Goal: Task Accomplishment & Management: Manage account settings

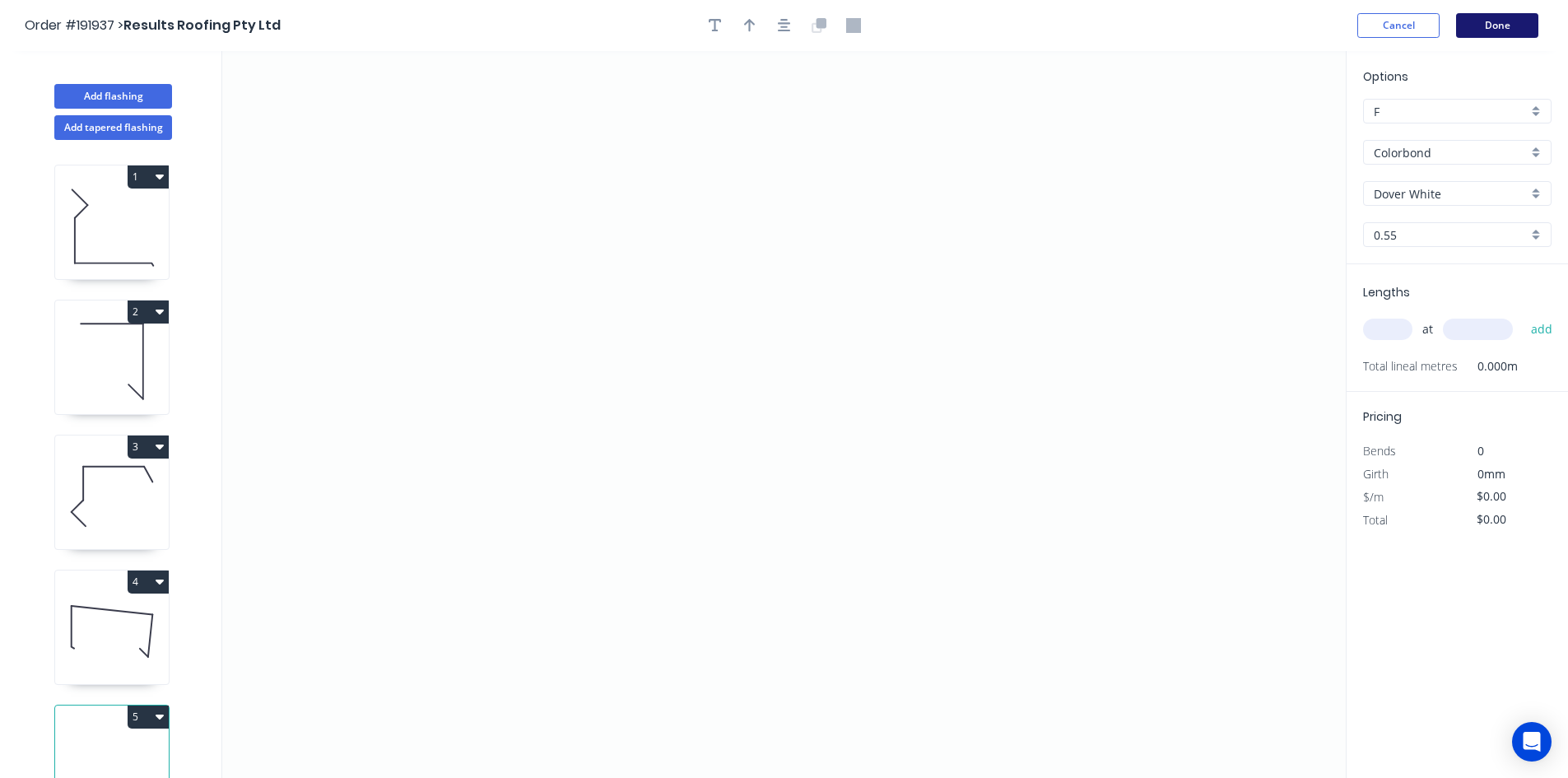
click at [1478, 29] on button "Done" at bounding box center [1497, 25] width 82 height 24
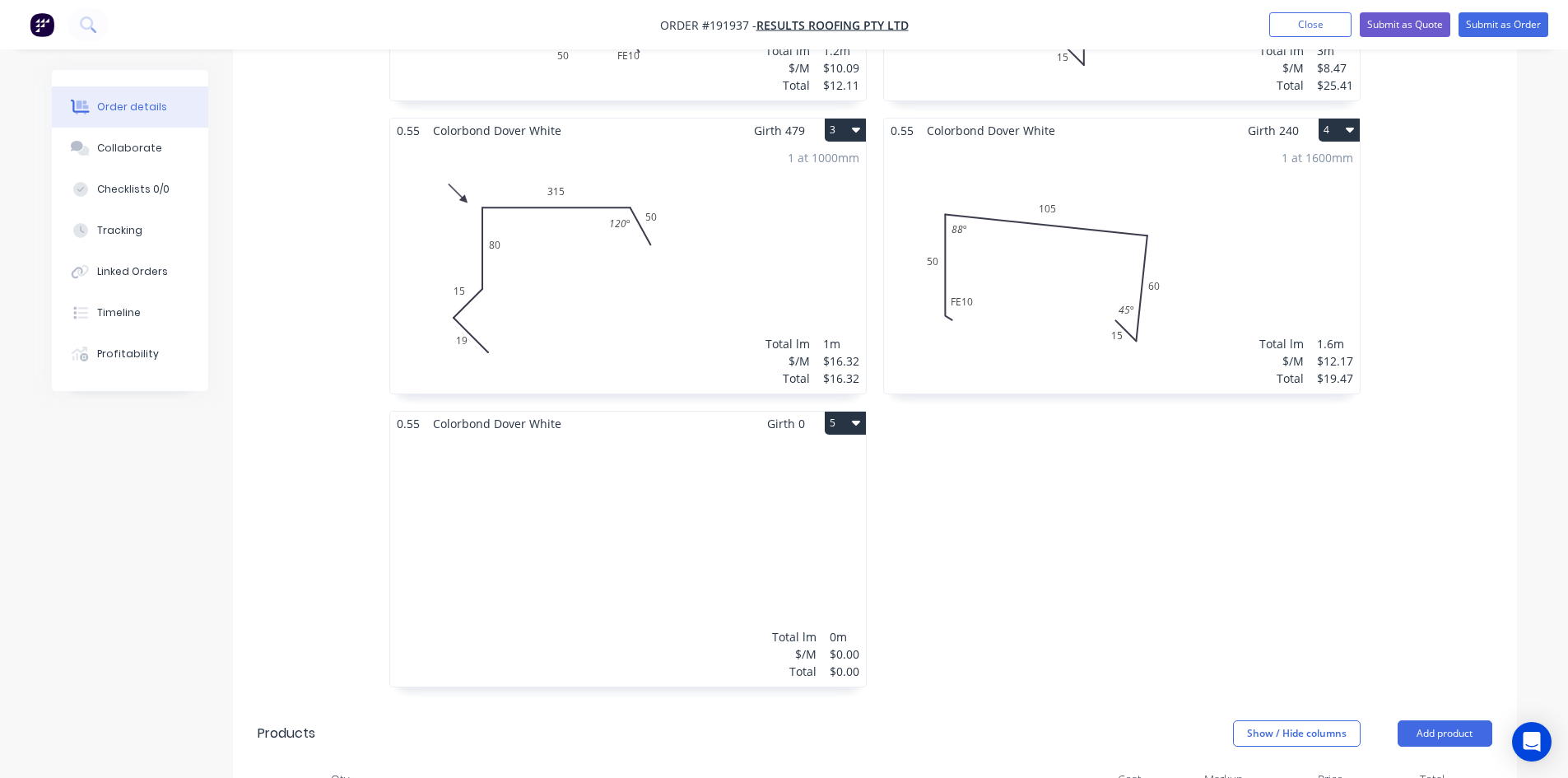
scroll to position [686, 0]
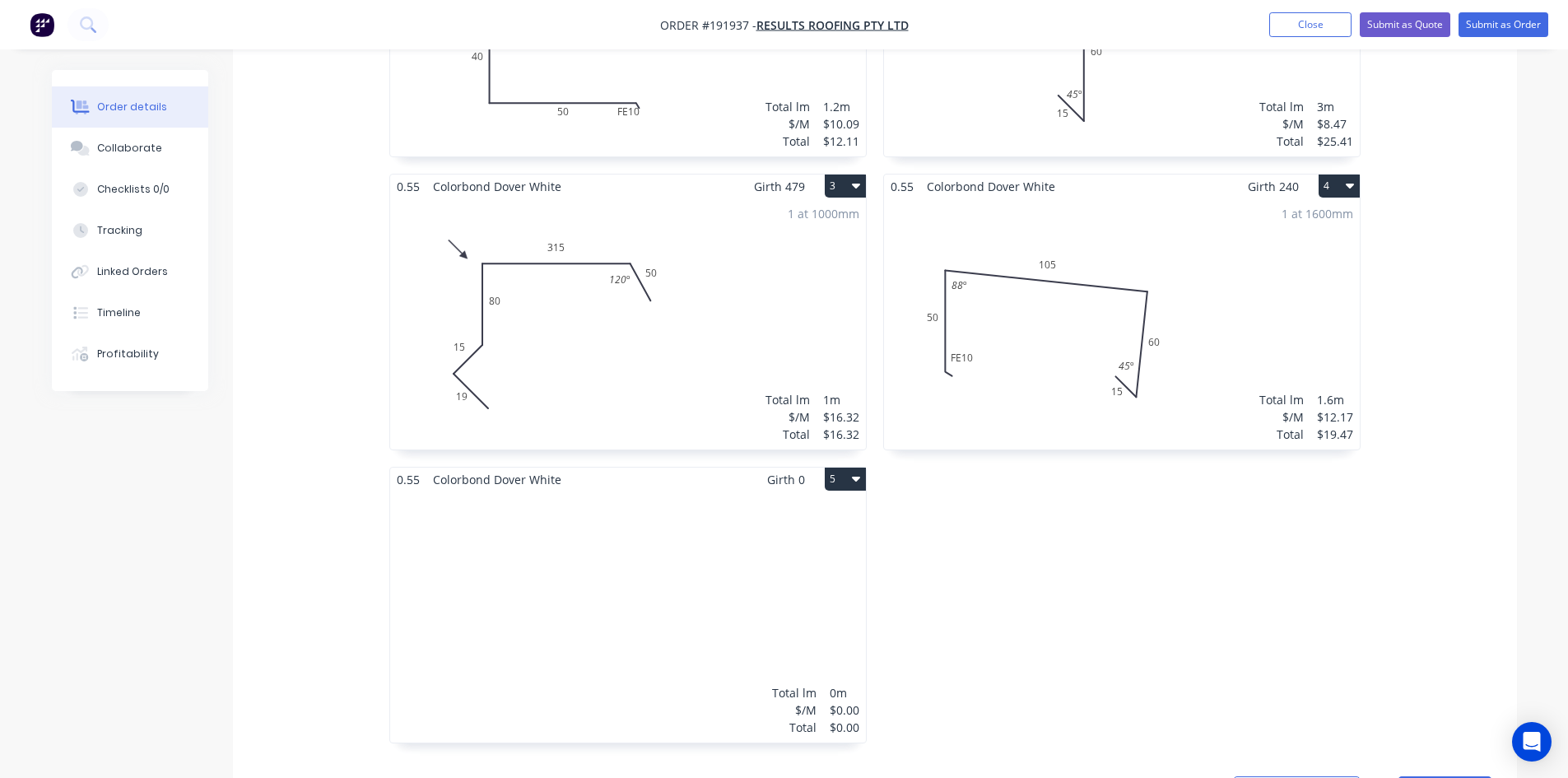
drag, startPoint x: 581, startPoint y: 41, endPoint x: 584, endPoint y: 10, distance: 31.1
click at [584, 10] on nav "Order #191937 - Results Roofing Pty Ltd Add product Close Submit as Quote Submi…" at bounding box center [784, 24] width 1568 height 49
click at [148, 320] on button "Timeline" at bounding box center [130, 312] width 156 height 41
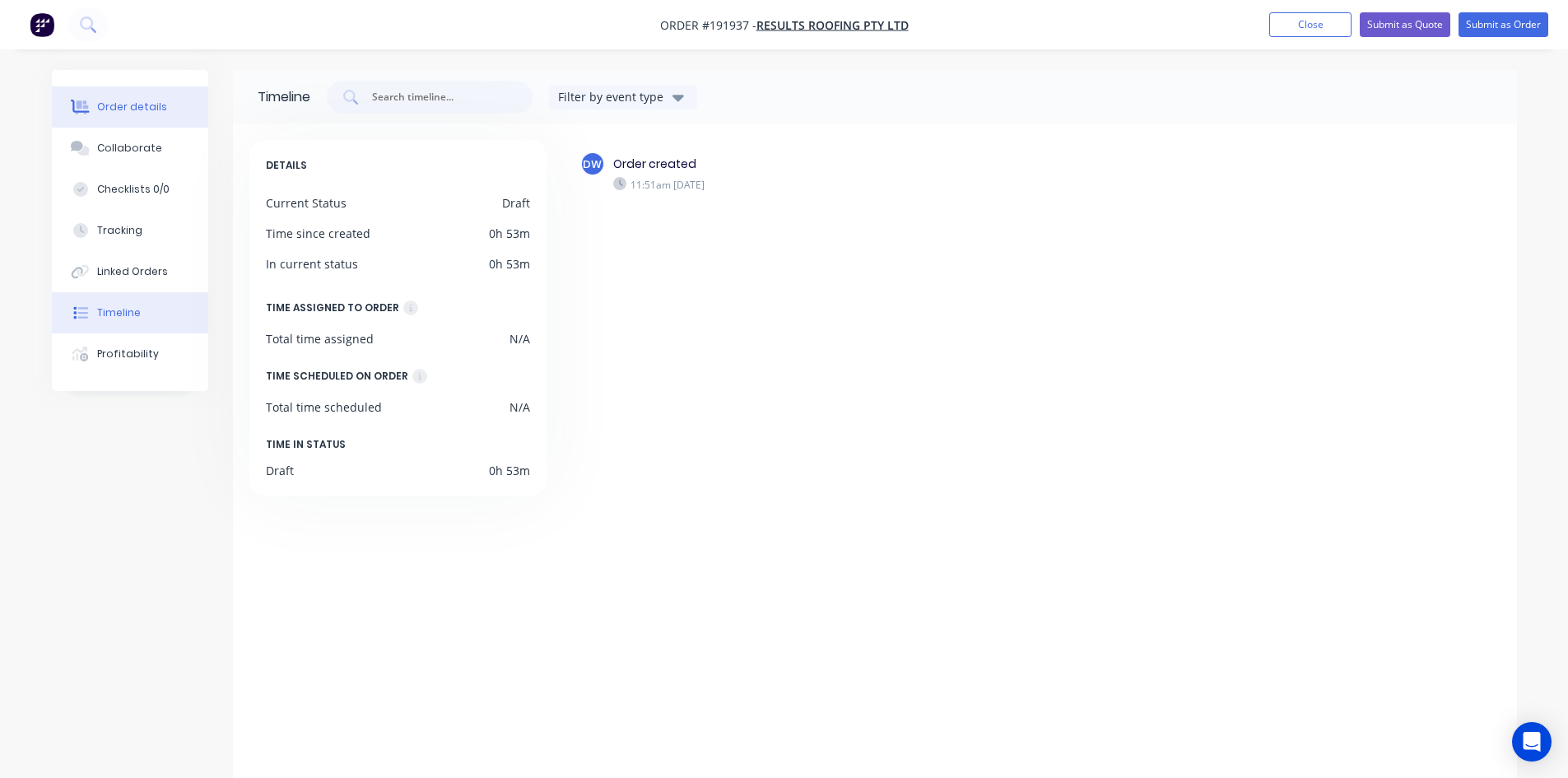
click at [159, 115] on button "Order details" at bounding box center [130, 107] width 156 height 41
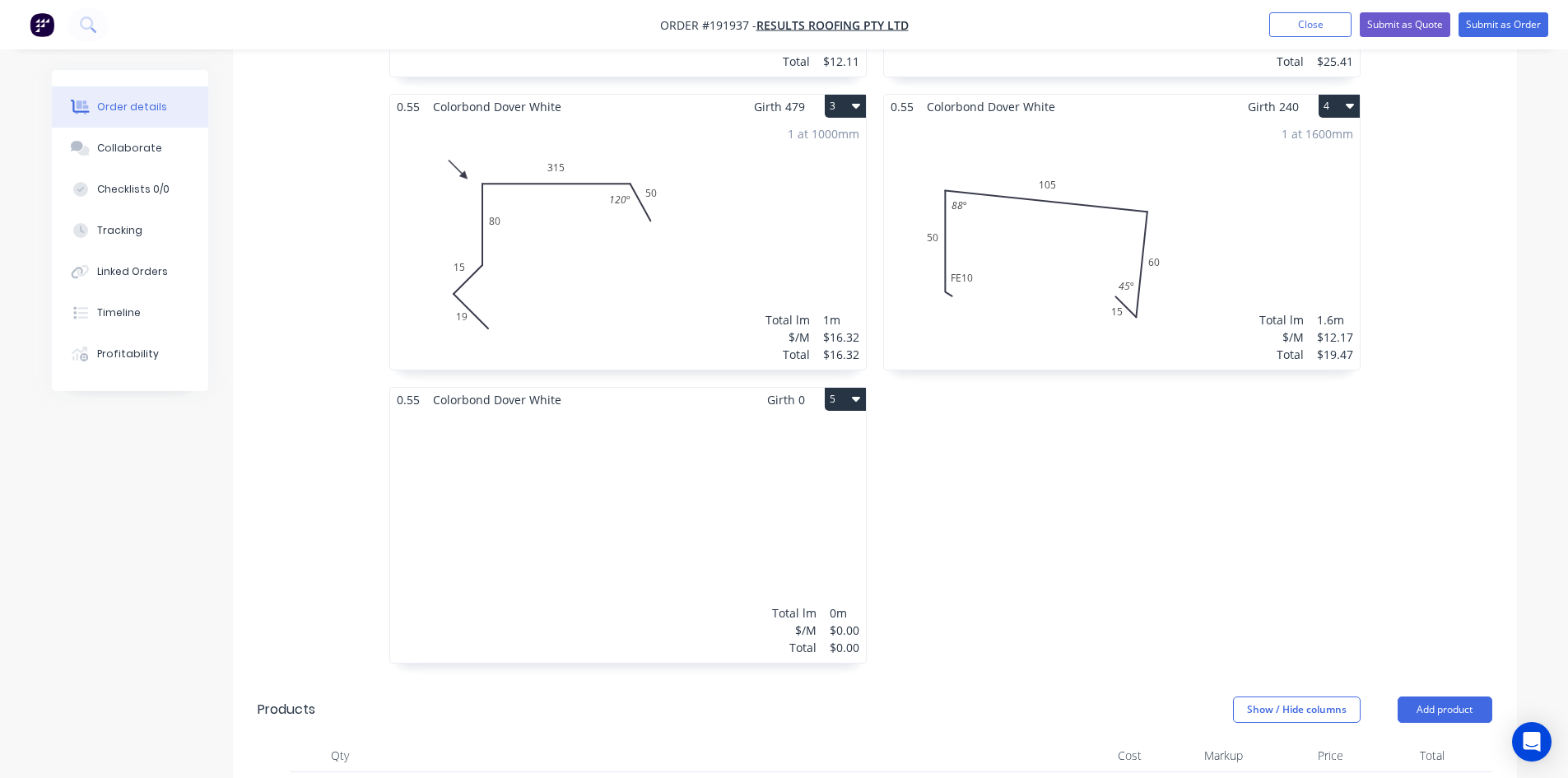
scroll to position [763, 0]
click at [859, 395] on icon "button" at bounding box center [855, 401] width 8 height 13
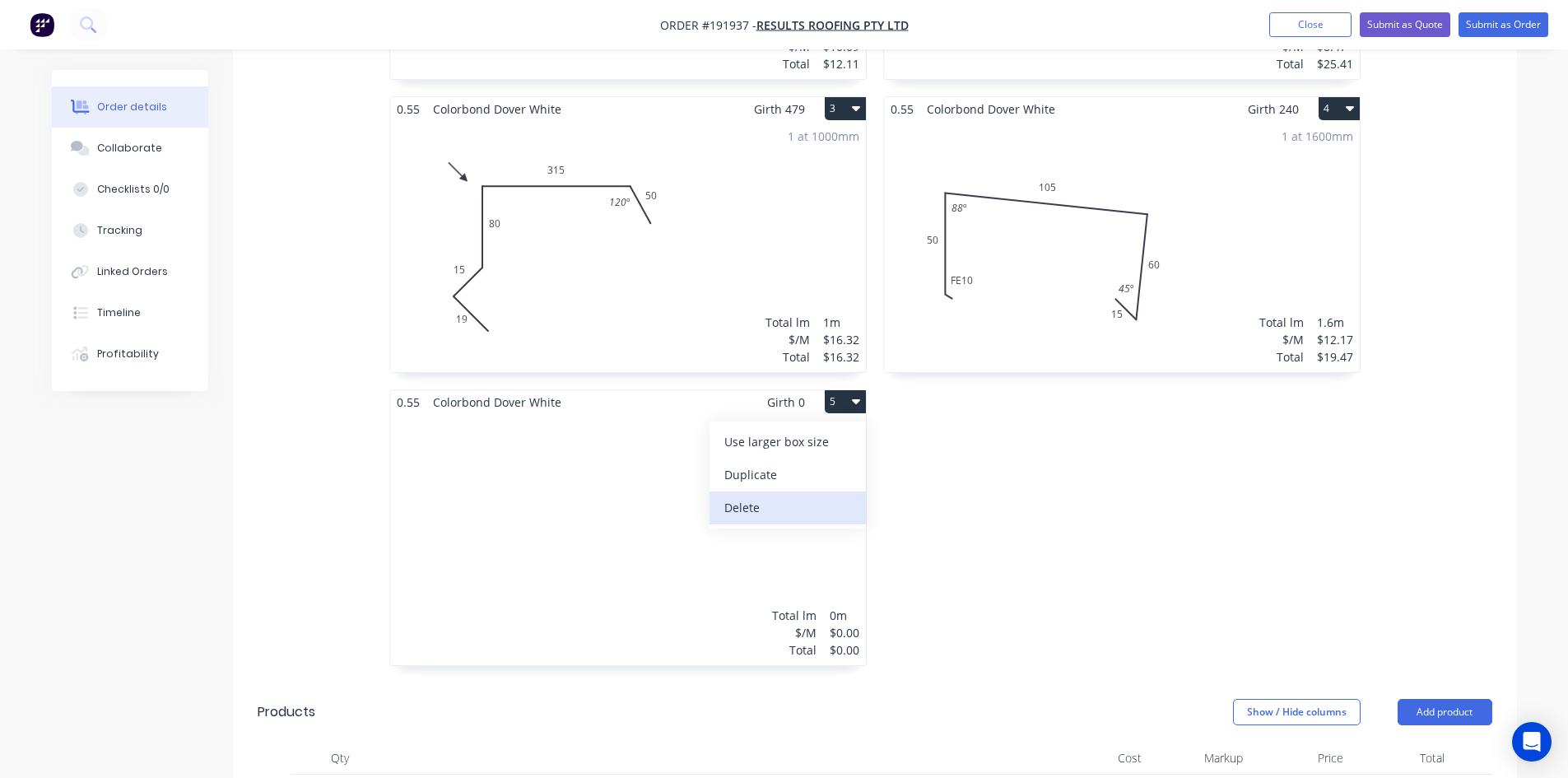
click at [818, 495] on div "Delete" at bounding box center [787, 507] width 127 height 24
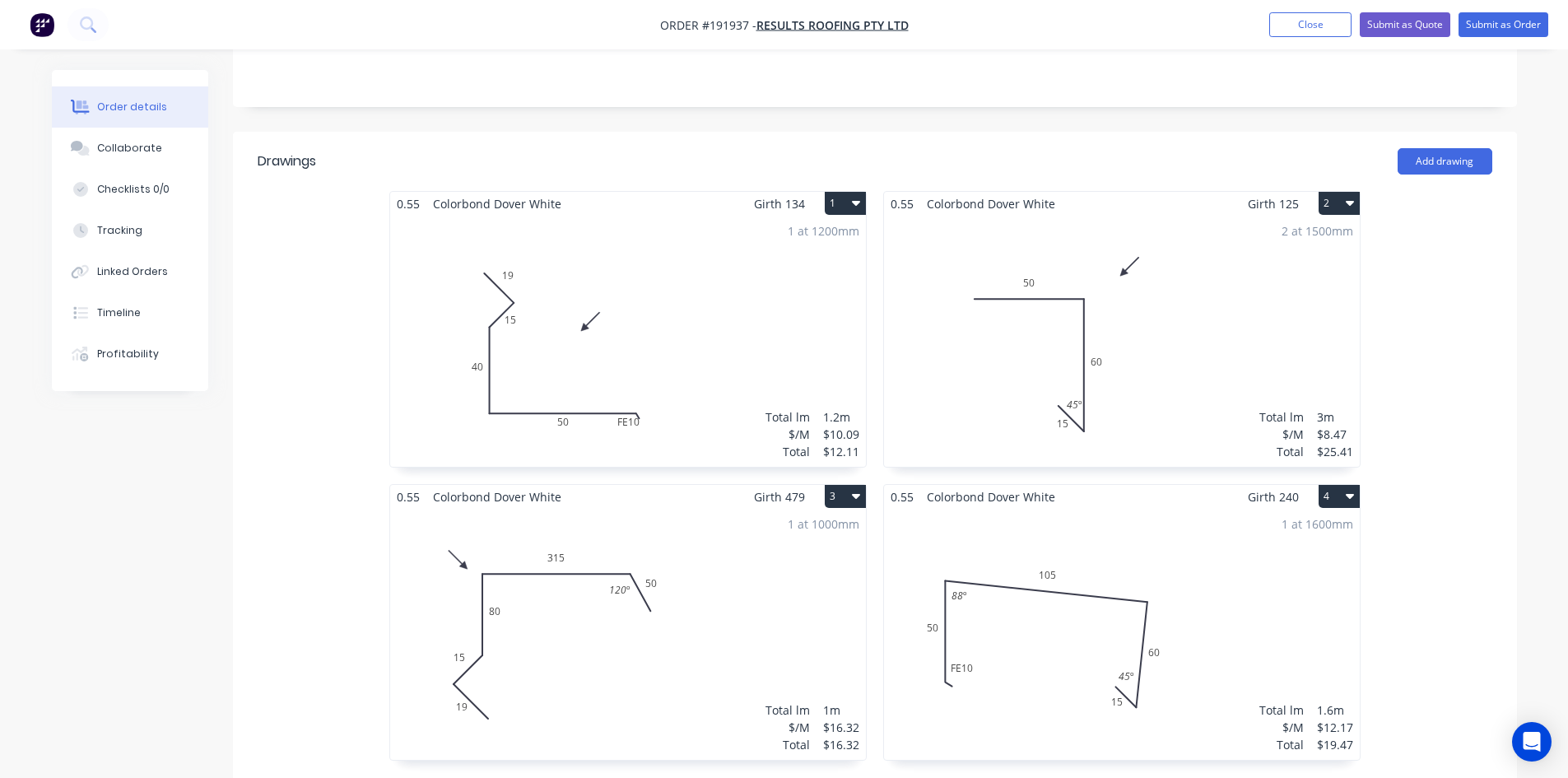
scroll to position [489, 0]
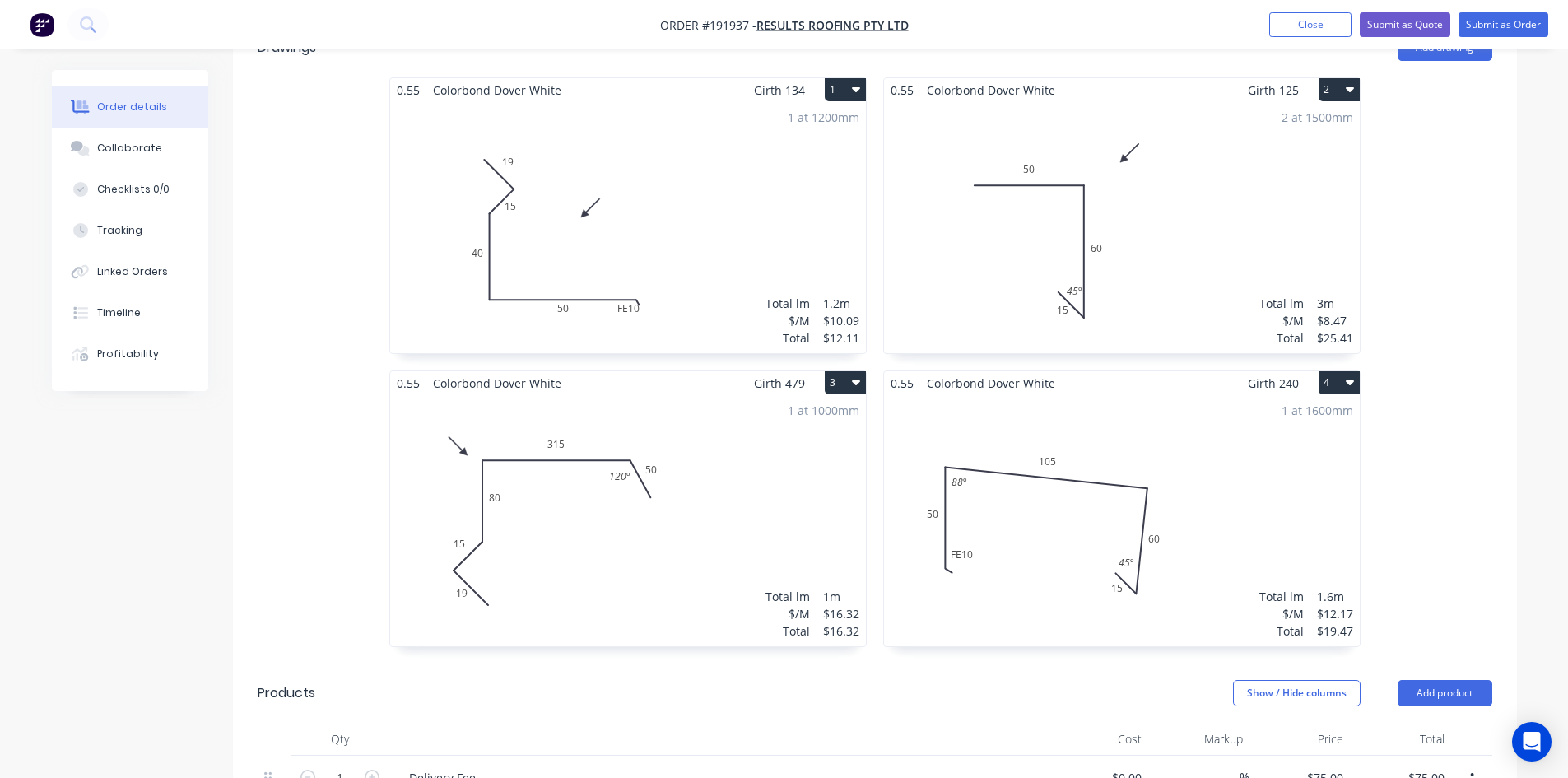
click at [1034, 437] on div "1 at 1600mm Total lm $/M Total 1.6m $12.17 $19.47" at bounding box center [1121, 520] width 476 height 251
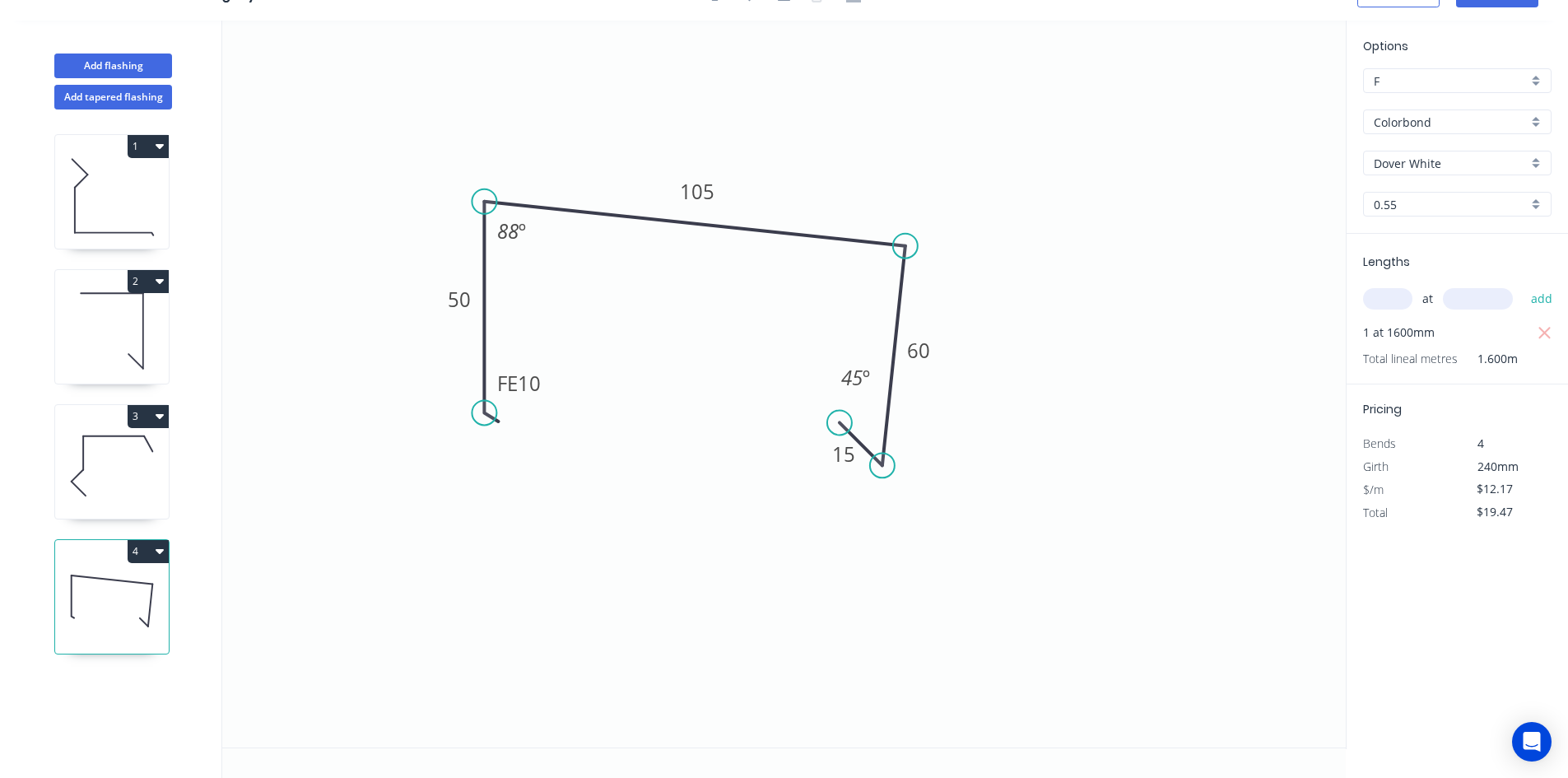
scroll to position [30, 0]
click at [702, 194] on tspan "105" at bounding box center [697, 191] width 35 height 27
click at [1016, 393] on icon "0 FE 10 50 135 60 15 88 º 45 º" at bounding box center [783, 384] width 1123 height 727
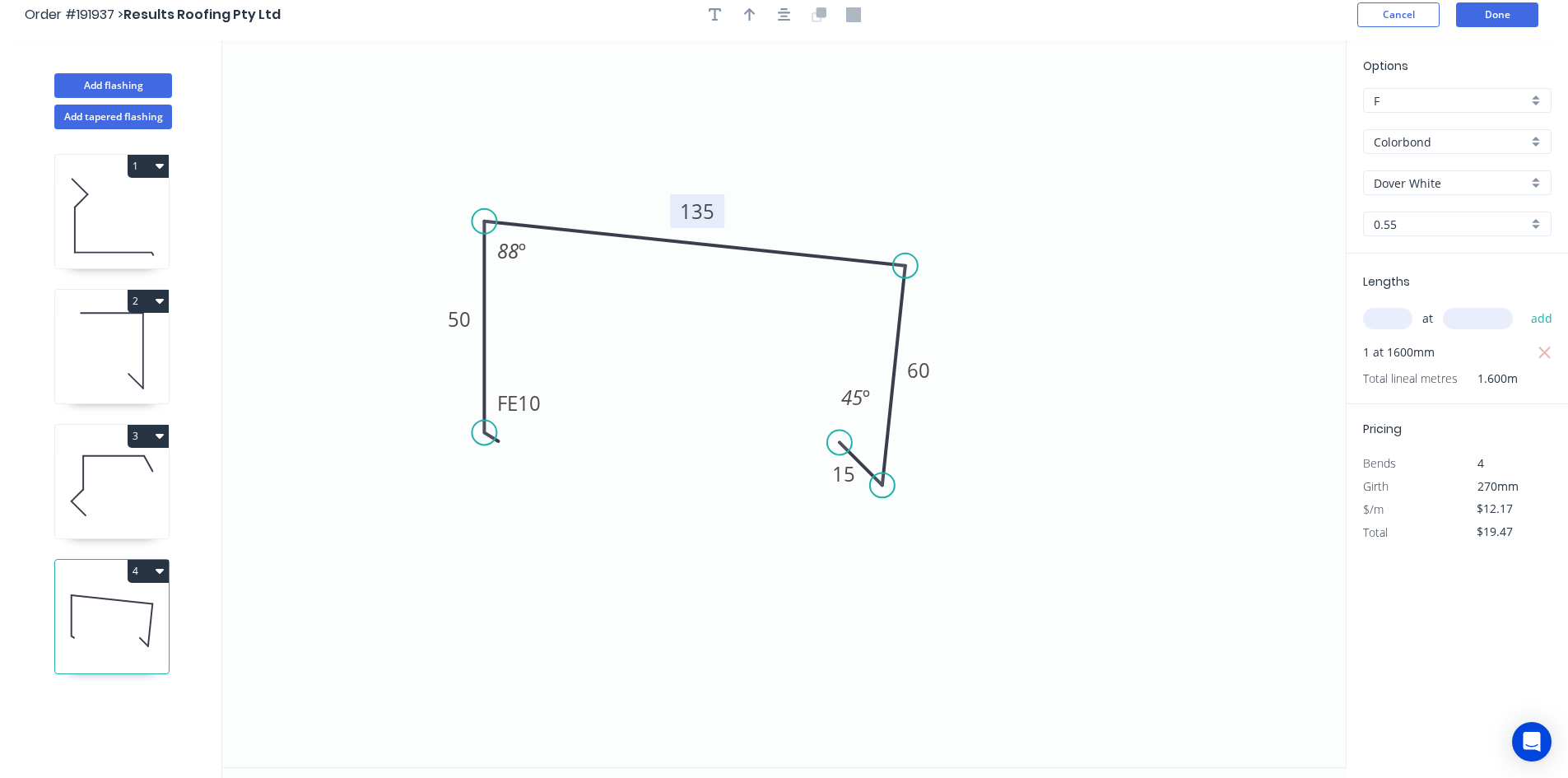
scroll to position [0, 0]
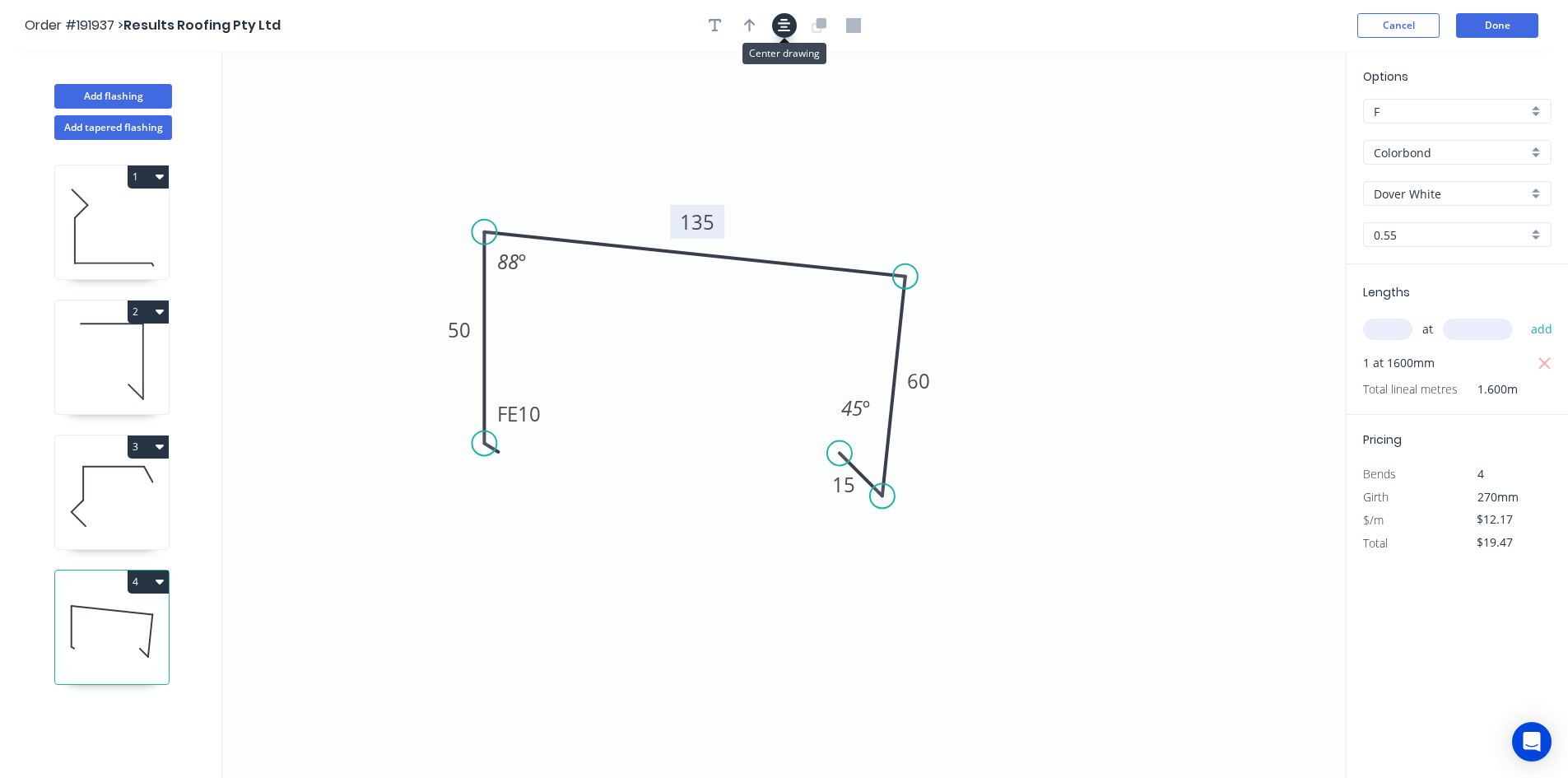
click at [778, 27] on icon "button" at bounding box center [784, 25] width 13 height 15
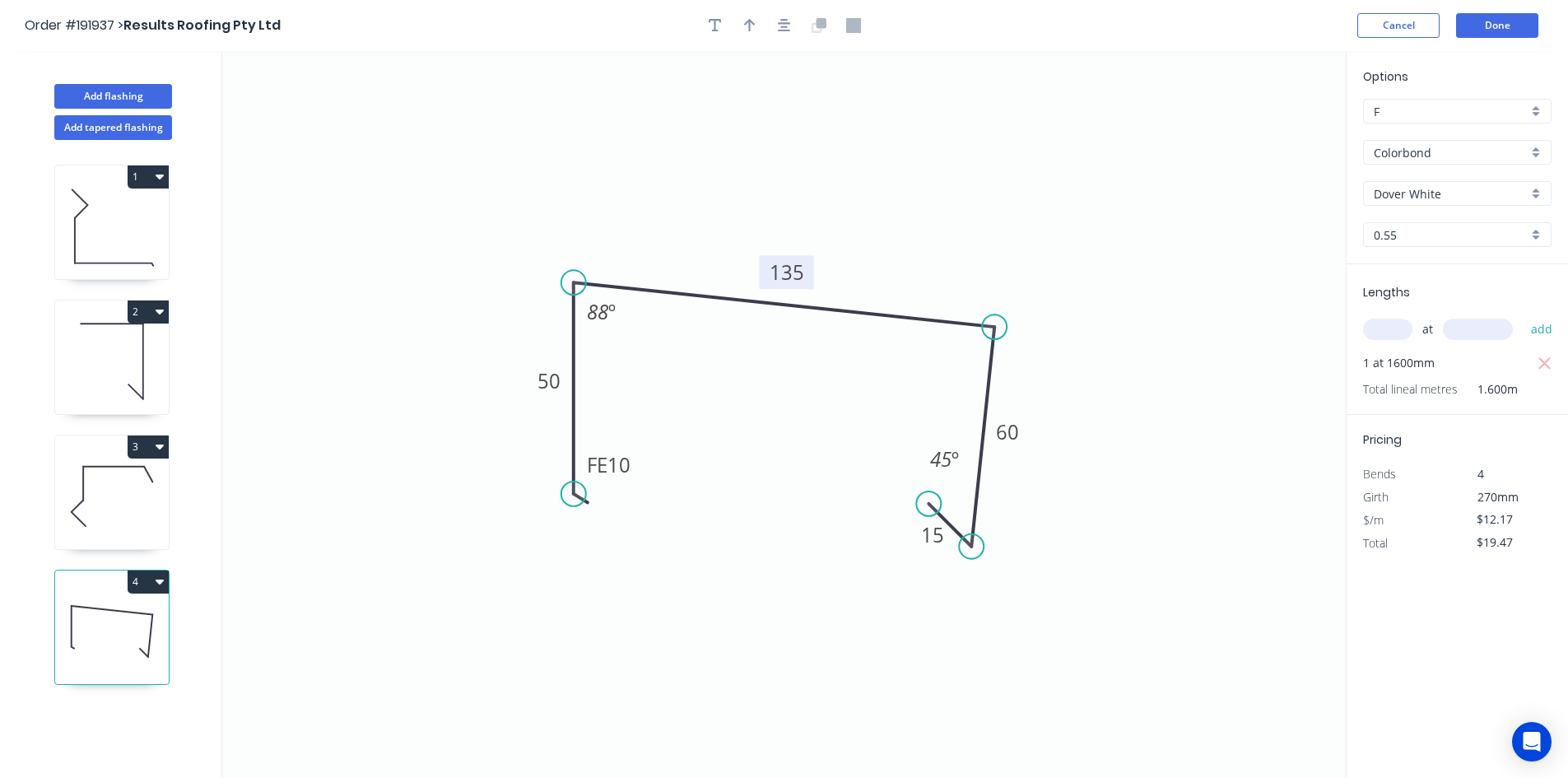
click at [83, 493] on icon at bounding box center [83, 483] width 0 height 34
type input "$16.32"
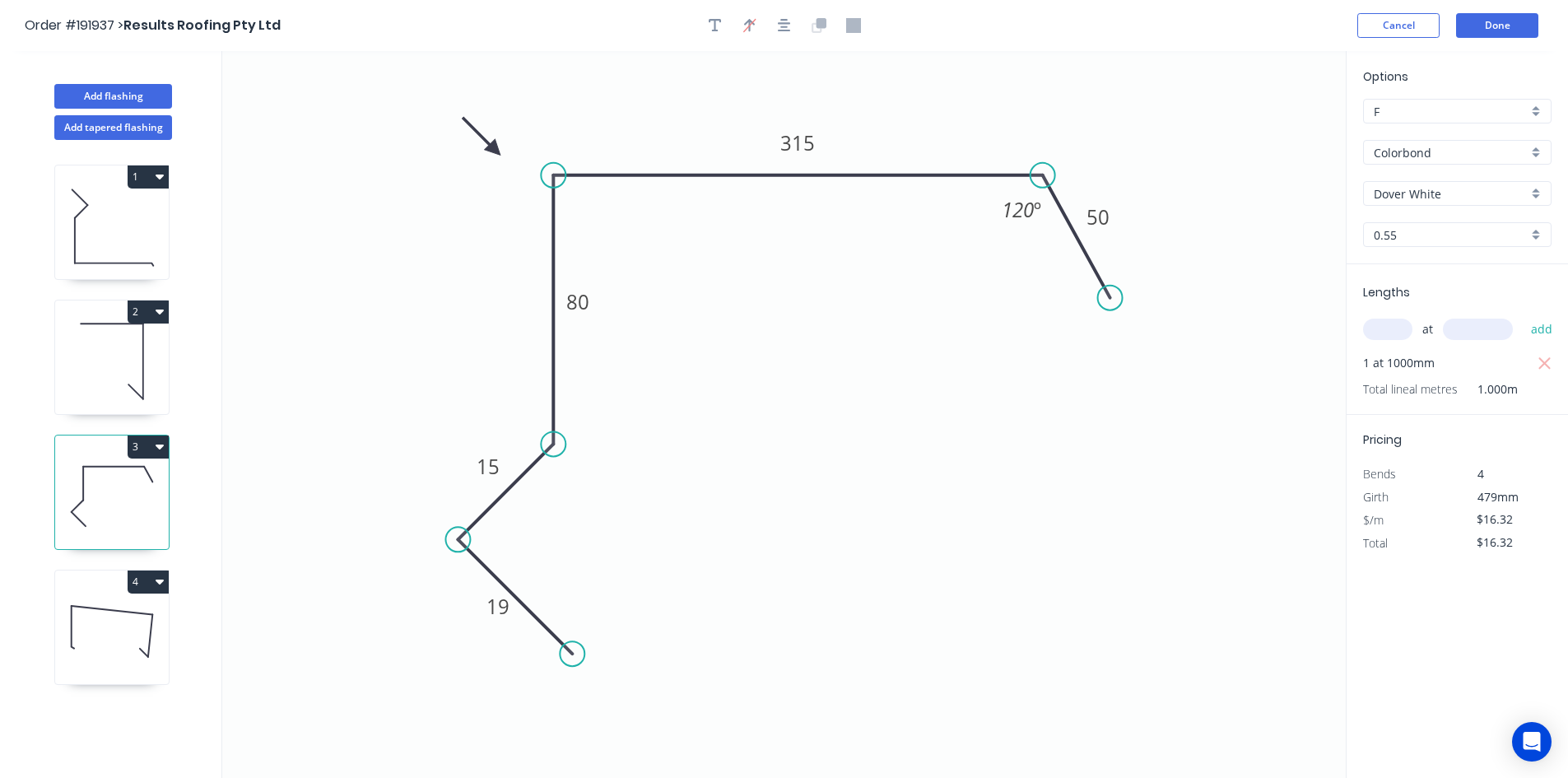
click at [100, 572] on div "4" at bounding box center [112, 582] width 114 height 23
type input "$12.17"
type input "$19.47"
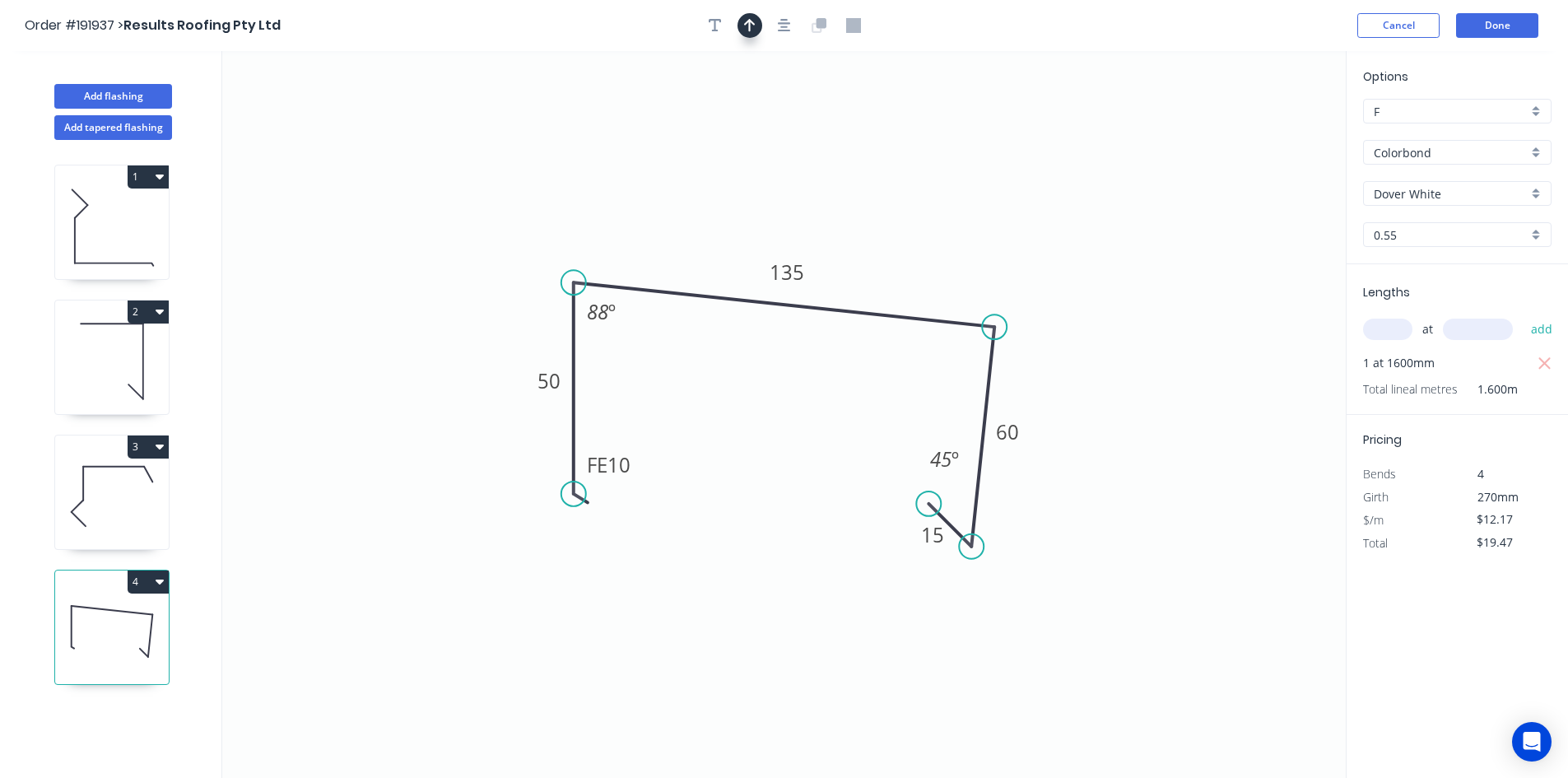
click at [753, 29] on icon "button" at bounding box center [749, 25] width 11 height 15
drag, startPoint x: 1265, startPoint y: 127, endPoint x: 555, endPoint y: 233, distance: 717.9
click at [555, 233] on icon at bounding box center [558, 216] width 15 height 53
click at [555, 233] on icon at bounding box center [554, 213] width 15 height 53
click at [1513, 32] on button "Done" at bounding box center [1497, 25] width 82 height 24
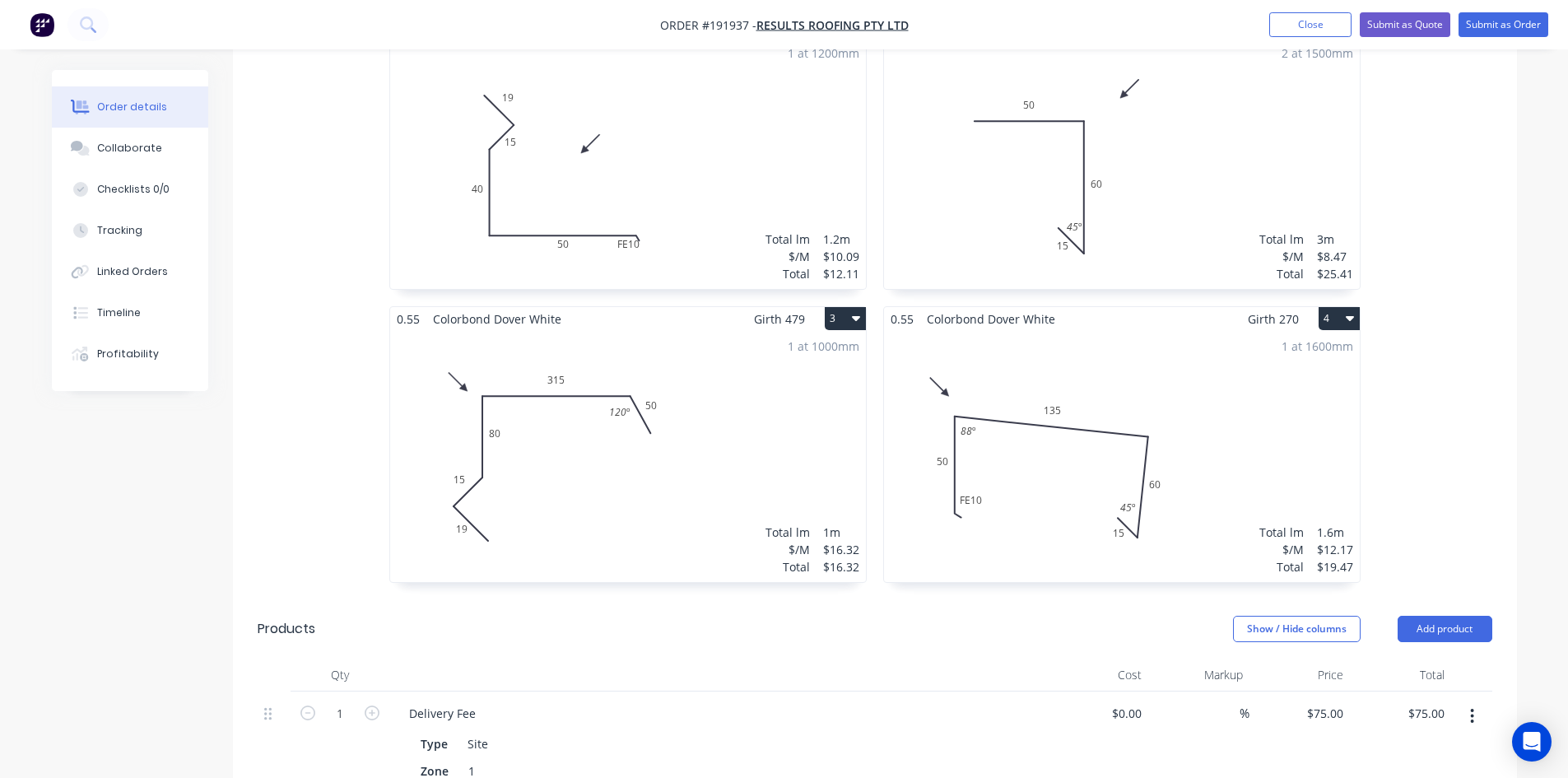
scroll to position [607, 0]
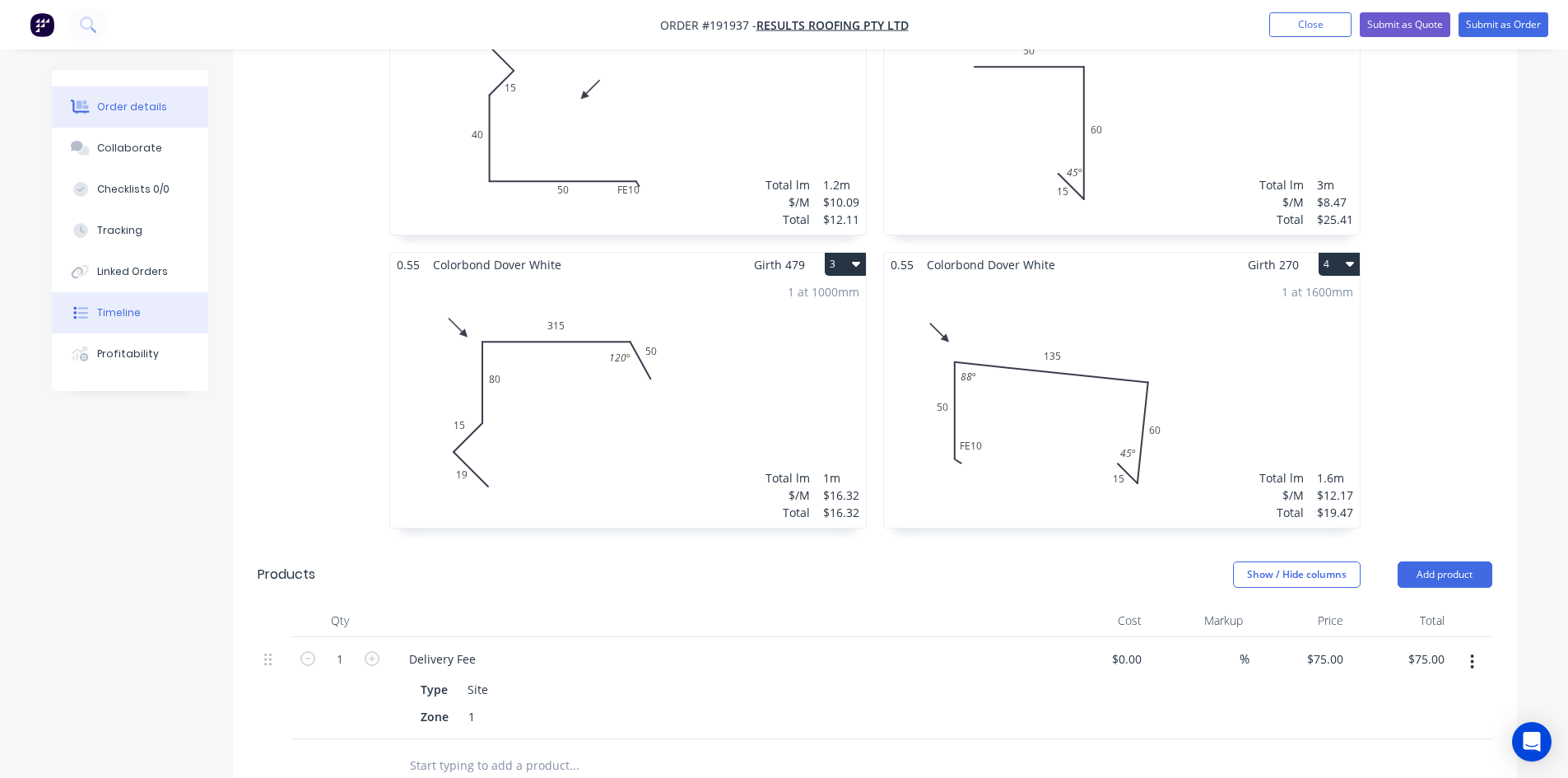
click at [141, 322] on button "Timeline" at bounding box center [130, 312] width 156 height 41
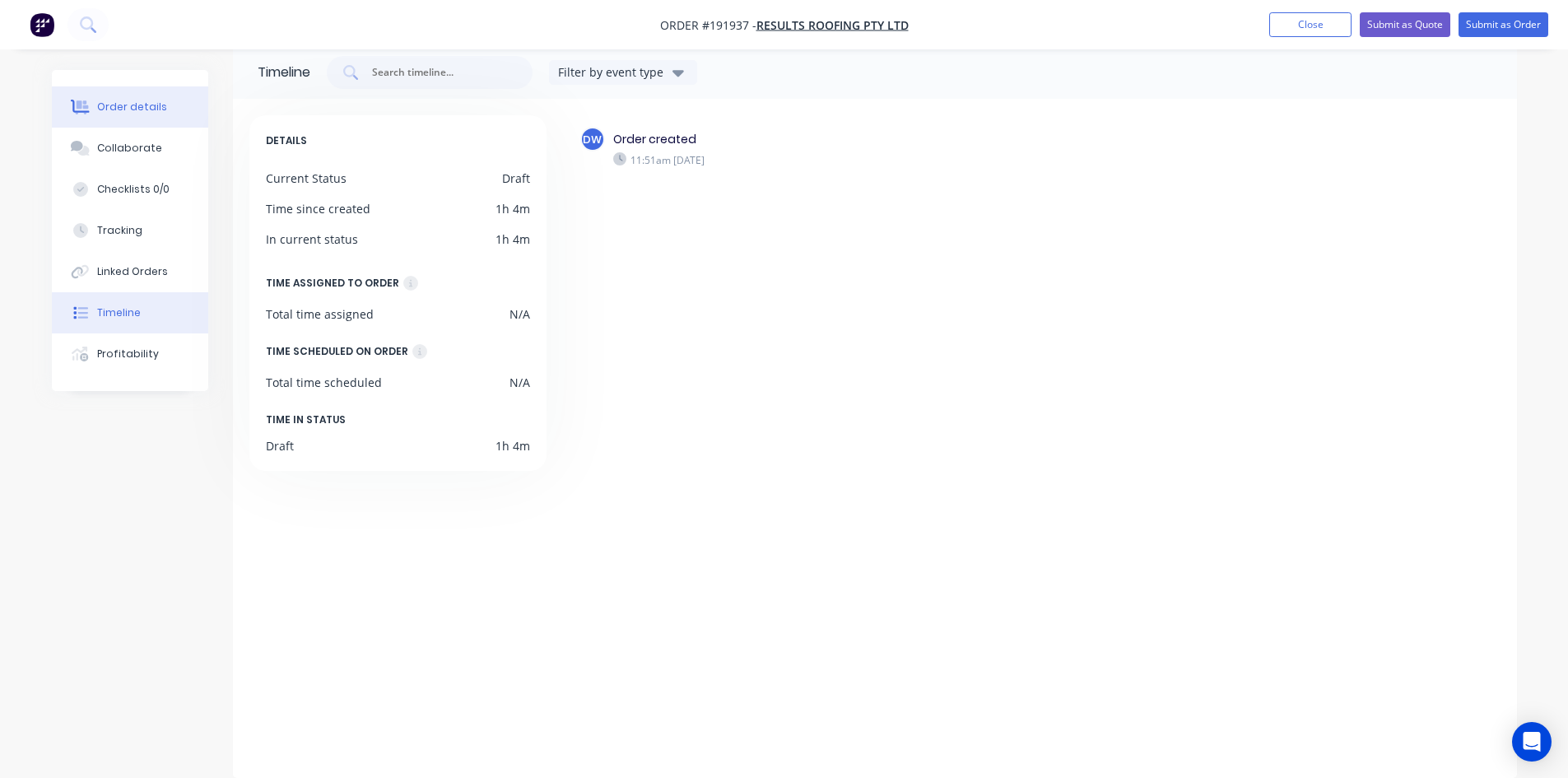
click at [170, 107] on button "Order details" at bounding box center [130, 107] width 156 height 41
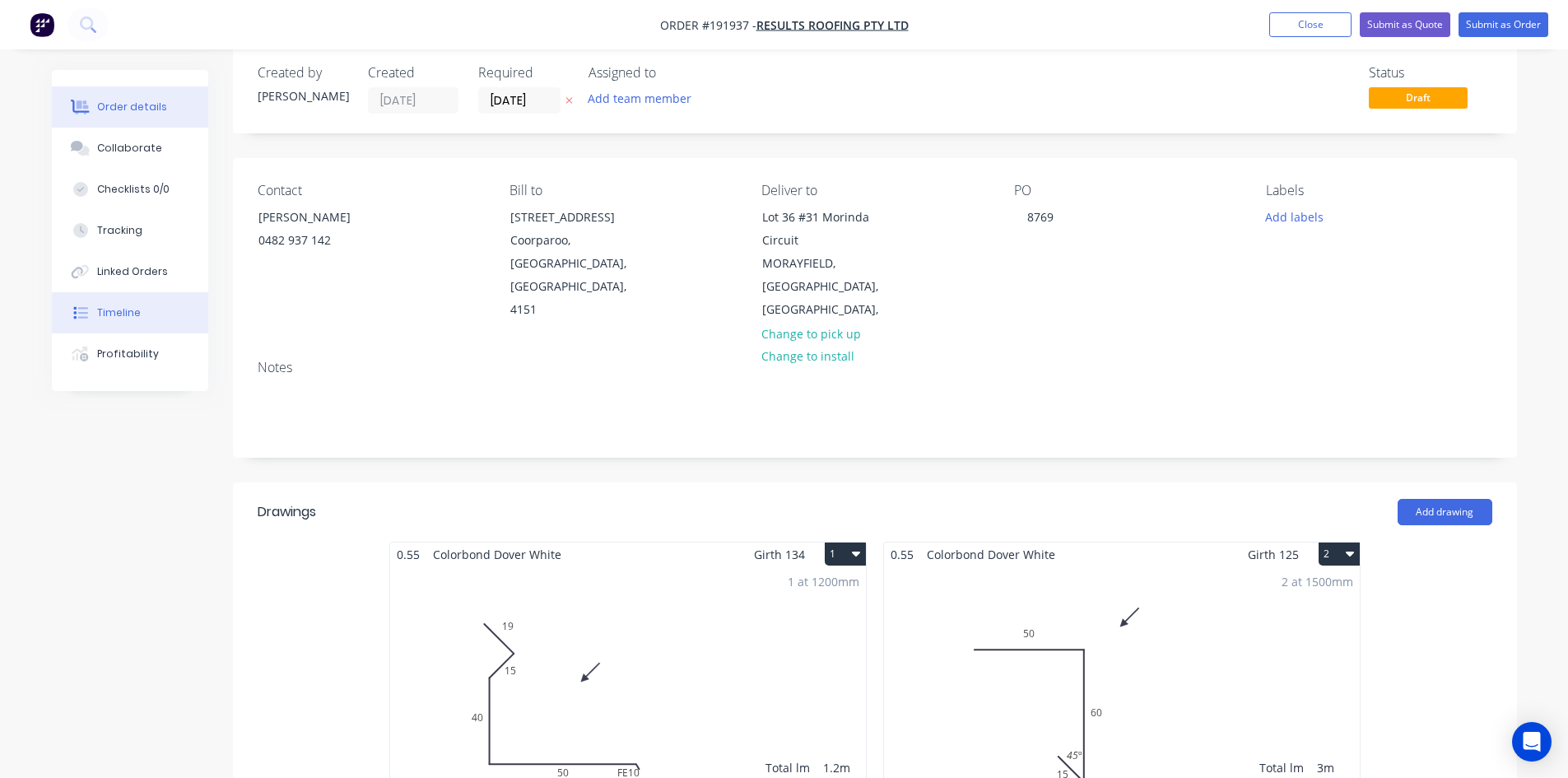
click at [162, 322] on button "Timeline" at bounding box center [130, 312] width 156 height 41
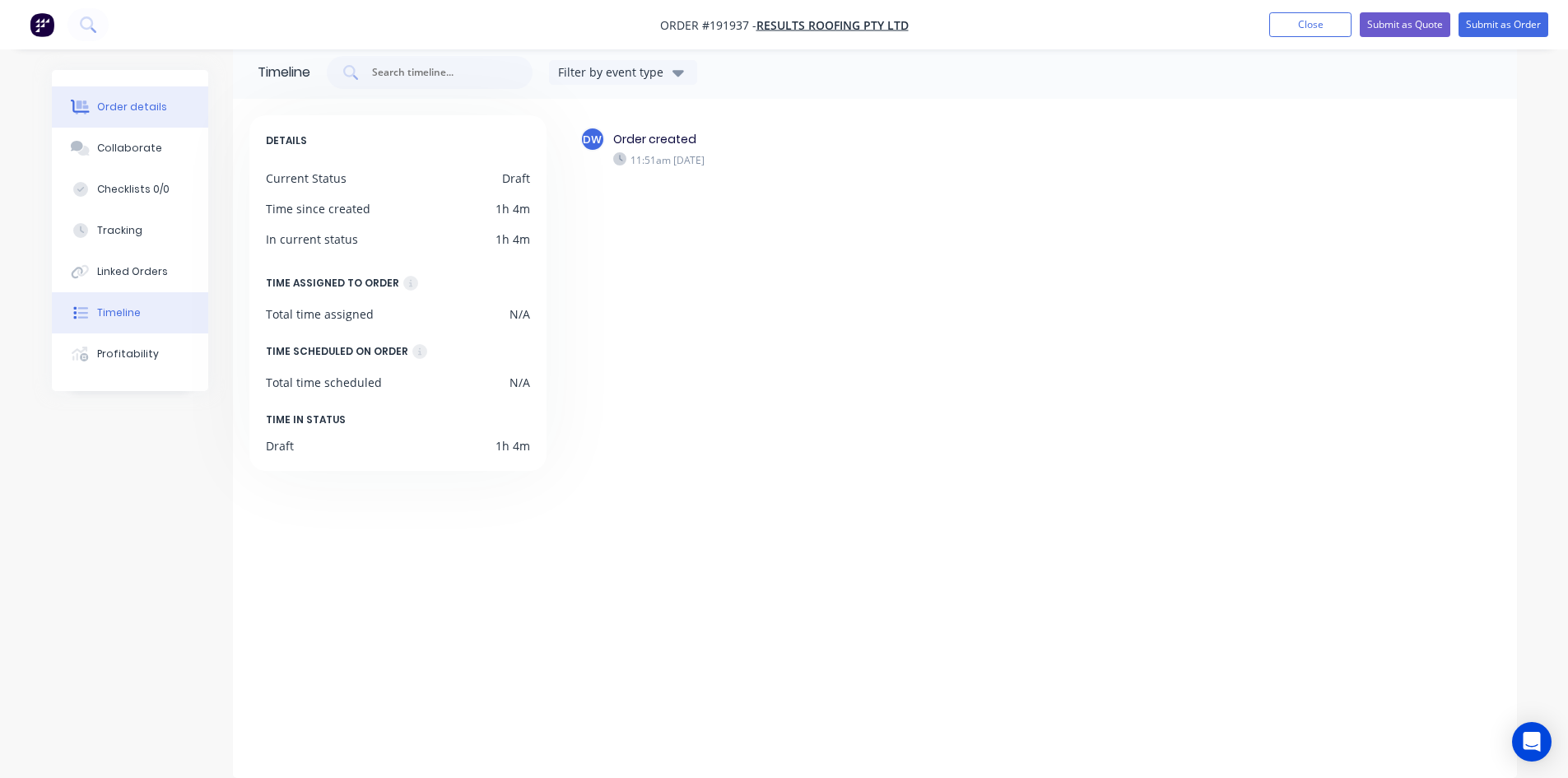
click at [138, 107] on div "Order details" at bounding box center [132, 107] width 70 height 15
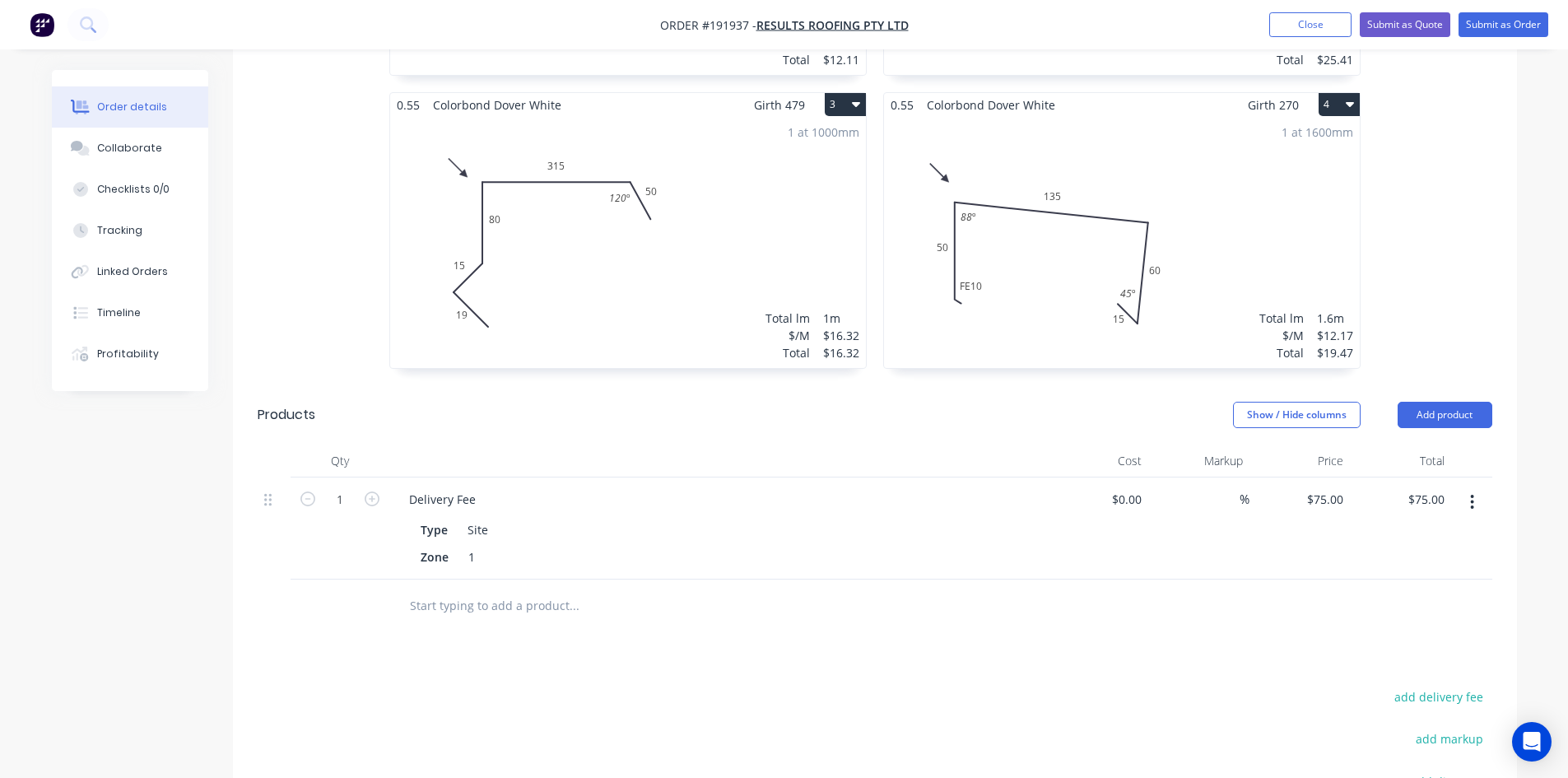
scroll to position [710, 0]
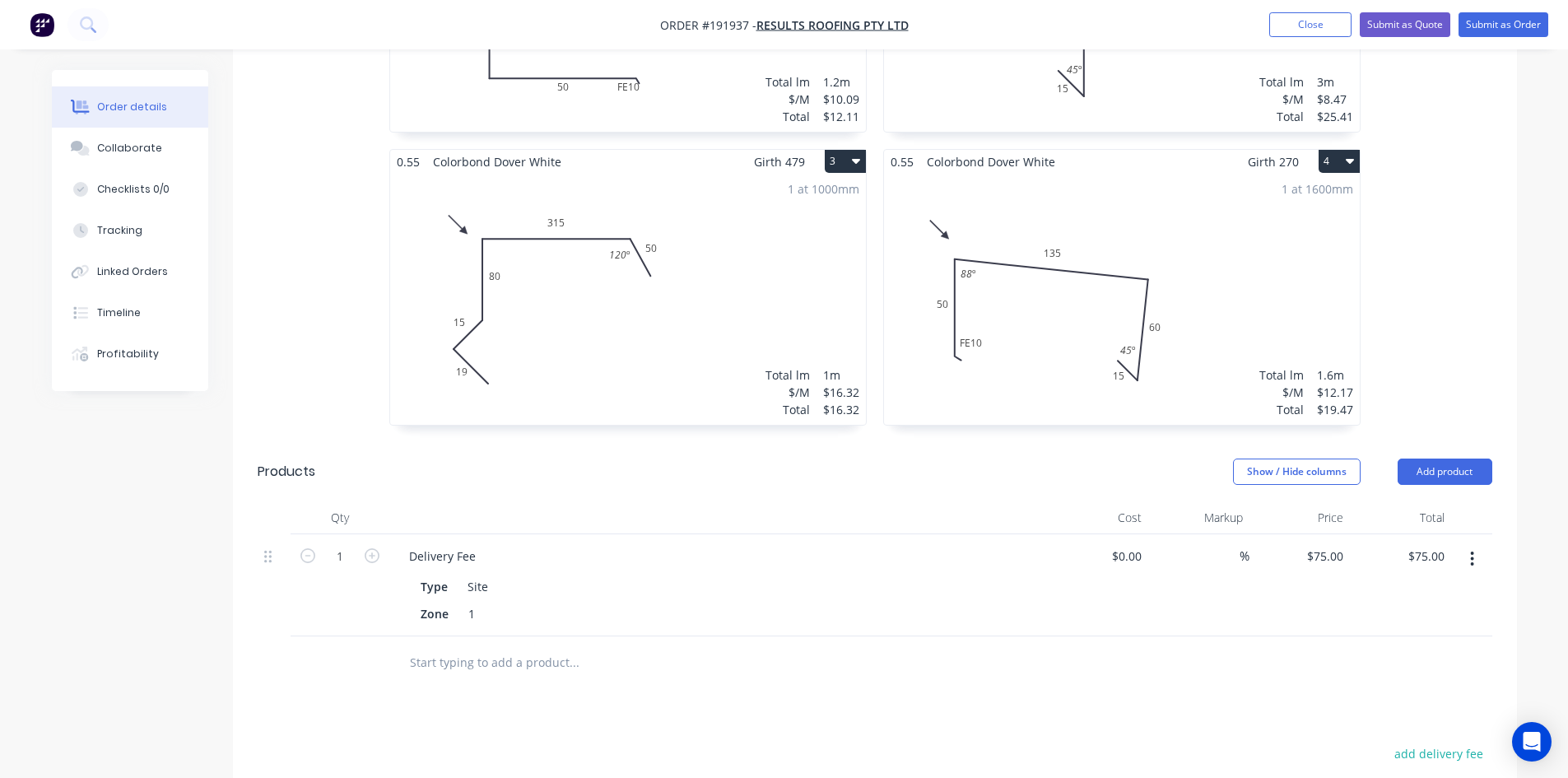
click at [1344, 150] on button "4" at bounding box center [1338, 161] width 41 height 23
click at [1328, 218] on button "Duplicate" at bounding box center [1281, 234] width 156 height 33
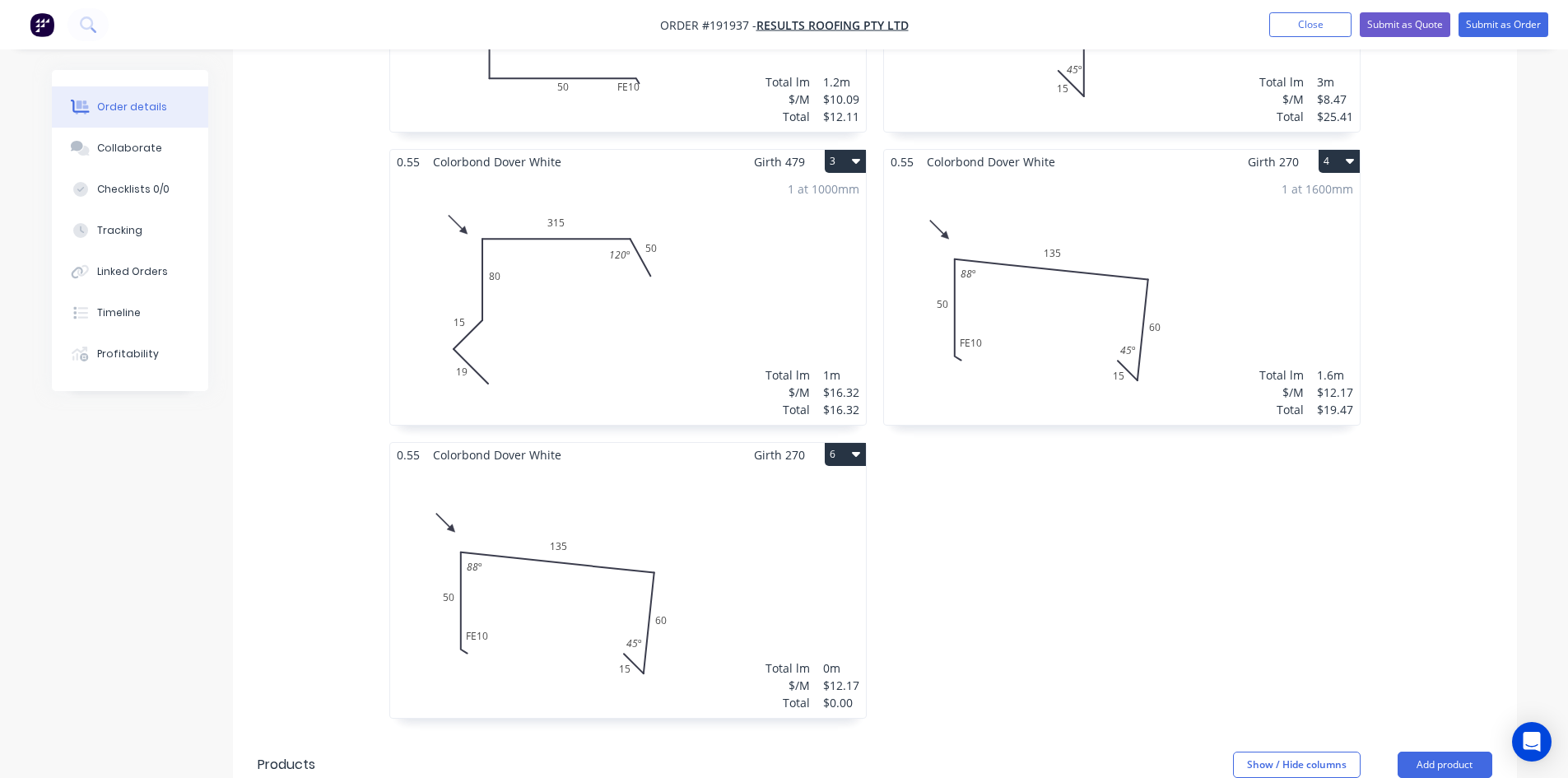
click at [793, 520] on div "Total lm $/M Total 0m $12.17 $0.00" at bounding box center [628, 592] width 476 height 251
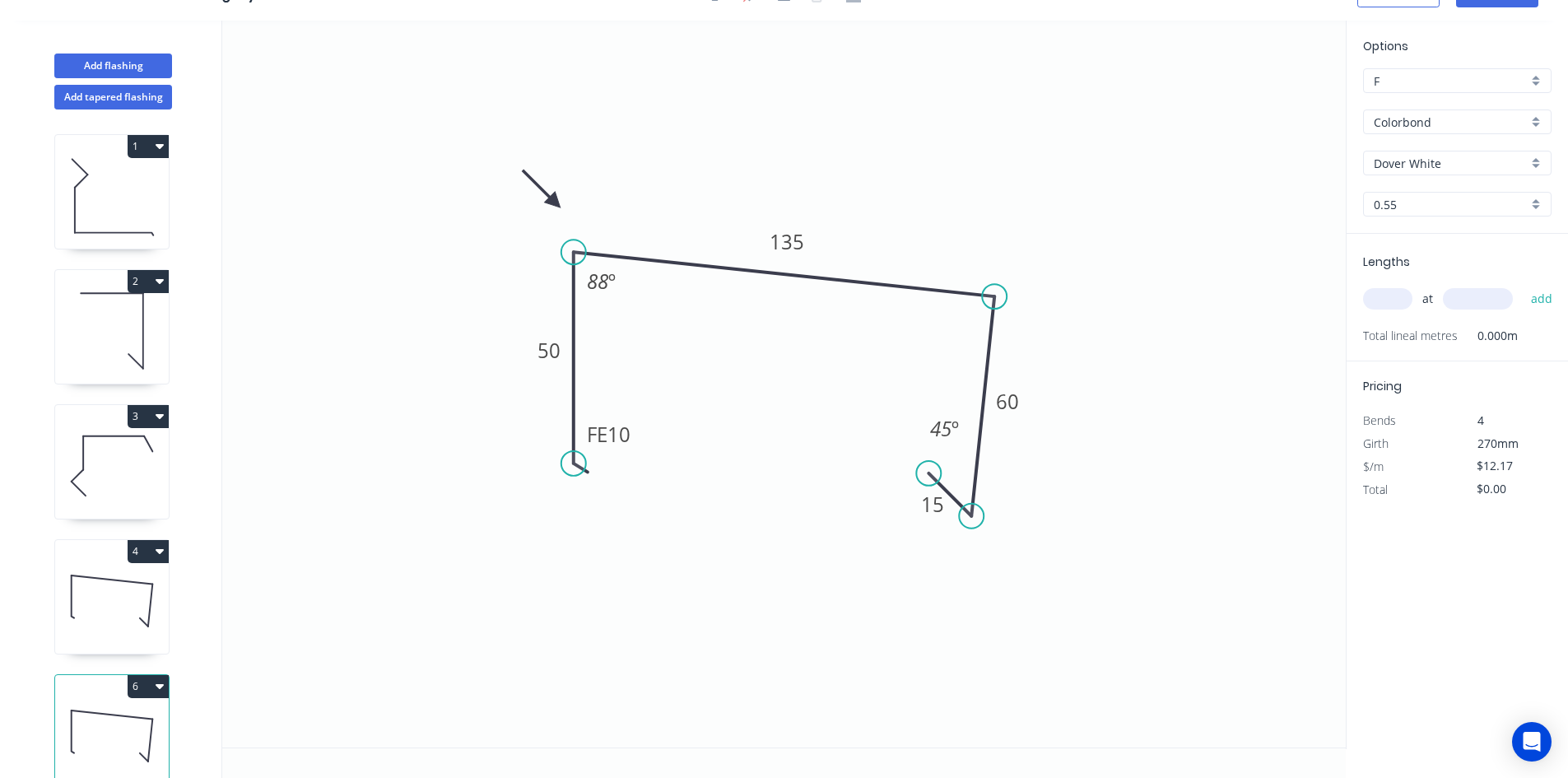
scroll to position [43, 0]
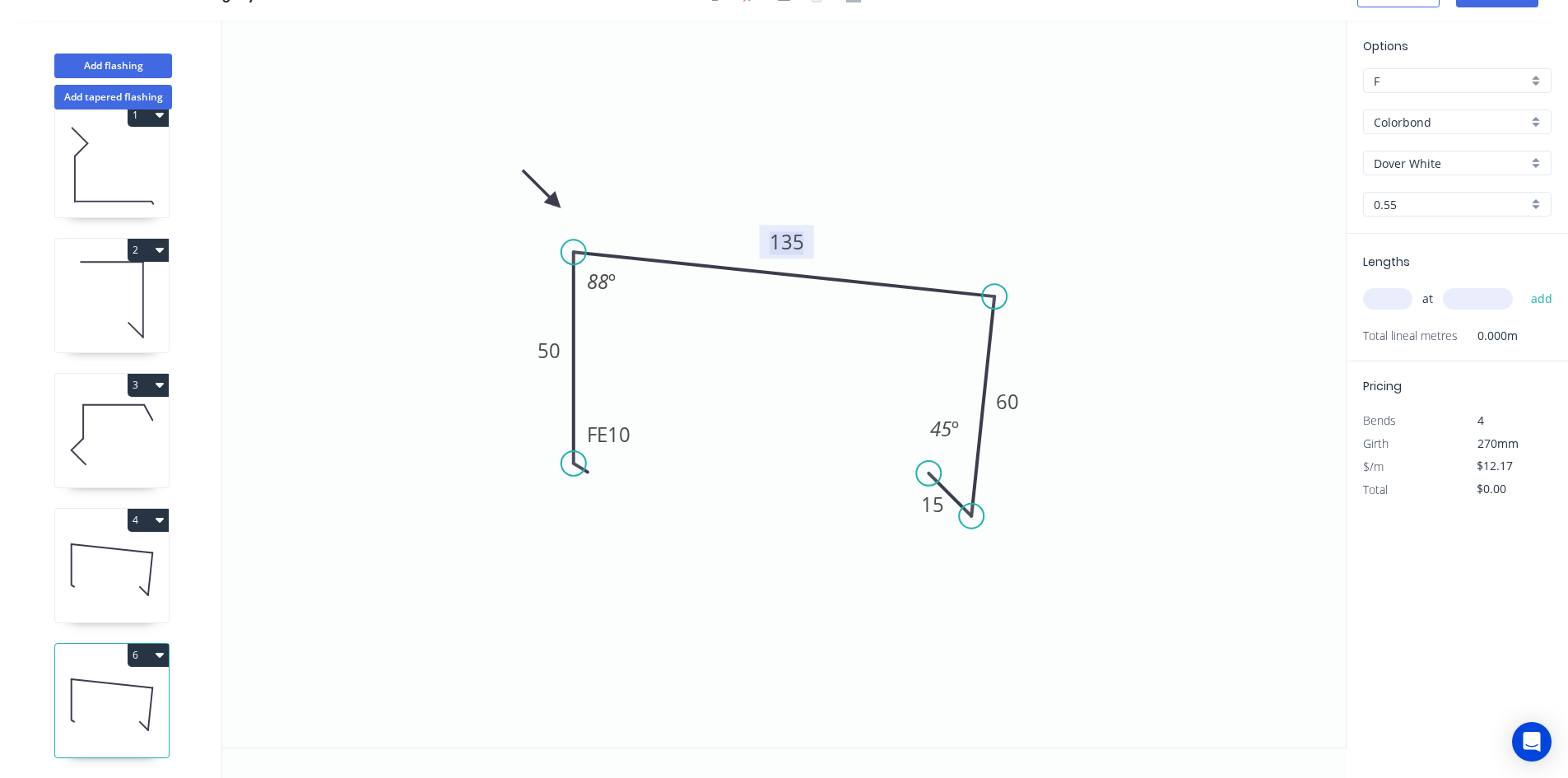
click at [792, 245] on tspan "135" at bounding box center [787, 241] width 35 height 27
click at [1373, 307] on input "text" at bounding box center [1388, 298] width 49 height 22
type input "1"
type input "6300"
click at [1523, 284] on button "add" at bounding box center [1542, 298] width 39 height 28
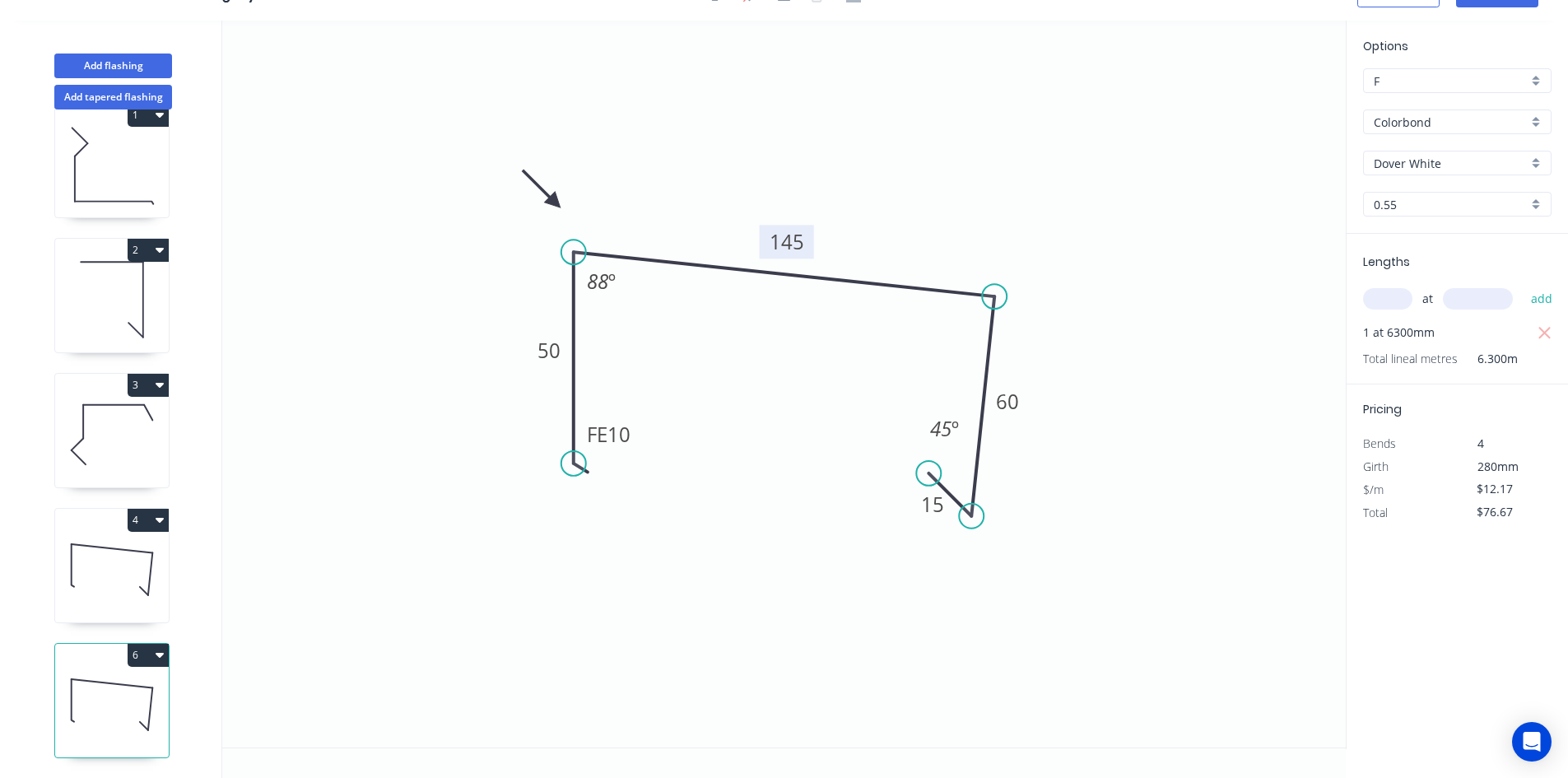
click at [162, 648] on icon "button" at bounding box center [159, 654] width 8 height 13
click at [154, 684] on div "Duplicate" at bounding box center [90, 696] width 127 height 24
type input "$0.00"
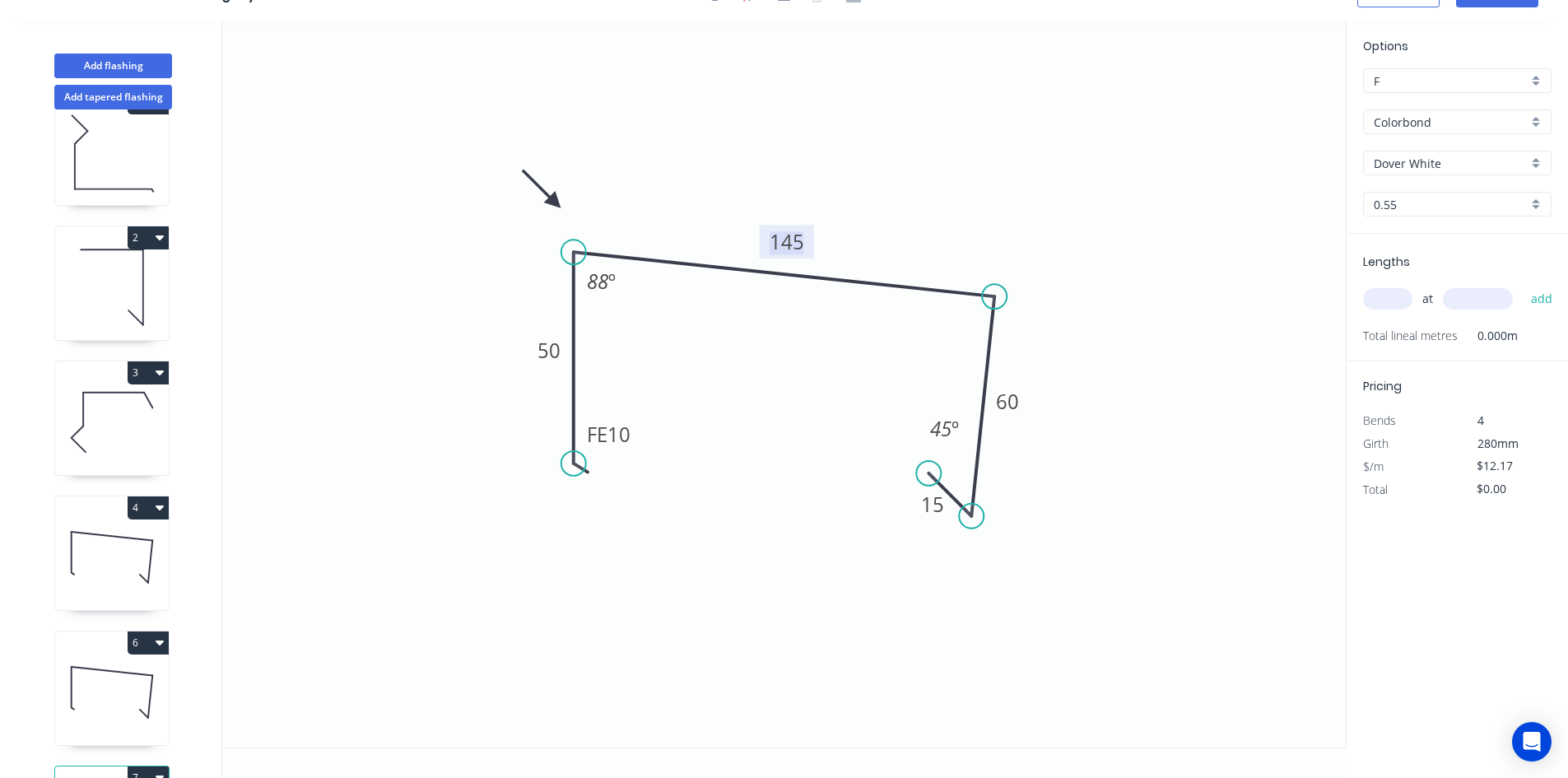
click at [790, 246] on tspan "145" at bounding box center [787, 241] width 35 height 27
click at [1390, 308] on input "text" at bounding box center [1388, 298] width 49 height 22
type input "1"
type input "6500"
click at [1523, 284] on button "add" at bounding box center [1542, 298] width 39 height 28
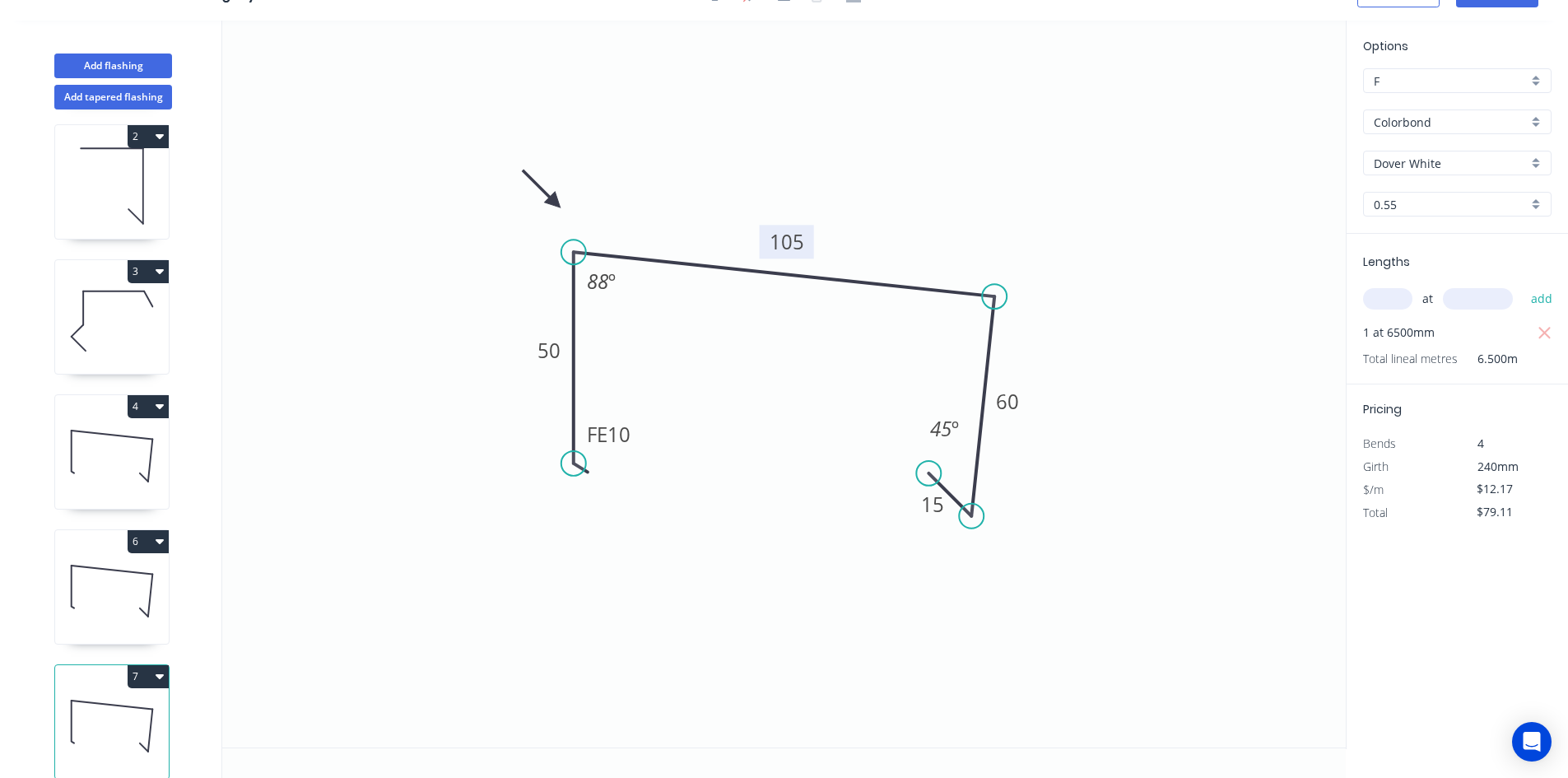
scroll to position [179, 0]
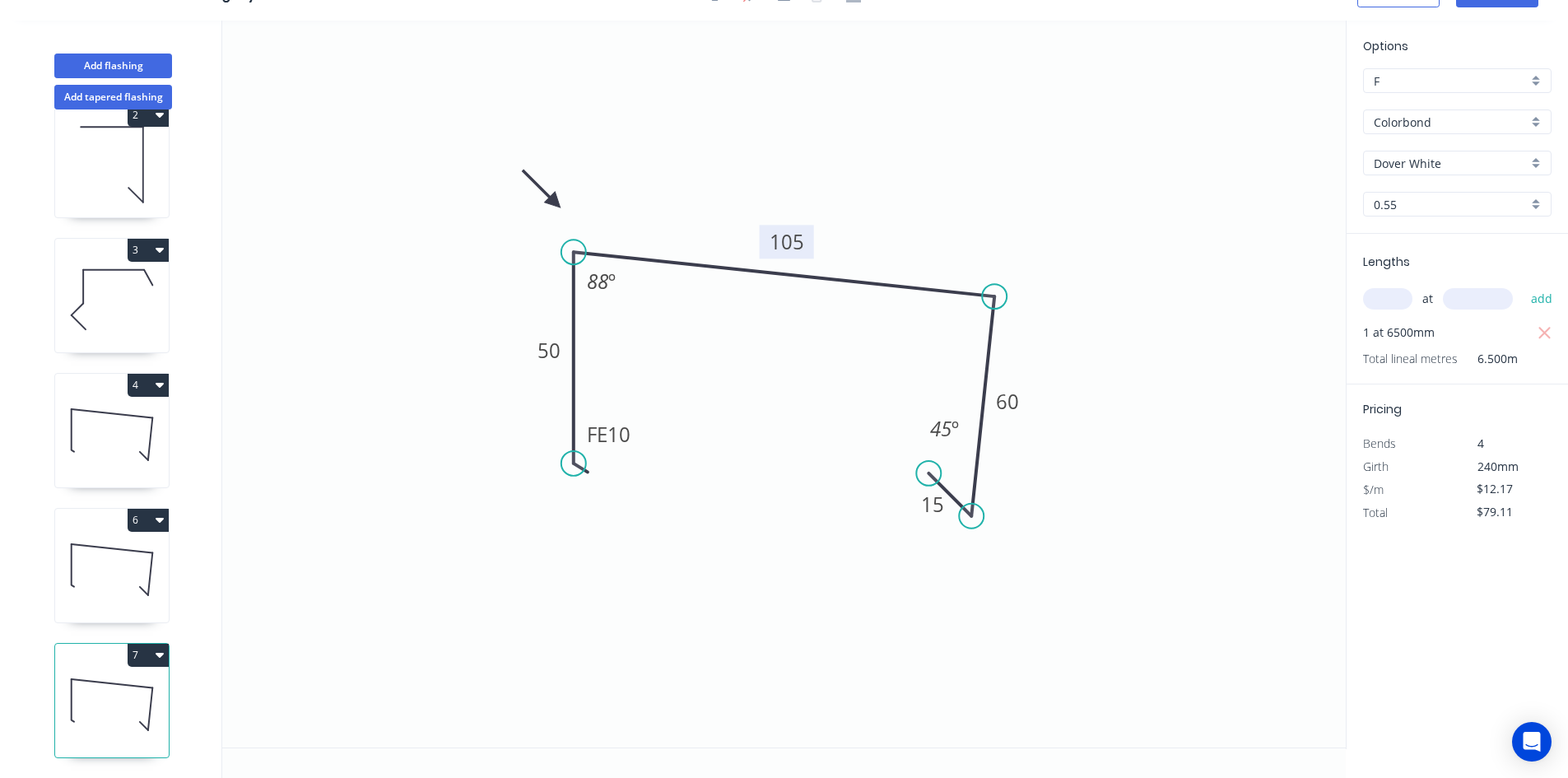
click at [170, 650] on div "1 2 3 4 6 7" at bounding box center [114, 443] width 217 height 669
click at [160, 652] on button "7" at bounding box center [147, 655] width 41 height 23
click at [147, 684] on div "Duplicate" at bounding box center [90, 696] width 127 height 24
type input "$0.00"
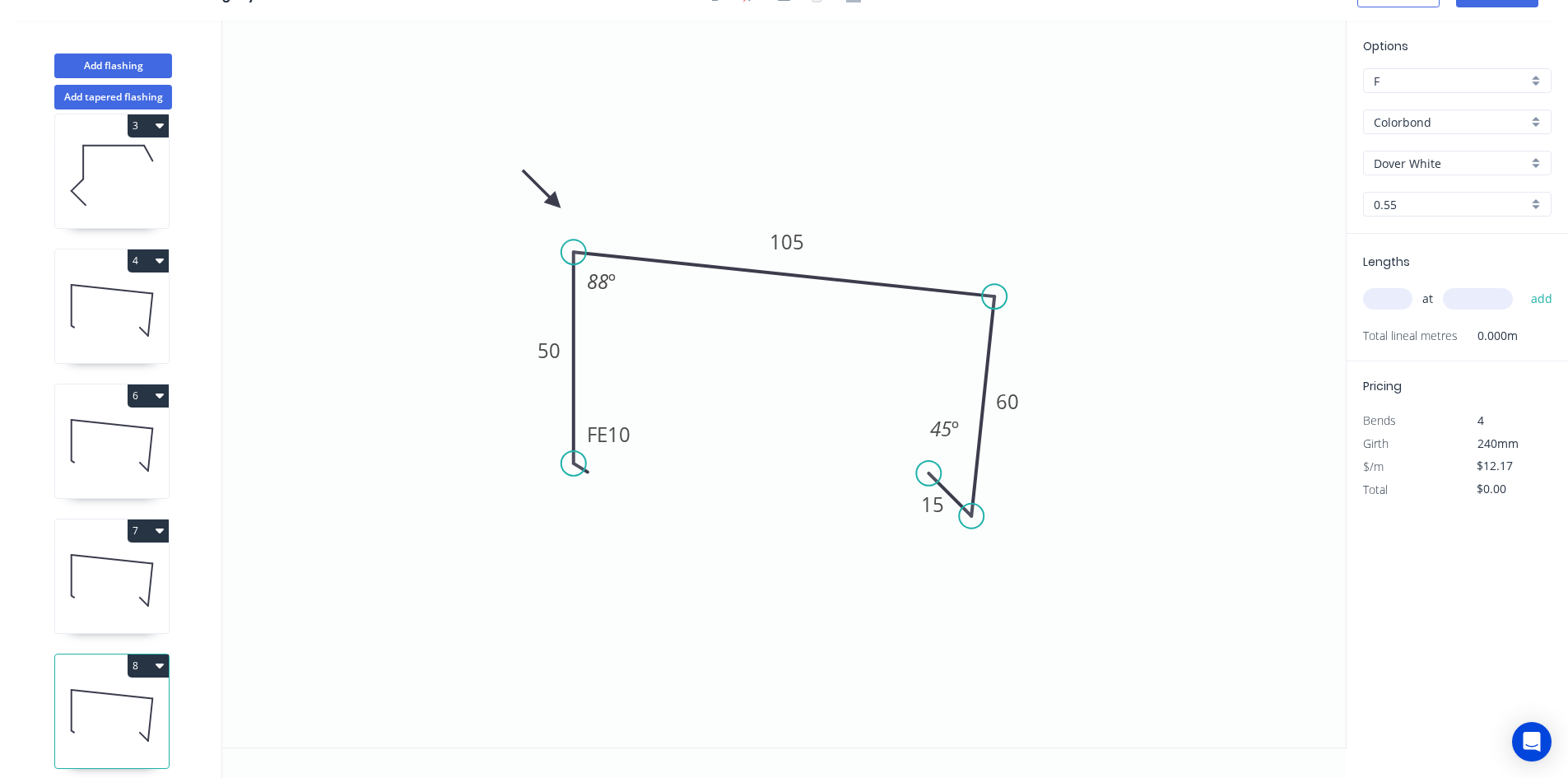
scroll to position [314, 0]
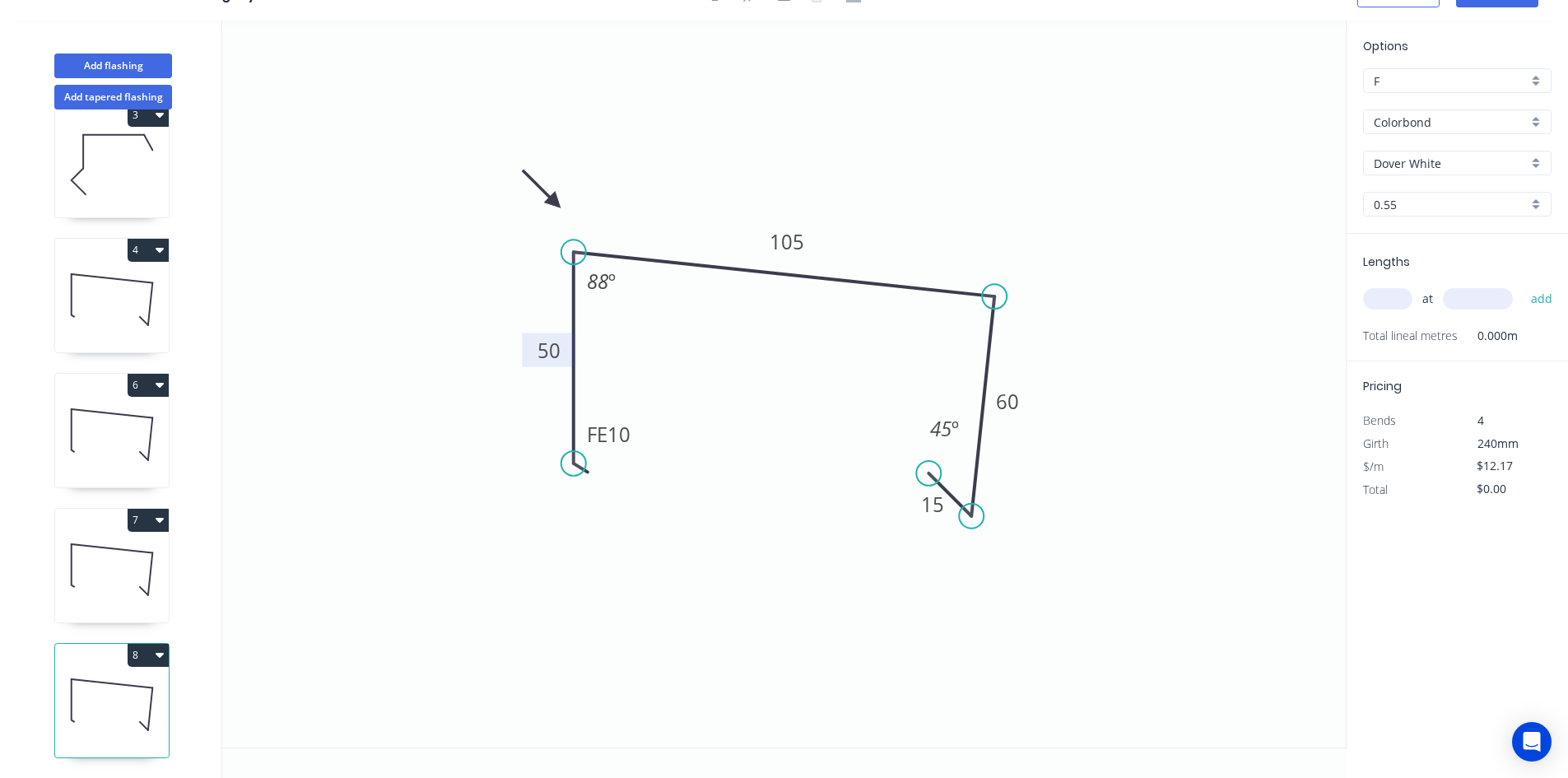
click at [552, 365] on rect at bounding box center [549, 350] width 54 height 34
click at [552, 351] on tspan "50" at bounding box center [549, 350] width 23 height 27
click at [1369, 303] on input "text" at bounding box center [1388, 298] width 49 height 22
type input "1"
type input "1000"
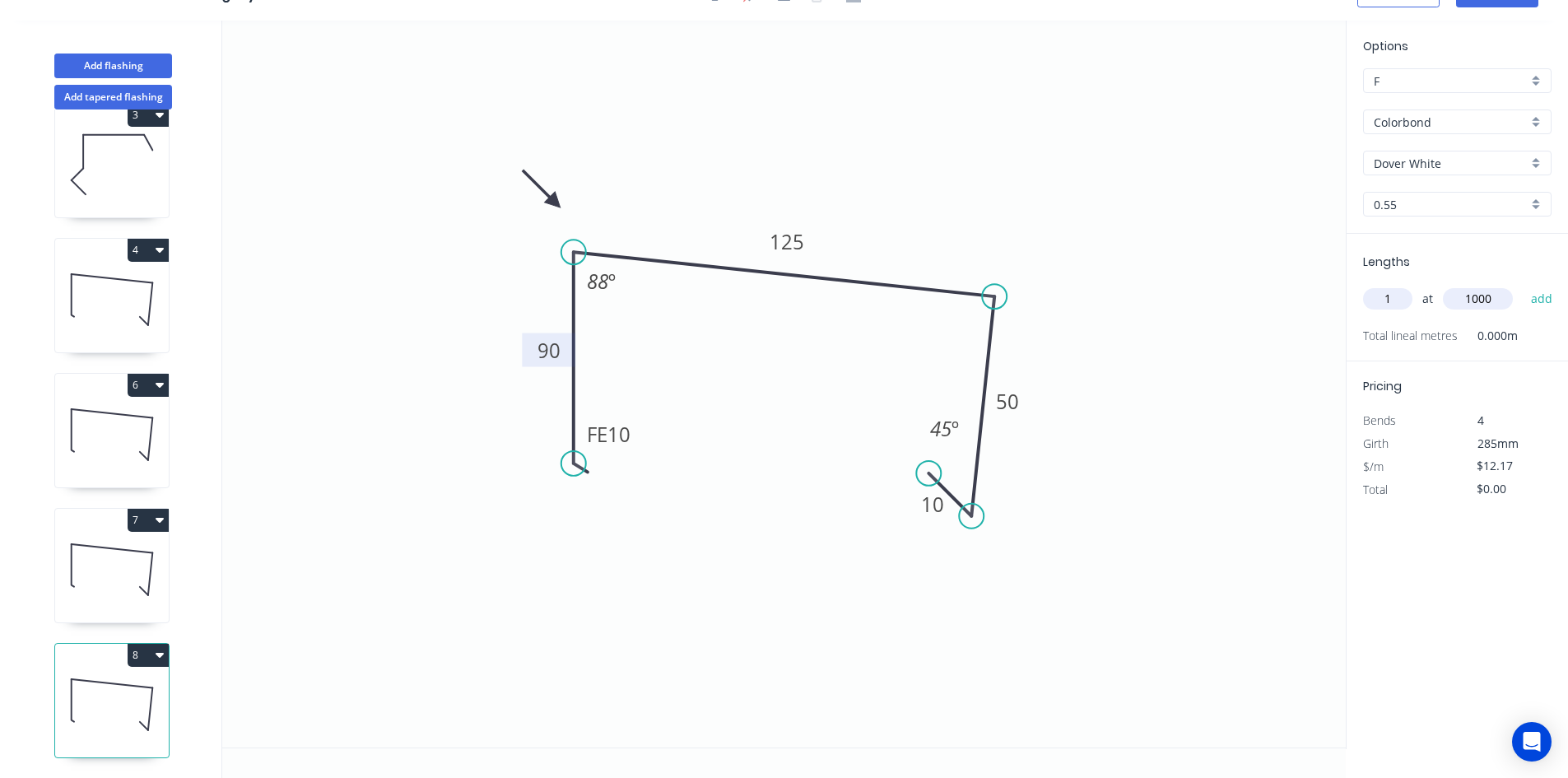
click at [1523, 284] on button "add" at bounding box center [1542, 298] width 39 height 28
click at [124, 531] on icon at bounding box center [112, 569] width 114 height 105
type input "$79.11"
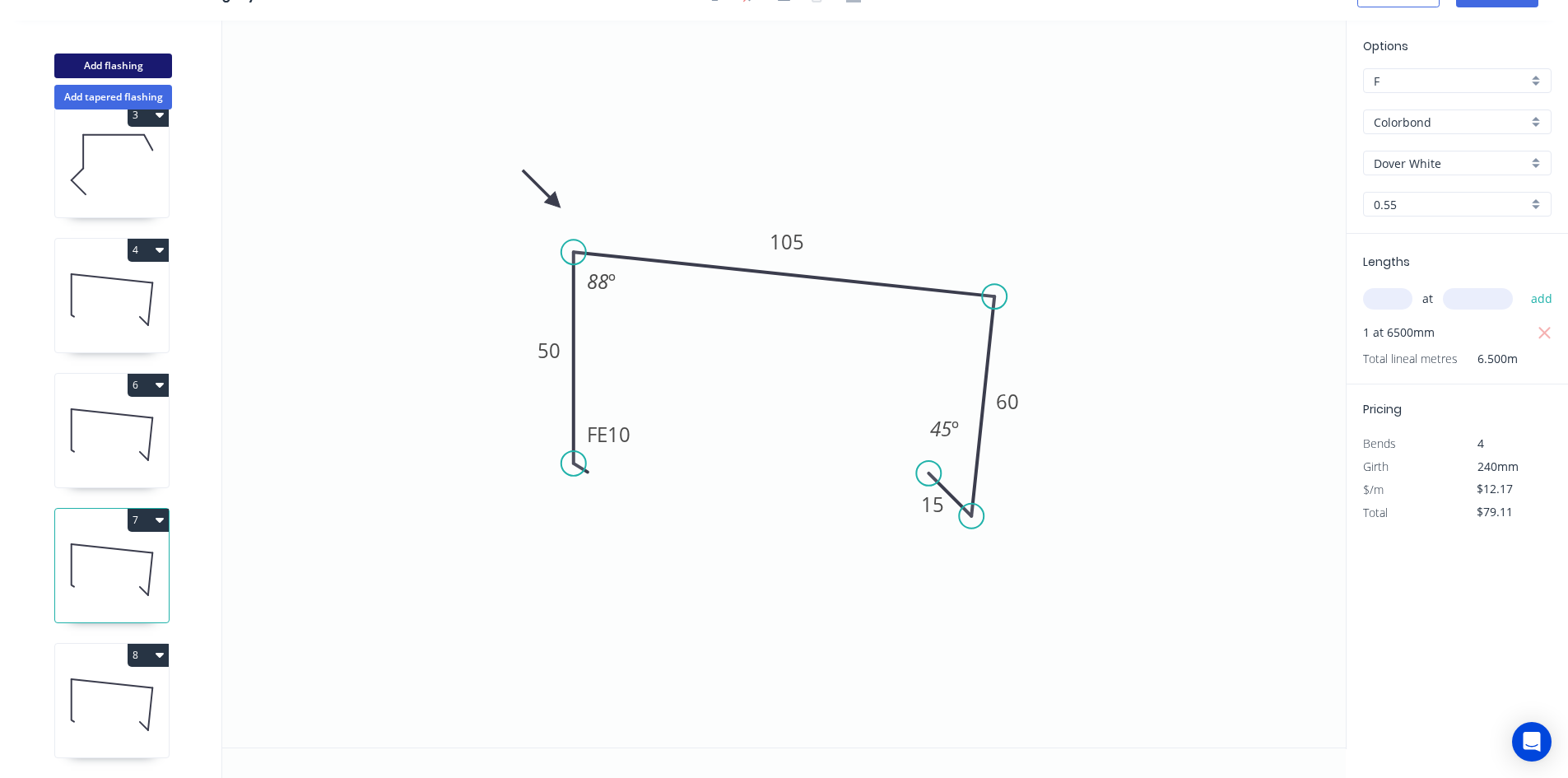
click at [138, 69] on button "Add flashing" at bounding box center [114, 66] width 118 height 24
type input "$0.00"
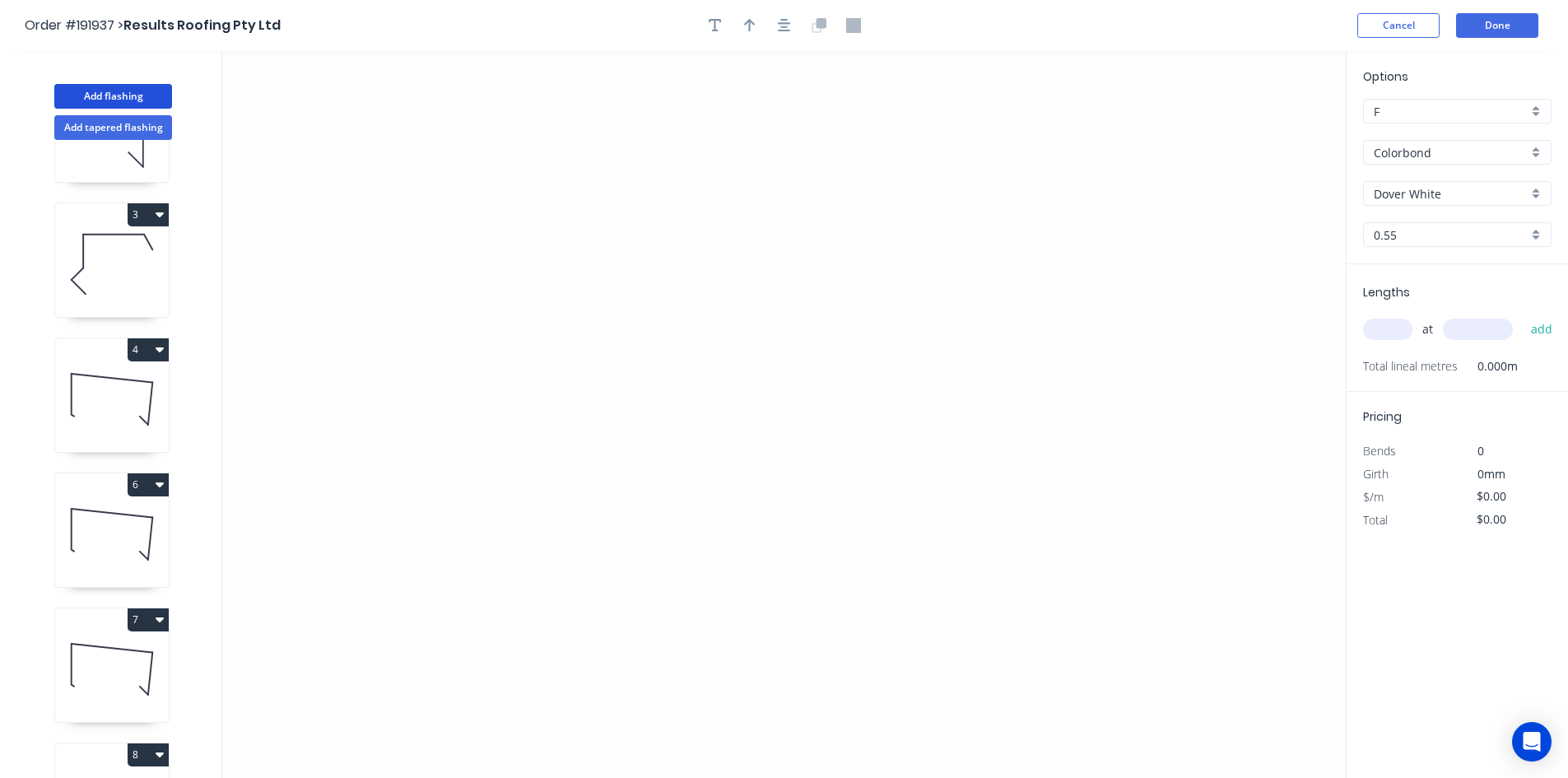
scroll to position [174, 0]
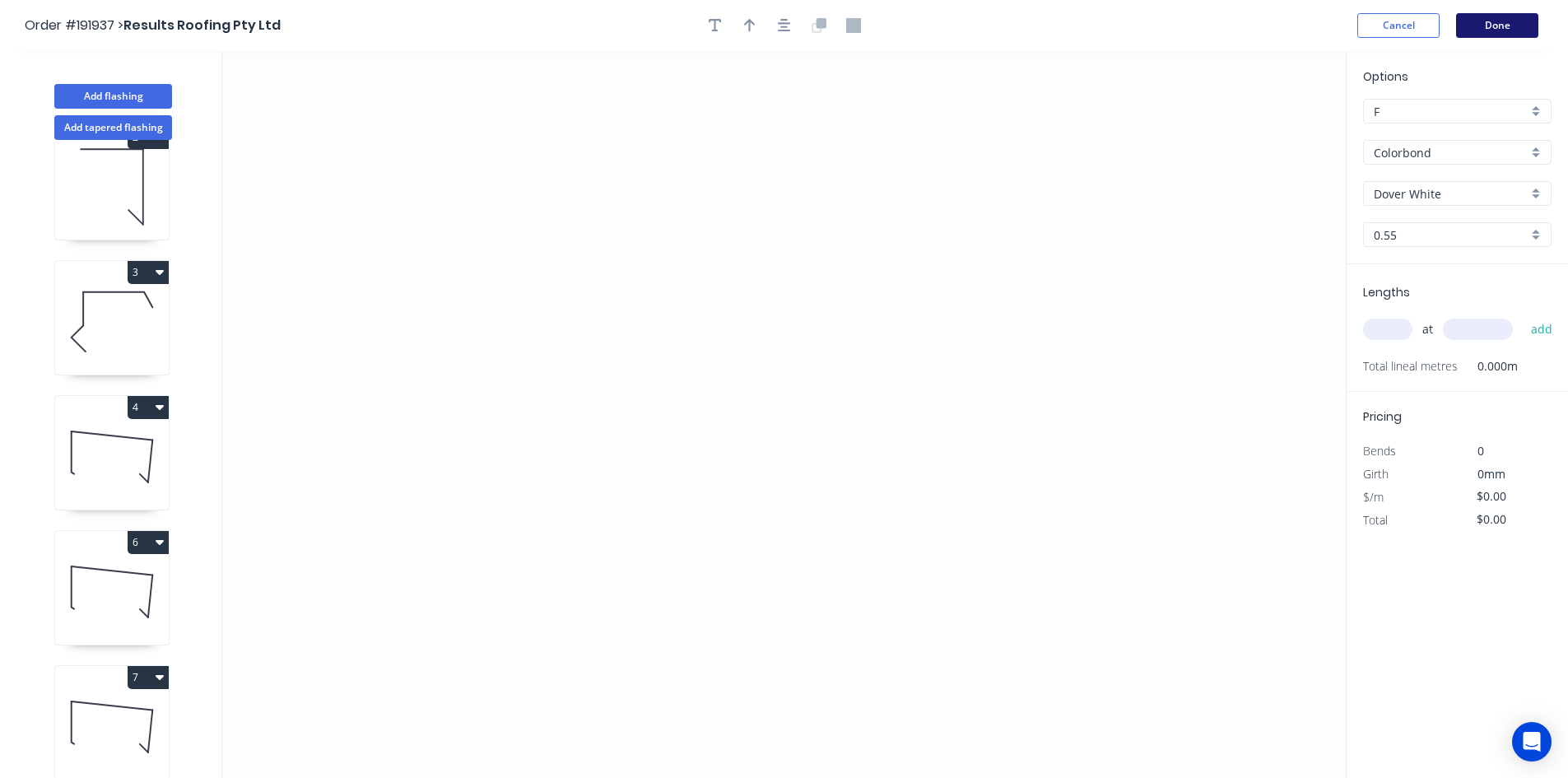
click at [1491, 21] on button "Done" at bounding box center [1497, 25] width 82 height 24
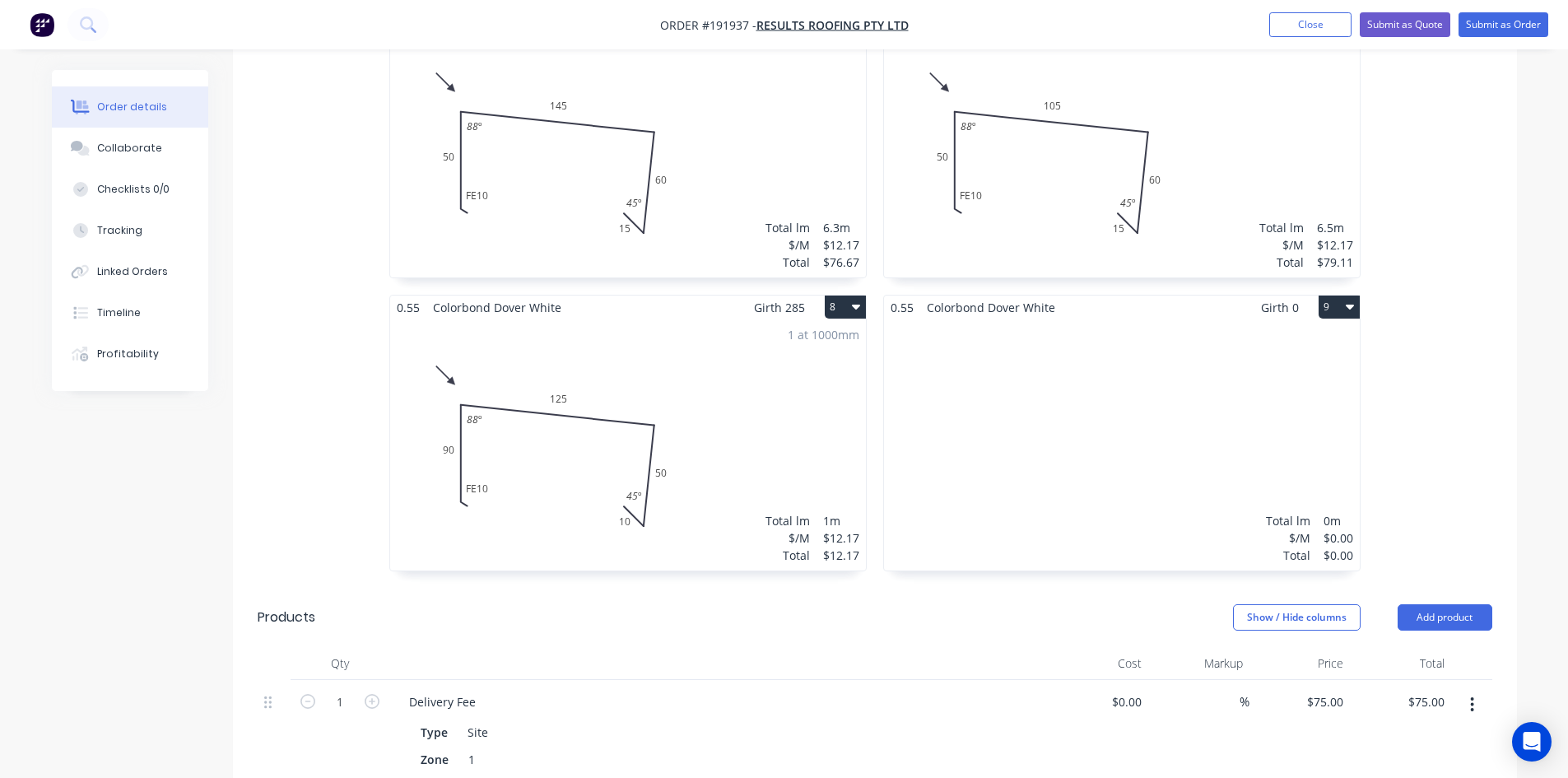
scroll to position [1193, 0]
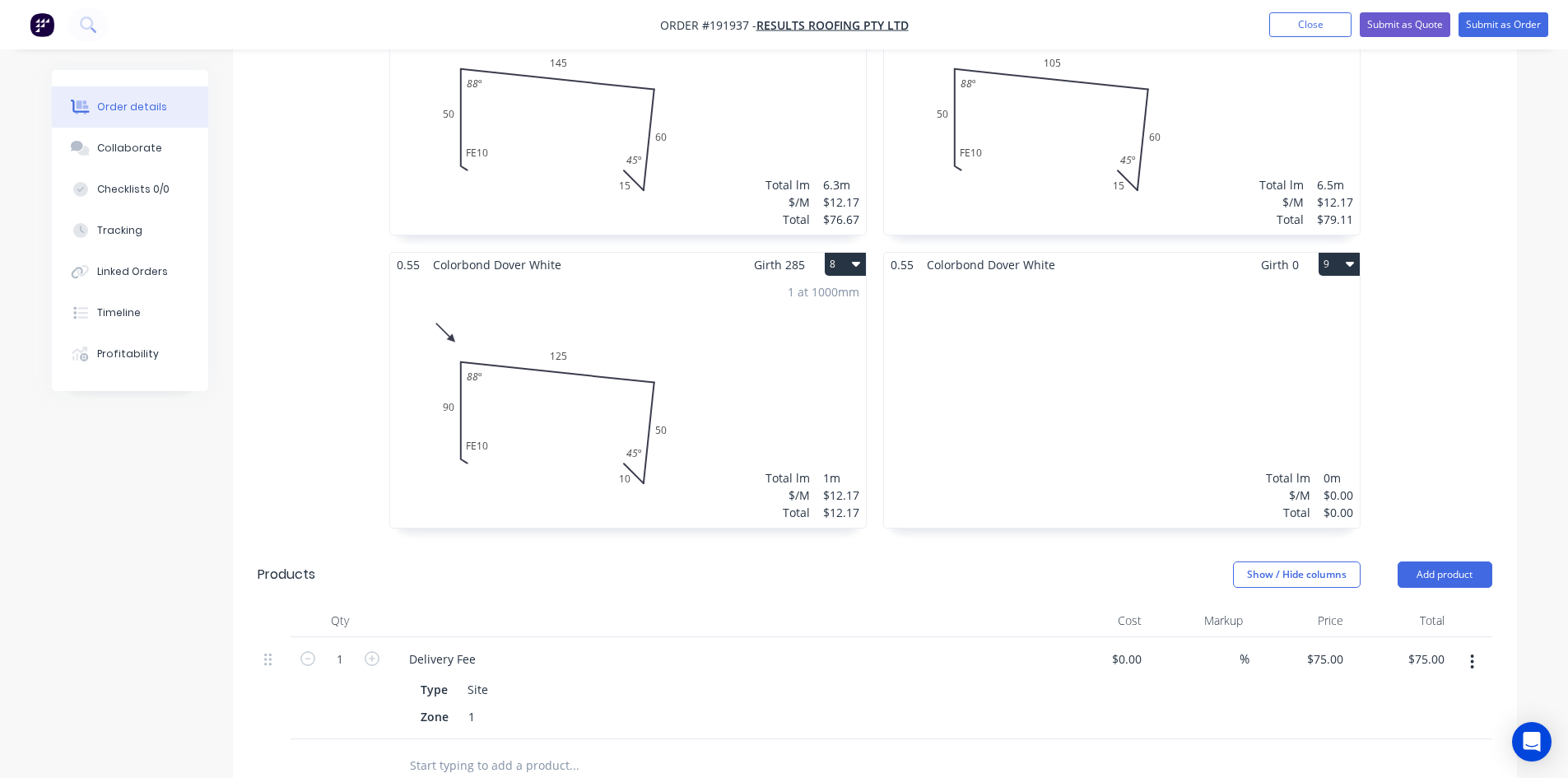
click at [1304, 38] on nav "Order #191937 - Results Roofing Pty Ltd Add product Close Submit as Quote Submi…" at bounding box center [784, 24] width 1568 height 49
click at [1308, 29] on button "Close" at bounding box center [1310, 24] width 82 height 24
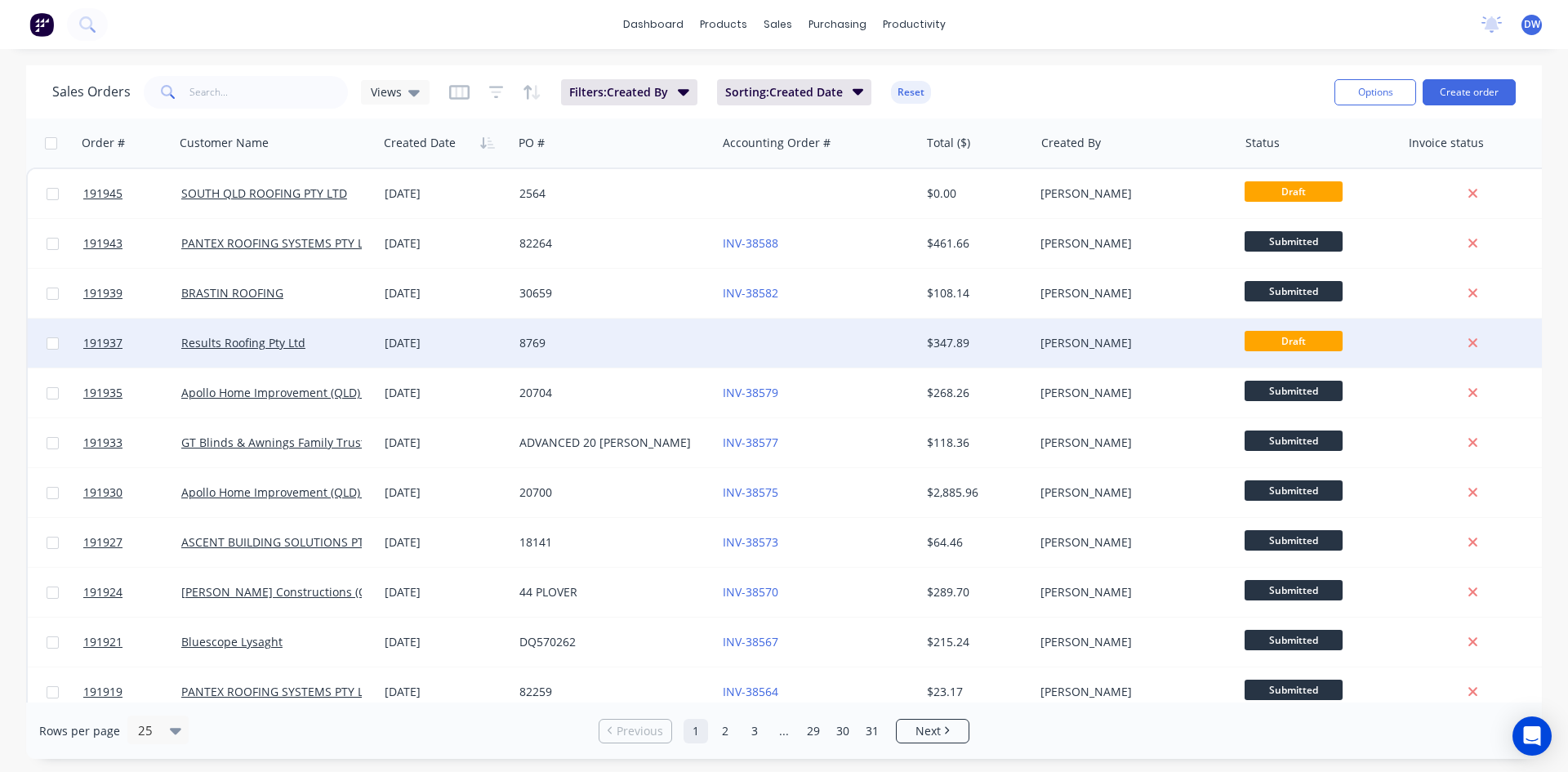
click at [898, 333] on div at bounding box center [818, 343] width 203 height 49
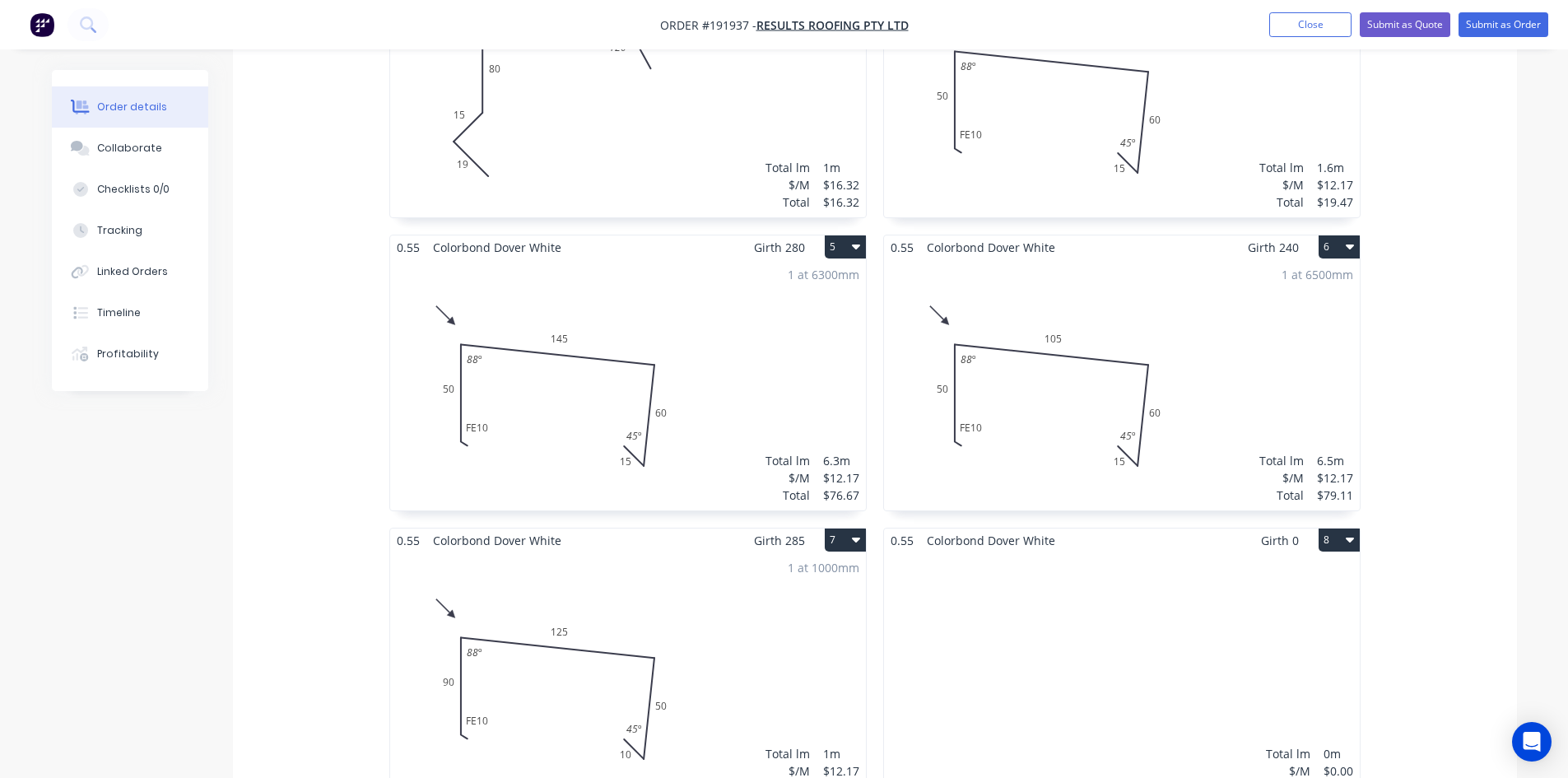
scroll to position [961, 0]
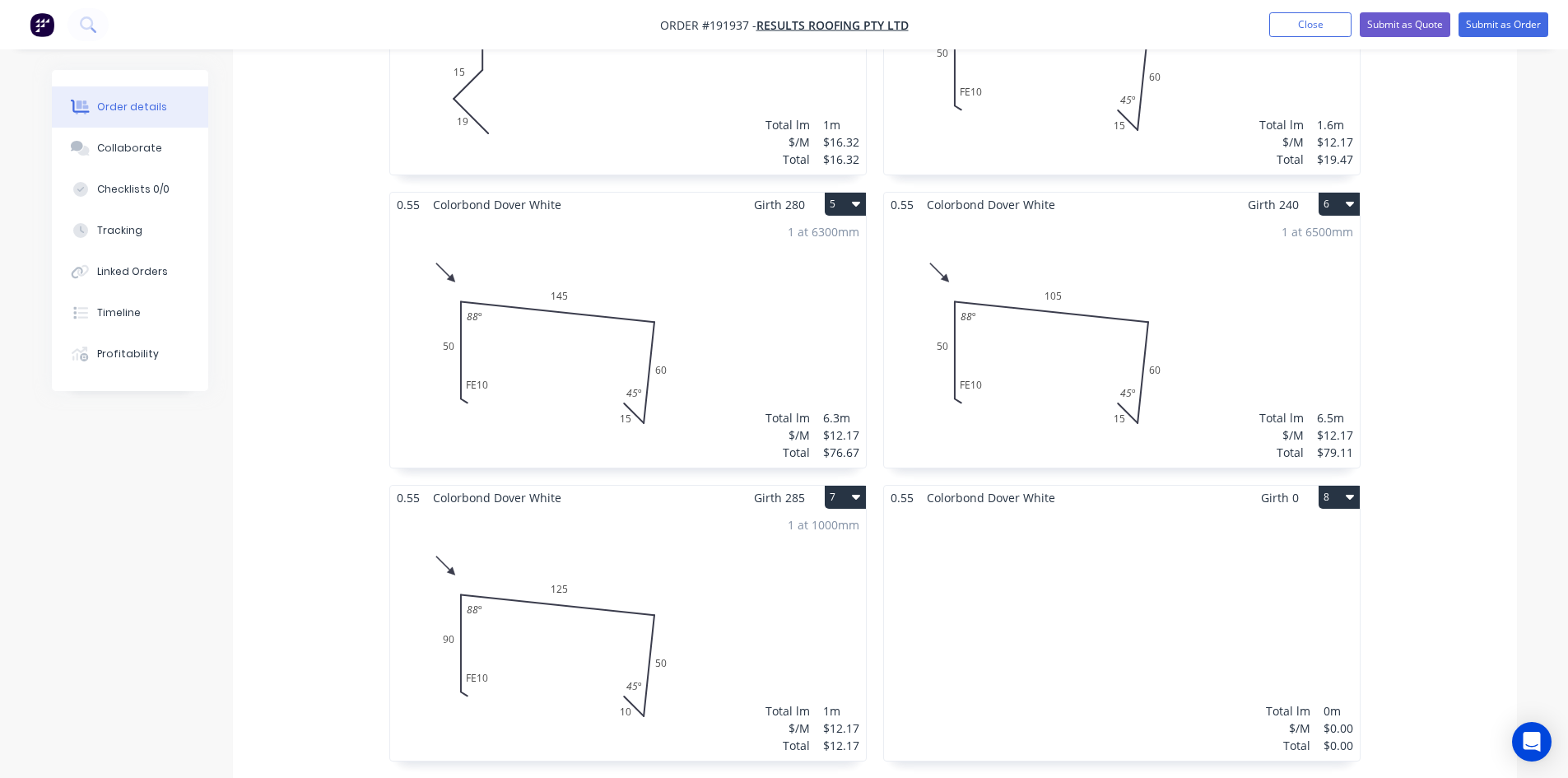
click at [1068, 509] on div "Total lm $/M Total 0m $0.00 $0.00" at bounding box center [1121, 634] width 476 height 251
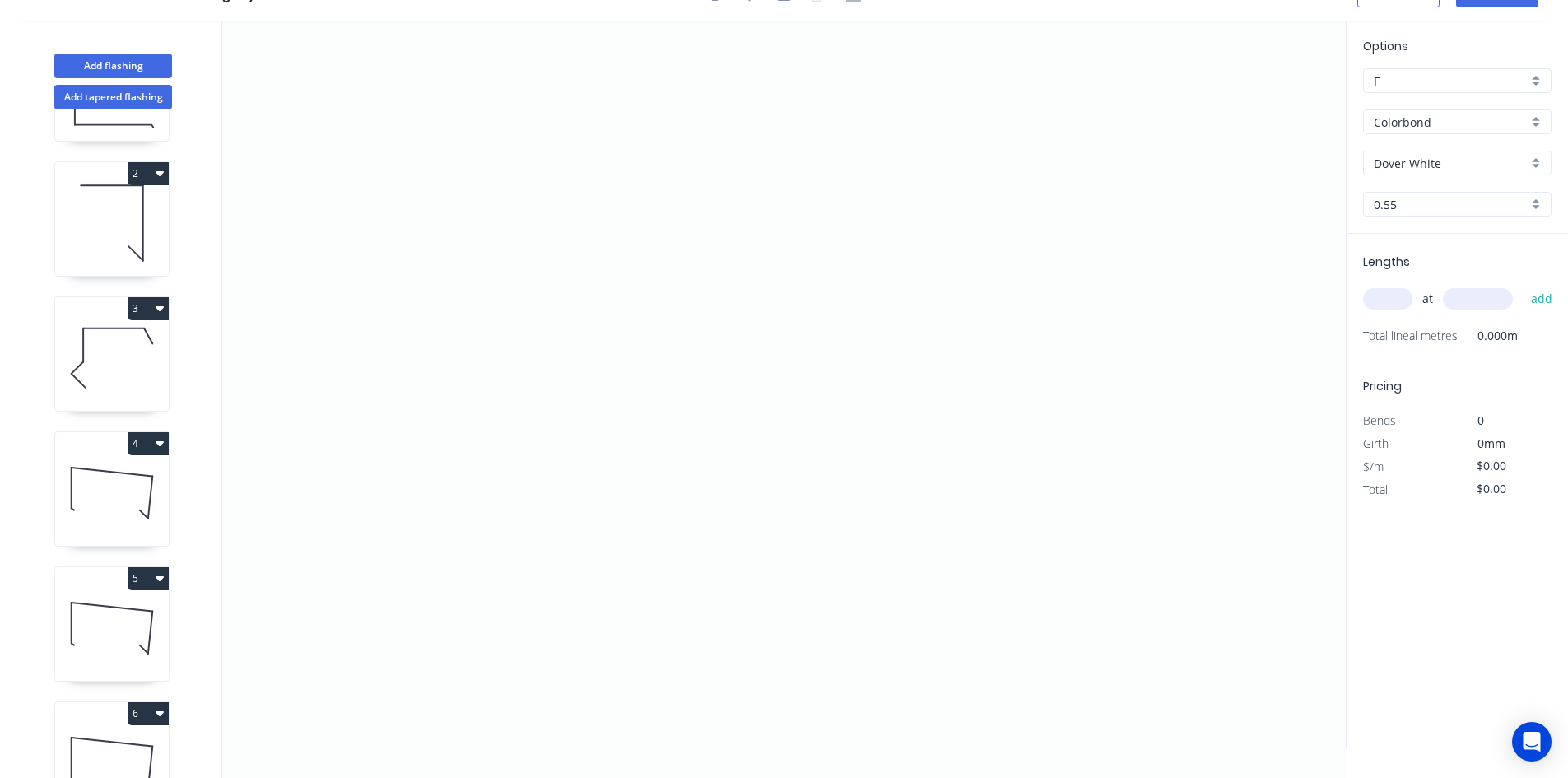
scroll to position [448, 0]
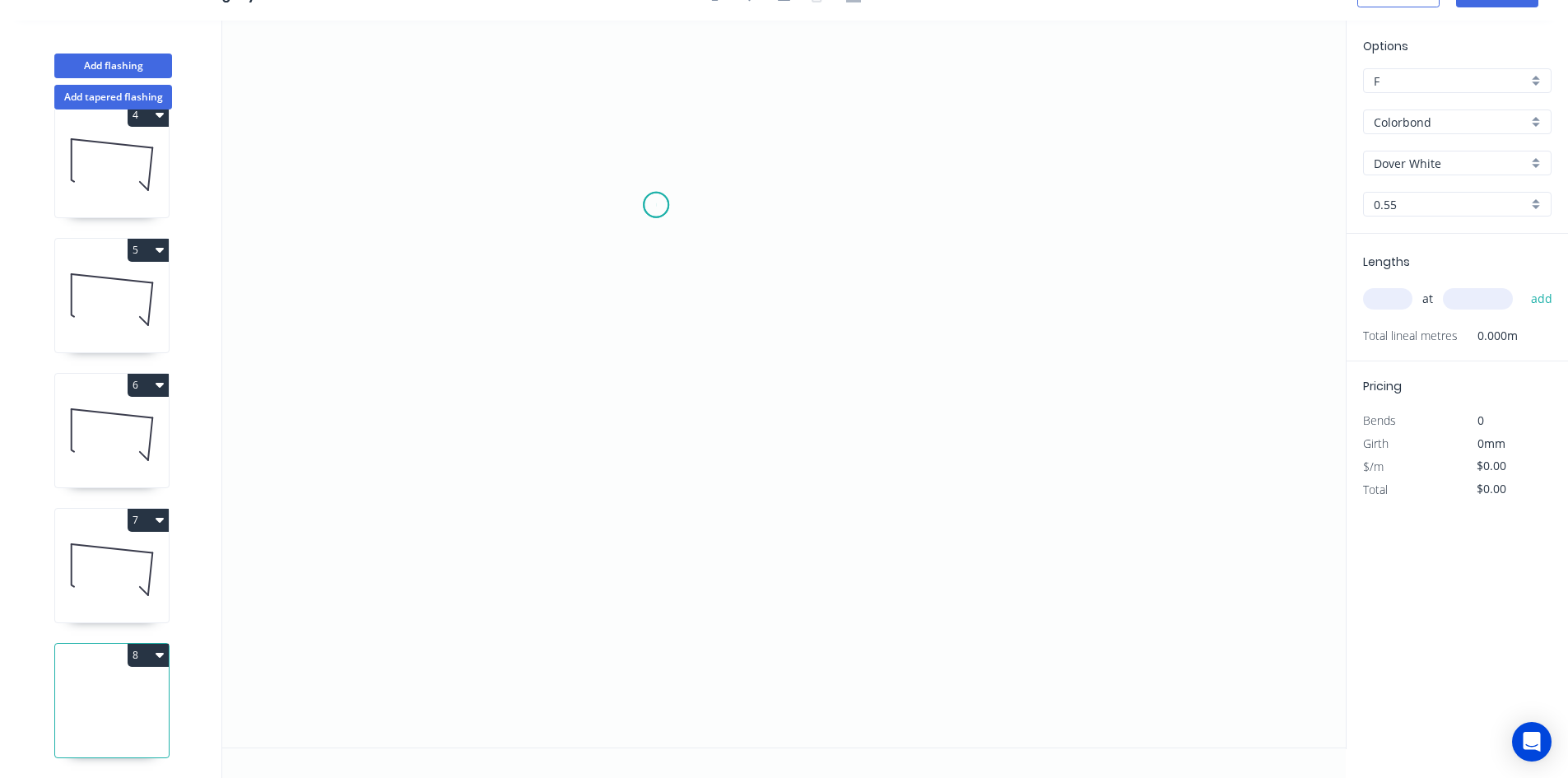
click at [656, 205] on icon "0" at bounding box center [783, 384] width 1123 height 727
click at [820, 199] on icon "0" at bounding box center [783, 384] width 1123 height 727
click at [815, 670] on icon "0 ?" at bounding box center [783, 384] width 1123 height 727
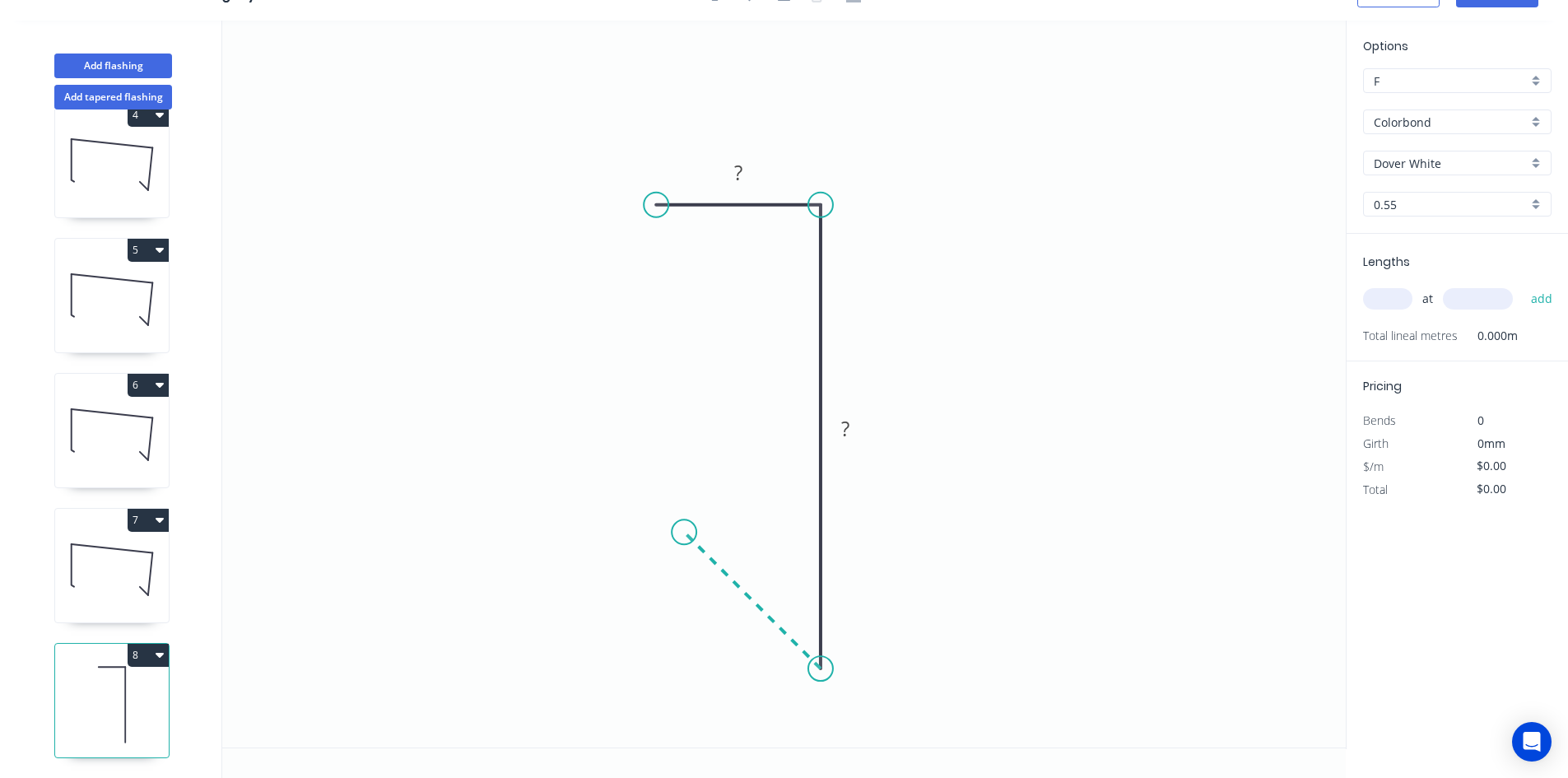
drag, startPoint x: 724, startPoint y: 547, endPoint x: 668, endPoint y: 524, distance: 60.5
click at [821, 664] on circle at bounding box center [820, 668] width 24 height 24
click at [824, 669] on circle at bounding box center [820, 668] width 24 height 24
click at [817, 661] on circle at bounding box center [820, 667] width 24 height 24
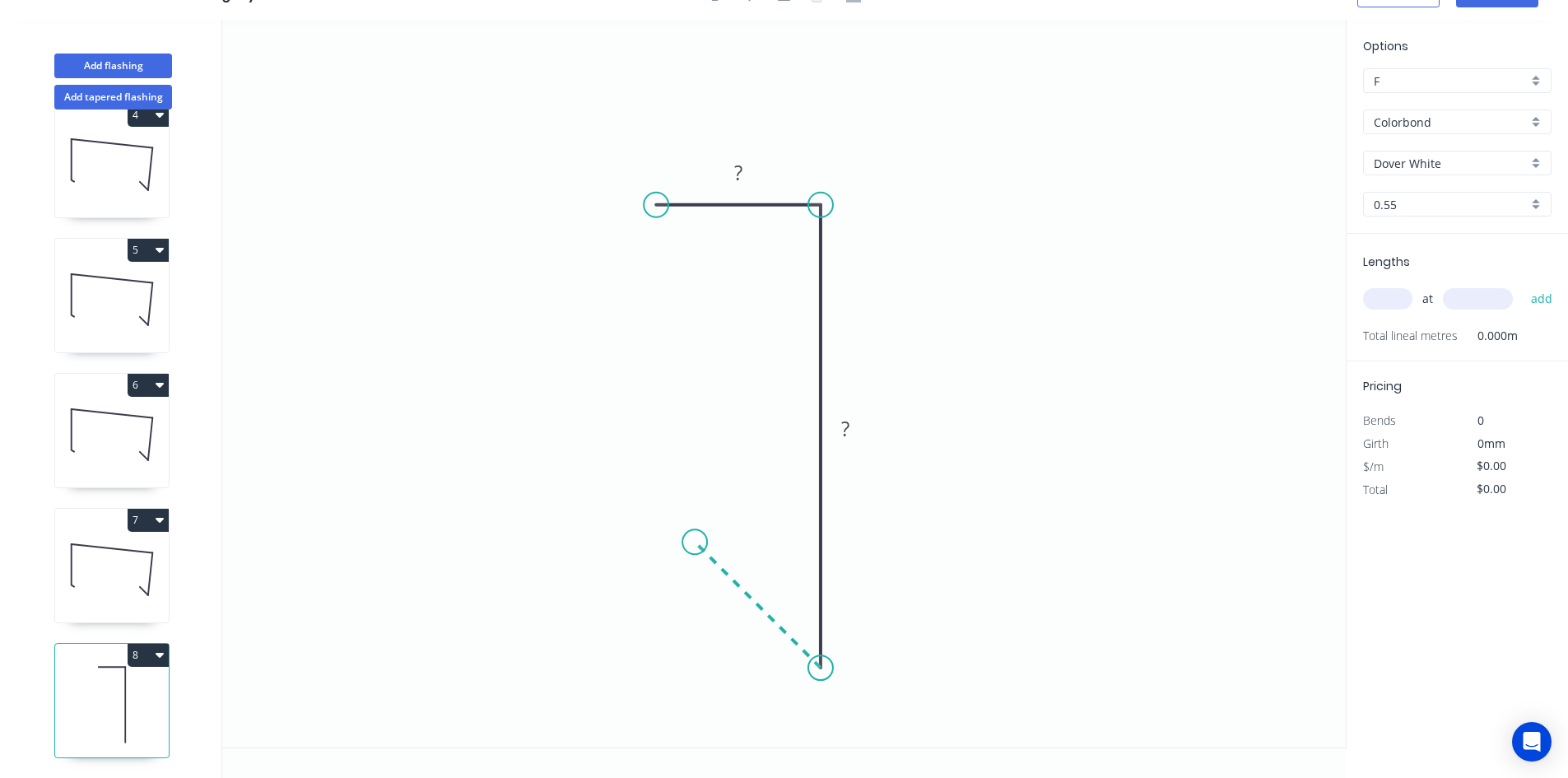
click at [695, 528] on icon "0 ? ?" at bounding box center [783, 384] width 1123 height 727
click at [695, 528] on icon "0 ? ? ?" at bounding box center [783, 384] width 1123 height 727
click at [728, 624] on rect at bounding box center [740, 616] width 33 height 23
click at [837, 716] on div "Show angle" at bounding box center [893, 719] width 166 height 34
drag, startPoint x: 788, startPoint y: 615, endPoint x: 755, endPoint y: 533, distance: 88.4
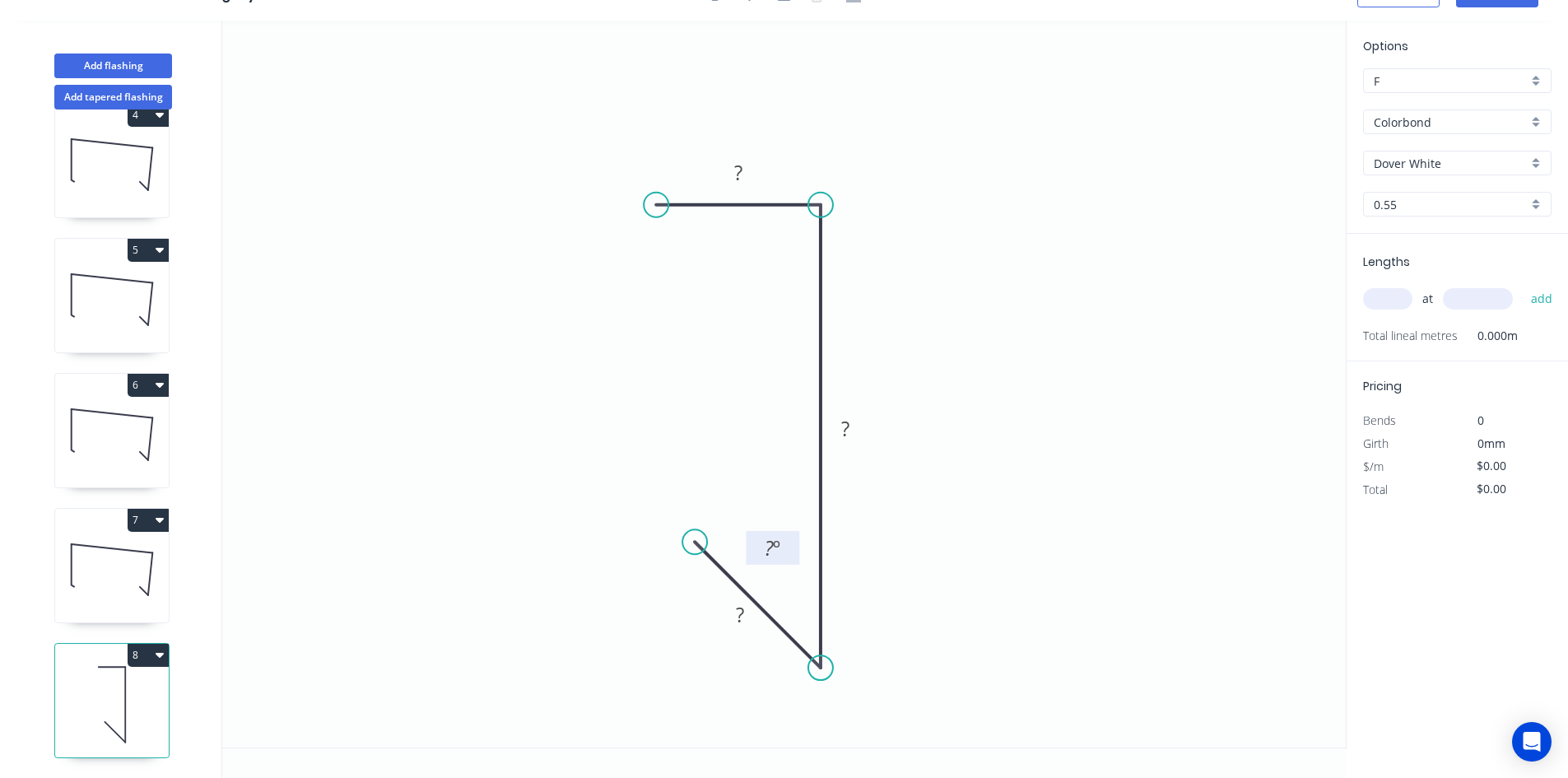
click at [755, 533] on rect at bounding box center [773, 547] width 54 height 34
click at [741, 622] on tspan "?" at bounding box center [739, 614] width 8 height 27
click at [742, 177] on tspan "?" at bounding box center [738, 172] width 8 height 27
type input "$6.40"
drag, startPoint x: 1383, startPoint y: 289, endPoint x: 1378, endPoint y: 297, distance: 9.4
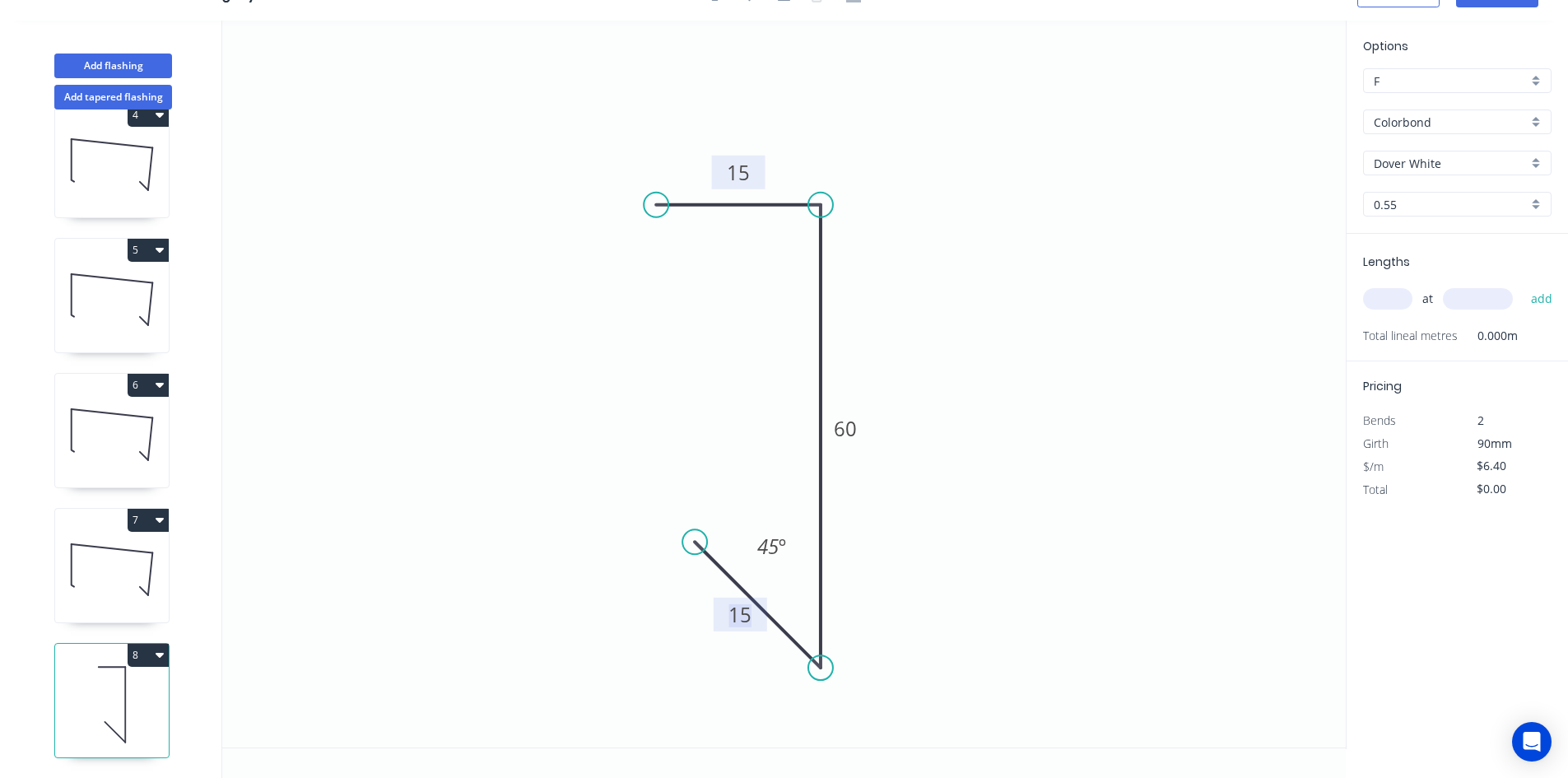
click at [1382, 291] on input "text" at bounding box center [1388, 298] width 49 height 22
click at [1369, 304] on input "text" at bounding box center [1388, 298] width 49 height 22
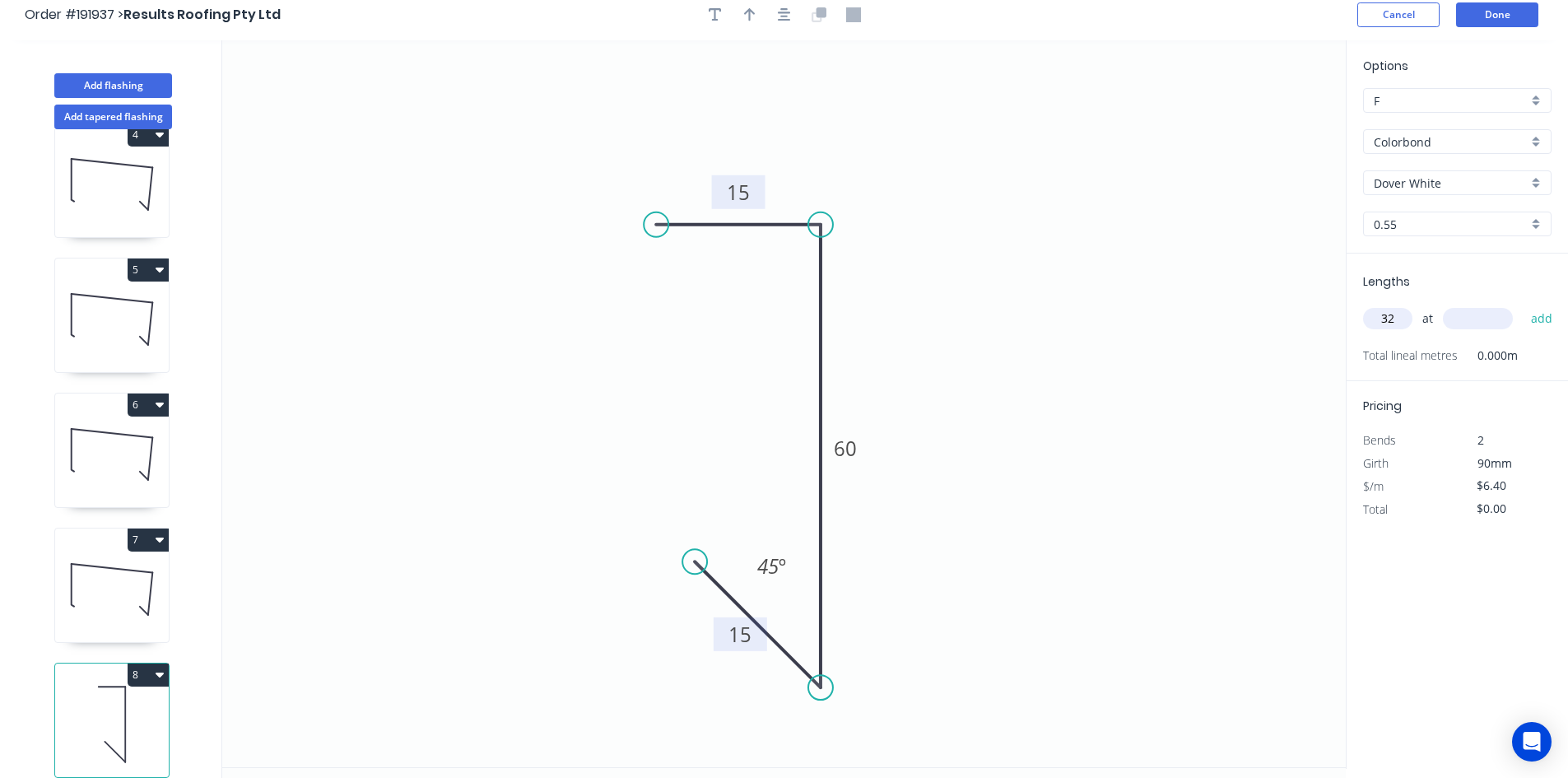
scroll to position [0, 0]
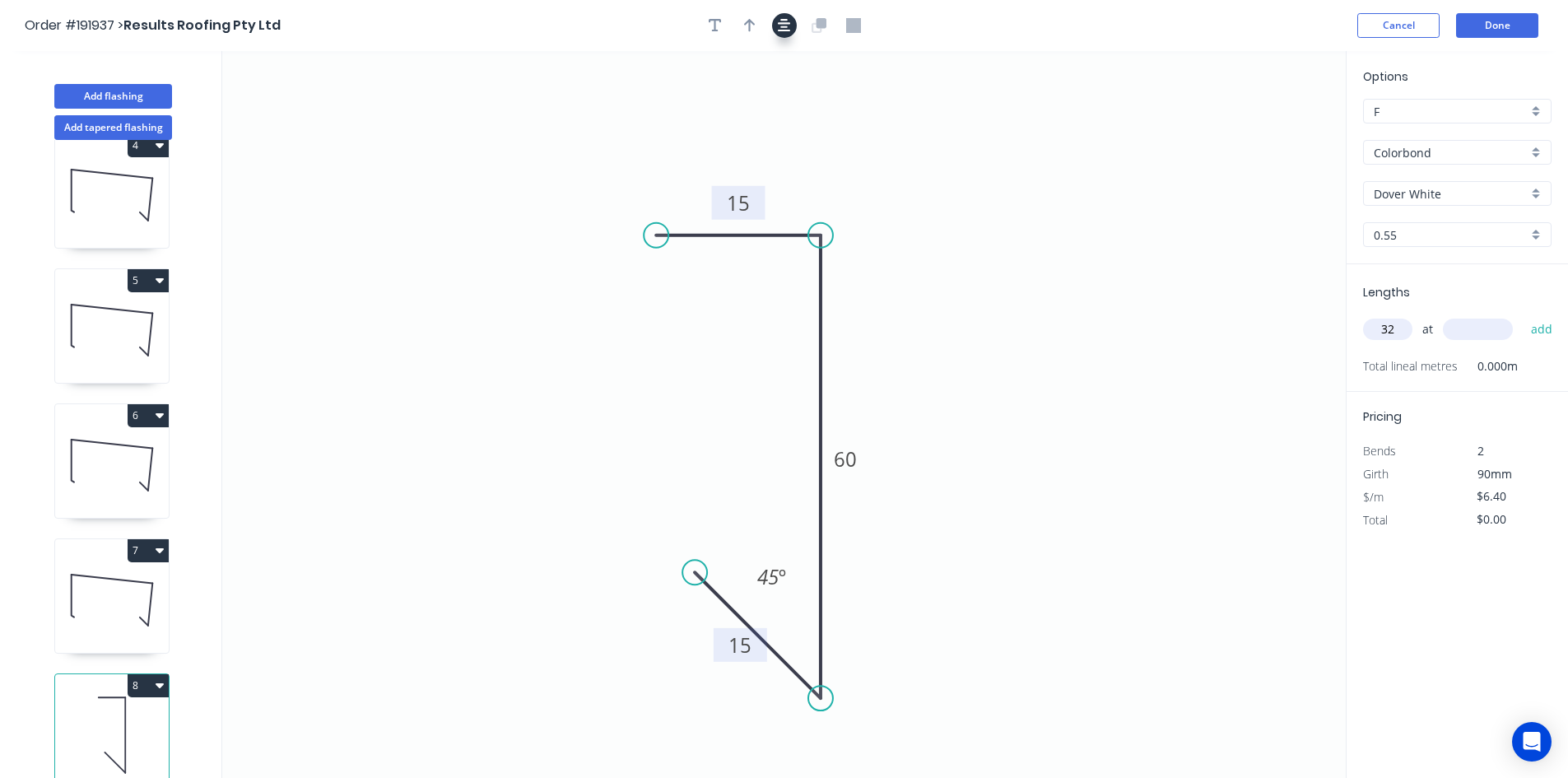
click at [791, 28] on button "button" at bounding box center [784, 25] width 24 height 24
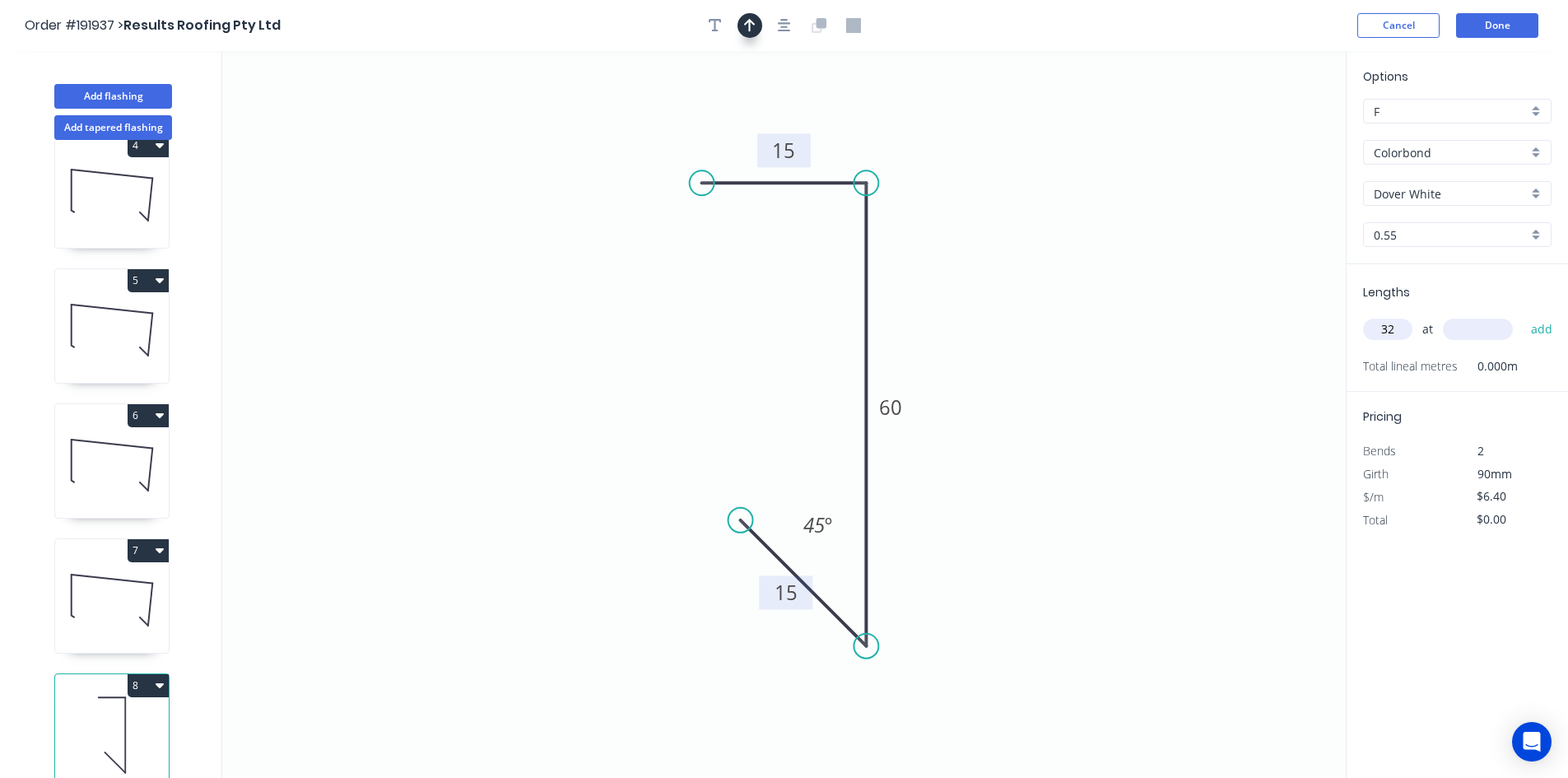
click at [755, 22] on button "button" at bounding box center [749, 25] width 24 height 24
click at [1256, 127] on icon at bounding box center [1262, 114] width 15 height 53
drag, startPoint x: 1267, startPoint y: 127, endPoint x: 975, endPoint y: 150, distance: 292.9
click at [975, 150] on icon at bounding box center [987, 136] width 48 height 48
click at [1397, 330] on input "32" at bounding box center [1388, 329] width 49 height 22
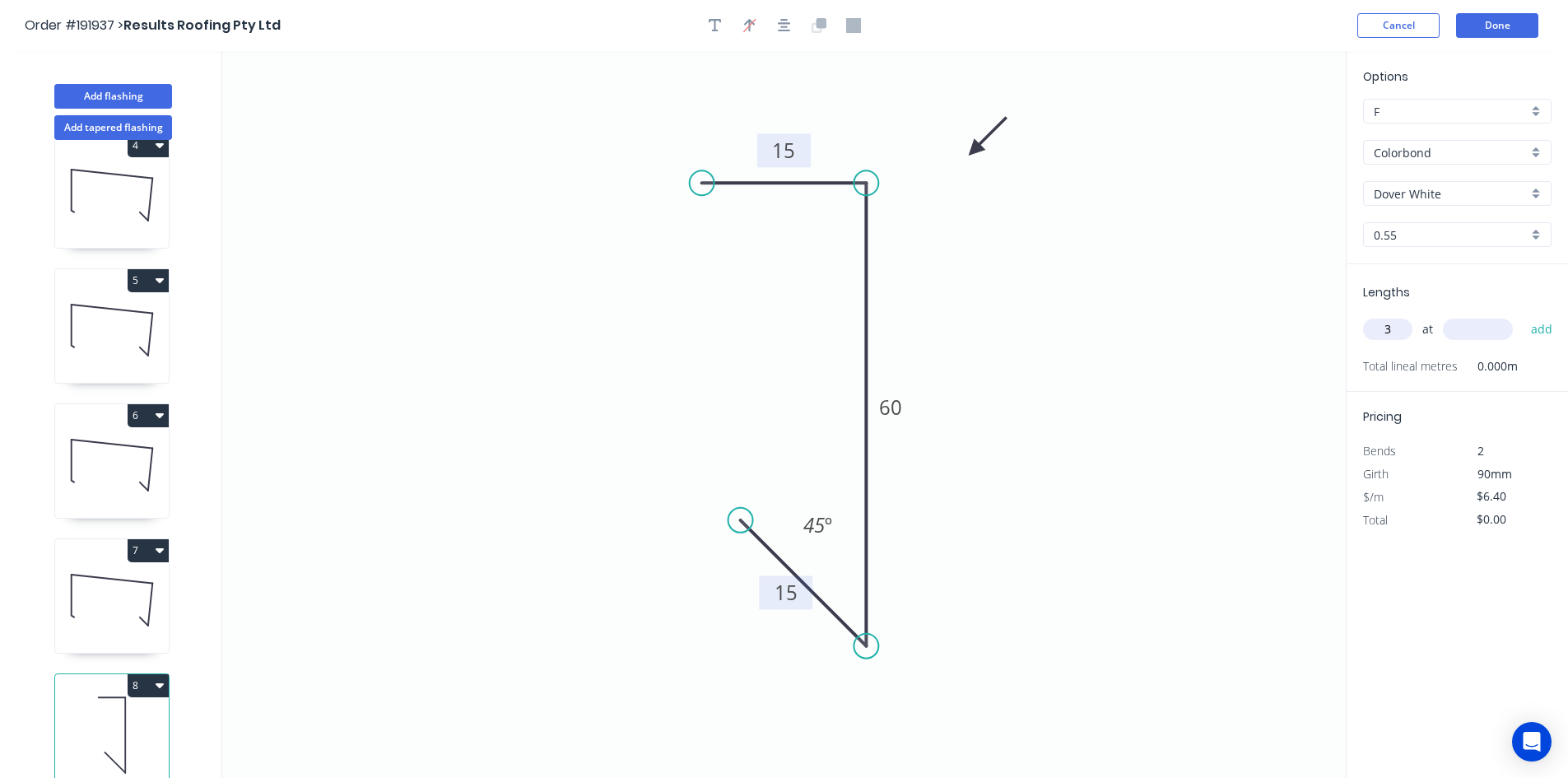
type input "3"
type input "1000"
click at [1523, 315] on button "add" at bounding box center [1542, 329] width 39 height 28
type input "$19.20"
click at [1499, 17] on button "Done" at bounding box center [1497, 25] width 82 height 24
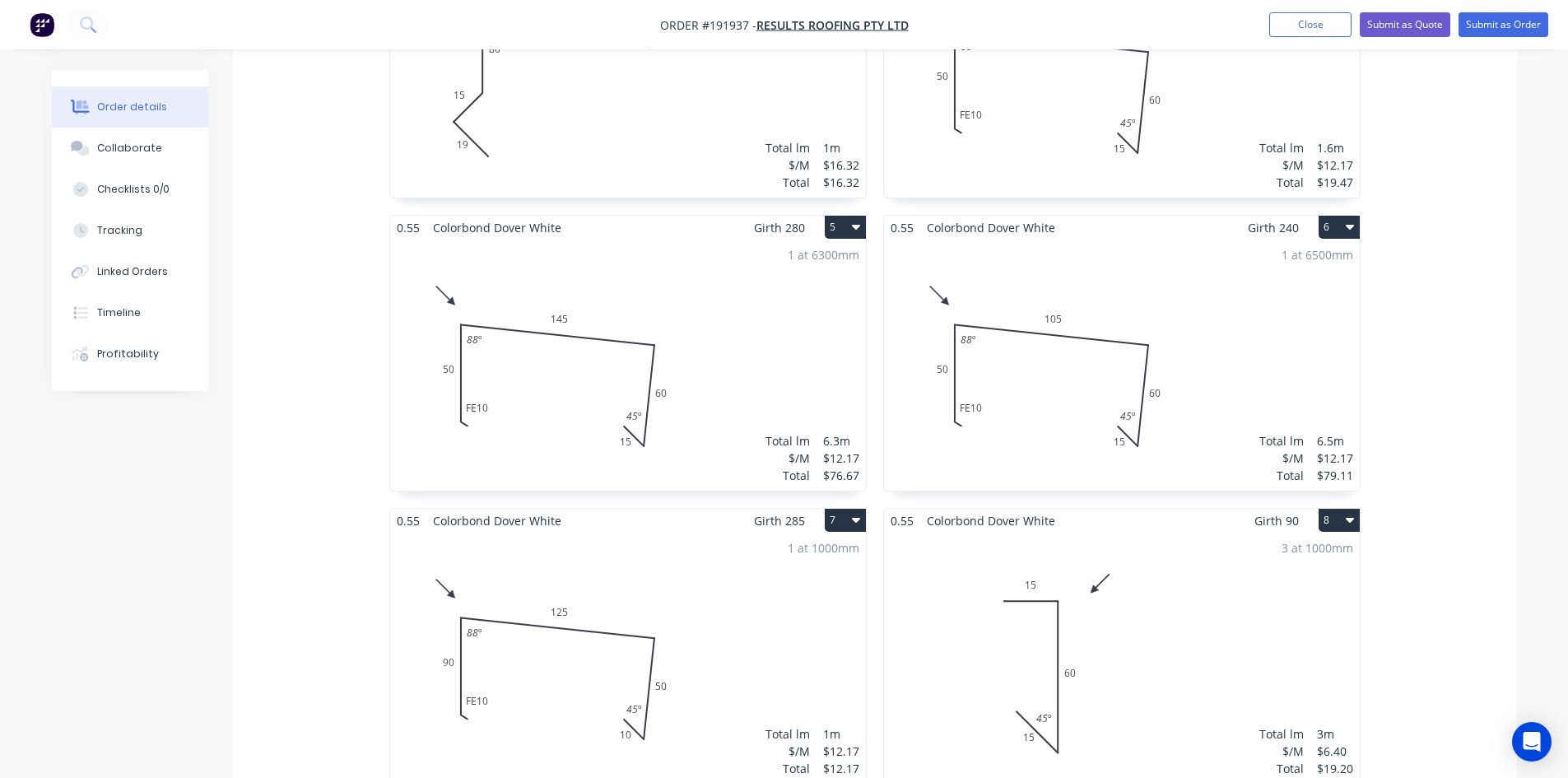
scroll to position [1235, 0]
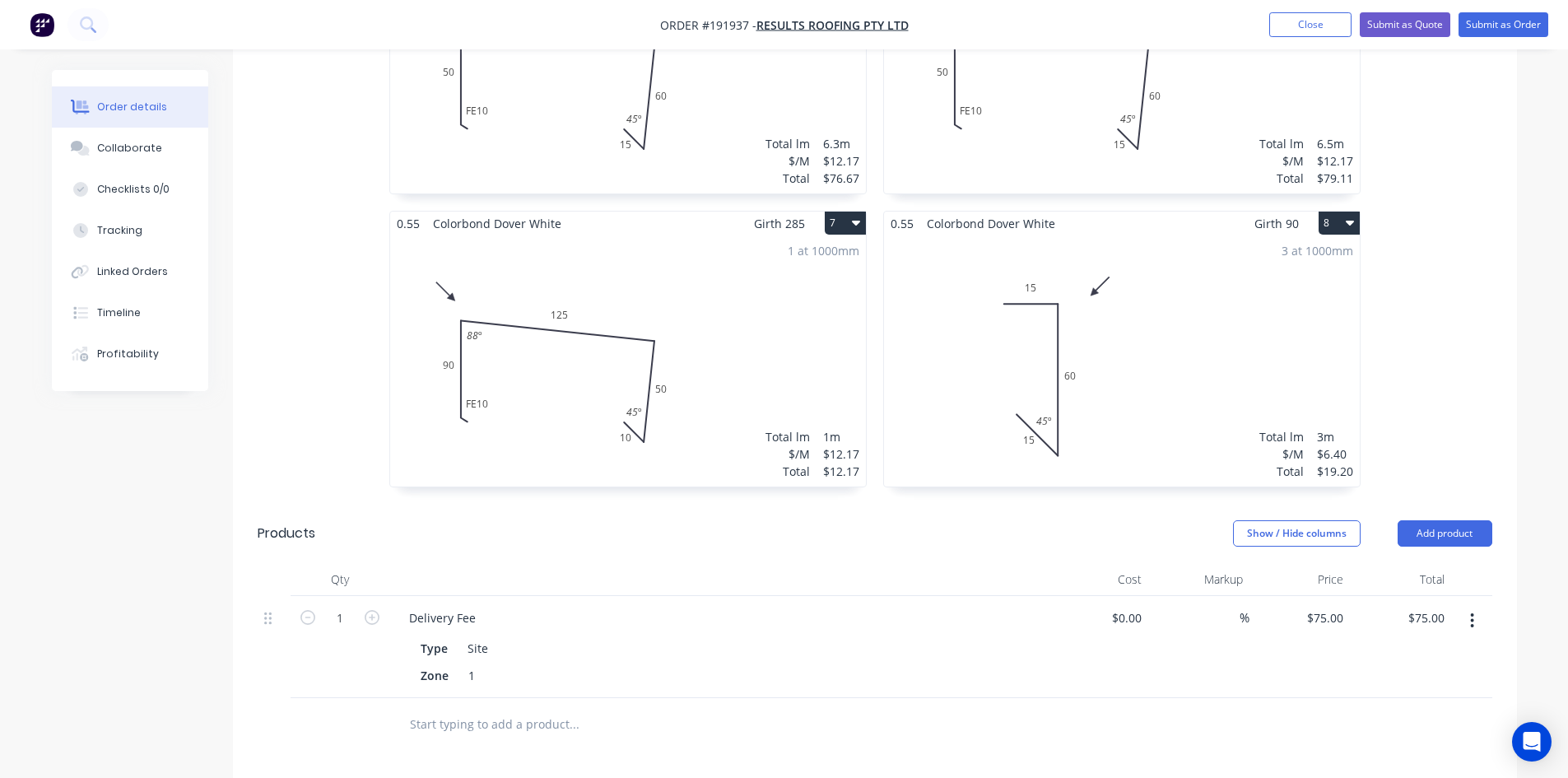
click at [1208, 269] on div "3 at 1000mm Total lm $/M Total 3m $6.40 $19.20" at bounding box center [1121, 360] width 476 height 251
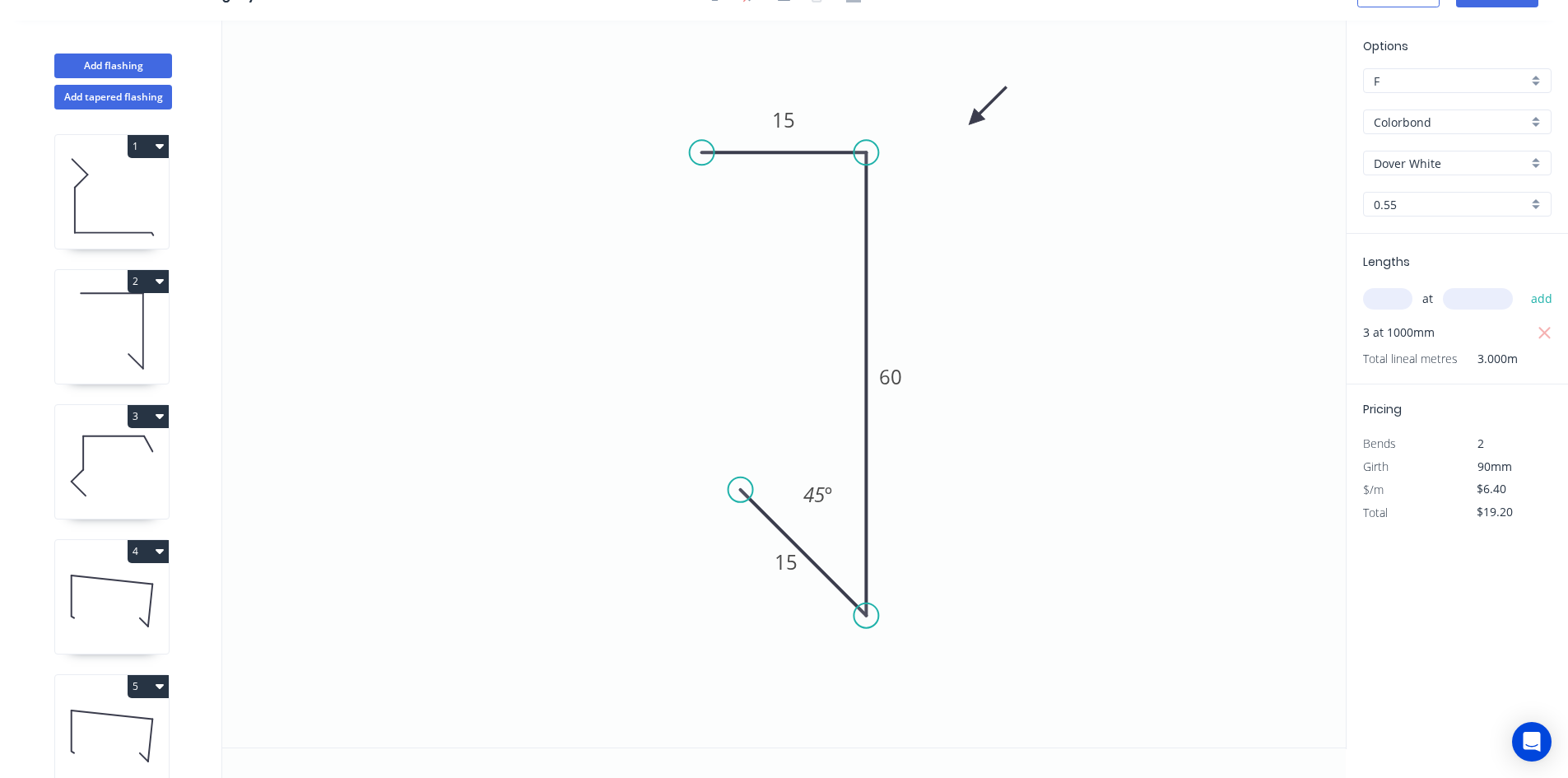
scroll to position [30, 0]
click at [135, 61] on button "Add flashing" at bounding box center [114, 66] width 118 height 24
type input "$0.00"
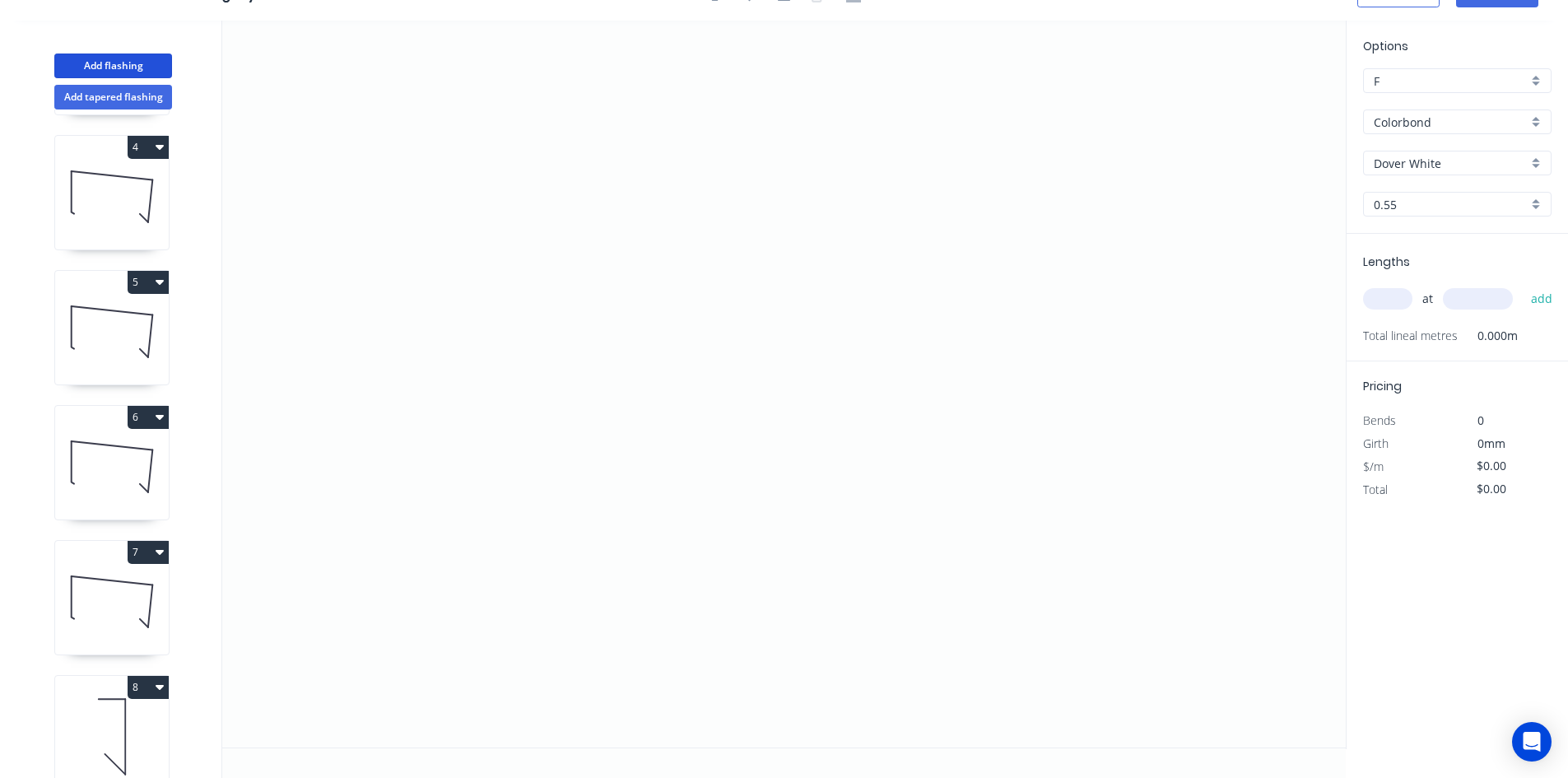
scroll to position [584, 0]
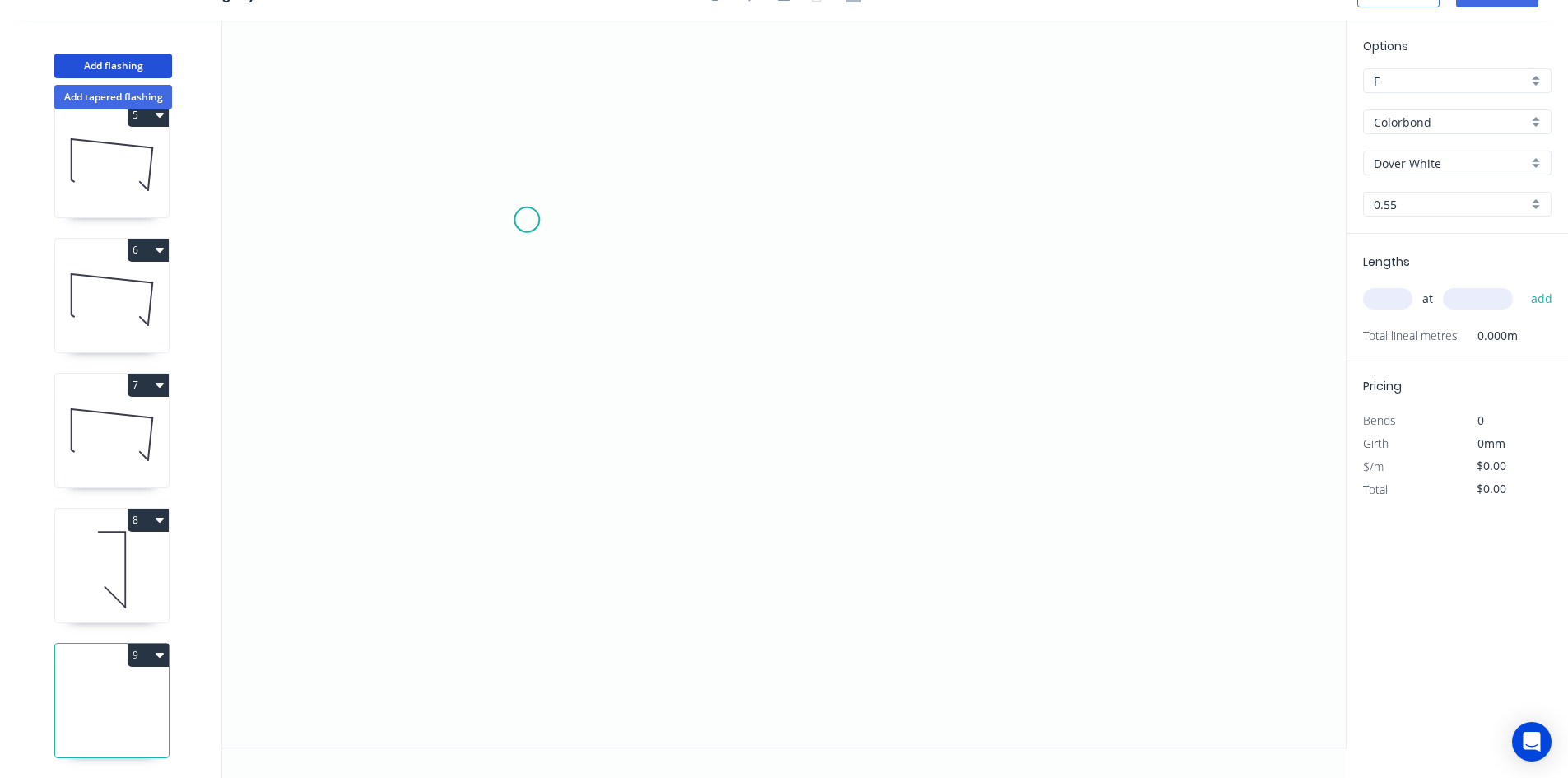
click at [526, 219] on icon "0" at bounding box center [783, 384] width 1123 height 727
click at [870, 230] on icon "0" at bounding box center [783, 384] width 1123 height 727
click at [864, 536] on icon "0 ?" at bounding box center [783, 384] width 1123 height 727
drag, startPoint x: 921, startPoint y: 610, endPoint x: 846, endPoint y: 345, distance: 275.4
click at [861, 530] on circle at bounding box center [870, 535] width 24 height 24
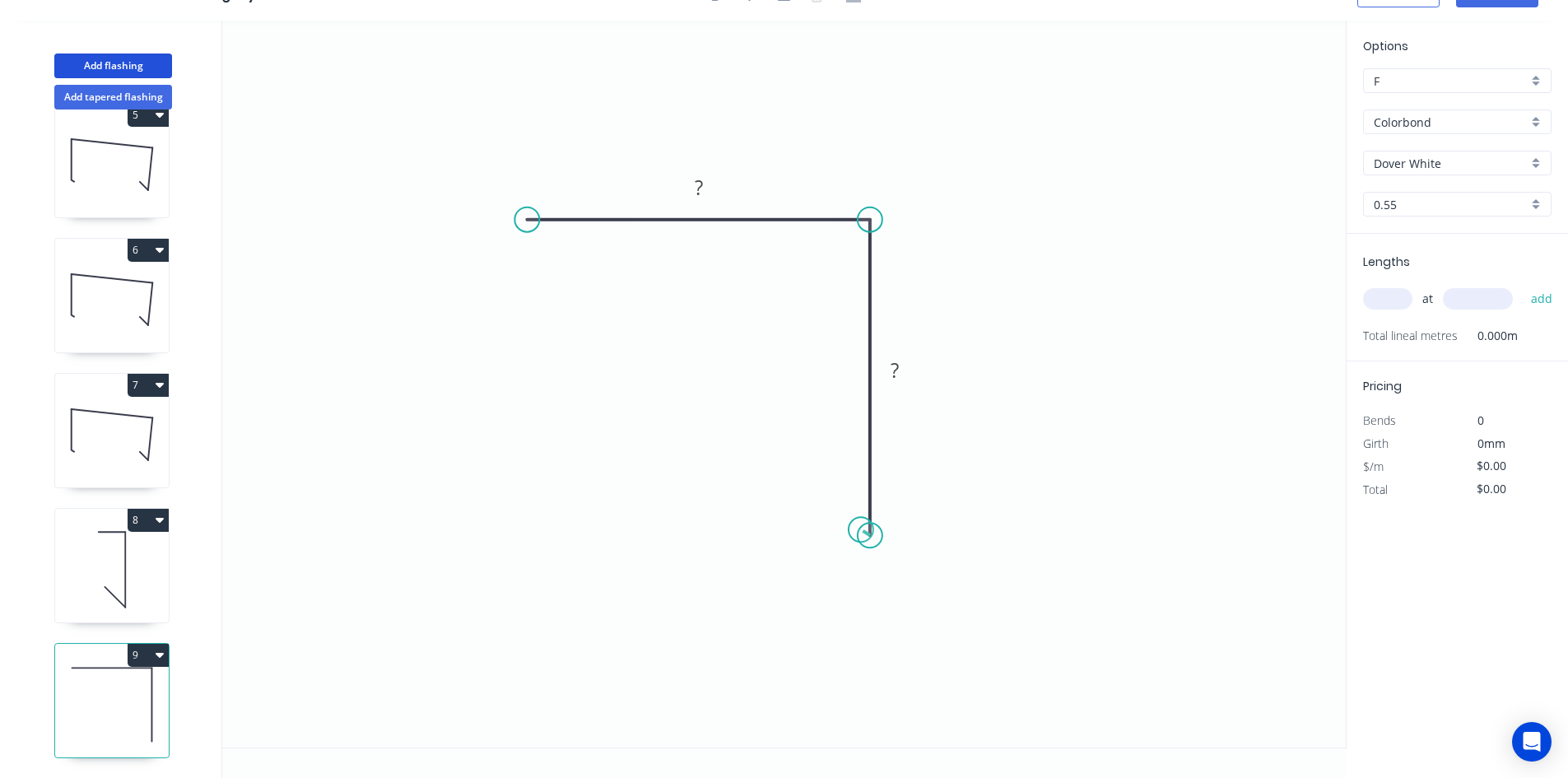
click at [861, 530] on circle at bounding box center [870, 535] width 24 height 24
click at [716, 191] on rect at bounding box center [698, 186] width 54 height 34
click at [693, 176] on rect at bounding box center [698, 186] width 54 height 34
click at [688, 188] on rect at bounding box center [699, 188] width 33 height 23
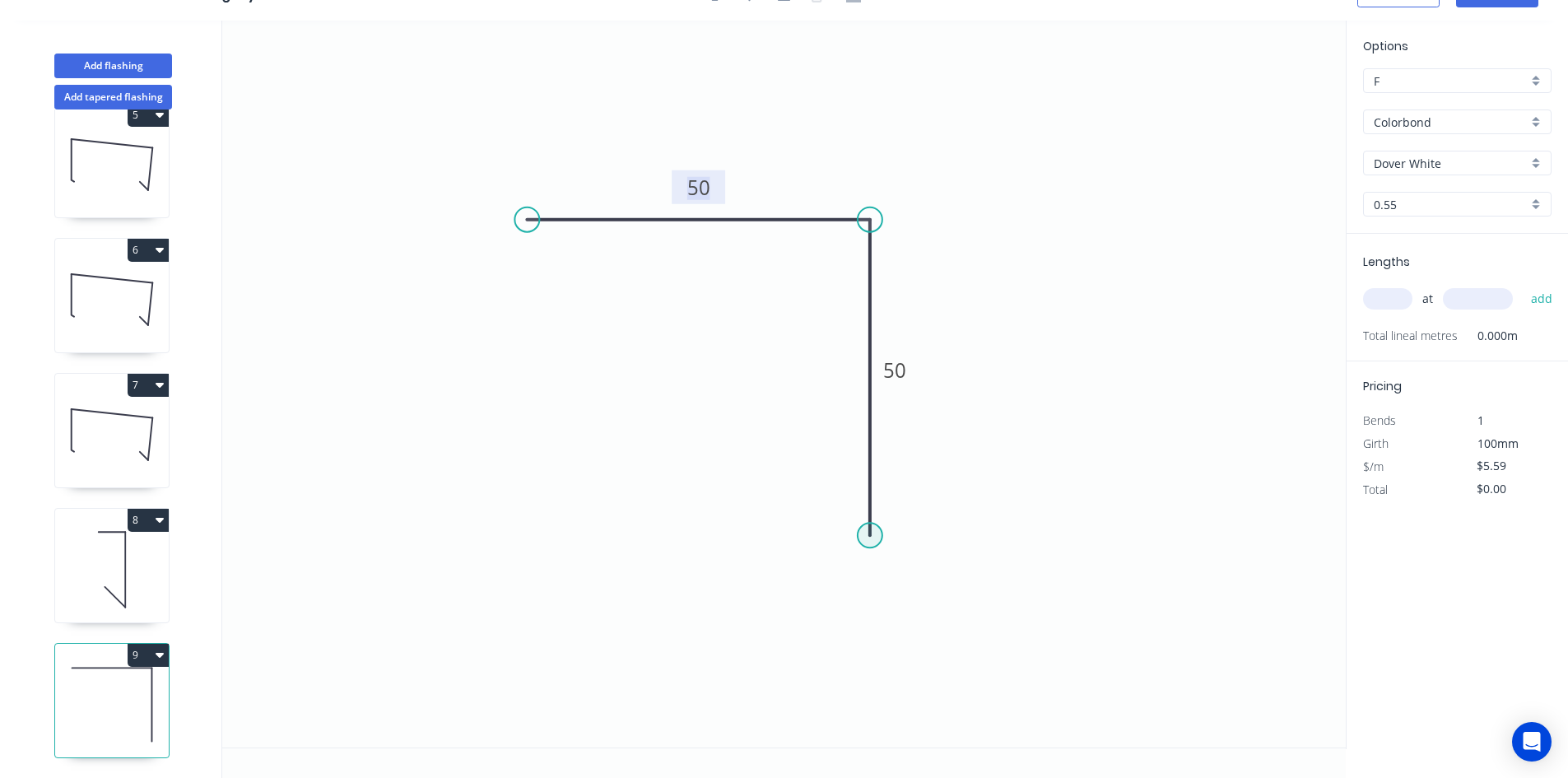
click at [872, 535] on circle at bounding box center [870, 535] width 24 height 24
click at [931, 578] on icon "0 50 50" at bounding box center [783, 384] width 1123 height 727
click at [940, 576] on circle at bounding box center [931, 577] width 24 height 24
click at [912, 522] on tspan "º" at bounding box center [911, 514] width 8 height 27
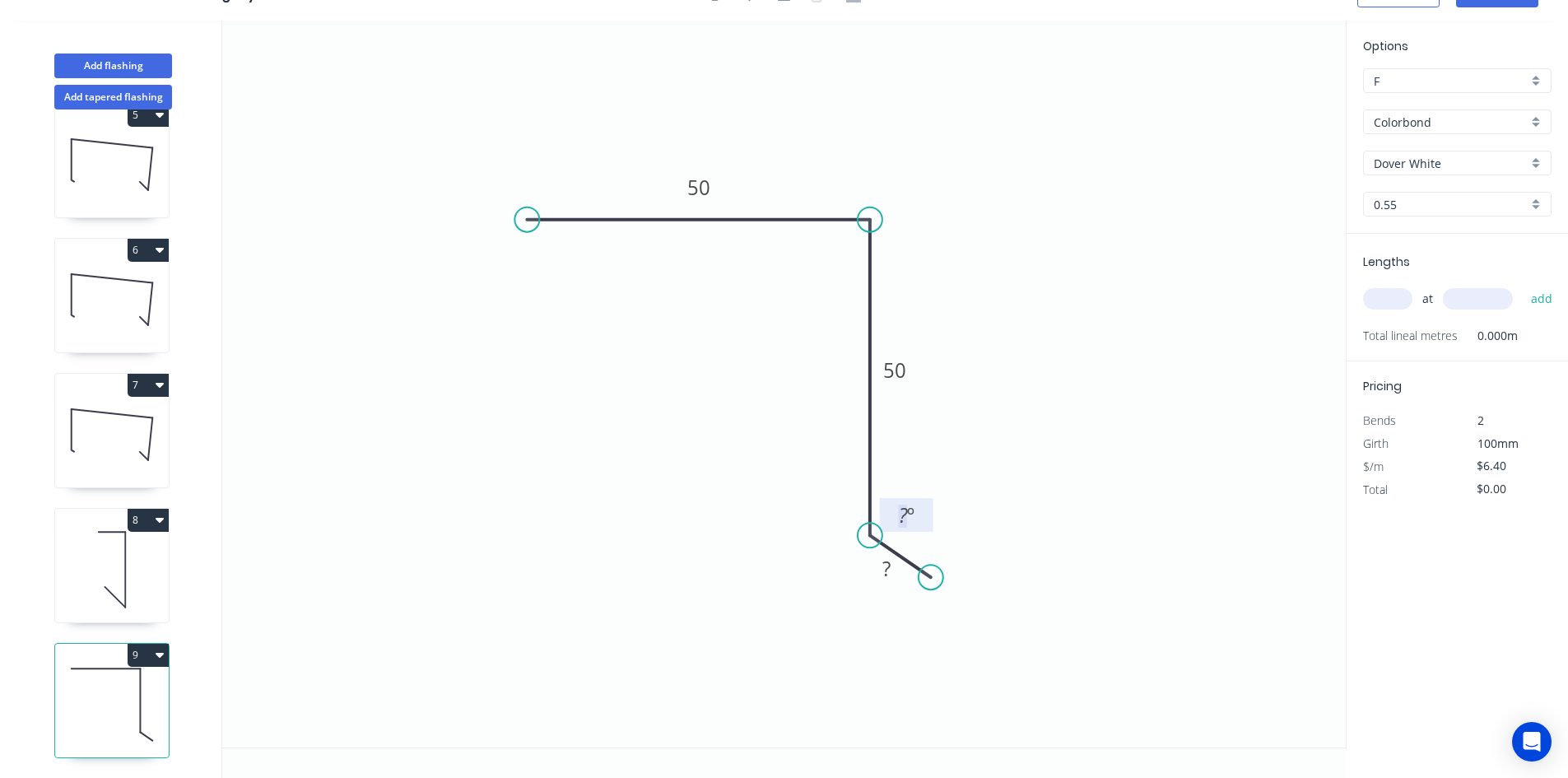
click at [907, 521] on tspan "º" at bounding box center [911, 514] width 8 height 27
click at [891, 566] on tspan "?" at bounding box center [885, 568] width 8 height 27
click at [1075, 519] on icon "0 50 50 10 135 º" at bounding box center [783, 384] width 1123 height 727
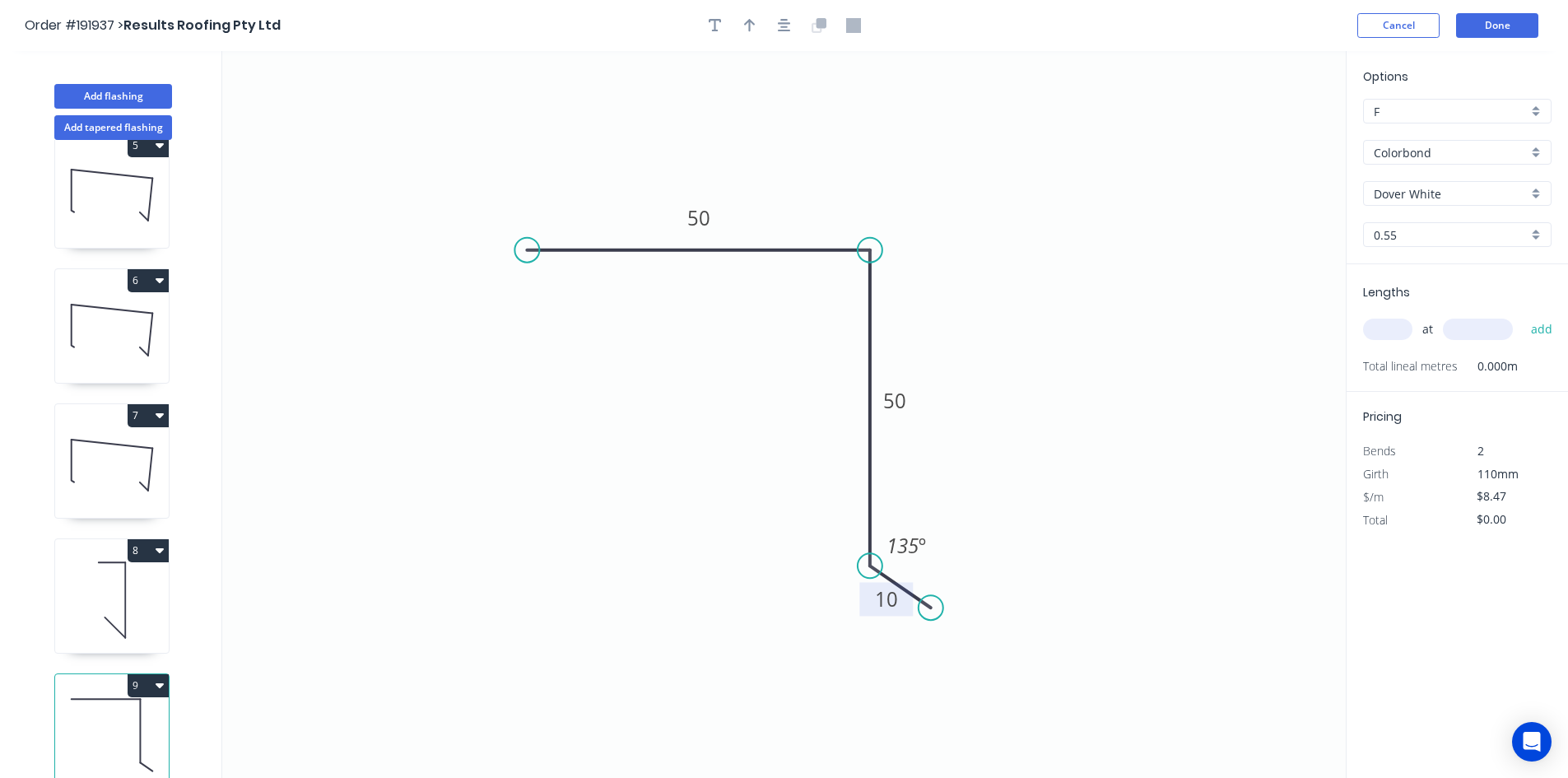
click at [822, 24] on icon at bounding box center [820, 23] width 10 height 10
click at [795, 23] on button "button" at bounding box center [784, 25] width 24 height 24
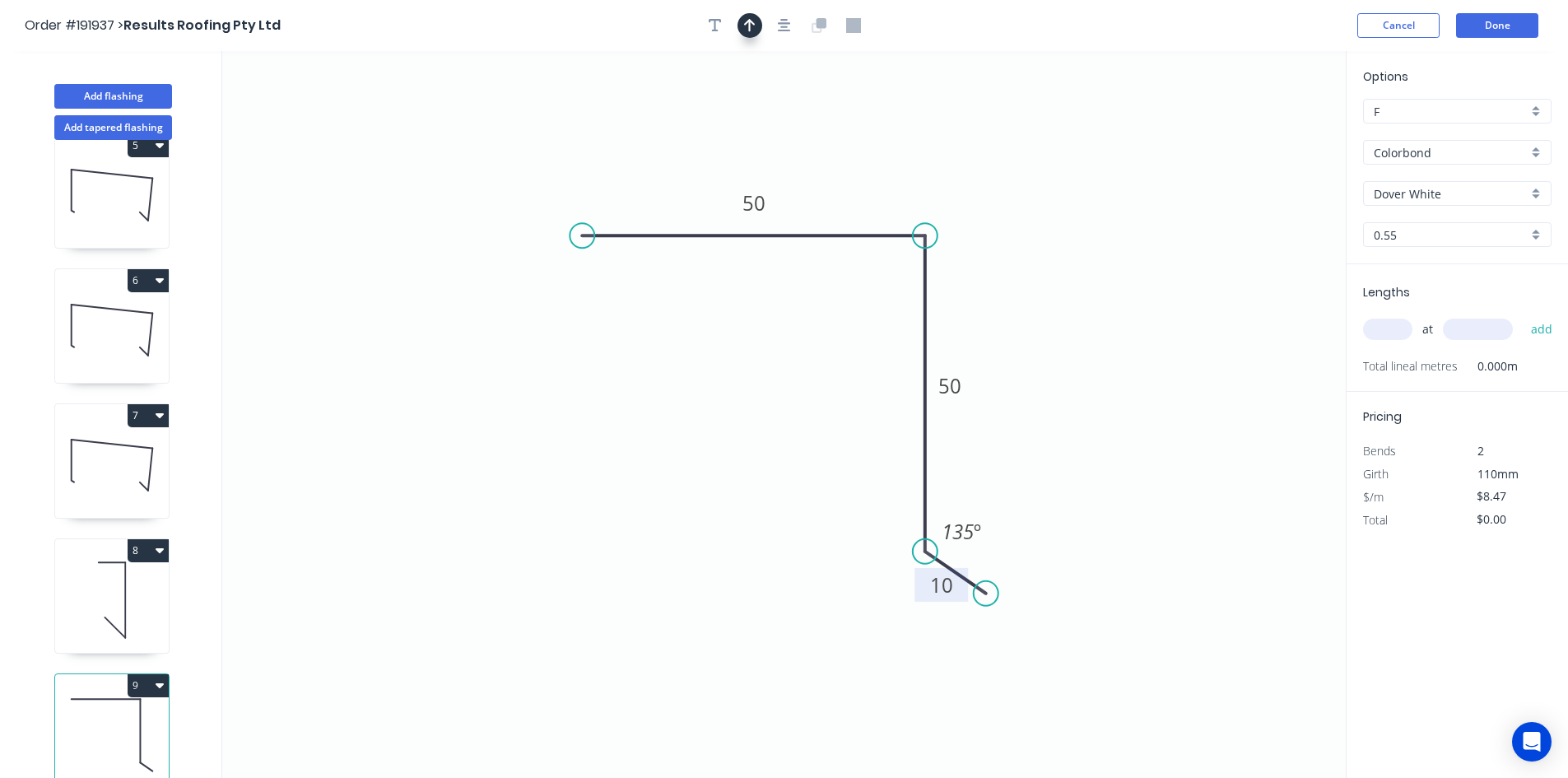
click at [753, 27] on icon "button" at bounding box center [749, 25] width 11 height 15
click at [1258, 126] on icon at bounding box center [1262, 114] width 15 height 53
click at [1258, 126] on icon "0 50 50 10 135 º" at bounding box center [783, 415] width 1123 height 727
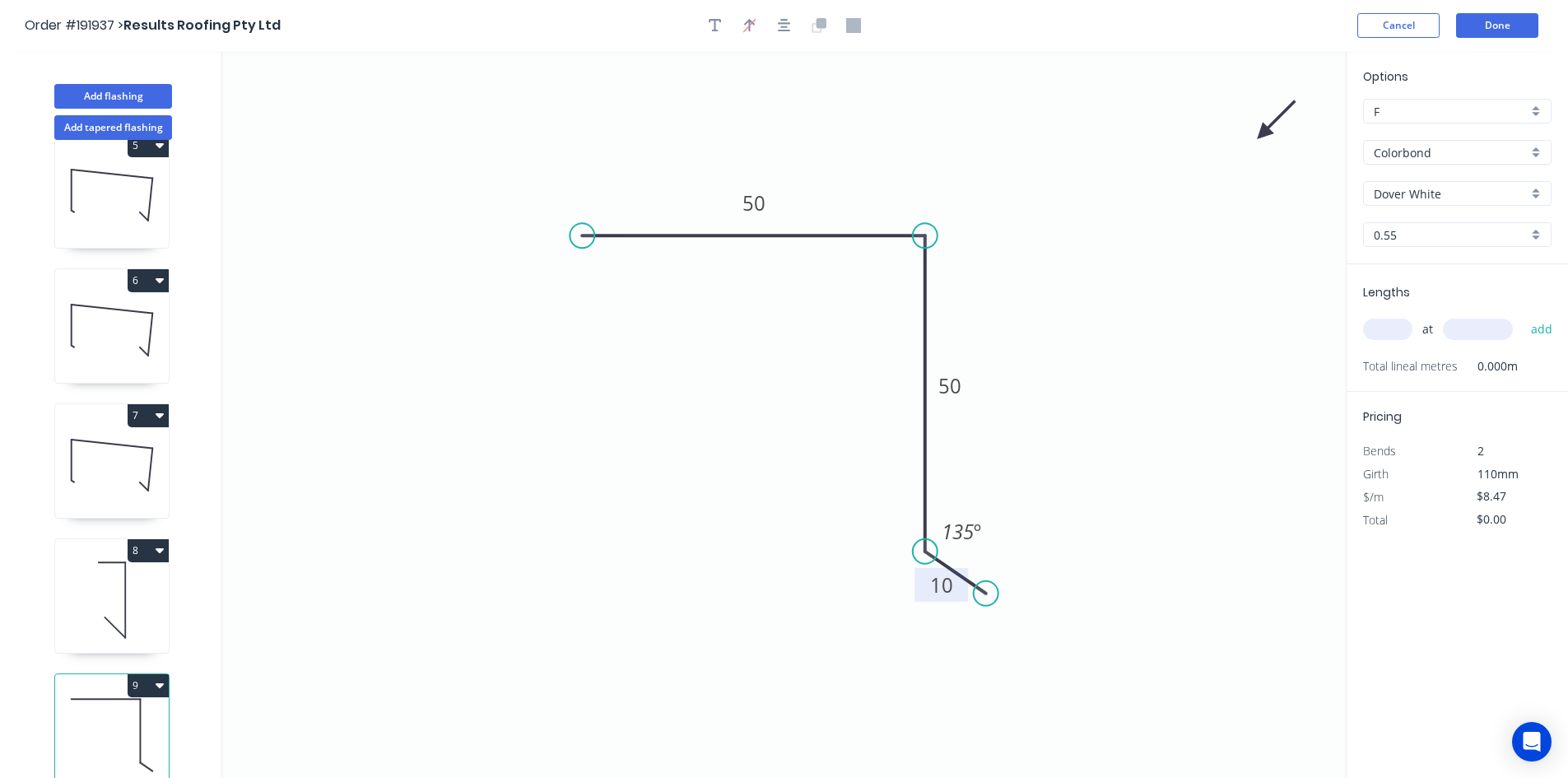
click at [1267, 130] on icon at bounding box center [1276, 120] width 48 height 48
click at [1267, 130] on icon at bounding box center [1281, 133] width 53 height 15
click at [1267, 130] on icon "0 50 50 10 135 º" at bounding box center [783, 415] width 1123 height 727
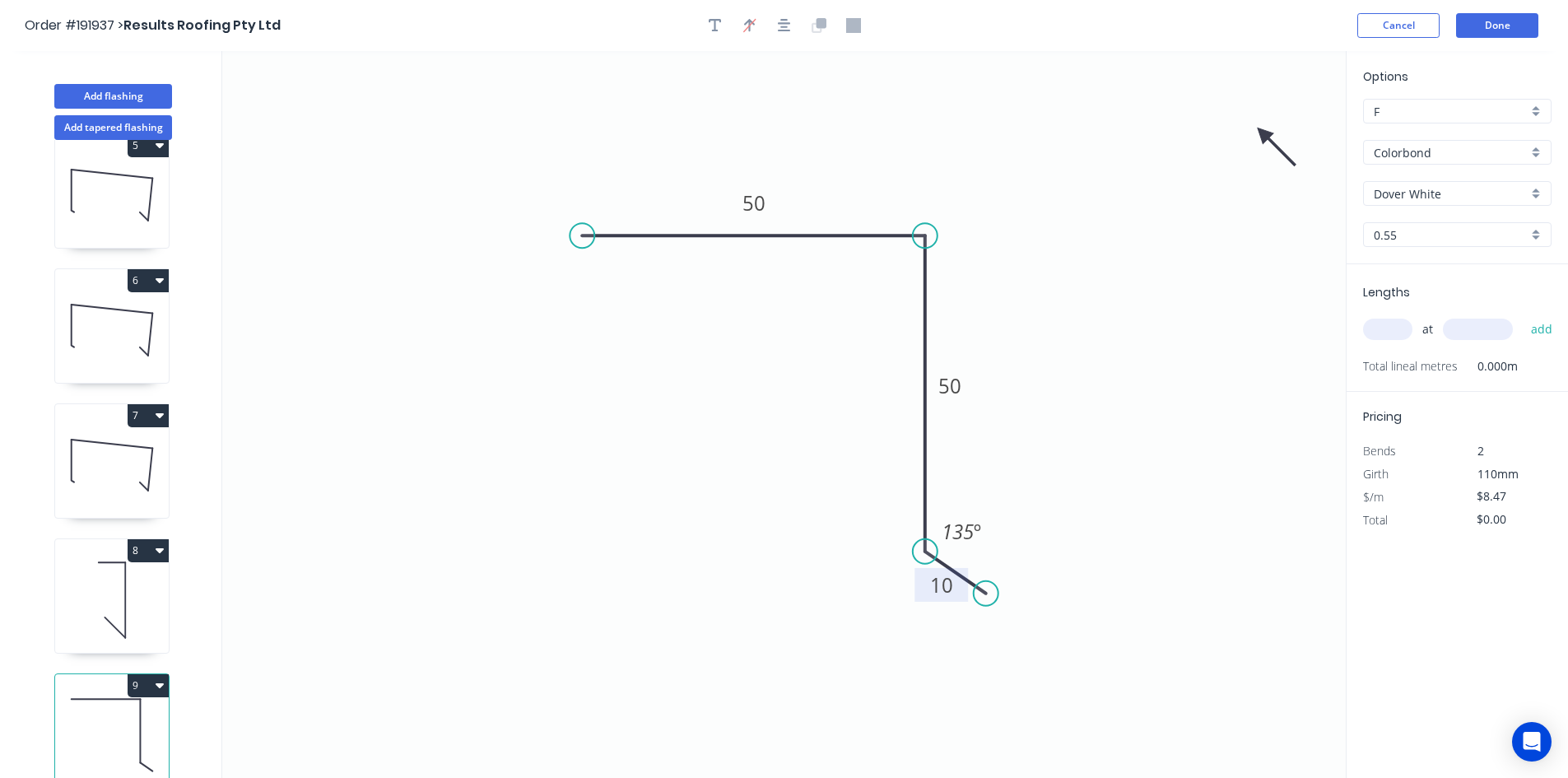
click at [1267, 130] on icon "0 50 50 10 135 º" at bounding box center [783, 415] width 1123 height 727
drag, startPoint x: 1267, startPoint y: 130, endPoint x: 988, endPoint y: 273, distance: 313.5
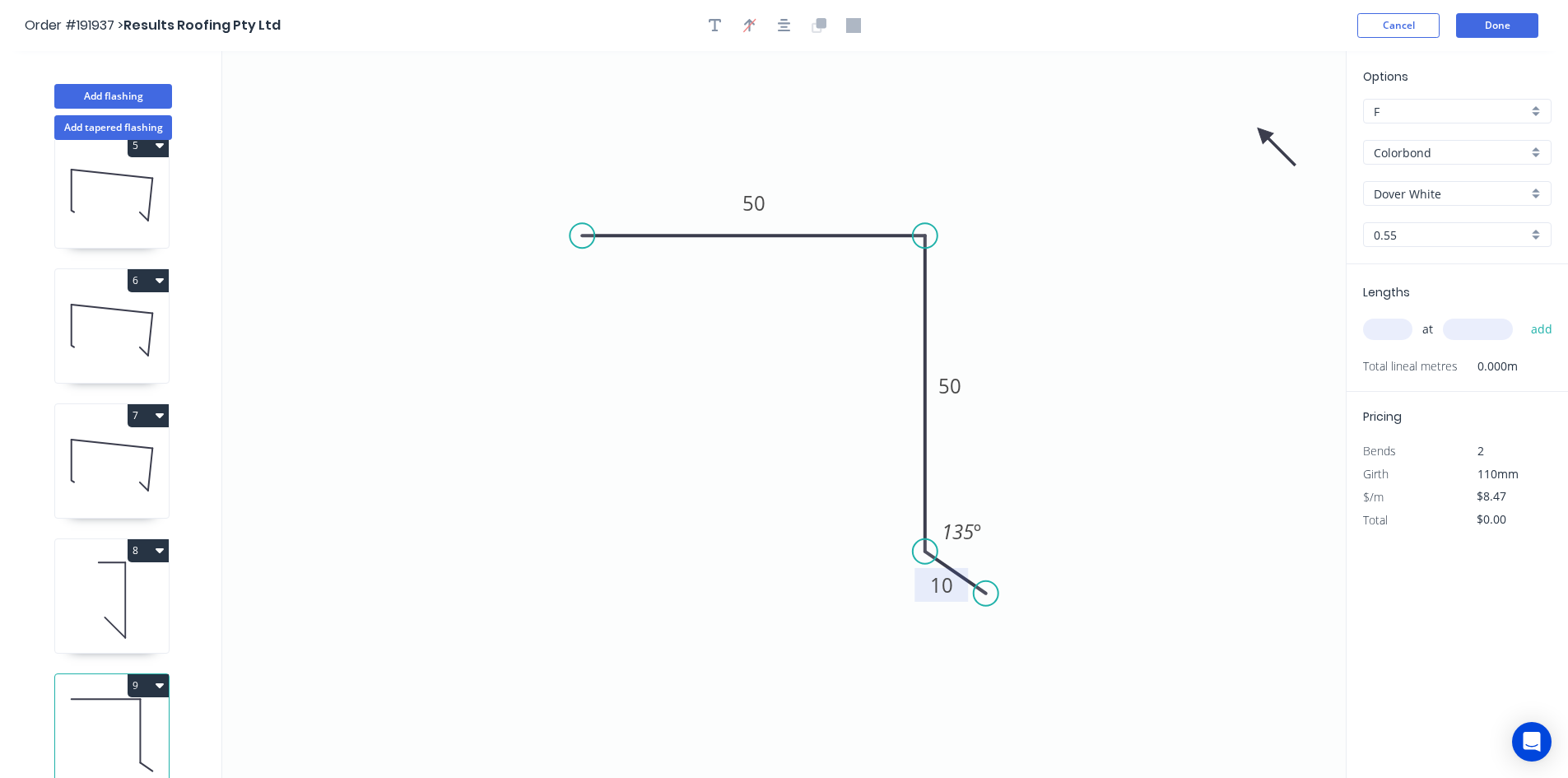
click at [988, 273] on icon "0 50 50 10 135 º" at bounding box center [783, 415] width 1123 height 727
drag, startPoint x: 988, startPoint y: 273, endPoint x: 994, endPoint y: 266, distance: 9.2
click at [994, 266] on icon "0 50 50 10 135 º" at bounding box center [783, 415] width 1123 height 727
drag, startPoint x: 1265, startPoint y: 135, endPoint x: 827, endPoint y: 360, distance: 492.4
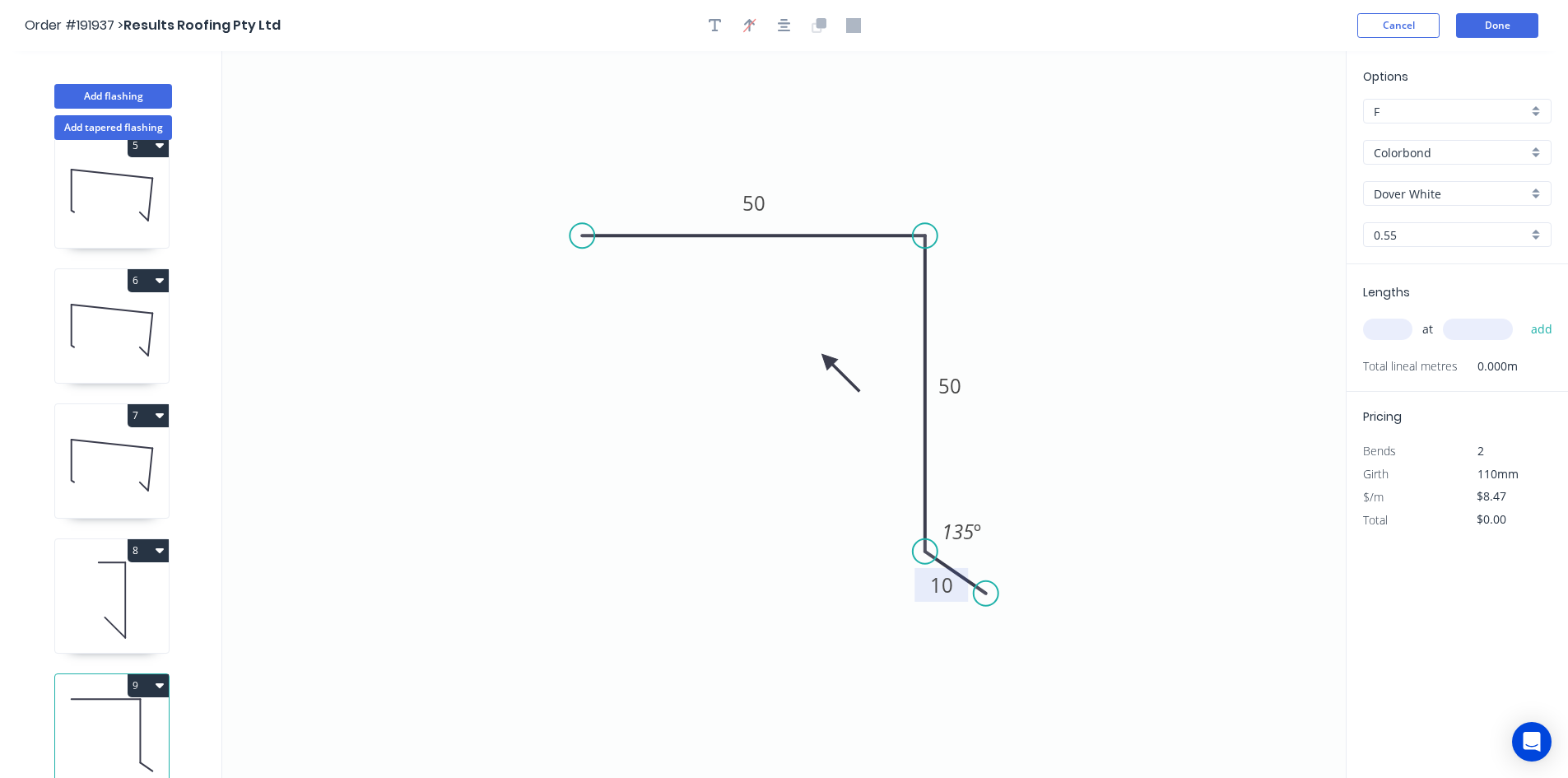
click at [827, 360] on icon at bounding box center [840, 372] width 48 height 48
click at [827, 360] on icon at bounding box center [826, 378] width 15 height 53
click at [827, 360] on icon at bounding box center [813, 372] width 48 height 48
click at [1015, 327] on icon "0 50 50 10 135 º" at bounding box center [783, 415] width 1123 height 727
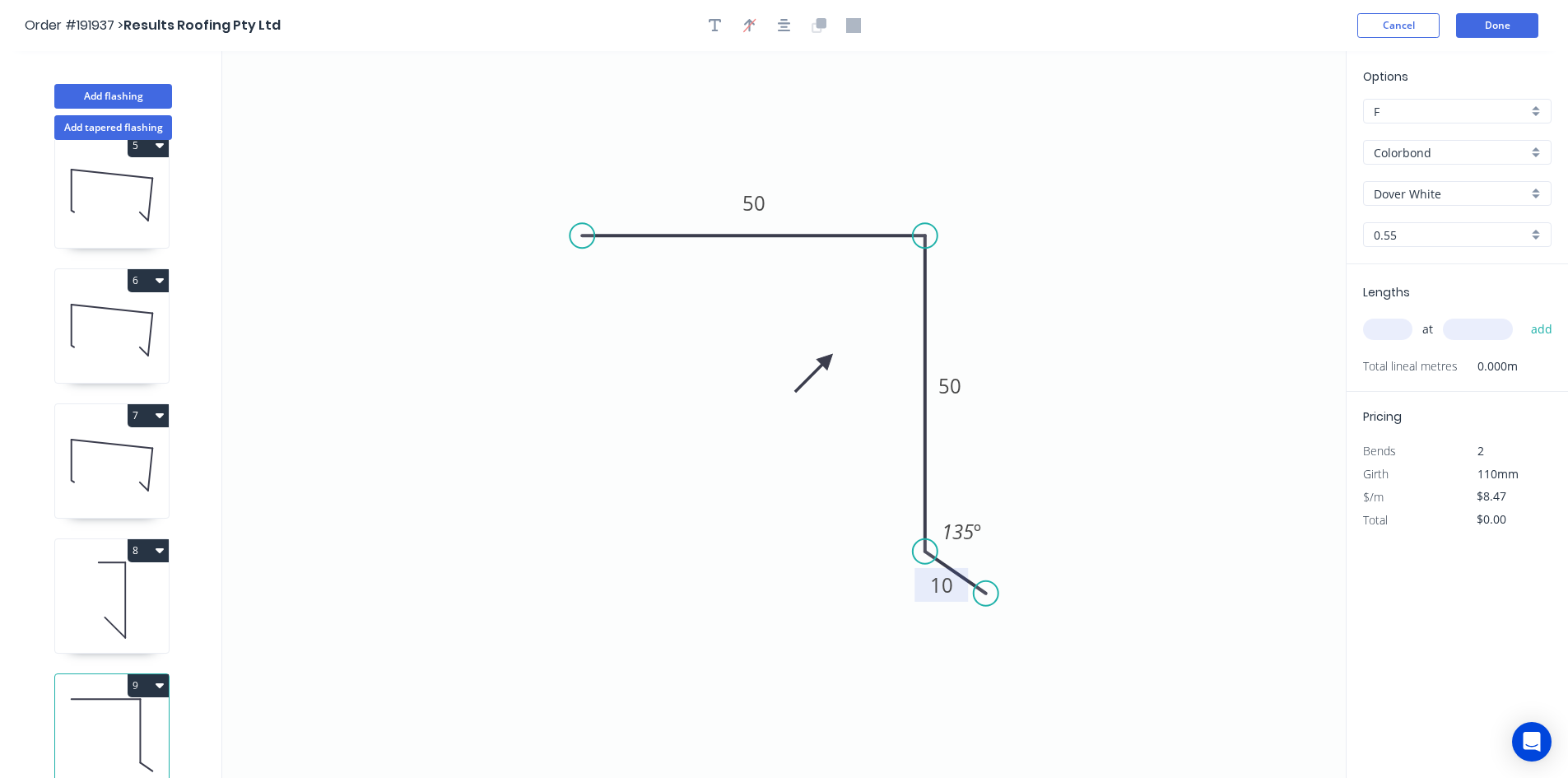
click at [105, 556] on icon at bounding box center [112, 599] width 114 height 105
type input "$6.40"
type input "$19.20"
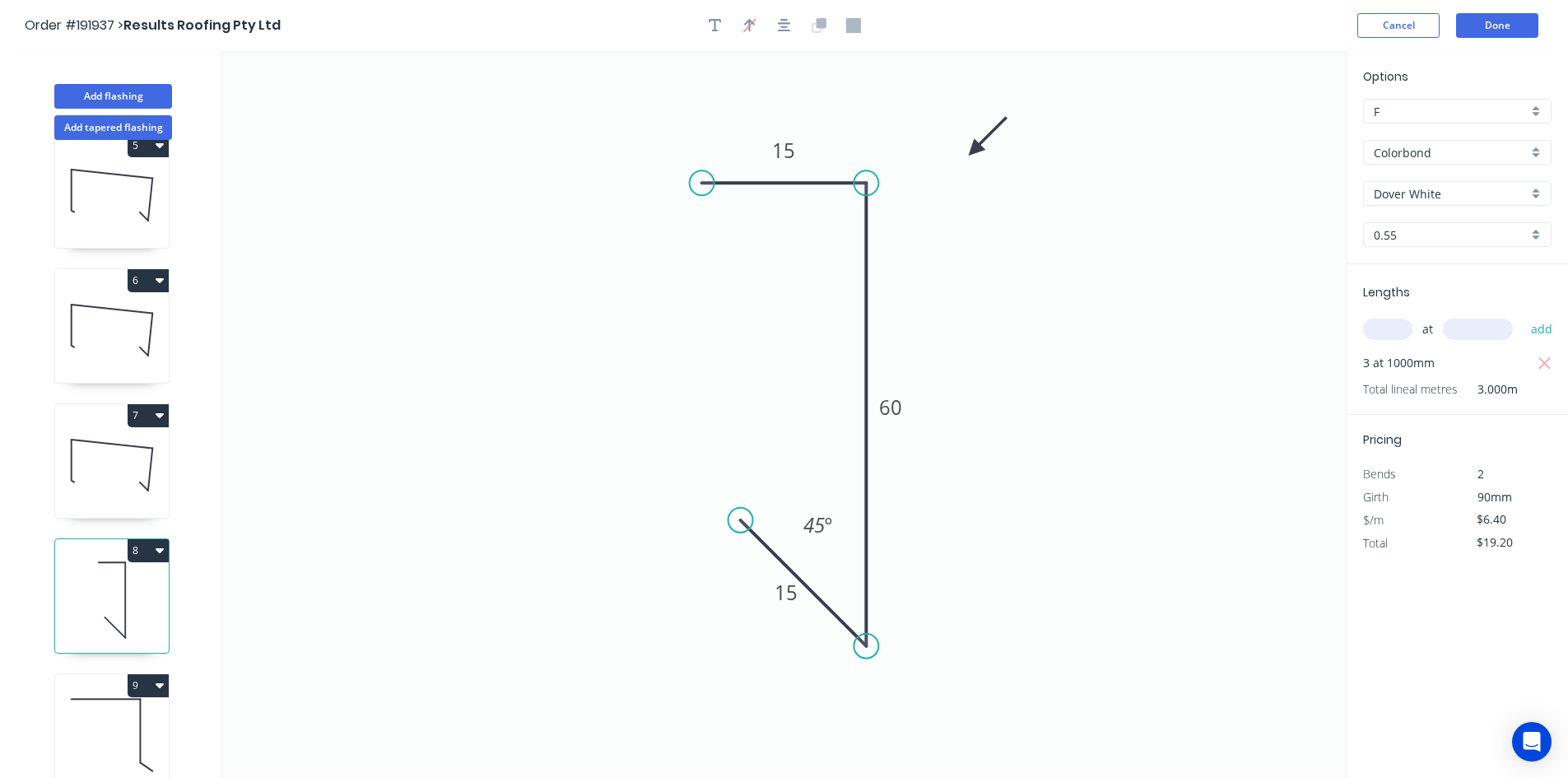
click at [114, 660] on div "1 2 3 4 5 6 7 8 9" at bounding box center [114, 474] width 217 height 669
click at [114, 674] on div "9" at bounding box center [112, 685] width 114 height 23
type input "$8.47"
type input "$0.00"
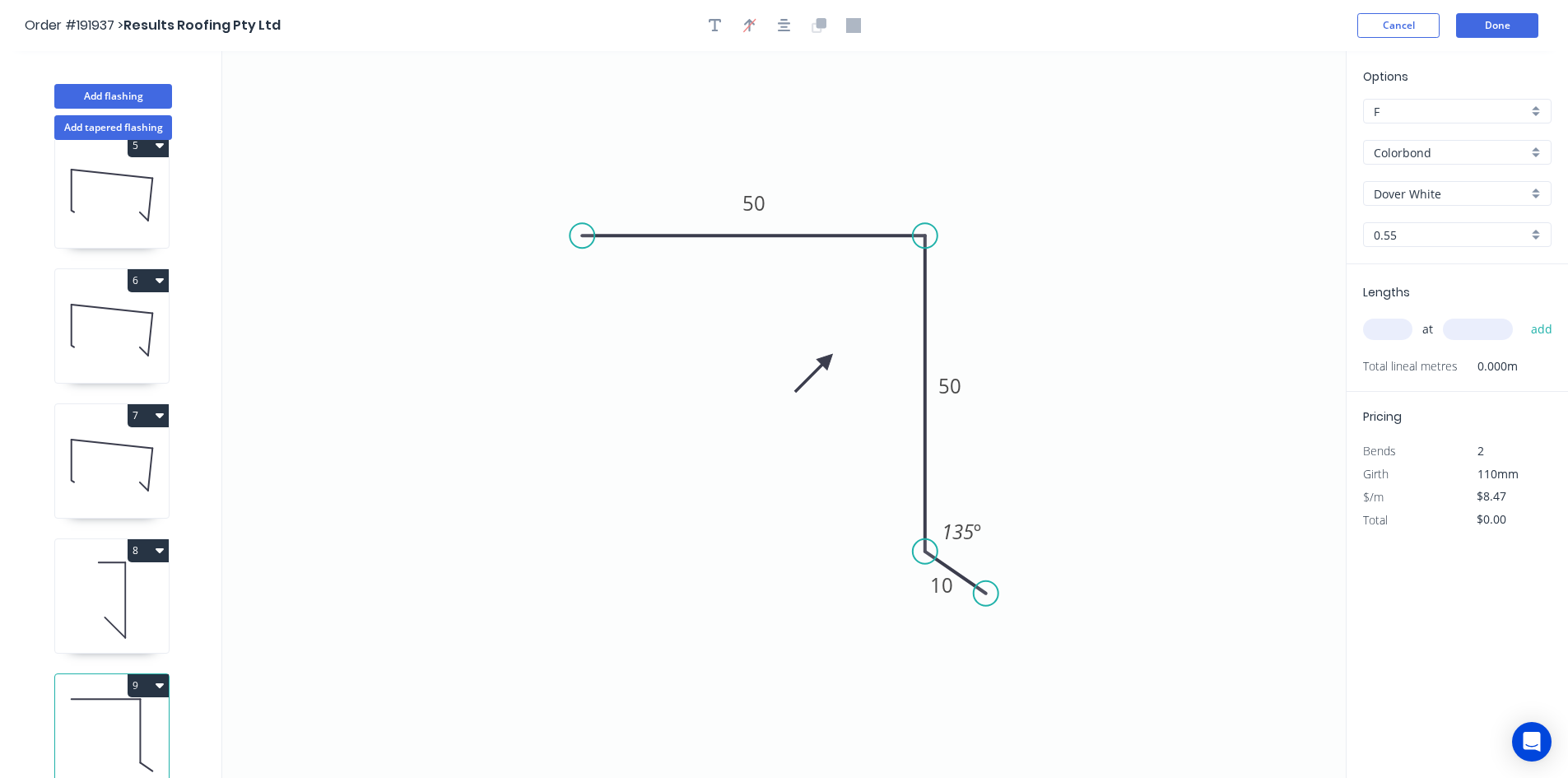
drag, startPoint x: 173, startPoint y: 564, endPoint x: 192, endPoint y: 537, distance: 33.0
drag, startPoint x: 192, startPoint y: 537, endPoint x: 199, endPoint y: 551, distance: 15.7
click at [199, 551] on div "1 2 3 4 5 6 7 8 9" at bounding box center [114, 474] width 217 height 669
click at [1532, 16] on button "Done" at bounding box center [1497, 25] width 82 height 24
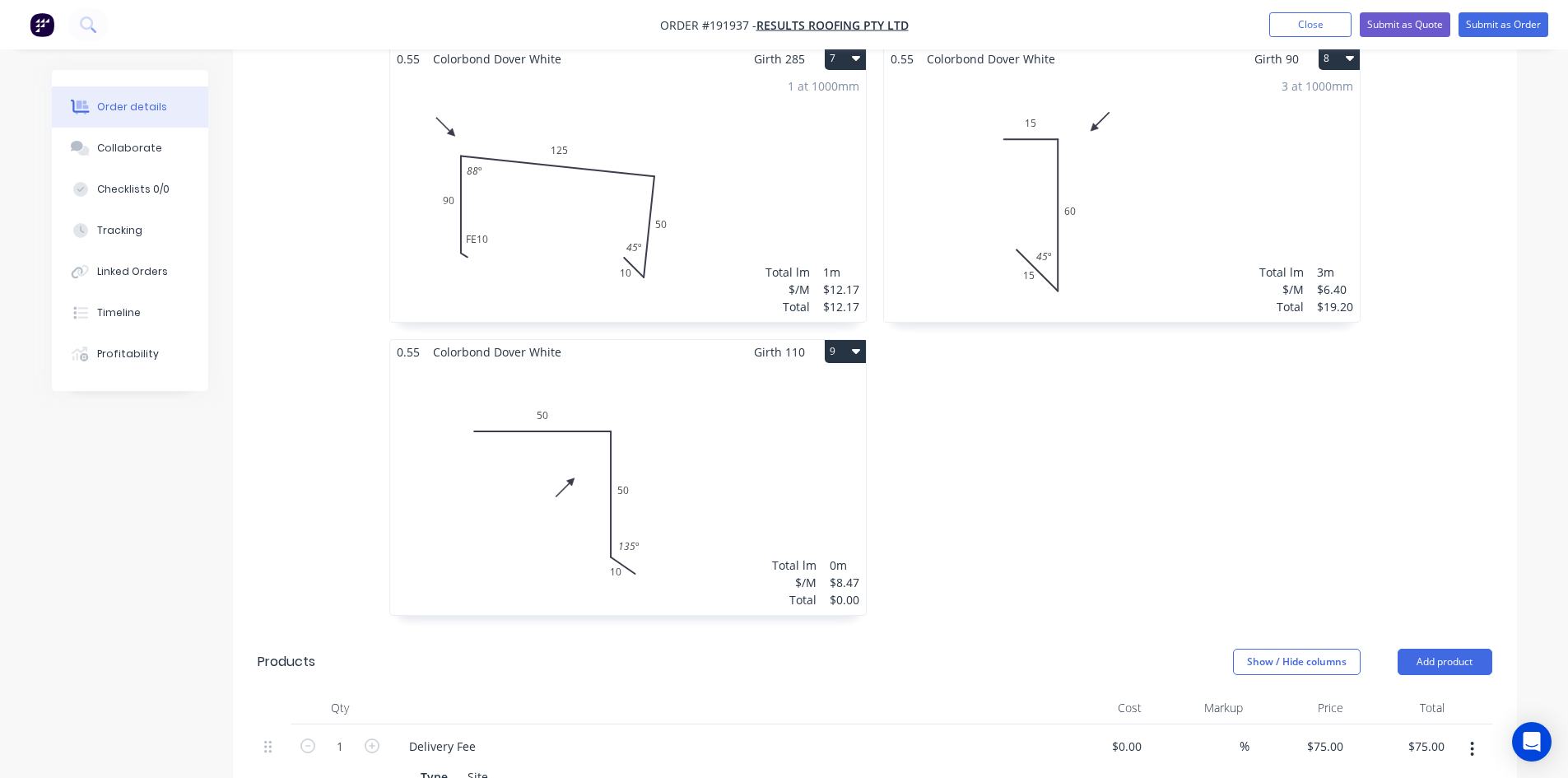
scroll to position [1646, 0]
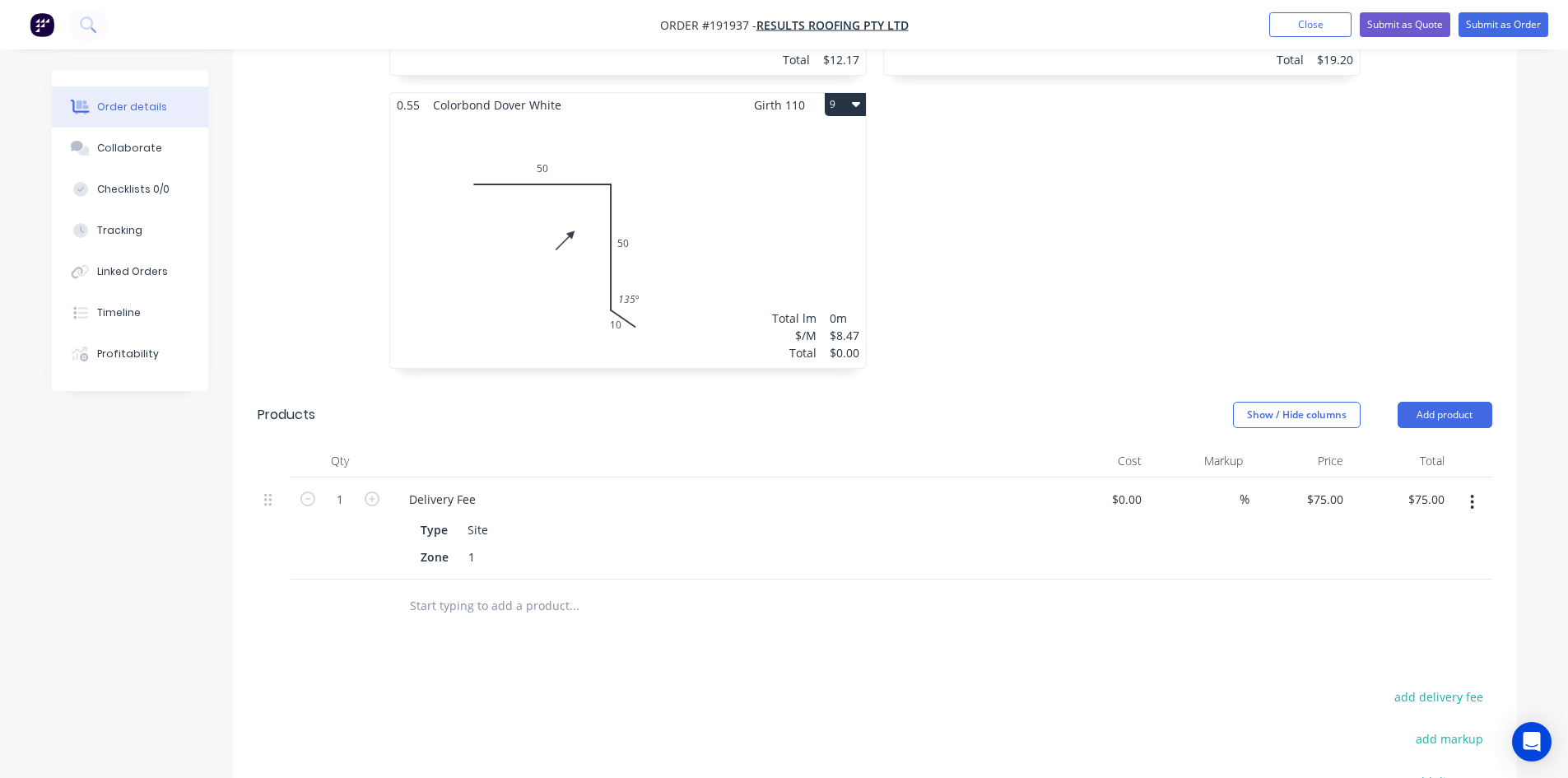
click at [770, 247] on div "Total lm $/M Total 0m $8.47 $0.00" at bounding box center [628, 242] width 476 height 251
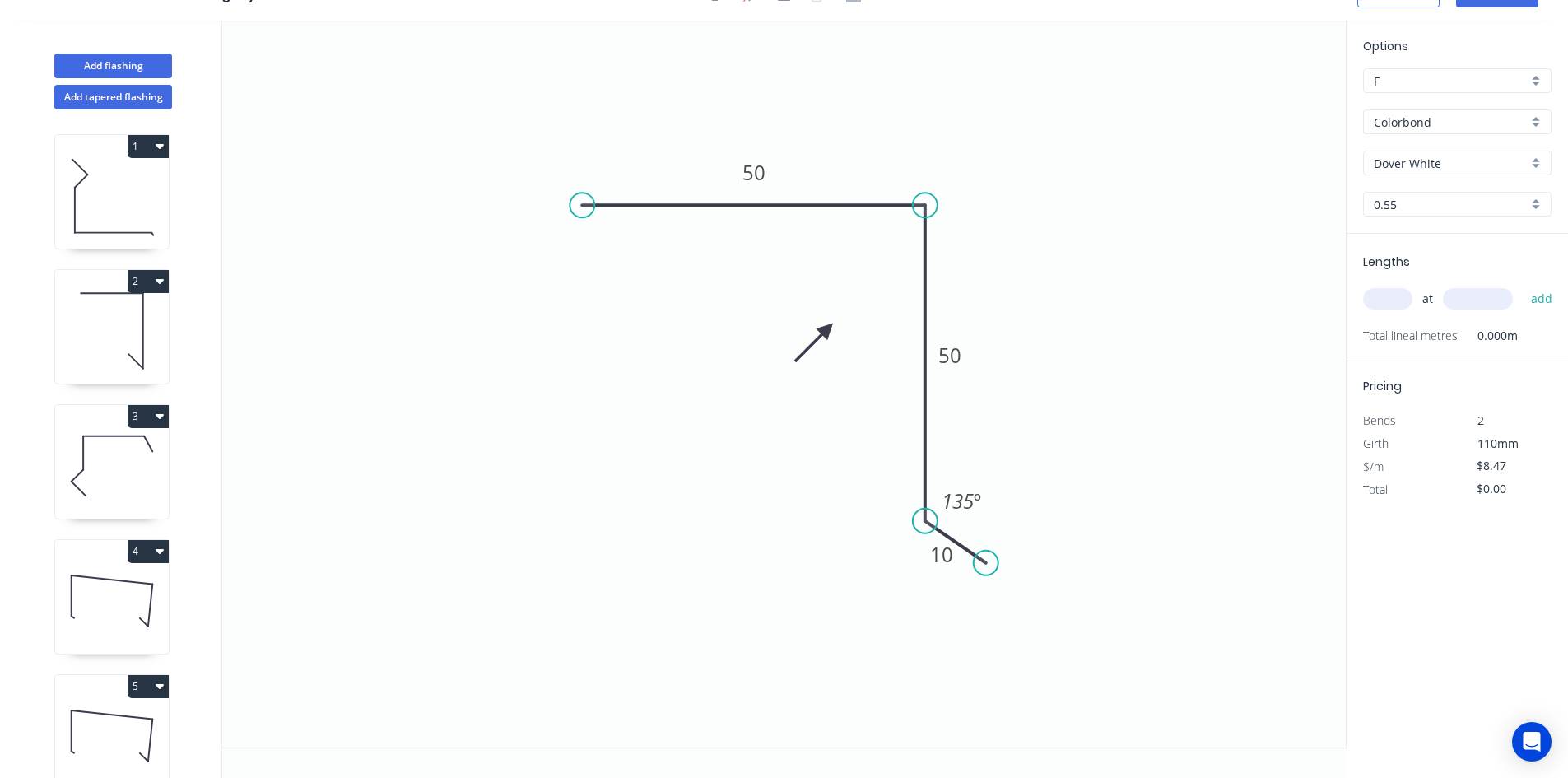
scroll to position [30, 0]
click at [1392, 297] on input "text" at bounding box center [1388, 298] width 49 height 22
type input "4"
type input "5000"
click at [1523, 284] on button "add" at bounding box center [1542, 298] width 39 height 28
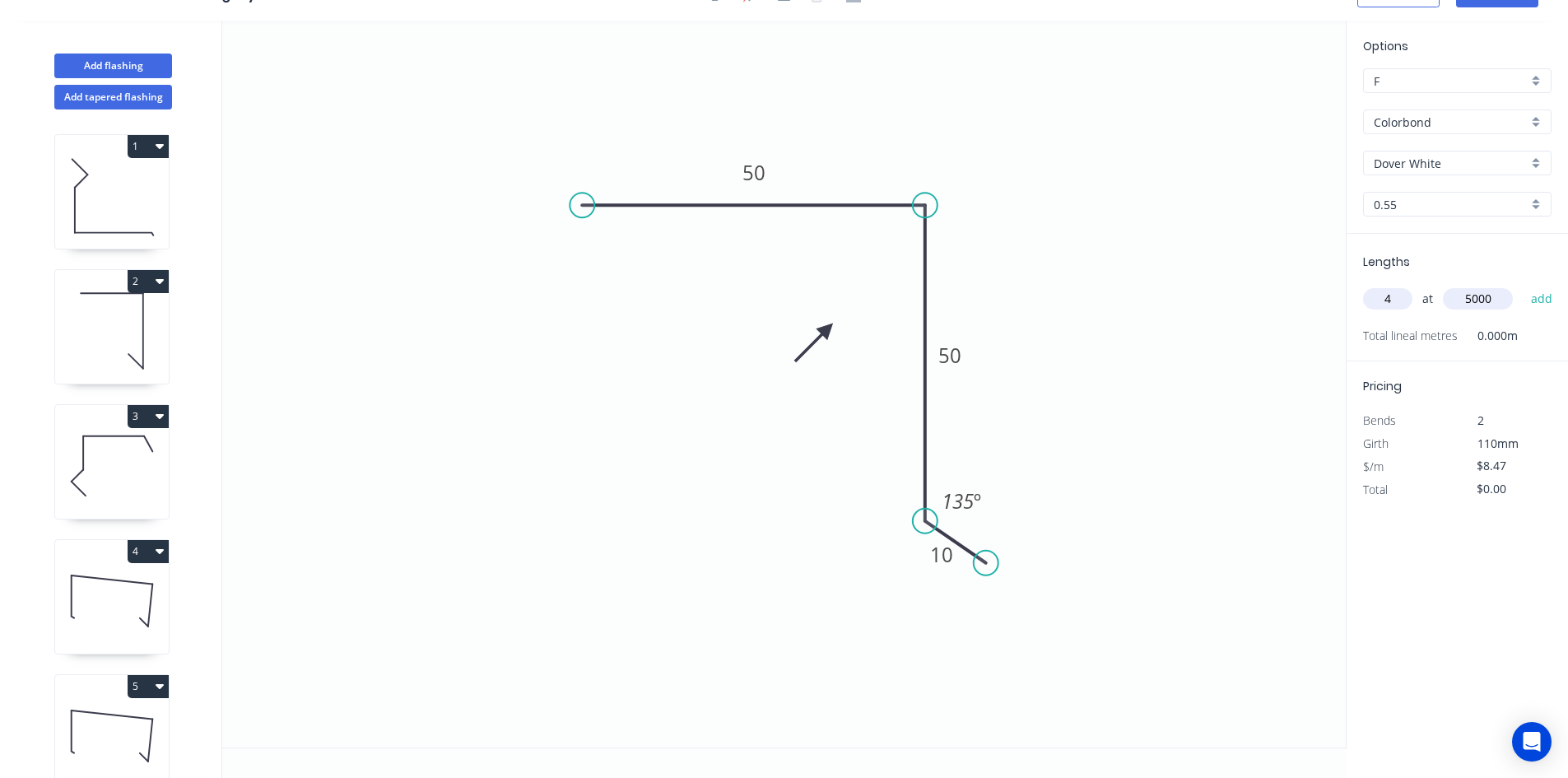
type input "$169.40"
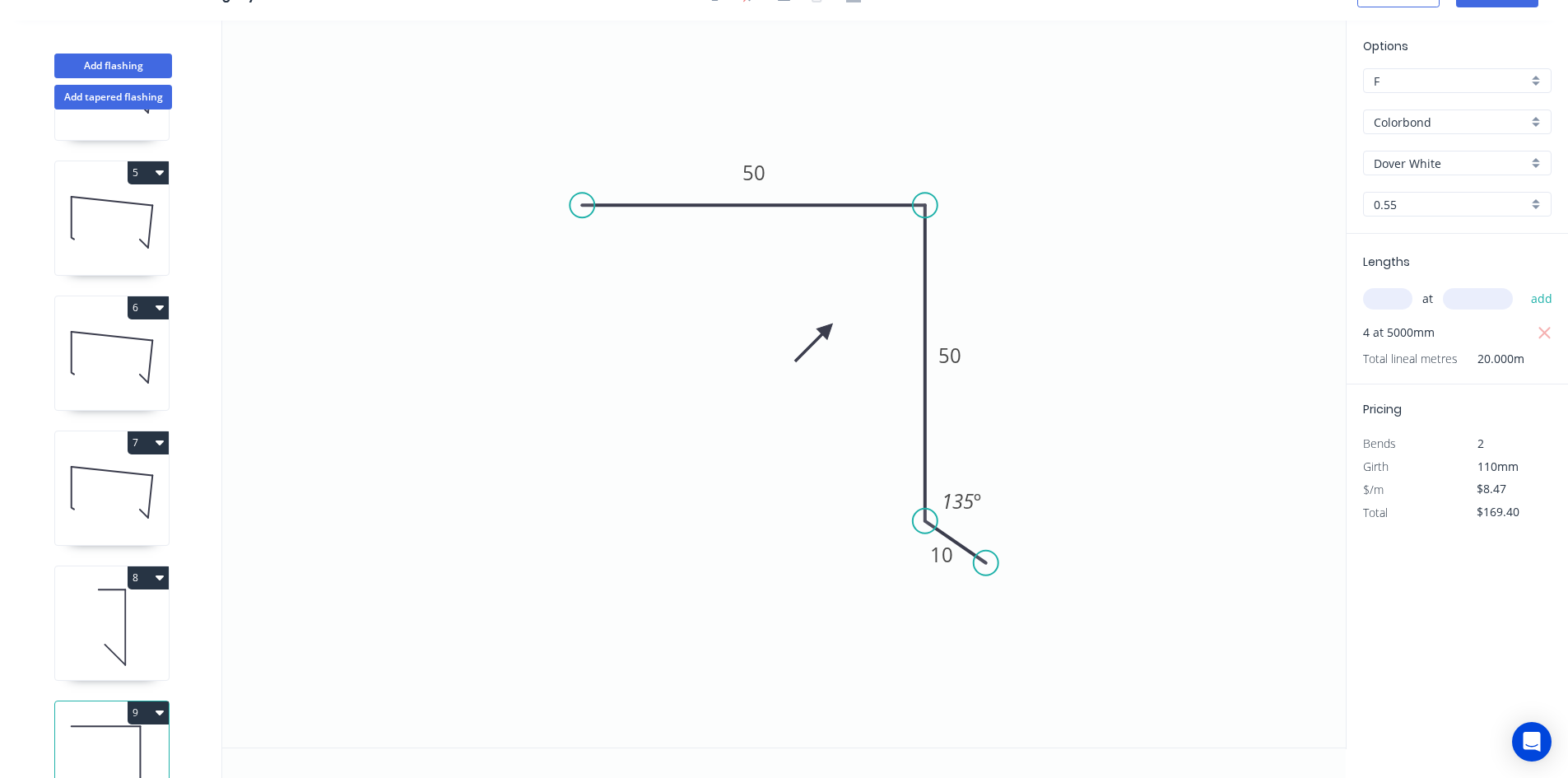
scroll to position [584, 0]
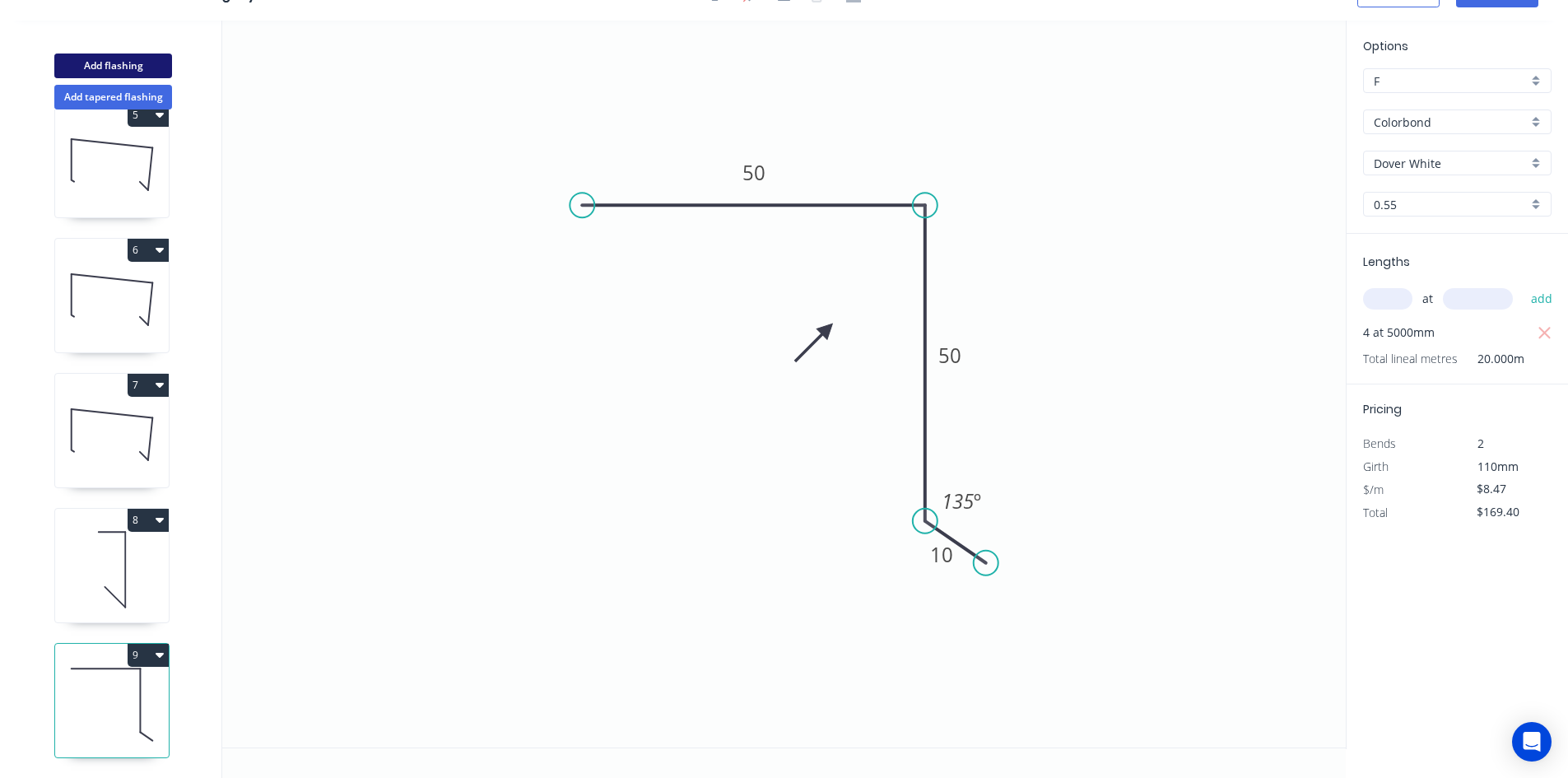
click at [124, 70] on button "Add flashing" at bounding box center [114, 66] width 118 height 24
type input "$0.00"
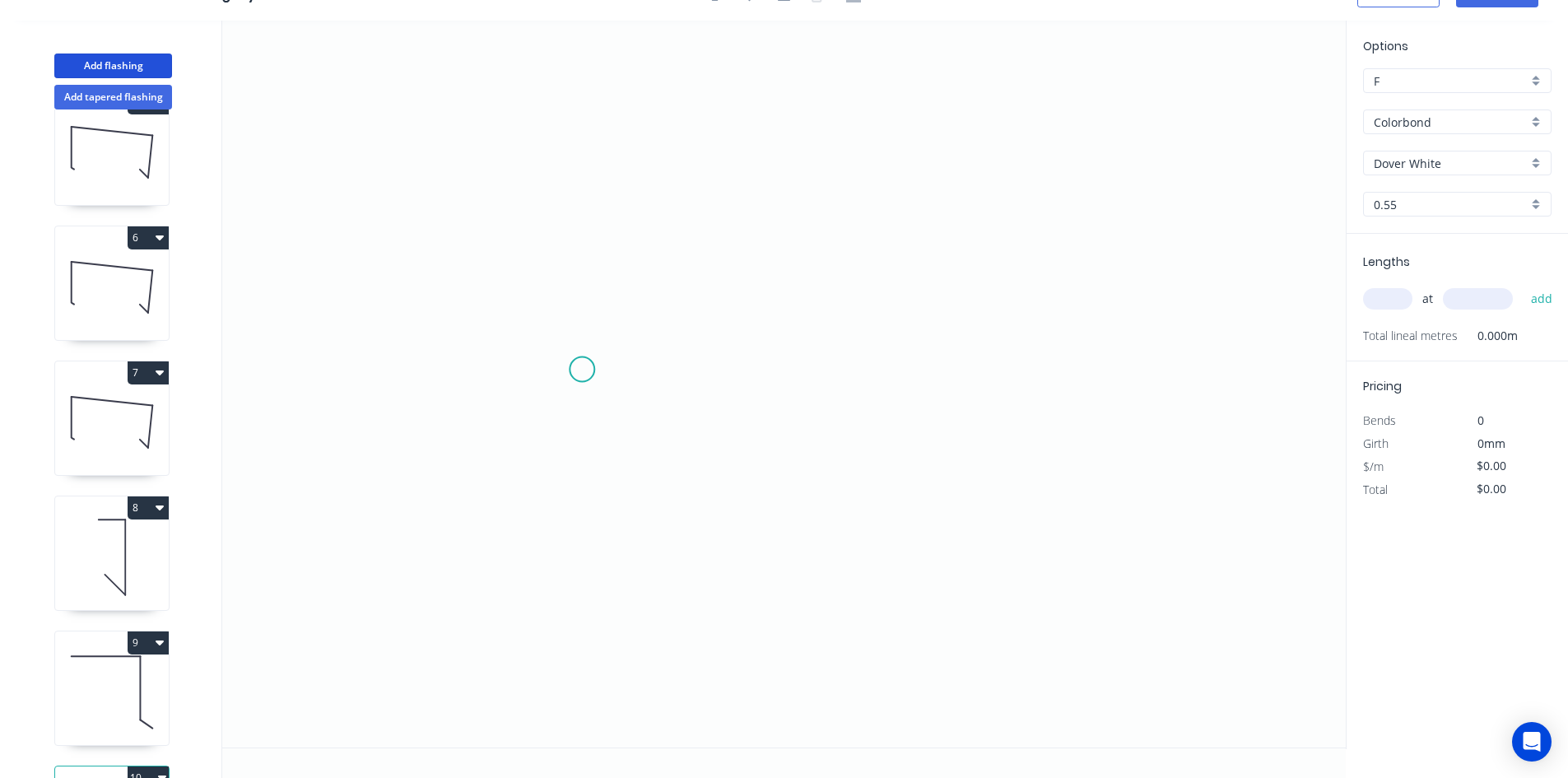
click at [582, 369] on icon "0" at bounding box center [783, 384] width 1123 height 727
click at [906, 370] on icon "0" at bounding box center [783, 384] width 1123 height 727
click at [911, 370] on circle at bounding box center [906, 369] width 24 height 24
click at [742, 387] on tspan "?" at bounding box center [743, 385] width 8 height 27
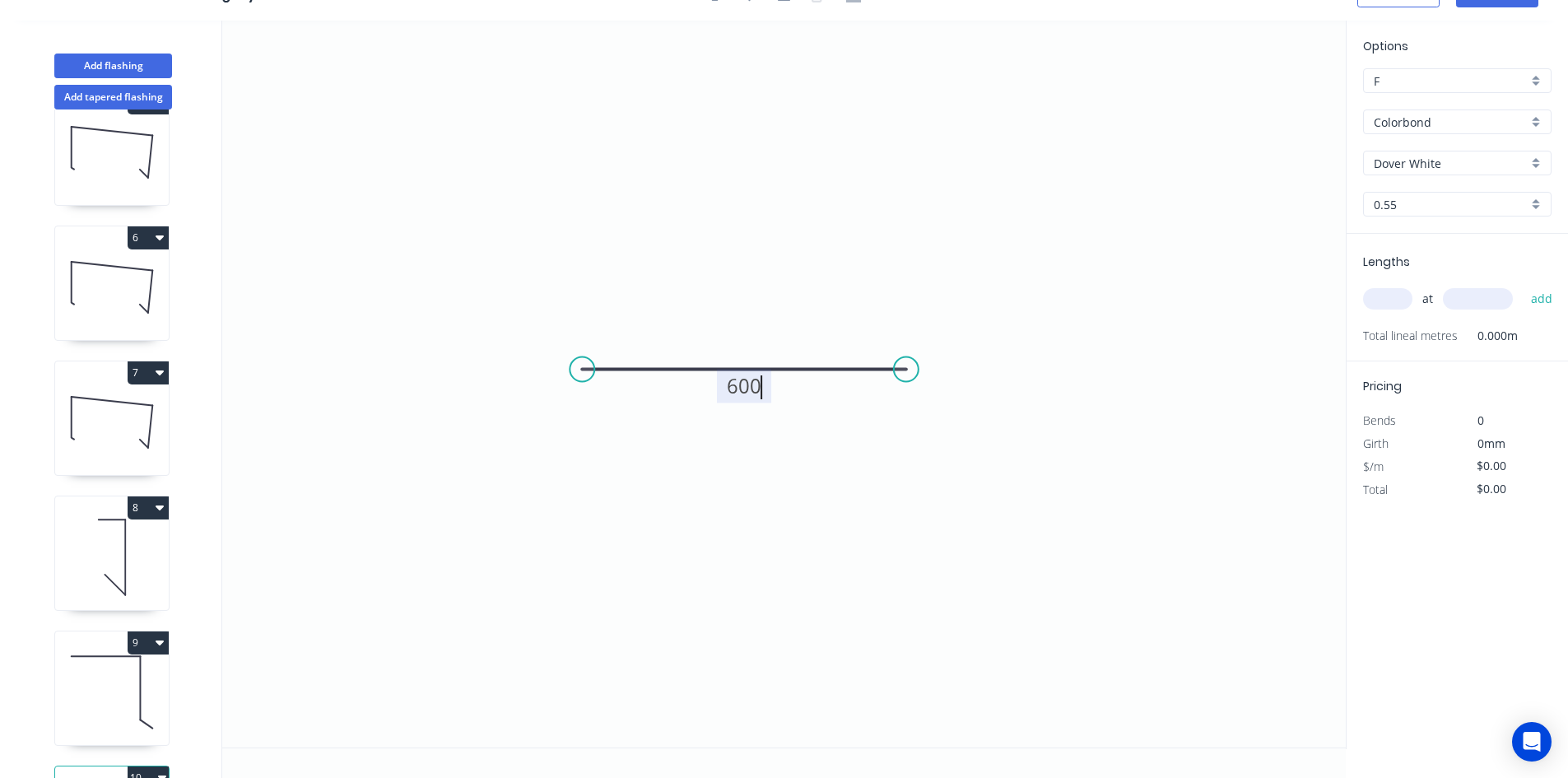
type input "$15.15"
click at [1381, 296] on input "text" at bounding box center [1388, 298] width 49 height 22
type input "1"
type input "1000"
click at [1523, 284] on button "add" at bounding box center [1542, 298] width 39 height 28
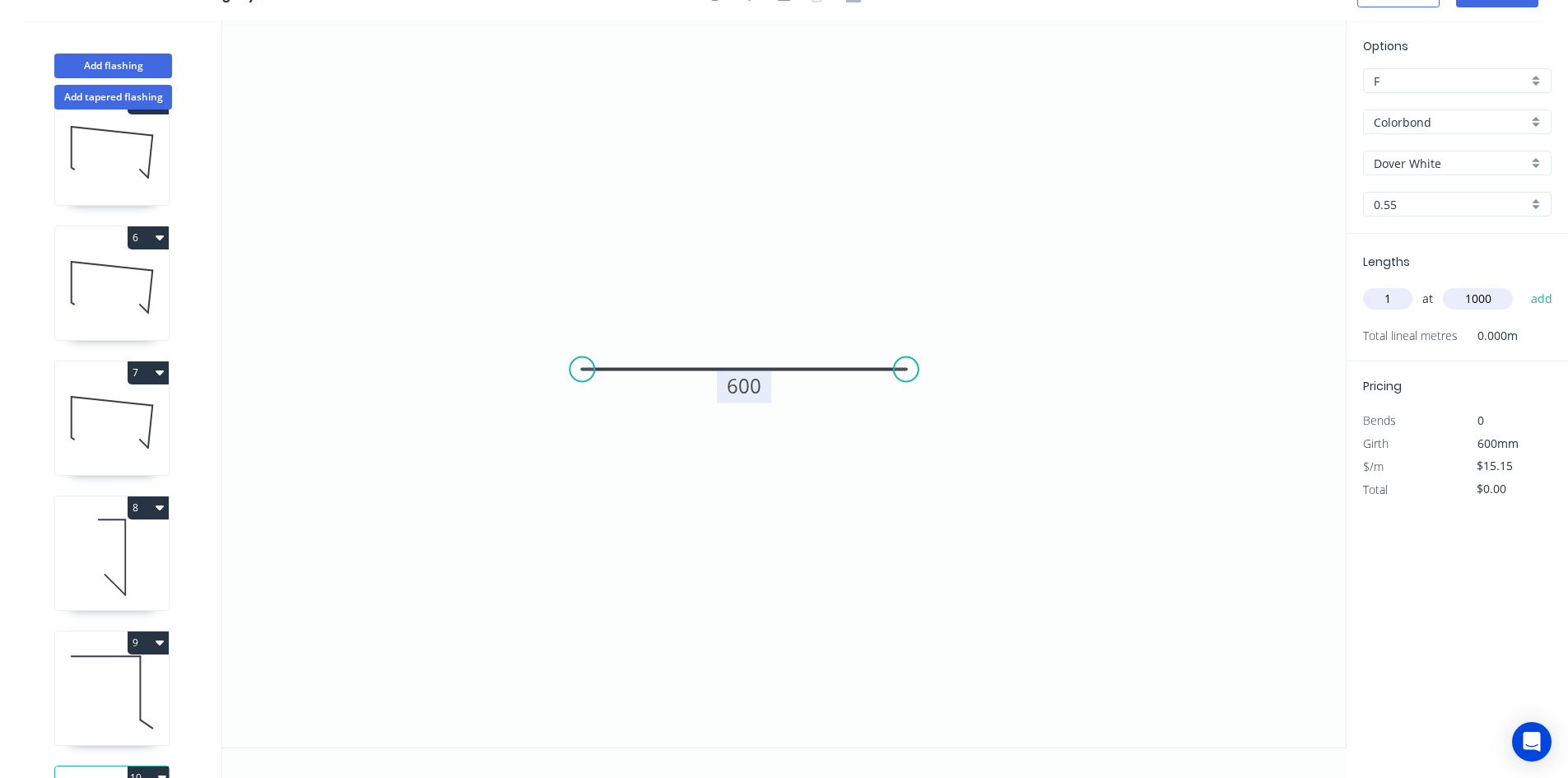
type input "$15.15"
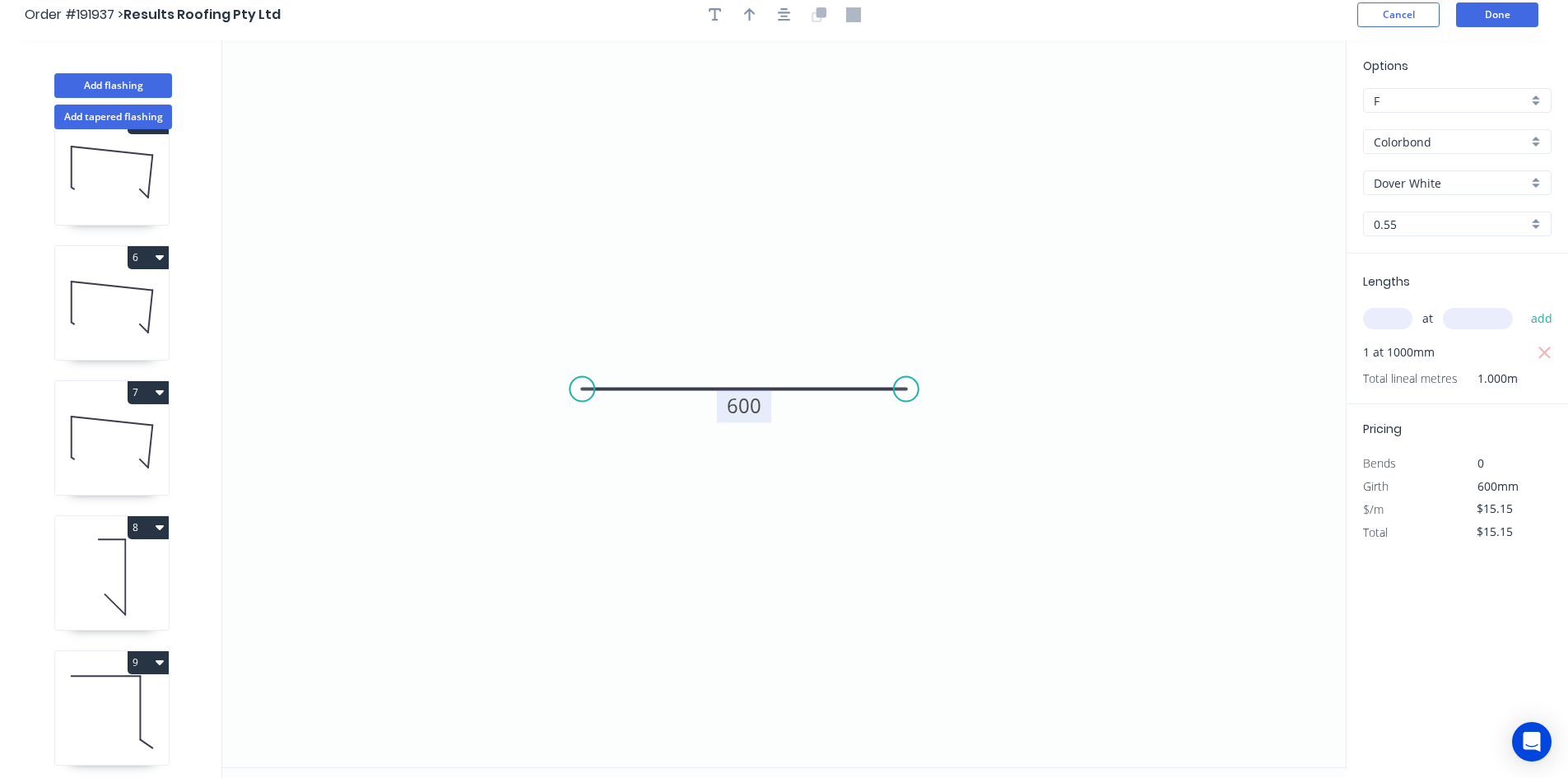
scroll to position [0, 0]
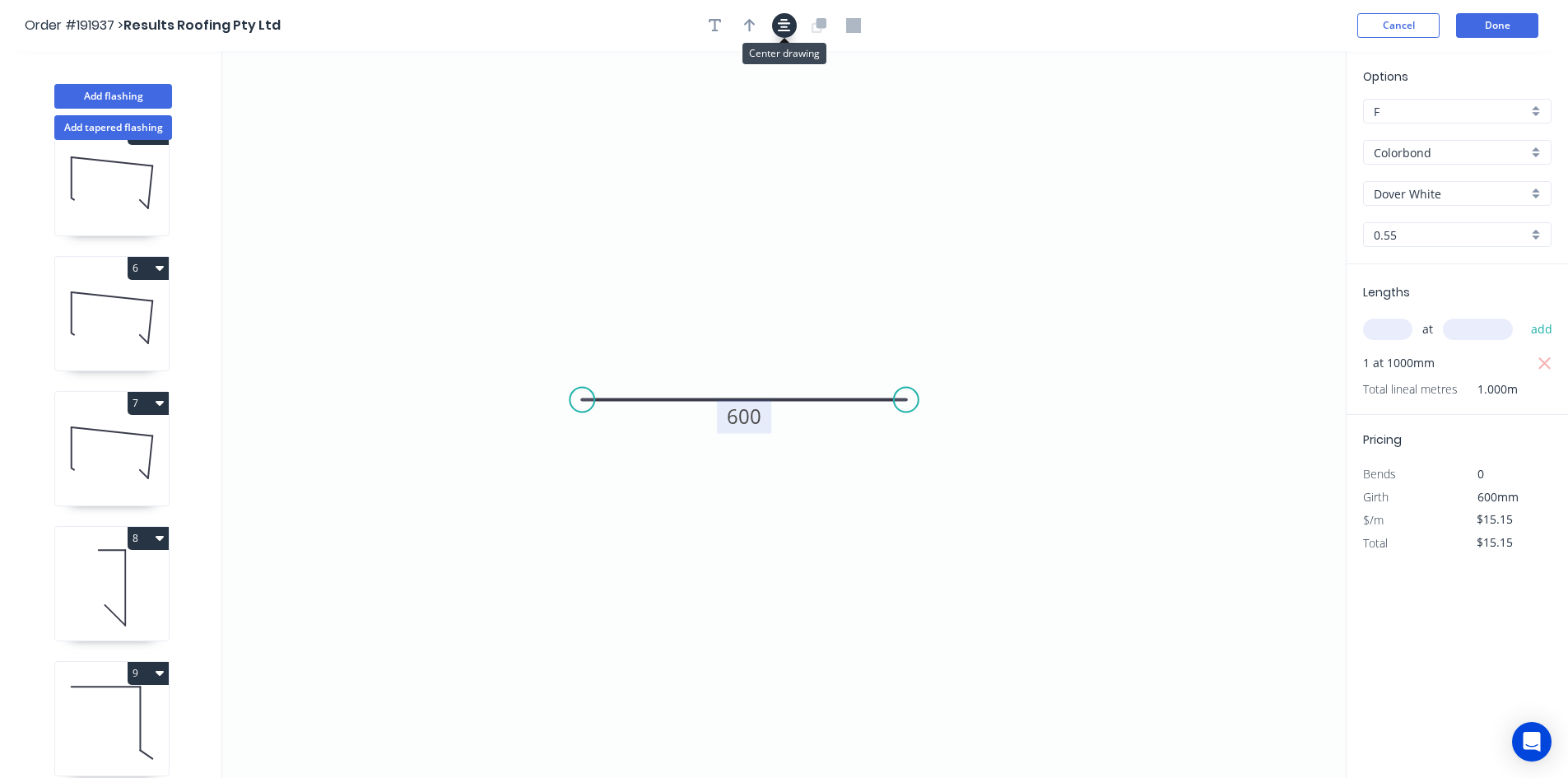
click at [779, 31] on icon "button" at bounding box center [784, 25] width 13 height 13
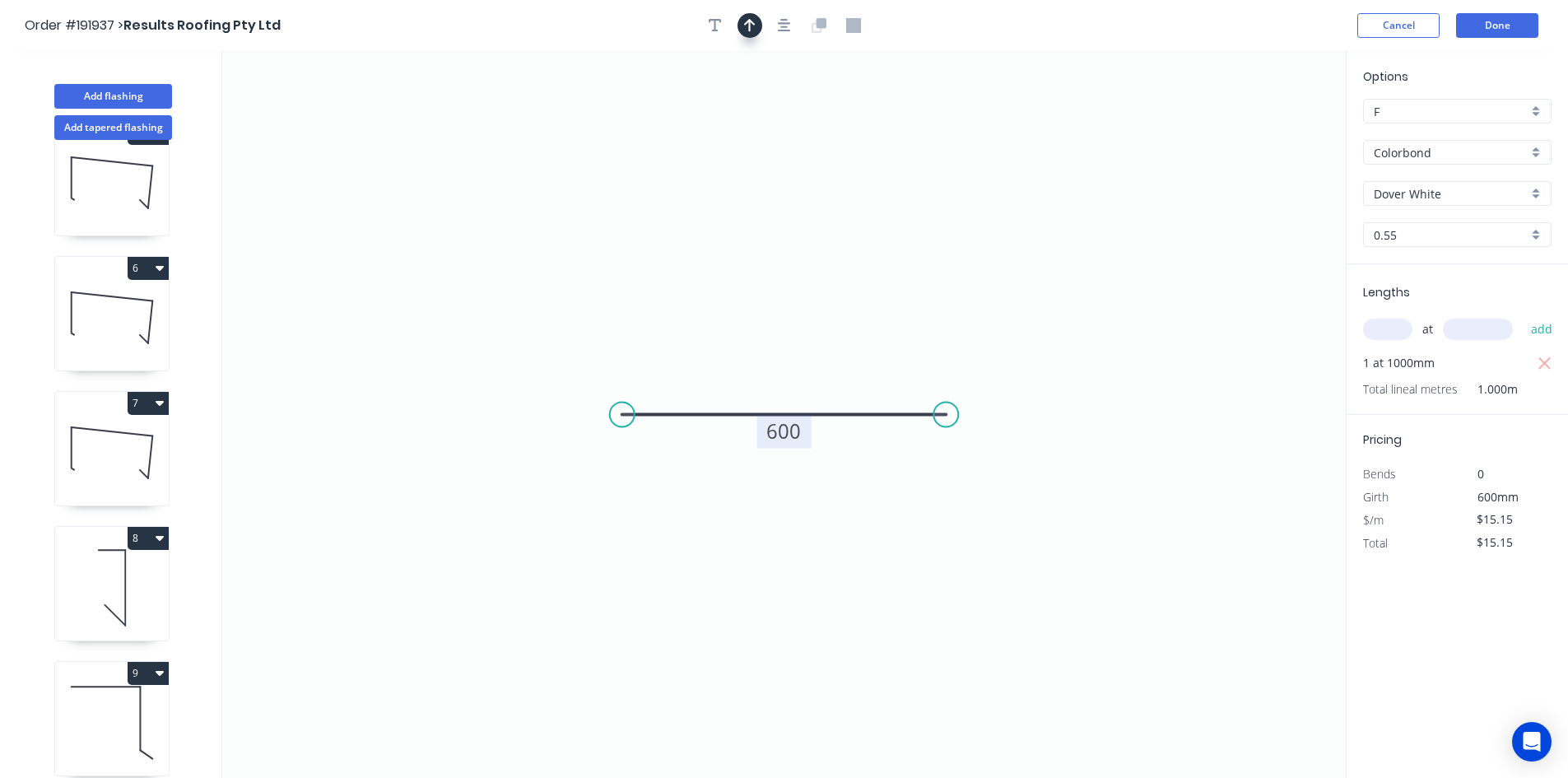
click at [752, 24] on icon "button" at bounding box center [749, 25] width 11 height 15
drag, startPoint x: 1263, startPoint y: 128, endPoint x: 840, endPoint y: 337, distance: 471.8
click at [840, 337] on icon at bounding box center [843, 317] width 15 height 53
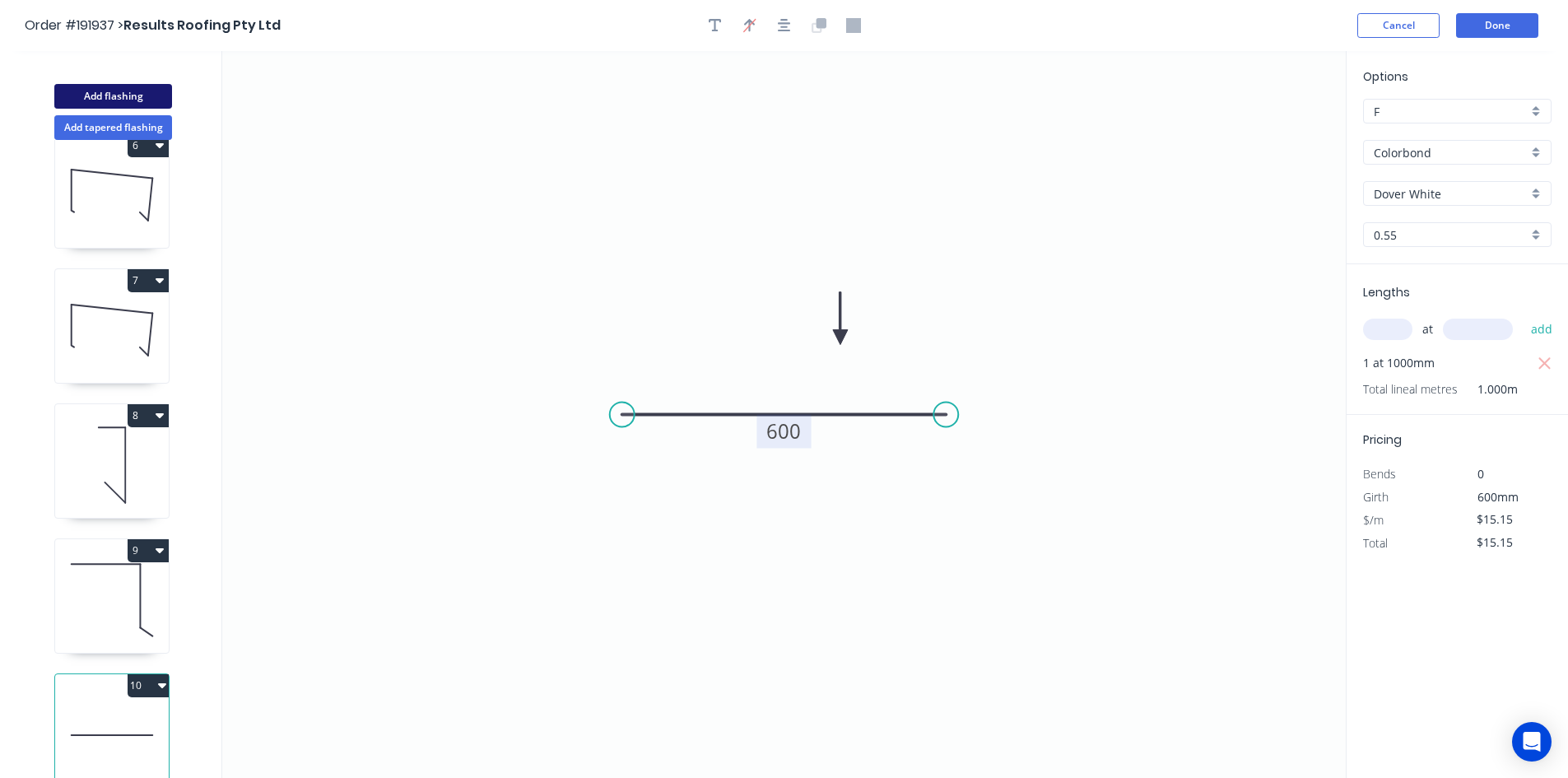
click at [140, 101] on button "Add flashing" at bounding box center [114, 96] width 118 height 24
type input "$0.00"
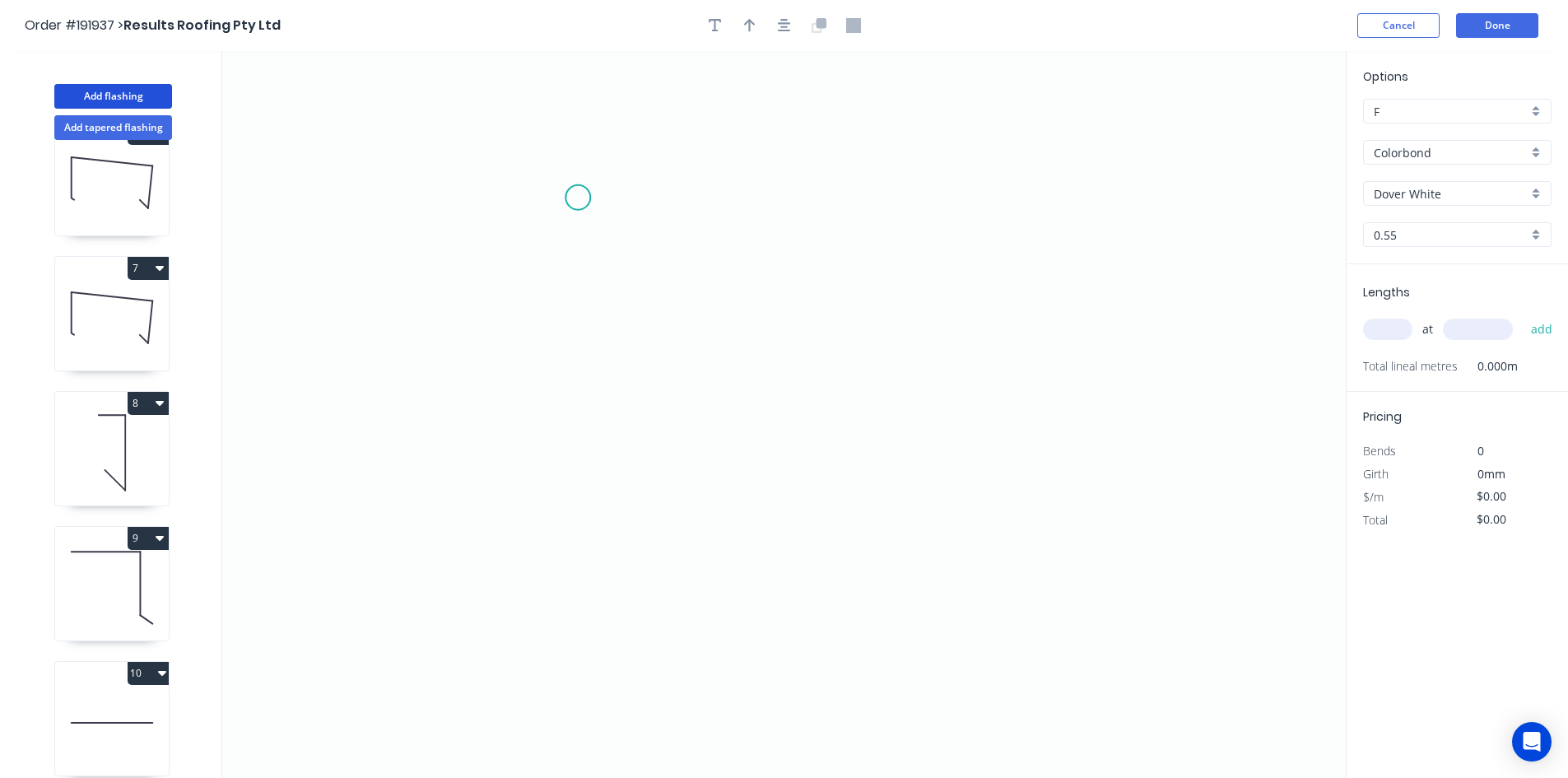
click at [578, 198] on icon "0" at bounding box center [783, 415] width 1123 height 727
click at [811, 191] on icon "0" at bounding box center [783, 415] width 1123 height 727
click at [786, 539] on icon "0 ?" at bounding box center [783, 415] width 1123 height 727
click at [870, 599] on icon "0 ? ?" at bounding box center [783, 415] width 1123 height 727
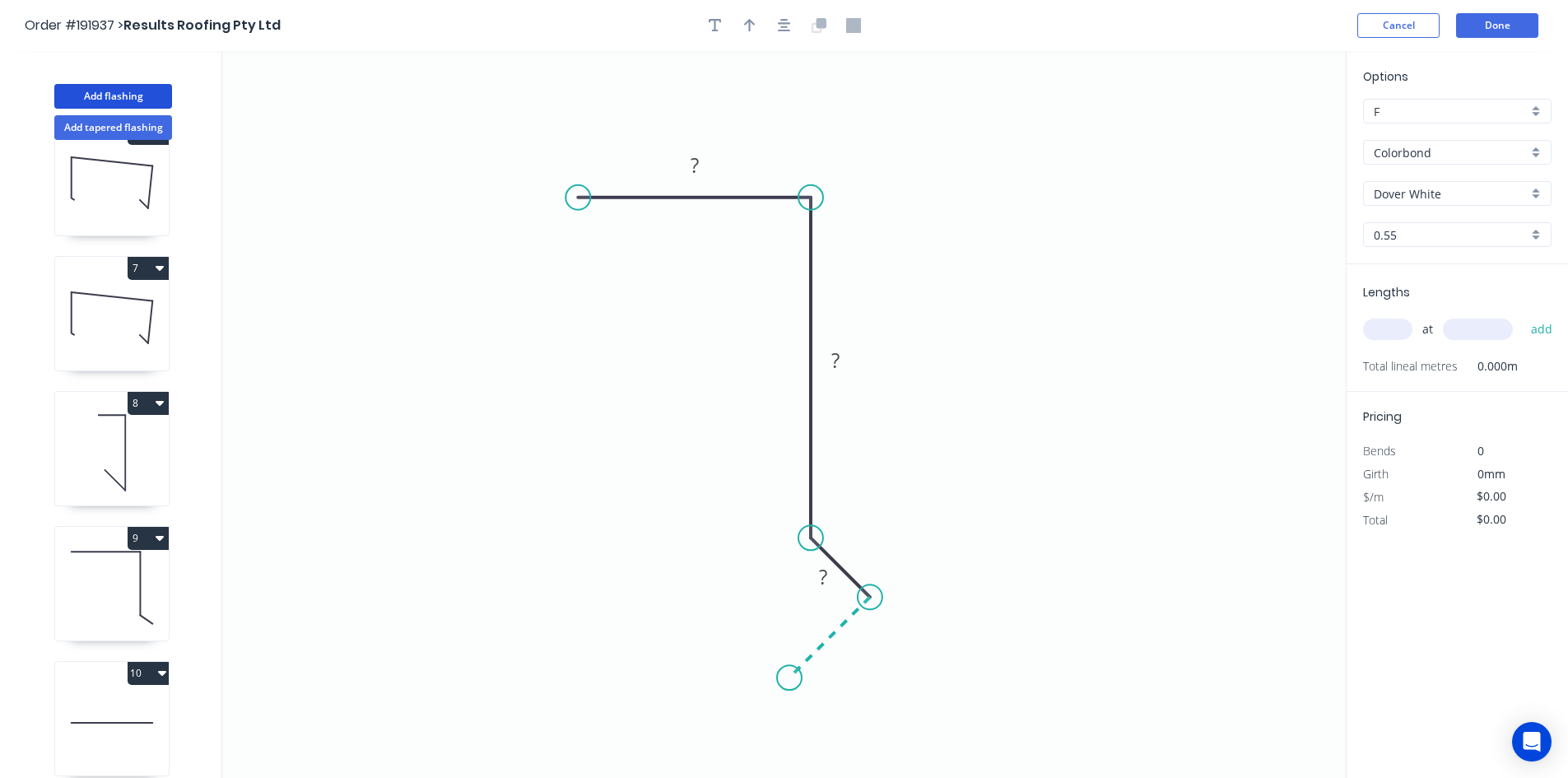
click at [789, 677] on icon "0 ? ? ?" at bounding box center [783, 415] width 1123 height 727
click at [789, 677] on circle at bounding box center [789, 677] width 24 height 24
click at [842, 652] on g "?" at bounding box center [847, 646] width 33 height 27
type input "$9.28"
click at [761, 23] on button "button" at bounding box center [749, 25] width 24 height 24
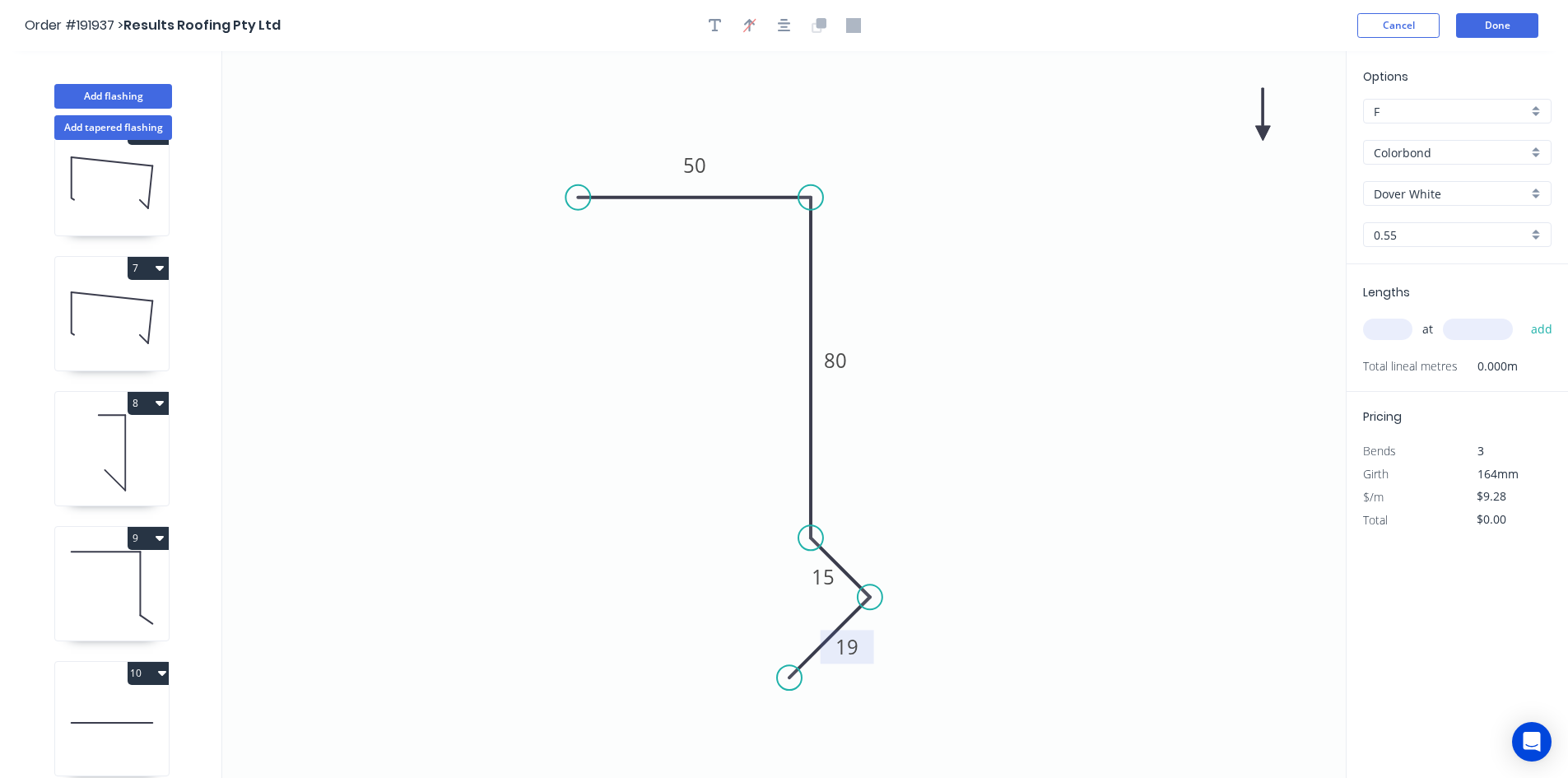
click at [1263, 121] on icon at bounding box center [1262, 114] width 15 height 53
drag, startPoint x: 1264, startPoint y: 126, endPoint x: 911, endPoint y: 216, distance: 364.3
click at [911, 216] on icon at bounding box center [924, 202] width 48 height 48
click at [1401, 332] on input "text" at bounding box center [1388, 329] width 49 height 22
type input "4"
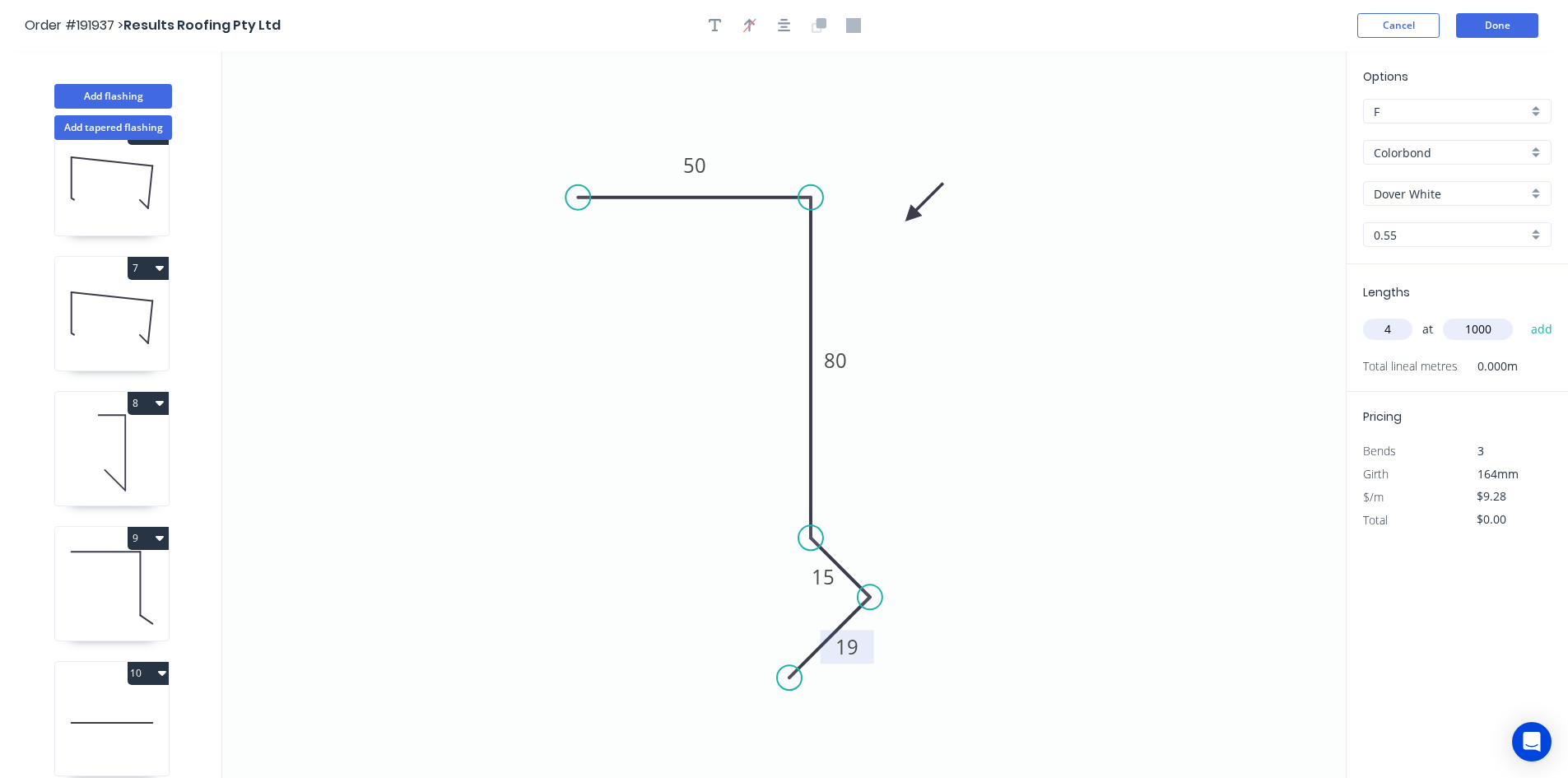
type input "1000"
click at [1523, 315] on button "add" at bounding box center [1542, 329] width 39 height 28
type input "$37.12"
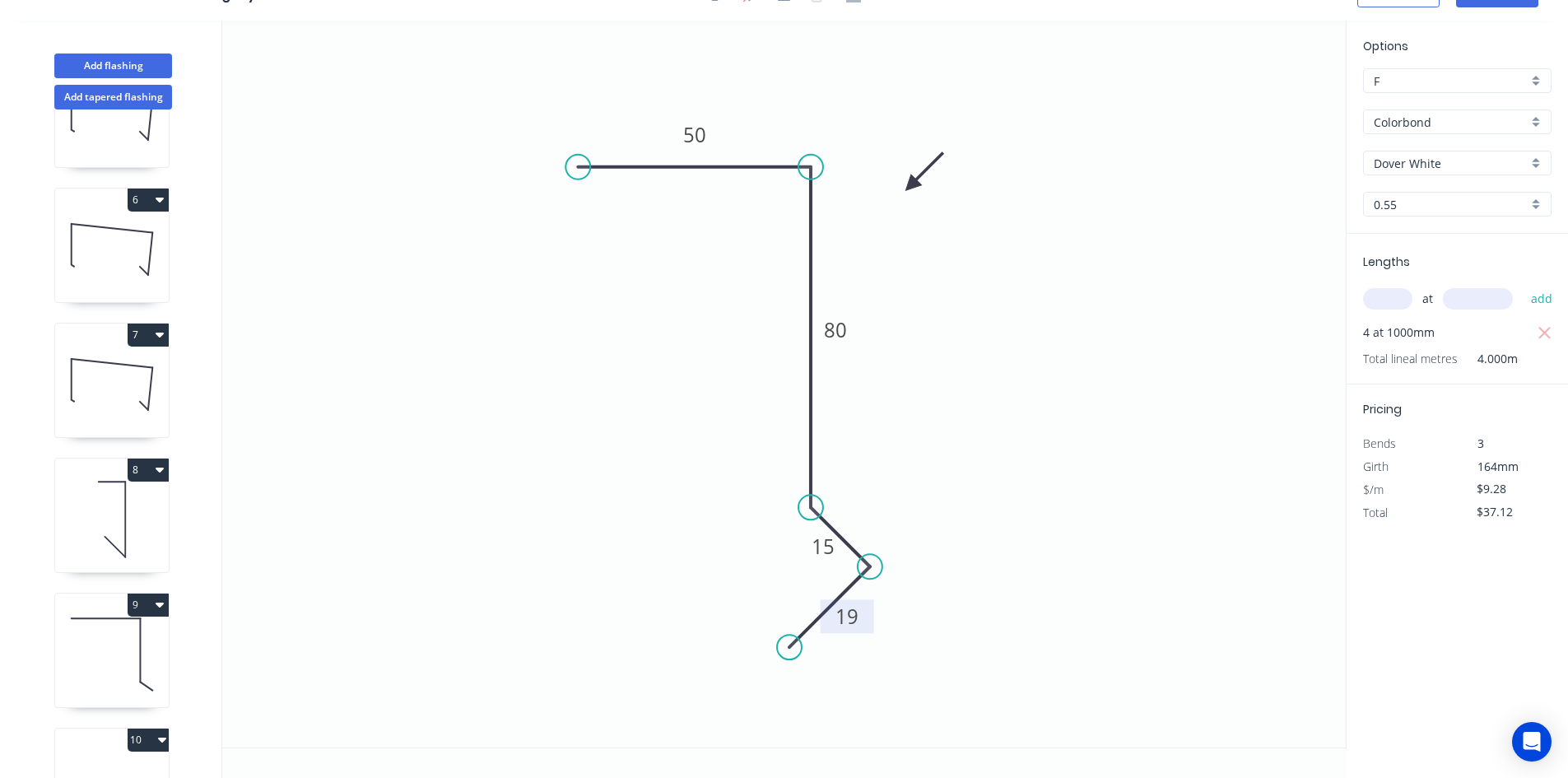
scroll to position [581, 0]
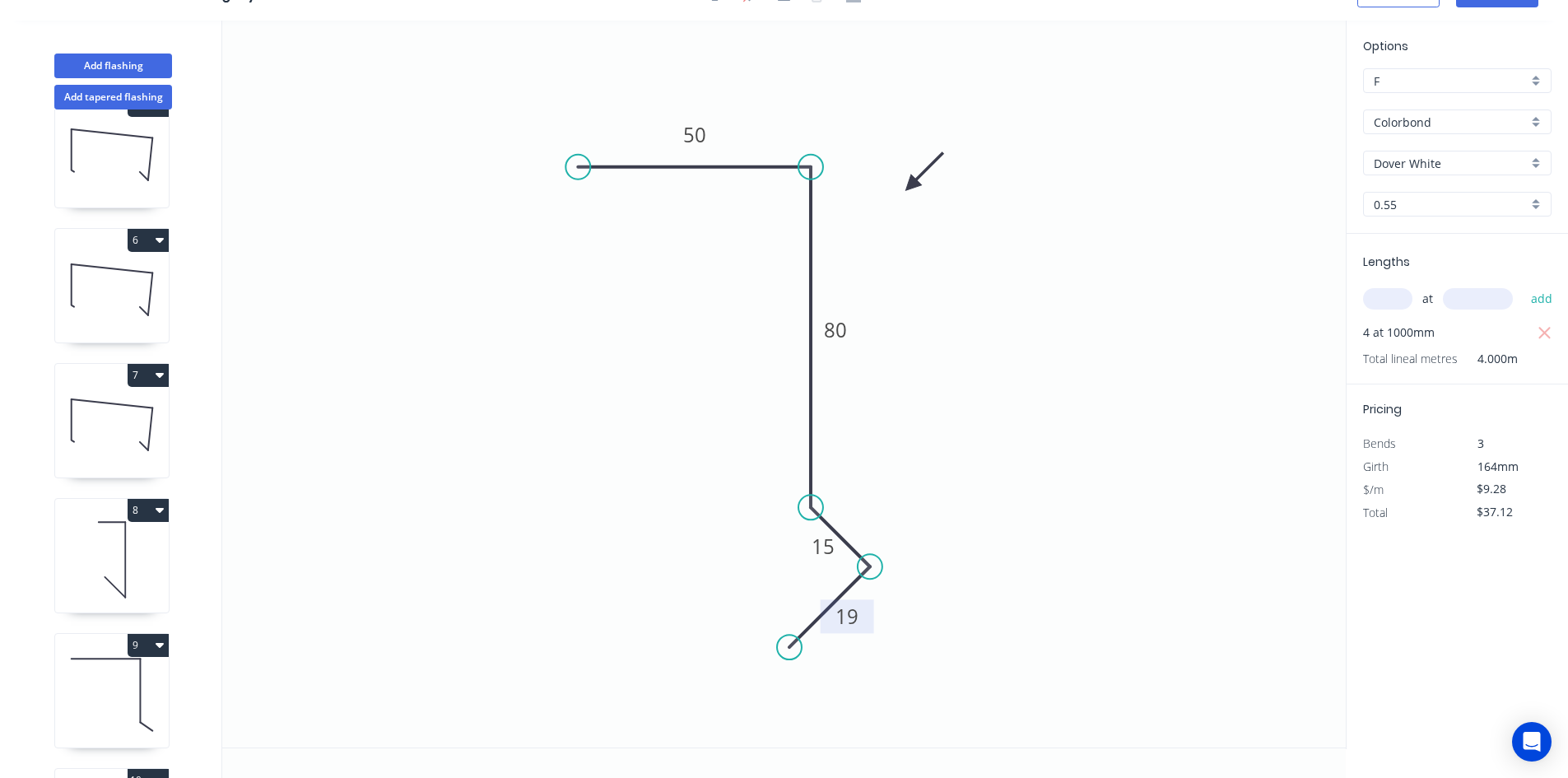
click at [150, 293] on icon at bounding box center [150, 293] width 4 height 42
type input "$12.17"
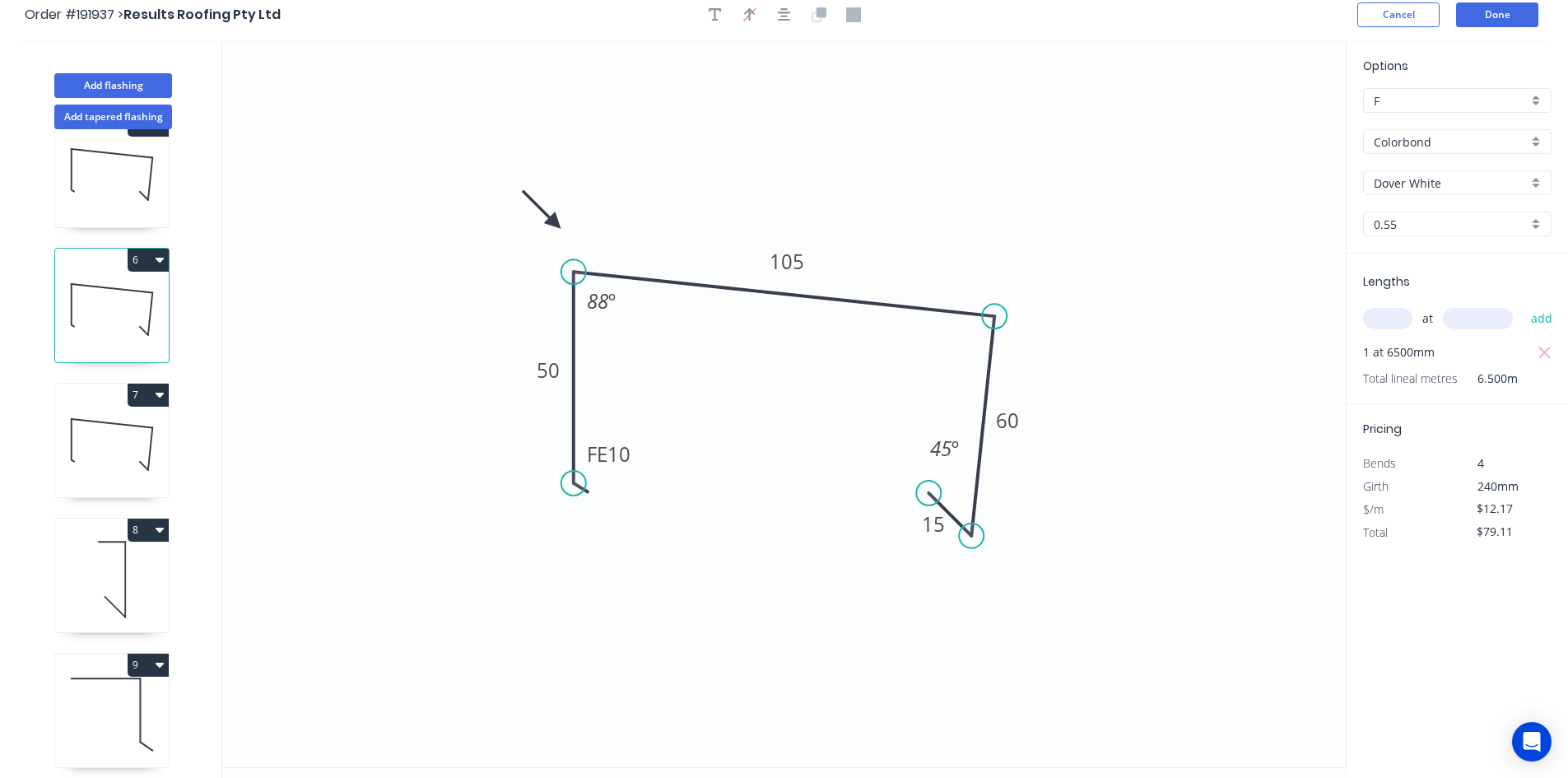
scroll to position [0, 0]
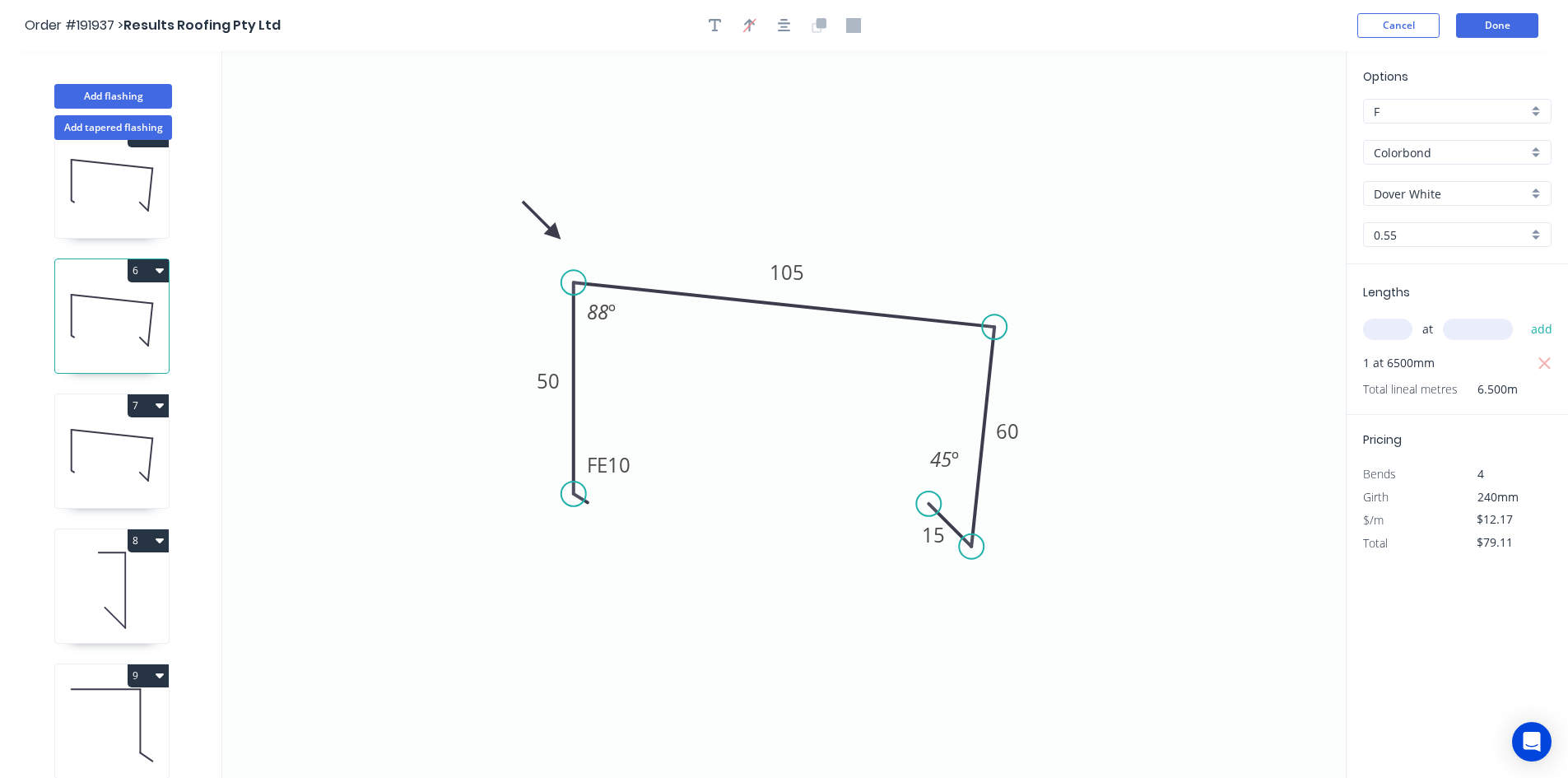
click at [157, 267] on icon "button" at bounding box center [159, 270] width 8 height 13
click at [146, 294] on div "Duplicate Delete" at bounding box center [90, 327] width 156 height 74
click at [138, 307] on div "Duplicate" at bounding box center [90, 311] width 127 height 24
type input "$0.00"
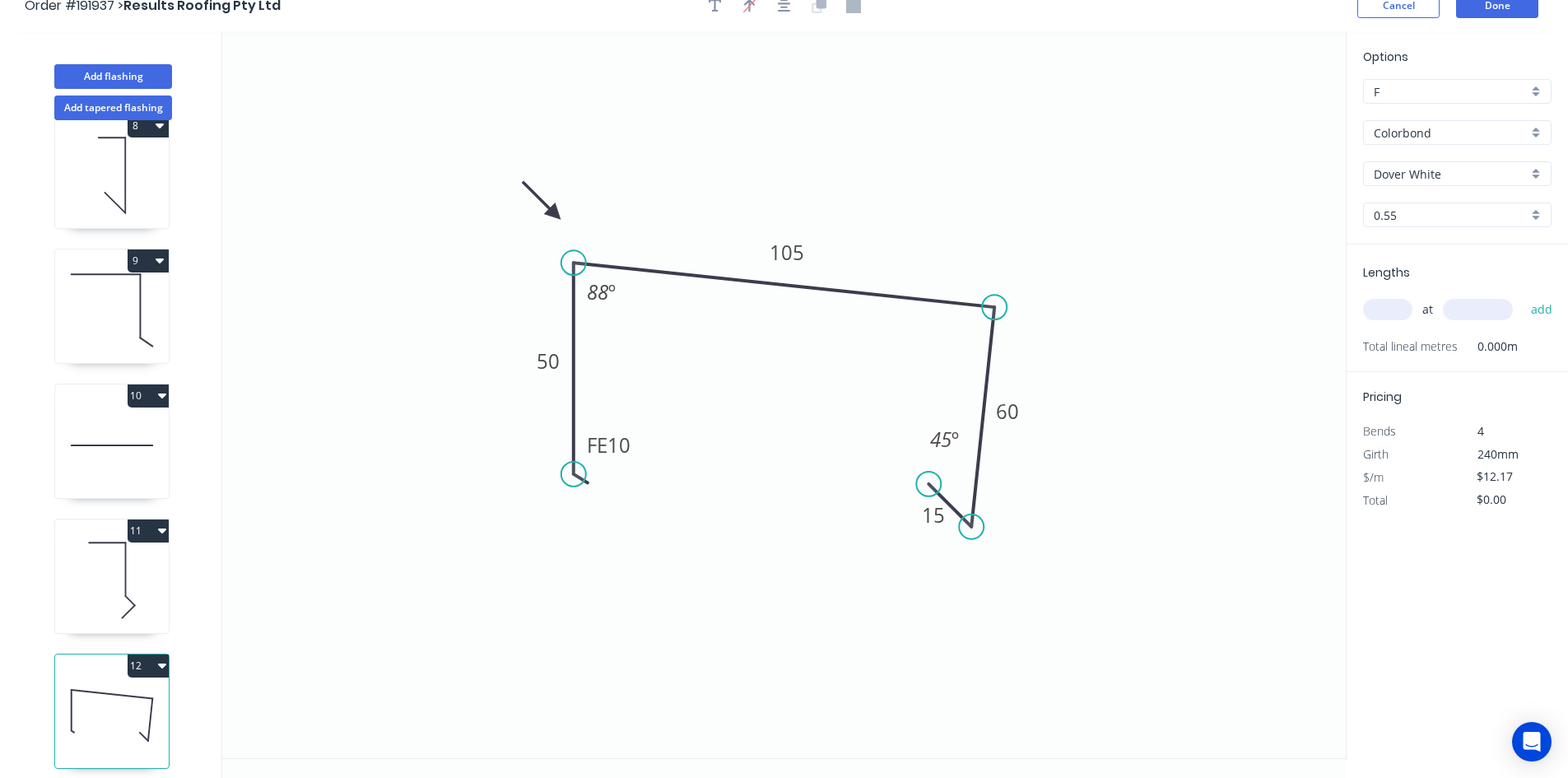
scroll to position [30, 0]
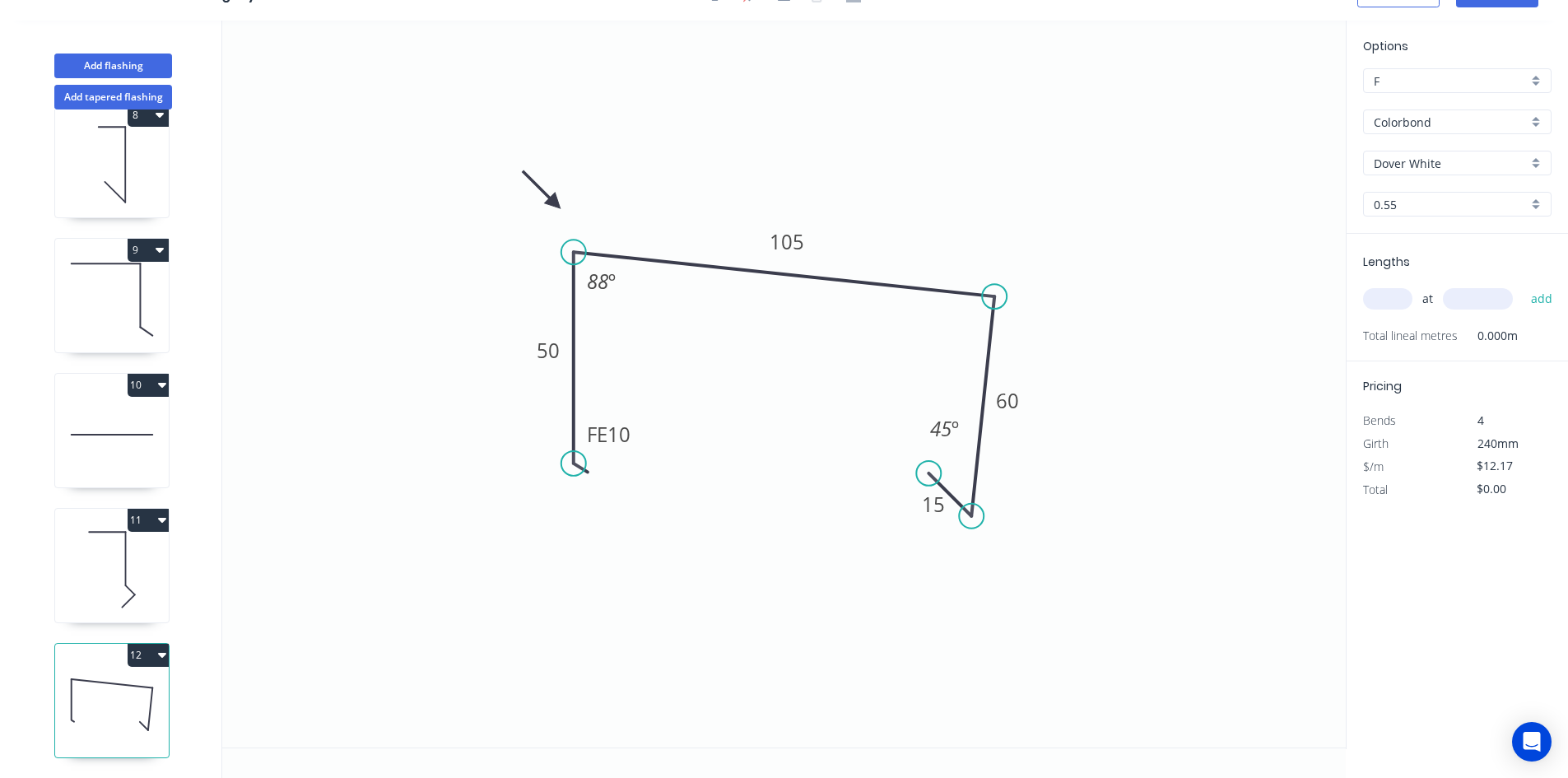
click at [145, 679] on icon at bounding box center [113, 683] width 82 height 8
click at [801, 245] on tspan "105" at bounding box center [787, 241] width 35 height 27
click at [1394, 298] on input "text" at bounding box center [1388, 298] width 49 height 22
type input "1"
type input "4500"
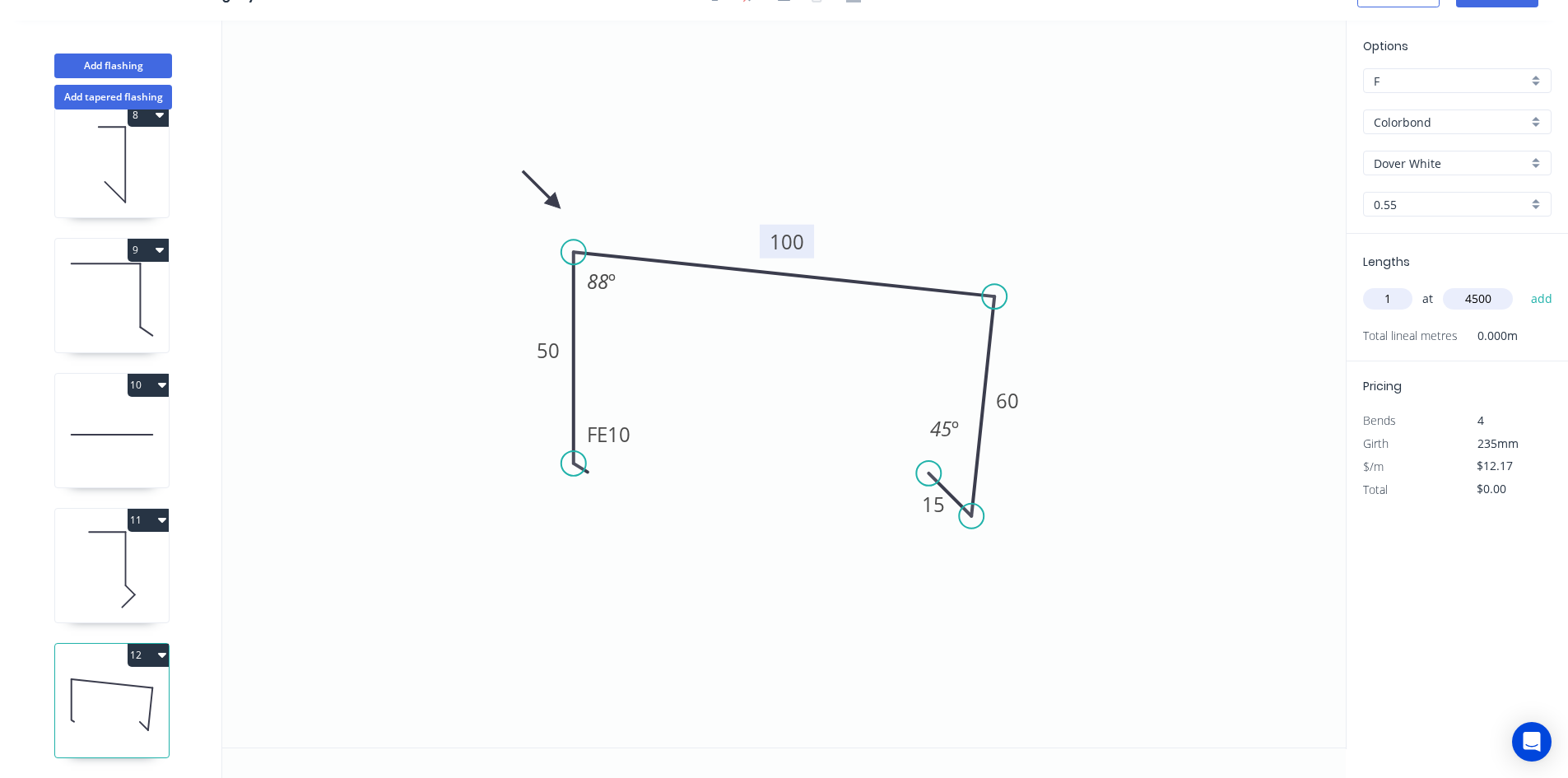
click at [1523, 284] on button "add" at bounding box center [1542, 298] width 39 height 28
type input "$54.77"
type input "1"
type input "7700"
click at [1523, 284] on button "add" at bounding box center [1542, 298] width 39 height 28
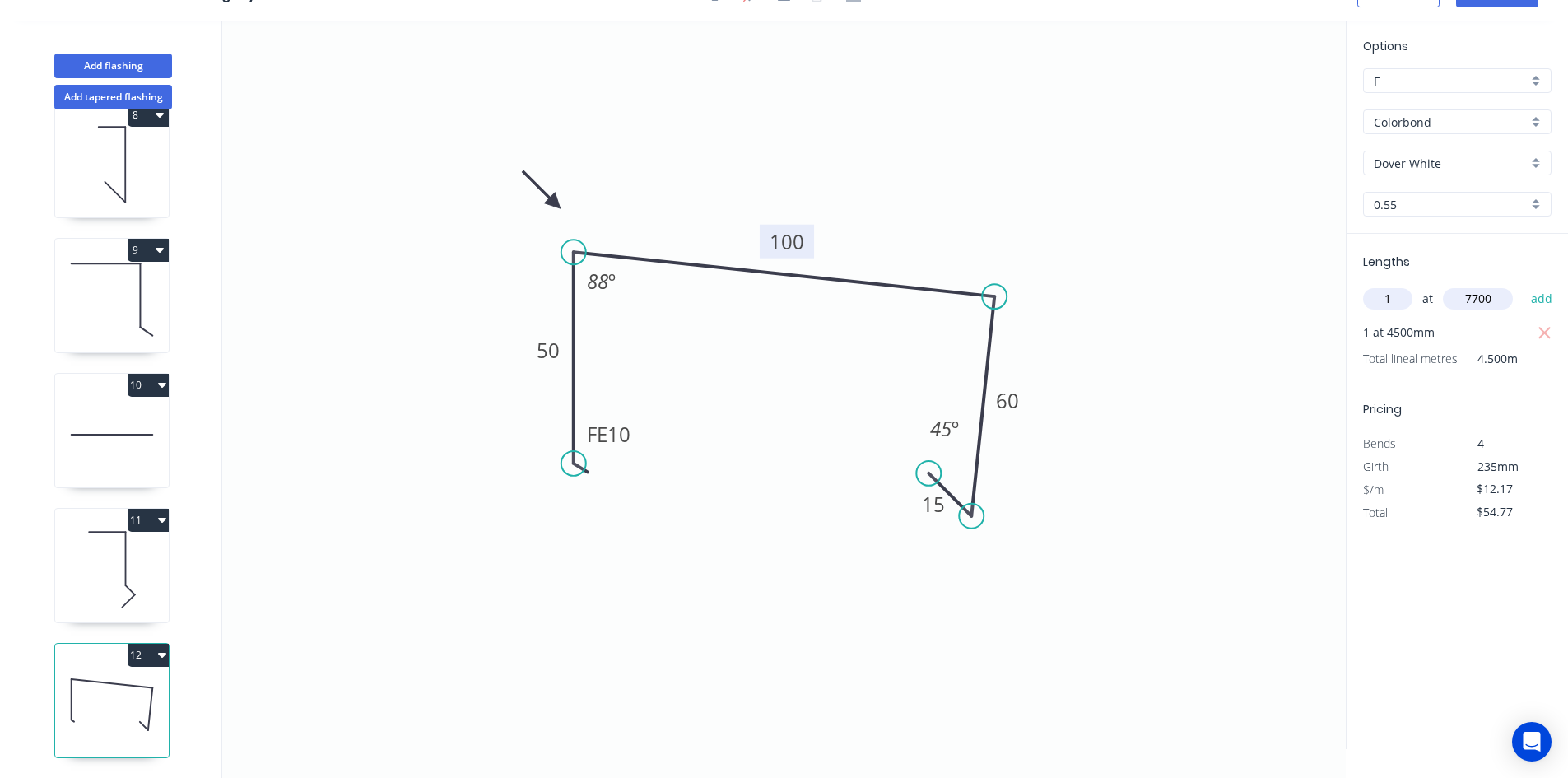
type input "$148.47"
type input "2"
type input "6500"
click at [1523, 284] on button "add" at bounding box center [1542, 298] width 39 height 28
type input "$306.68"
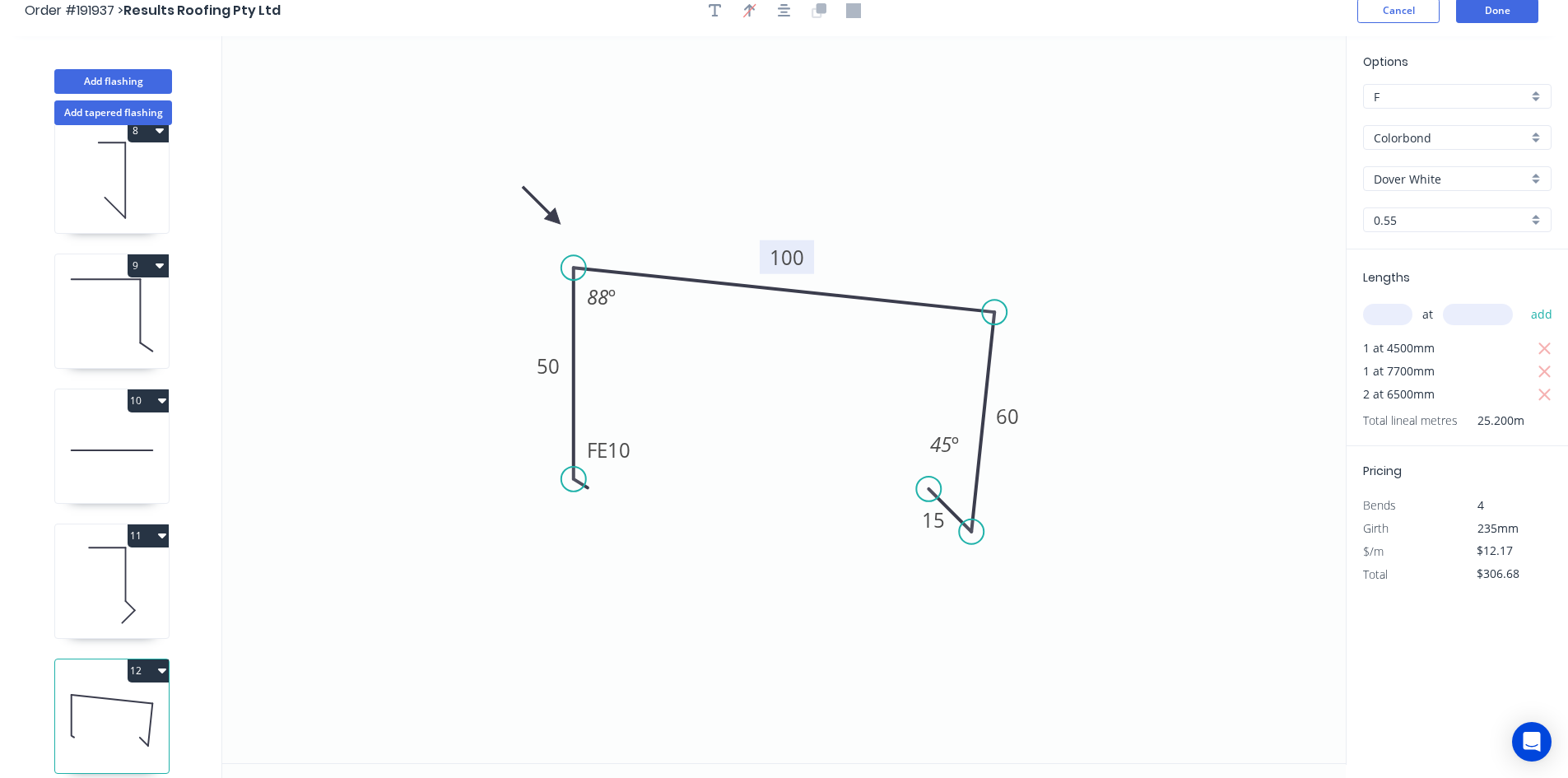
scroll to position [0, 0]
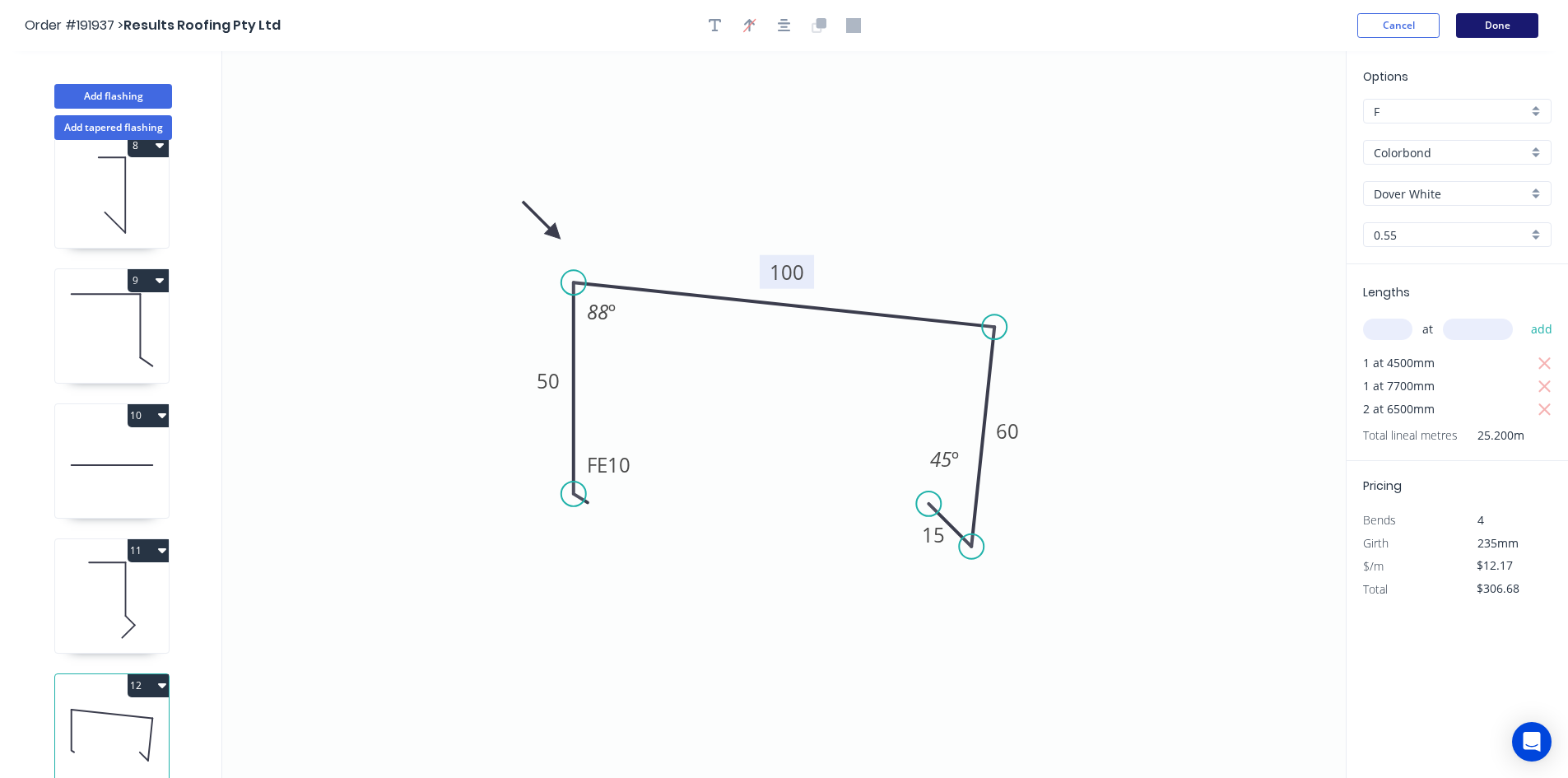
click at [1489, 28] on button "Done" at bounding box center [1497, 25] width 82 height 24
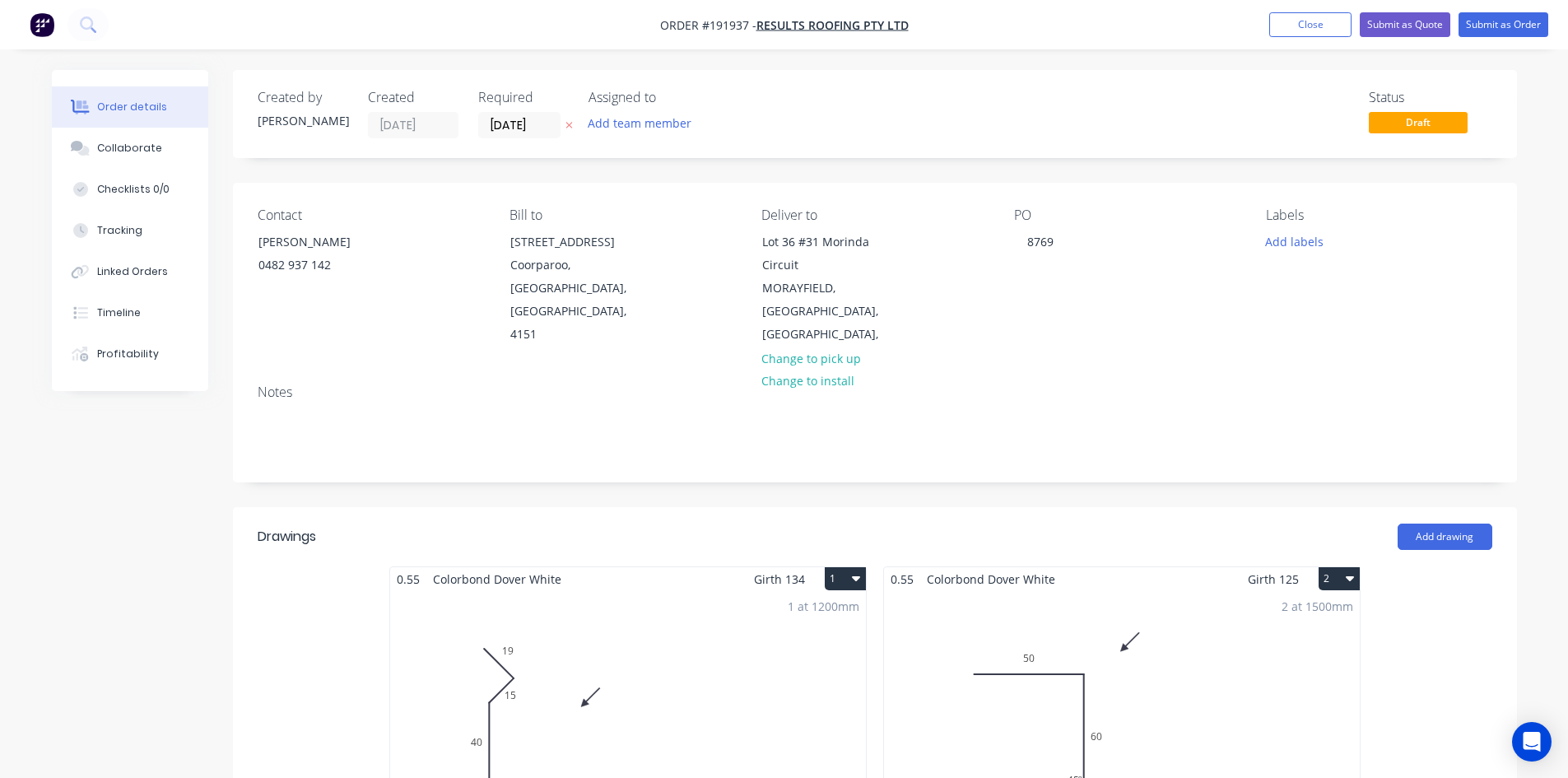
drag, startPoint x: 1212, startPoint y: 154, endPoint x: 1078, endPoint y: 298, distance: 196.7
click at [1078, 298] on div "PO 8769" at bounding box center [1127, 277] width 225 height 139
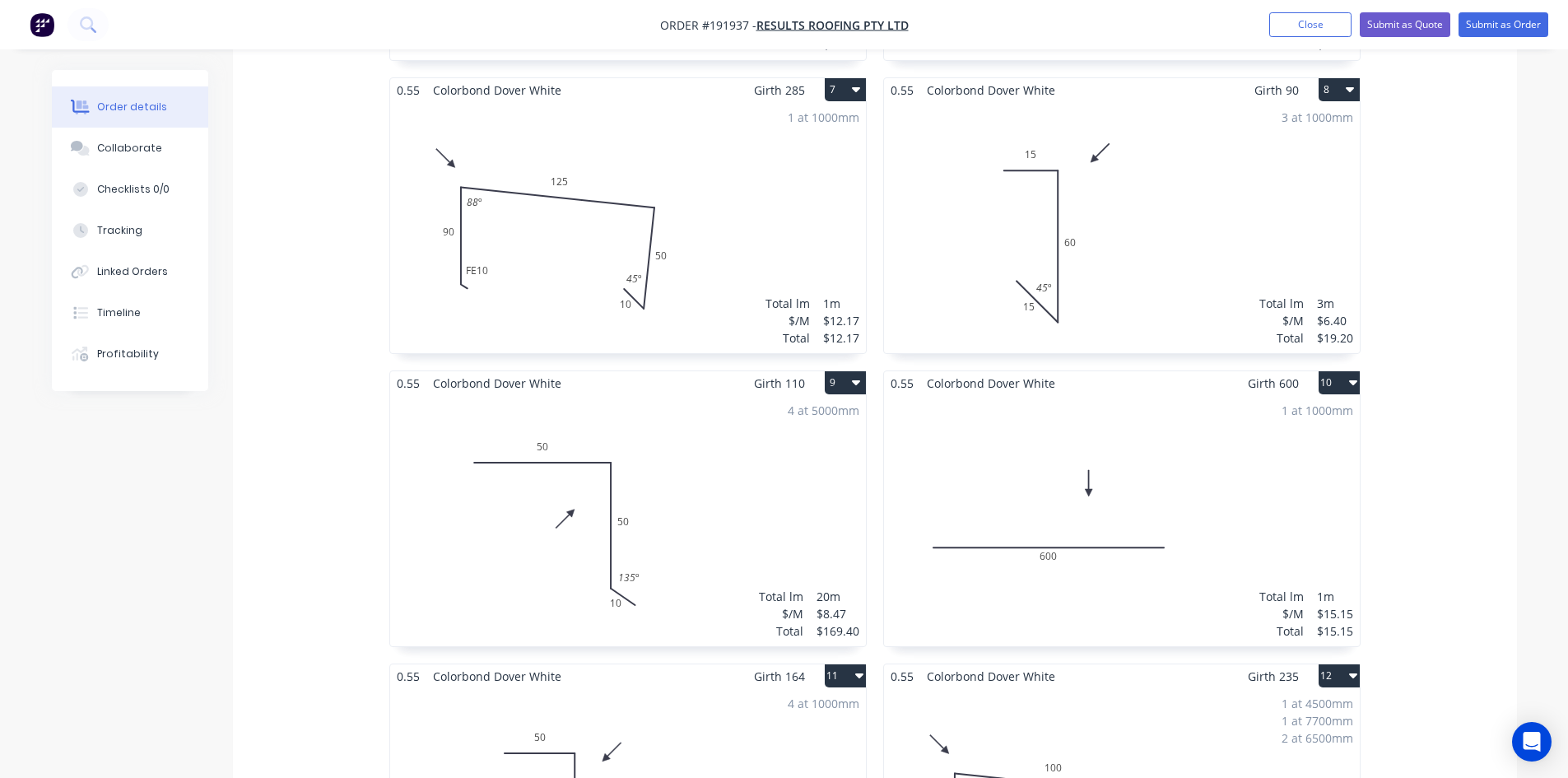
scroll to position [819, 0]
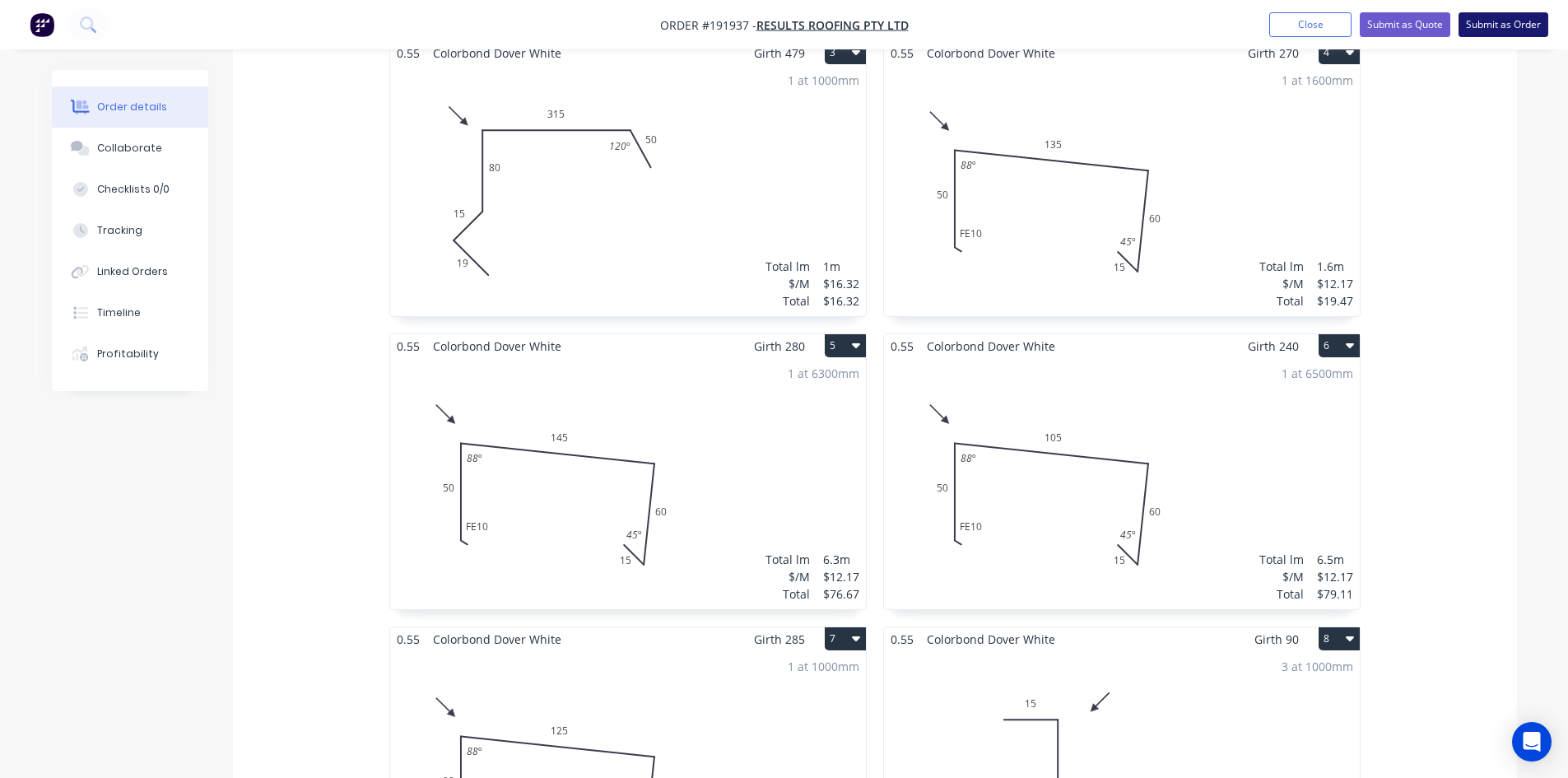
click at [1495, 33] on button "Submit as Order" at bounding box center [1503, 24] width 89 height 24
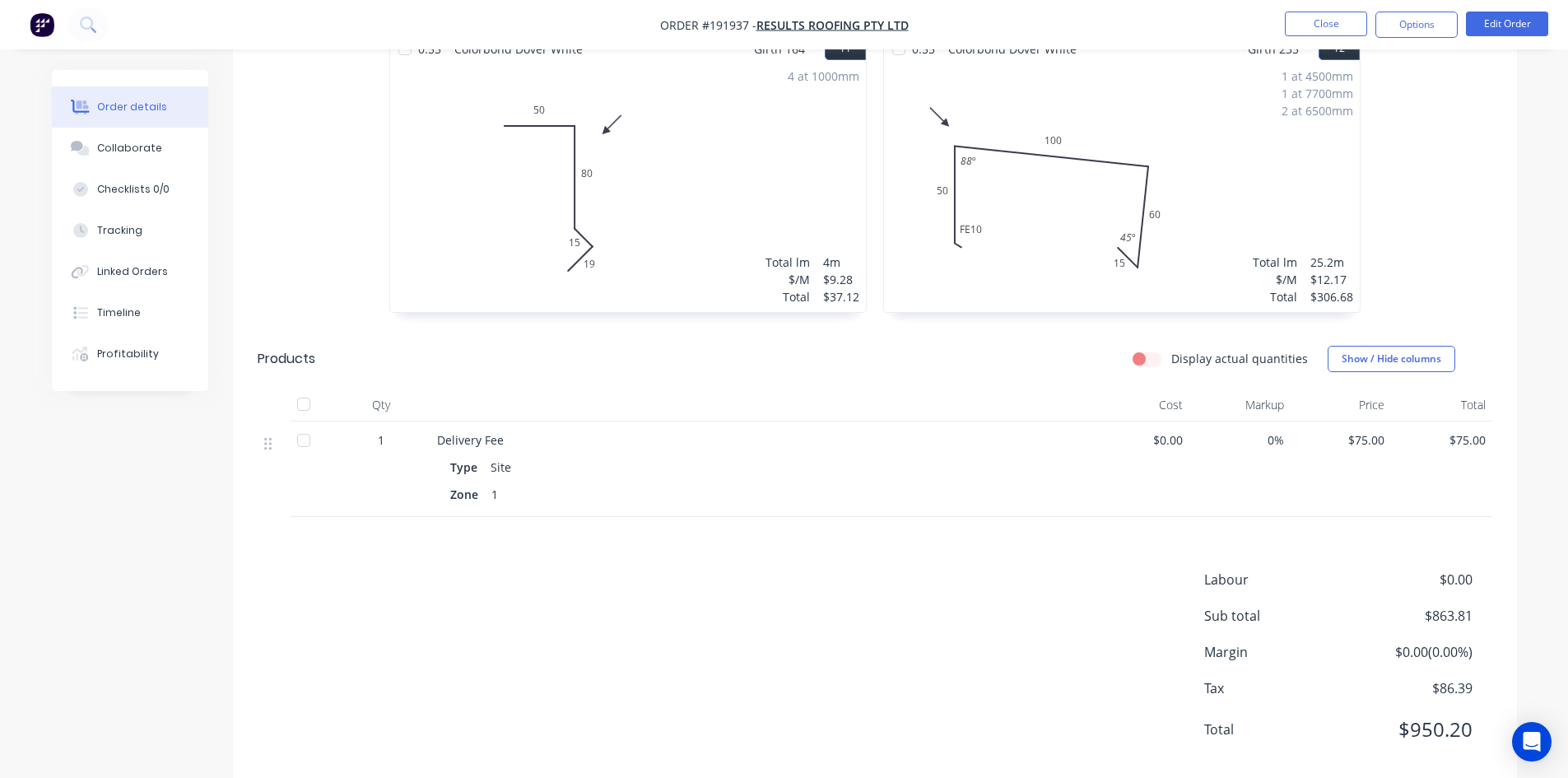
scroll to position [1955, 0]
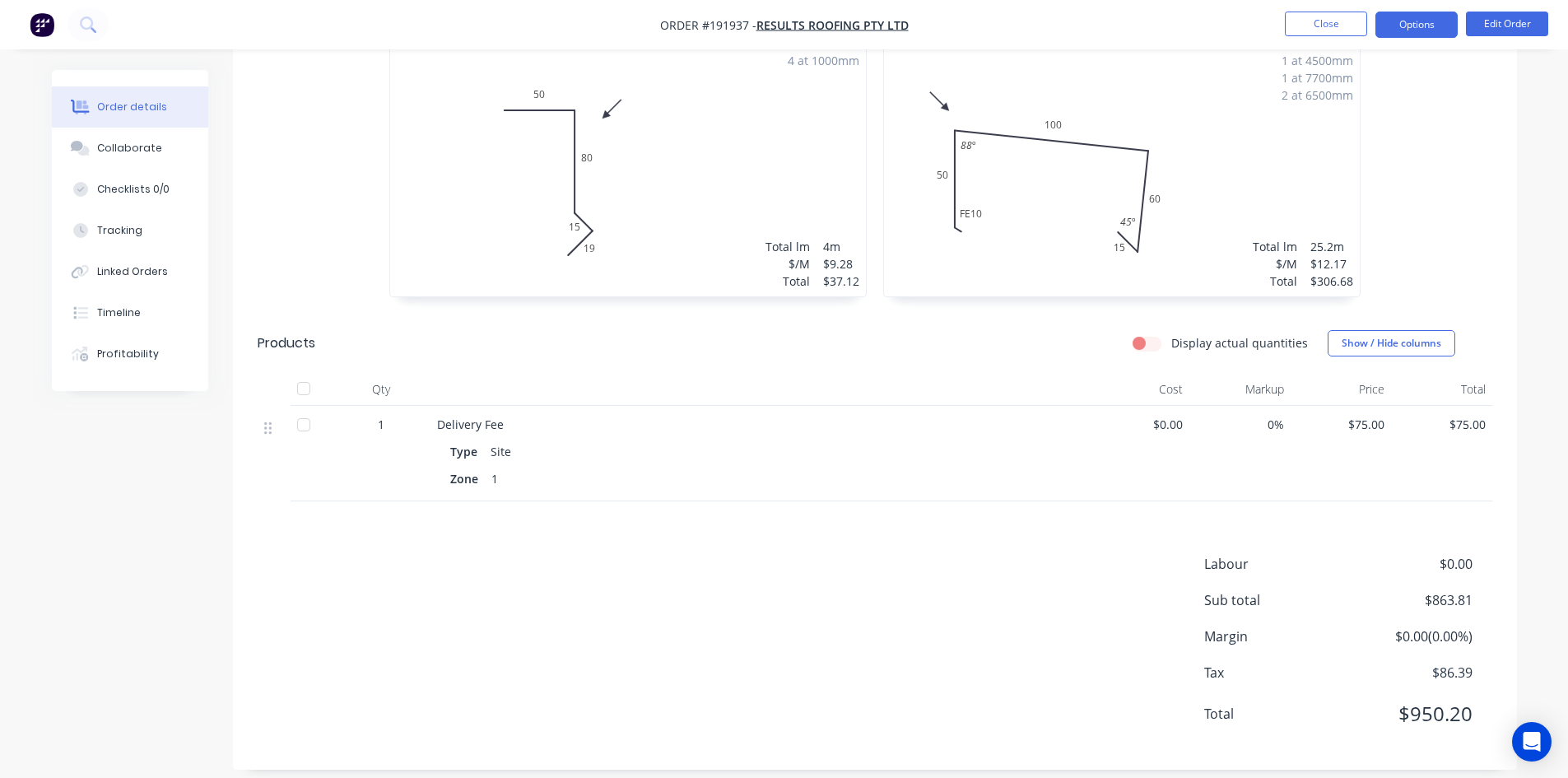
click at [1402, 17] on button "Options" at bounding box center [1416, 24] width 82 height 26
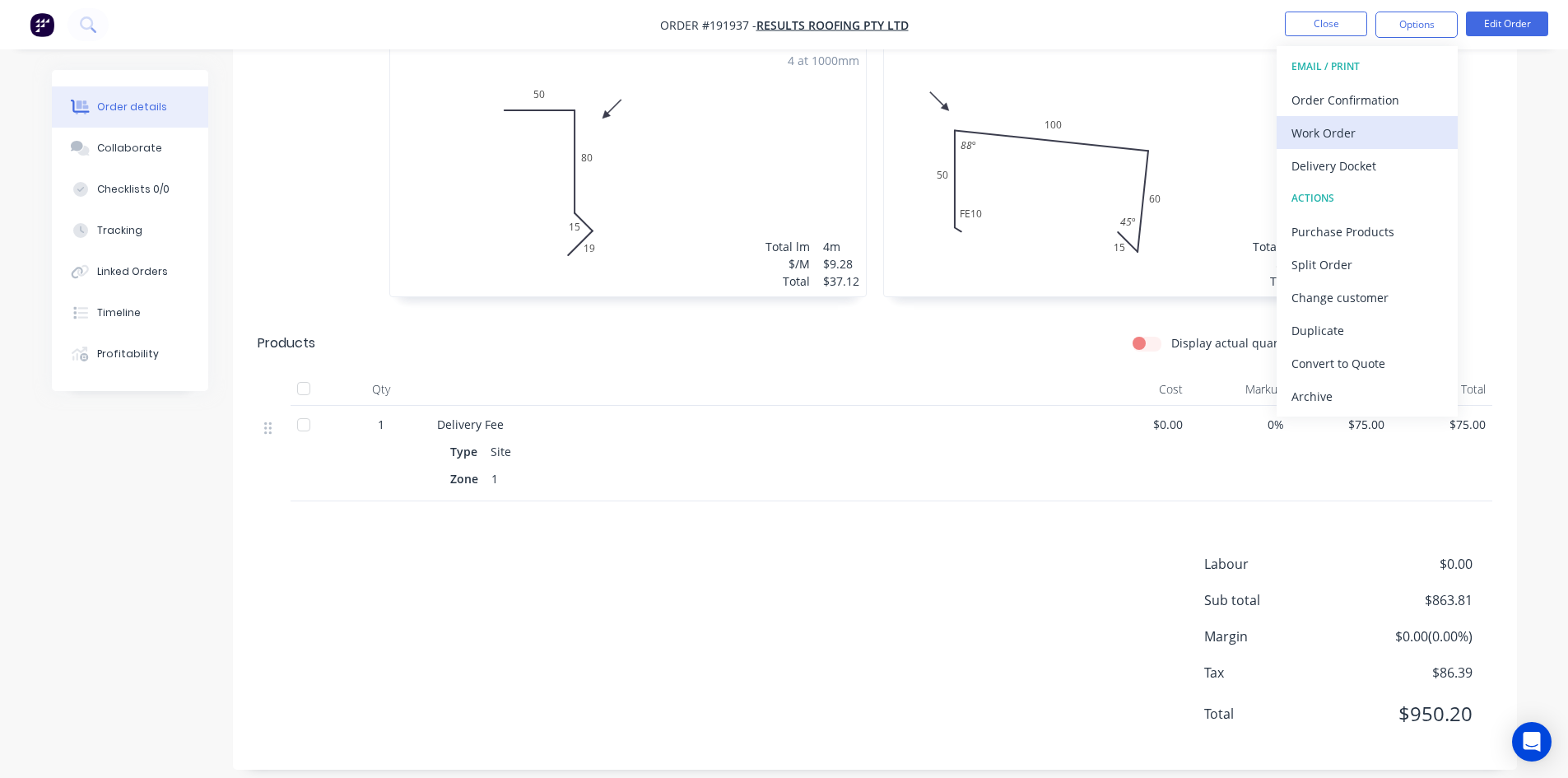
click at [1357, 124] on div "Work Order" at bounding box center [1367, 134] width 152 height 24
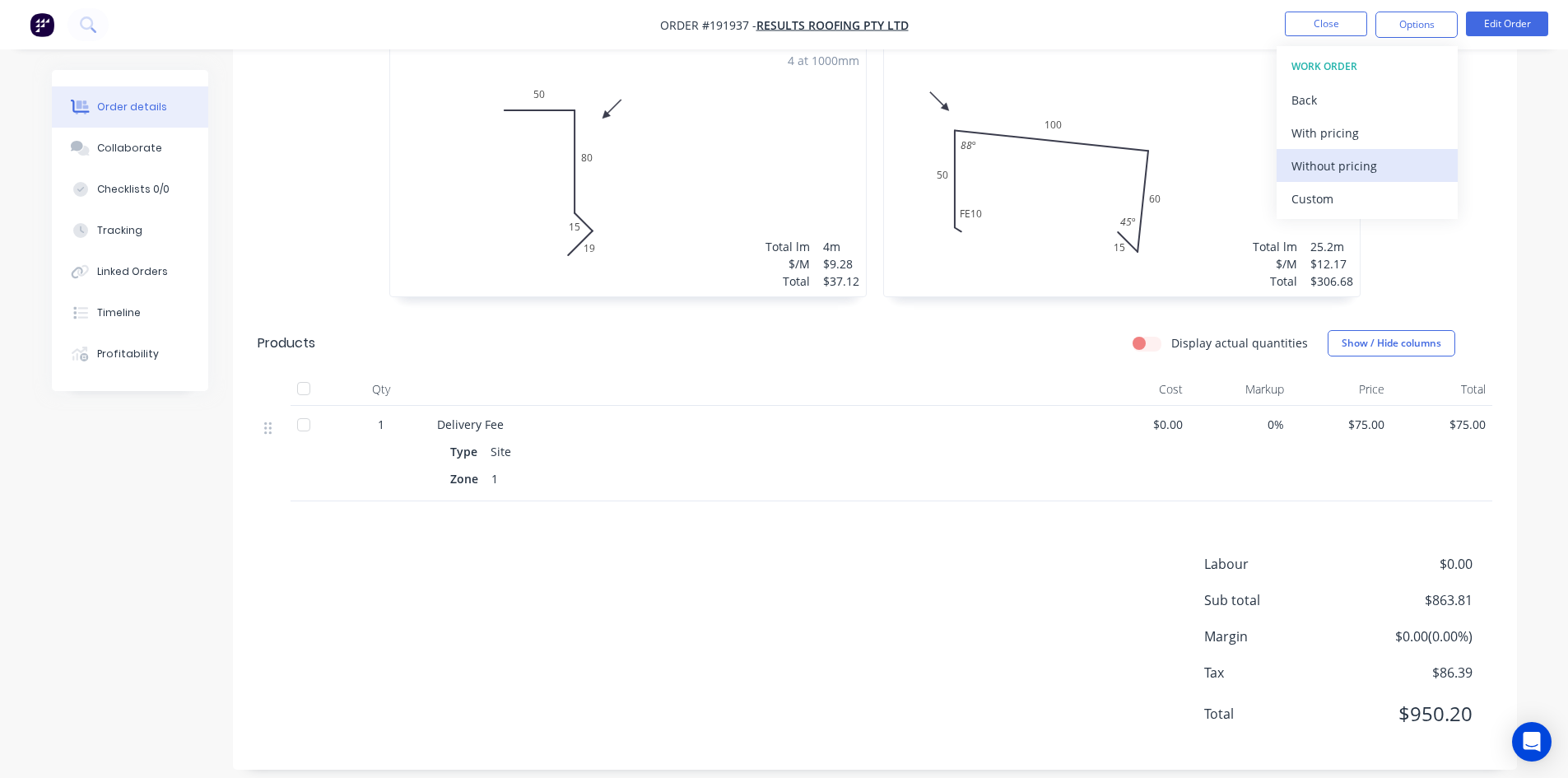
click at [1348, 164] on div "Without pricing" at bounding box center [1367, 166] width 152 height 24
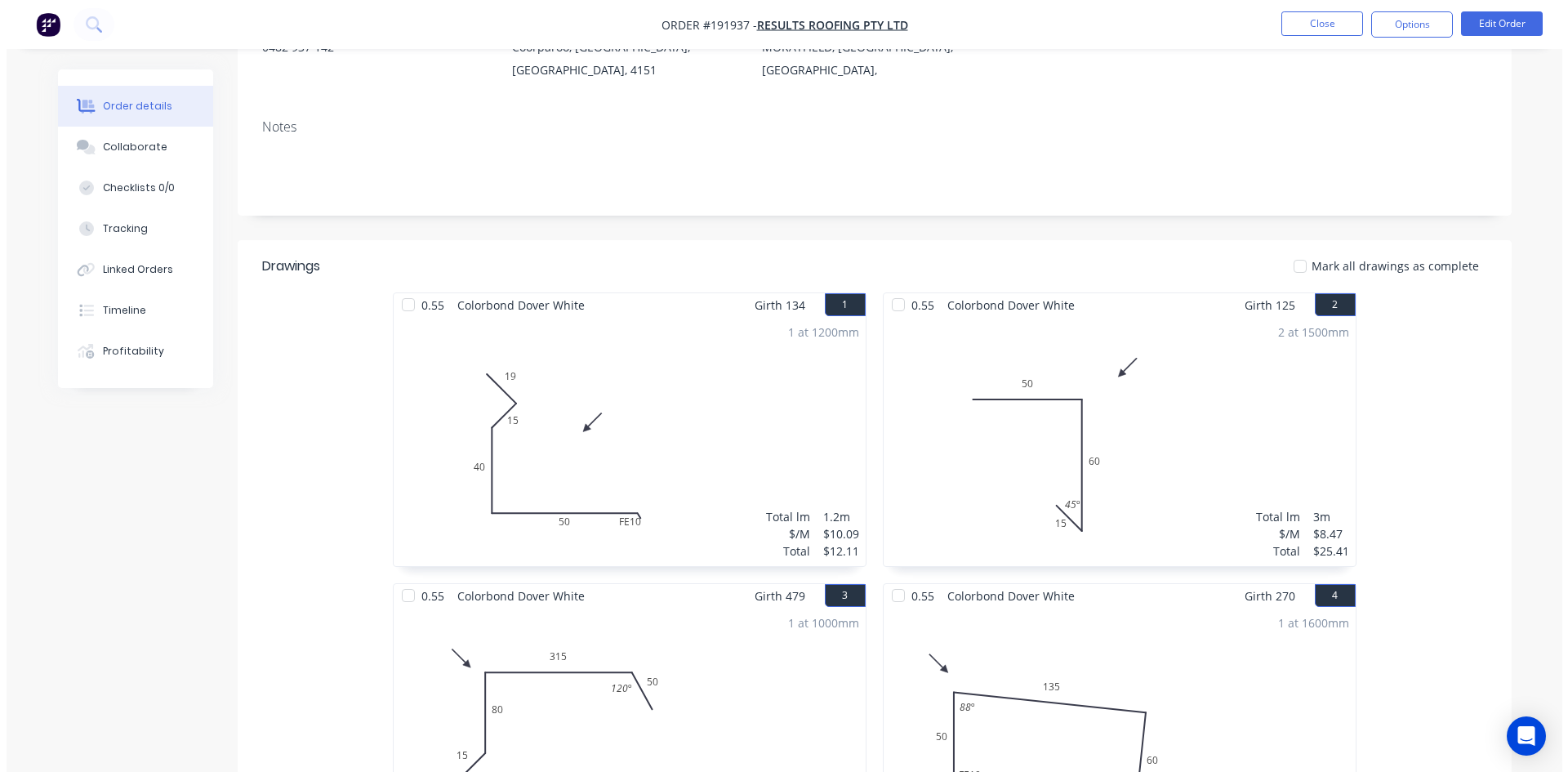
scroll to position [0, 0]
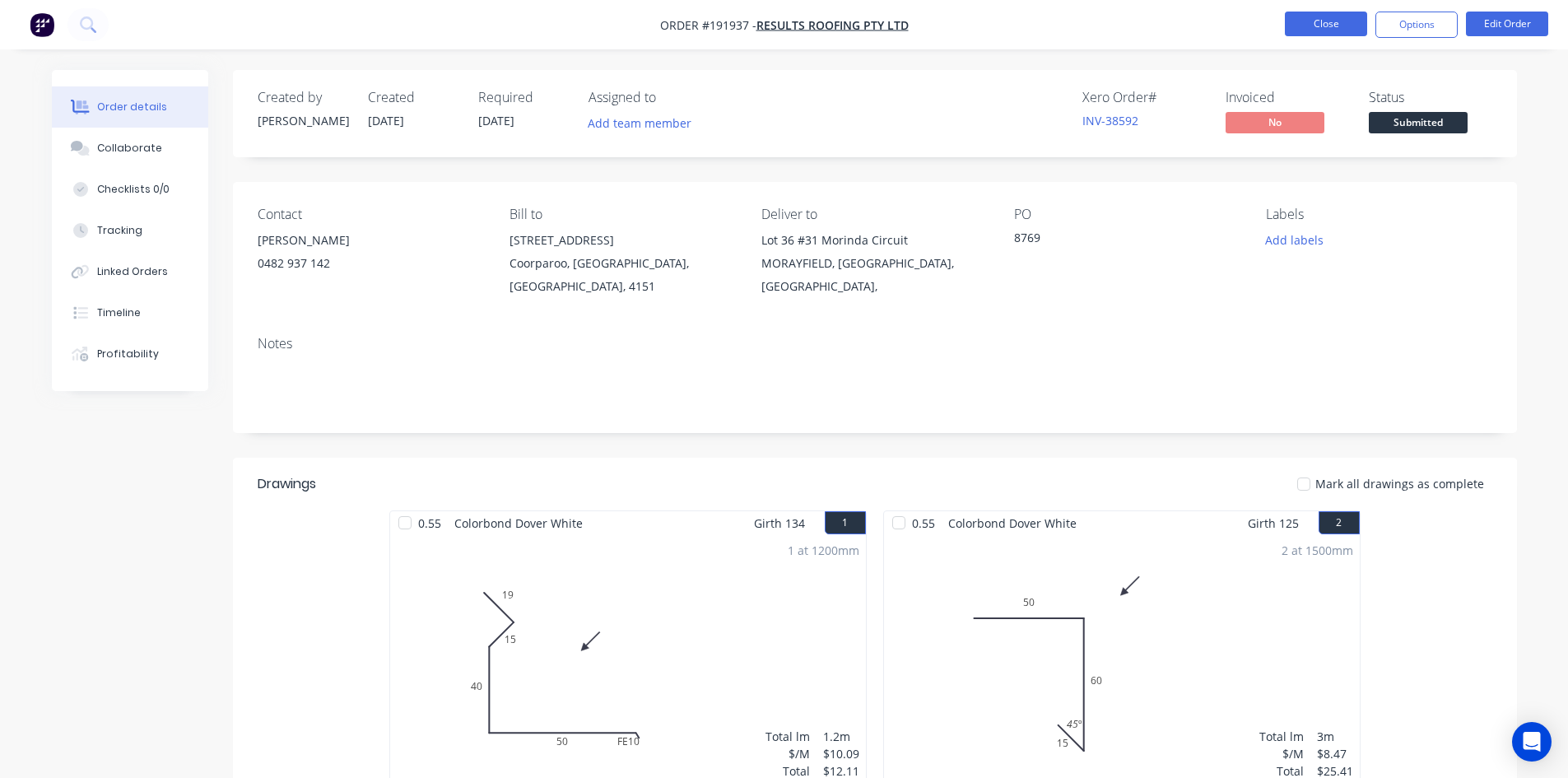
click at [1300, 29] on button "Close" at bounding box center [1325, 23] width 82 height 24
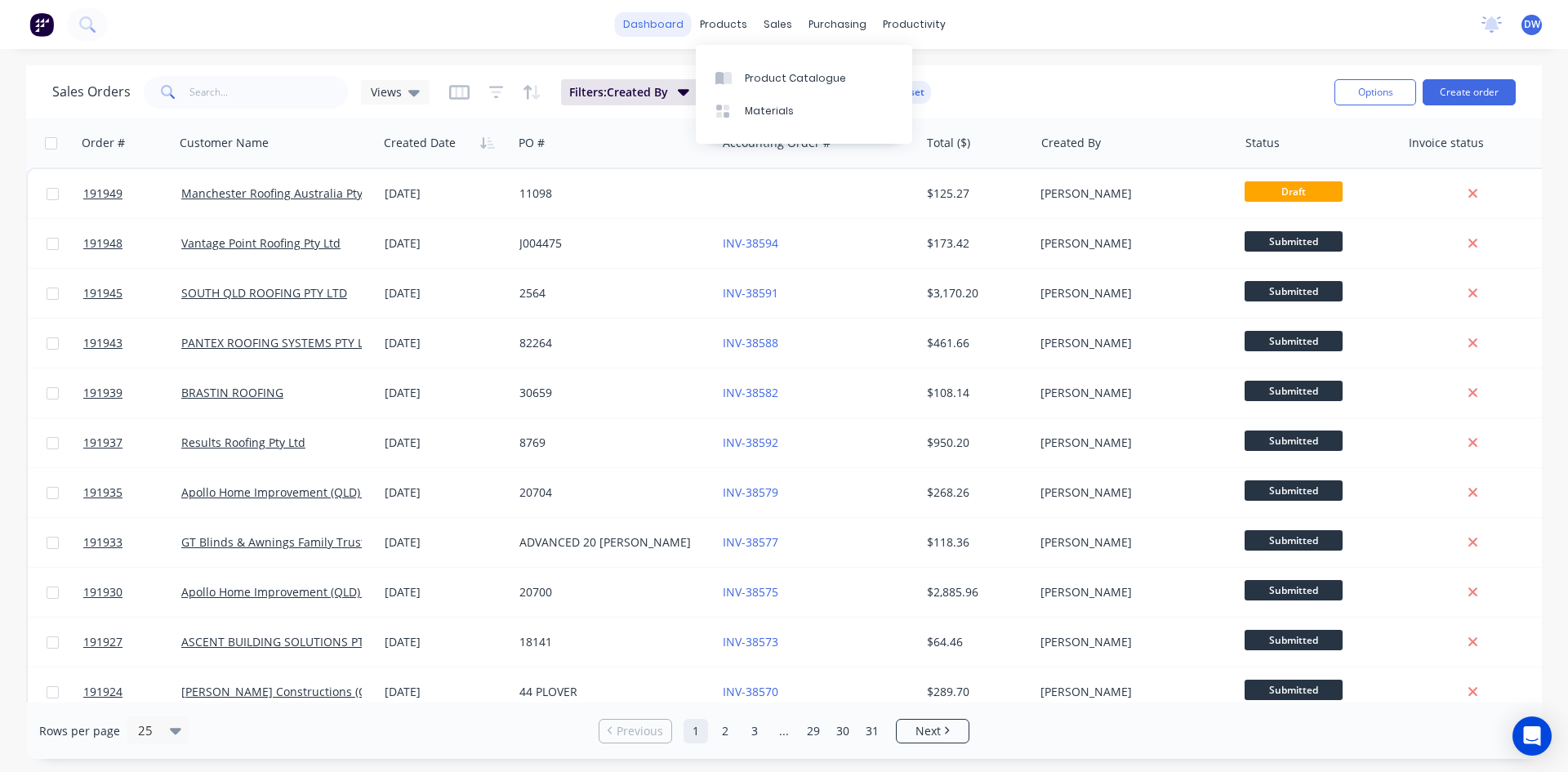
click at [689, 33] on link "dashboard" at bounding box center [653, 24] width 77 height 24
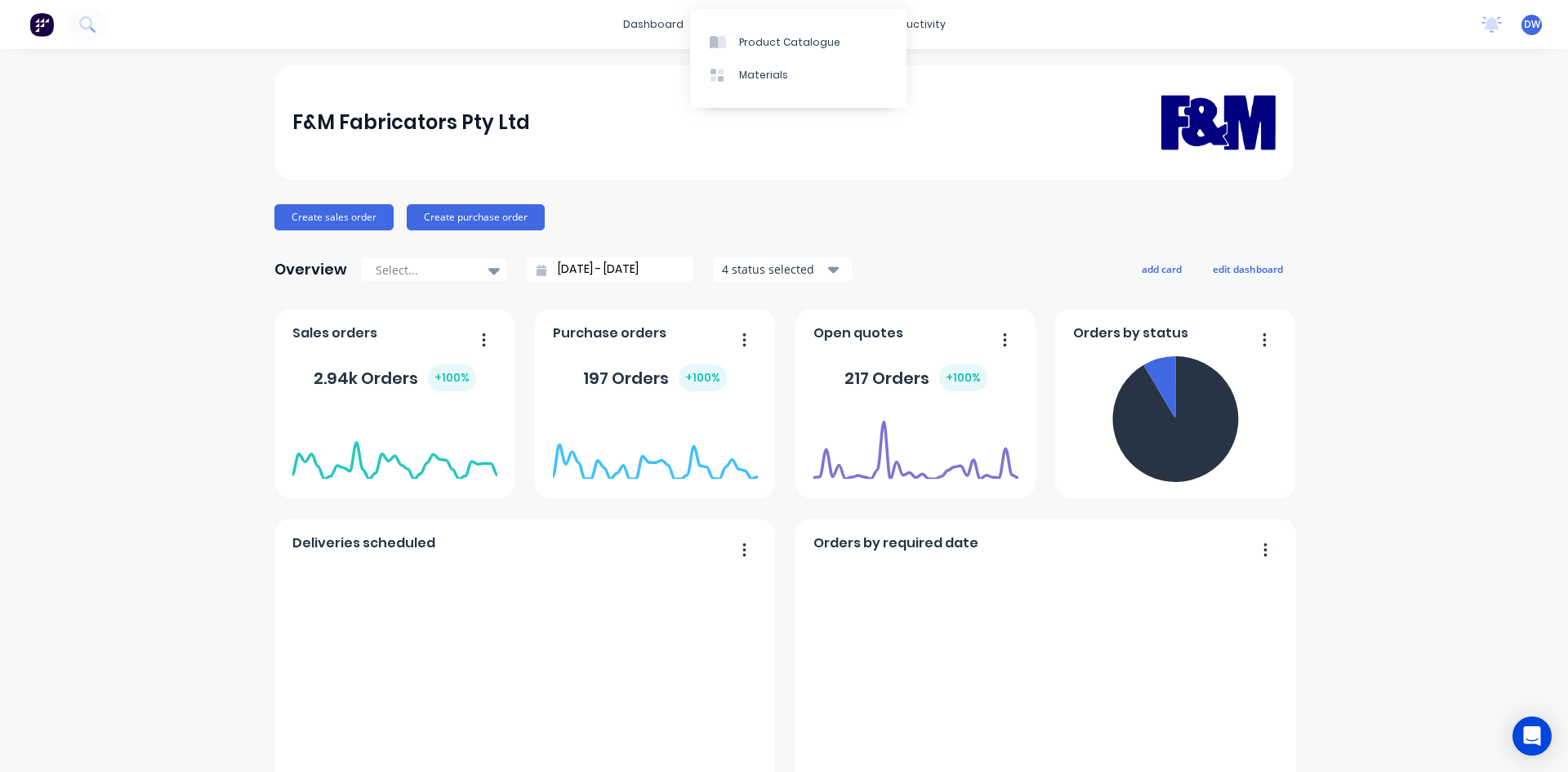
scroll to position [1632, 0]
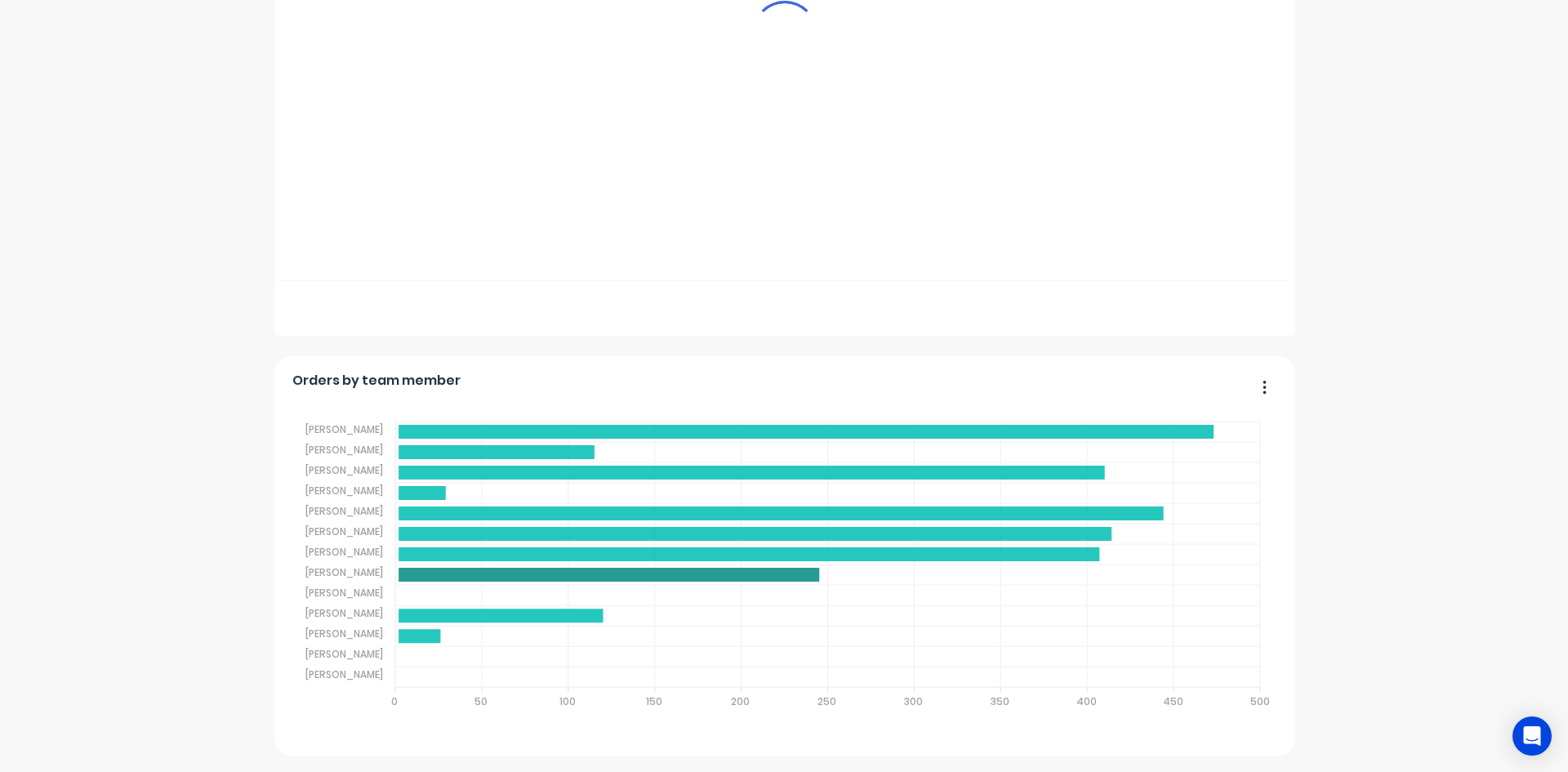
click at [735, 409] on foreignobject "Sales Quotes Purchases" at bounding box center [785, 570] width 985 height 346
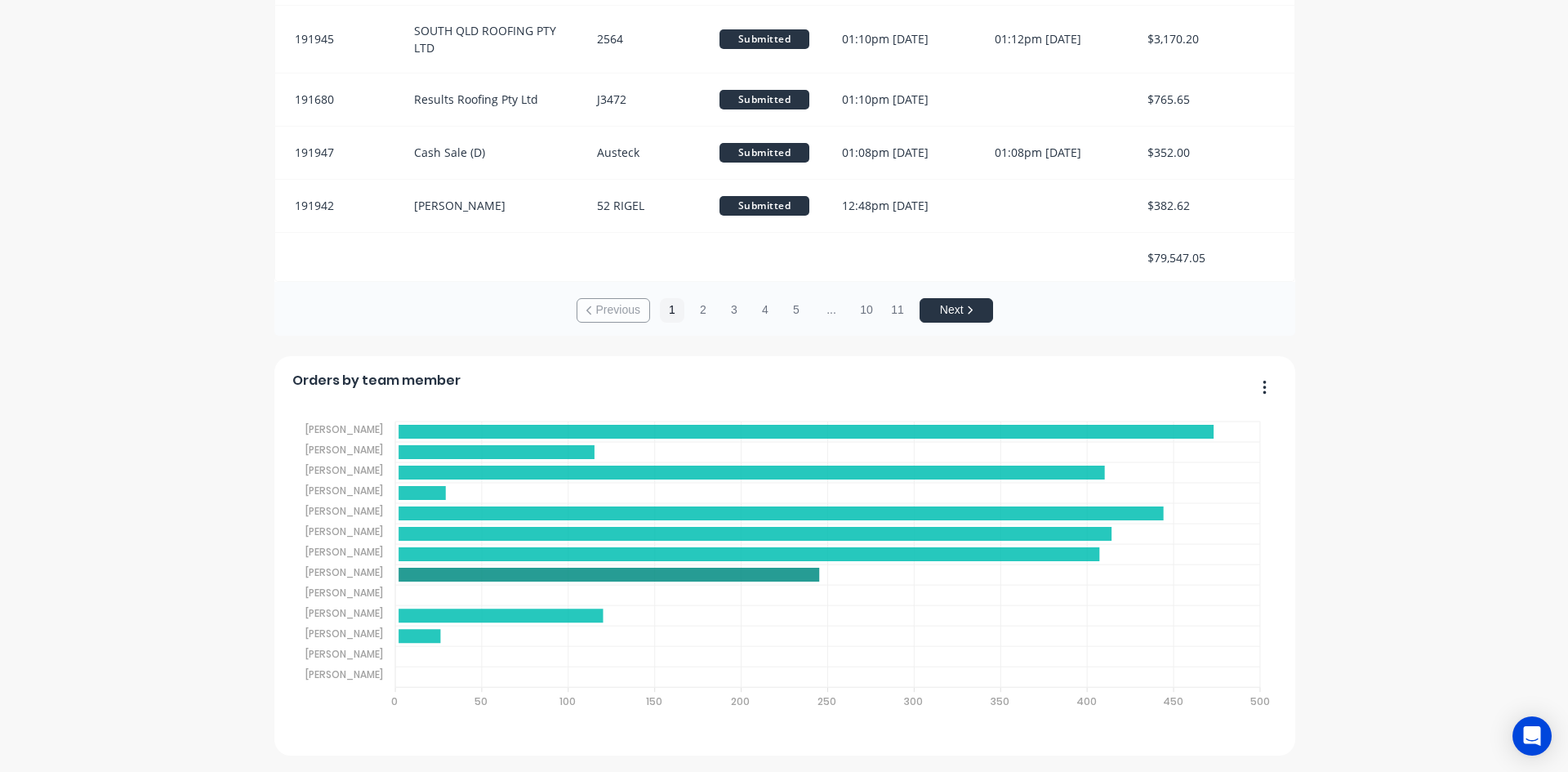
drag, startPoint x: 277, startPoint y: 293, endPoint x: 516, endPoint y: 399, distance: 261.5
drag, startPoint x: 516, startPoint y: 399, endPoint x: 331, endPoint y: 499, distance: 210.3
click at [331, 499] on foreignobject "Sales Quotes Purchases" at bounding box center [785, 570] width 985 height 346
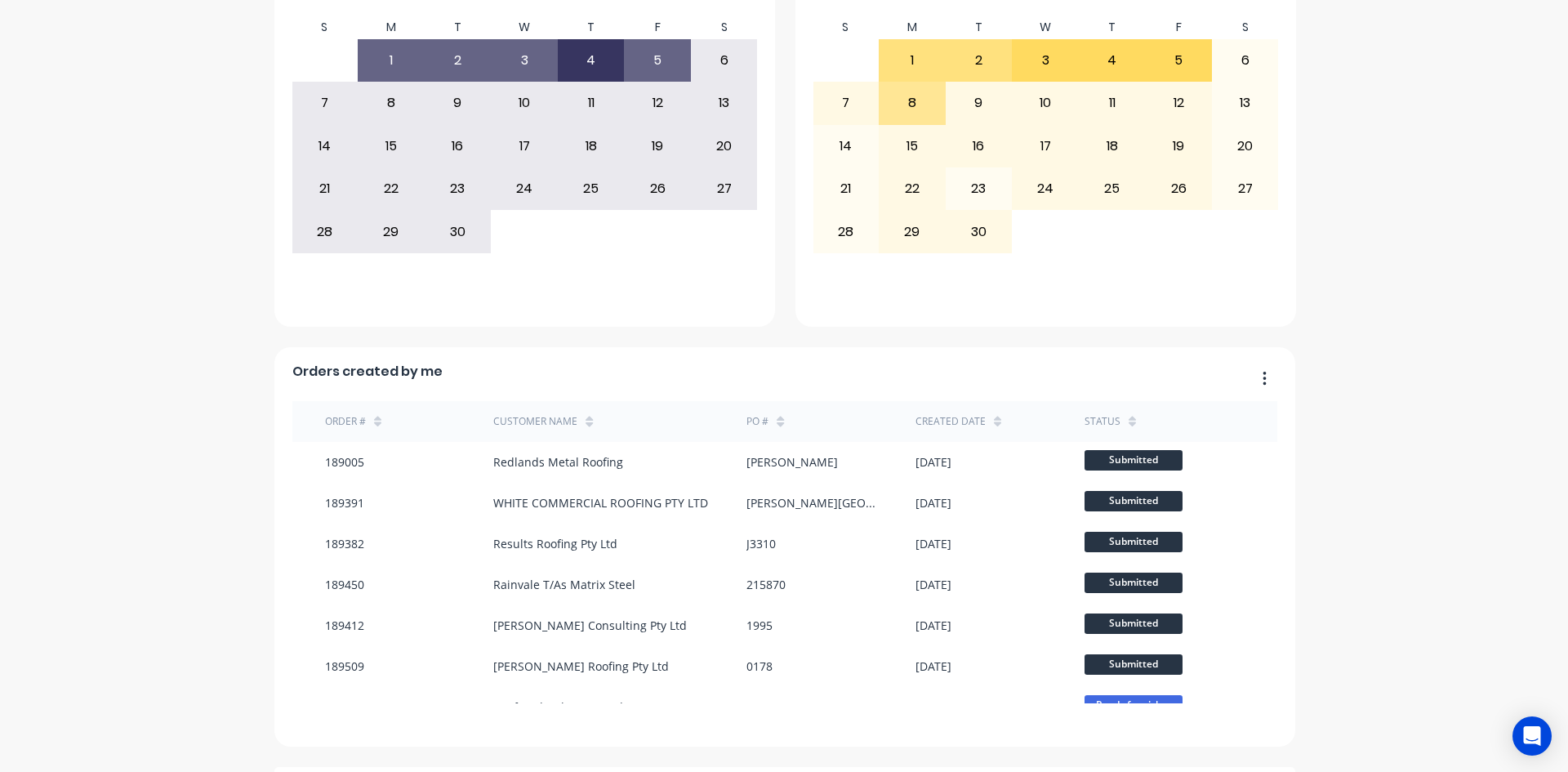
scroll to position [270, 0]
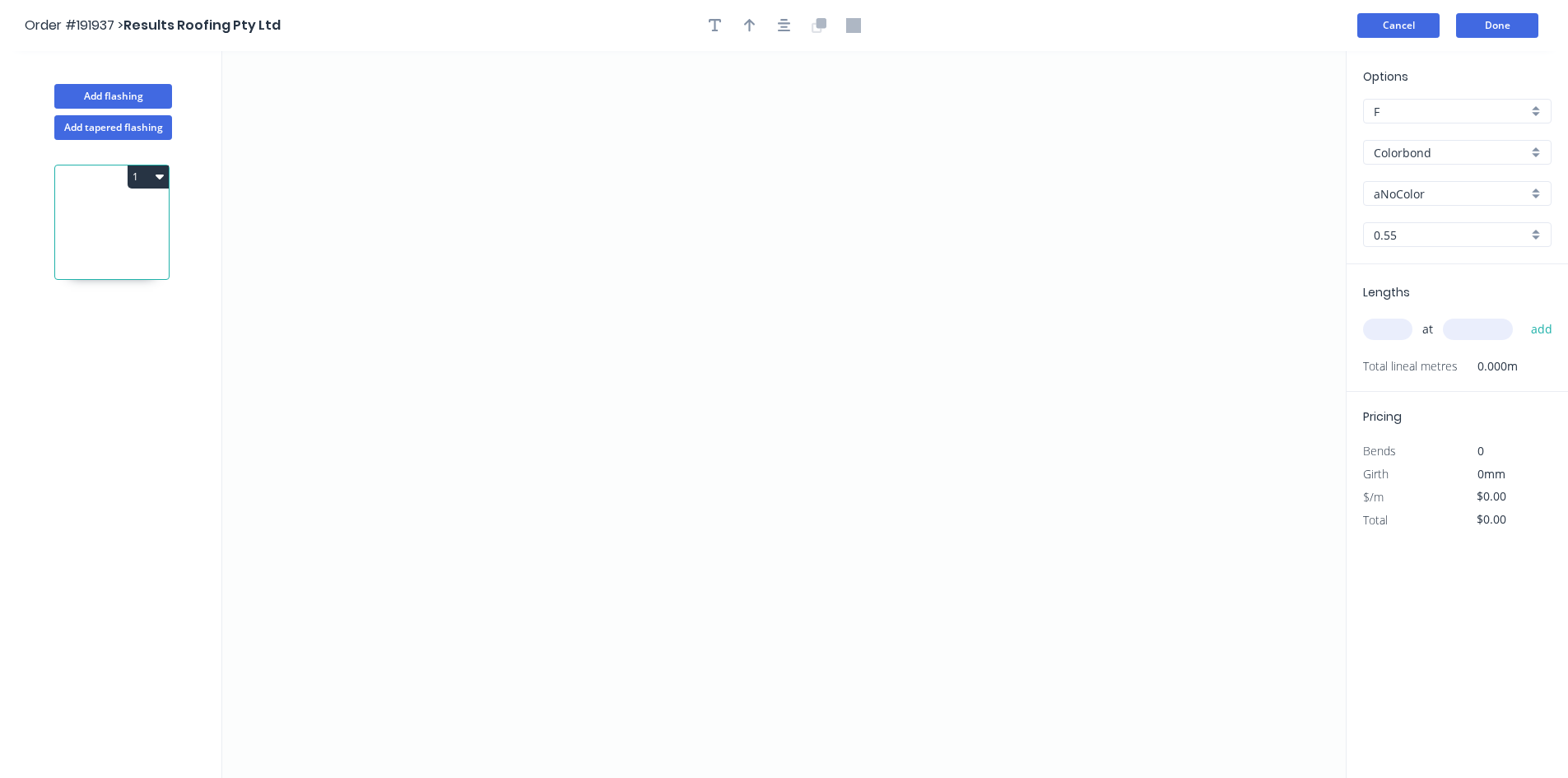
click at [1429, 27] on button "Cancel" at bounding box center [1398, 25] width 82 height 24
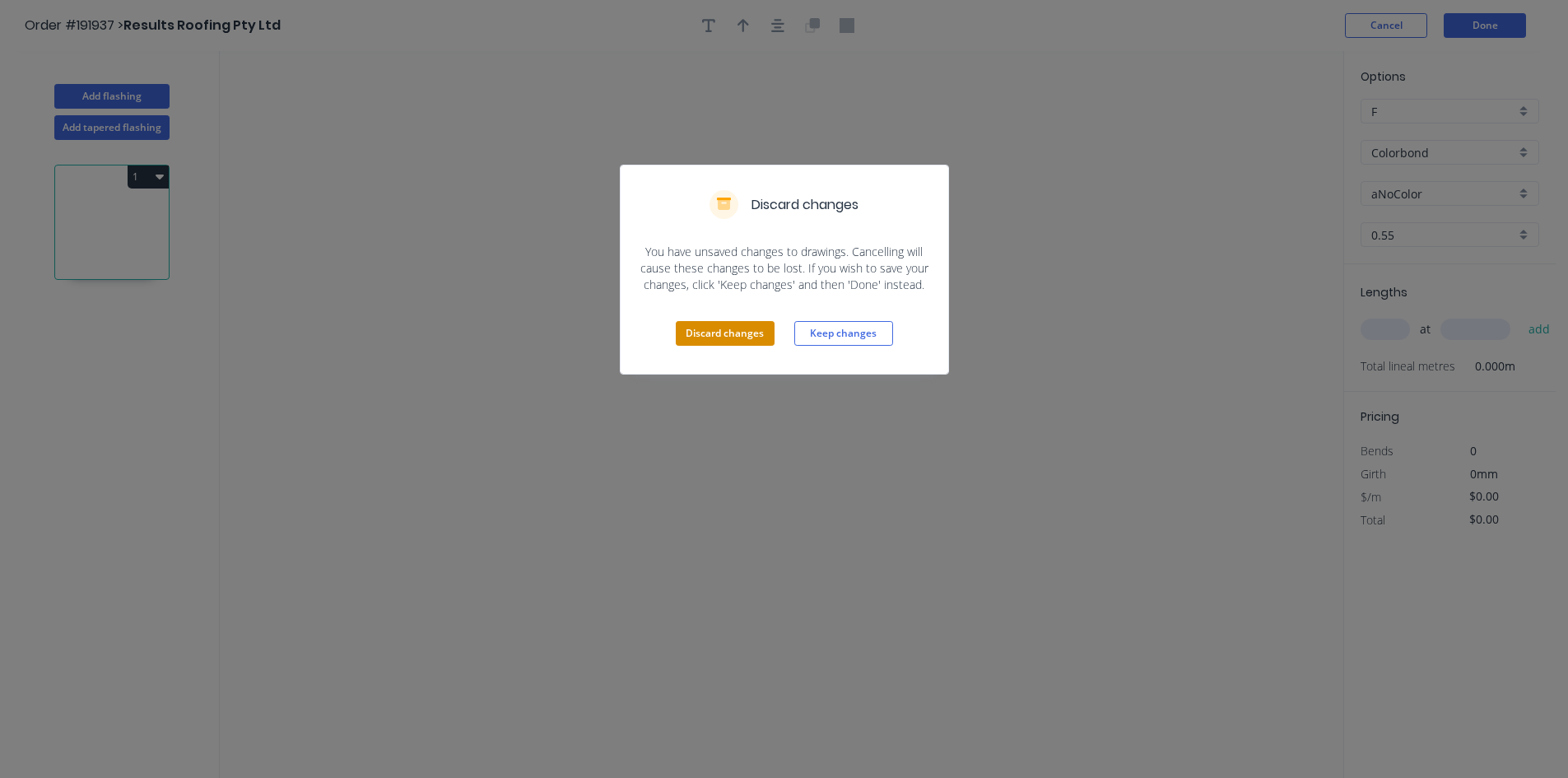
click at [722, 329] on button "Discard changes" at bounding box center [725, 333] width 99 height 24
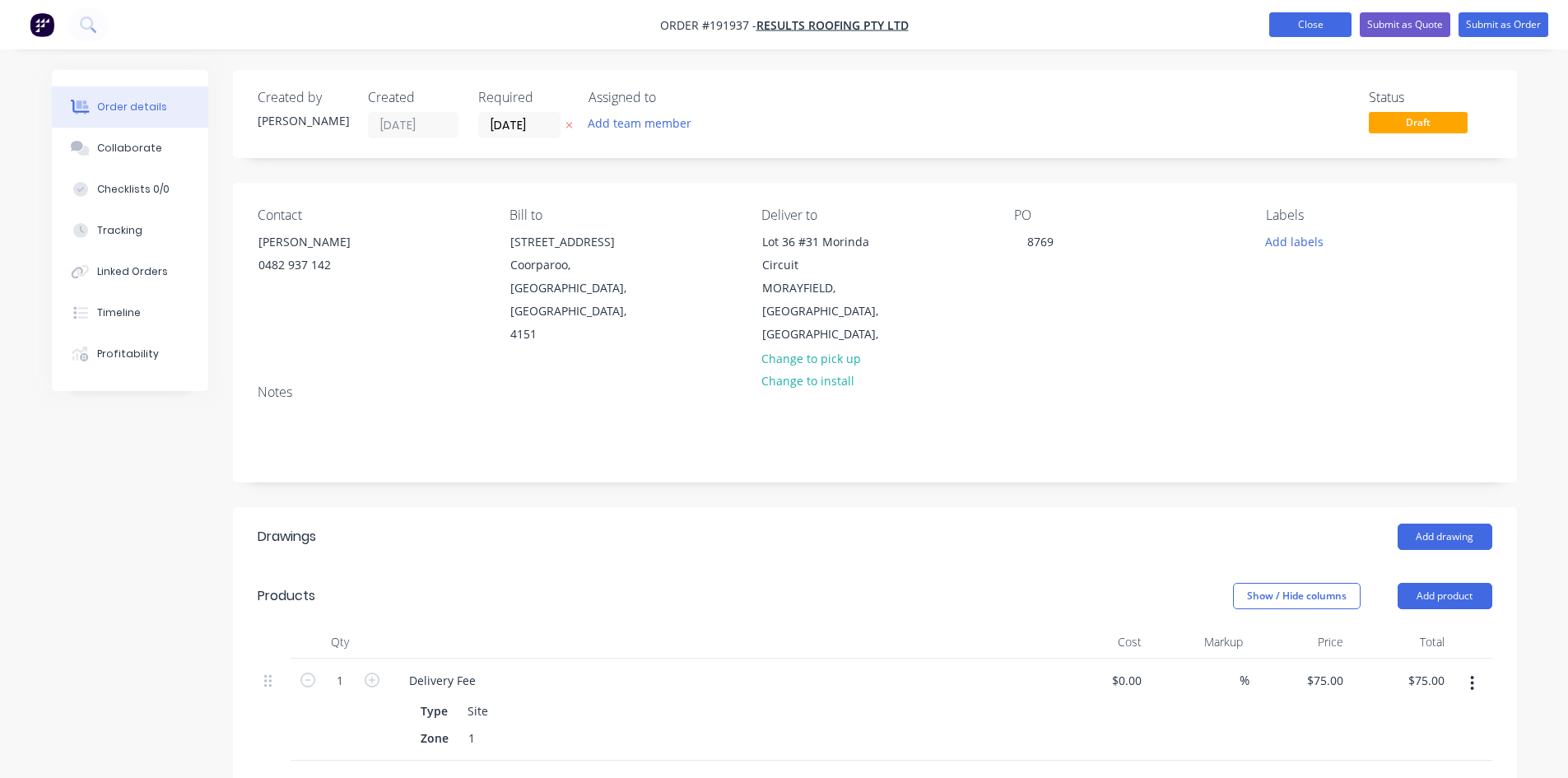
click at [1310, 32] on button "Close" at bounding box center [1310, 24] width 82 height 24
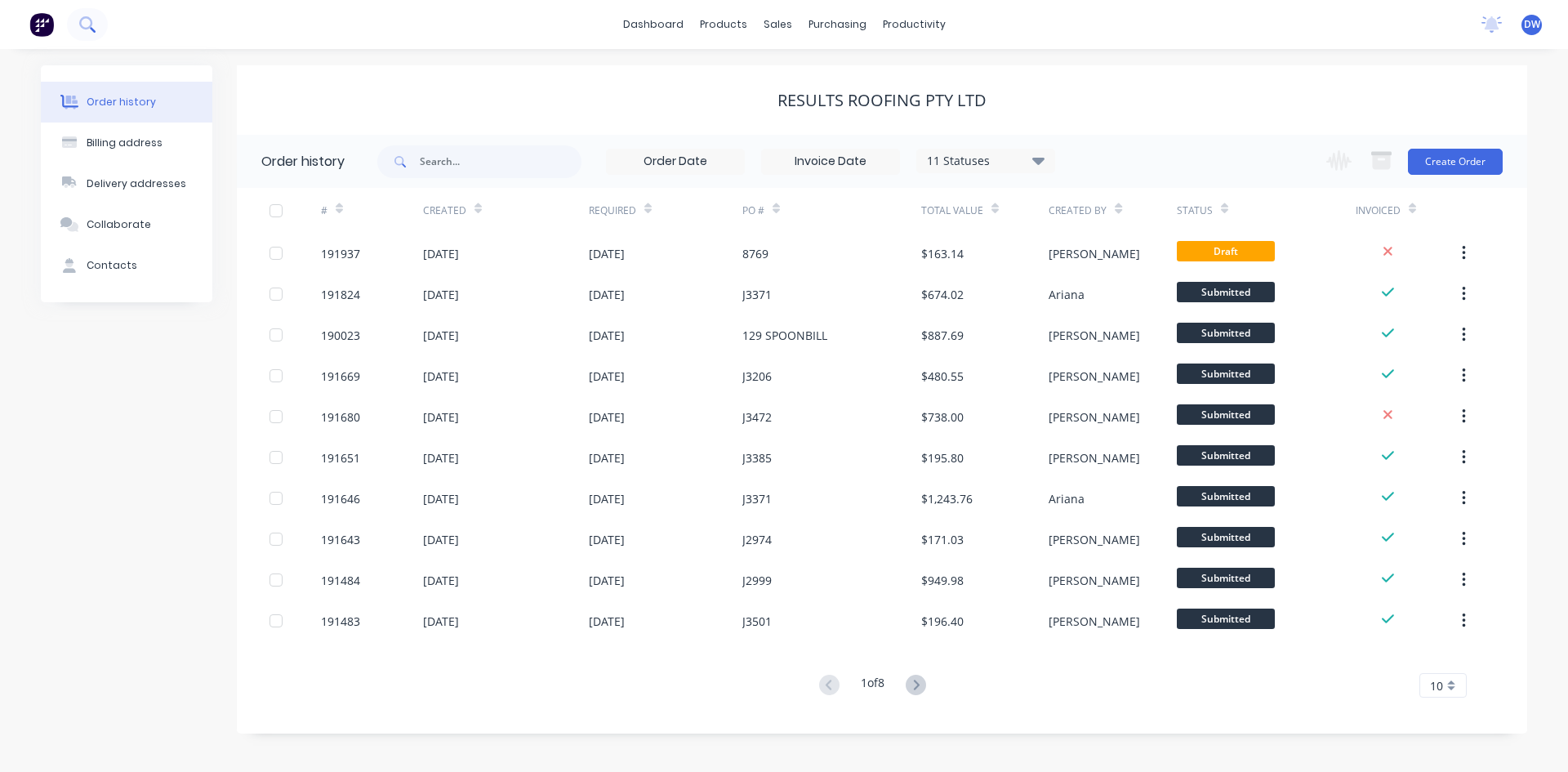
click at [74, 29] on button at bounding box center [87, 24] width 40 height 33
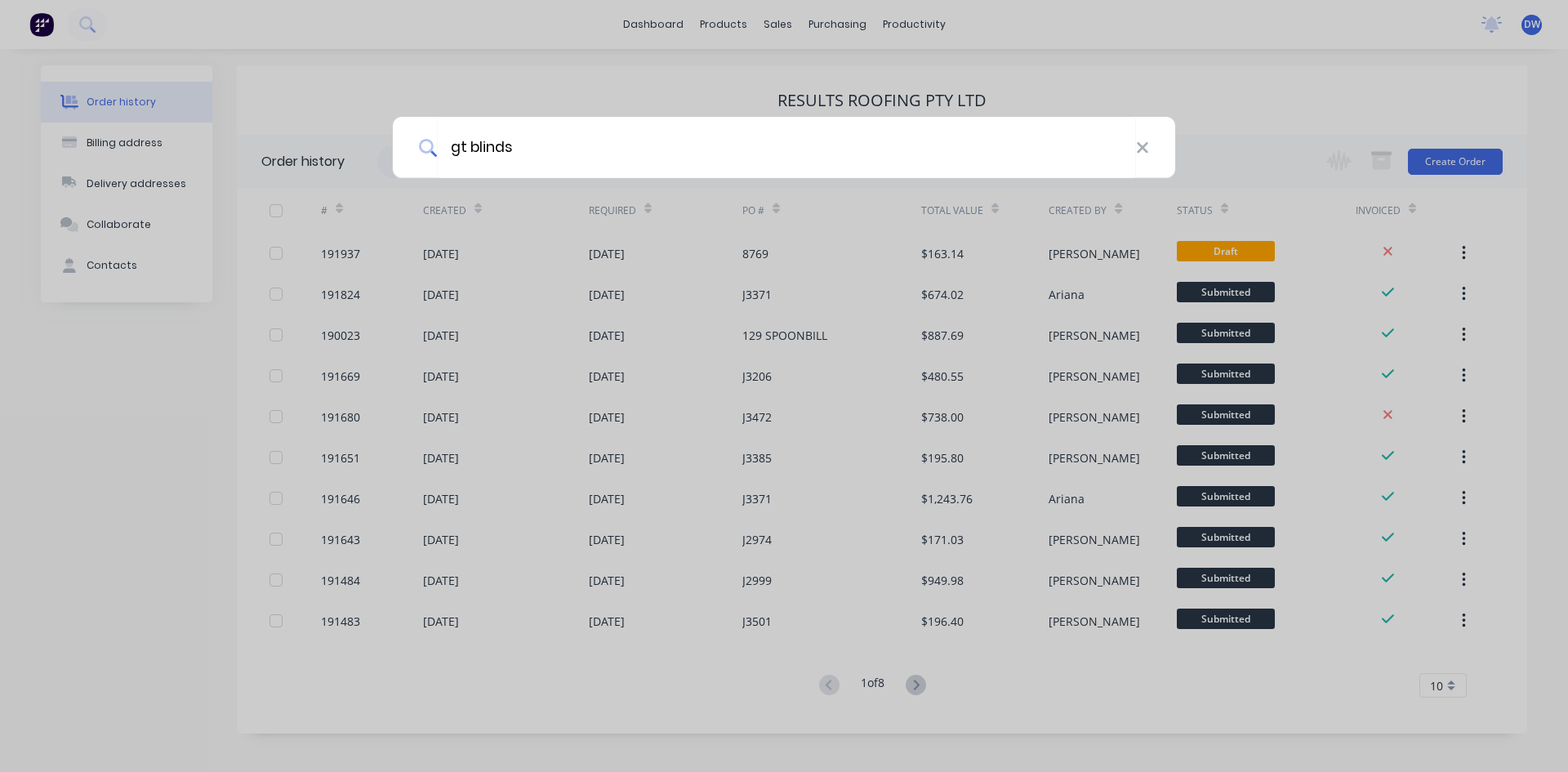
type input "gt blinds"
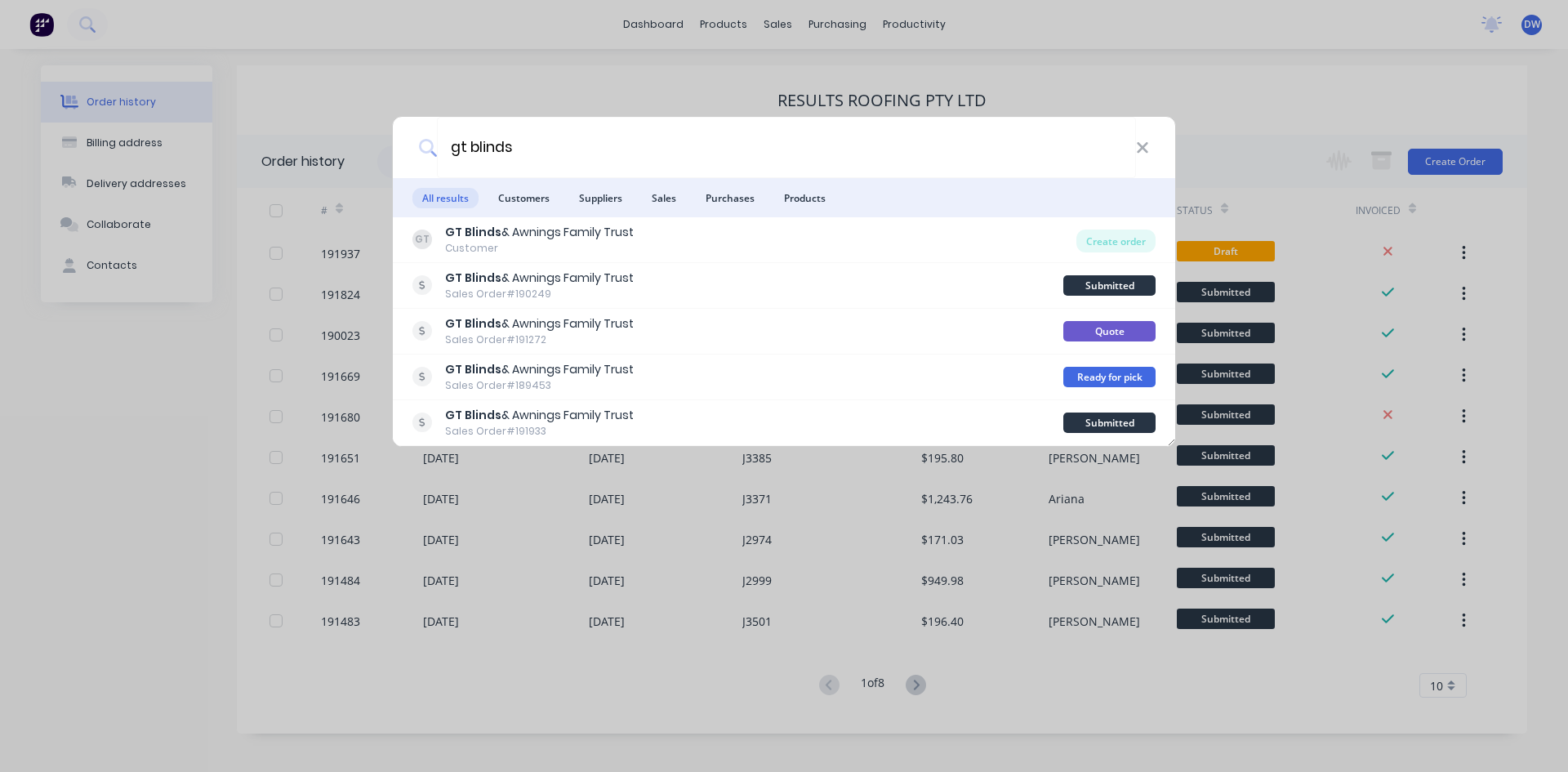
click at [685, 244] on div "GT GT Blinds & Awnings Family Trust Customer" at bounding box center [744, 239] width 664 height 32
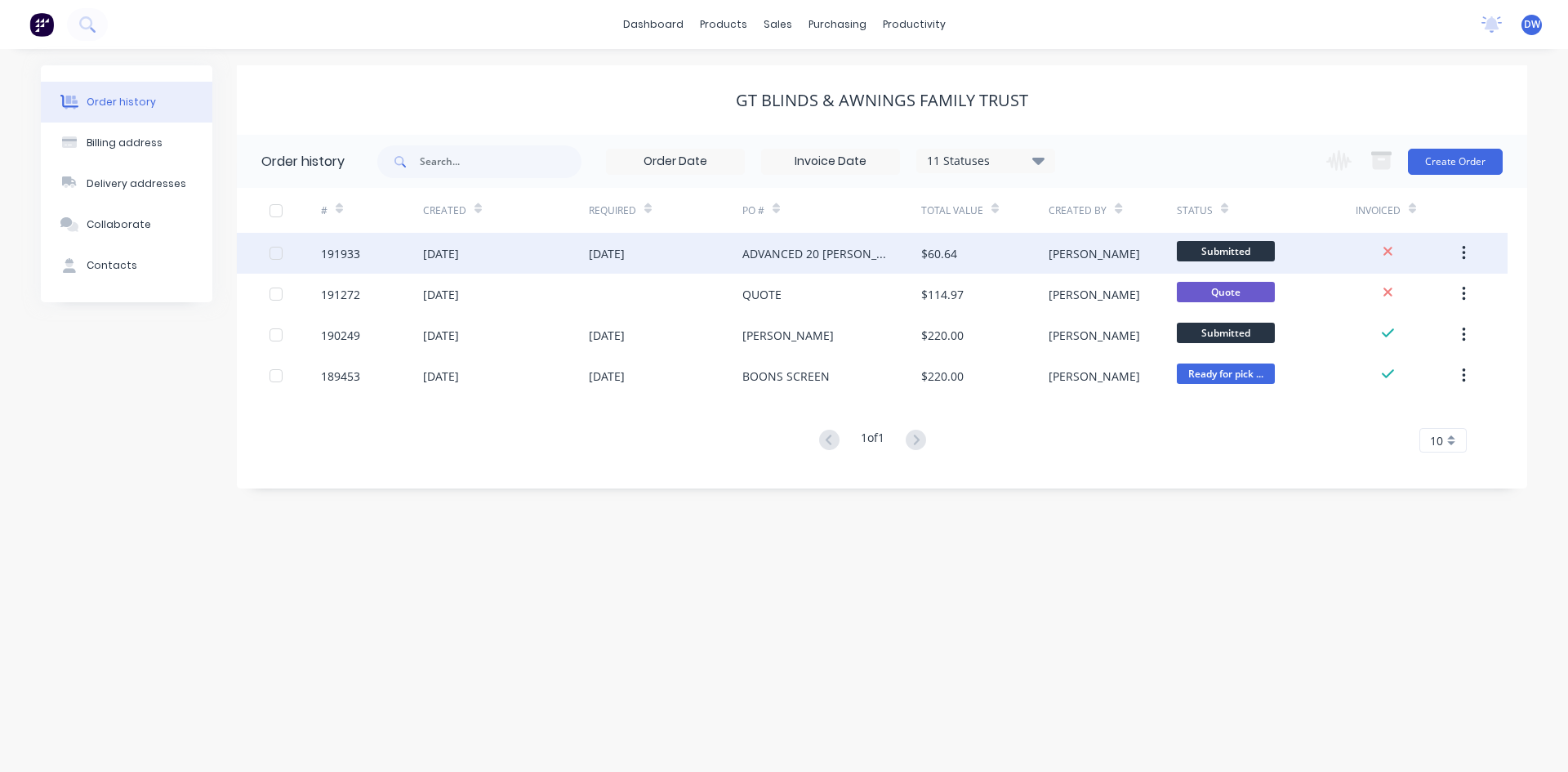
click at [688, 253] on div "08 Sep 2025" at bounding box center [665, 252] width 153 height 40
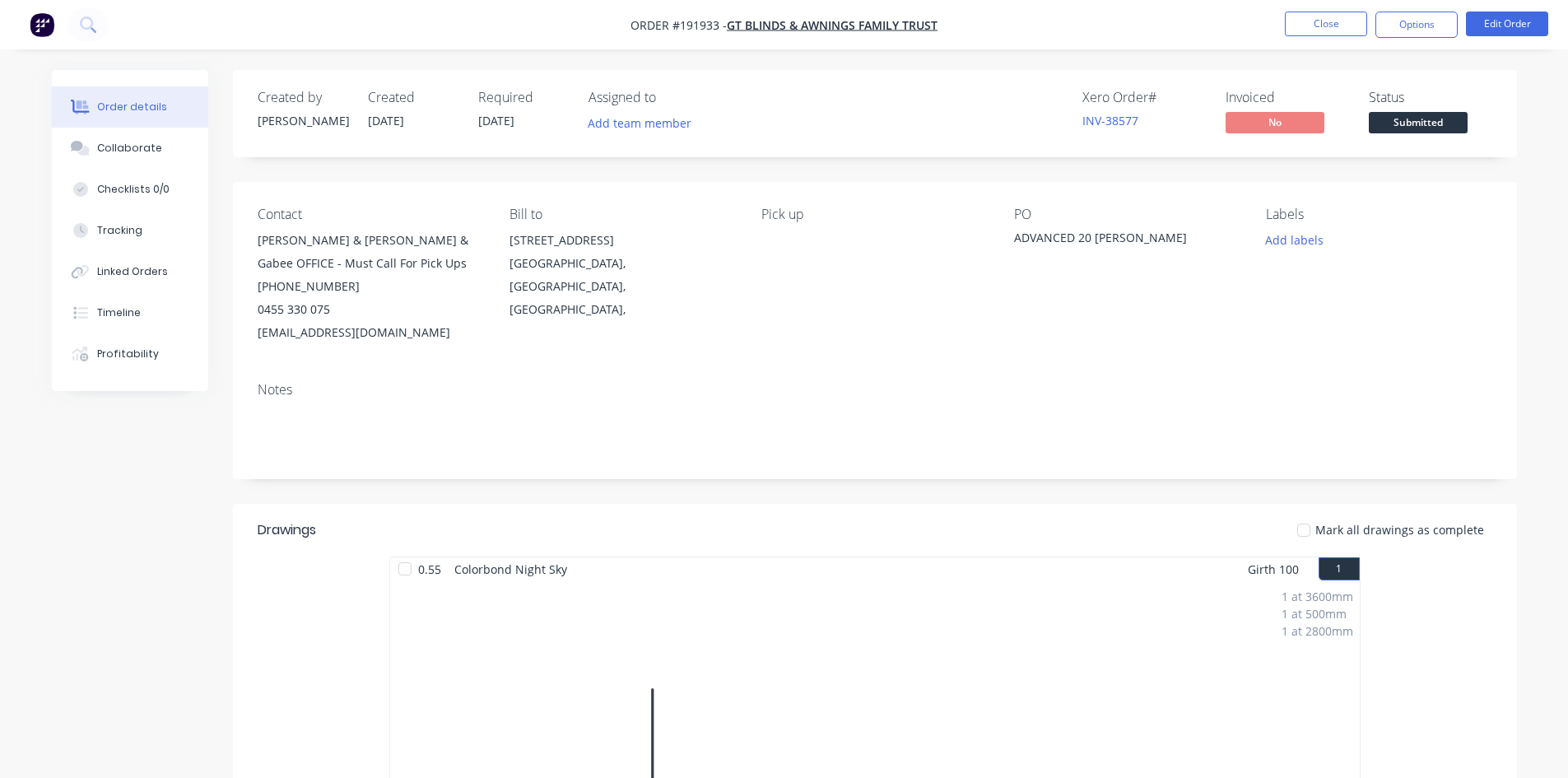
scroll to position [549, 0]
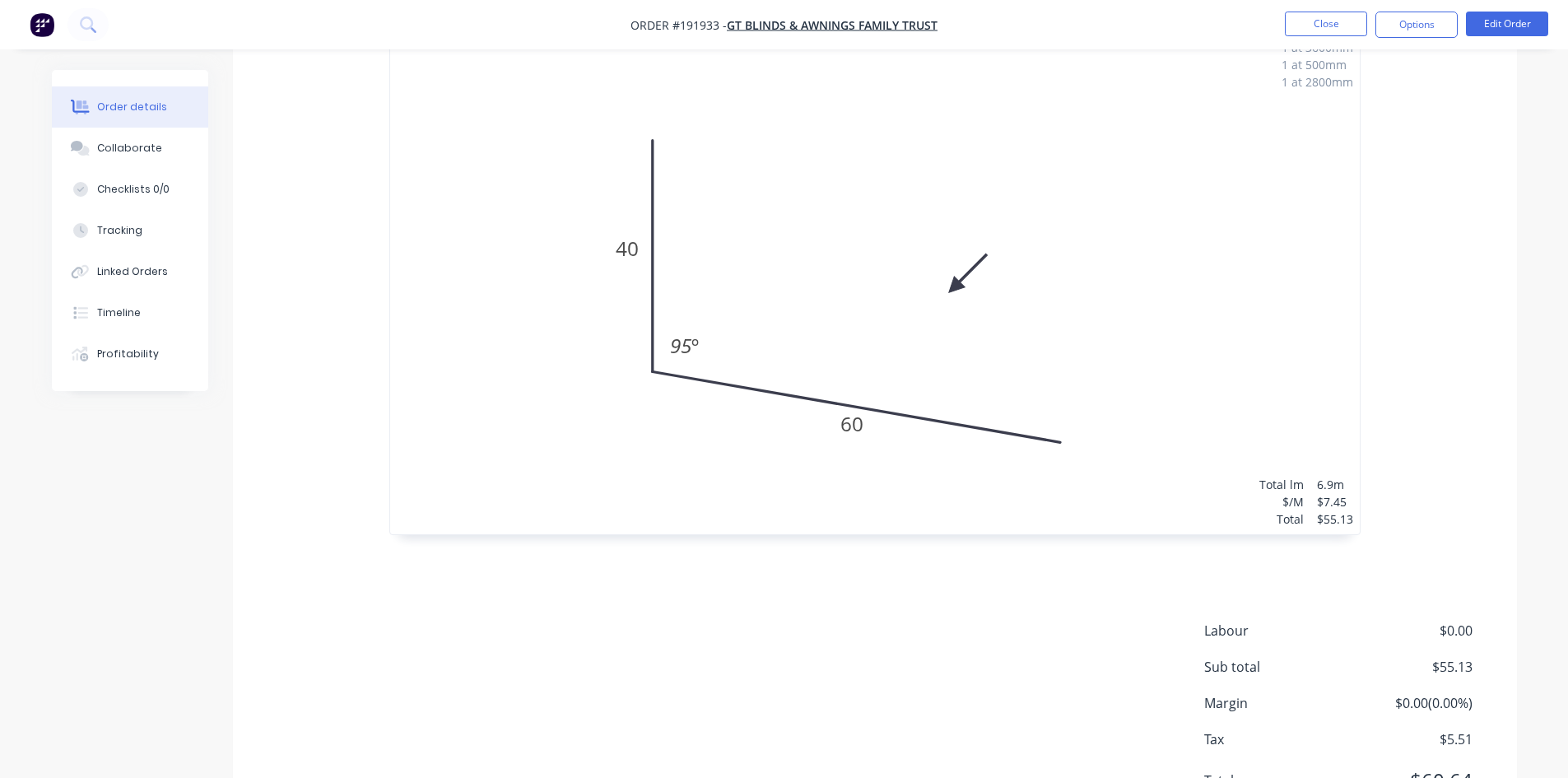
click at [856, 308] on div "1 at 3600mm 1 at 500mm 1 at 2800mm Total lm $/M Total 6.9m $7.45 $55.13" at bounding box center [875, 283] width 970 height 502
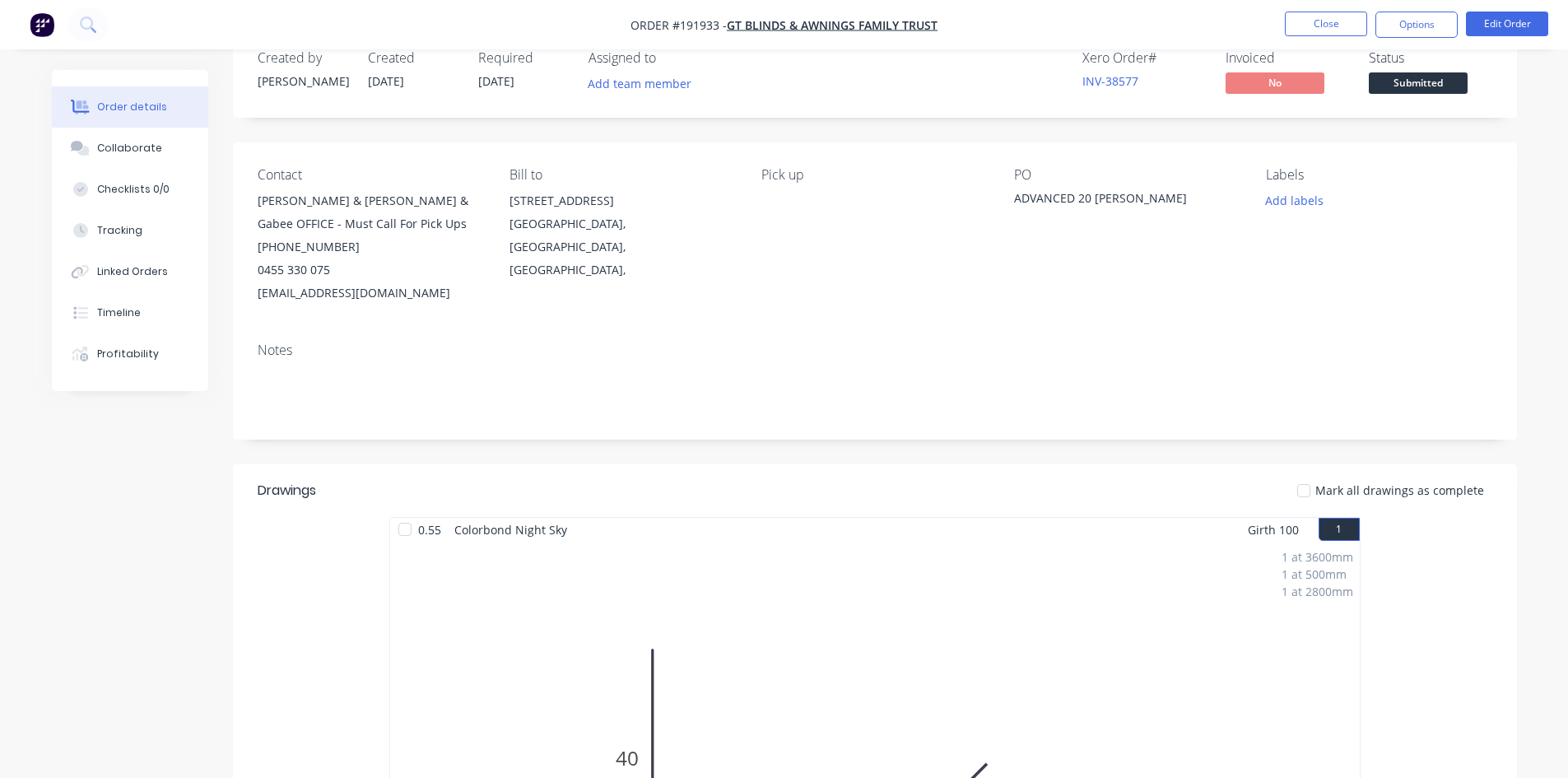
scroll to position [0, 0]
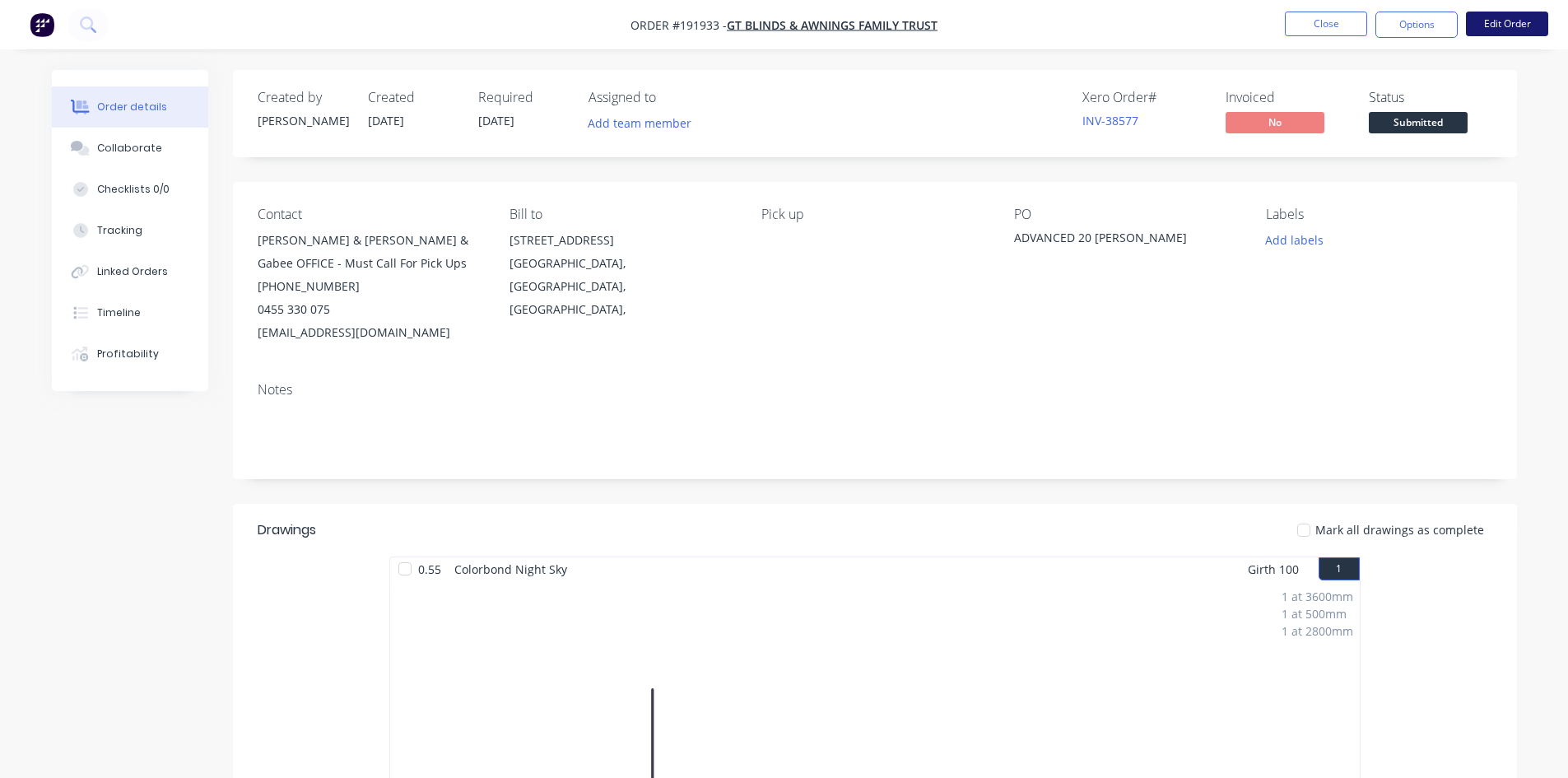
click at [1499, 27] on button "Edit Order" at bounding box center [1506, 23] width 82 height 24
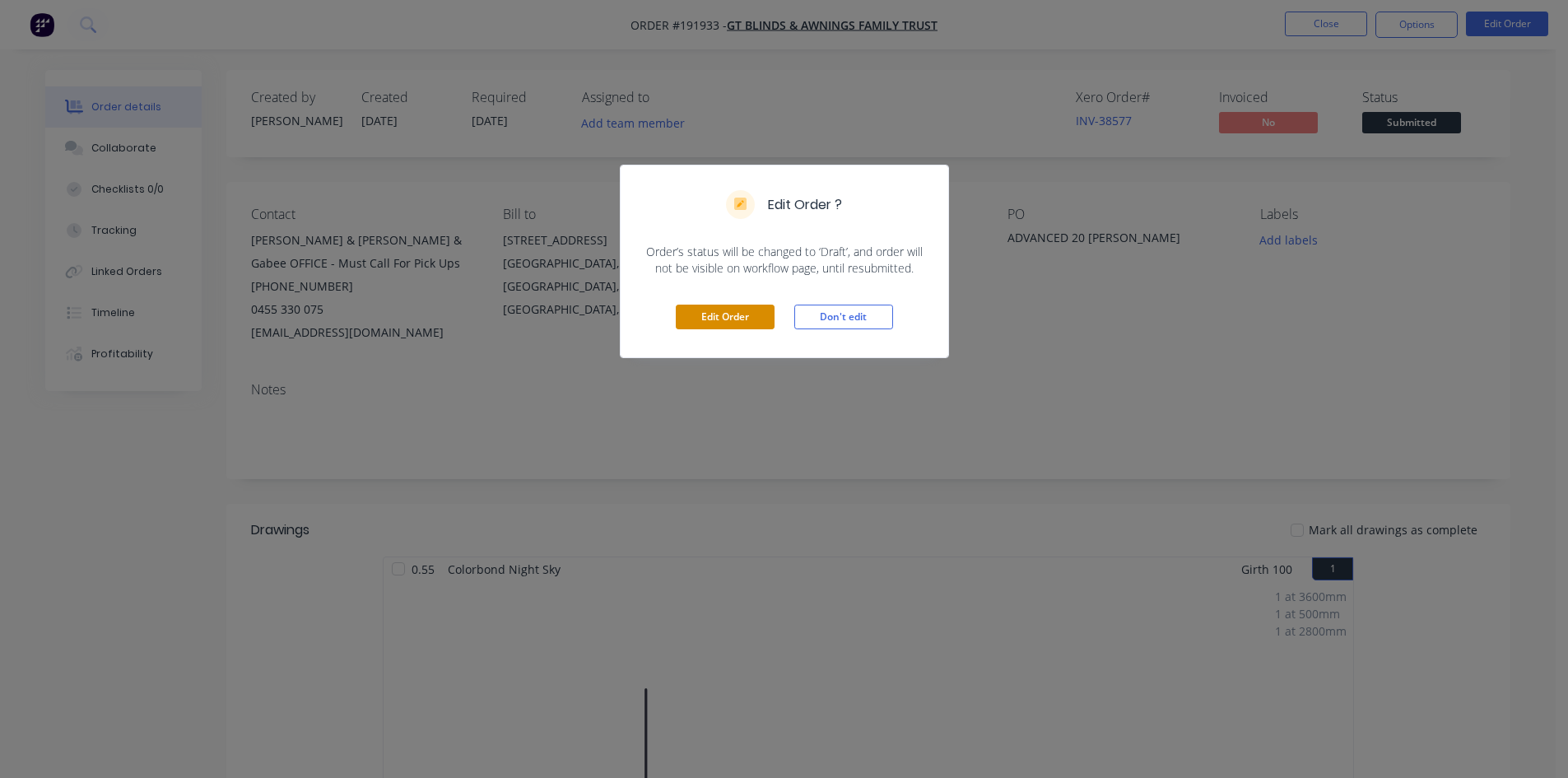
drag, startPoint x: 733, startPoint y: 295, endPoint x: 728, endPoint y: 307, distance: 13.0
click at [728, 303] on div "Edit Order Don't edit" at bounding box center [785, 317] width 328 height 81
click at [728, 308] on button "Edit Order" at bounding box center [725, 317] width 99 height 24
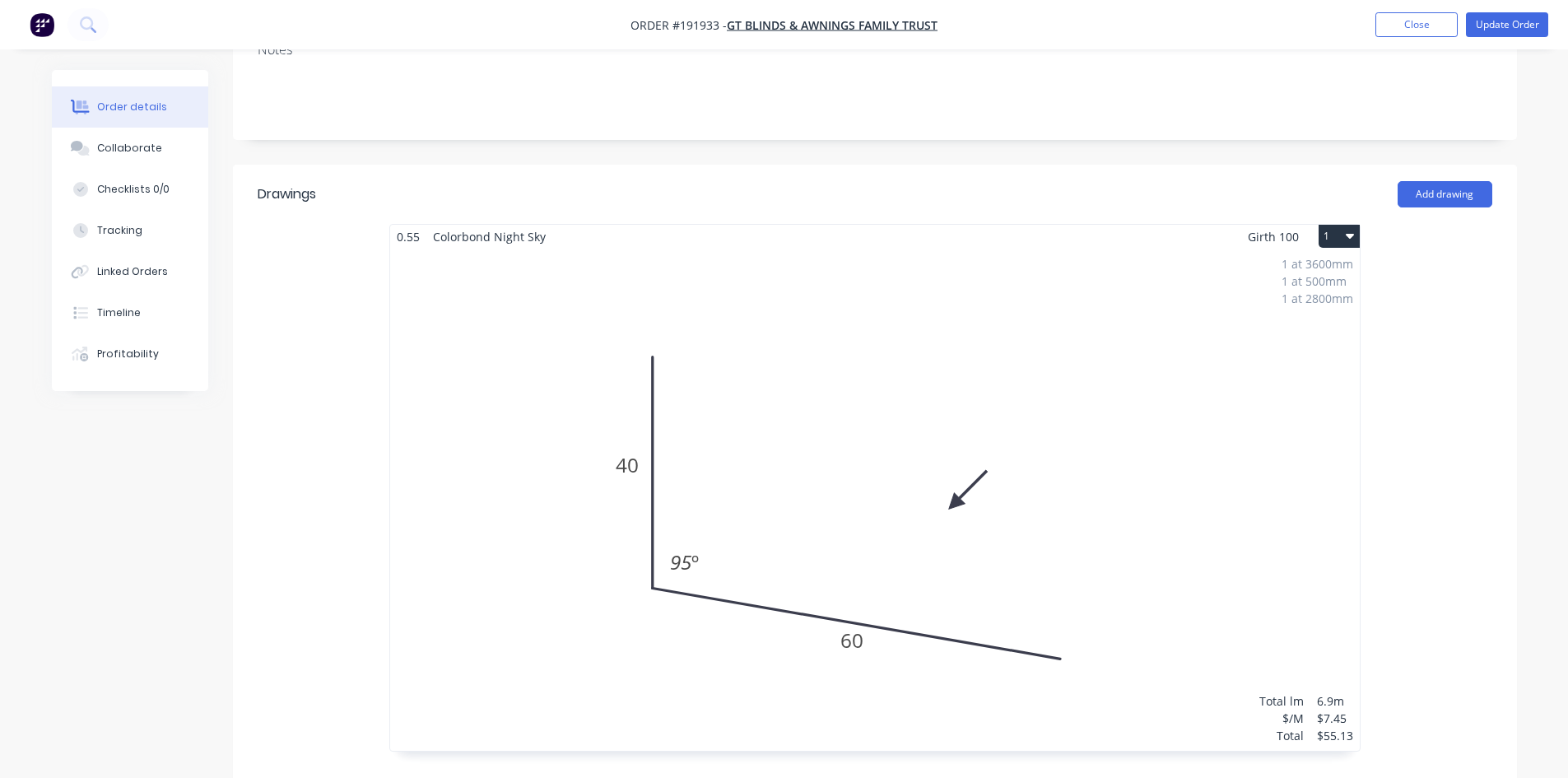
click at [863, 373] on div "1 at 3600mm 1 at 500mm 1 at 2800mm Total lm $/M Total 6.9m $7.45 $55.13" at bounding box center [875, 500] width 970 height 502
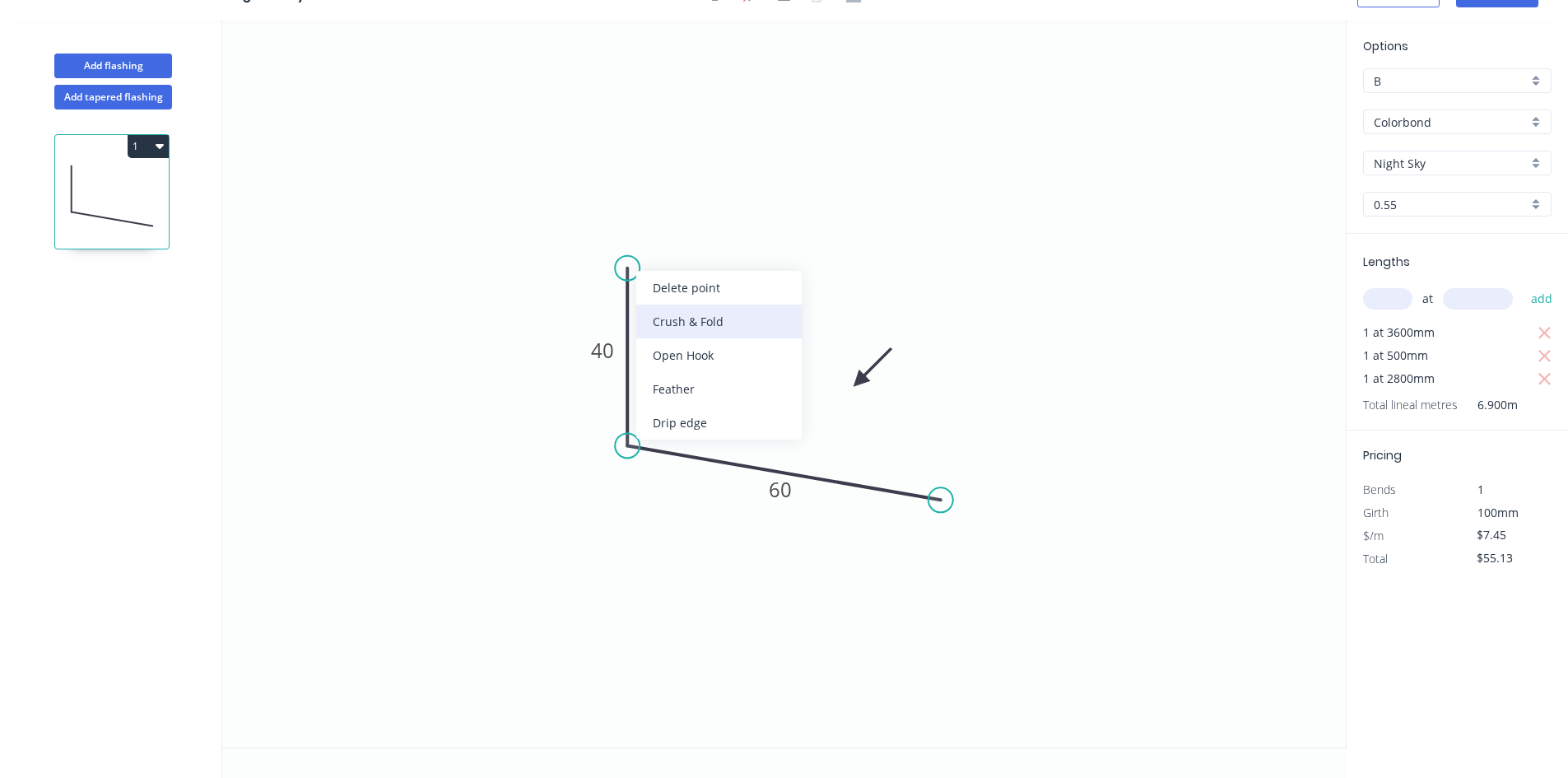
click at [658, 308] on div "Crush & Fold" at bounding box center [719, 321] width 166 height 34
type input "$12.38"
type input "$91.61"
click at [671, 280] on tspan "10" at bounding box center [673, 281] width 23 height 27
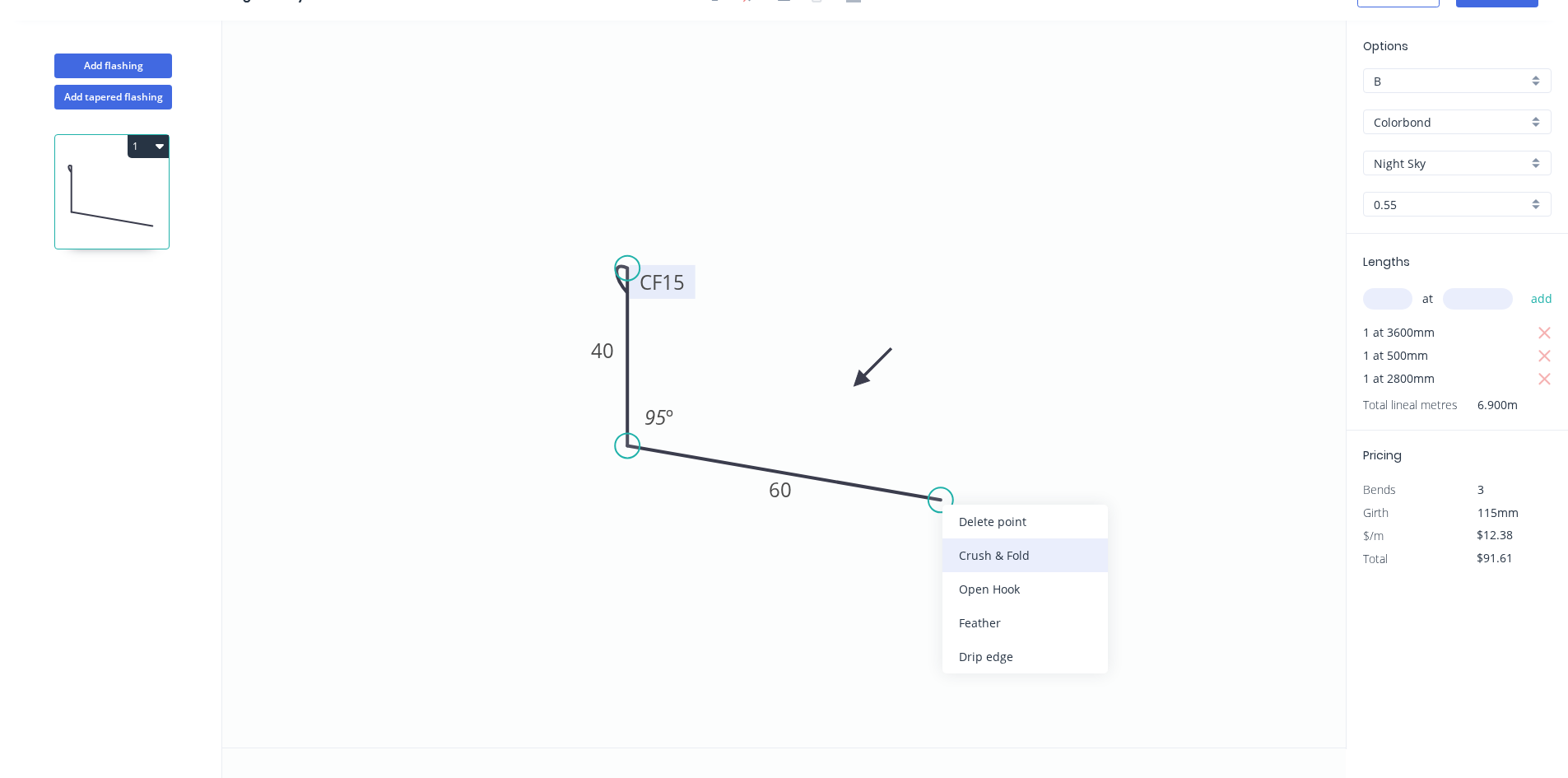
click at [977, 553] on div "Crush & Fold" at bounding box center [1025, 555] width 166 height 34
type input "$14.54"
type input "$107.60"
click at [957, 541] on div "Flip bend" at bounding box center [1027, 552] width 166 height 34
click at [944, 457] on tspan "10" at bounding box center [937, 454] width 23 height 27
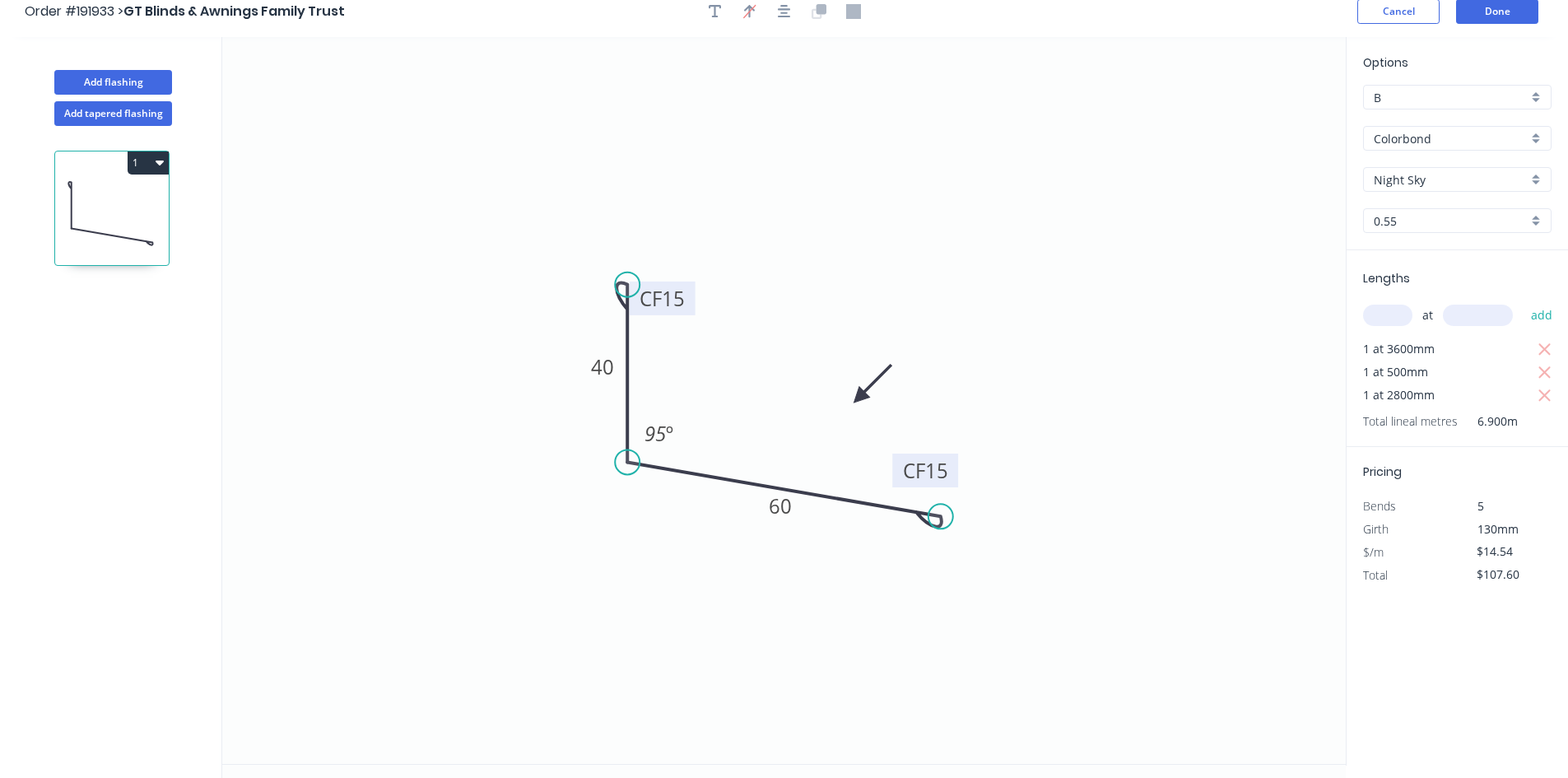
scroll to position [0, 0]
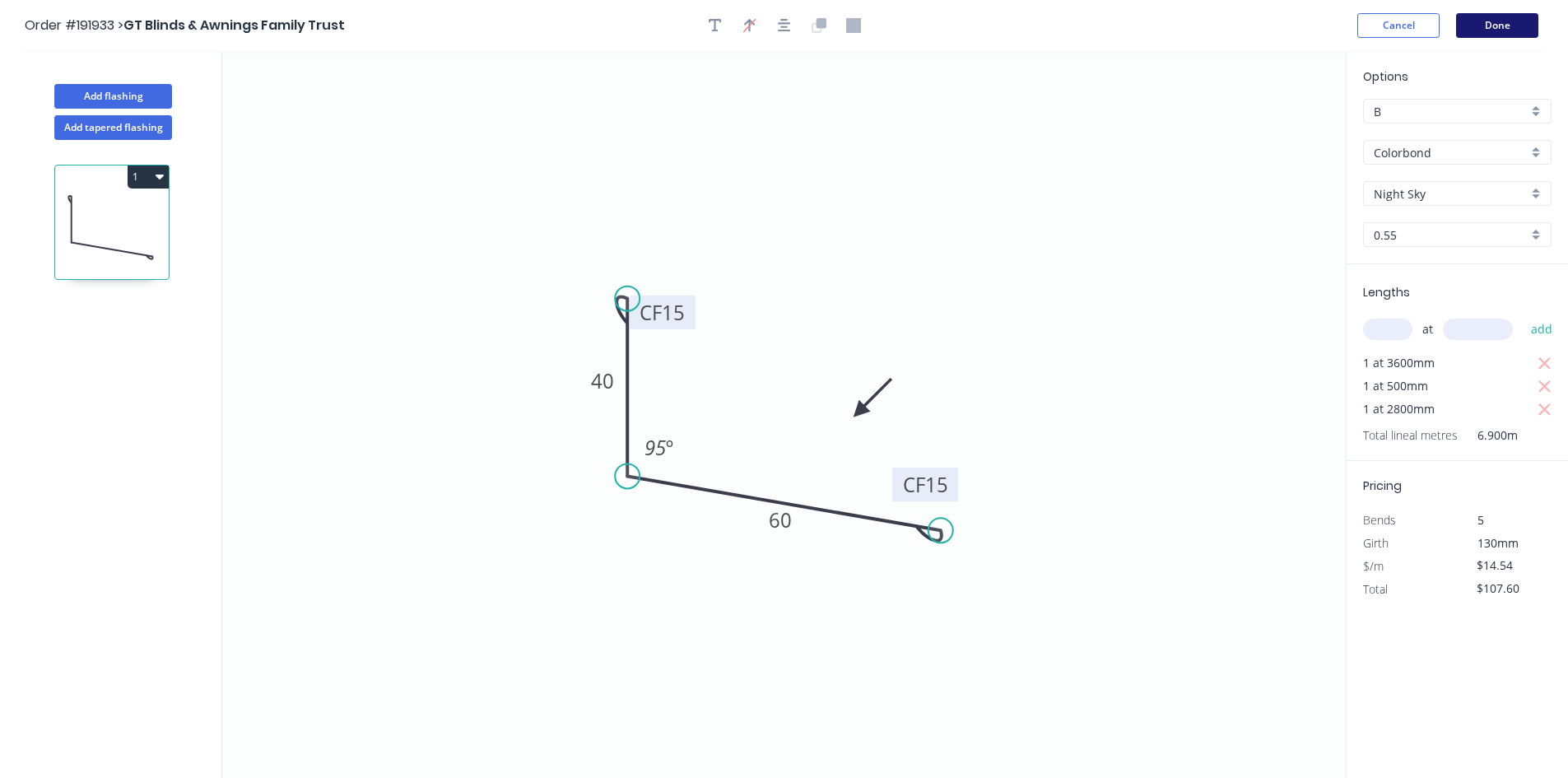
click at [1493, 31] on button "Done" at bounding box center [1497, 25] width 82 height 24
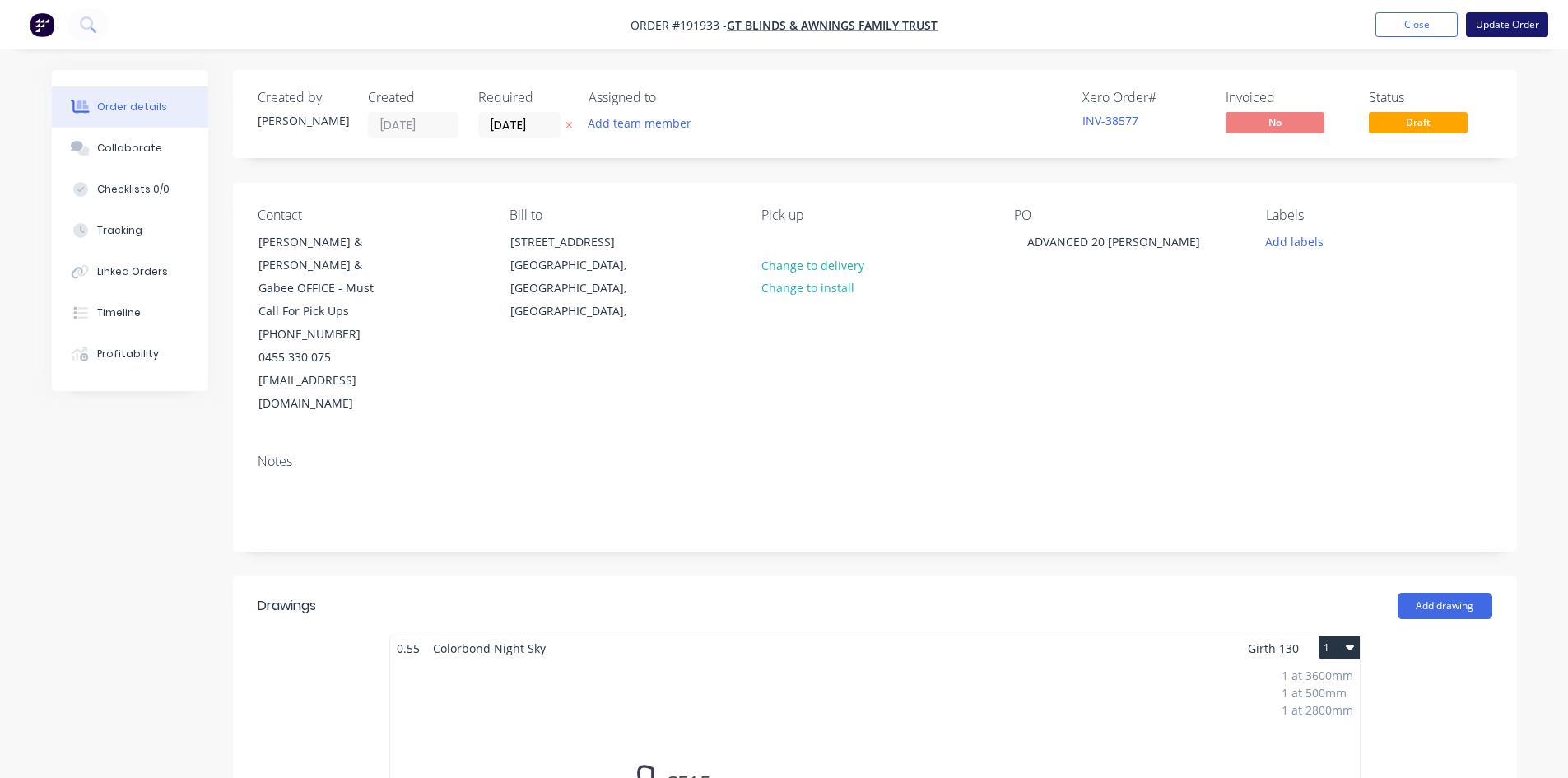
click at [1495, 19] on button "Update Order" at bounding box center [1506, 24] width 82 height 24
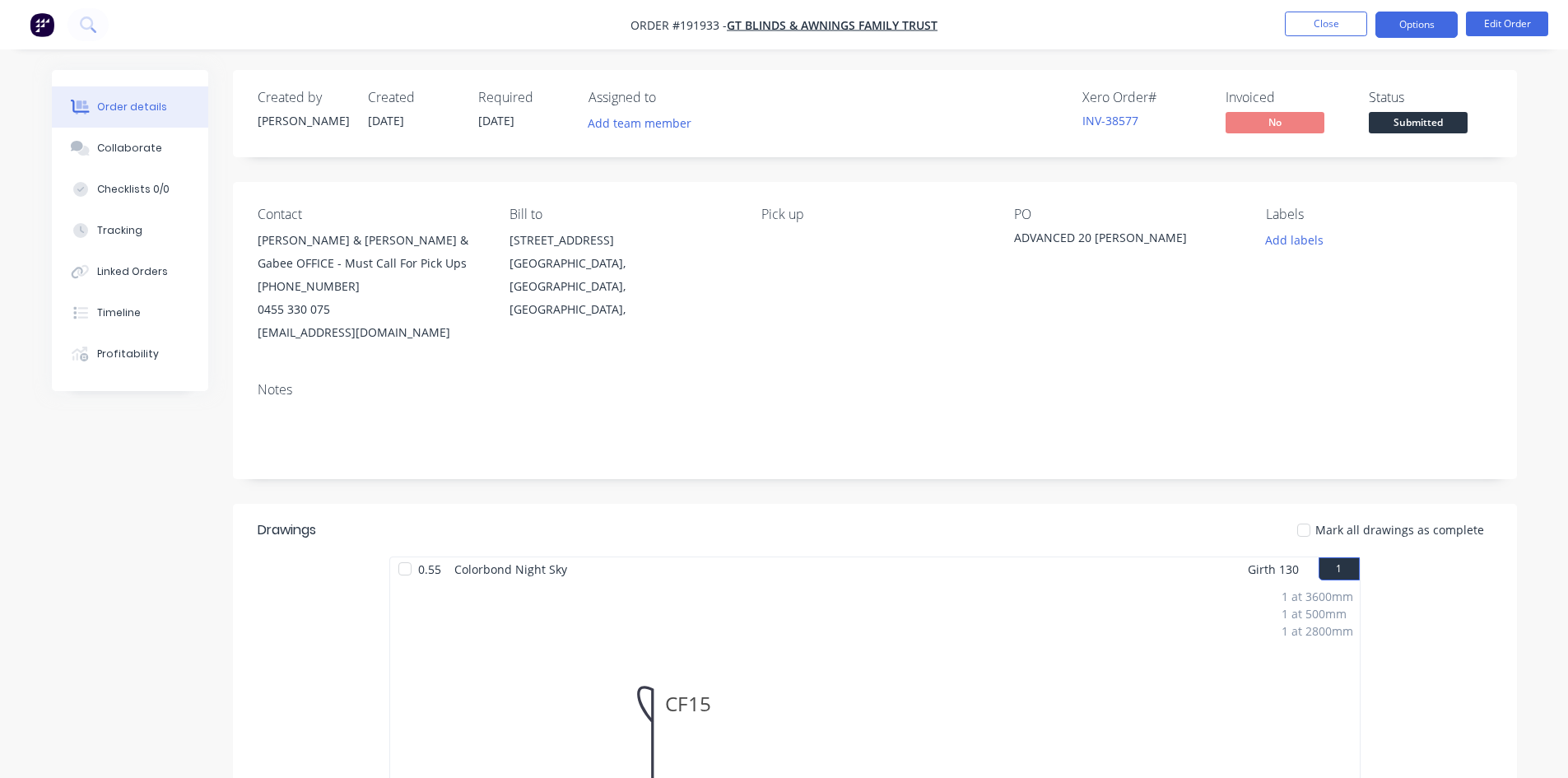
click at [1423, 31] on button "Options" at bounding box center [1416, 24] width 82 height 26
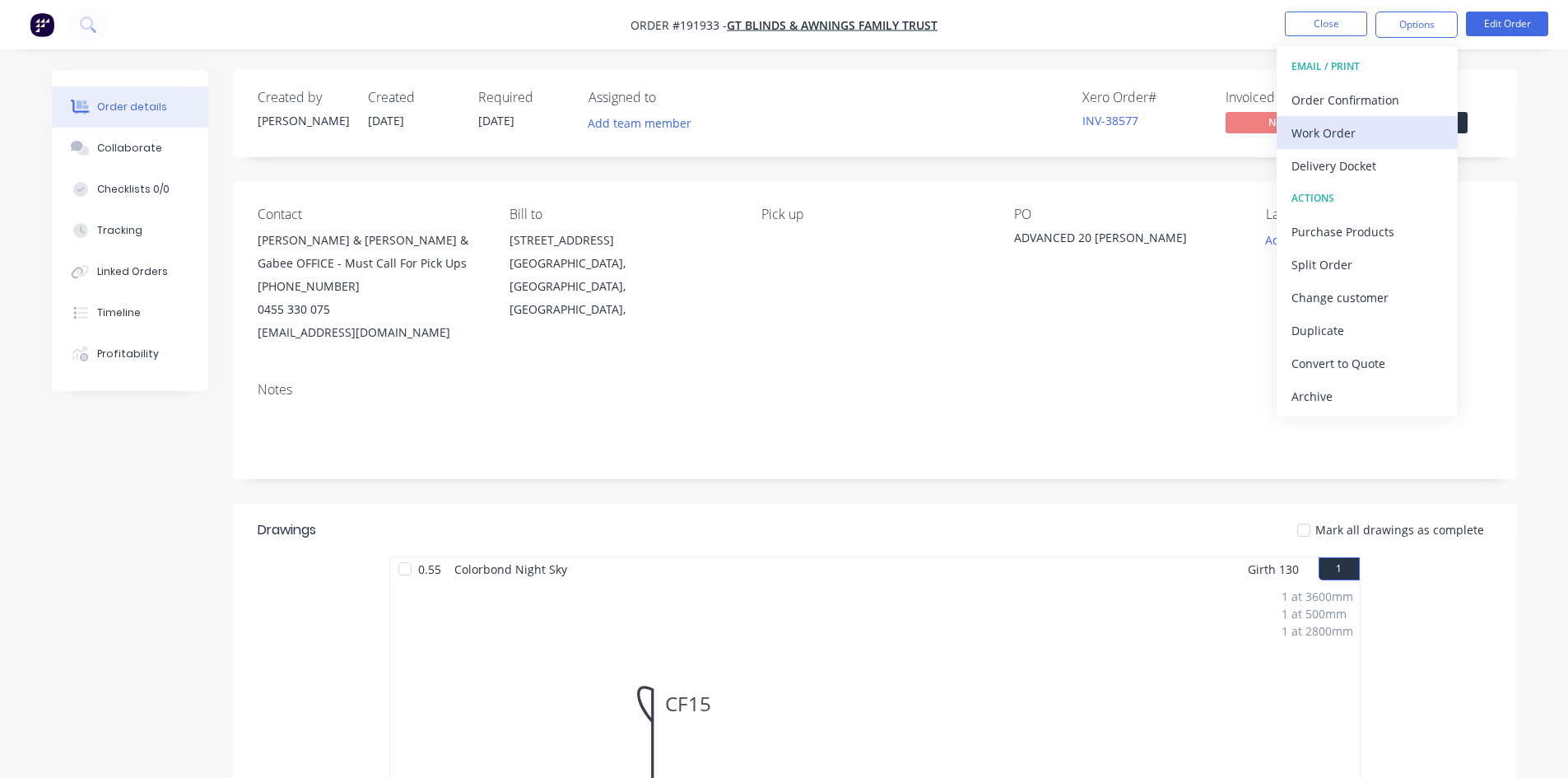
click at [1375, 140] on div "Work Order" at bounding box center [1367, 134] width 152 height 24
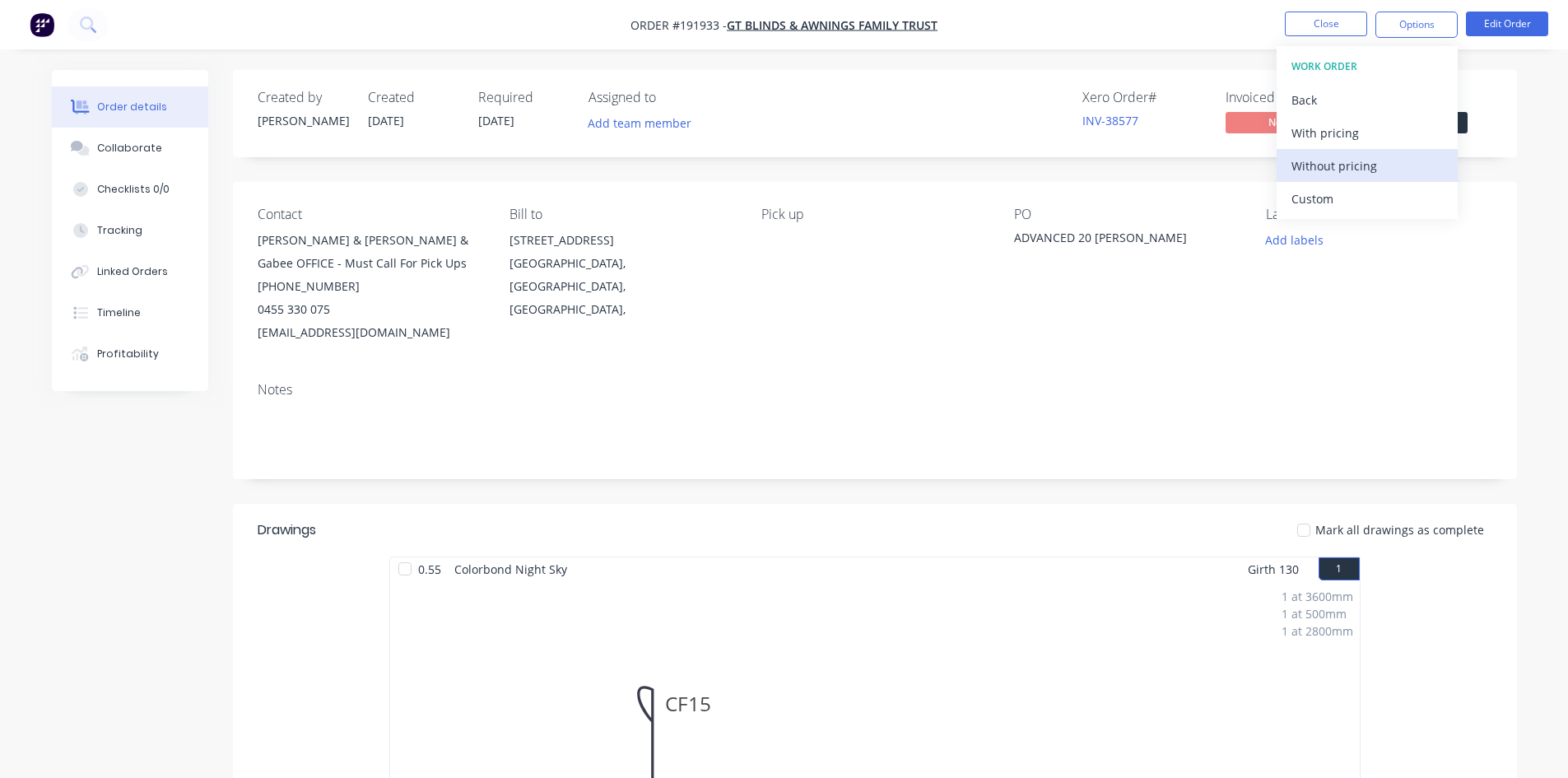
click at [1362, 172] on div "Without pricing" at bounding box center [1367, 166] width 152 height 24
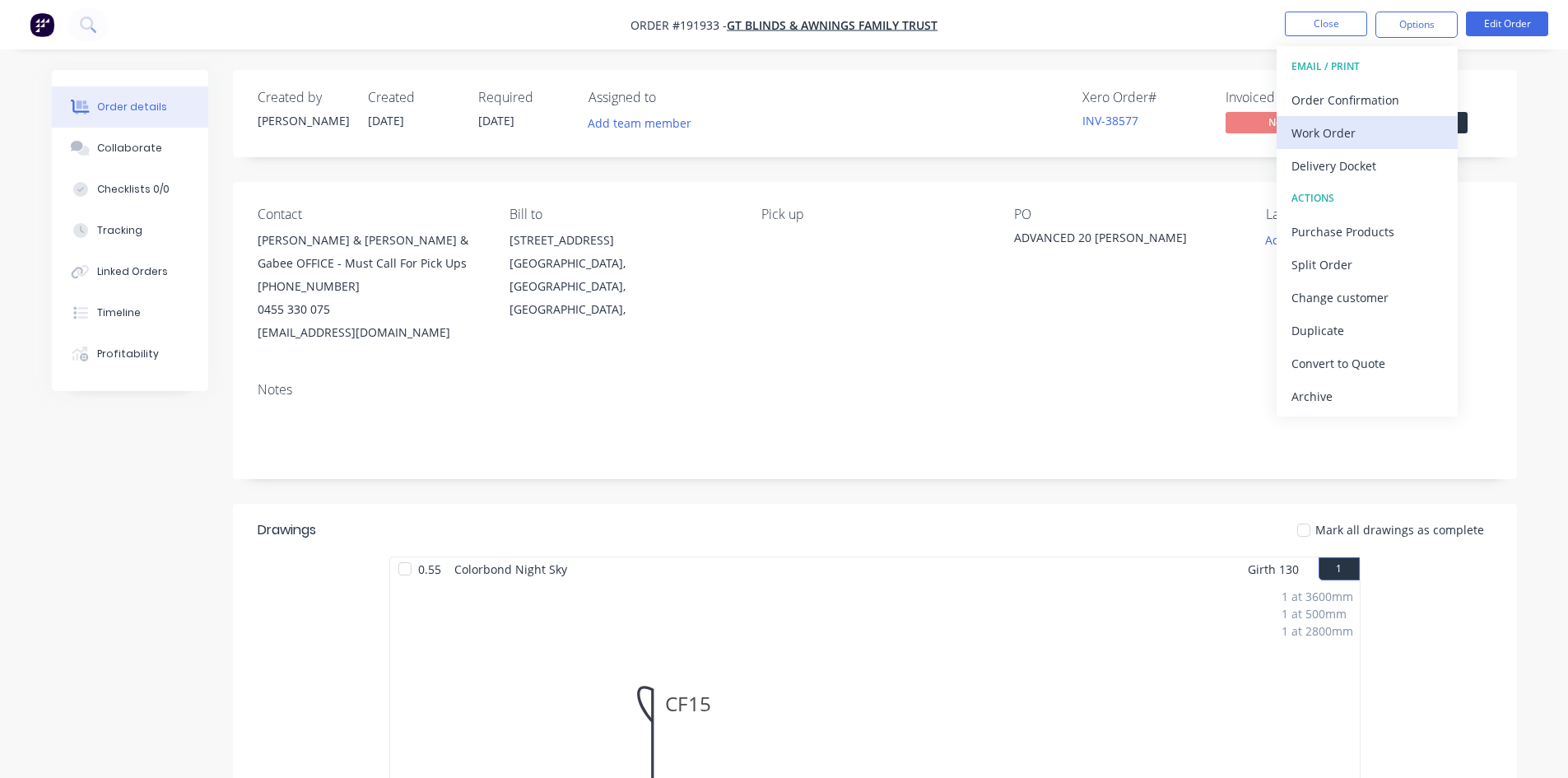
click at [1341, 132] on div "Work Order" at bounding box center [1367, 134] width 152 height 24
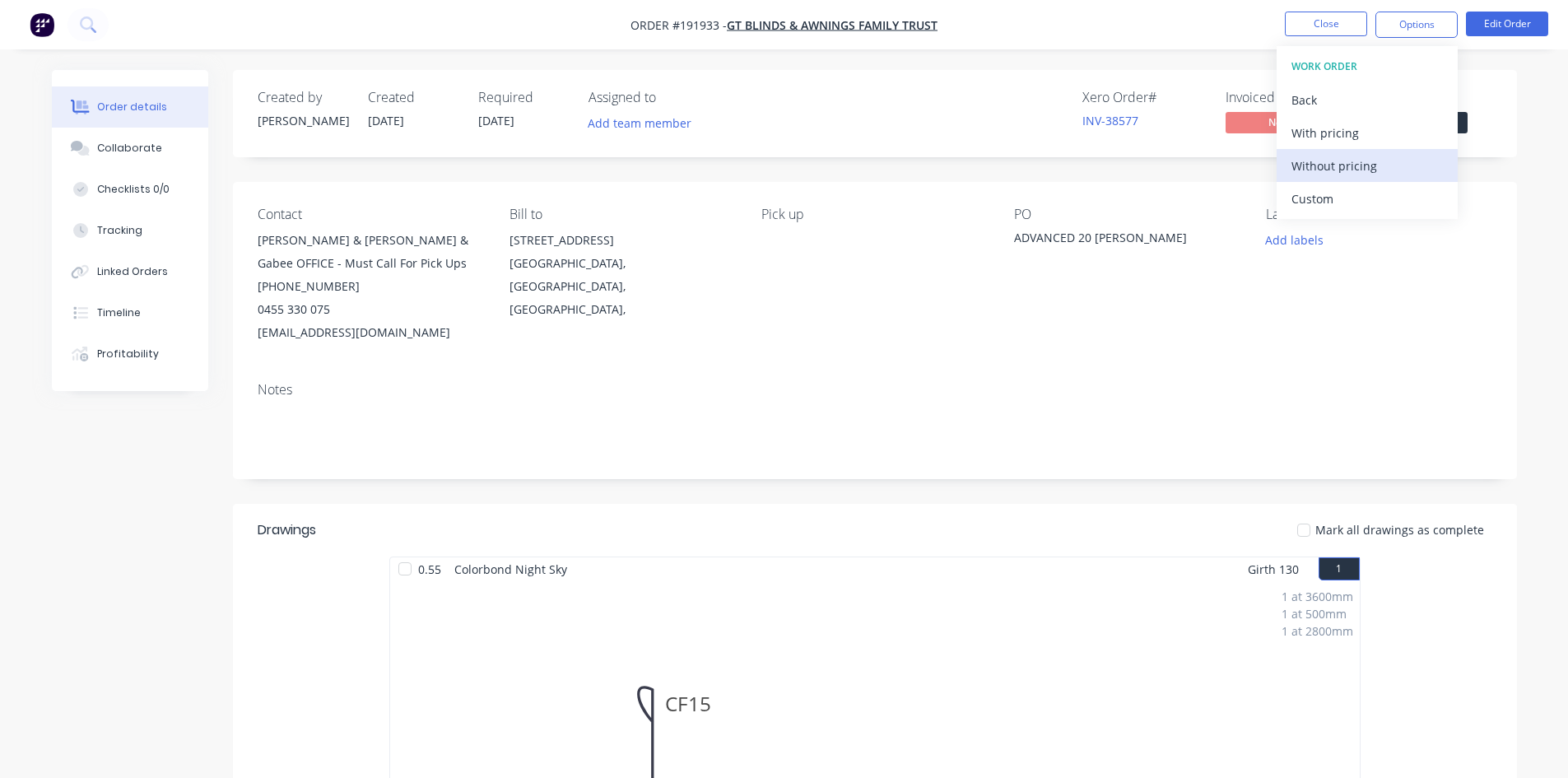
click at [1333, 161] on div "Without pricing" at bounding box center [1367, 166] width 152 height 24
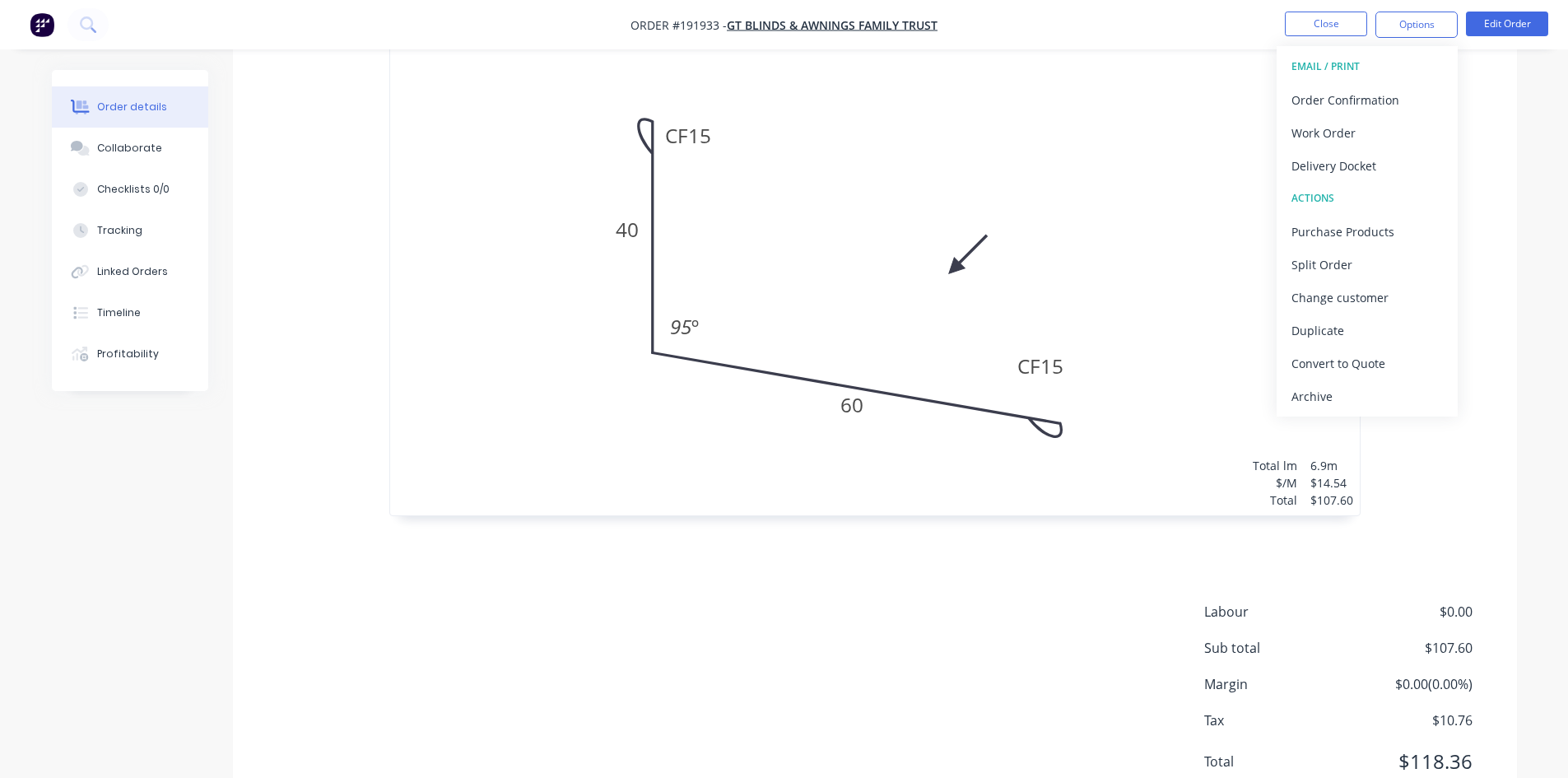
scroll to position [632, 0]
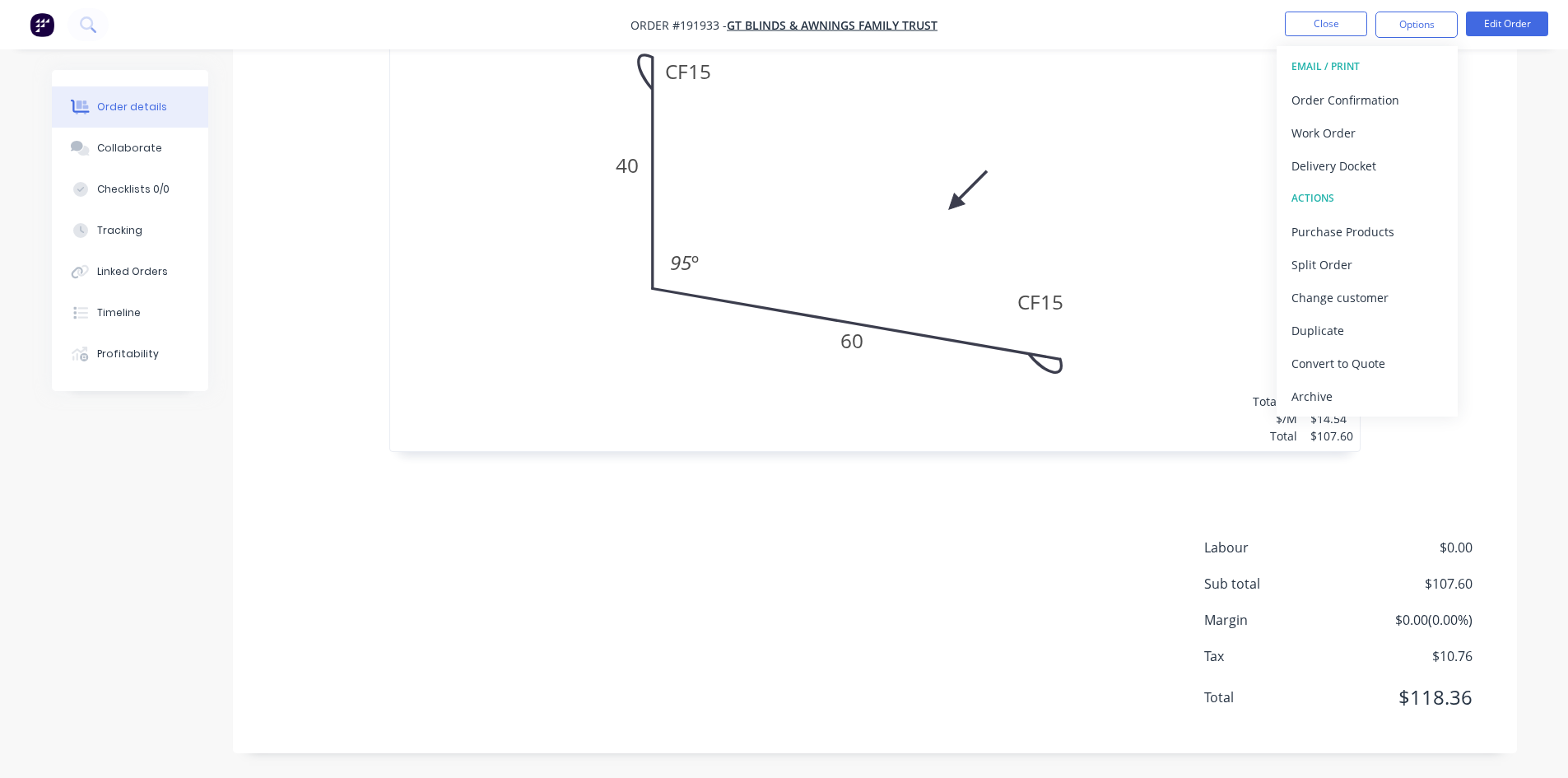
click at [1262, 198] on div "1 at 3600mm 1 at 500mm 1 at 2800mm Total lm $/M Total 6.9m $14.54 $107.60" at bounding box center [875, 199] width 970 height 502
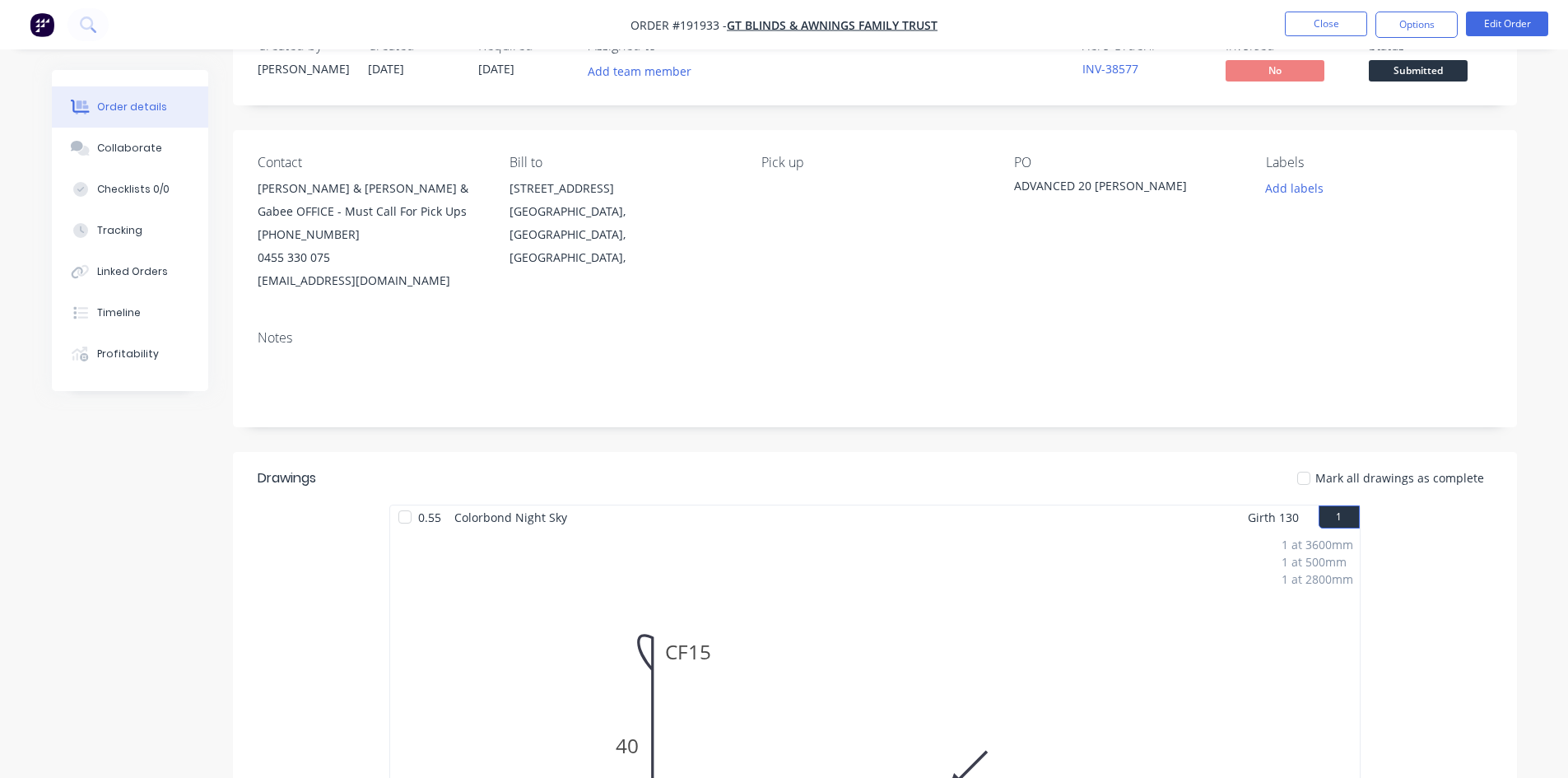
scroll to position [0, 0]
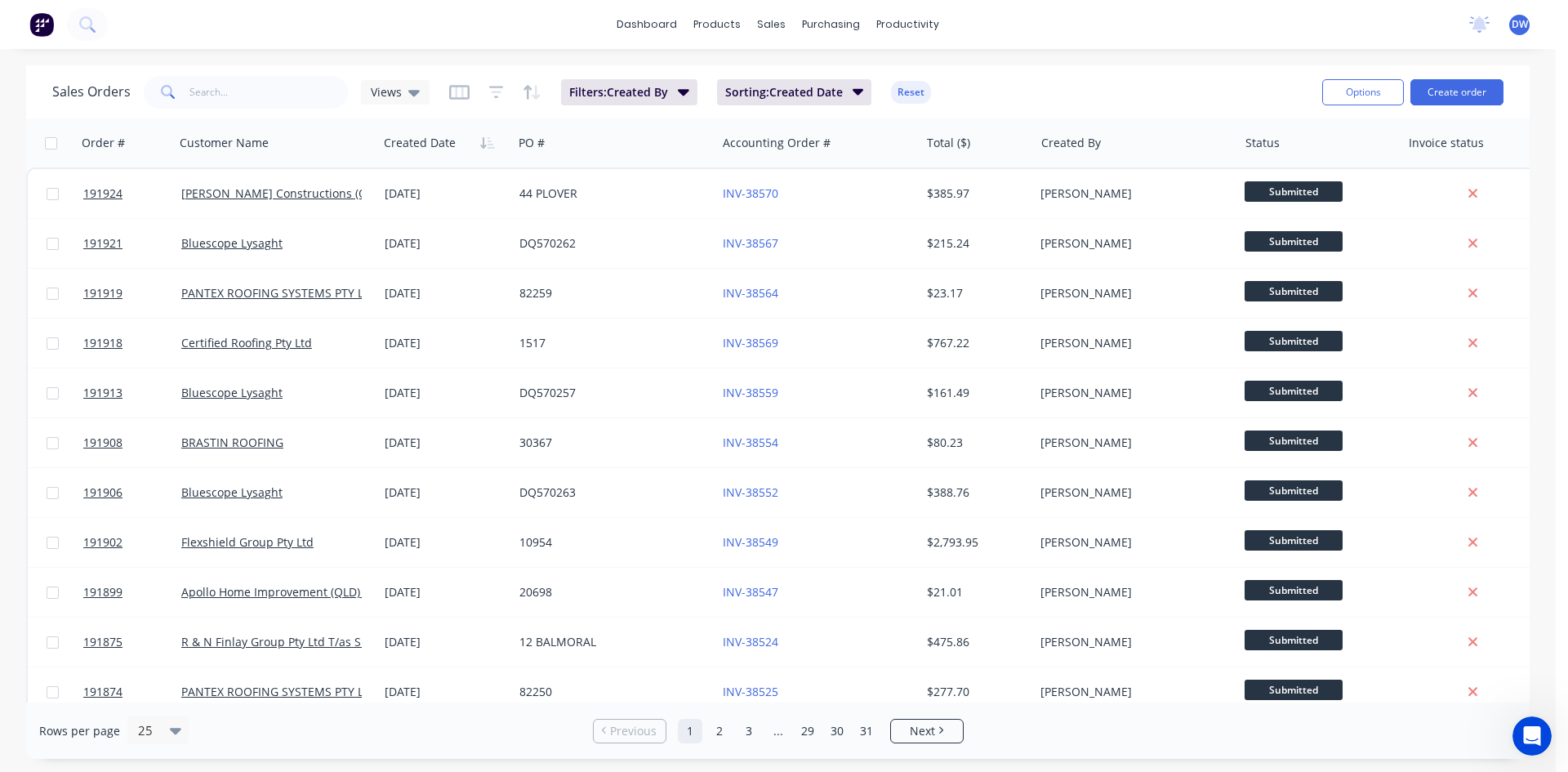
scroll to position [1512, 0]
click at [383, 105] on div "Sales Orders Views" at bounding box center [241, 92] width 377 height 33
click at [389, 96] on span "Views" at bounding box center [386, 92] width 31 height 17
click at [398, 230] on button "None (Default)" at bounding box center [459, 232] width 186 height 19
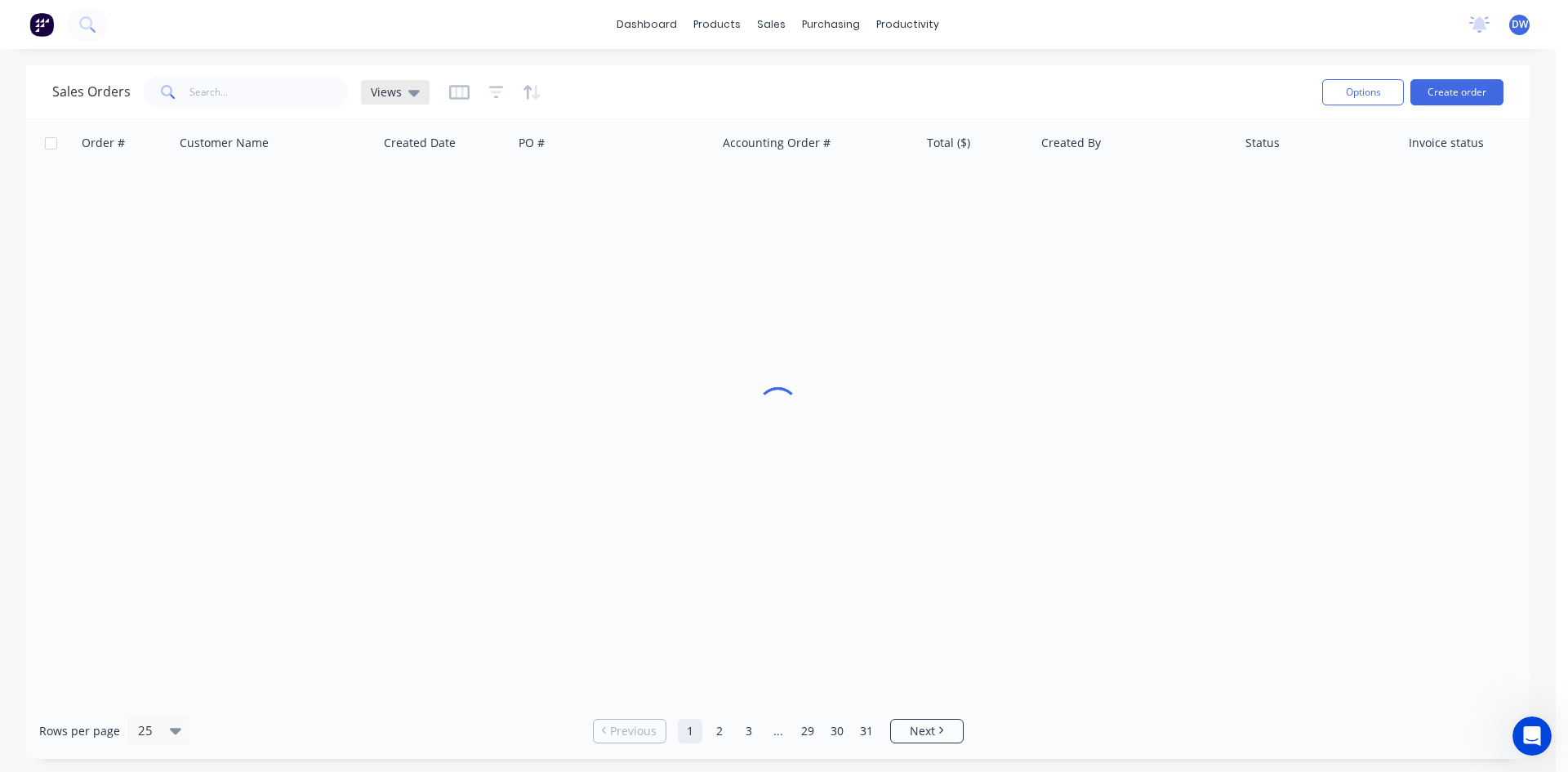
click at [397, 92] on span "Views" at bounding box center [386, 92] width 31 height 17
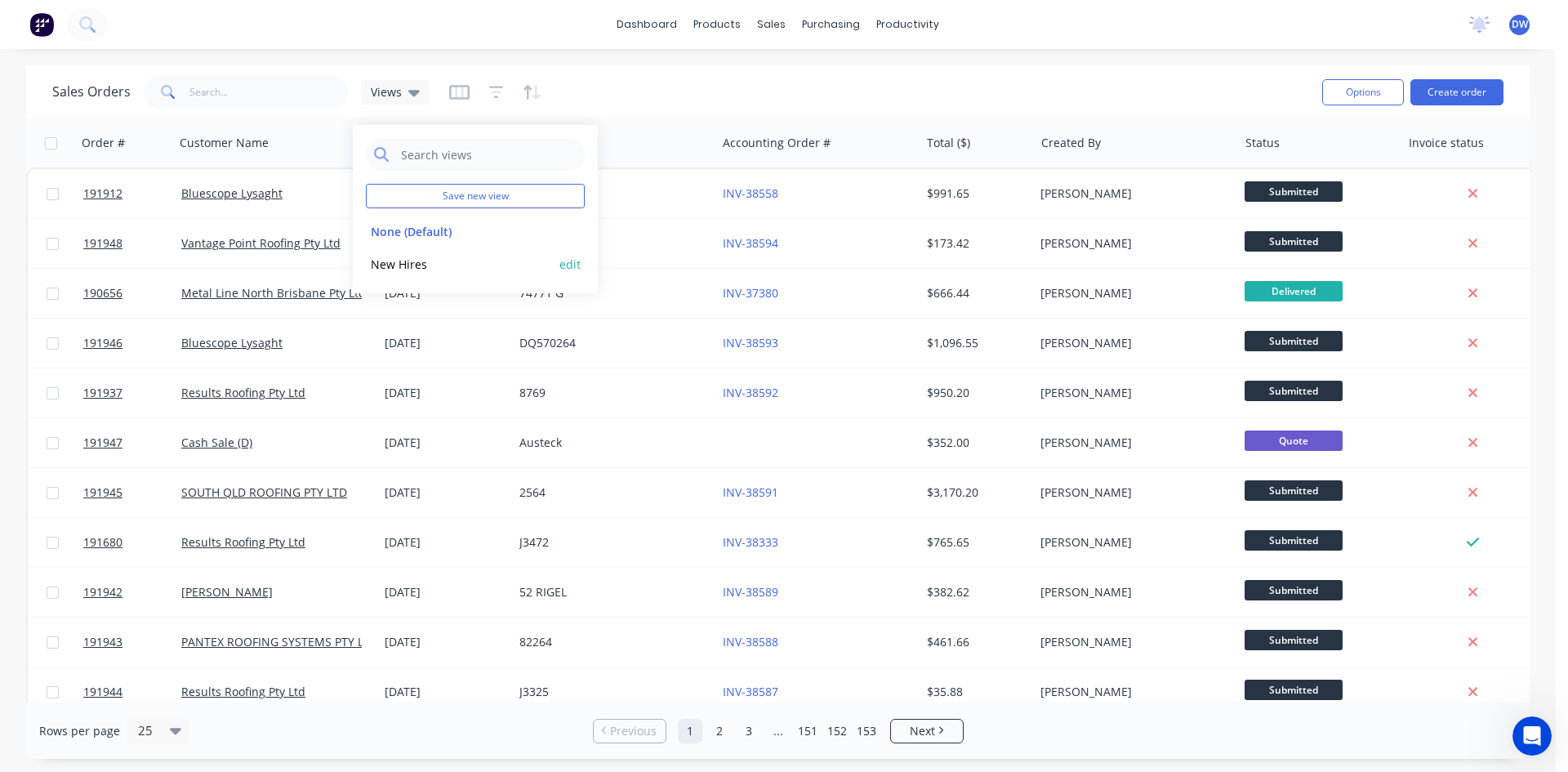
click at [401, 253] on div "New Hires edit" at bounding box center [475, 264] width 219 height 33
drag, startPoint x: 420, startPoint y: 186, endPoint x: 429, endPoint y: 173, distance: 15.8
drag, startPoint x: 429, startPoint y: 173, endPoint x: 424, endPoint y: 55, distance: 118.1
click at [424, 55] on div "dashboard products sales purchasing productivity dashboard products Product Cat…" at bounding box center [778, 386] width 1556 height 772
click at [396, 104] on div "Sales Orders Views" at bounding box center [241, 92] width 377 height 33
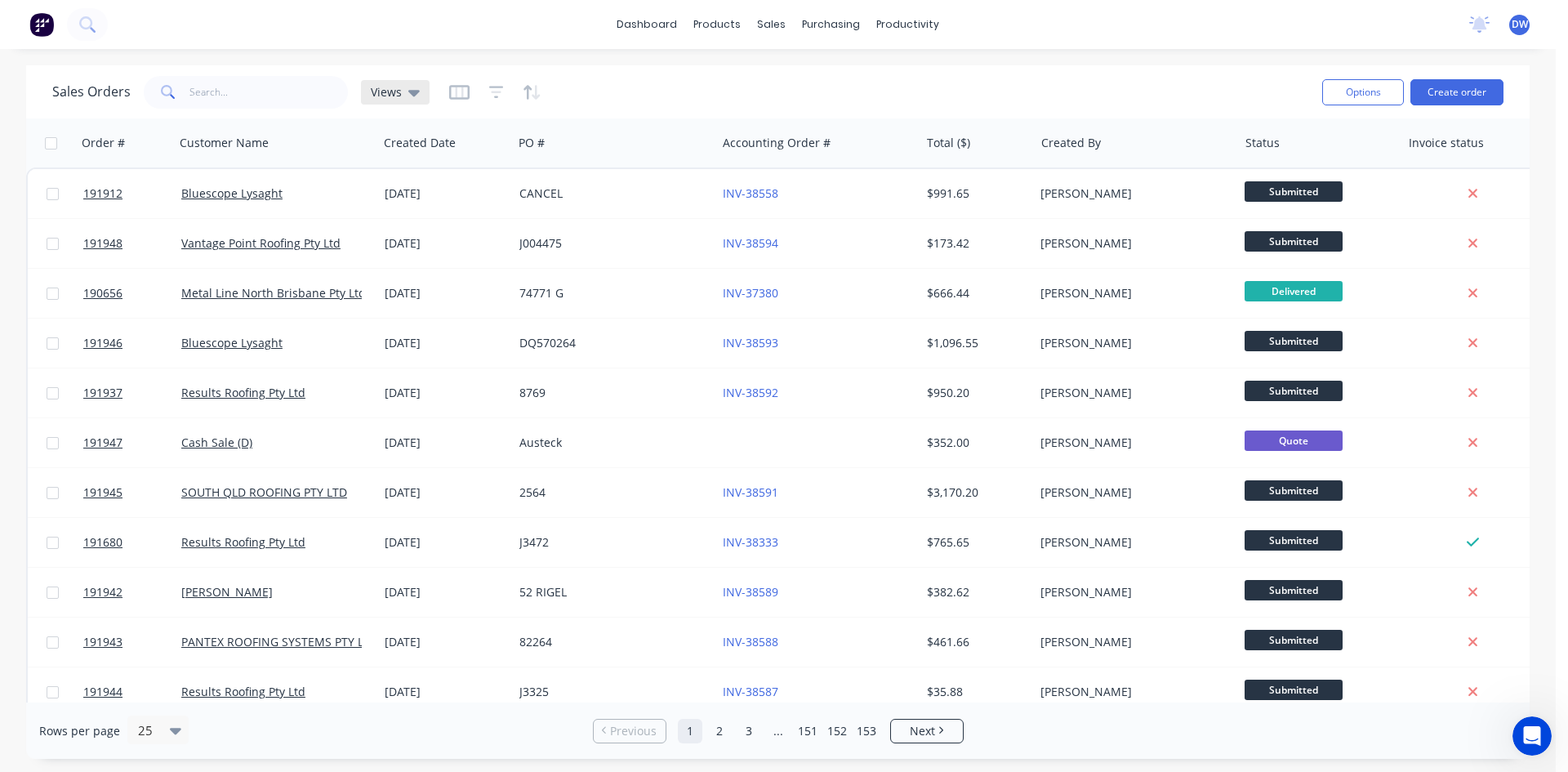
click at [402, 95] on div "Views" at bounding box center [395, 92] width 49 height 15
click at [403, 262] on button "New Hires" at bounding box center [459, 264] width 186 height 19
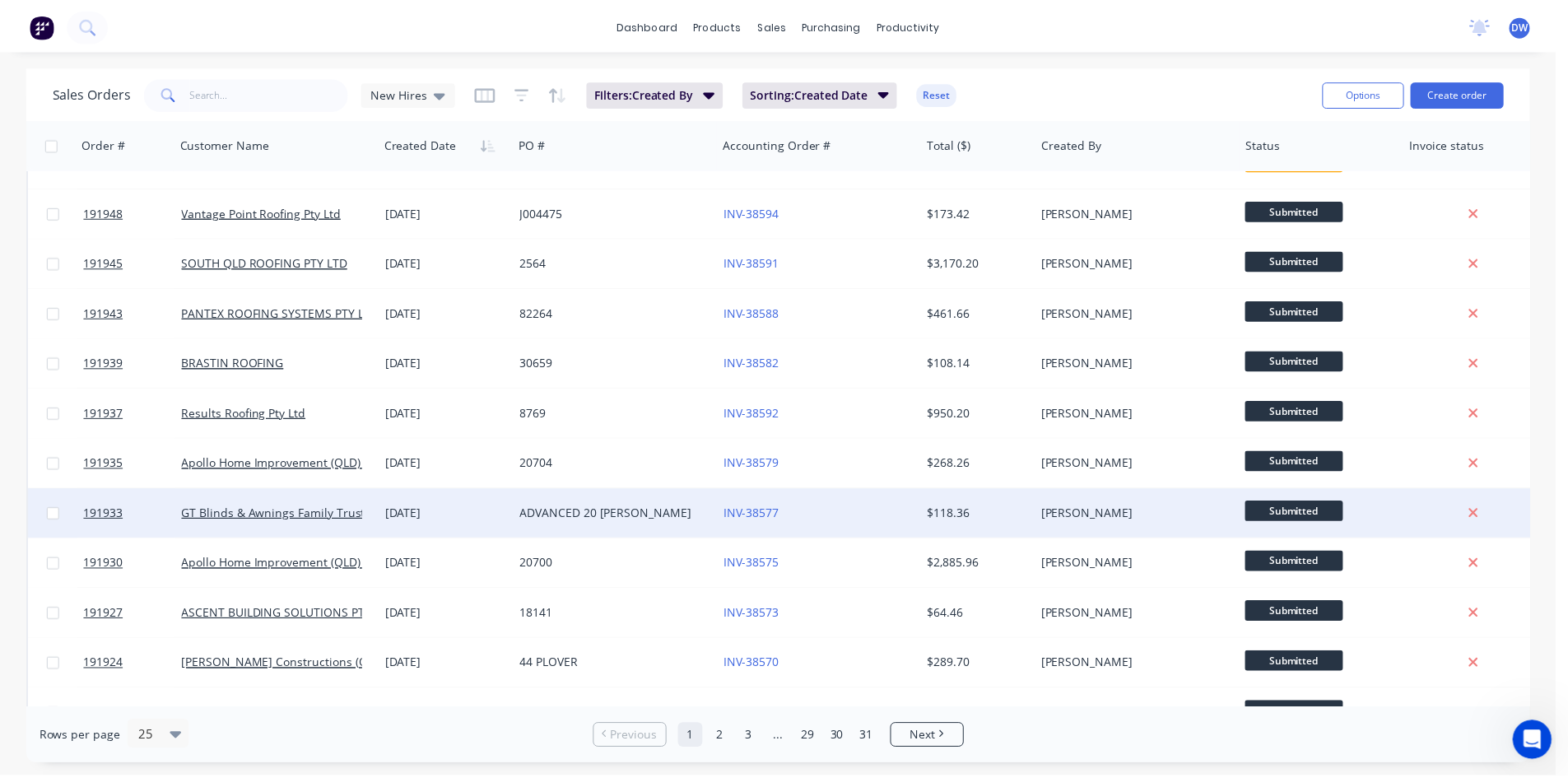
scroll to position [0, 0]
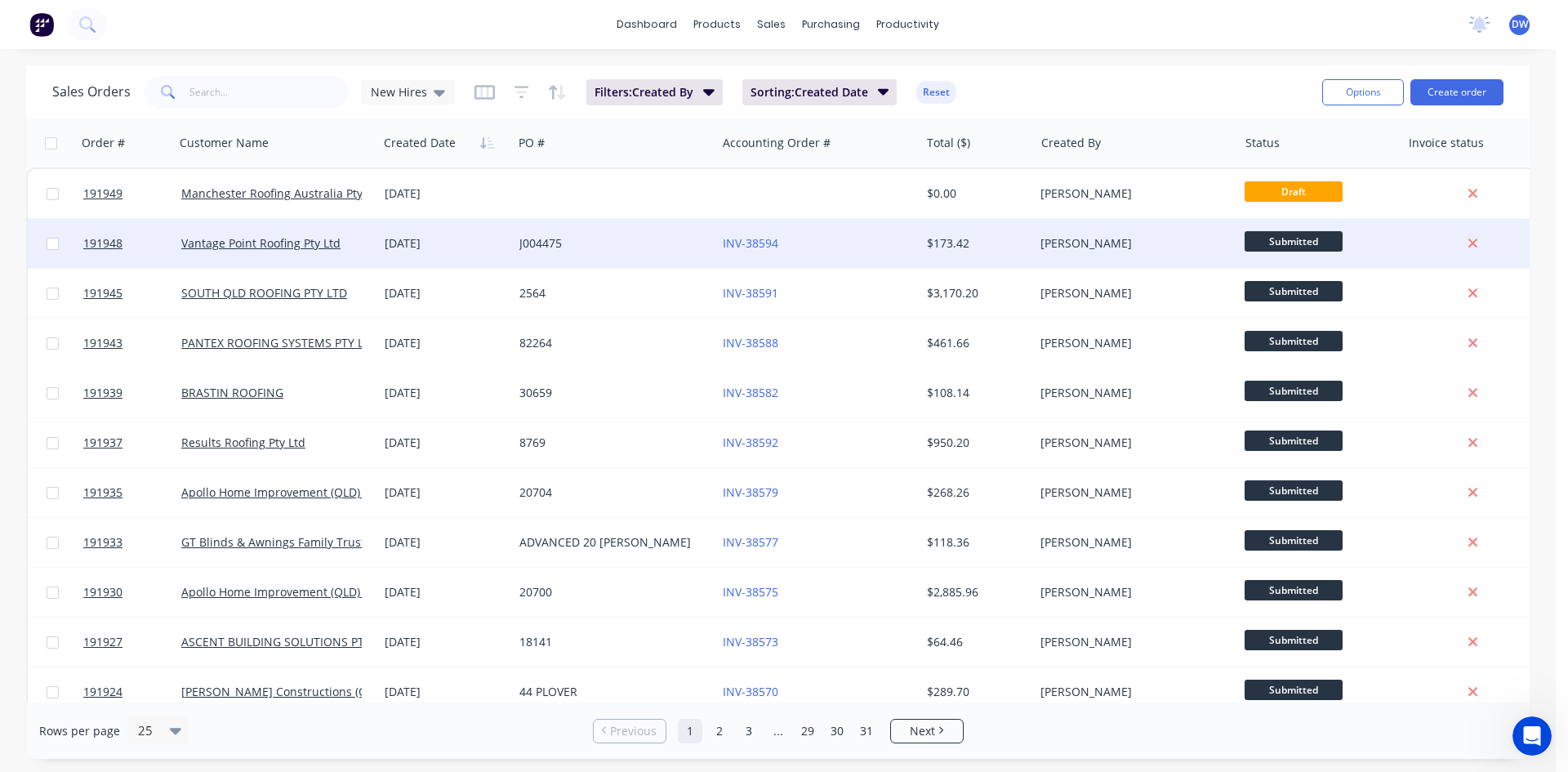
drag, startPoint x: 620, startPoint y: 281, endPoint x: 546, endPoint y: 264, distance: 75.9
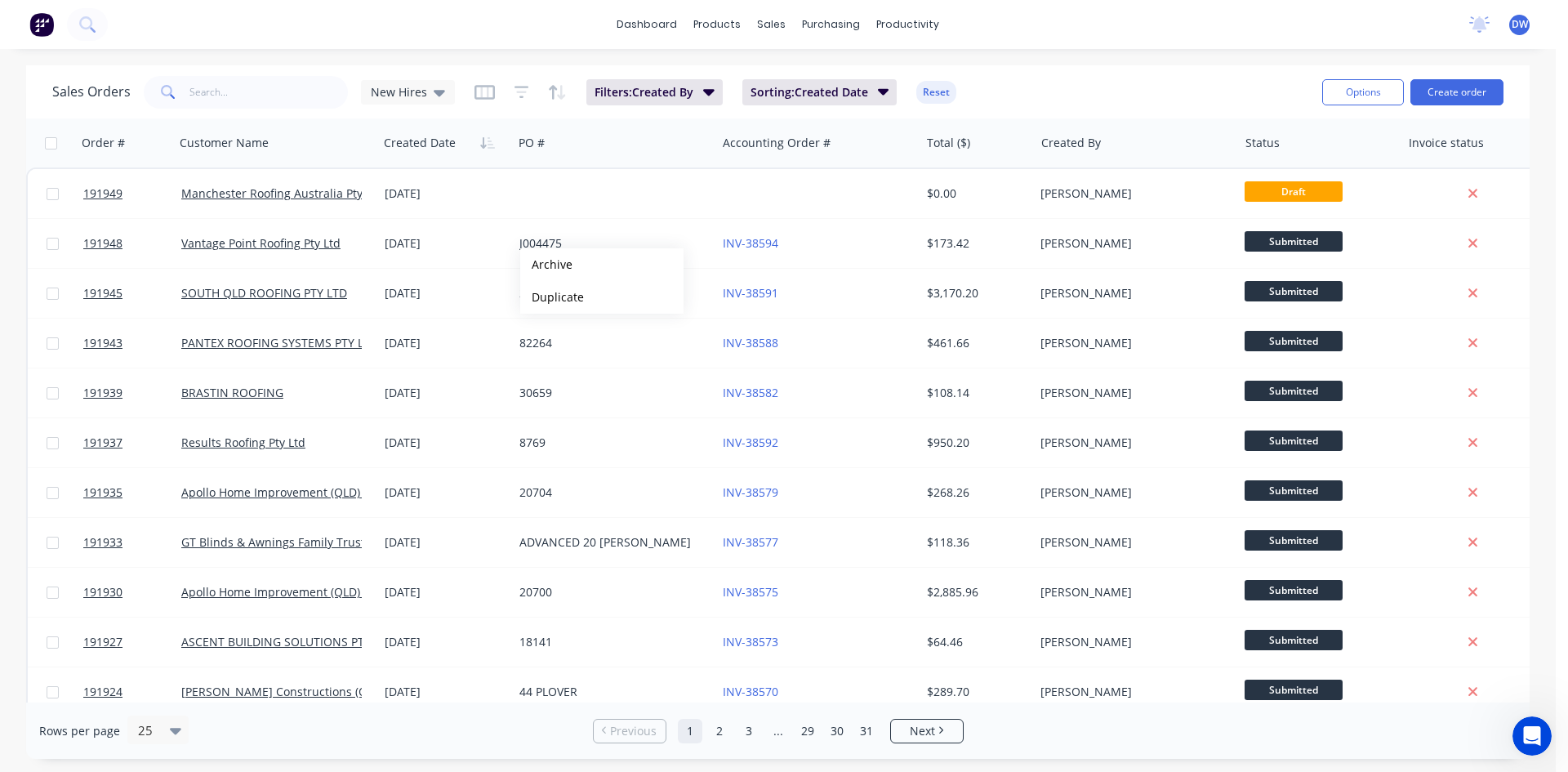
click at [346, 52] on div "dashboard products sales purchasing productivity dashboard products Product Cat…" at bounding box center [778, 386] width 1556 height 772
click at [442, 744] on div "Rows per page 25" at bounding box center [286, 730] width 492 height 30
click at [99, 40] on div at bounding box center [53, 24] width 108 height 33
click at [96, 33] on button at bounding box center [87, 24] width 40 height 33
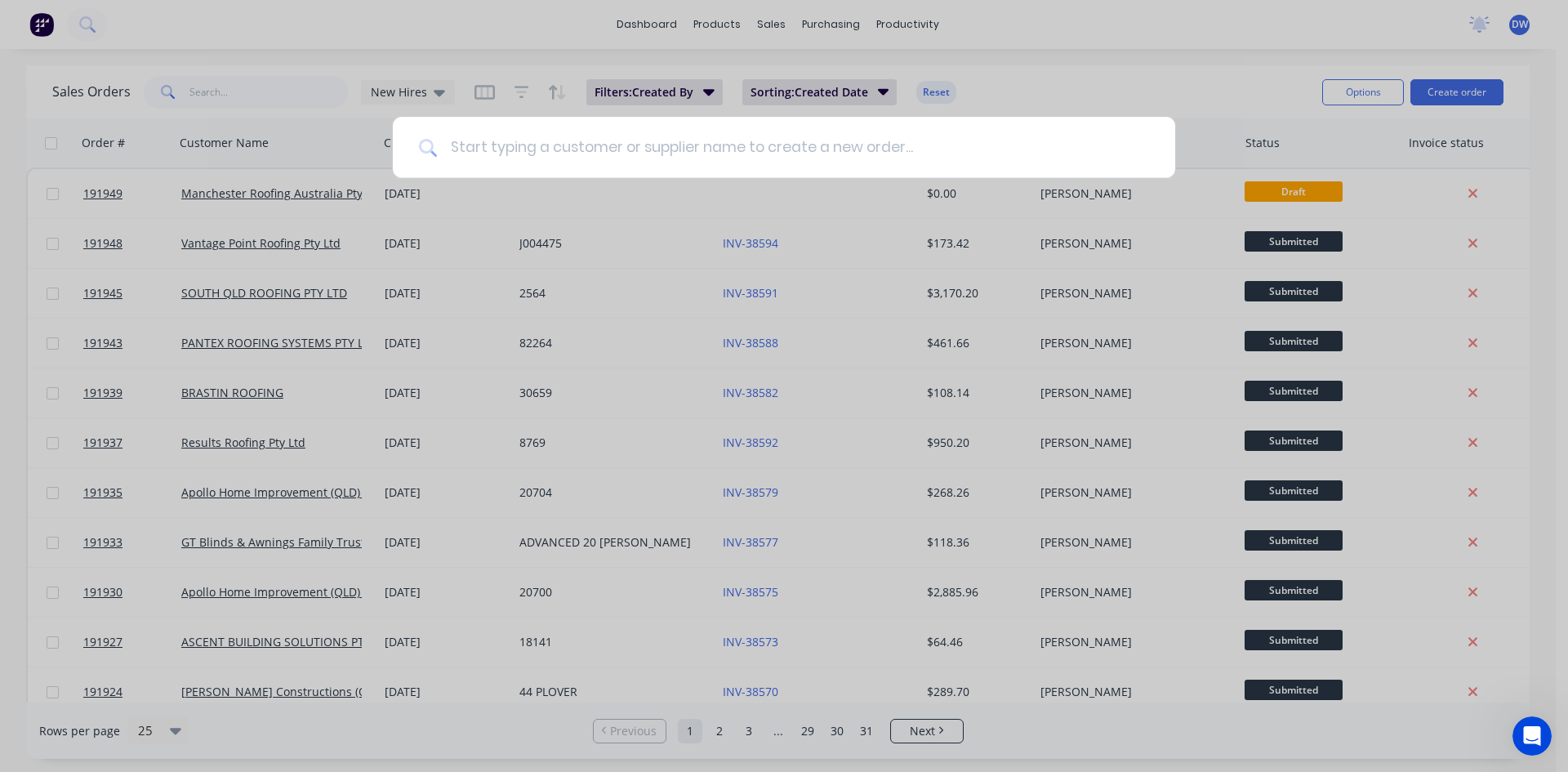
drag, startPoint x: 149, startPoint y: 114, endPoint x: 471, endPoint y: 145, distance: 323.5
click at [471, 145] on input at bounding box center [793, 147] width 713 height 61
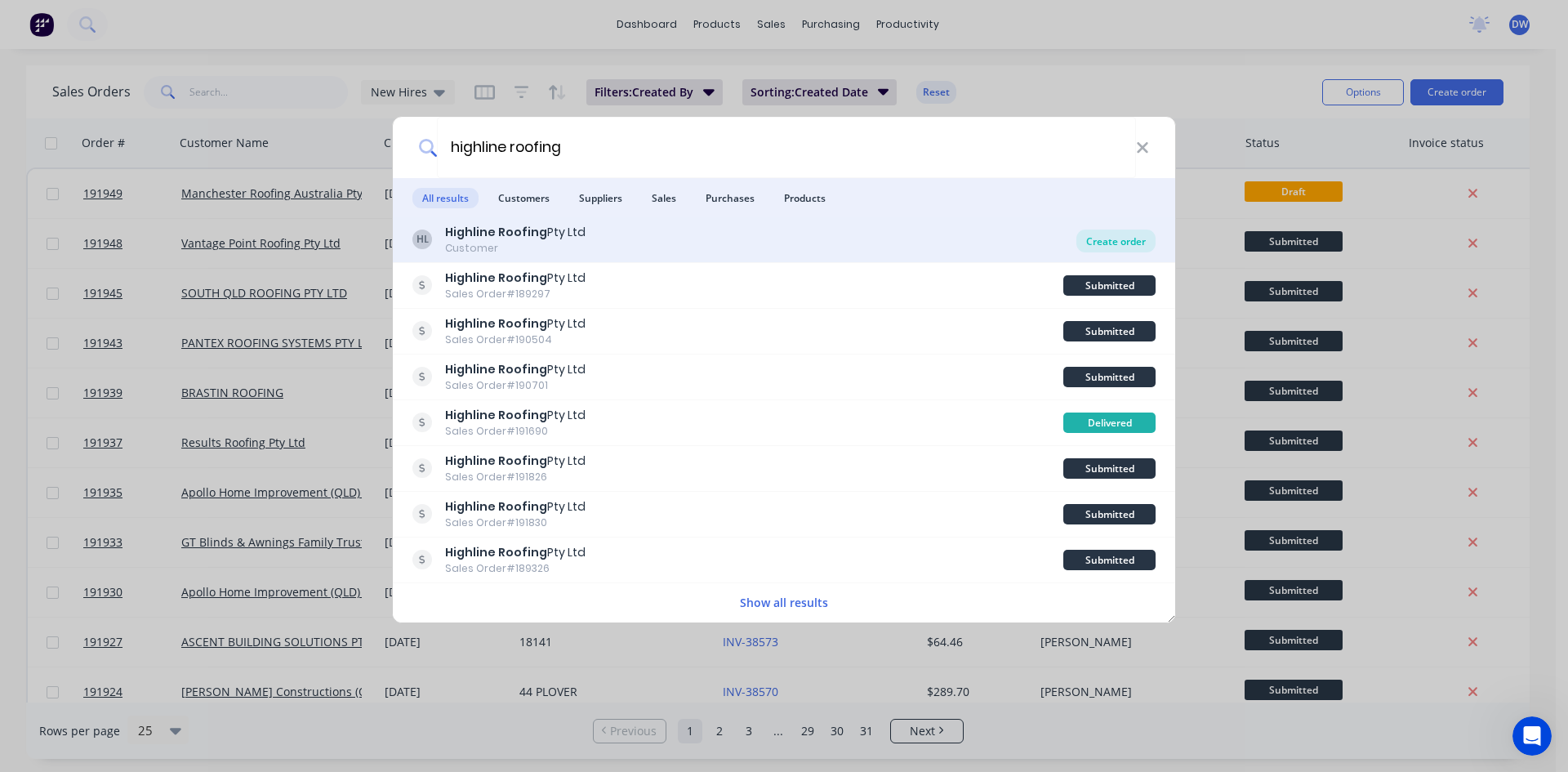
type input "highline roofing"
click at [1125, 239] on div "Create order" at bounding box center [1116, 241] width 79 height 23
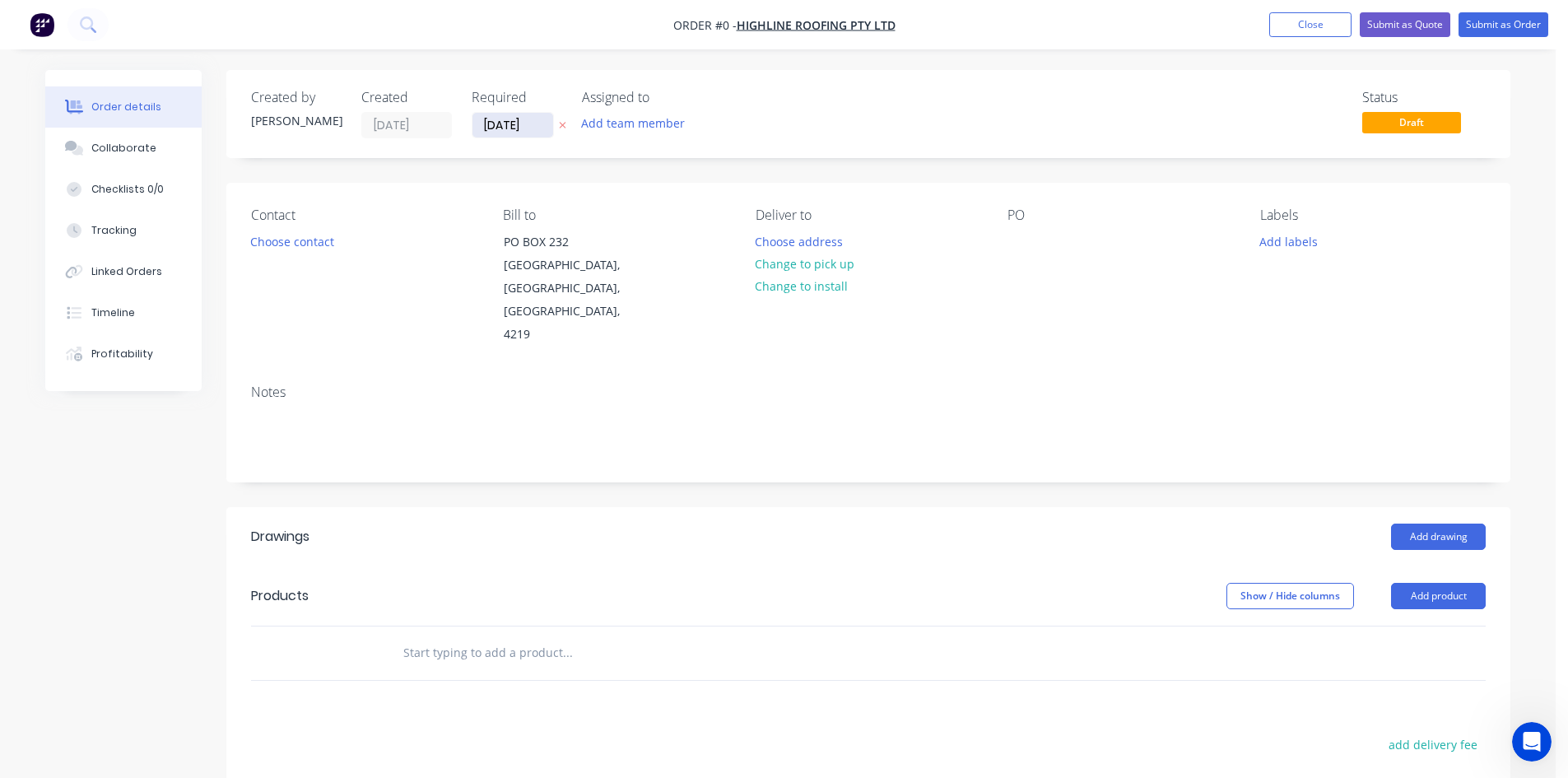
click at [502, 132] on input "[DATE]" at bounding box center [513, 125] width 81 height 24
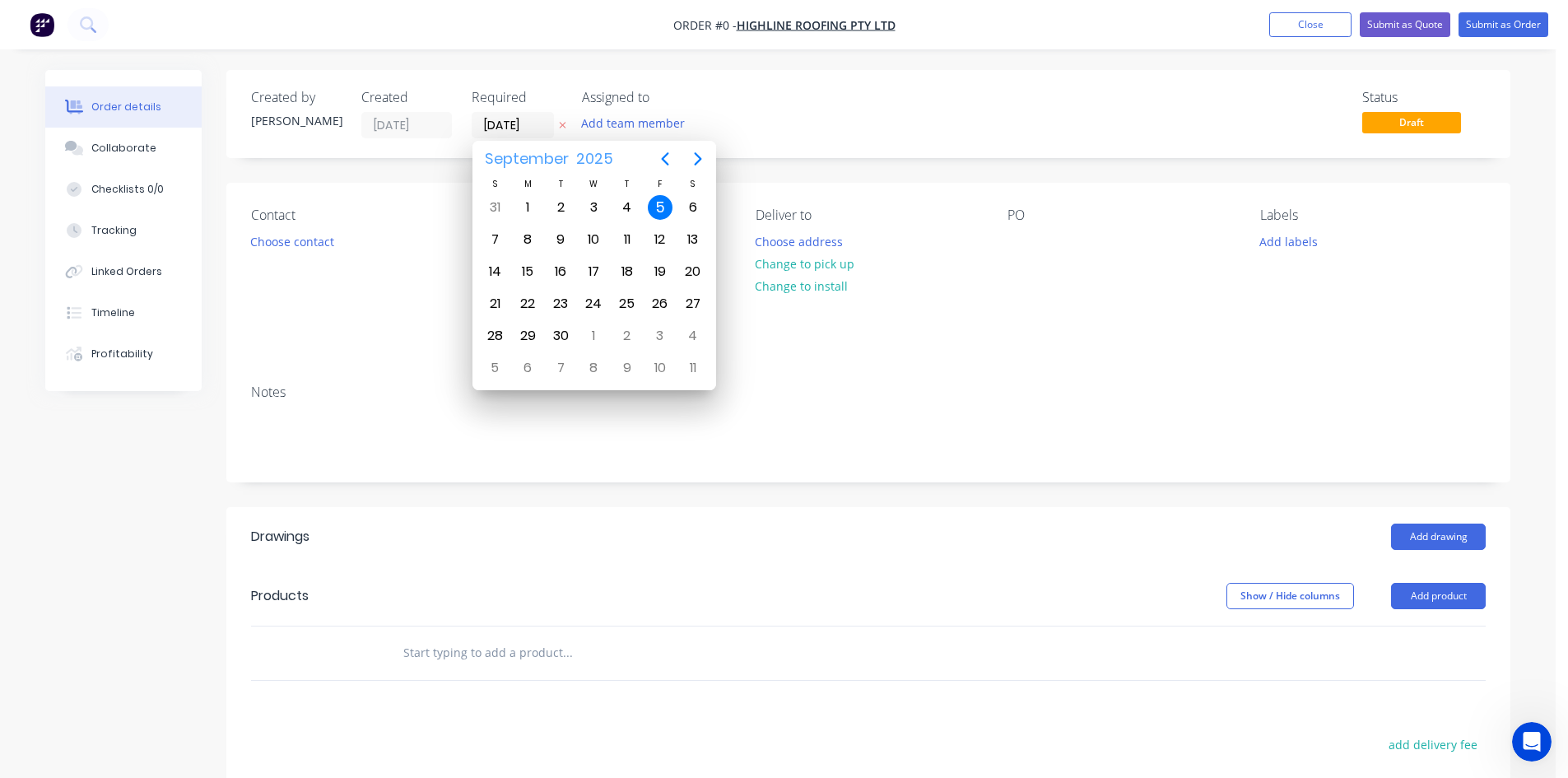
drag, startPoint x: 502, startPoint y: 132, endPoint x: 522, endPoint y: 168, distance: 41.2
drag, startPoint x: 522, startPoint y: 168, endPoint x: 395, endPoint y: 208, distance: 133.2
click at [395, 208] on div "Contact" at bounding box center [363, 215] width 225 height 16
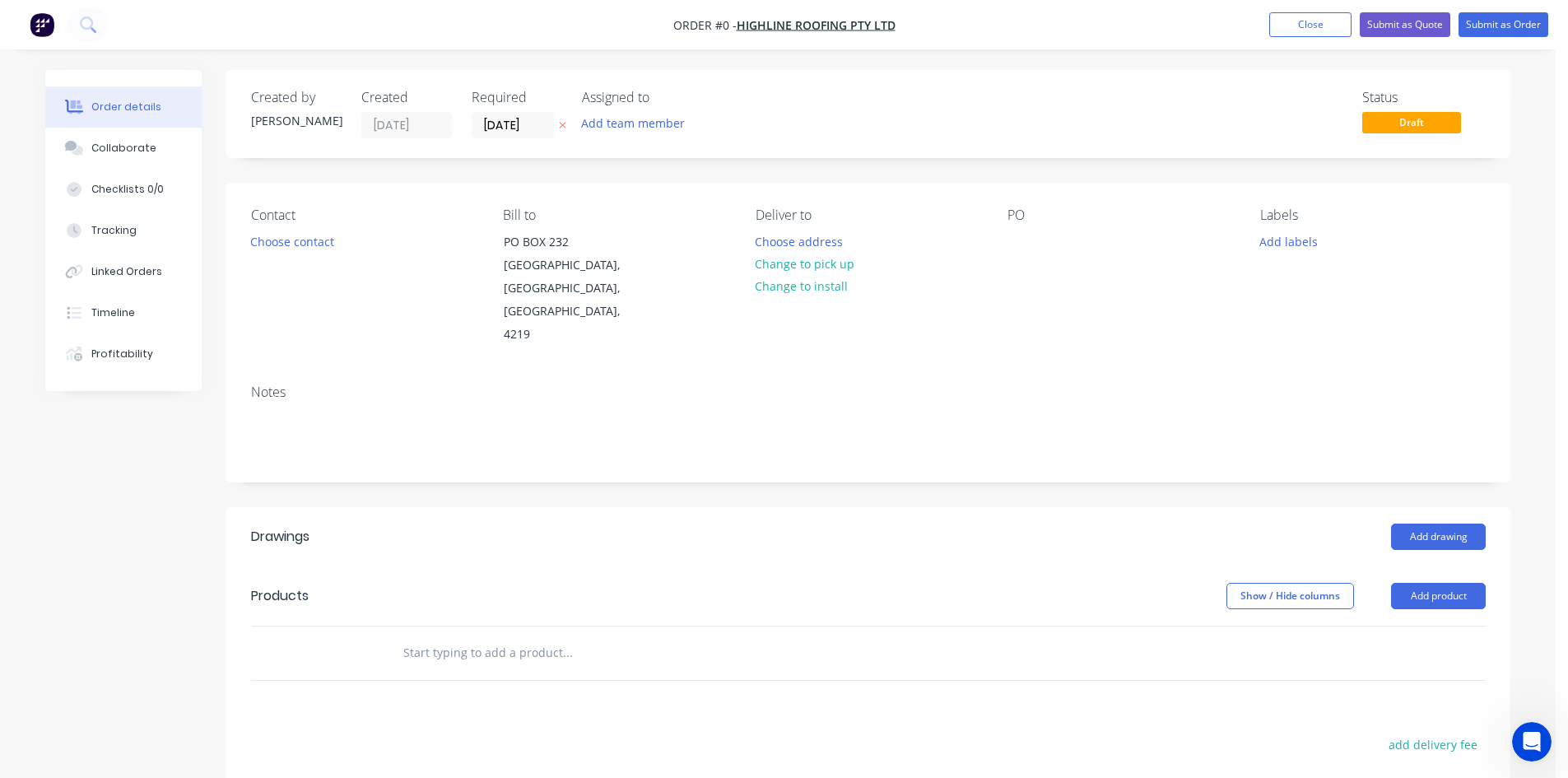
drag, startPoint x: 586, startPoint y: 546, endPoint x: 590, endPoint y: 573, distance: 27.3
click at [332, 246] on button "Choose contact" at bounding box center [292, 241] width 101 height 23
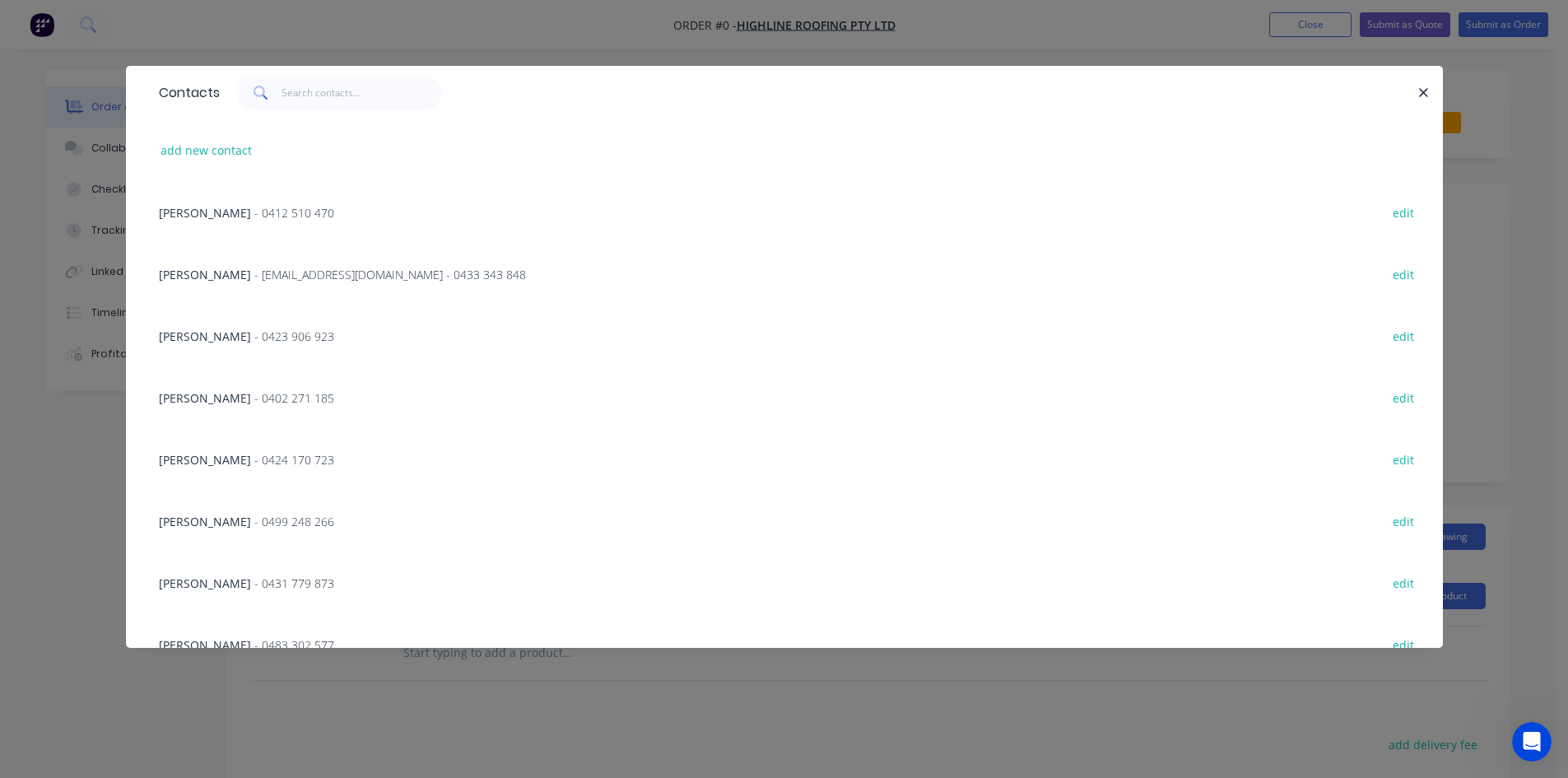
click at [261, 340] on span "- 0423 906 923" at bounding box center [294, 337] width 80 height 16
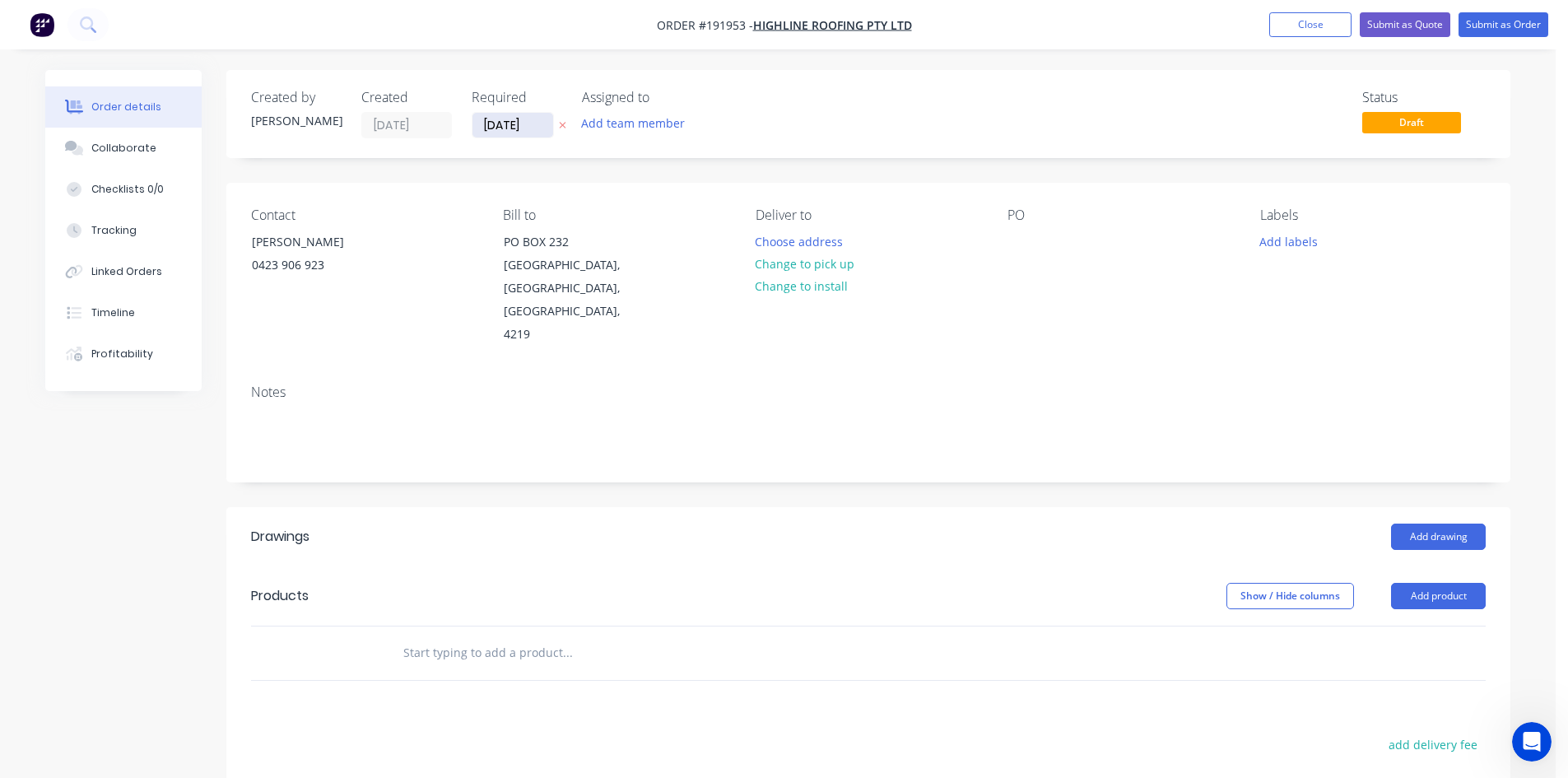
click at [543, 134] on input "[DATE]" at bounding box center [513, 125] width 81 height 24
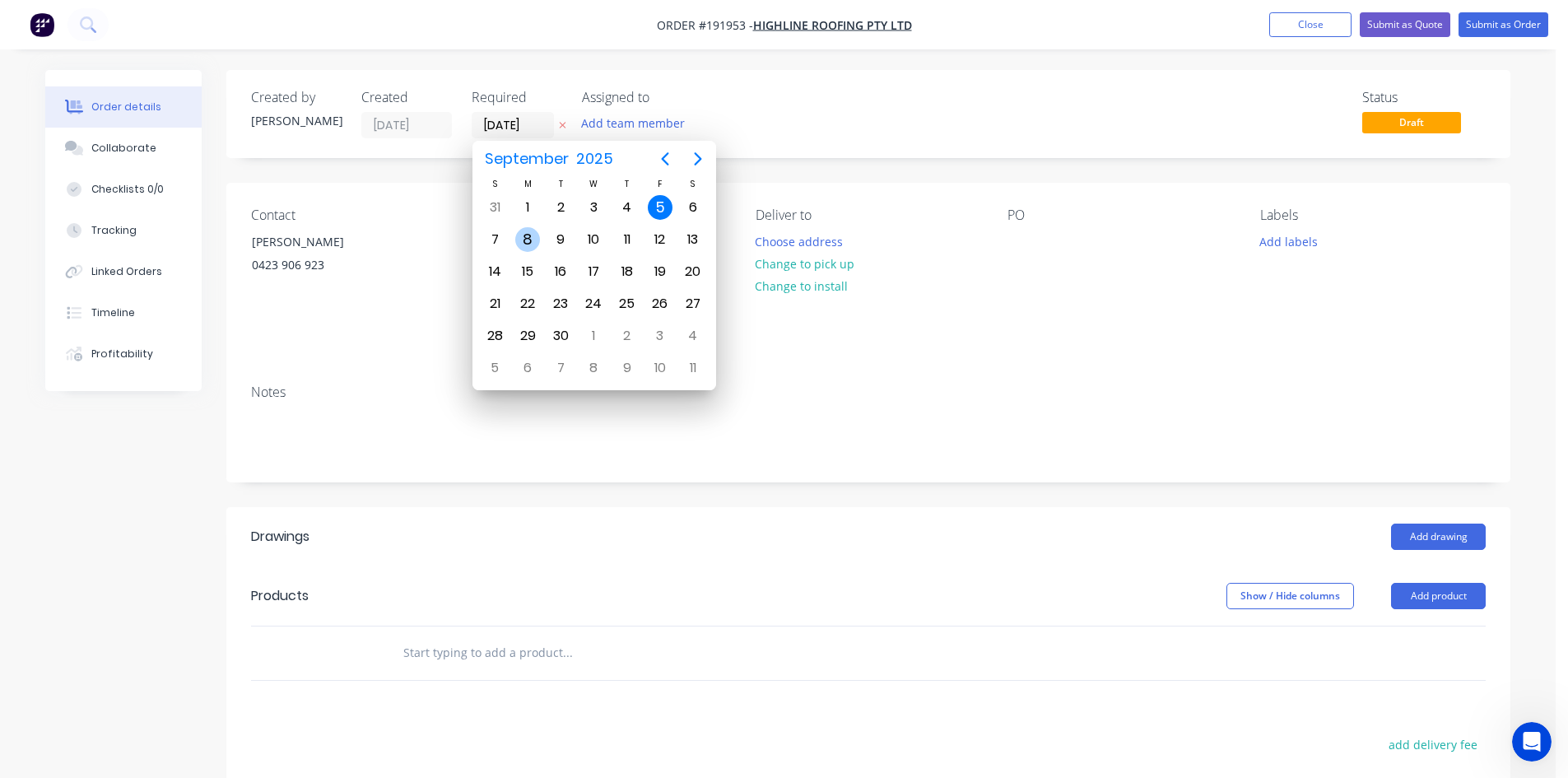
click at [532, 239] on div "8" at bounding box center [527, 239] width 24 height 24
type input "[DATE]"
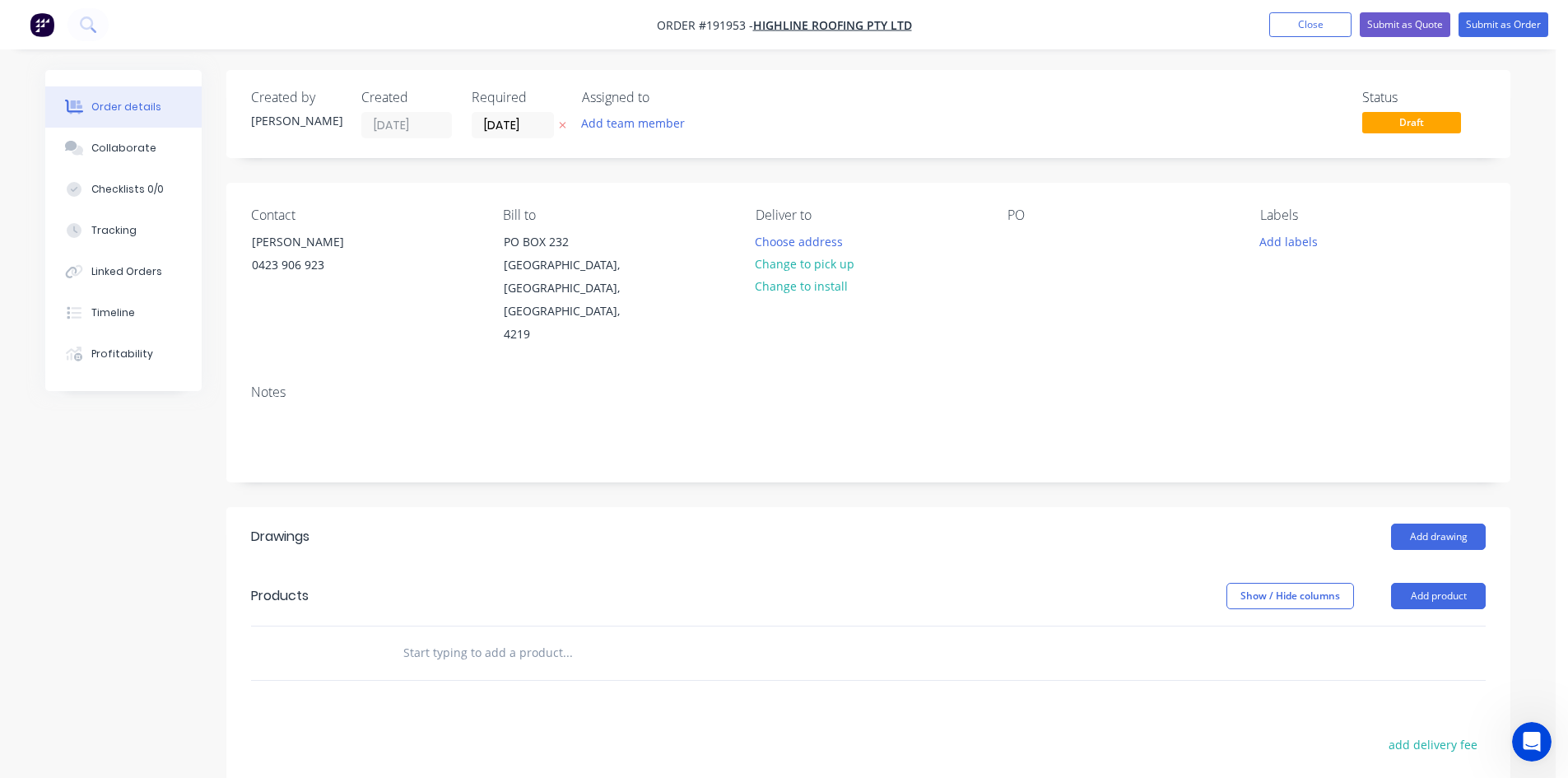
click at [578, 154] on div "Created by Darryn Created 05/09/25 Required 08/09/25 Assigned to Add team membe…" at bounding box center [868, 114] width 1284 height 88
click at [759, 239] on button "Choose address" at bounding box center [799, 241] width 105 height 23
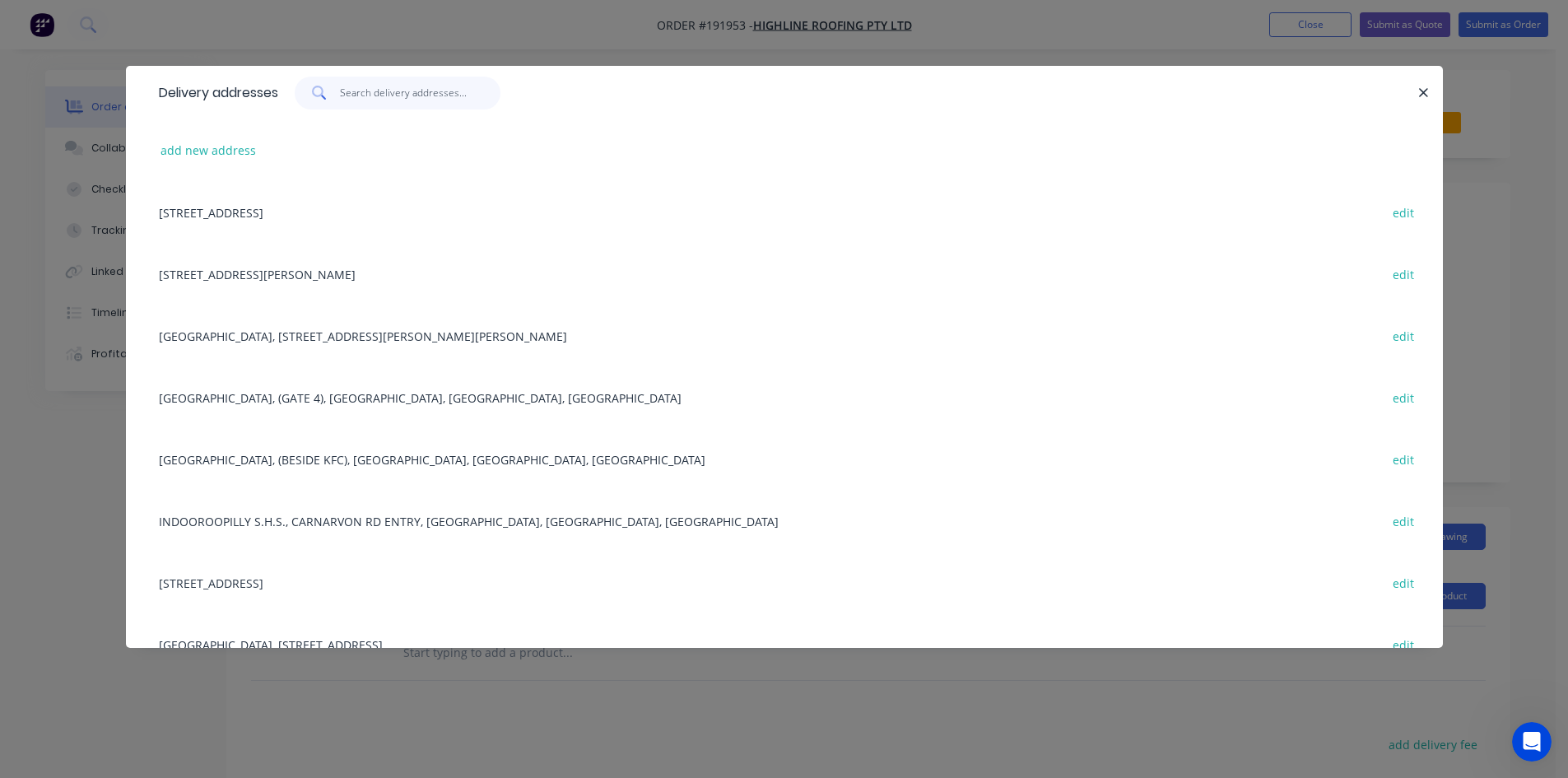
click at [461, 96] on input "text" at bounding box center [420, 93] width 160 height 33
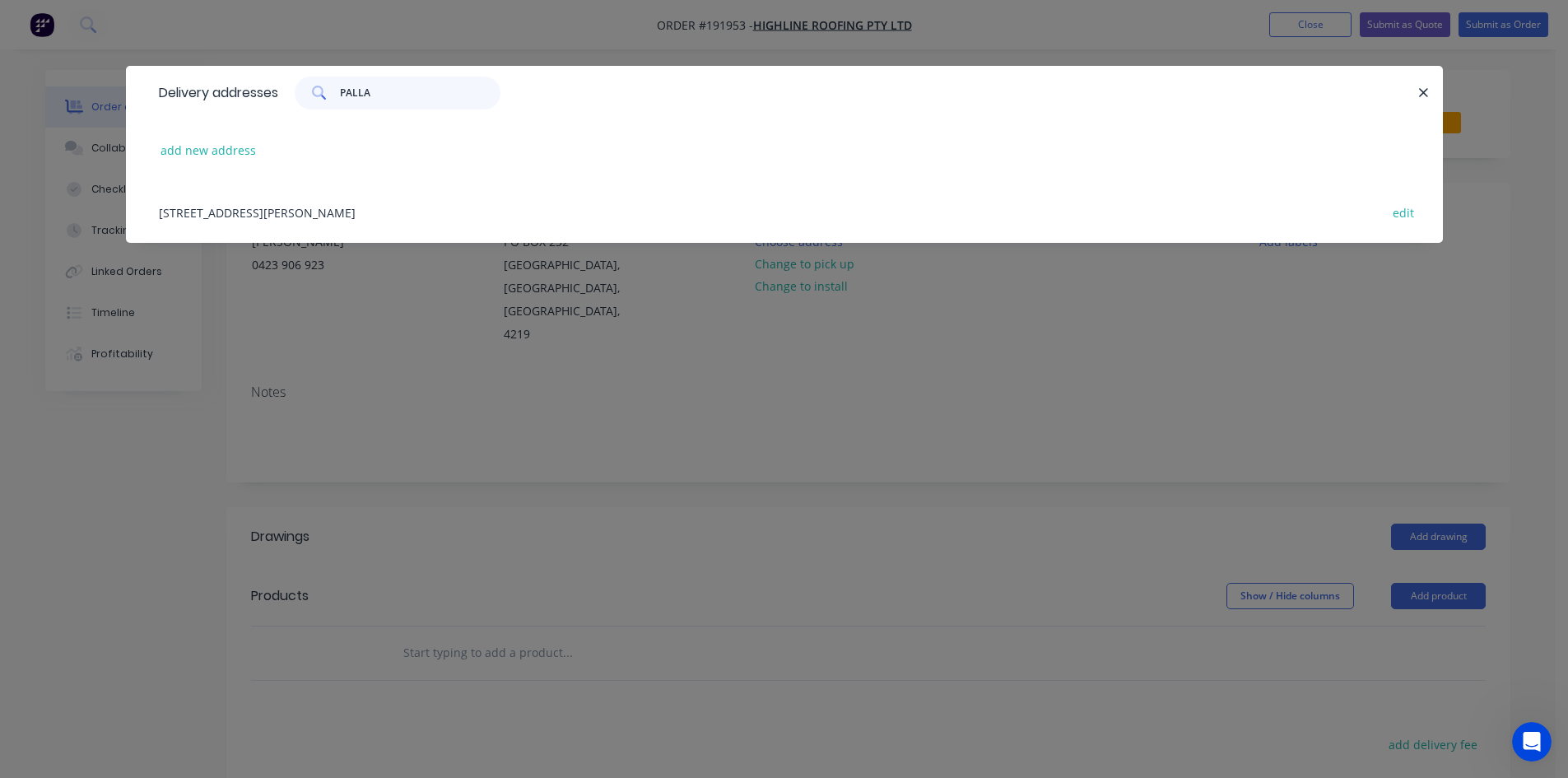
type input "PALLA"
click at [377, 212] on div "282 Ritchie Rd, PALLARA, Queensland, Australia edit" at bounding box center [785, 212] width 1268 height 62
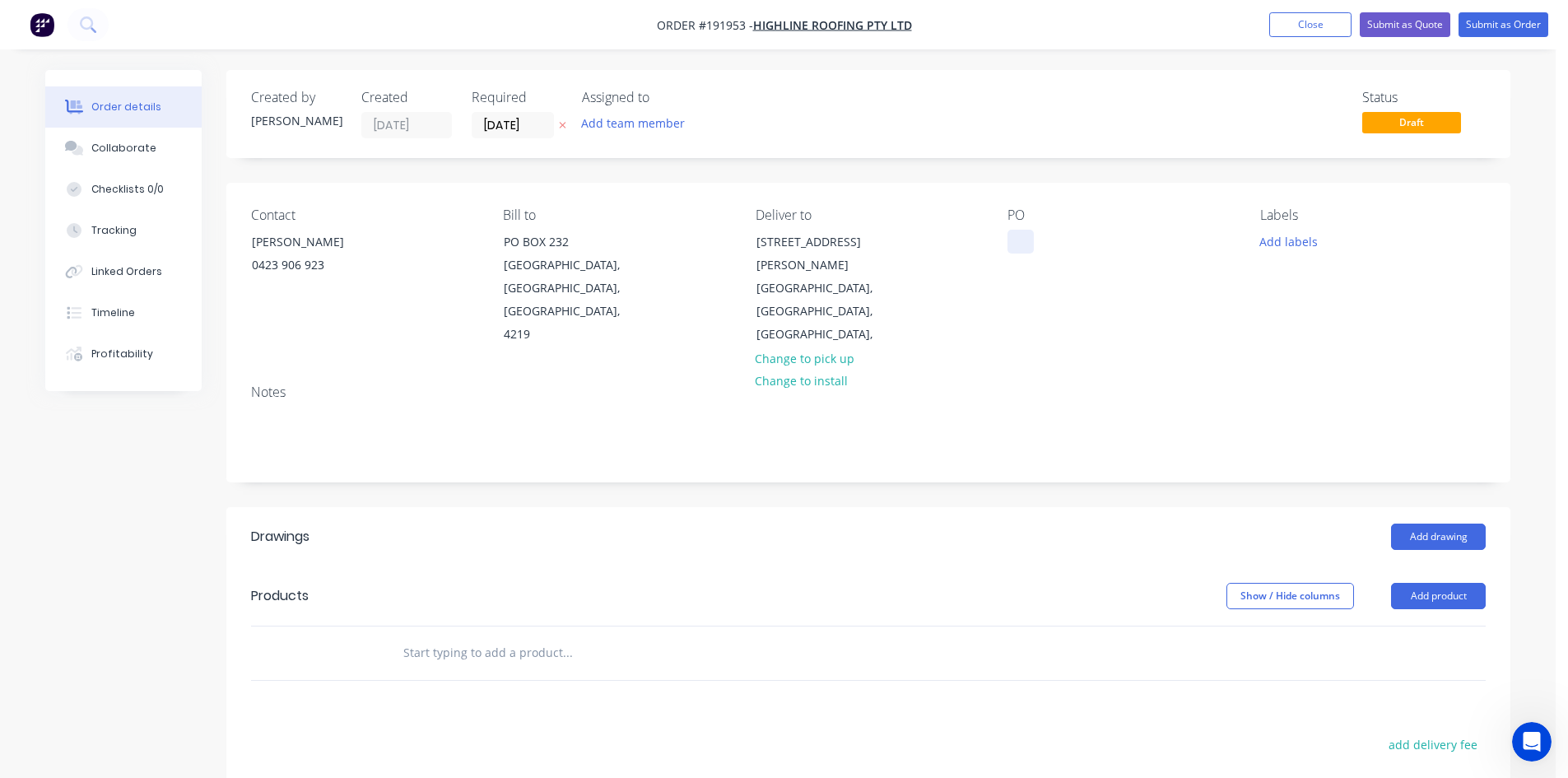
click at [1031, 245] on div at bounding box center [1021, 242] width 26 height 24
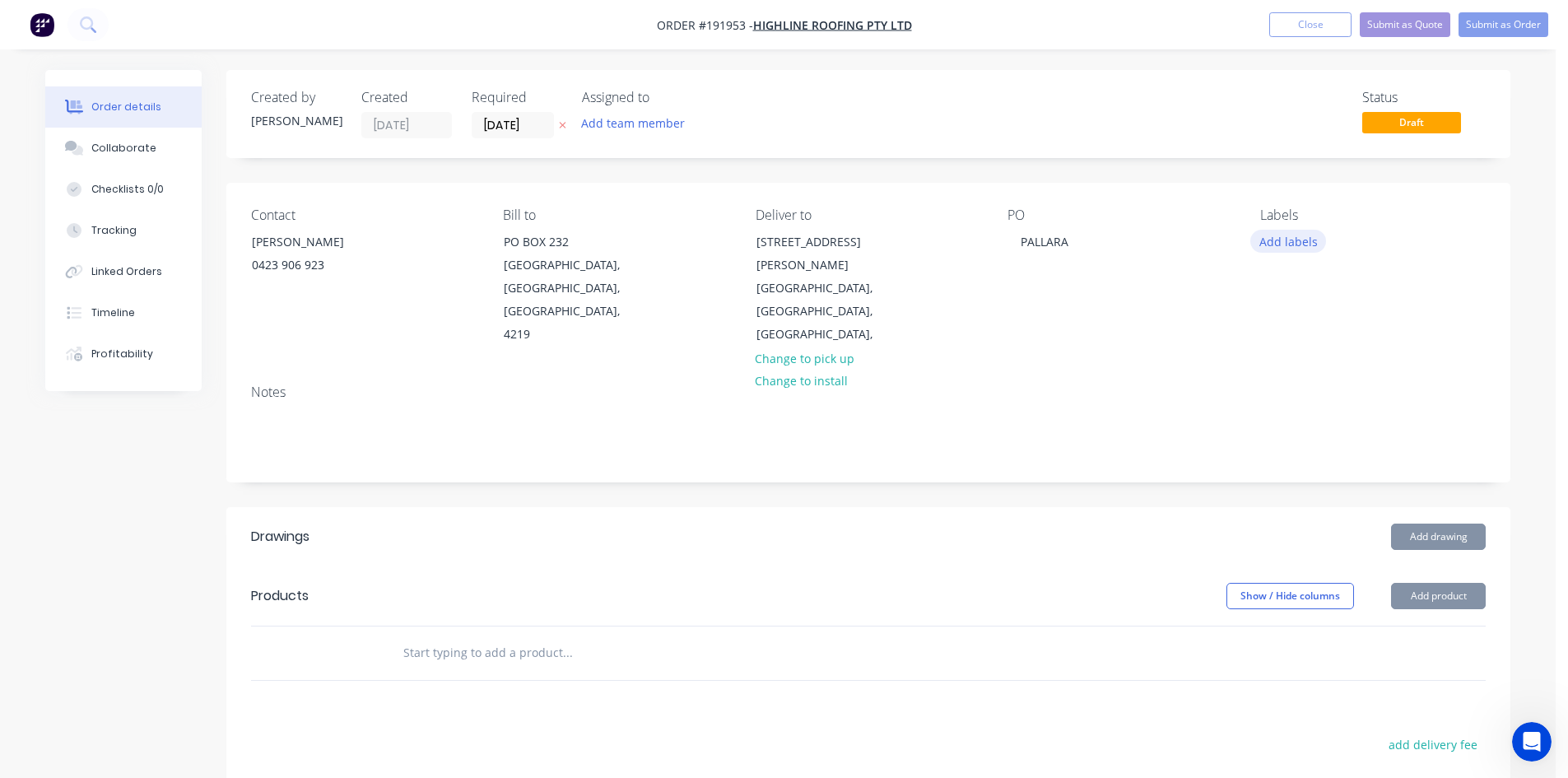
click at [1305, 239] on button "Add labels" at bounding box center [1288, 241] width 75 height 23
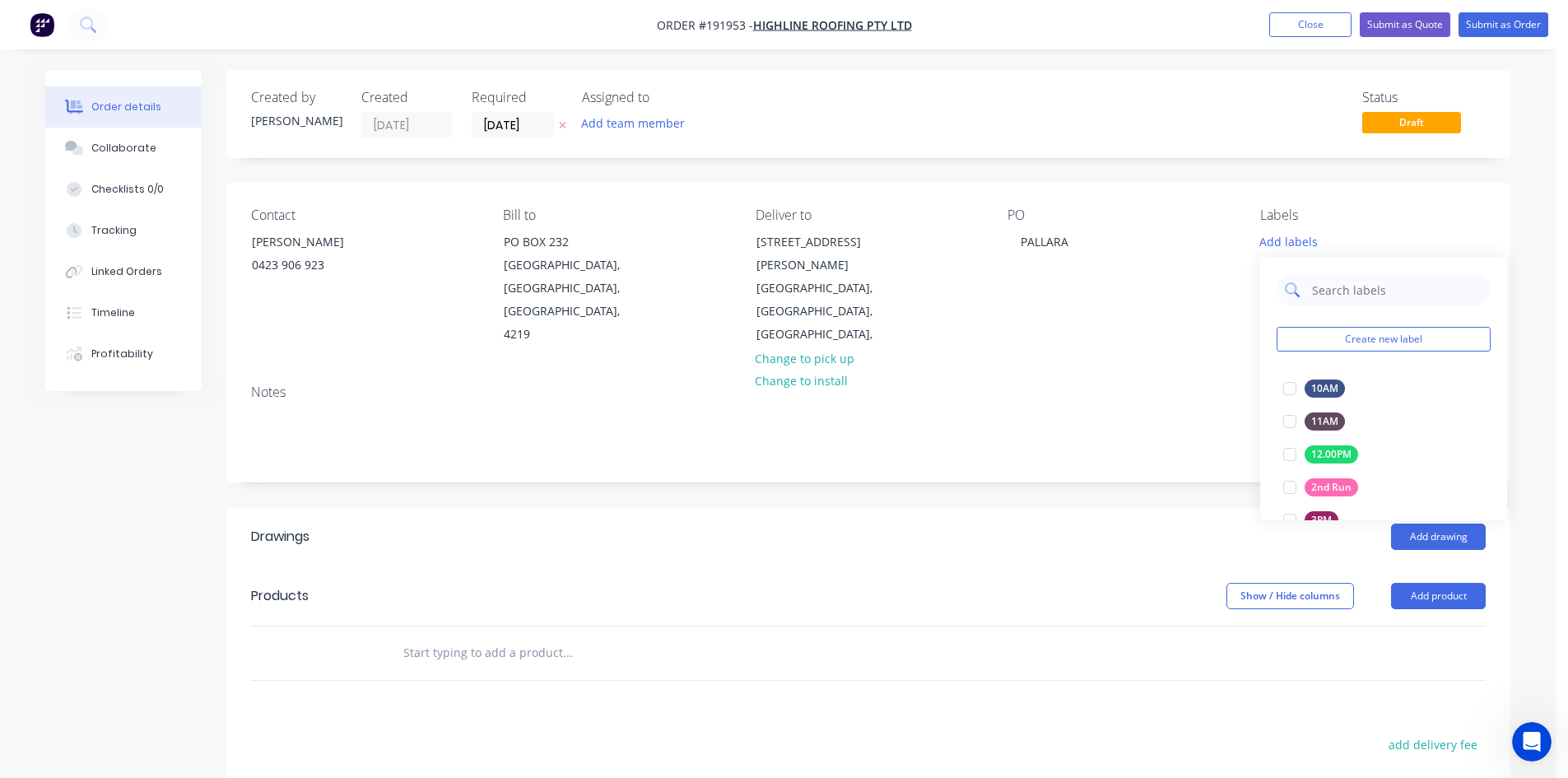
click at [1327, 295] on input "text" at bounding box center [1396, 290] width 172 height 33
type input "6:30"
click at [1293, 383] on div at bounding box center [1290, 389] width 33 height 33
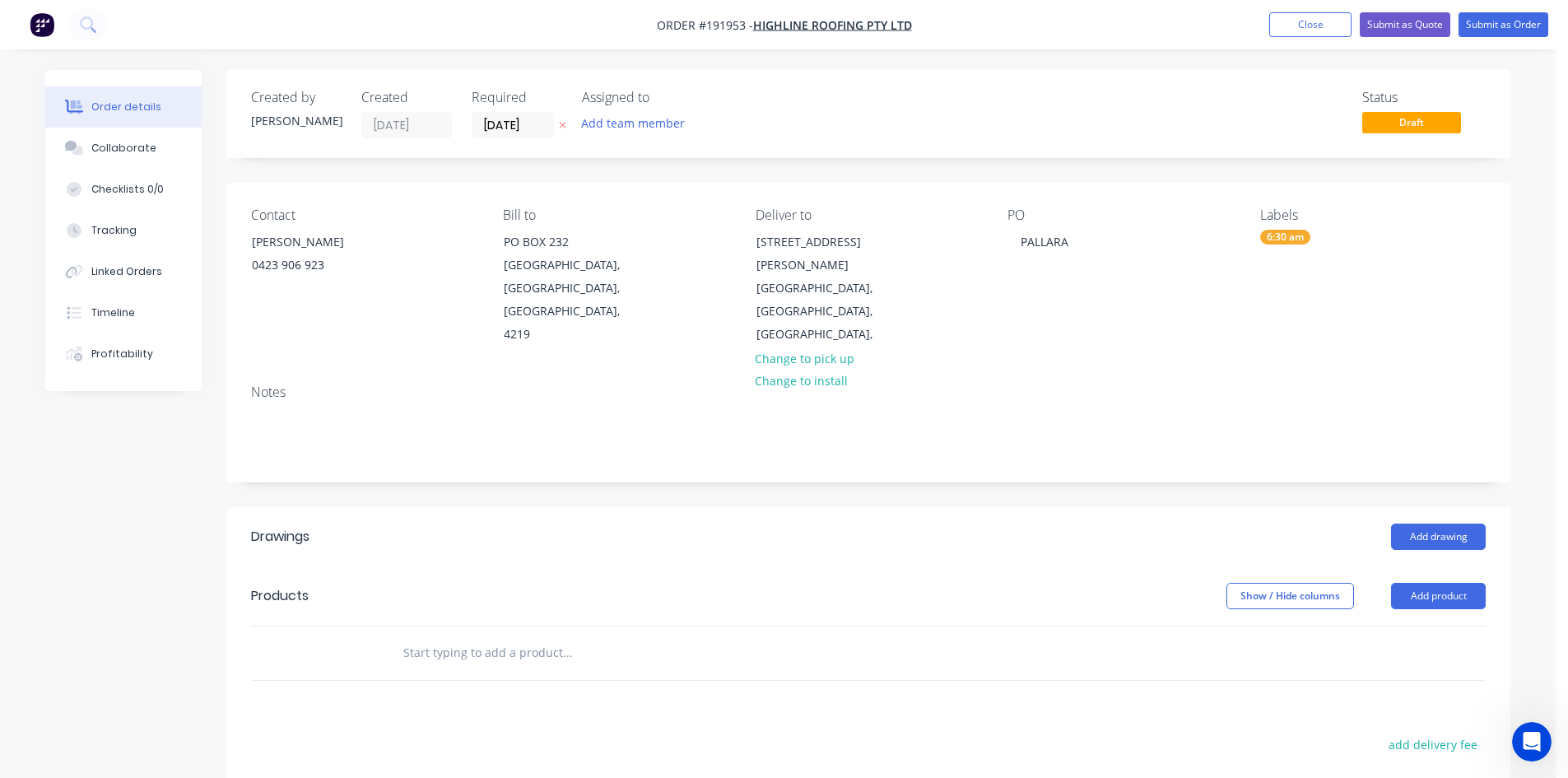
click at [1206, 371] on div "Notes" at bounding box center [868, 426] width 1284 height 110
click at [631, 637] on input "text" at bounding box center [567, 653] width 330 height 33
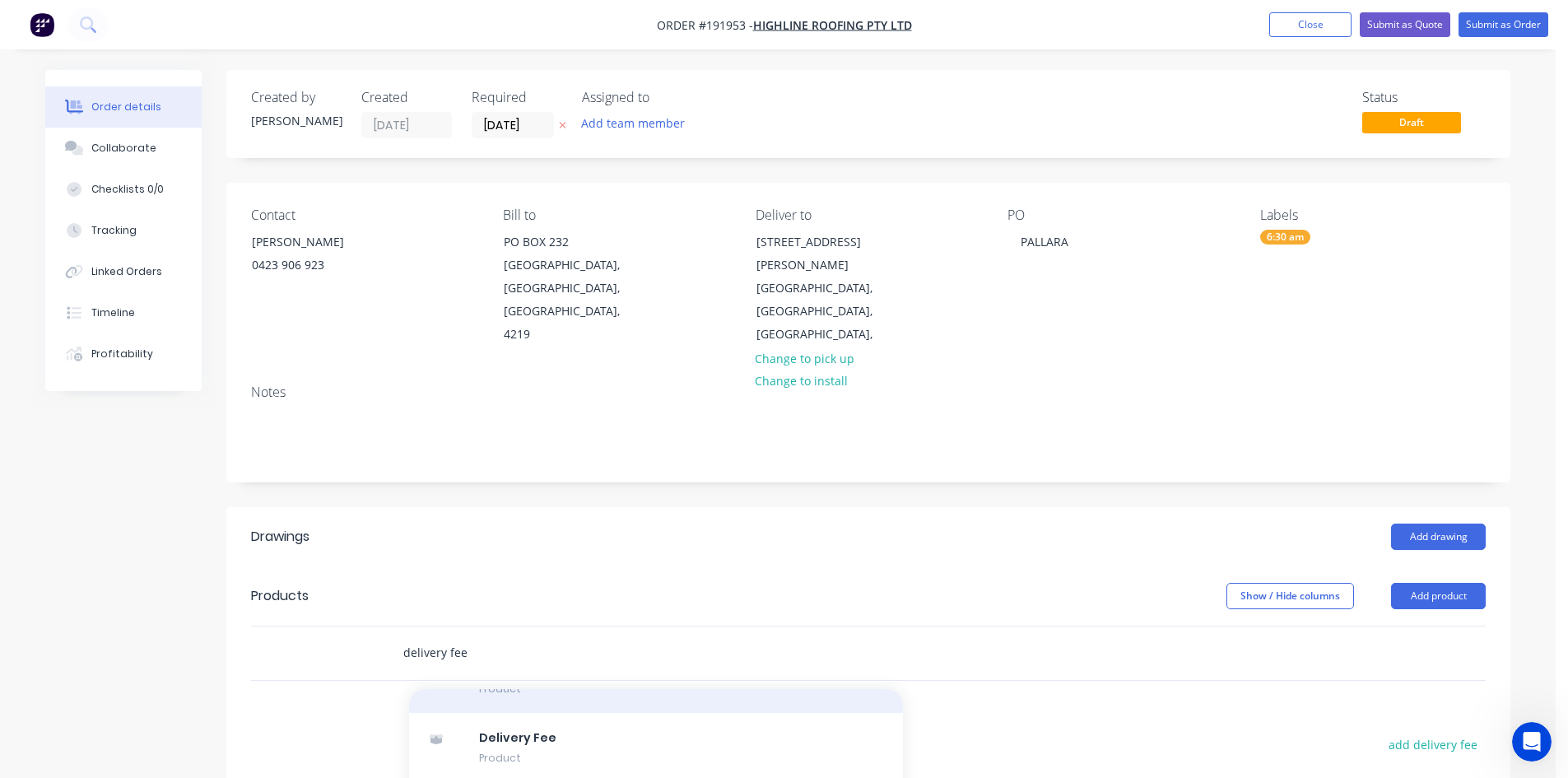
scroll to position [137, 0]
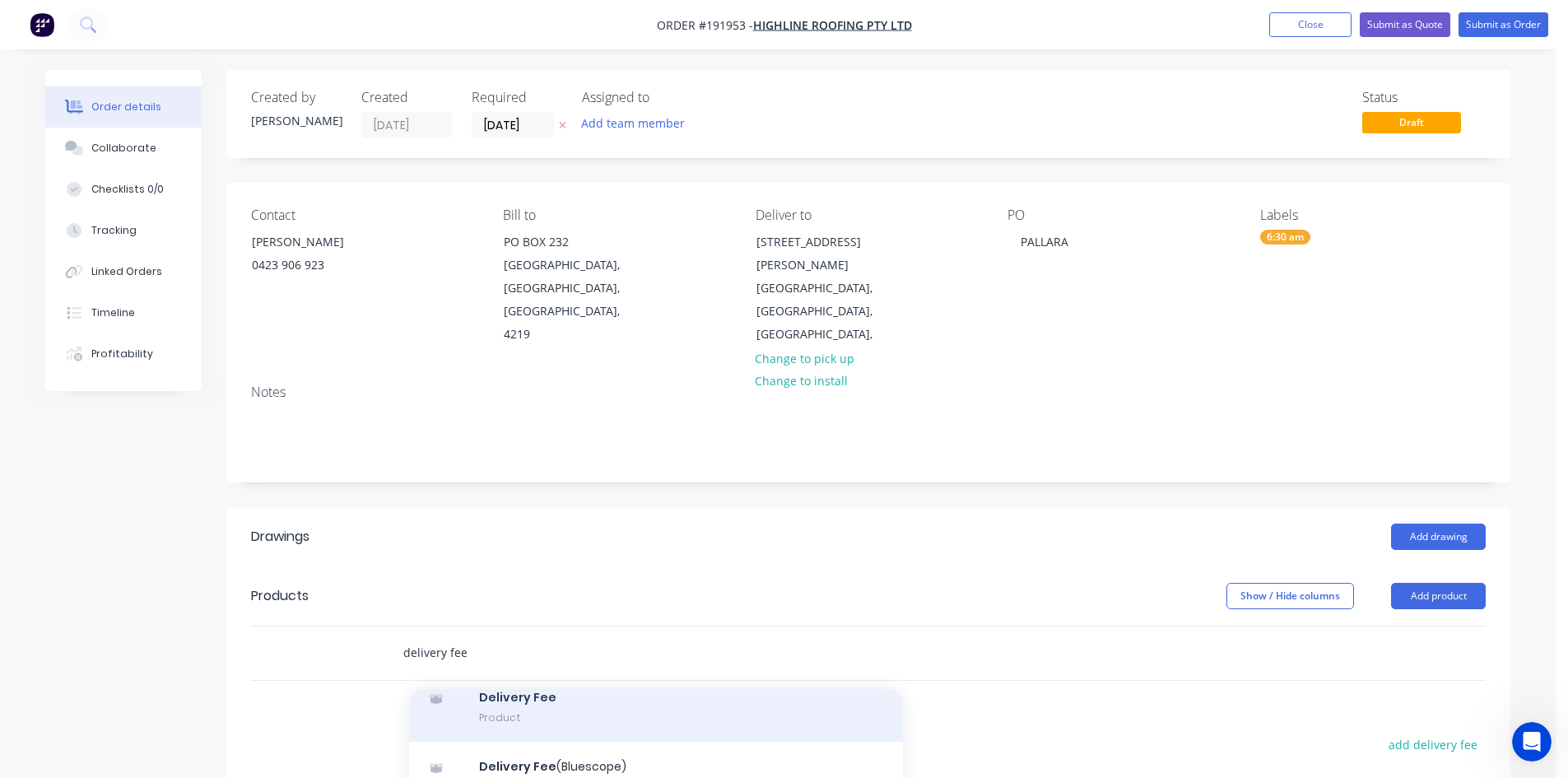
type input "delivery fee"
click at [617, 693] on div "Delivery Fee Product" at bounding box center [656, 707] width 493 height 69
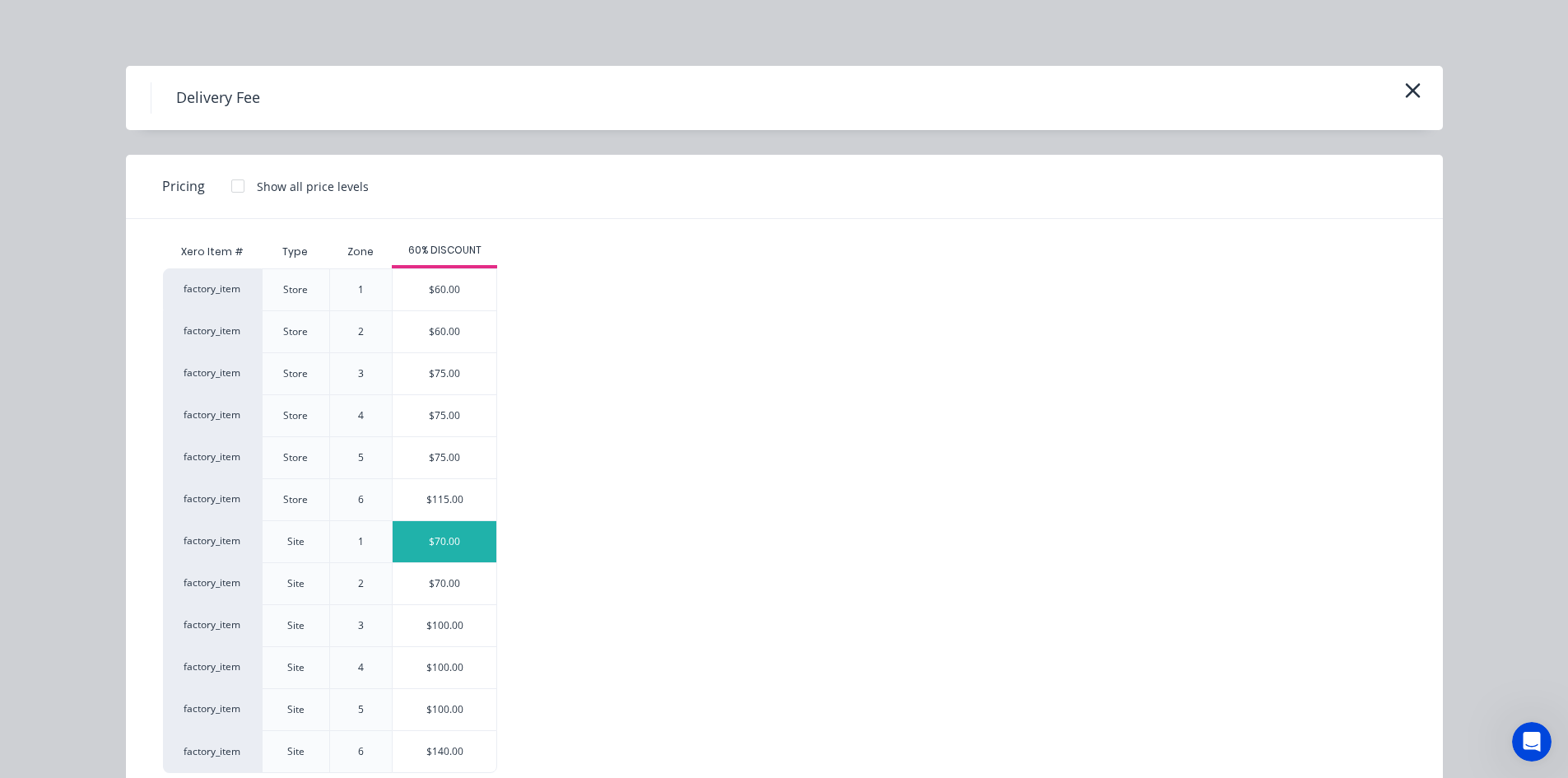
click at [464, 539] on div "$70.00" at bounding box center [445, 541] width 104 height 41
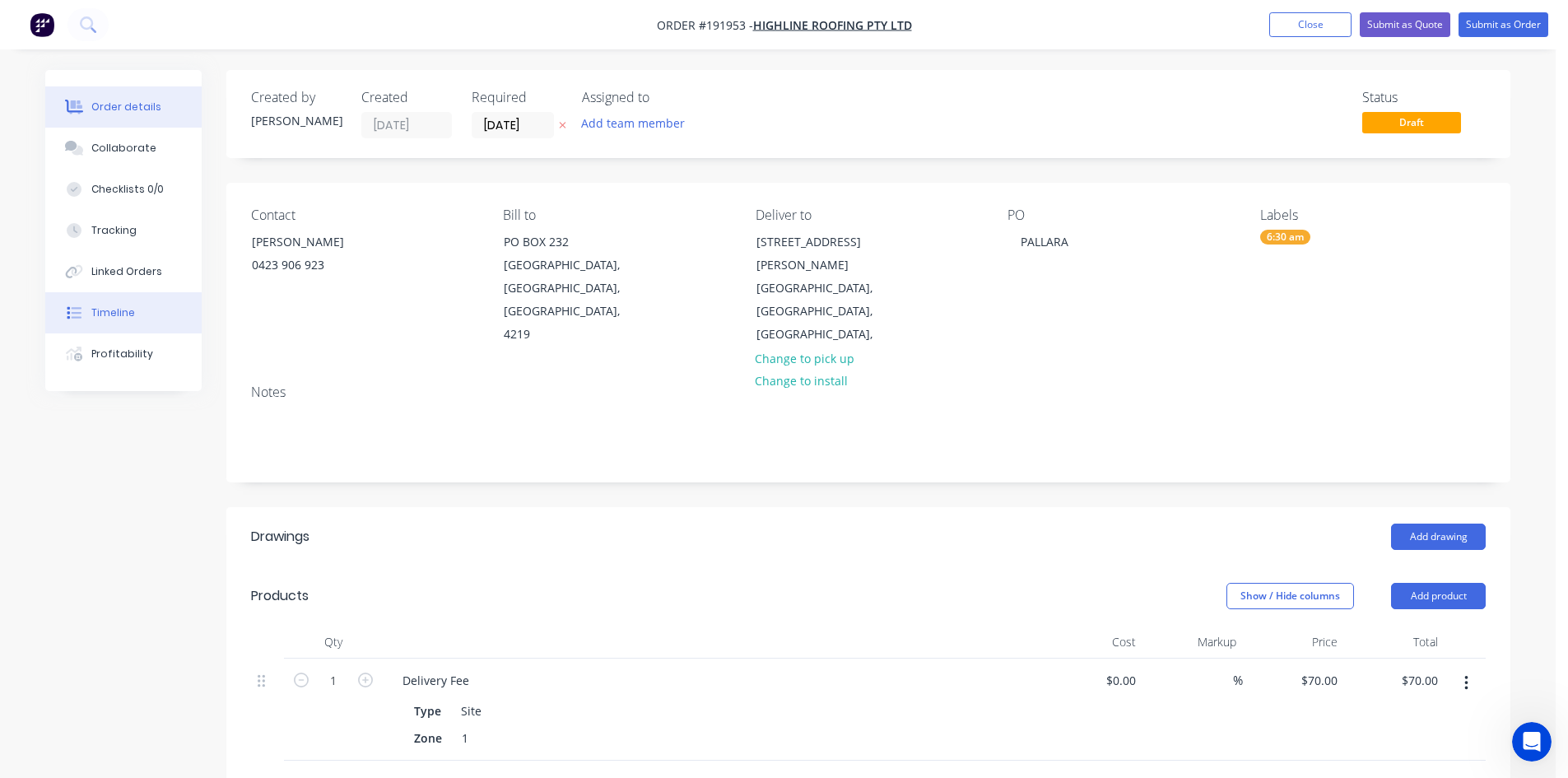
click at [157, 311] on button "Timeline" at bounding box center [123, 312] width 156 height 41
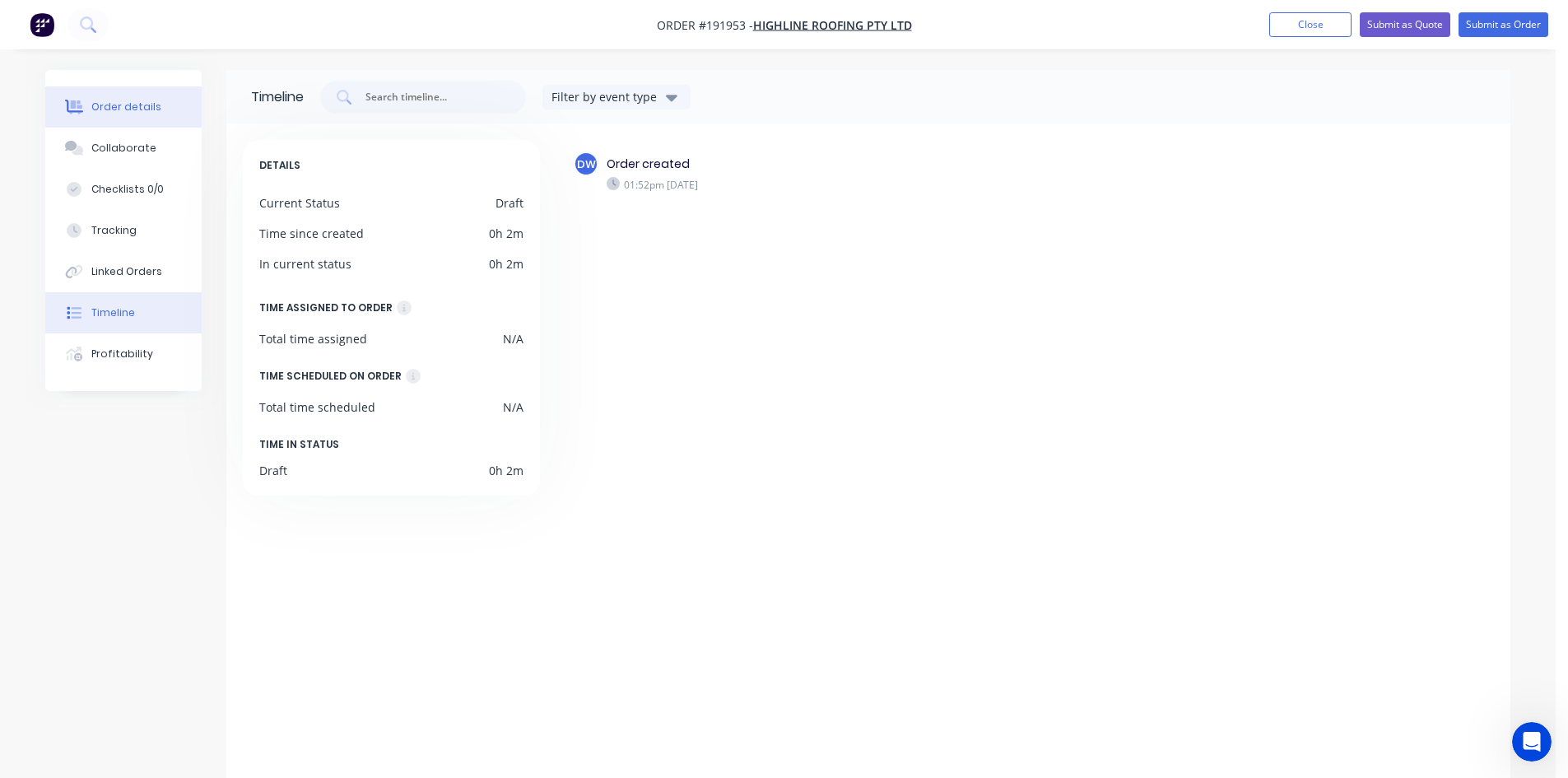
click at [147, 112] on div "Order details" at bounding box center [126, 107] width 70 height 15
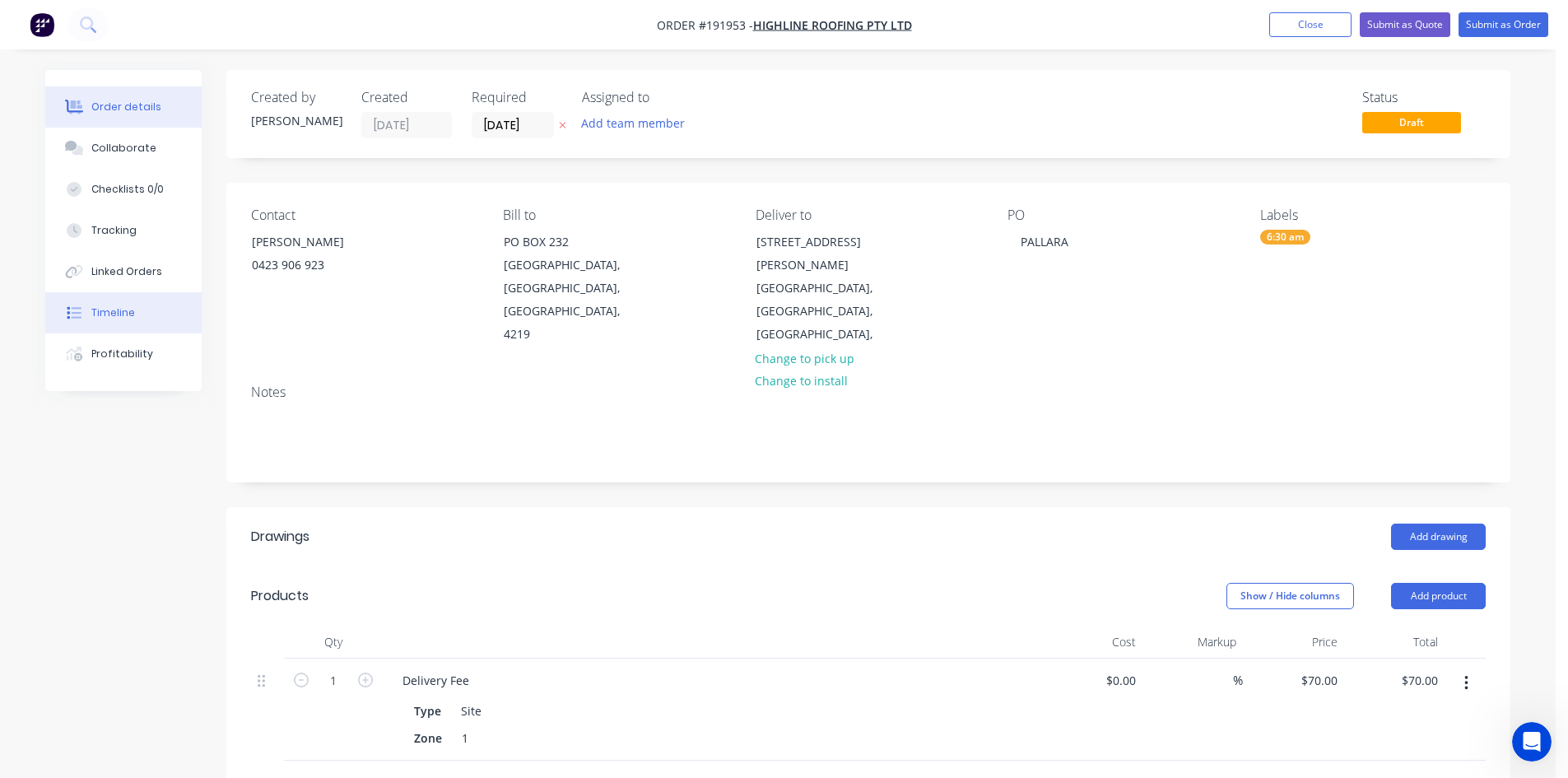
click at [135, 304] on button "Timeline" at bounding box center [123, 312] width 156 height 41
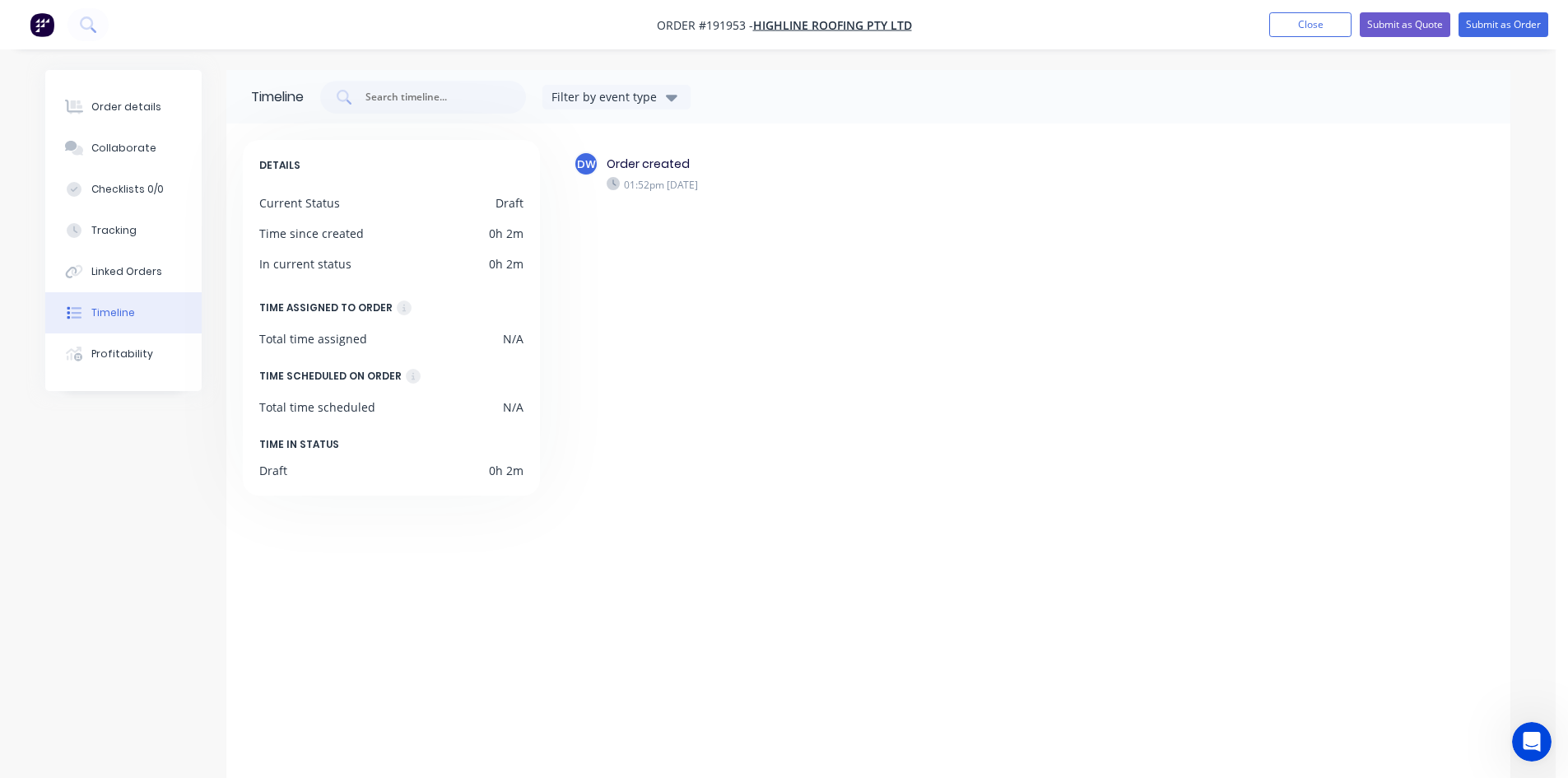
click at [644, 95] on div "Filter by event type" at bounding box center [606, 97] width 110 height 17
click at [637, 121] on div "General PDF Generated Status change Notification" at bounding box center [624, 187] width 165 height 150
click at [167, 113] on button "Order details" at bounding box center [123, 107] width 156 height 41
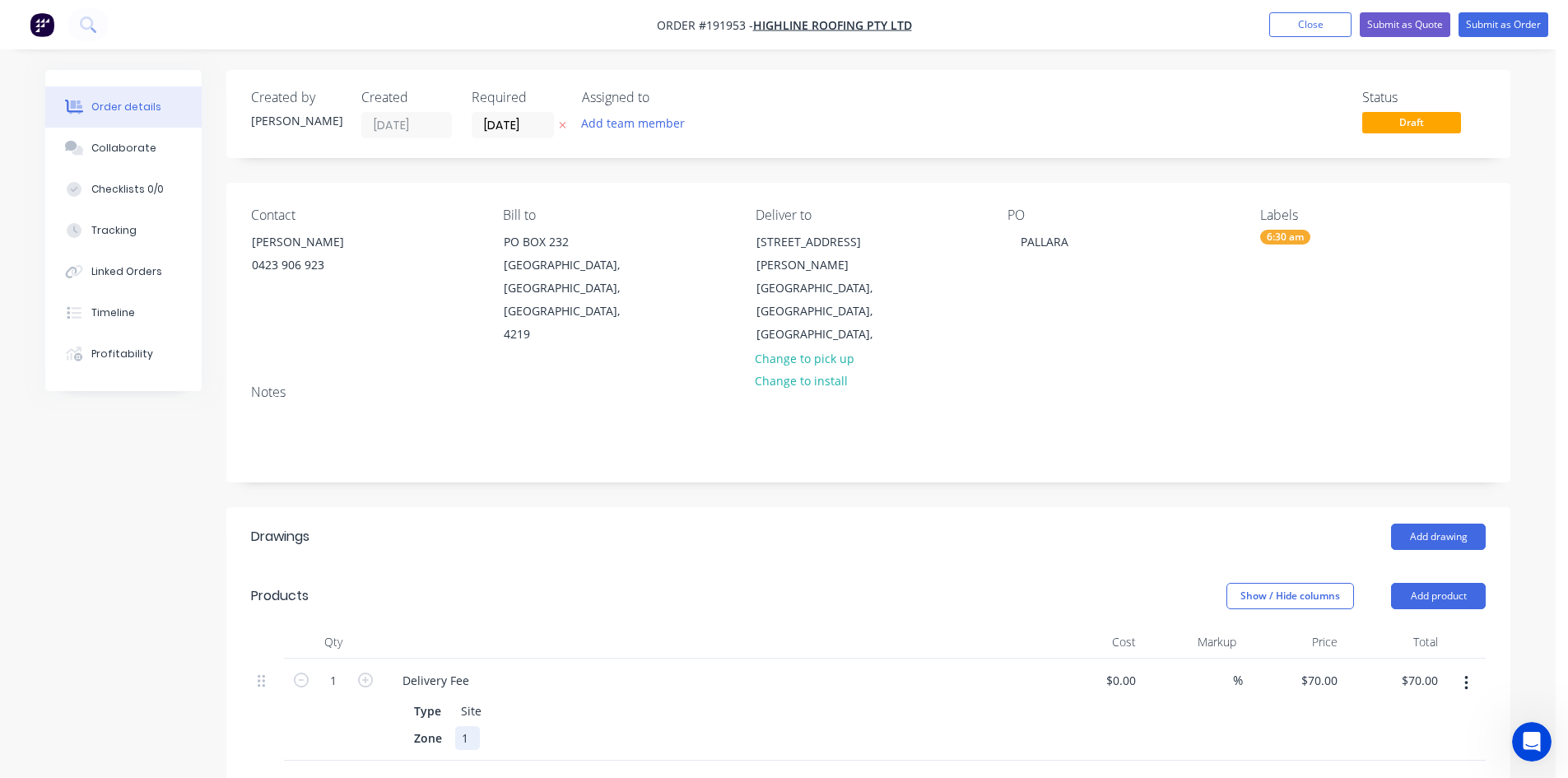
click at [921, 726] on div "Zone 1" at bounding box center [709, 738] width 603 height 24
click at [911, 699] on div "Type Site" at bounding box center [709, 711] width 603 height 24
click at [905, 726] on div "Zone 1" at bounding box center [709, 738] width 603 height 24
click at [1407, 524] on button "Add drawing" at bounding box center [1438, 537] width 95 height 26
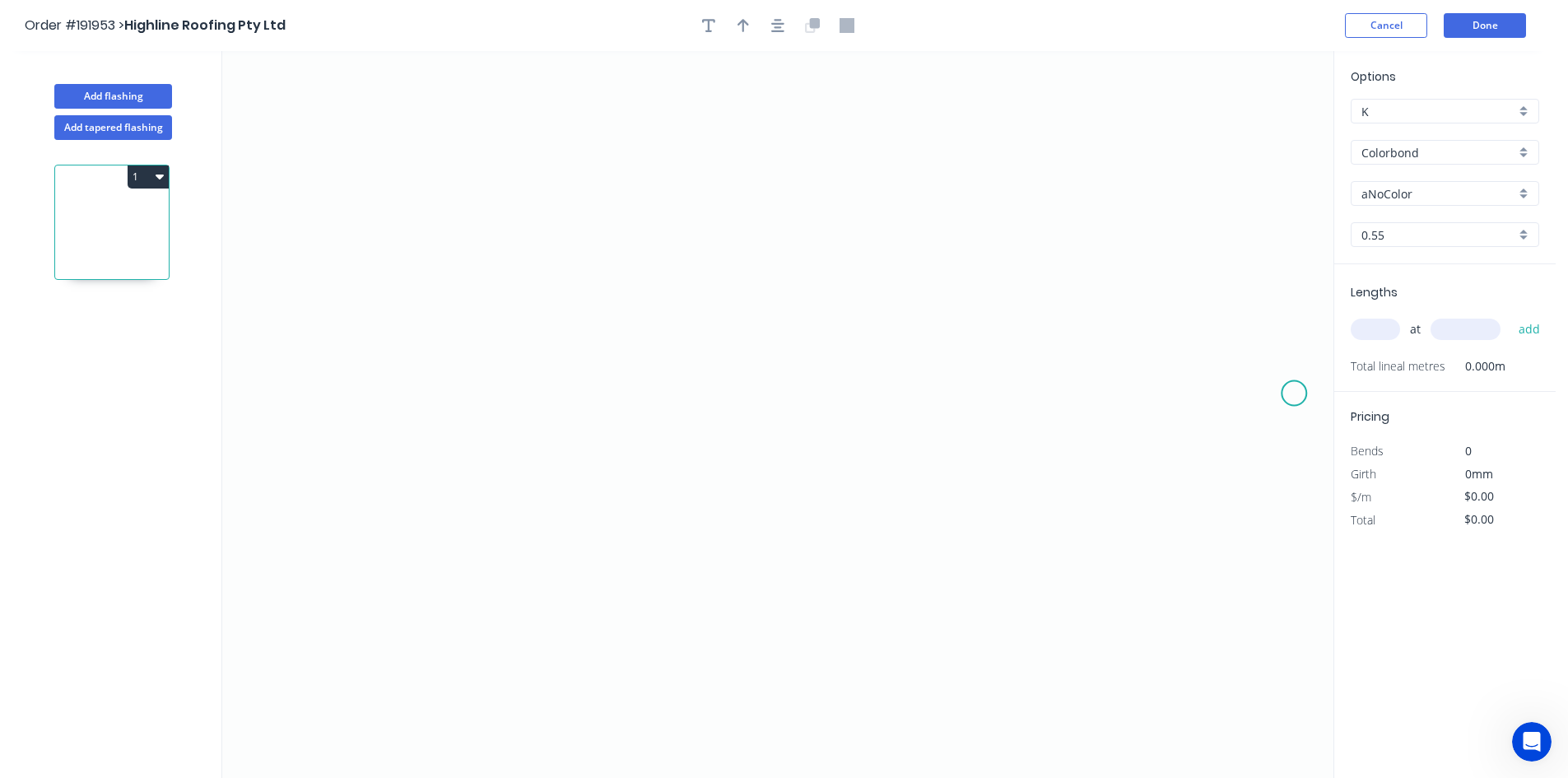
click at [1292, 396] on icon "0" at bounding box center [777, 415] width 1111 height 727
drag, startPoint x: 1510, startPoint y: 2, endPoint x: 1188, endPoint y: 373, distance: 491.2
click at [1188, 373] on icon "0 ?" at bounding box center [777, 415] width 1111 height 727
click at [1314, 416] on div "Delete point" at bounding box center [1377, 417] width 166 height 34
click at [555, 662] on icon "0" at bounding box center [777, 415] width 1111 height 727
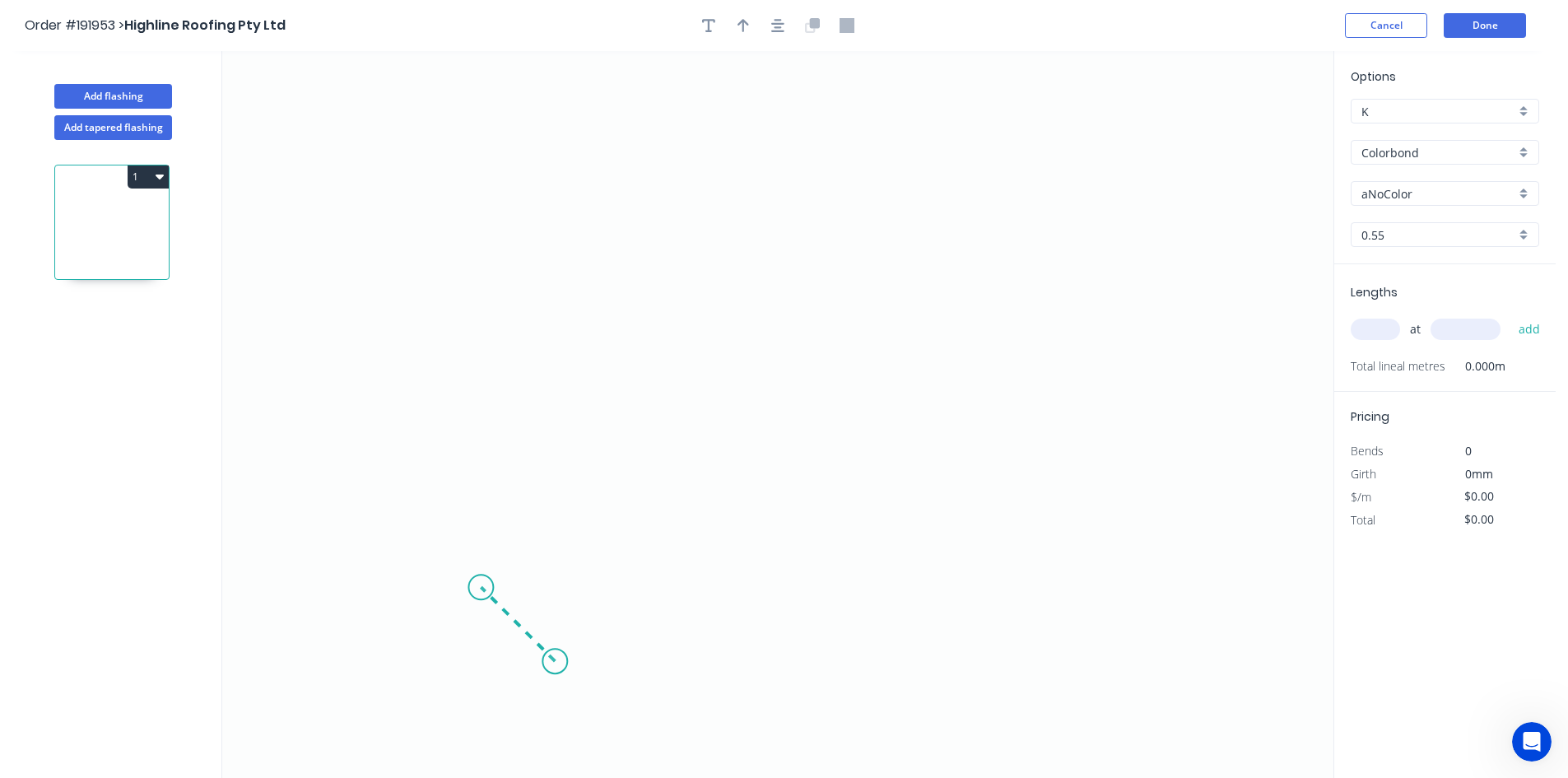
click at [480, 589] on icon at bounding box center [517, 624] width 74 height 74
click at [495, 257] on icon "0 ?" at bounding box center [777, 415] width 1111 height 727
click at [495, 257] on icon "0 ? ?" at bounding box center [777, 415] width 1111 height 727
click at [491, 258] on circle at bounding box center [480, 257] width 24 height 24
click at [507, 258] on icon "0 ? ?" at bounding box center [777, 415] width 1111 height 727
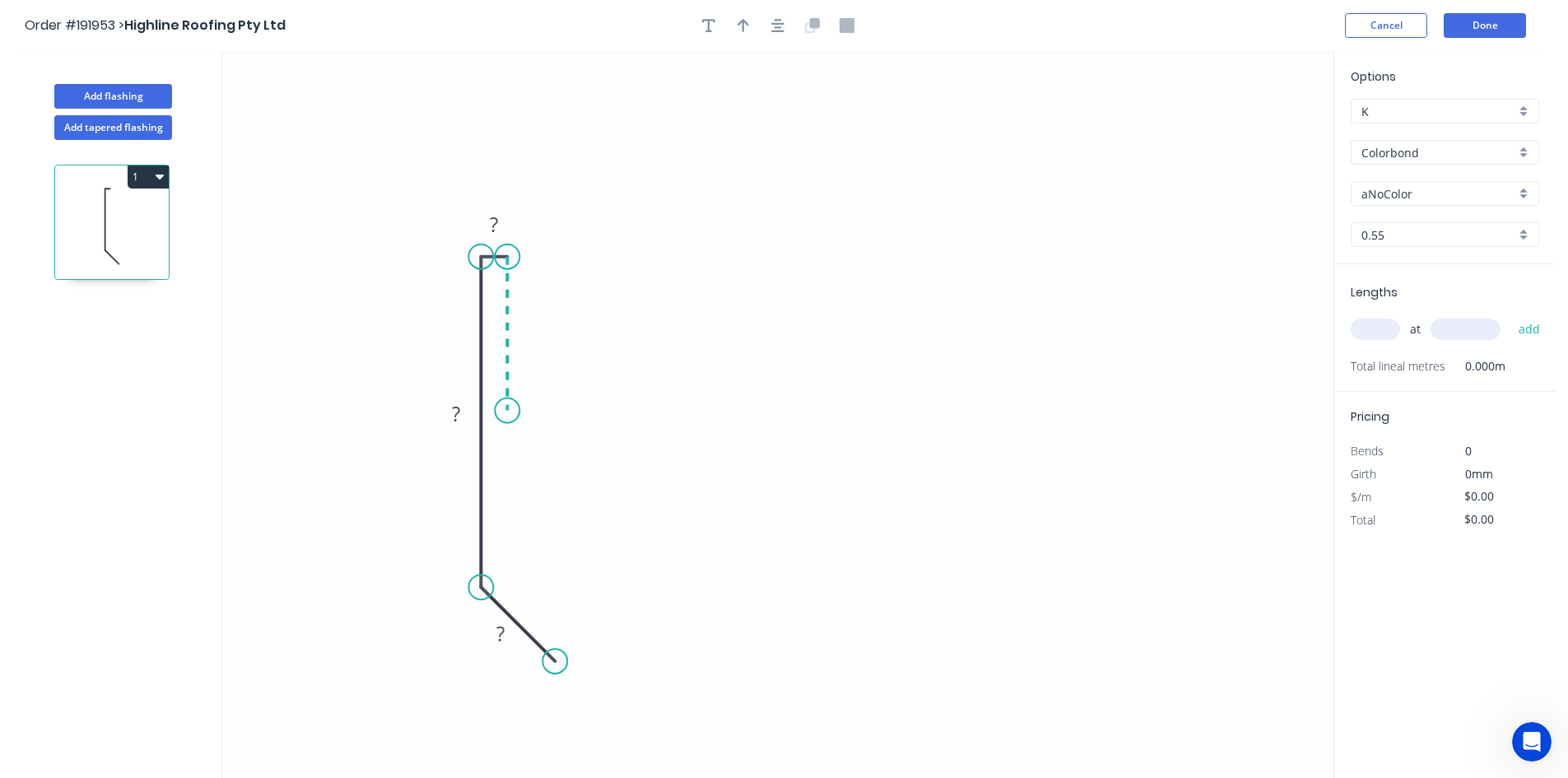
click at [495, 411] on icon "0 ? ? ?" at bounding box center [777, 415] width 1111 height 727
click at [808, 444] on icon "0 ? ? ? ?" at bounding box center [777, 415] width 1111 height 727
click at [808, 444] on circle at bounding box center [808, 443] width 24 height 24
drag, startPoint x: 628, startPoint y: 397, endPoint x: 611, endPoint y: 380, distance: 24.0
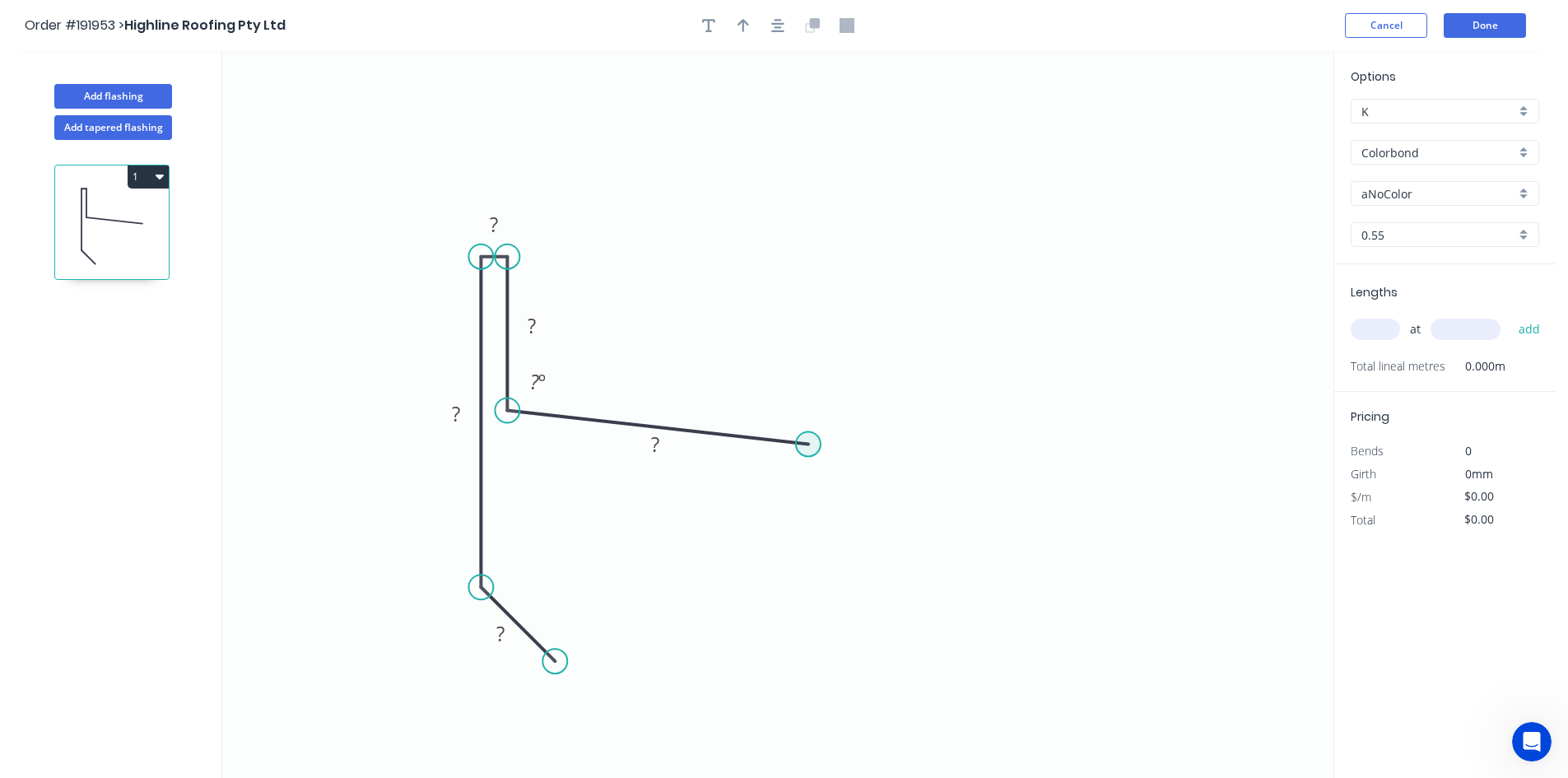
click at [806, 442] on circle at bounding box center [808, 443] width 24 height 24
click at [826, 513] on icon "0 ? ? ? ? ? ? º" at bounding box center [777, 415] width 1111 height 727
click at [826, 513] on circle at bounding box center [826, 512] width 24 height 24
drag, startPoint x: 823, startPoint y: 511, endPoint x: 831, endPoint y: 539, distance: 29.1
click at [831, 539] on circle at bounding box center [830, 538] width 24 height 24
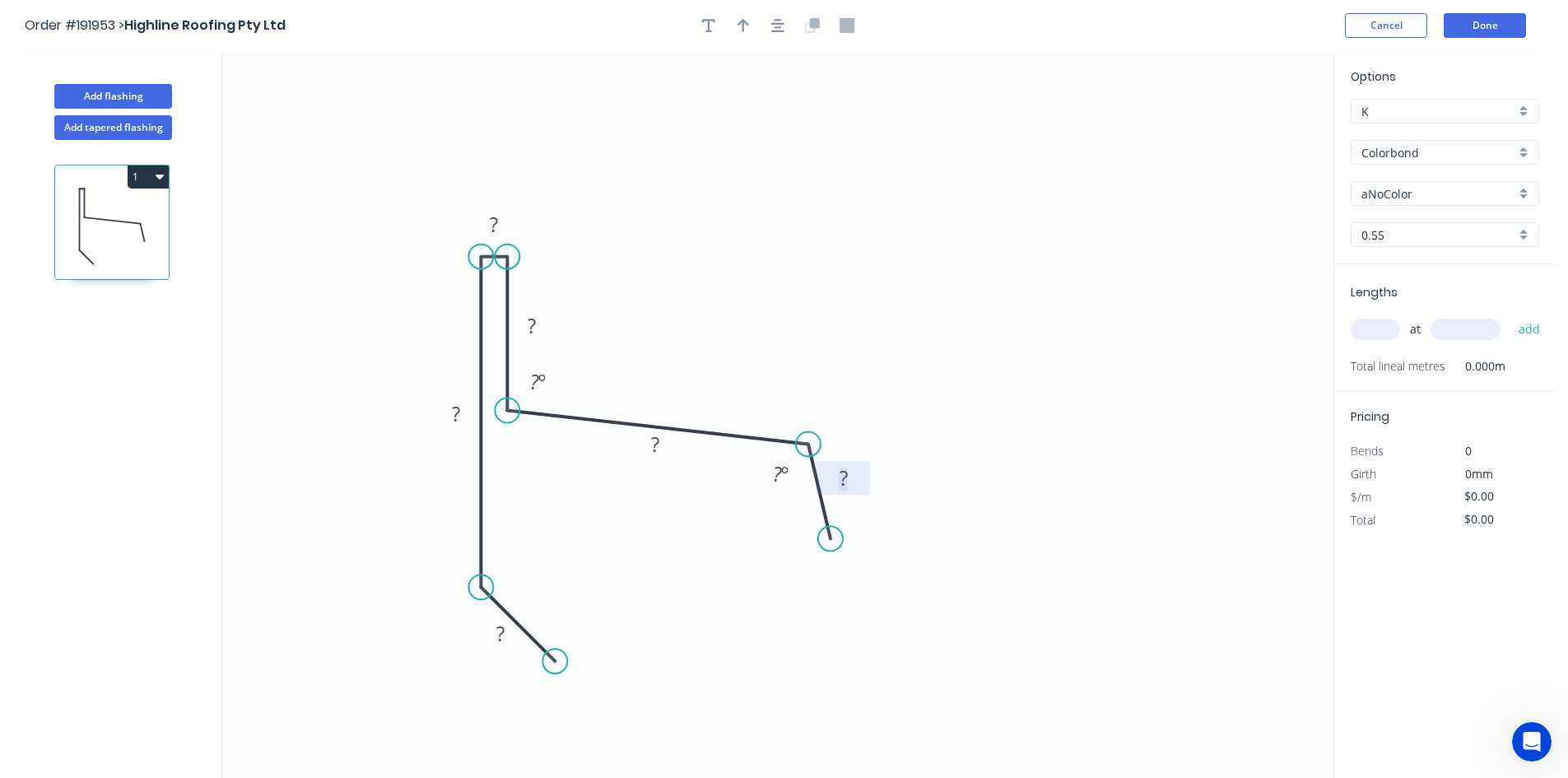
click at [840, 480] on g "?" at bounding box center [844, 477] width 33 height 27
click at [506, 622] on div "Show angle" at bounding box center [572, 635] width 166 height 34
click at [519, 575] on tspan "º" at bounding box center [523, 570] width 8 height 27
click at [506, 246] on div "Hide measurement" at bounding box center [578, 246] width 166 height 34
click at [532, 318] on tspan "?" at bounding box center [531, 325] width 8 height 27
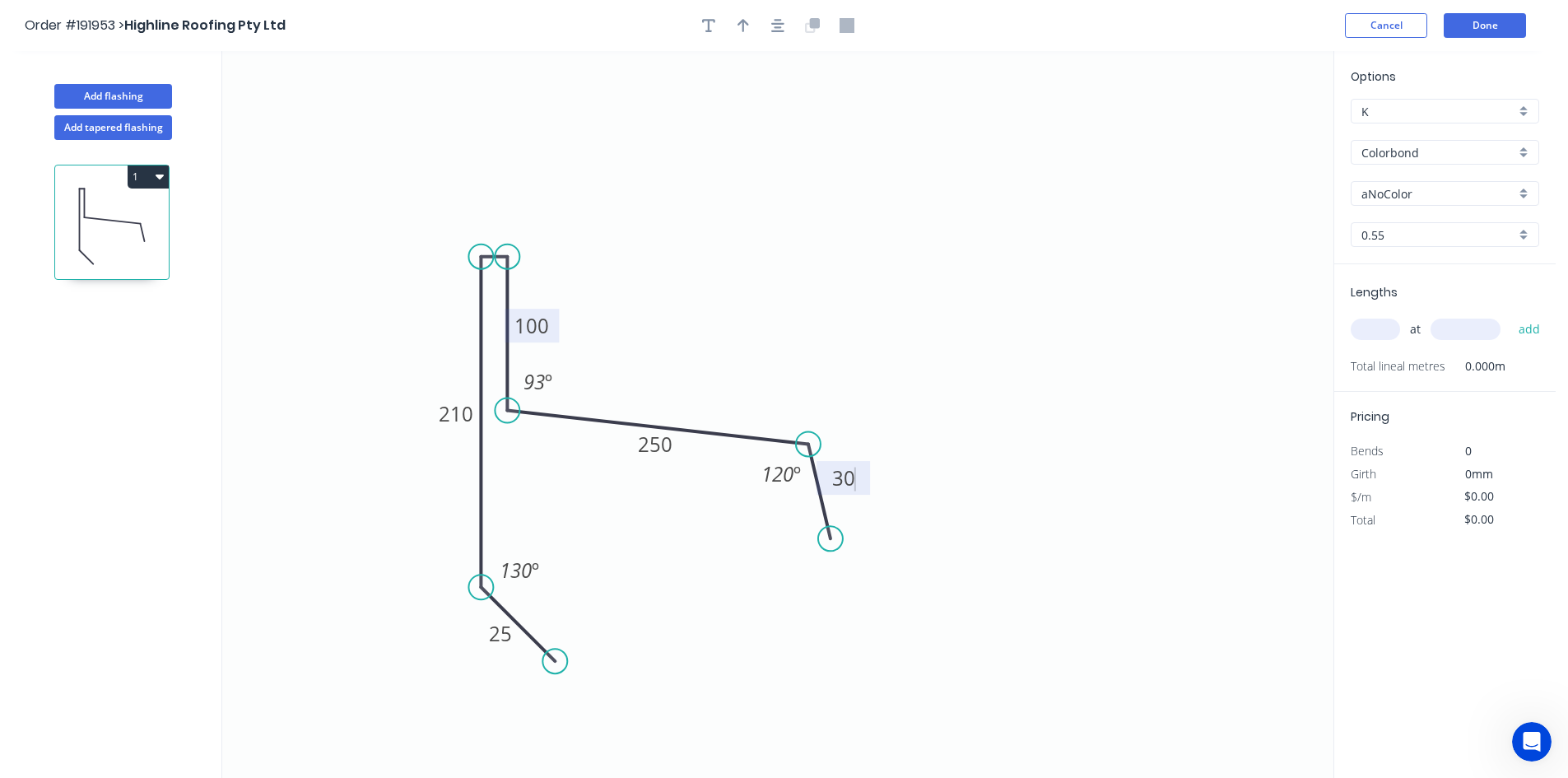
type input "$20.76"
click at [1373, 328] on input "text" at bounding box center [1375, 329] width 49 height 22
type input "3"
type input "5200"
click at [1510, 315] on button "add" at bounding box center [1529, 329] width 39 height 28
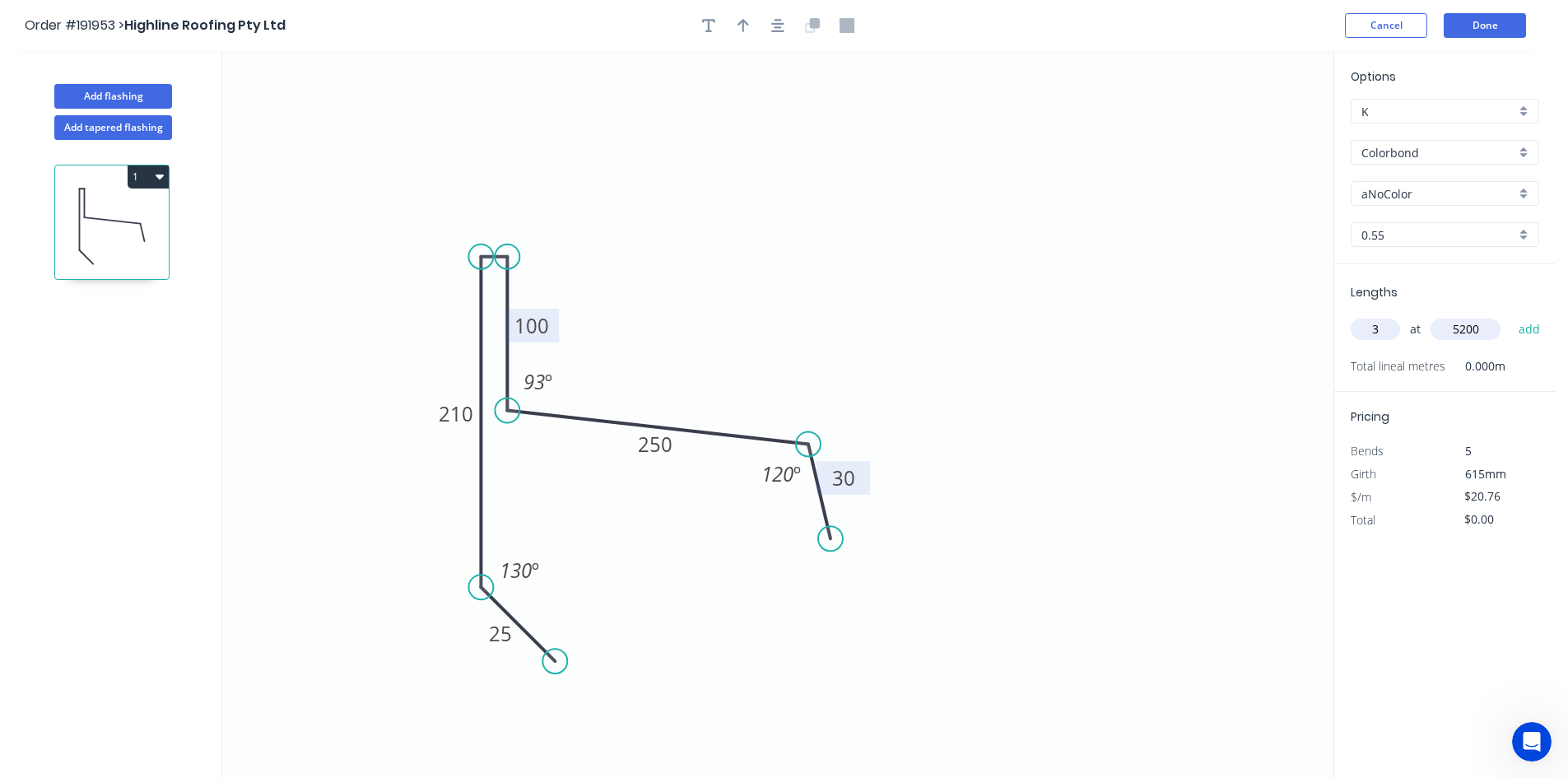
type input "$323.86"
click at [1382, 193] on input "aNoColor" at bounding box center [1438, 194] width 154 height 17
click at [1379, 211] on div "Deep Ocean" at bounding box center [1444, 225] width 186 height 29
type input "Deep Ocean"
click at [1252, 324] on icon "0 25 210 100 250 30 130 º 93 º 120 º" at bounding box center [777, 415] width 1111 height 727
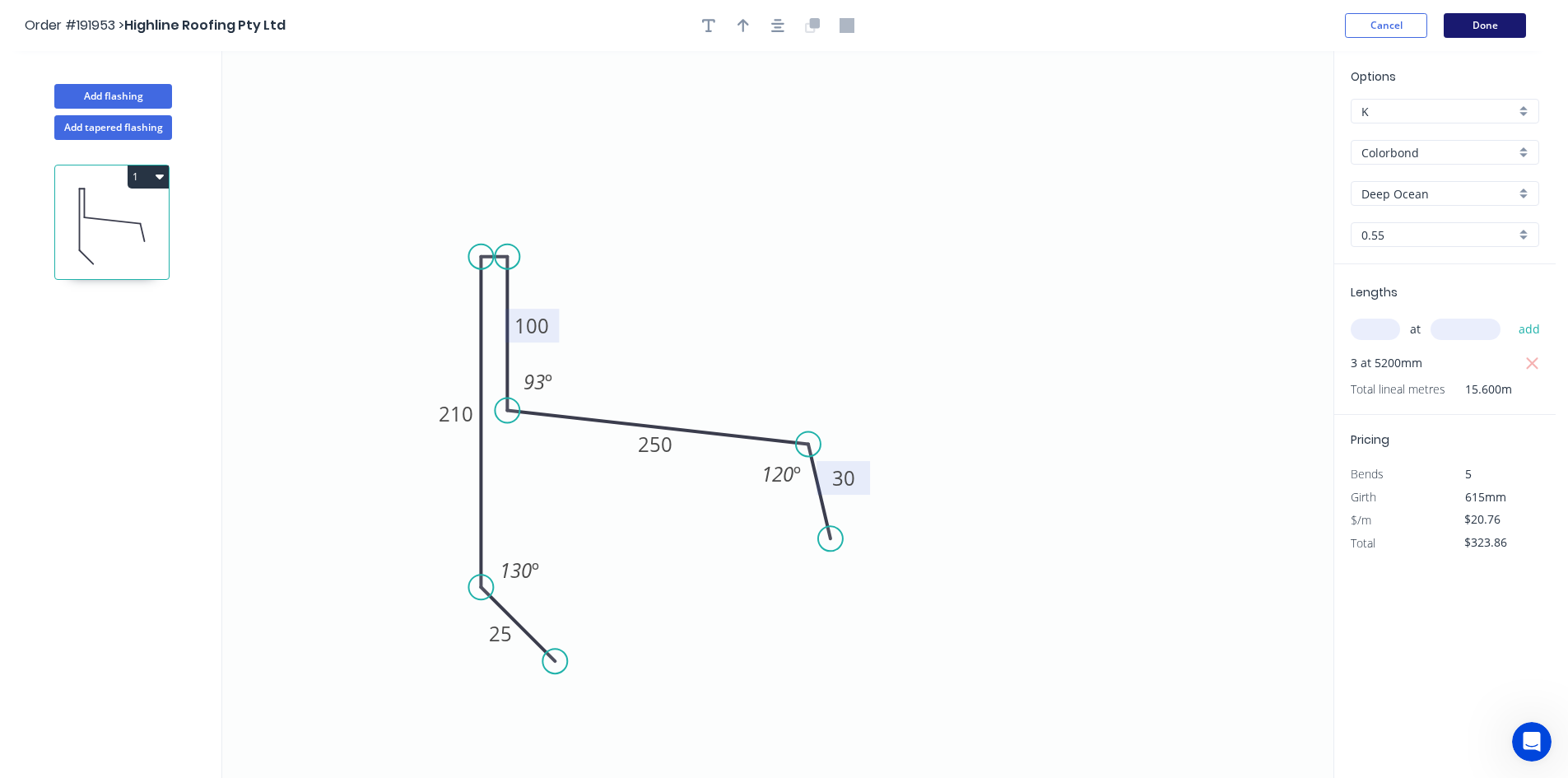
click at [1494, 29] on button "Done" at bounding box center [1485, 25] width 82 height 24
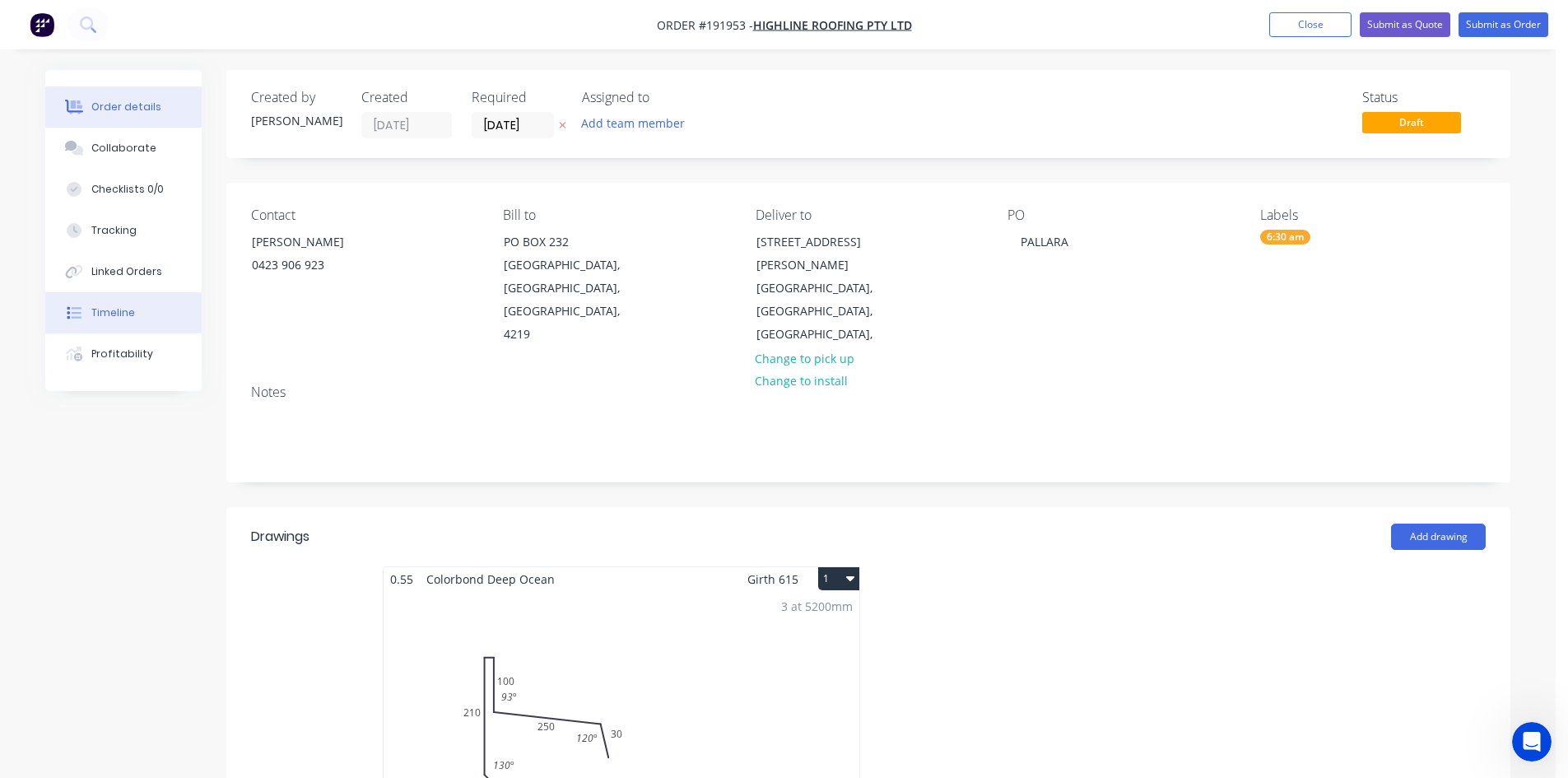
click at [127, 309] on div "Timeline" at bounding box center [113, 312] width 43 height 15
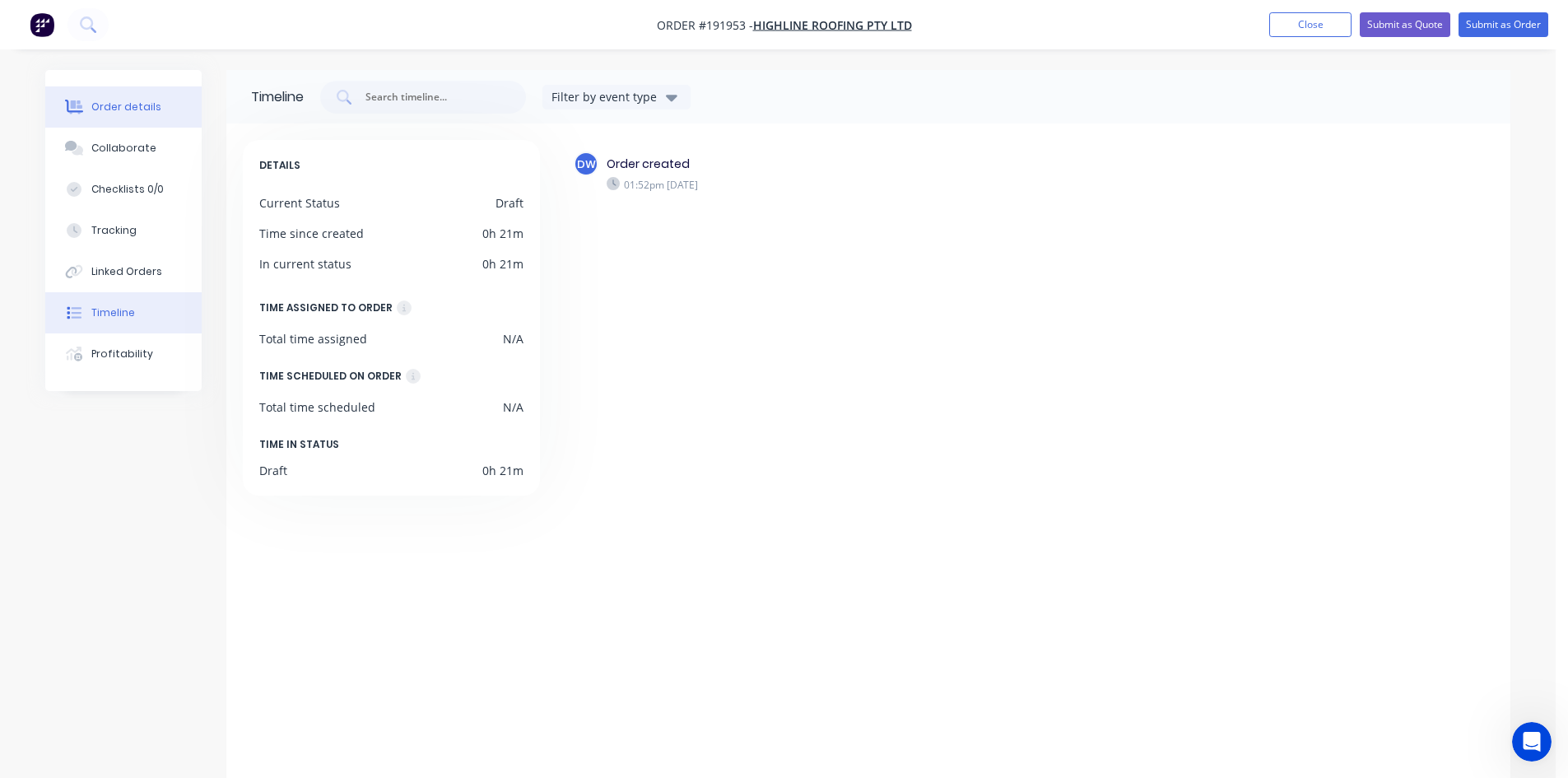
click at [137, 95] on button "Order details" at bounding box center [123, 107] width 156 height 41
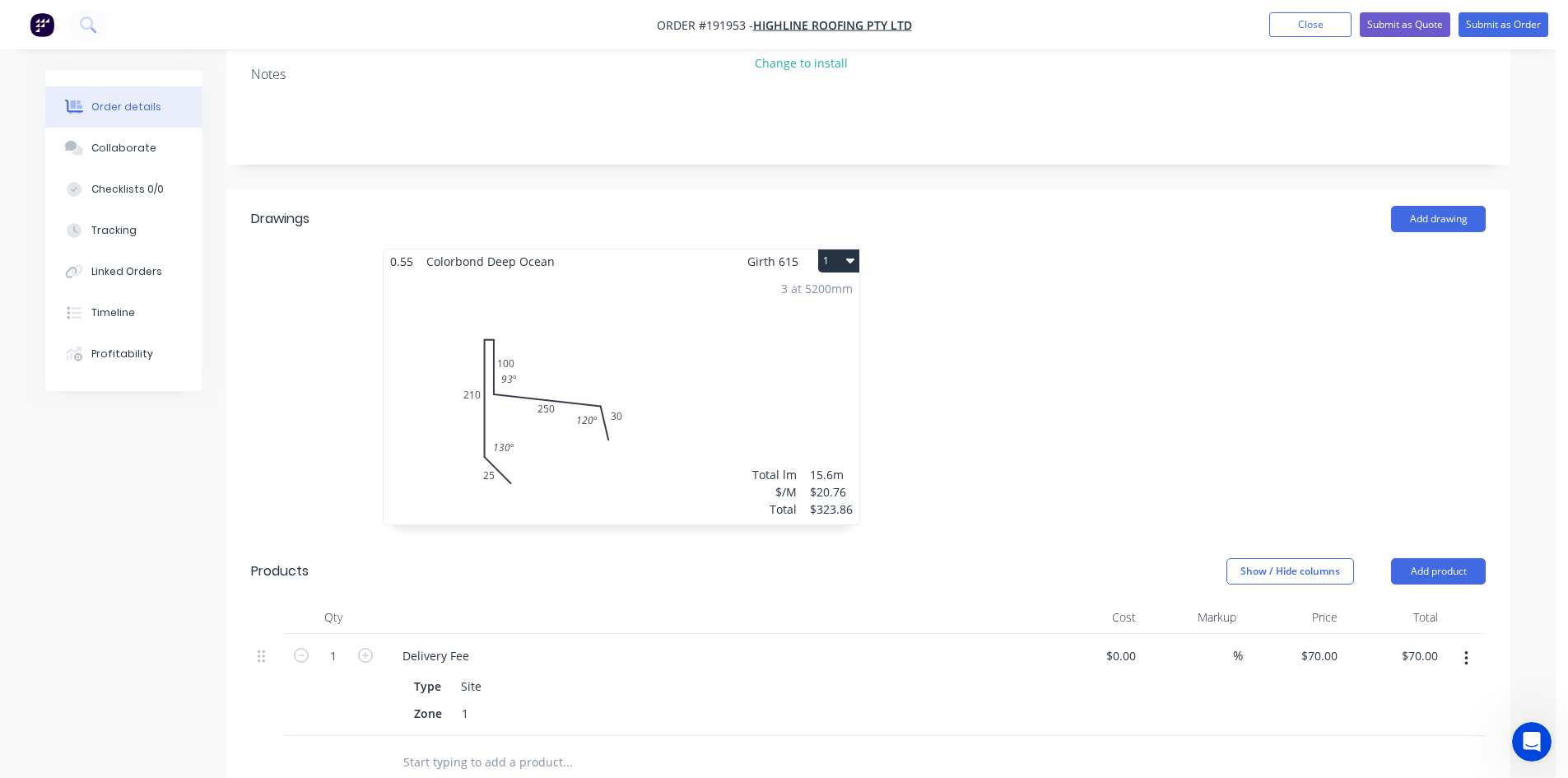
scroll to position [412, 0]
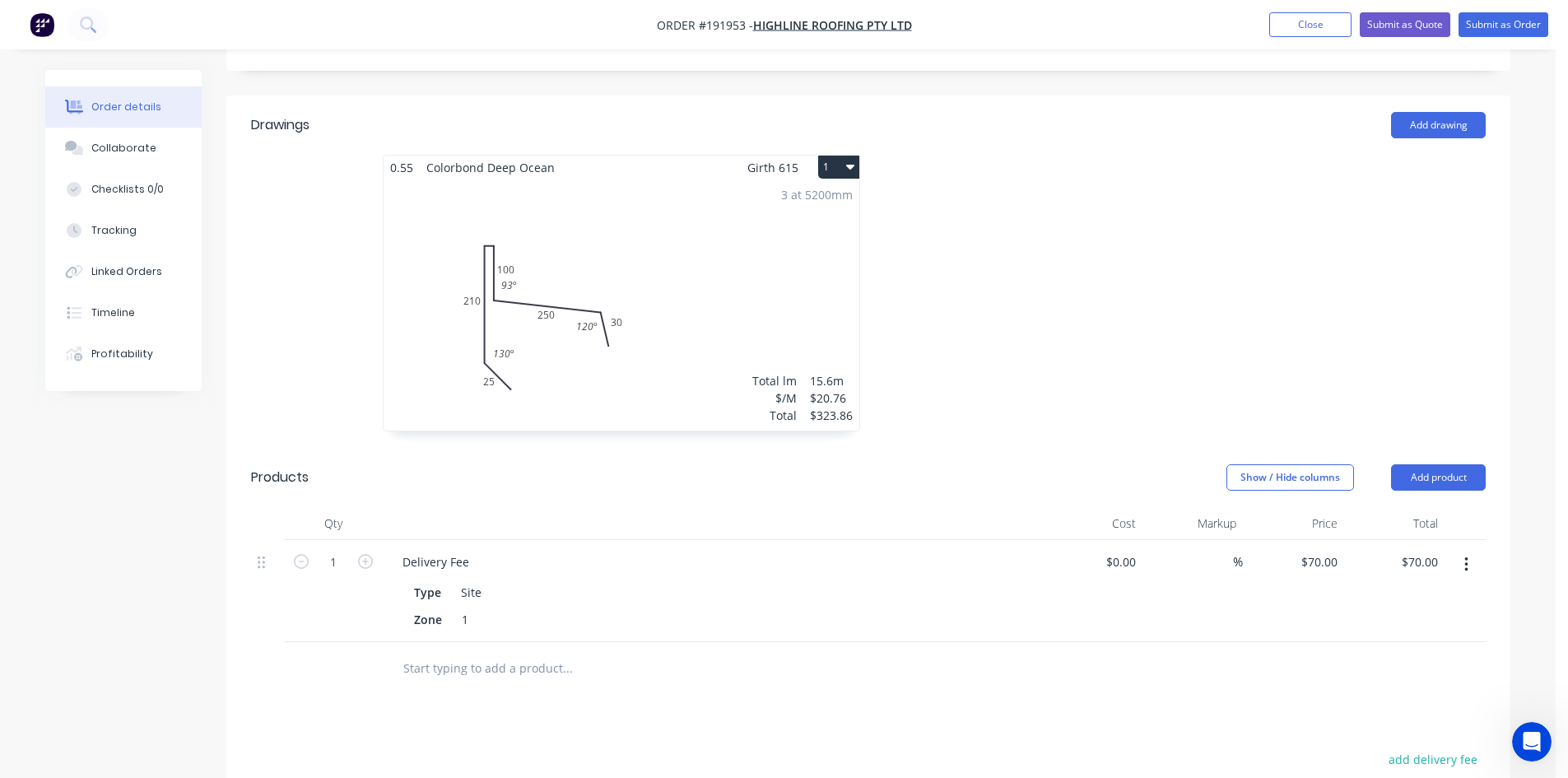
click at [565, 385] on div "3 at 5200mm Total lm $/M Total 15.6m $20.76 $323.86" at bounding box center [621, 304] width 476 height 251
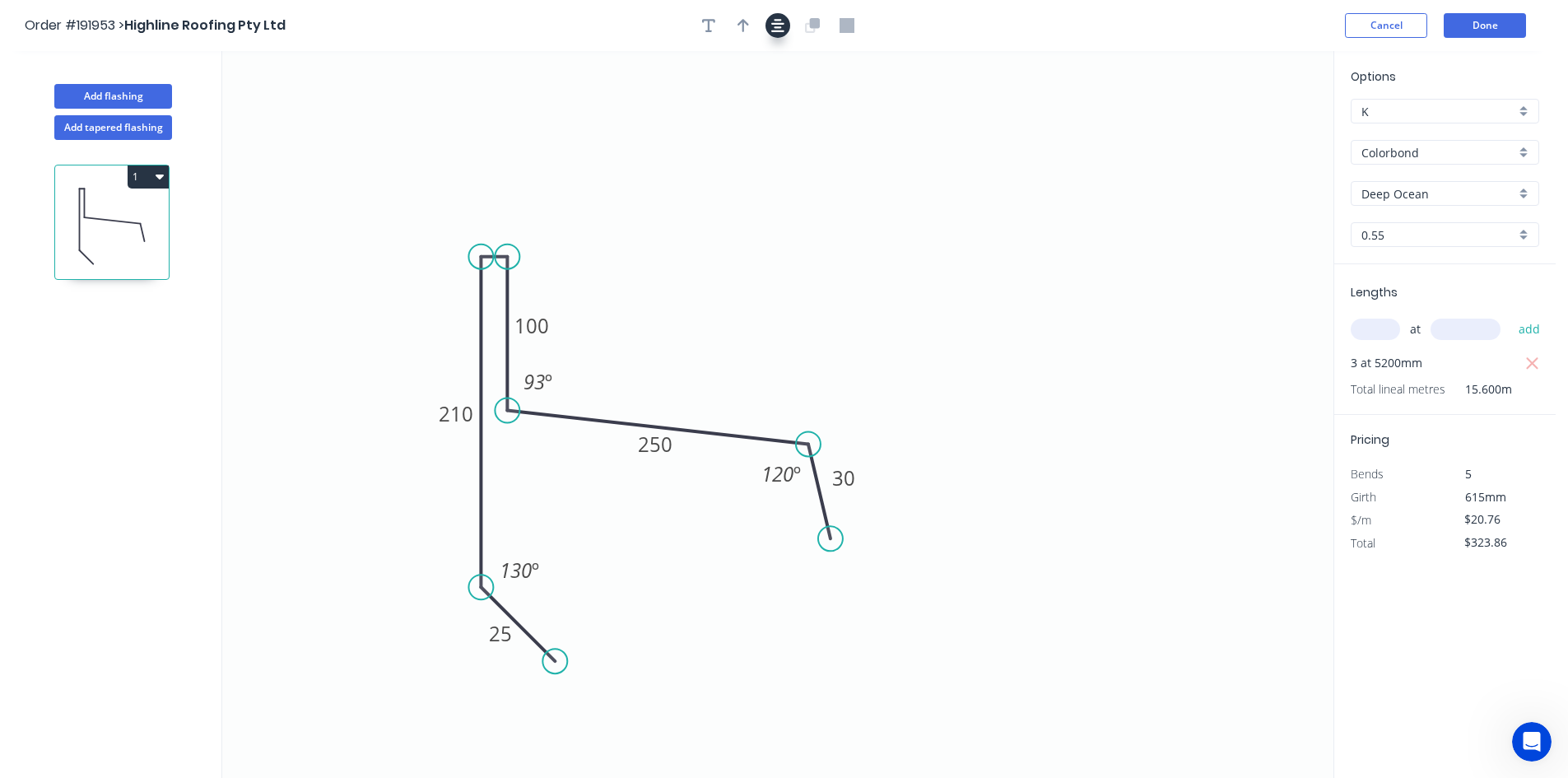
click at [770, 36] on button "button" at bounding box center [778, 25] width 24 height 24
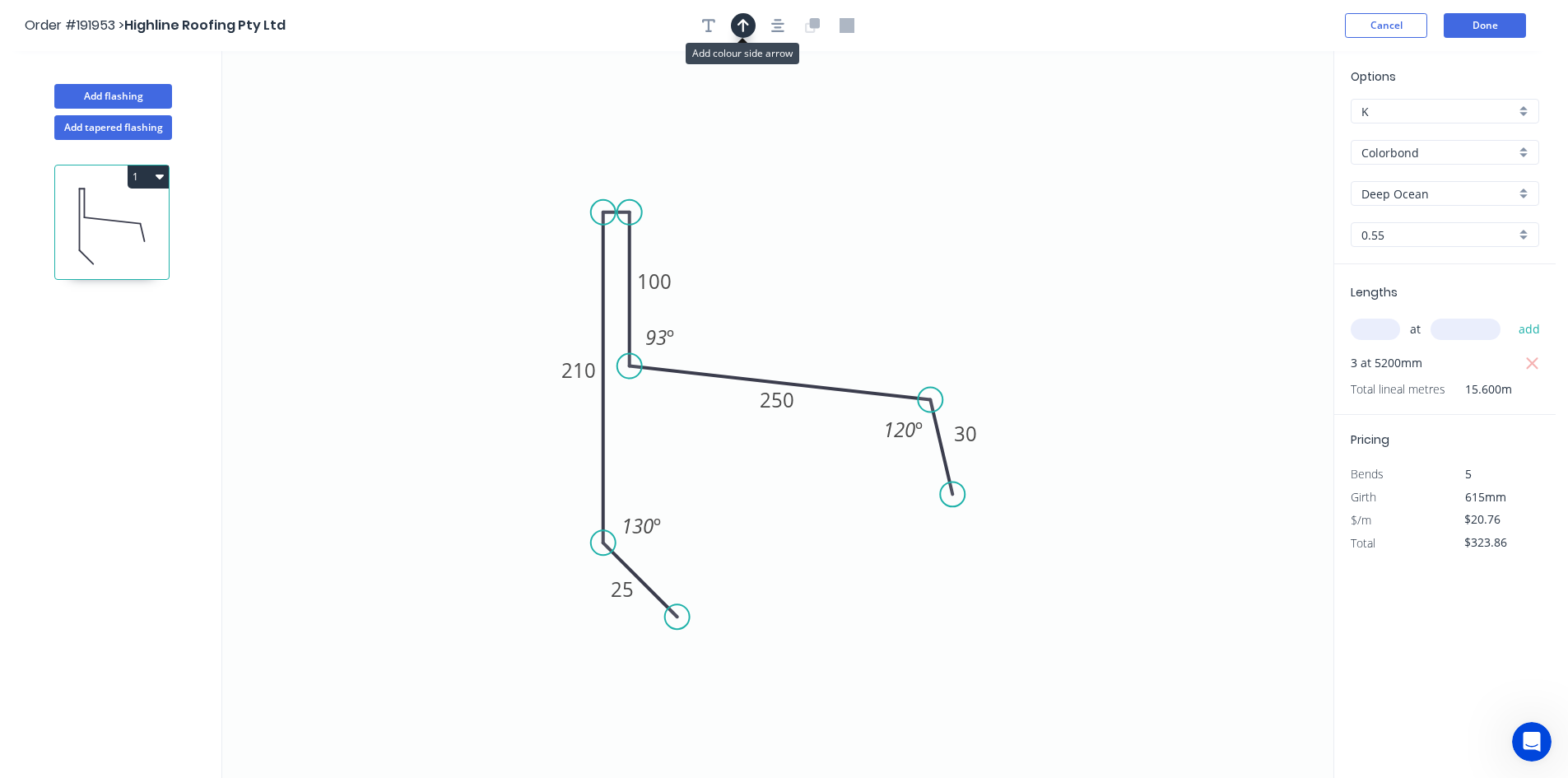
click at [752, 29] on button "button" at bounding box center [743, 25] width 24 height 24
click at [1254, 128] on icon at bounding box center [1250, 114] width 15 height 53
drag, startPoint x: 1254, startPoint y: 128, endPoint x: 817, endPoint y: 255, distance: 455.1
click at [817, 255] on icon at bounding box center [830, 241] width 48 height 48
click at [114, 94] on button "Add flashing" at bounding box center [114, 96] width 118 height 24
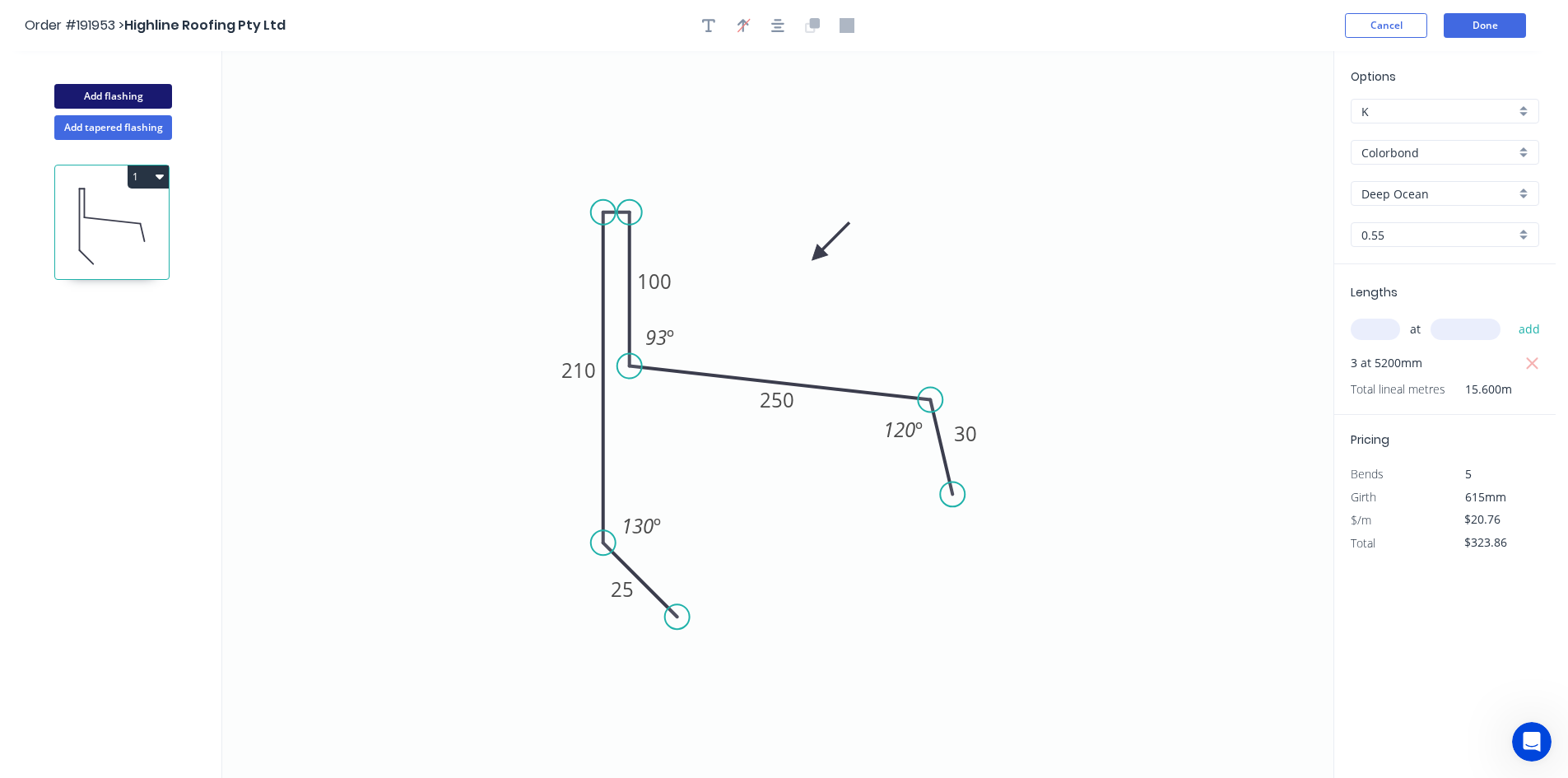
type input "$0.00"
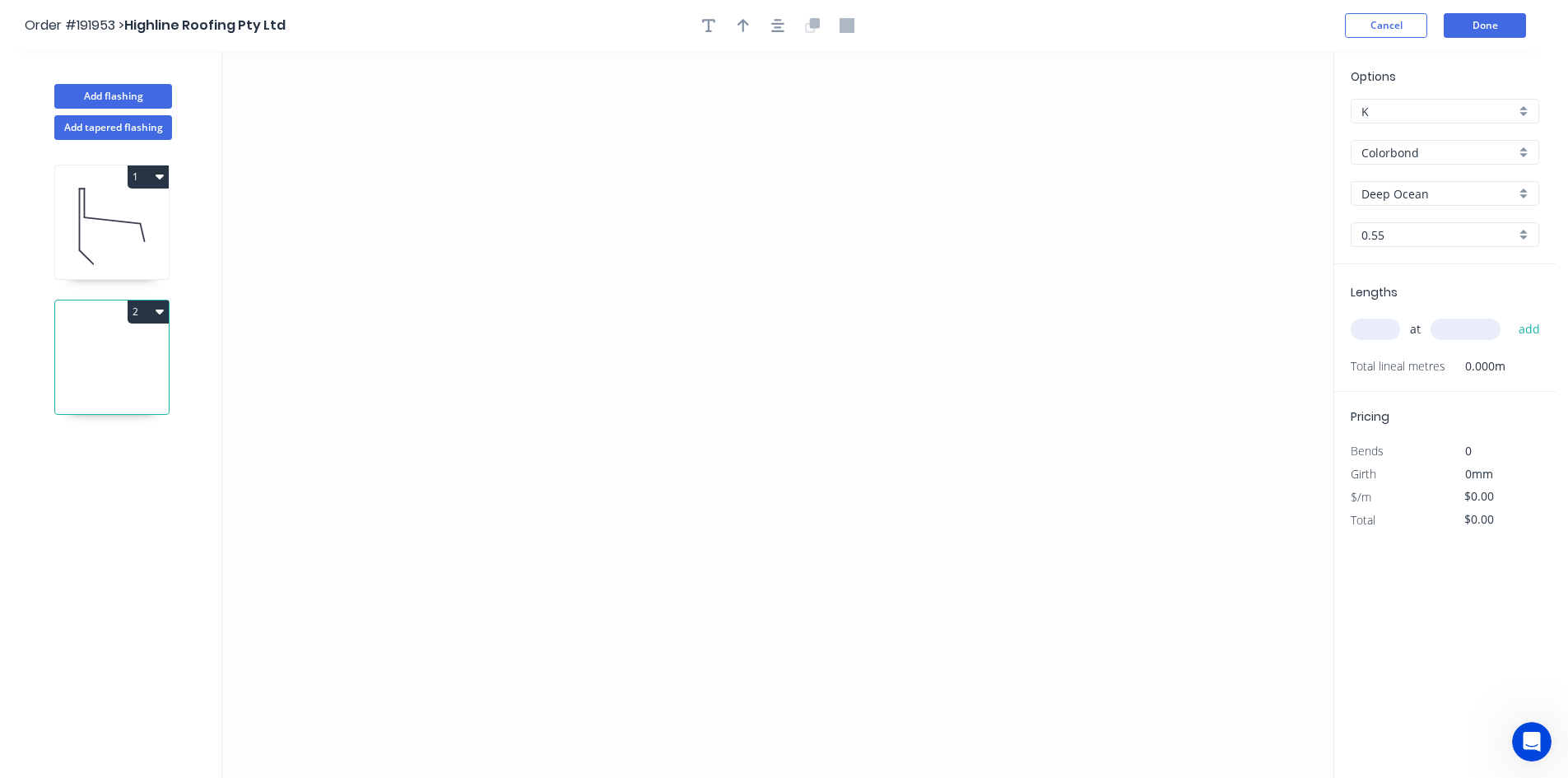
click at [1375, 191] on input "Deep Ocean" at bounding box center [1438, 194] width 154 height 17
click at [1386, 211] on div "Surfmist" at bounding box center [1444, 225] width 186 height 29
type input "Surfmist"
click at [1375, 328] on input "text" at bounding box center [1375, 329] width 49 height 22
click at [1495, 23] on button "Done" at bounding box center [1485, 25] width 82 height 24
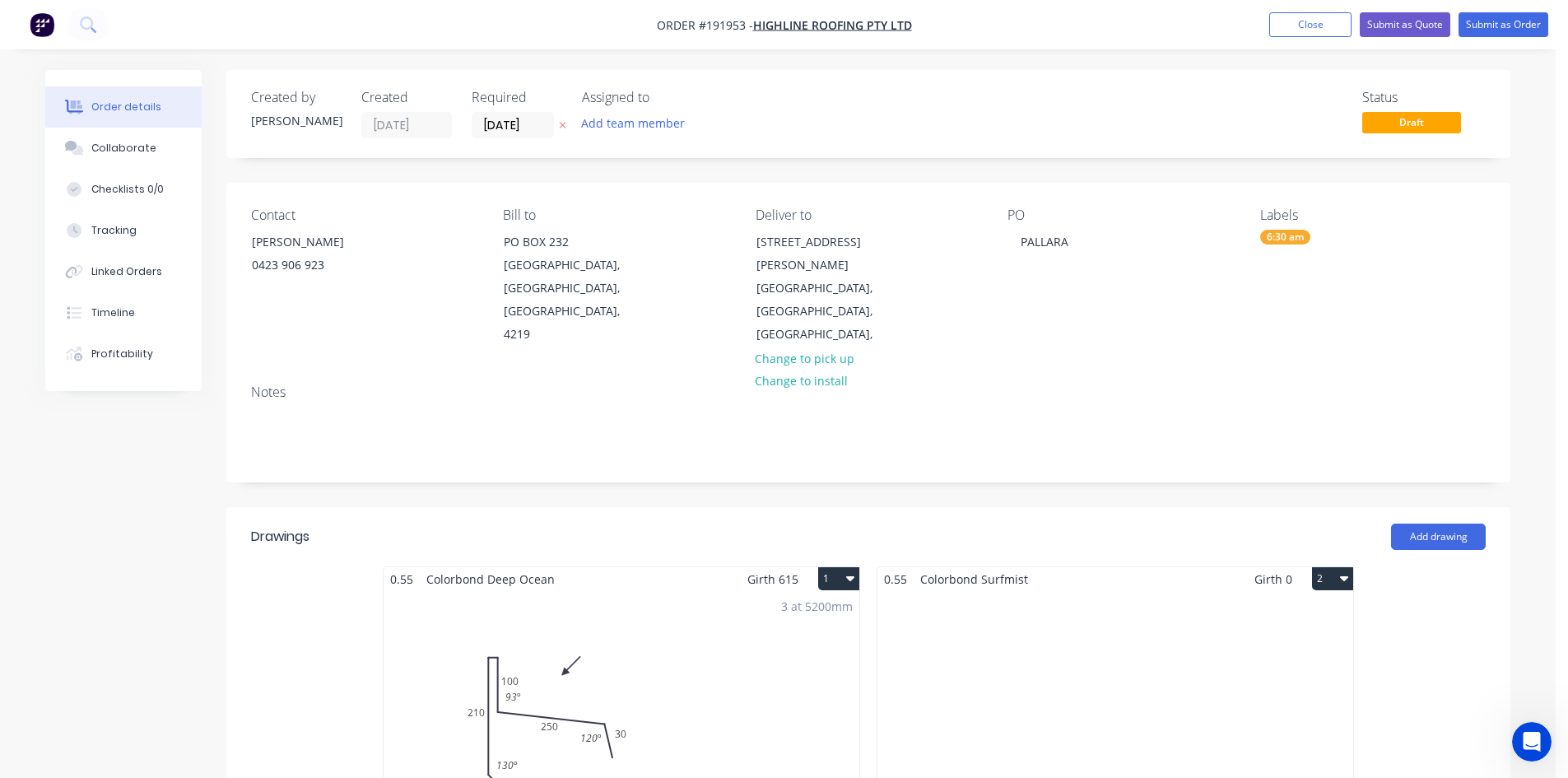
click at [1120, 591] on div "Total lm $/M Total 0m $0.00 $0.00" at bounding box center [1115, 716] width 476 height 251
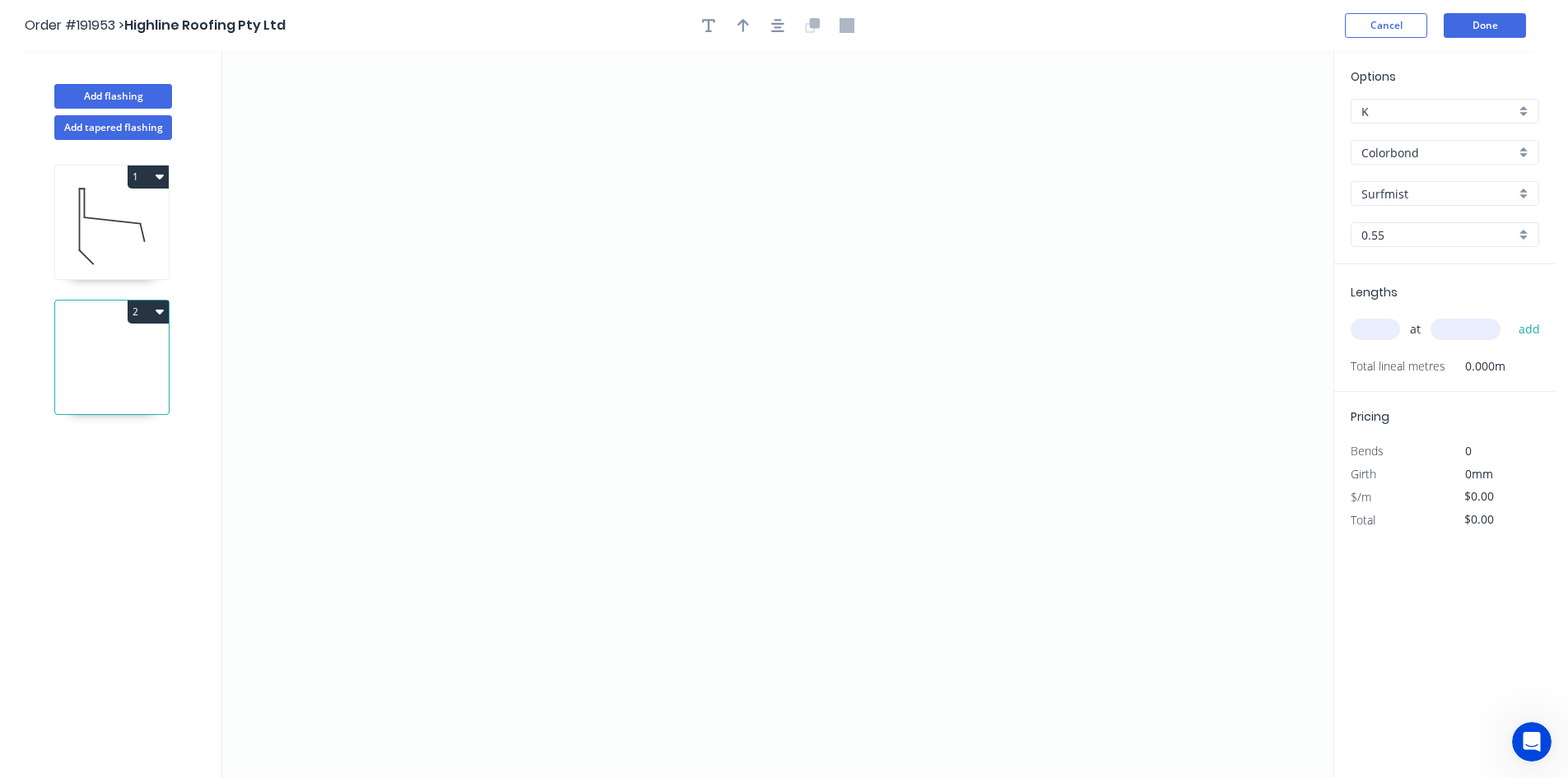
click at [1376, 337] on input "text" at bounding box center [1375, 329] width 49 height 22
type input "8"
type input "4500"
click at [1510, 315] on button "add" at bounding box center [1529, 329] width 39 height 28
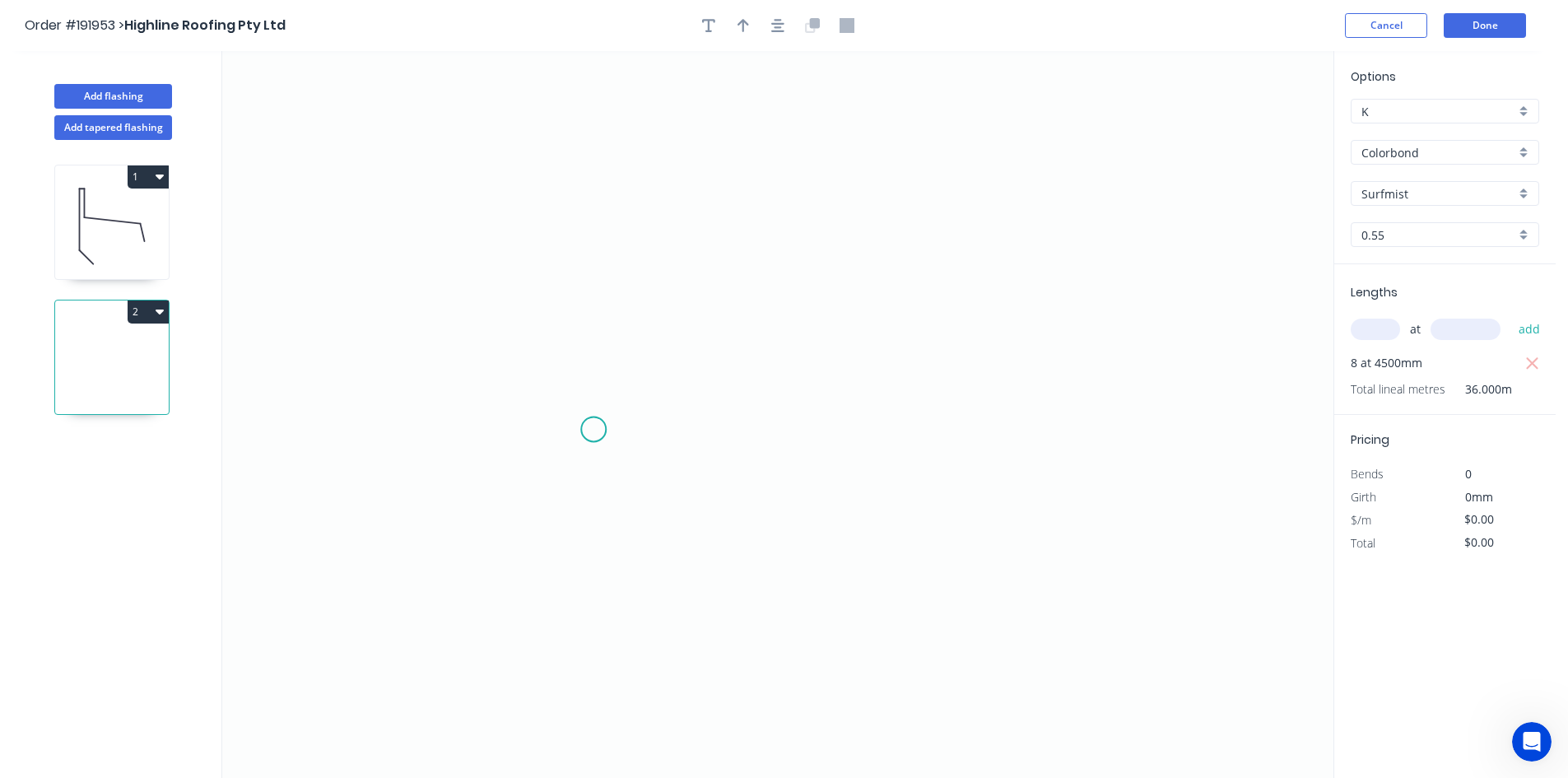
click at [593, 429] on icon "0" at bounding box center [777, 415] width 1111 height 727
click at [588, 201] on icon "0" at bounding box center [777, 415] width 1111 height 727
click at [952, 207] on icon "0 ?" at bounding box center [777, 415] width 1111 height 727
click at [952, 207] on circle at bounding box center [952, 200] width 24 height 24
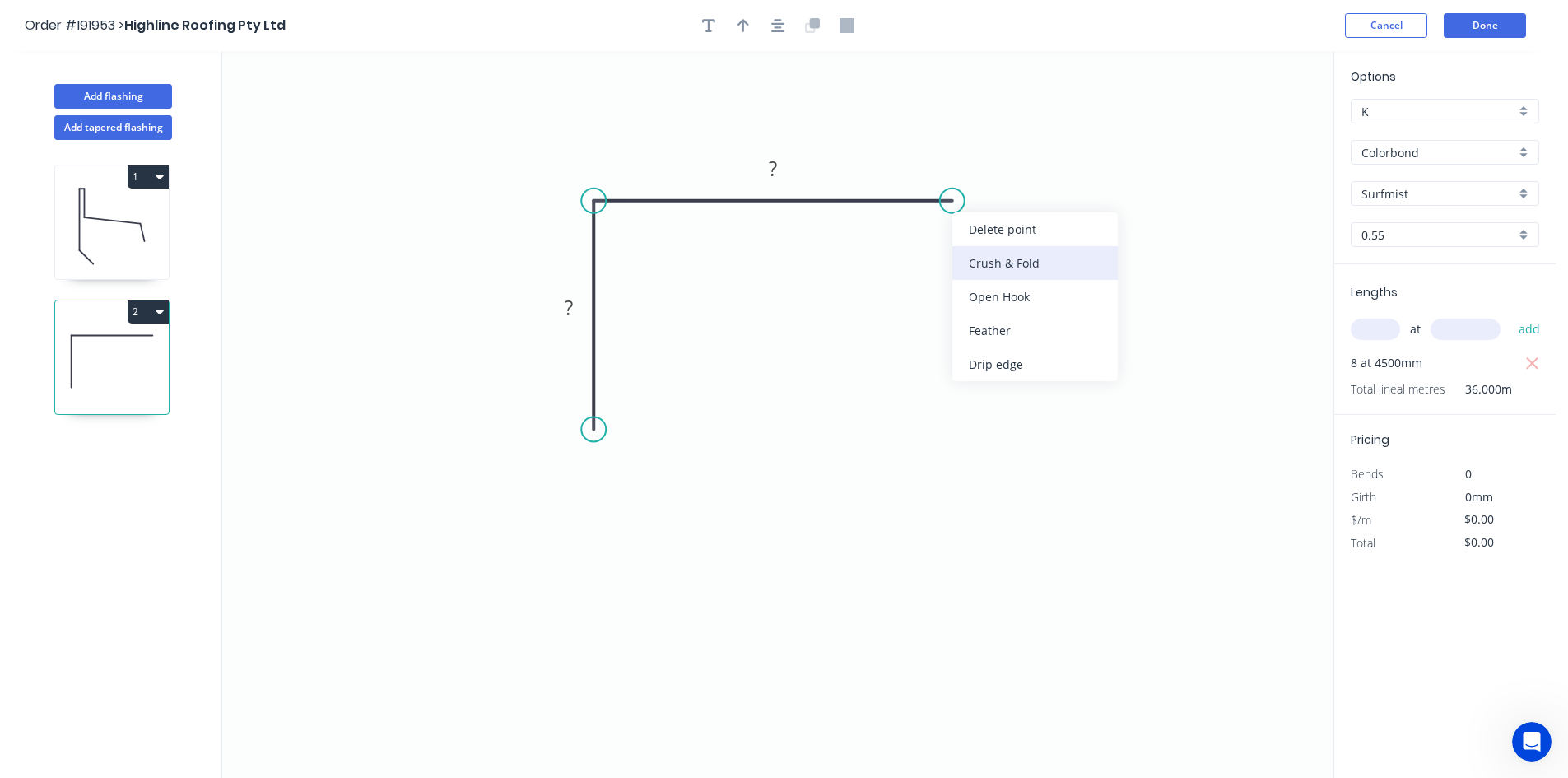
click at [979, 258] on div "Crush & Fold" at bounding box center [1035, 263] width 166 height 34
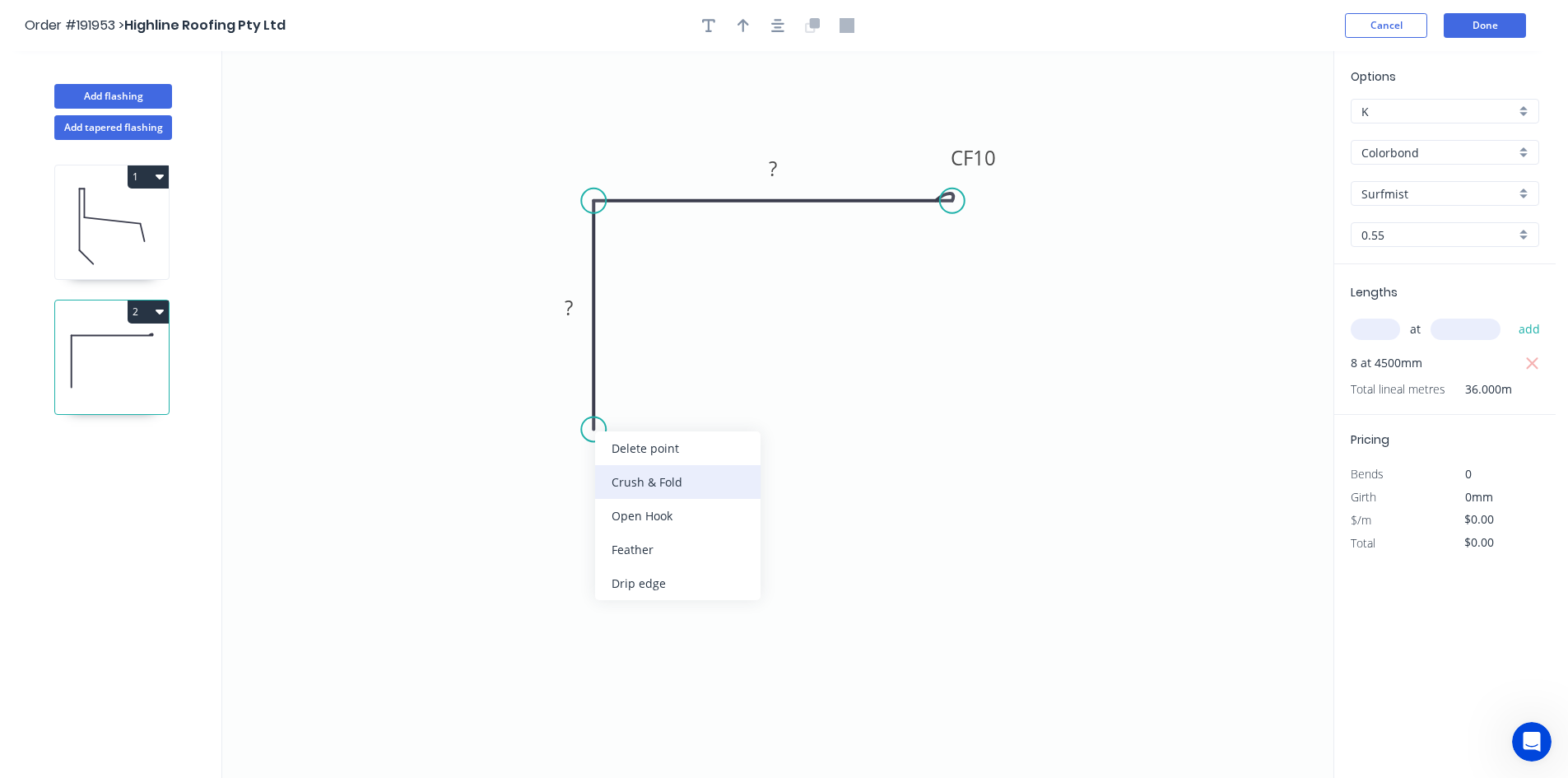
click at [609, 471] on div "Crush & Fold" at bounding box center [677, 481] width 166 height 34
click at [610, 476] on div "Flip bend" at bounding box center [676, 481] width 166 height 34
click at [648, 396] on tspan "10" at bounding box center [639, 399] width 23 height 27
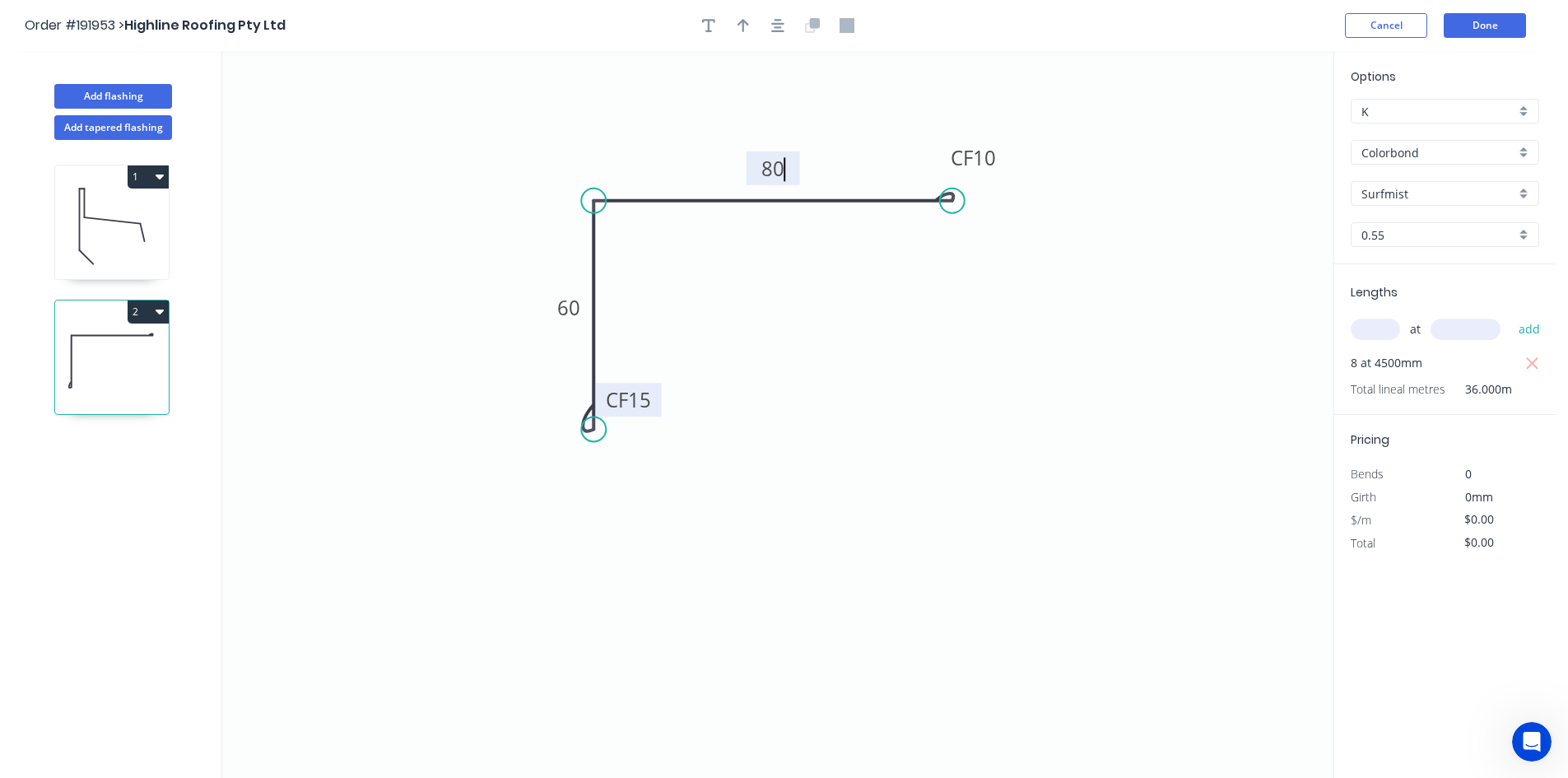
type input "$9.69"
type input "$348.84"
click at [787, 35] on div at bounding box center [777, 25] width 173 height 24
click at [783, 31] on icon "button" at bounding box center [777, 25] width 13 height 13
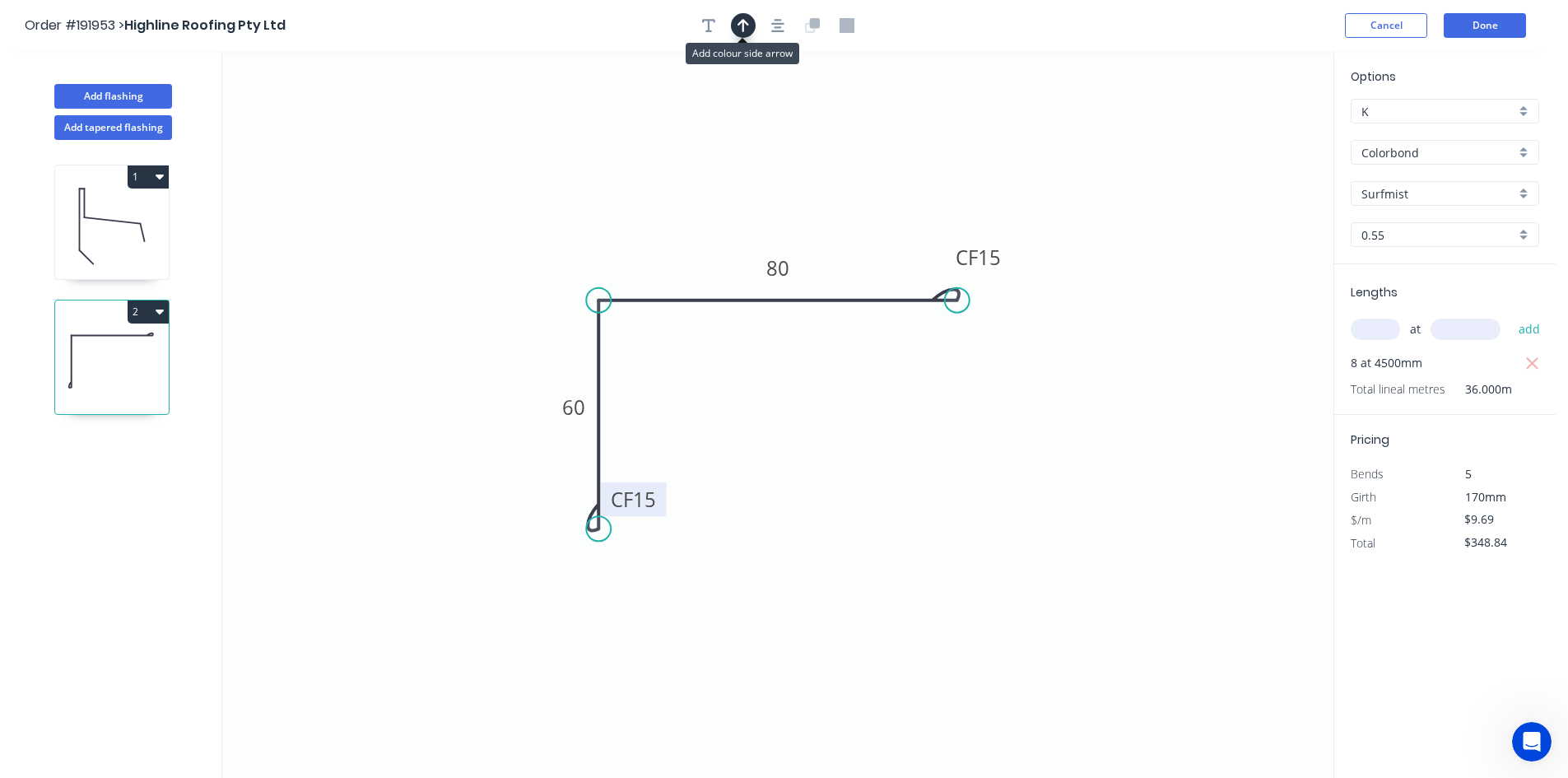
click at [748, 20] on icon "button" at bounding box center [742, 25] width 11 height 15
click at [1246, 137] on icon "0 CF 15 60 CF 15 80" at bounding box center [777, 415] width 1111 height 727
click at [1250, 137] on icon "0 CF 15 60 CF 15 80" at bounding box center [777, 415] width 1111 height 727
click at [1251, 138] on icon "0 CF 15 60 CF 15 80" at bounding box center [777, 415] width 1111 height 727
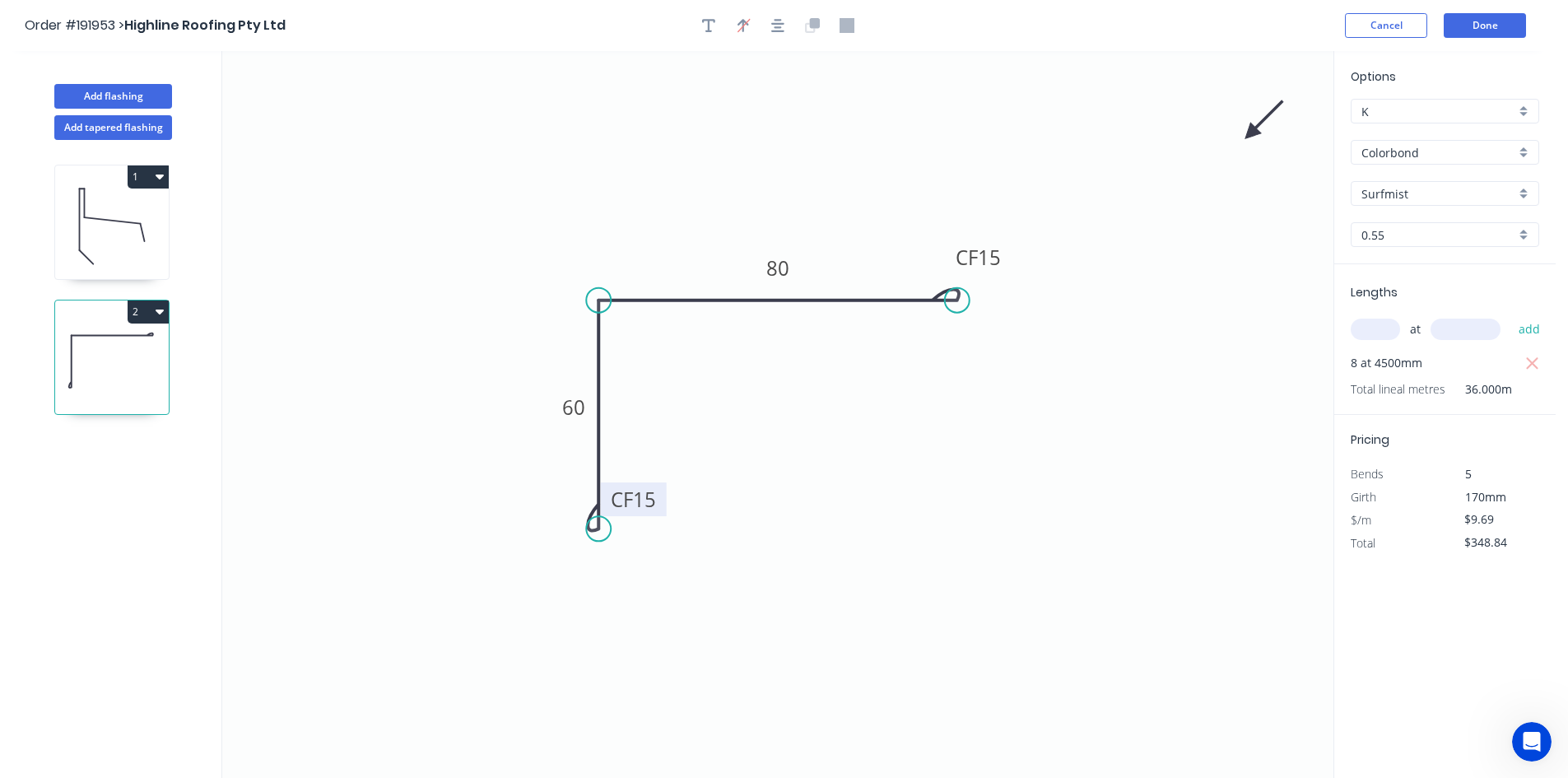
click at [1251, 138] on icon "0 CF 15 60 CF 15 80" at bounding box center [777, 415] width 1111 height 727
click at [1253, 135] on icon at bounding box center [1264, 120] width 48 height 48
click at [1253, 135] on icon at bounding box center [1269, 133] width 53 height 15
click at [1253, 135] on icon at bounding box center [1271, 134] width 53 height 15
drag, startPoint x: 1253, startPoint y: 135, endPoint x: 683, endPoint y: 395, distance: 626.5
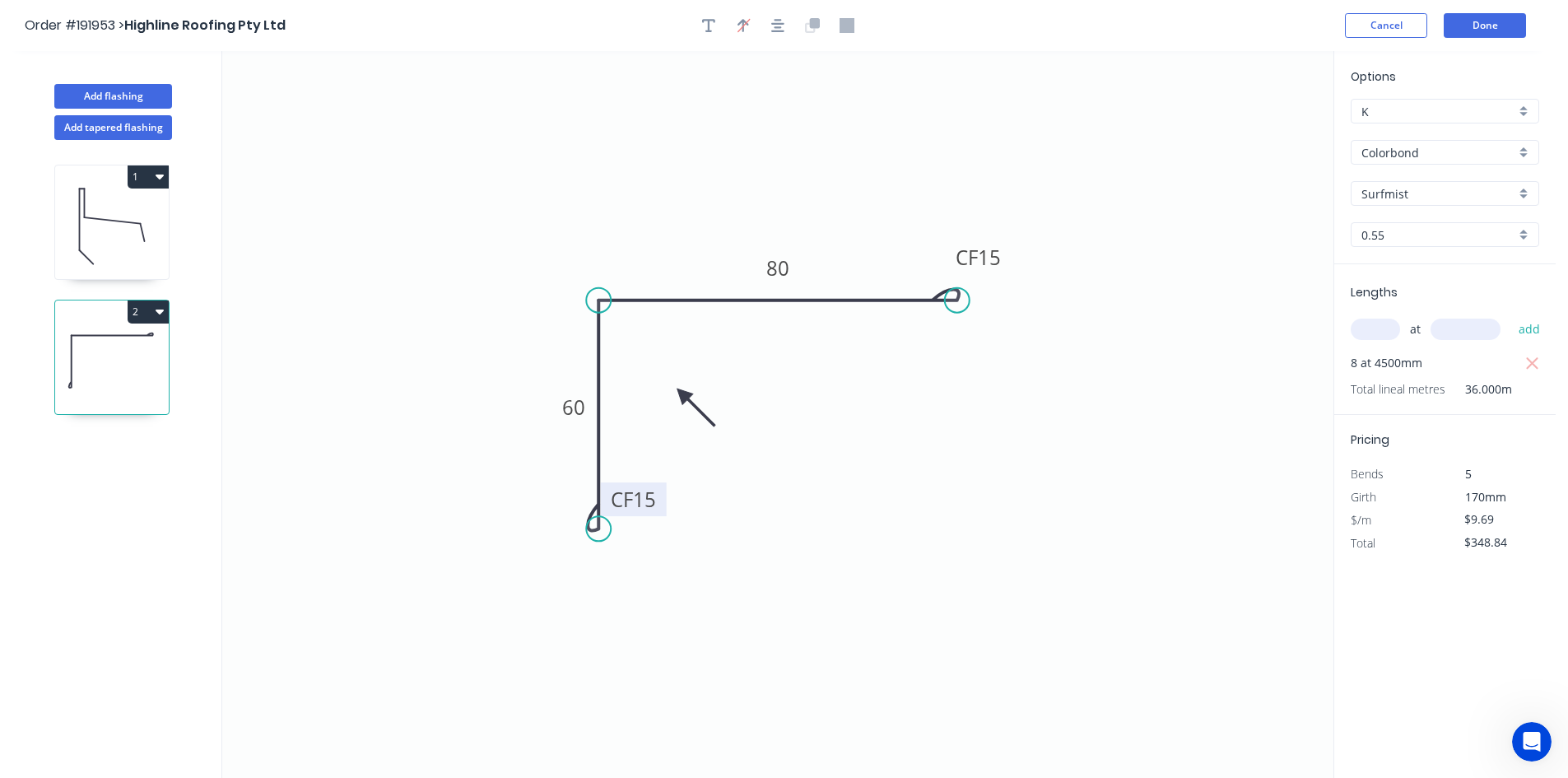
click at [683, 395] on icon at bounding box center [695, 407] width 48 height 48
click at [137, 95] on button "Add flashing" at bounding box center [114, 96] width 118 height 24
type input "$0.00"
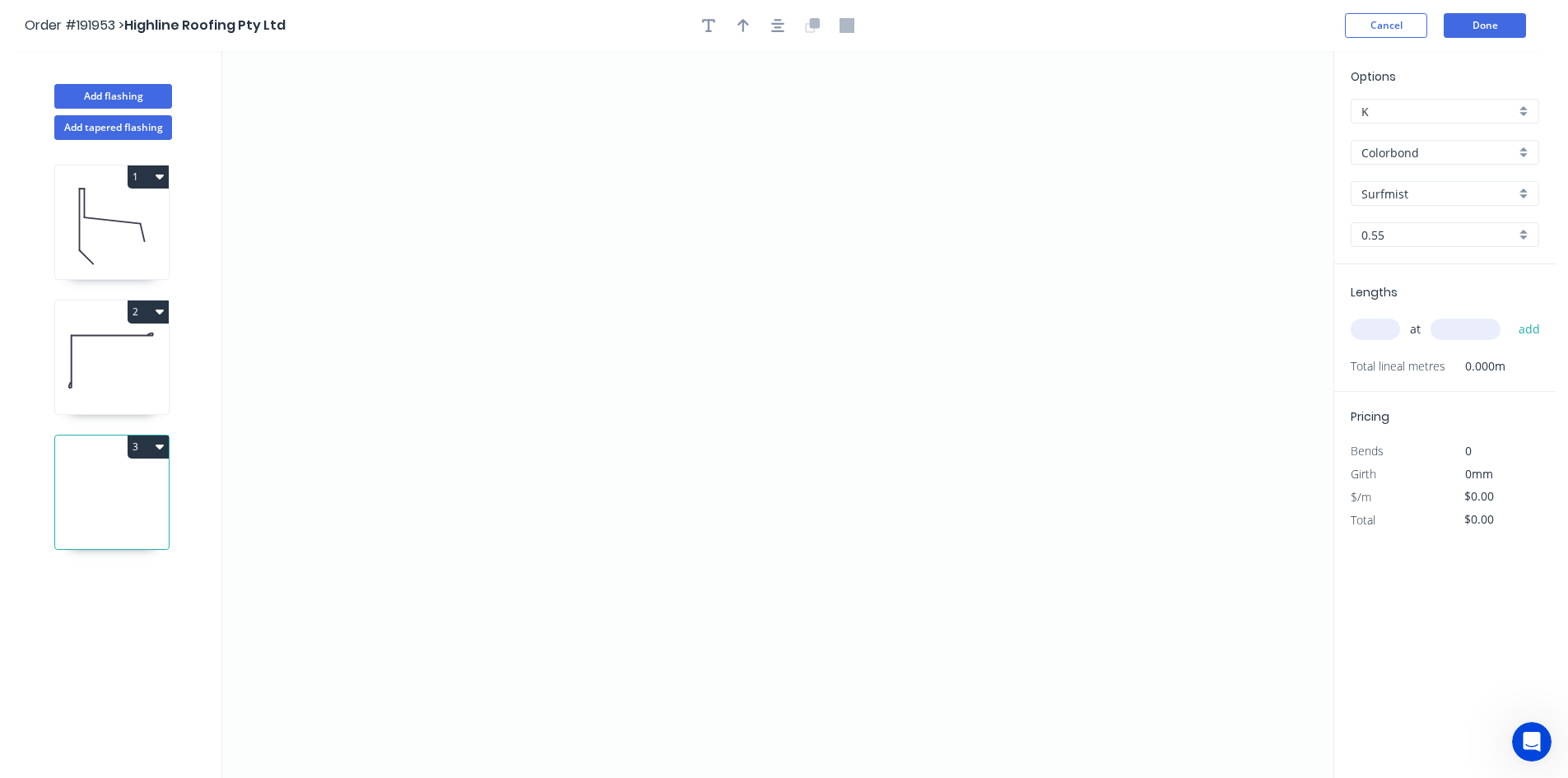
click at [1390, 188] on input "Surfmist" at bounding box center [1438, 194] width 154 height 17
click at [1362, 216] on div "Deep Ocean" at bounding box center [1444, 225] width 186 height 29
type input "Deep Ocean"
click at [606, 237] on icon "0" at bounding box center [777, 415] width 1111 height 727
click at [610, 402] on icon "0" at bounding box center [777, 415] width 1111 height 727
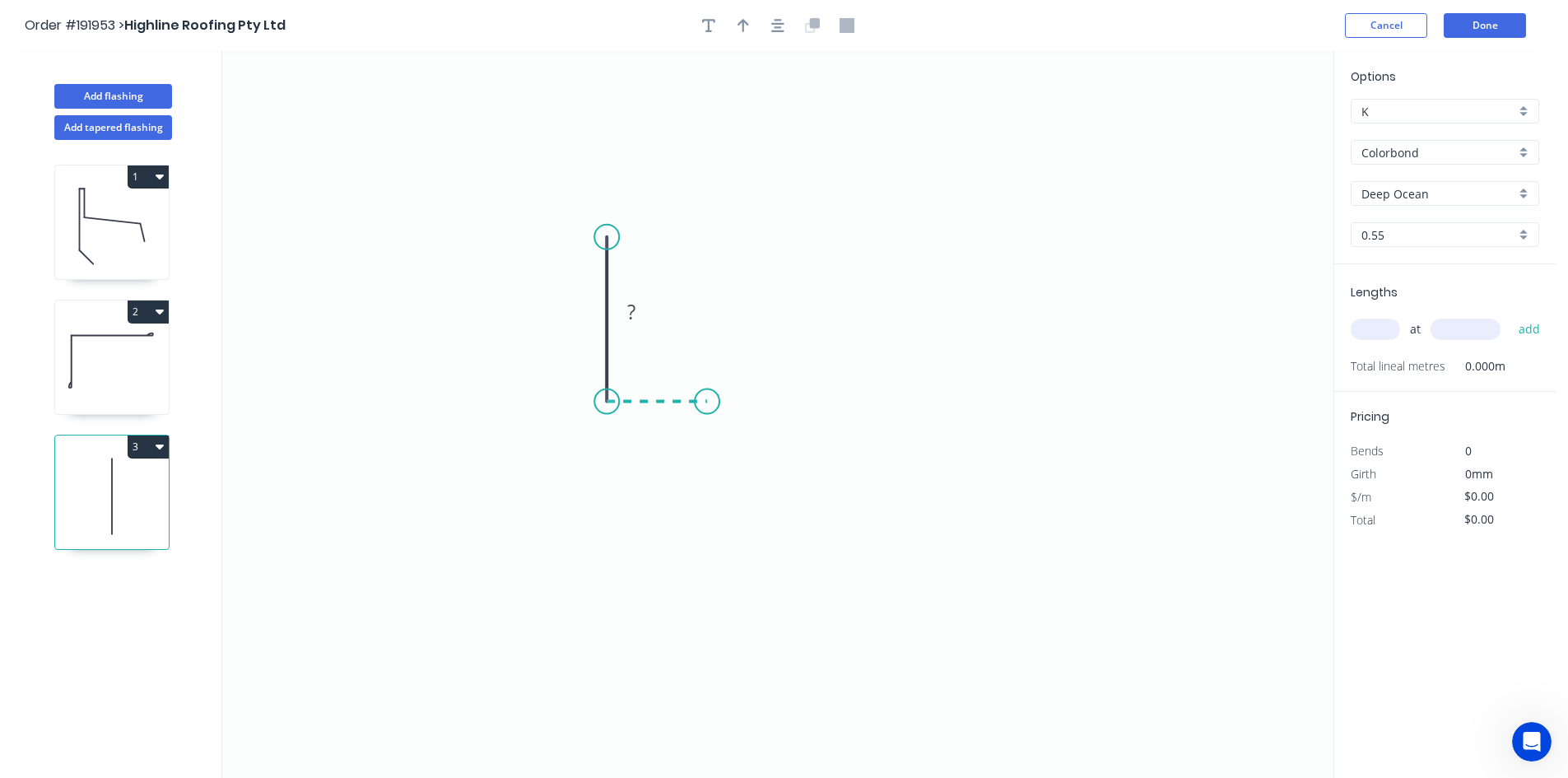
click at [707, 403] on icon "0 ?" at bounding box center [777, 415] width 1111 height 727
click at [707, 403] on circle at bounding box center [707, 402] width 24 height 24
drag, startPoint x: 606, startPoint y: 232, endPoint x: 596, endPoint y: 158, distance: 74.7
click at [596, 158] on circle at bounding box center [606, 158] width 24 height 24
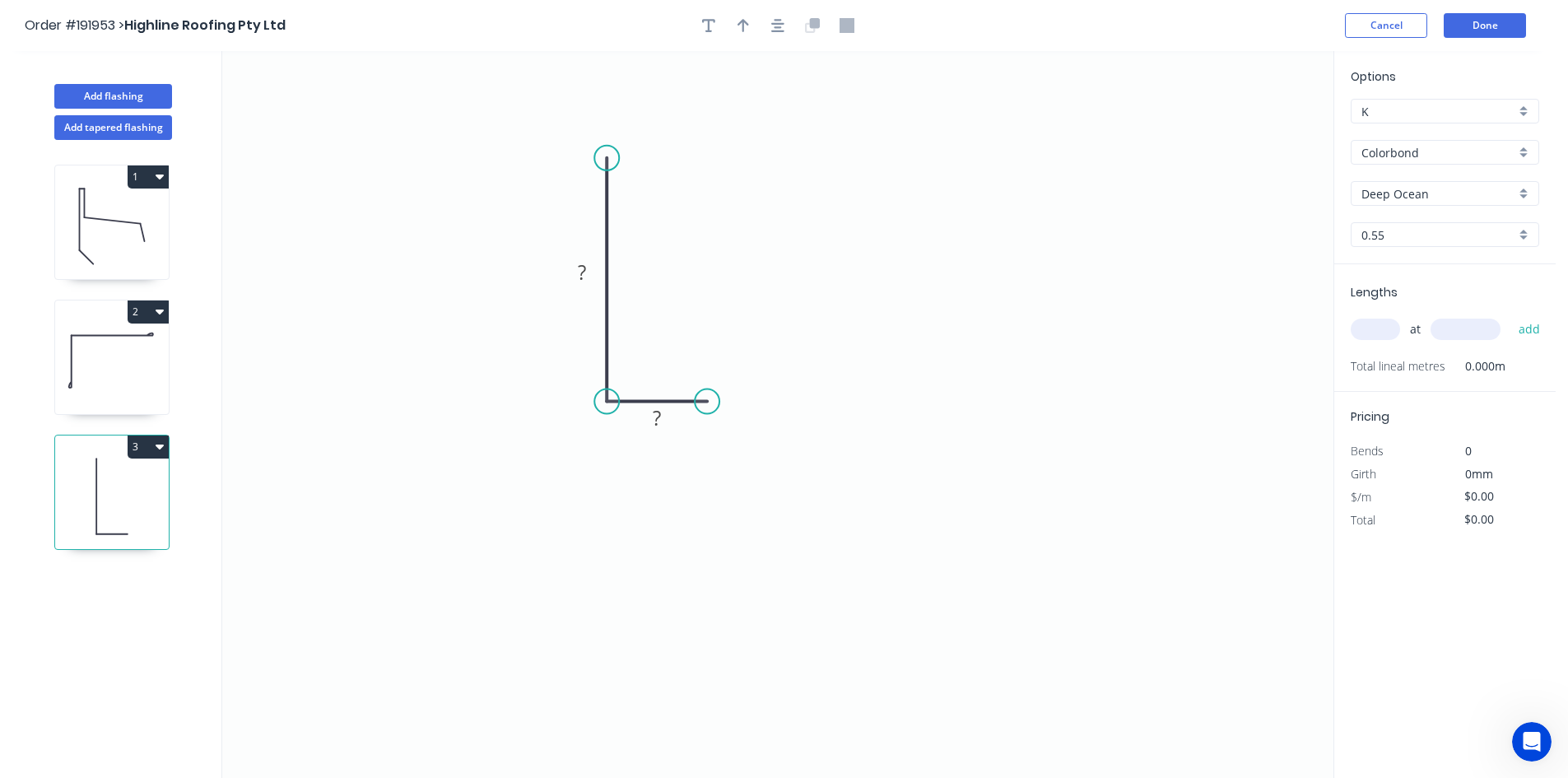
click at [721, 405] on icon "0 ? ?" at bounding box center [777, 415] width 1111 height 727
click at [712, 402] on circle at bounding box center [707, 402] width 24 height 24
click at [705, 563] on icon "0 ? ?" at bounding box center [777, 415] width 1111 height 727
click at [728, 612] on div "Crush & Fold" at bounding box center [787, 618] width 166 height 34
click at [684, 537] on tspan "10" at bounding box center [683, 533] width 23 height 27
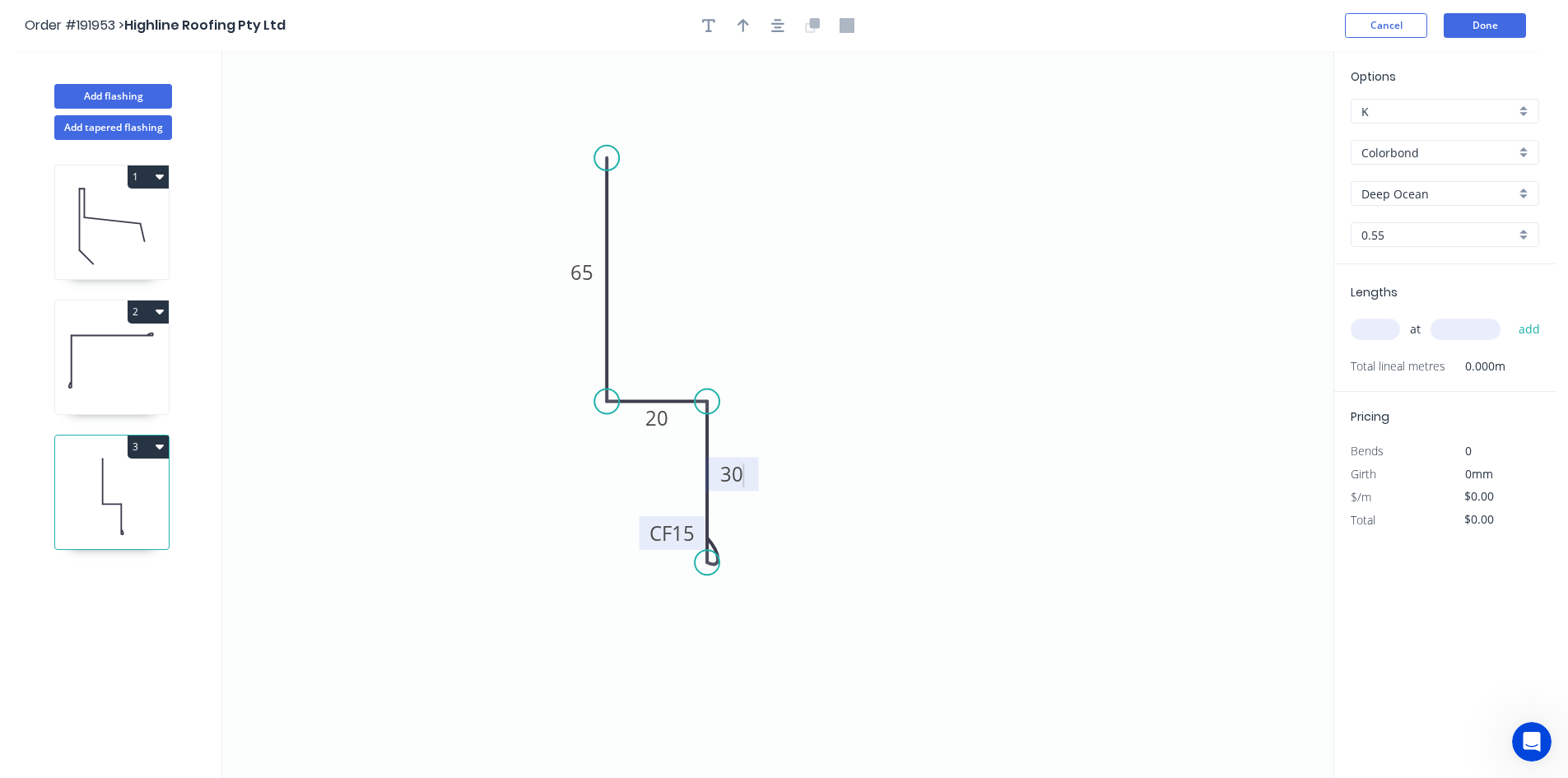
type input "$8.97"
click at [768, 29] on button "button" at bounding box center [778, 25] width 24 height 24
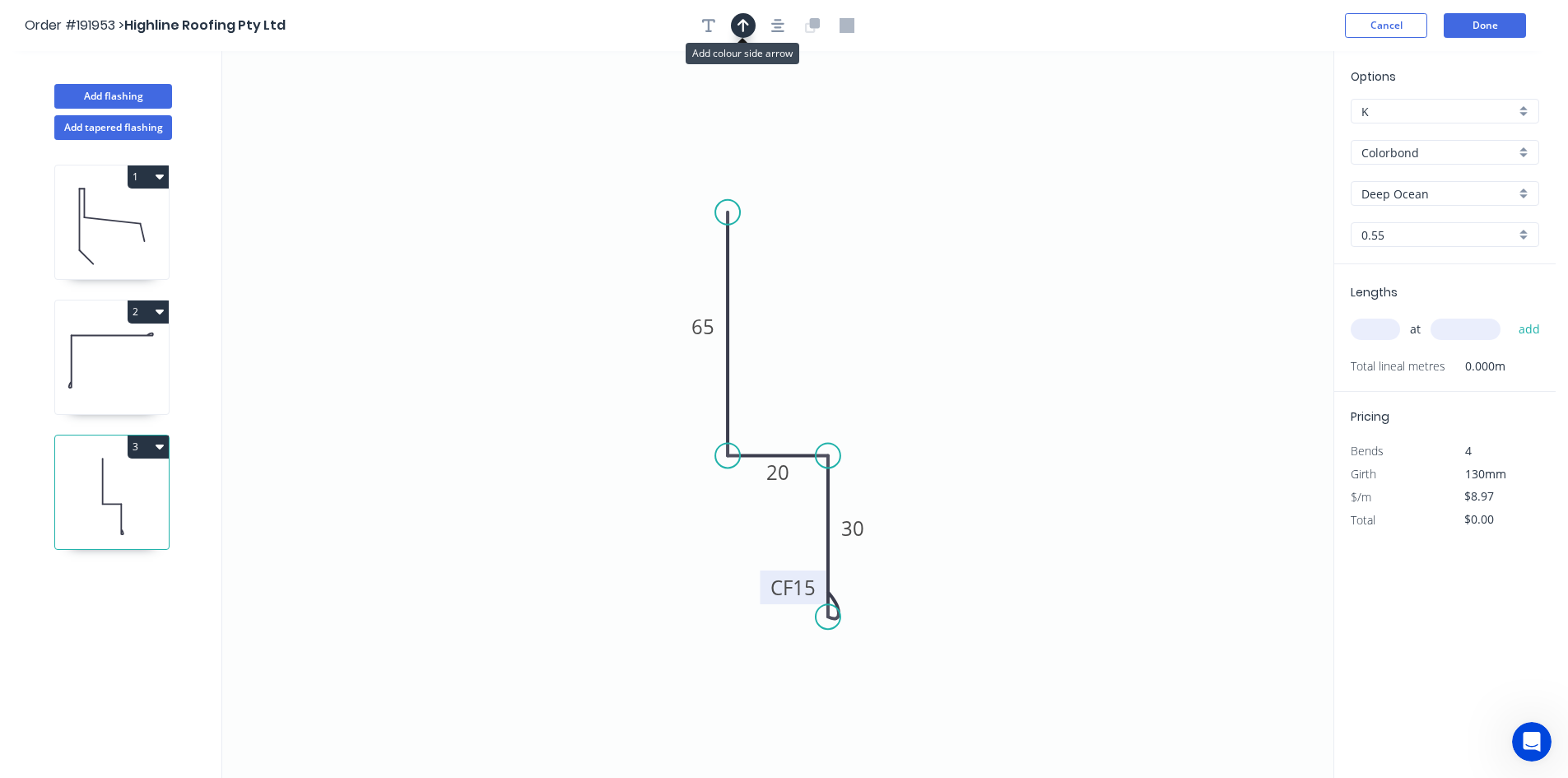
click at [748, 23] on icon "button" at bounding box center [742, 25] width 11 height 15
drag, startPoint x: 1252, startPoint y: 131, endPoint x: 668, endPoint y: 534, distance: 709.6
click at [685, 505] on icon at bounding box center [692, 478] width 15 height 53
click at [668, 534] on icon at bounding box center [667, 514] width 15 height 53
click at [668, 534] on icon at bounding box center [680, 520] width 48 height 48
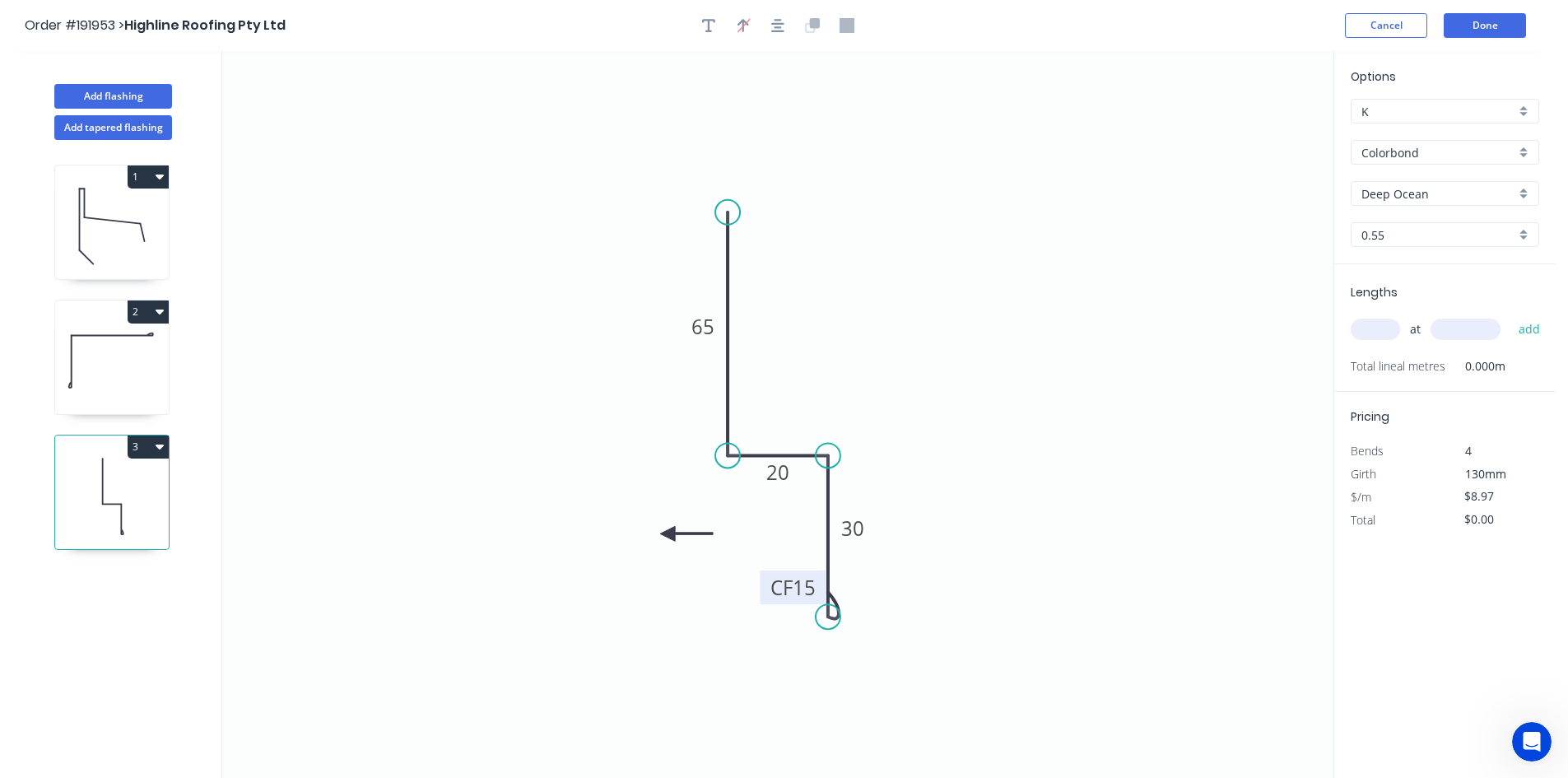
click at [668, 534] on icon at bounding box center [686, 533] width 53 height 15
click at [668, 534] on icon at bounding box center [667, 552] width 15 height 53
click at [1383, 332] on input "text" at bounding box center [1375, 329] width 49 height 22
type input "1"
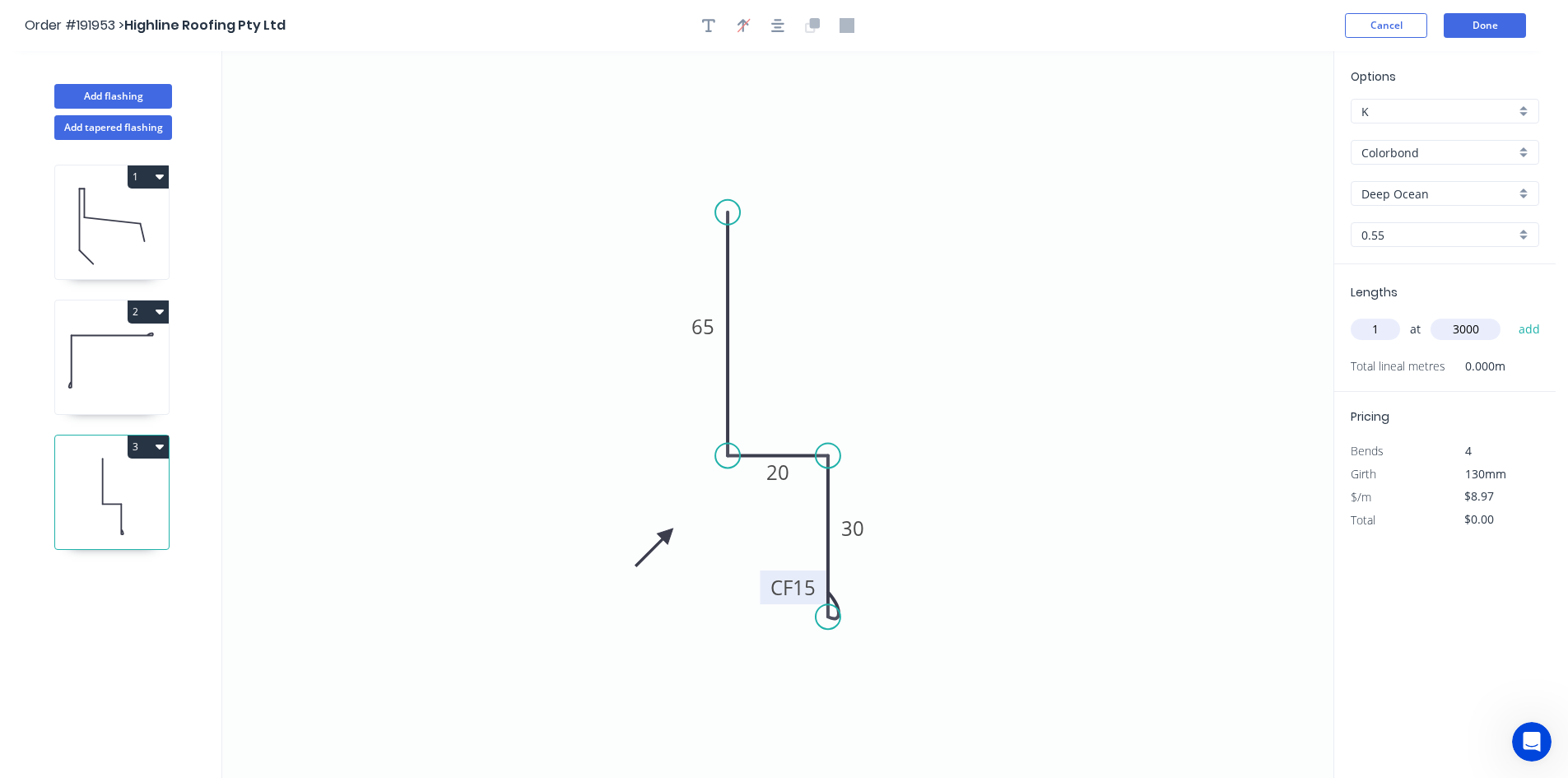
type input "3000"
click at [1510, 315] on button "add" at bounding box center [1529, 329] width 39 height 28
type input "$26.91"
click at [153, 93] on button "Add flashing" at bounding box center [114, 96] width 118 height 24
type input "$0.00"
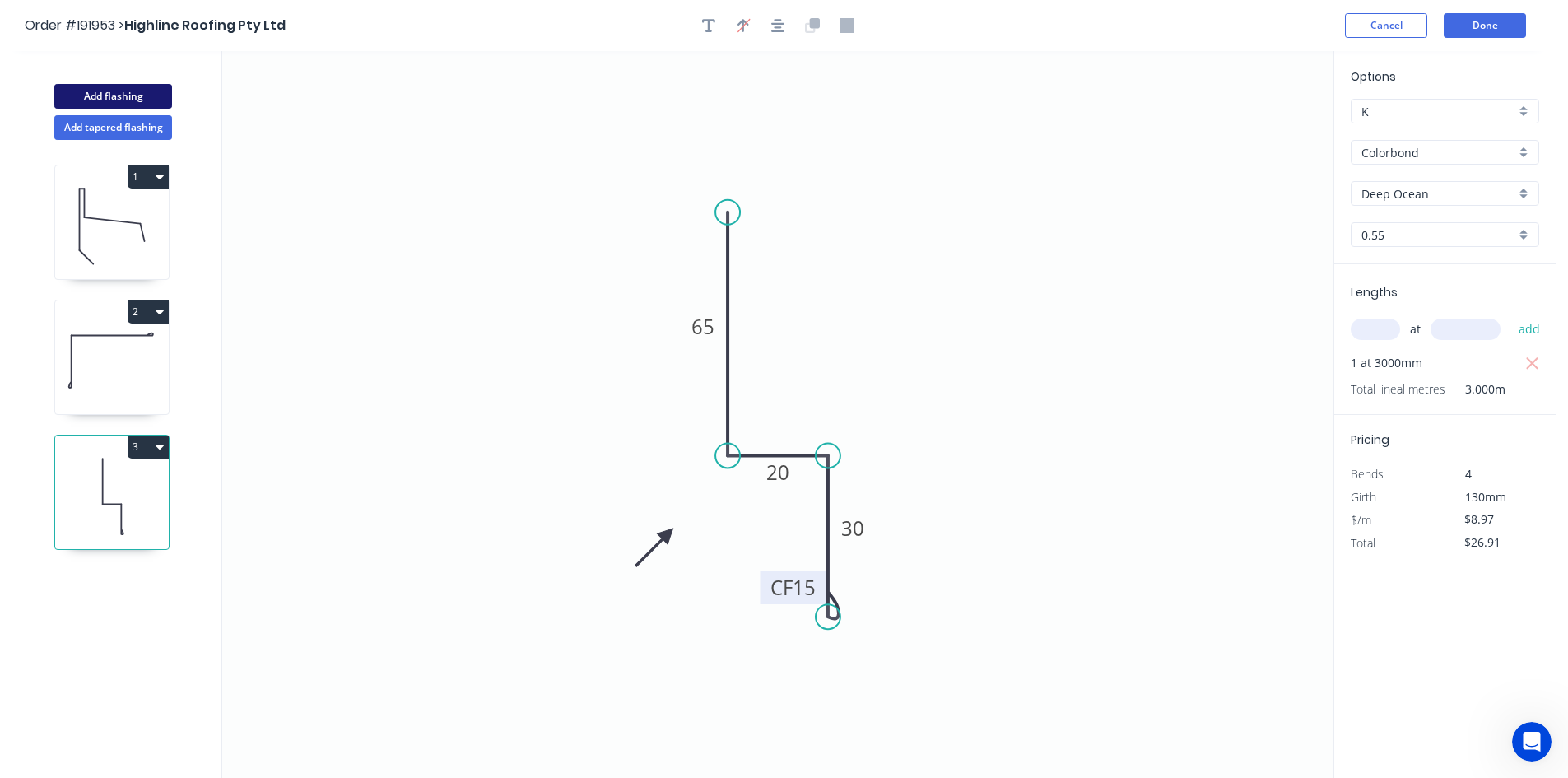
type input "$0.00"
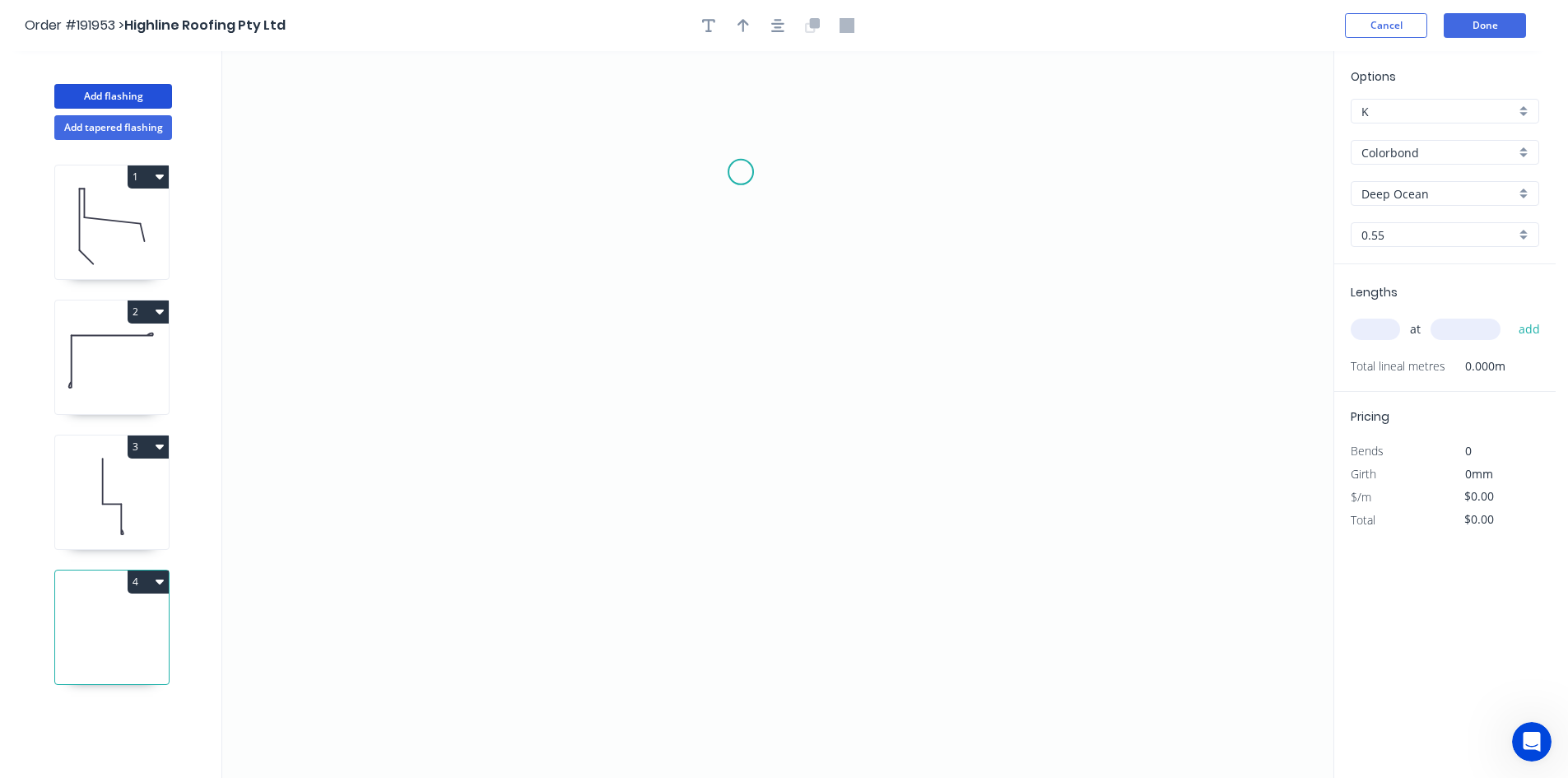
click at [741, 171] on icon "0" at bounding box center [777, 415] width 1111 height 727
click at [642, 164] on icon "0" at bounding box center [777, 415] width 1111 height 727
click at [642, 566] on icon "0 ?" at bounding box center [777, 415] width 1111 height 727
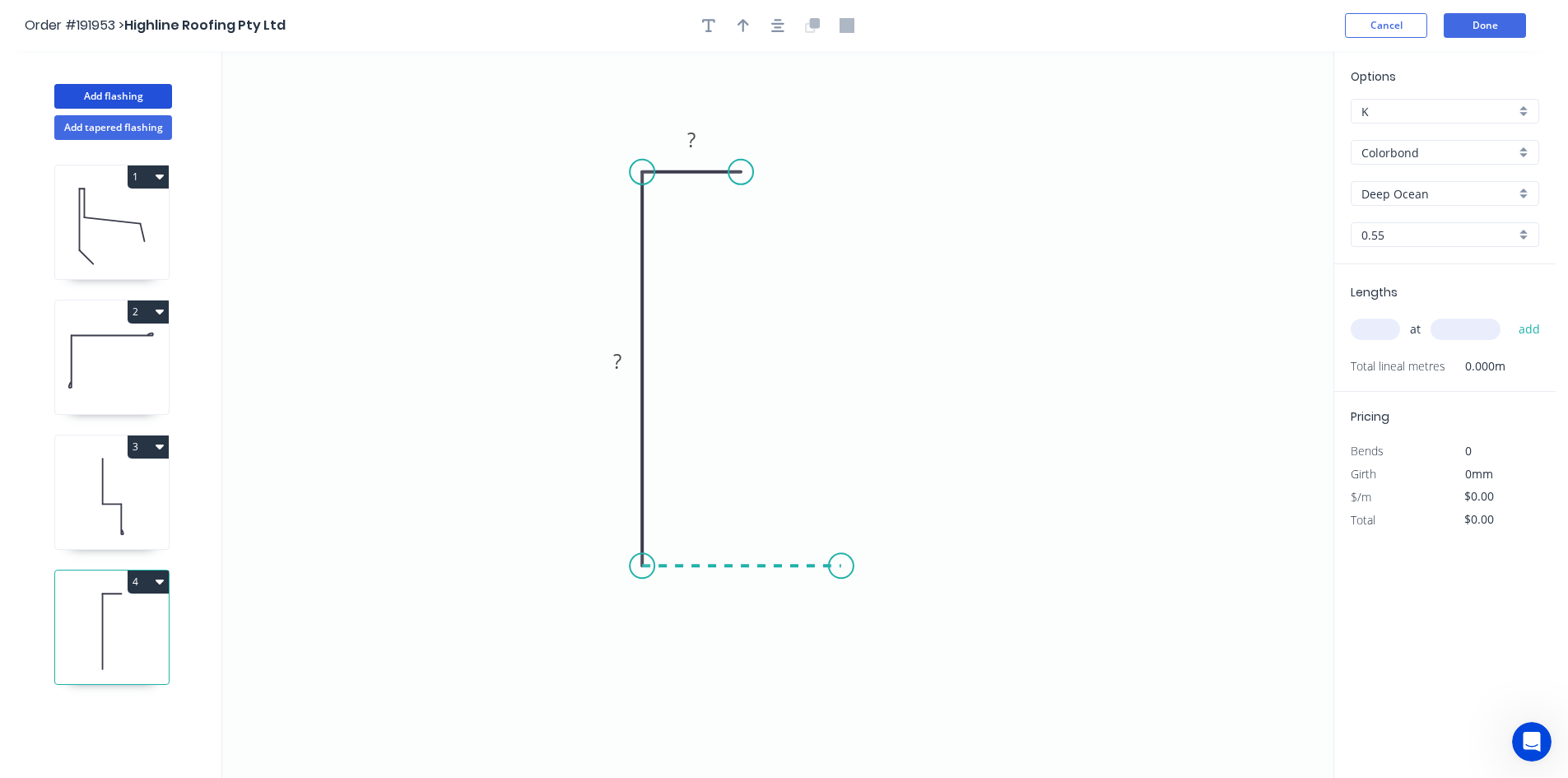
click at [841, 571] on icon "0 ? ?" at bounding box center [777, 415] width 1111 height 727
click at [845, 480] on icon "0 ? ? ?" at bounding box center [777, 415] width 1111 height 727
click at [1122, 486] on icon "0 ? ? ? ?" at bounding box center [777, 415] width 1111 height 727
click at [1122, 486] on circle at bounding box center [1122, 479] width 24 height 24
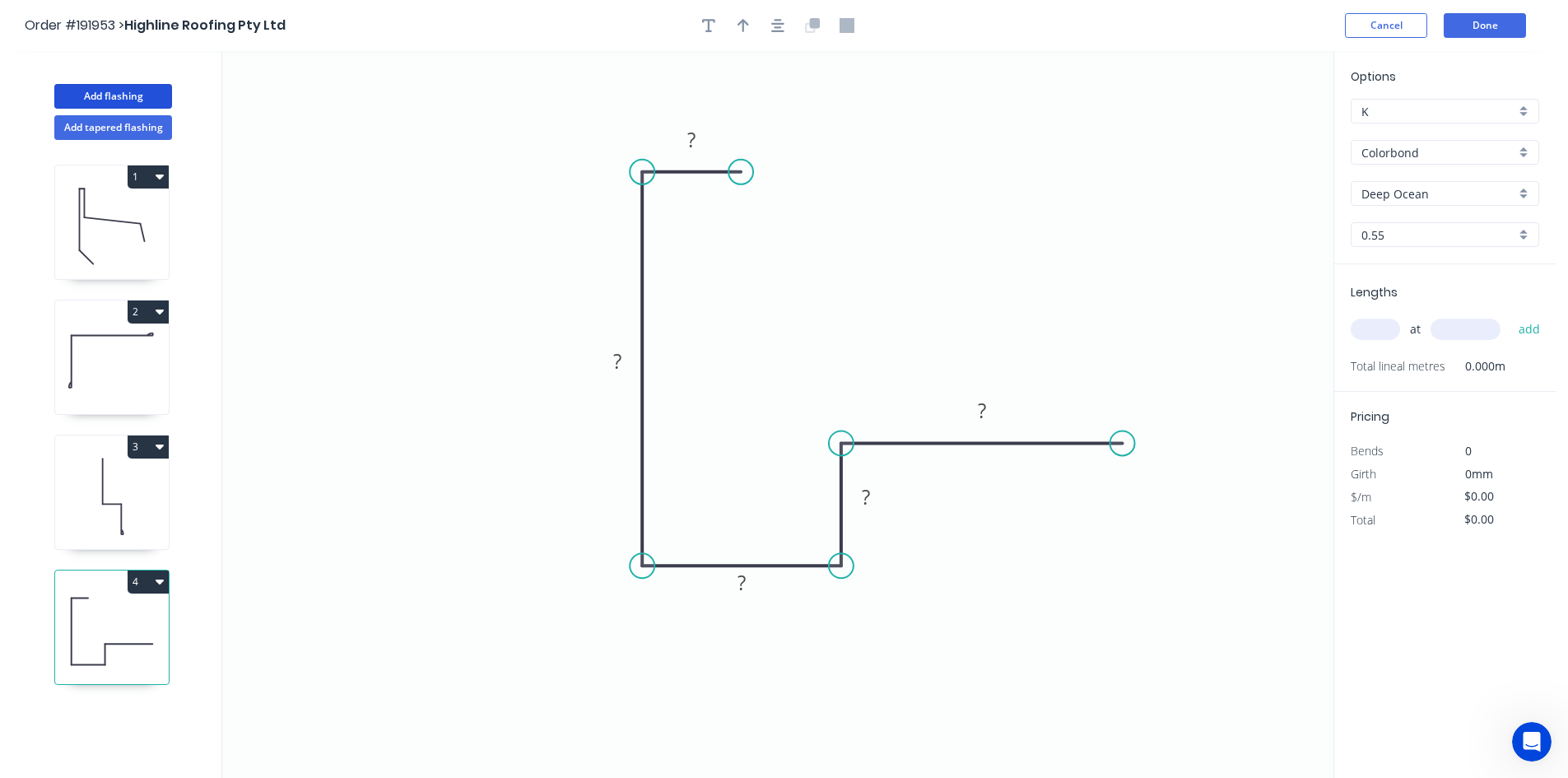
drag, startPoint x: 890, startPoint y: 478, endPoint x: 890, endPoint y: 441, distance: 37.0
click at [890, 441] on icon "0 ? ? ? ? ?" at bounding box center [777, 415] width 1111 height 727
click at [1132, 492] on div "Crush & Fold" at bounding box center [1204, 501] width 166 height 34
click at [1115, 471] on tspan "10" at bounding box center [1112, 470] width 23 height 27
type input "$14.10"
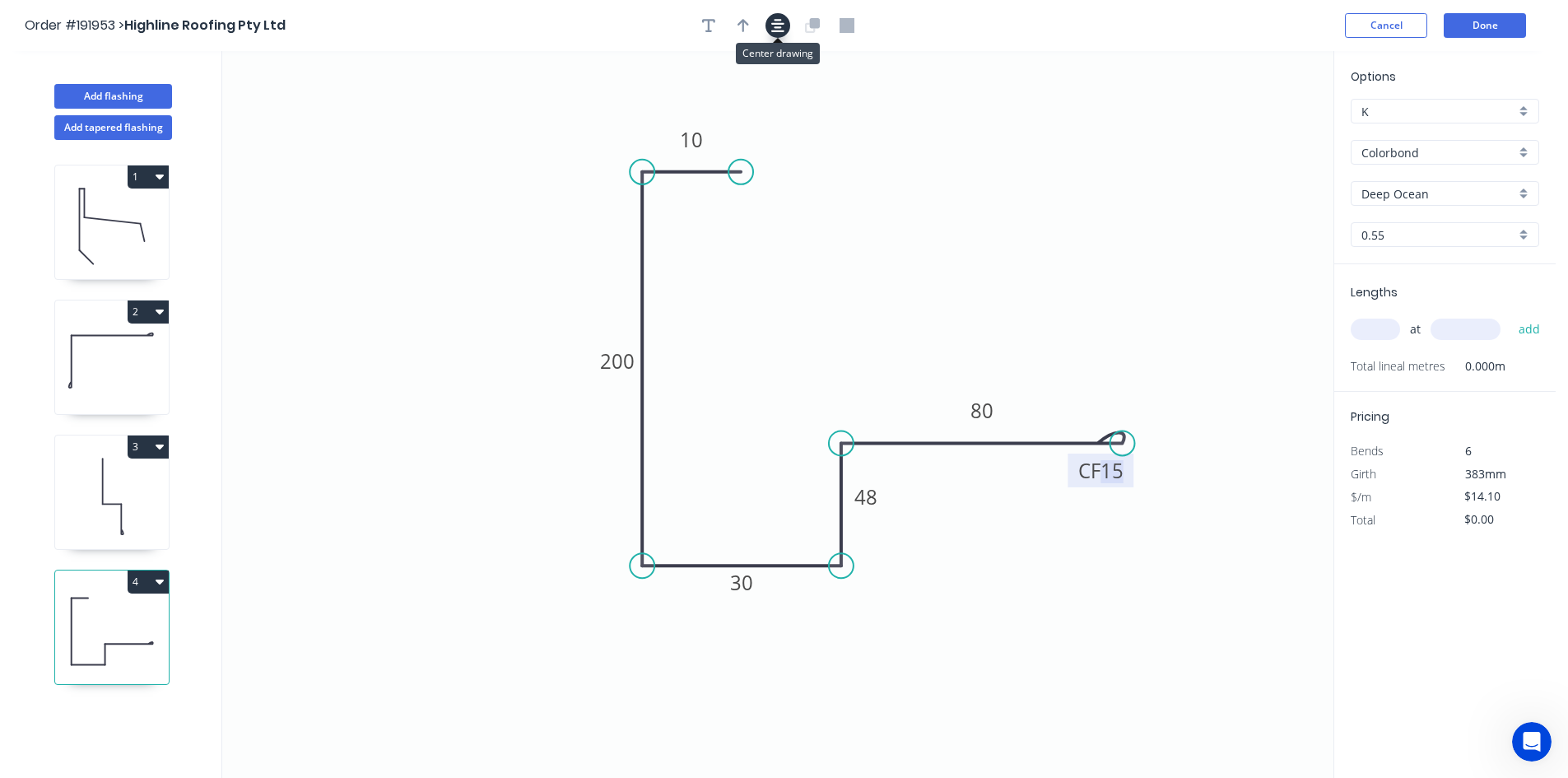
click at [783, 14] on button "button" at bounding box center [778, 25] width 24 height 24
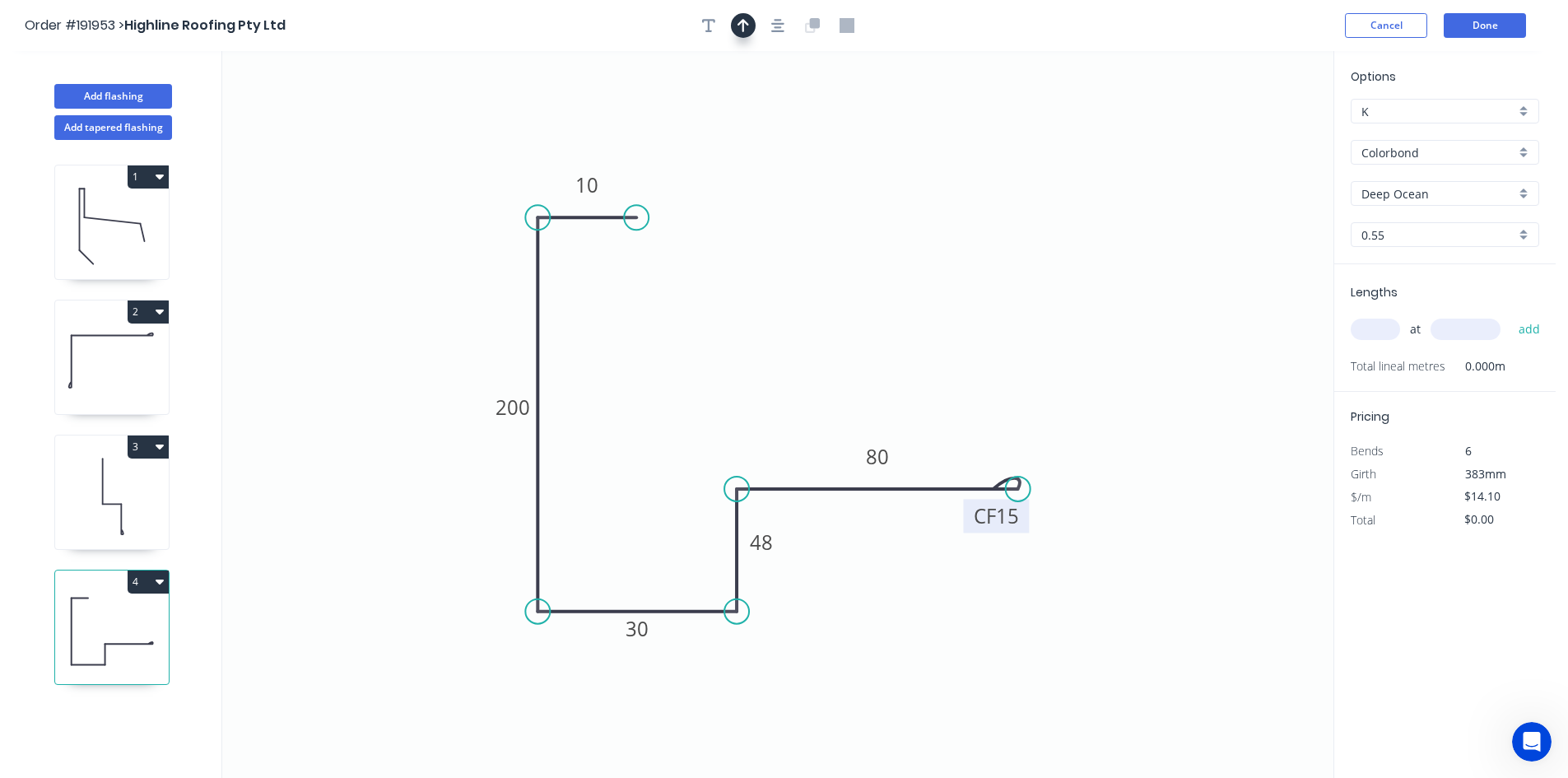
click at [748, 30] on icon "button" at bounding box center [742, 25] width 11 height 15
drag, startPoint x: 1276, startPoint y: 125, endPoint x: 1209, endPoint y: 163, distance: 77.0
click at [1209, 163] on icon "0 10 200 30 48 CF 15 80" at bounding box center [777, 415] width 1111 height 727
drag, startPoint x: 1251, startPoint y: 132, endPoint x: 477, endPoint y: 290, distance: 790.0
click at [477, 290] on icon at bounding box center [493, 269] width 48 height 48
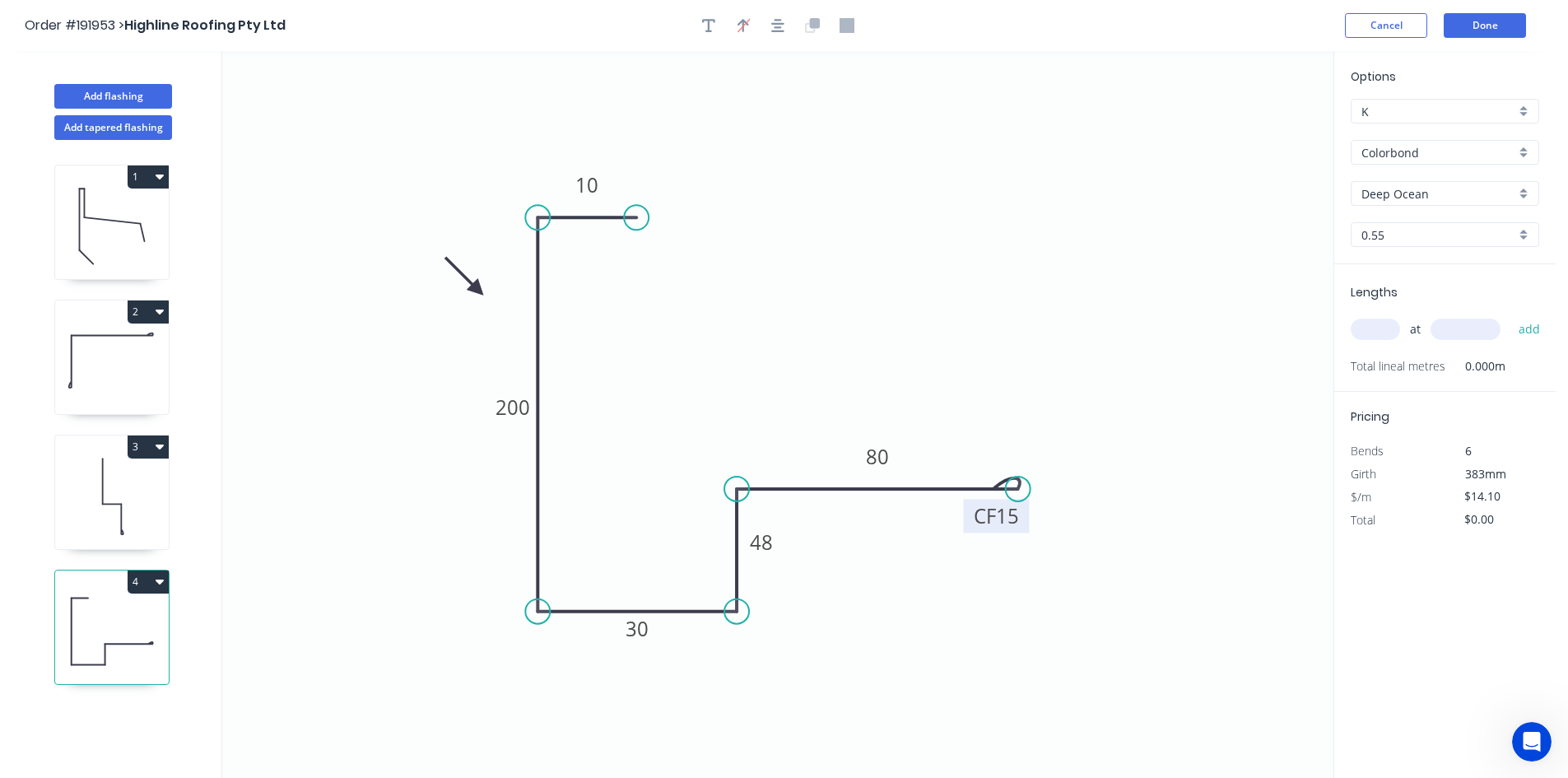
click at [1384, 323] on input "text" at bounding box center [1375, 329] width 49 height 22
type input "1"
type input "1000"
click at [1510, 315] on button "add" at bounding box center [1529, 329] width 39 height 28
type input "$14.10"
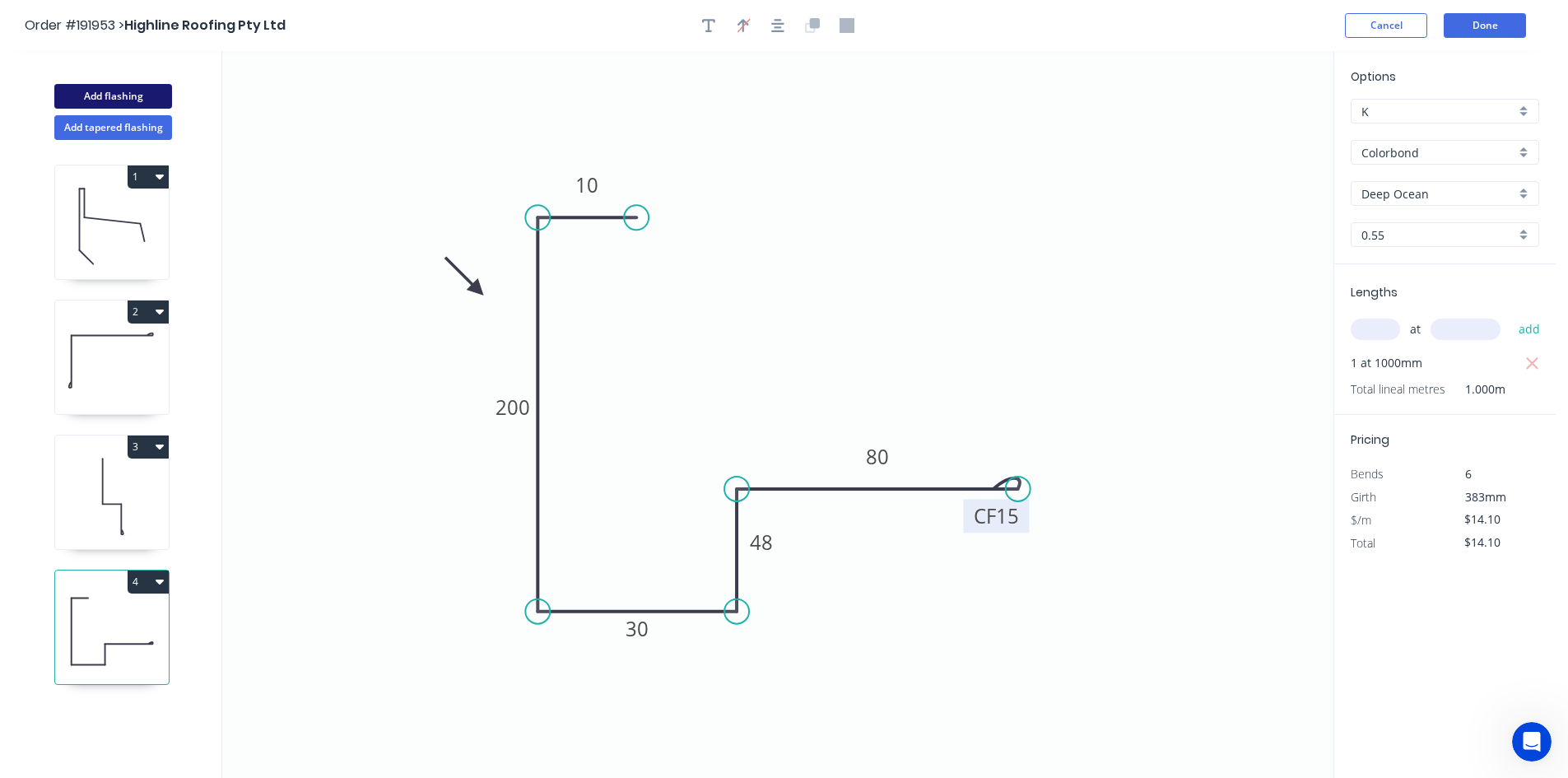
click at [153, 99] on button "Add flashing" at bounding box center [114, 96] width 118 height 24
type input "$0.00"
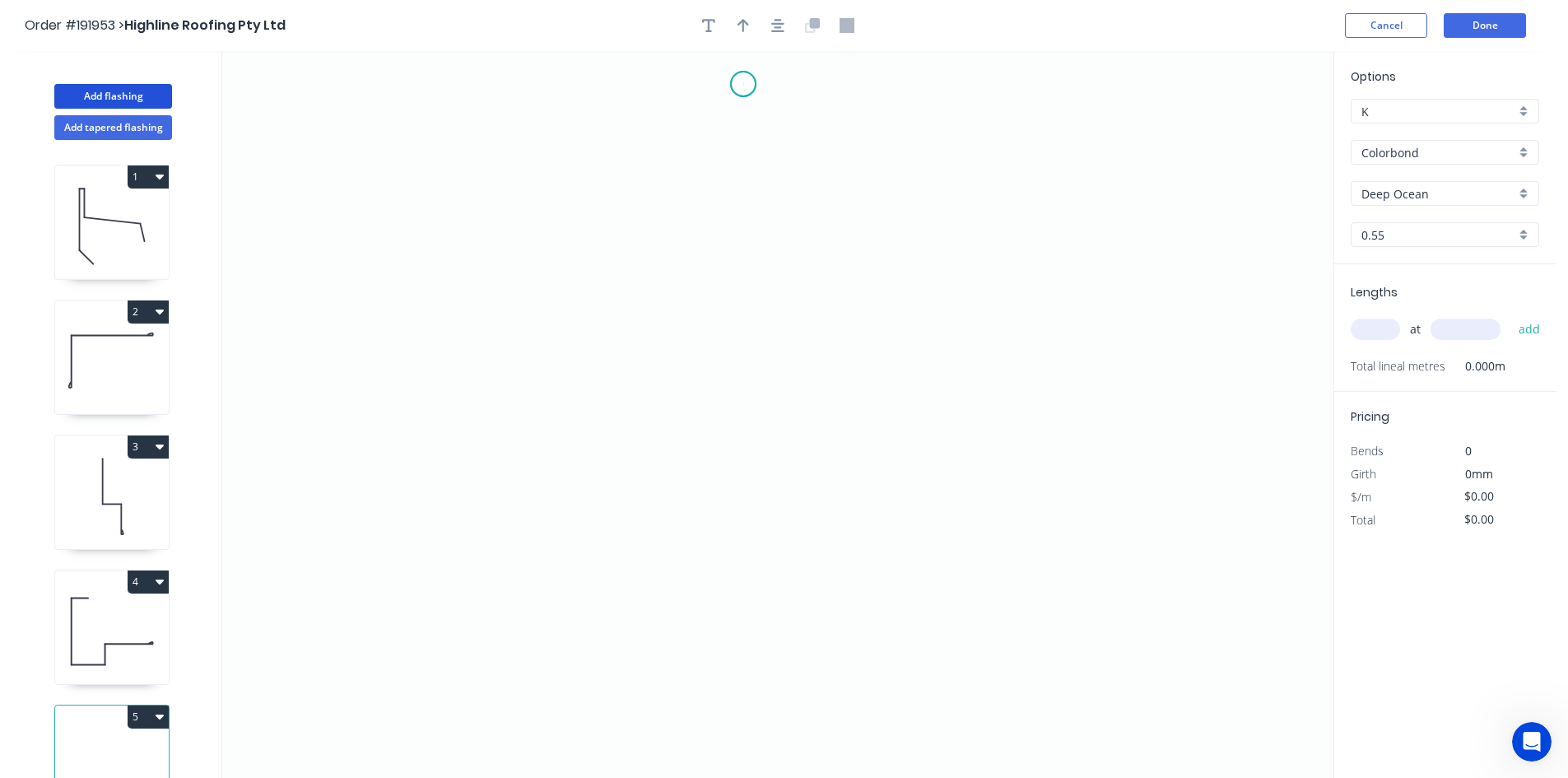
click at [743, 84] on icon "0" at bounding box center [777, 415] width 1111 height 727
click at [735, 186] on icon "0" at bounding box center [777, 415] width 1111 height 727
click at [647, 180] on icon "0 ?" at bounding box center [777, 415] width 1111 height 727
click at [638, 356] on icon "0 ? ?" at bounding box center [777, 415] width 1111 height 727
click at [770, 356] on icon at bounding box center [709, 356] width 123 height 0
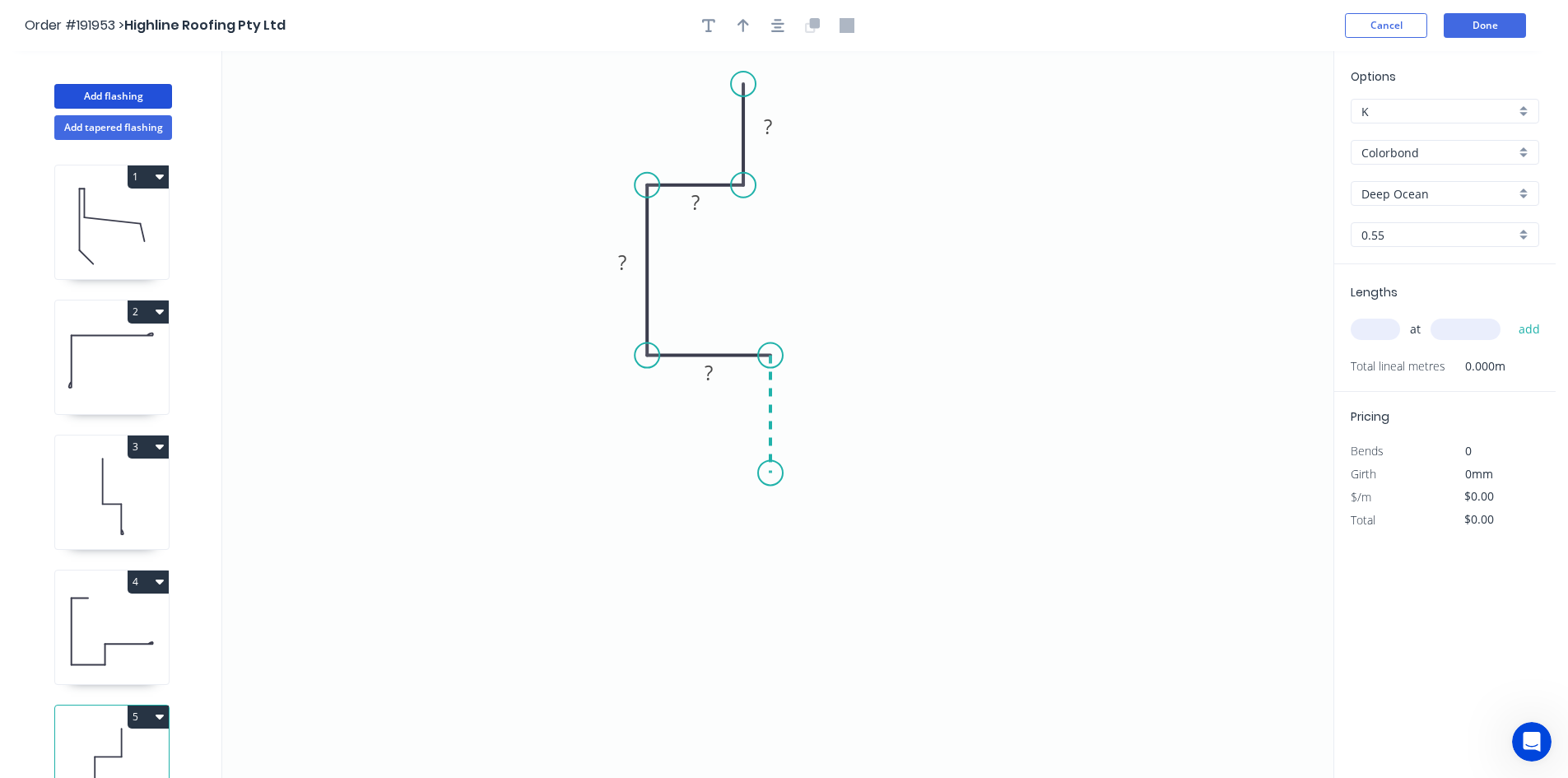
click at [774, 474] on icon "0 ? ? ? ?" at bounding box center [777, 415] width 1111 height 727
click at [658, 464] on icon "0 ? ? ? ? ?" at bounding box center [777, 415] width 1111 height 727
click at [655, 637] on icon "0 ? ? ? ? ? ?" at bounding box center [777, 415] width 1111 height 727
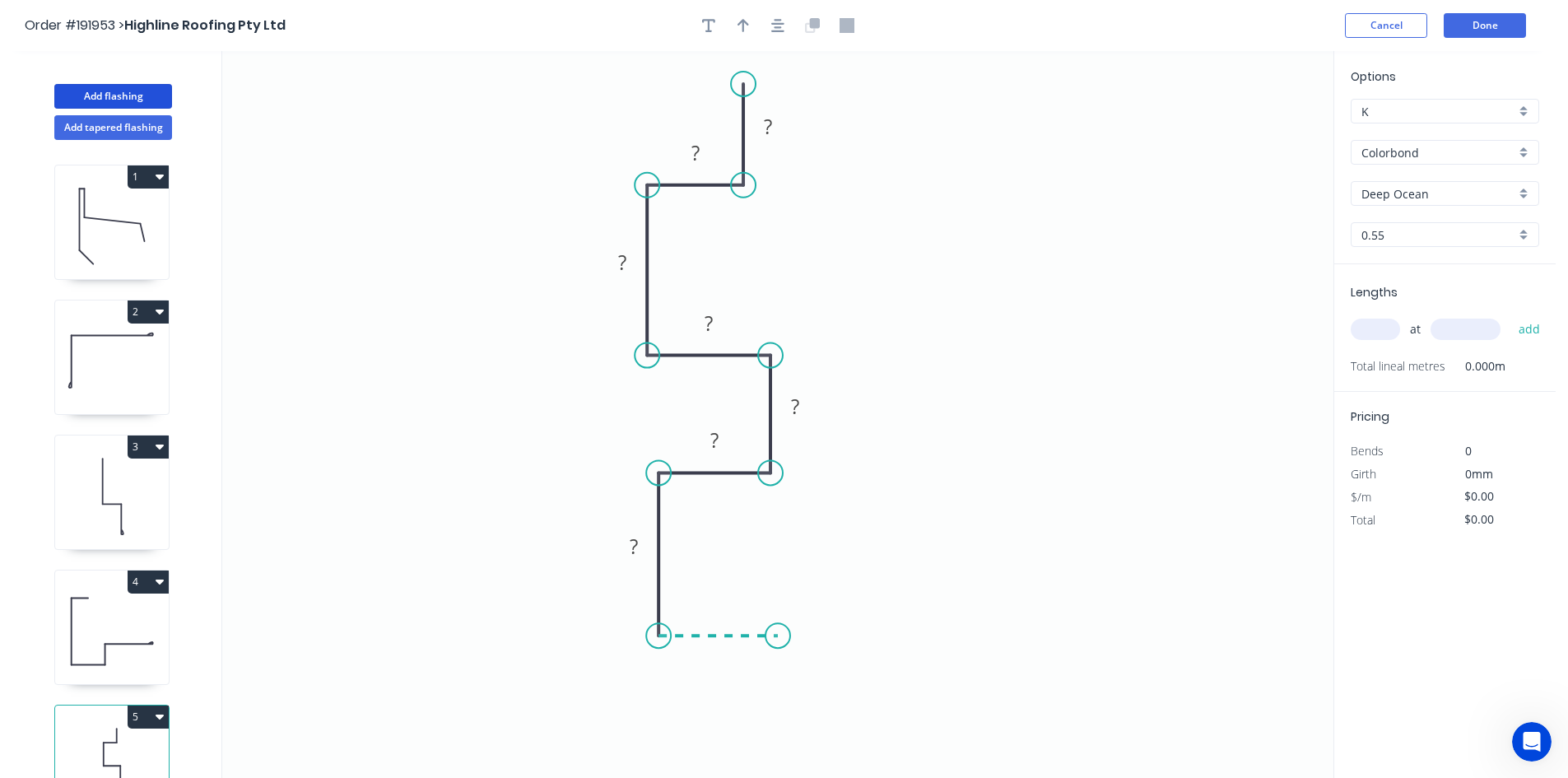
click at [778, 636] on icon at bounding box center [718, 636] width 120 height 0
click at [781, 749] on icon "0 ? ? ? ? ? ? ? ?" at bounding box center [777, 415] width 1111 height 727
click at [590, 739] on icon "0 ? ? ? ? ? ? ? ? ?" at bounding box center [777, 415] width 1111 height 727
click at [597, 743] on circle at bounding box center [590, 748] width 24 height 24
click at [596, 744] on circle at bounding box center [590, 748] width 24 height 24
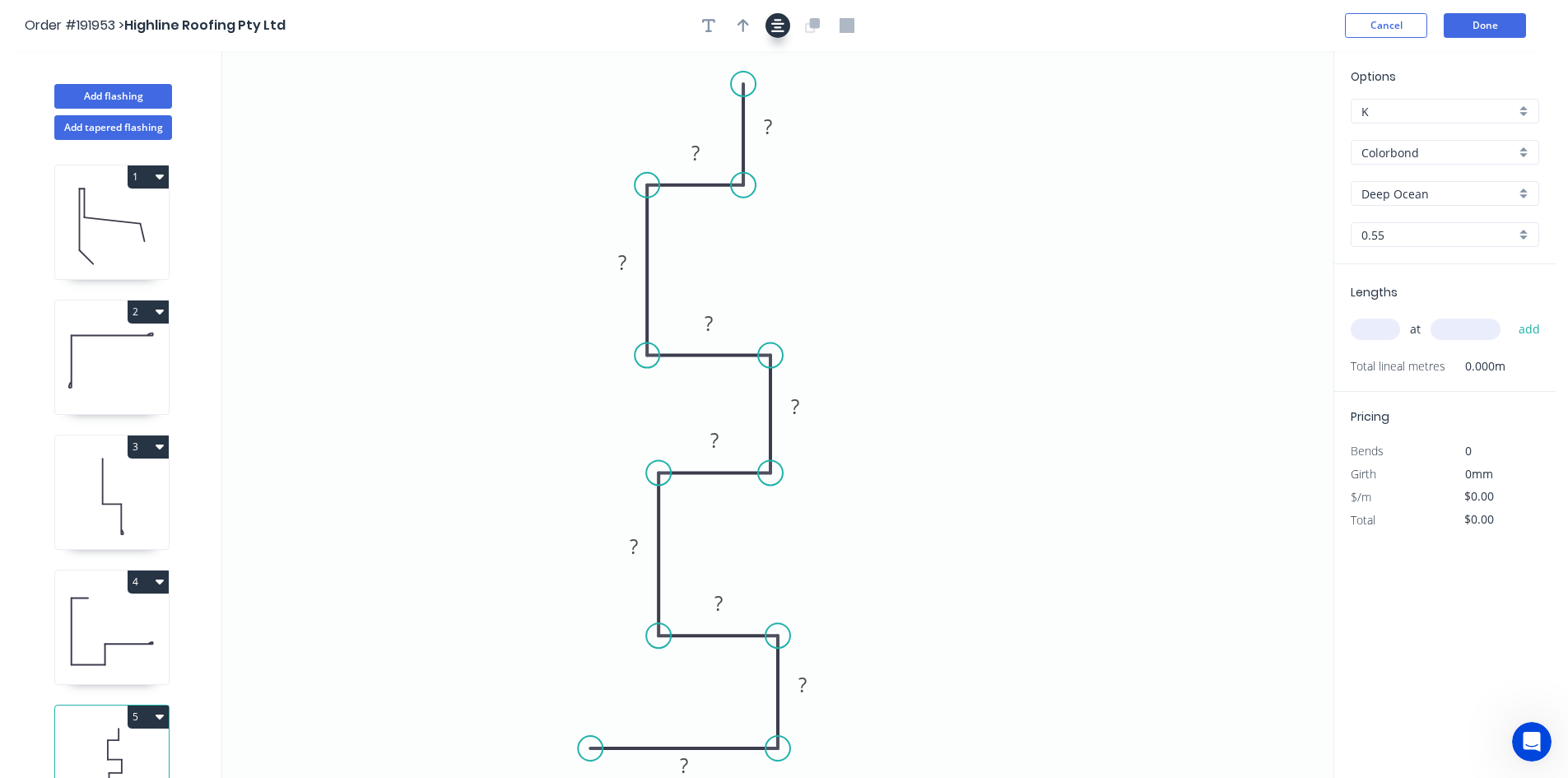
click at [779, 24] on icon "button" at bounding box center [777, 25] width 13 height 13
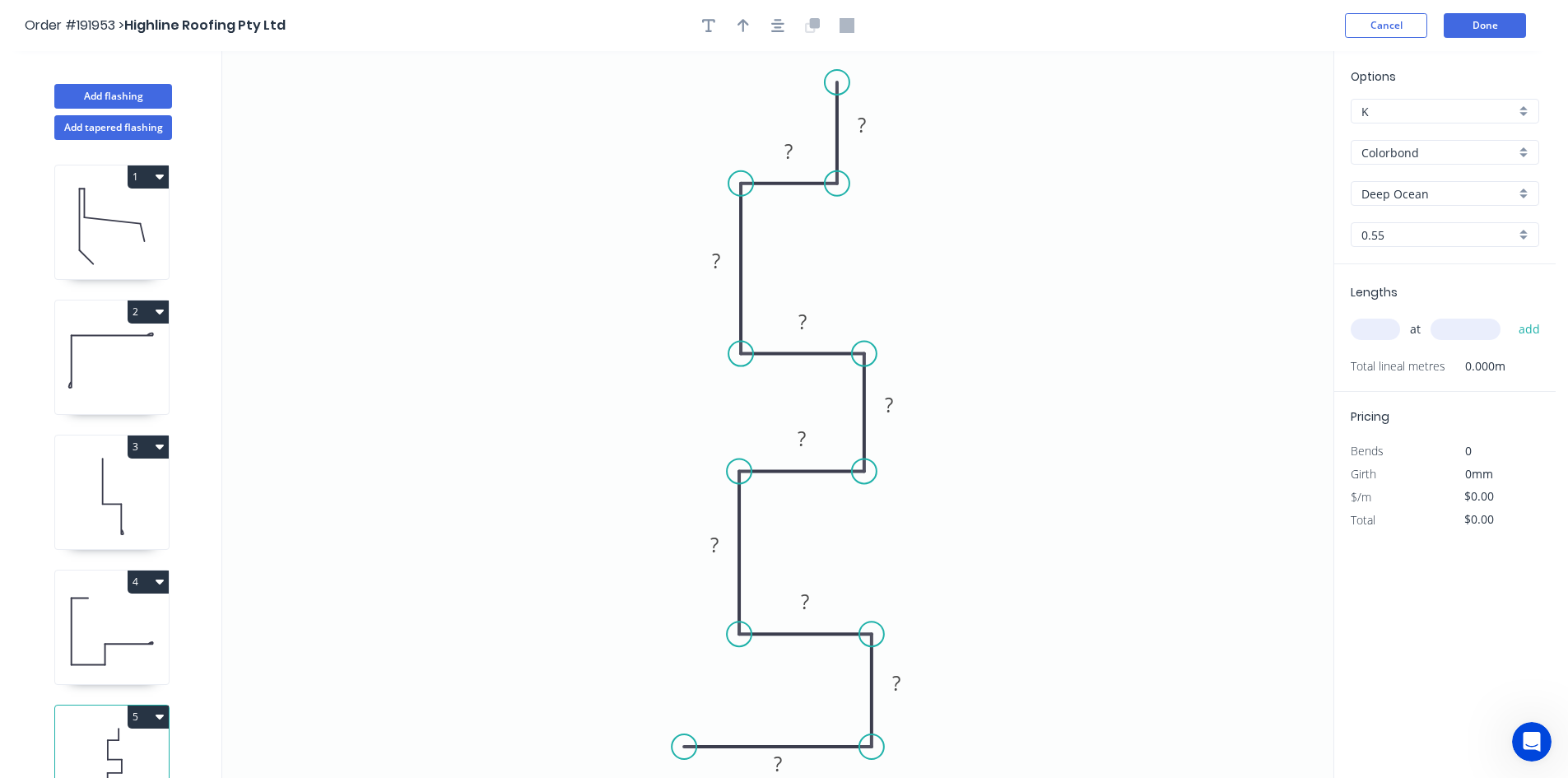
drag, startPoint x: 752, startPoint y: 518, endPoint x: 737, endPoint y: 519, distance: 15.0
click at [737, 519] on icon "0 ? ? ? ? ? ? ? ? ? ?" at bounding box center [777, 415] width 1111 height 727
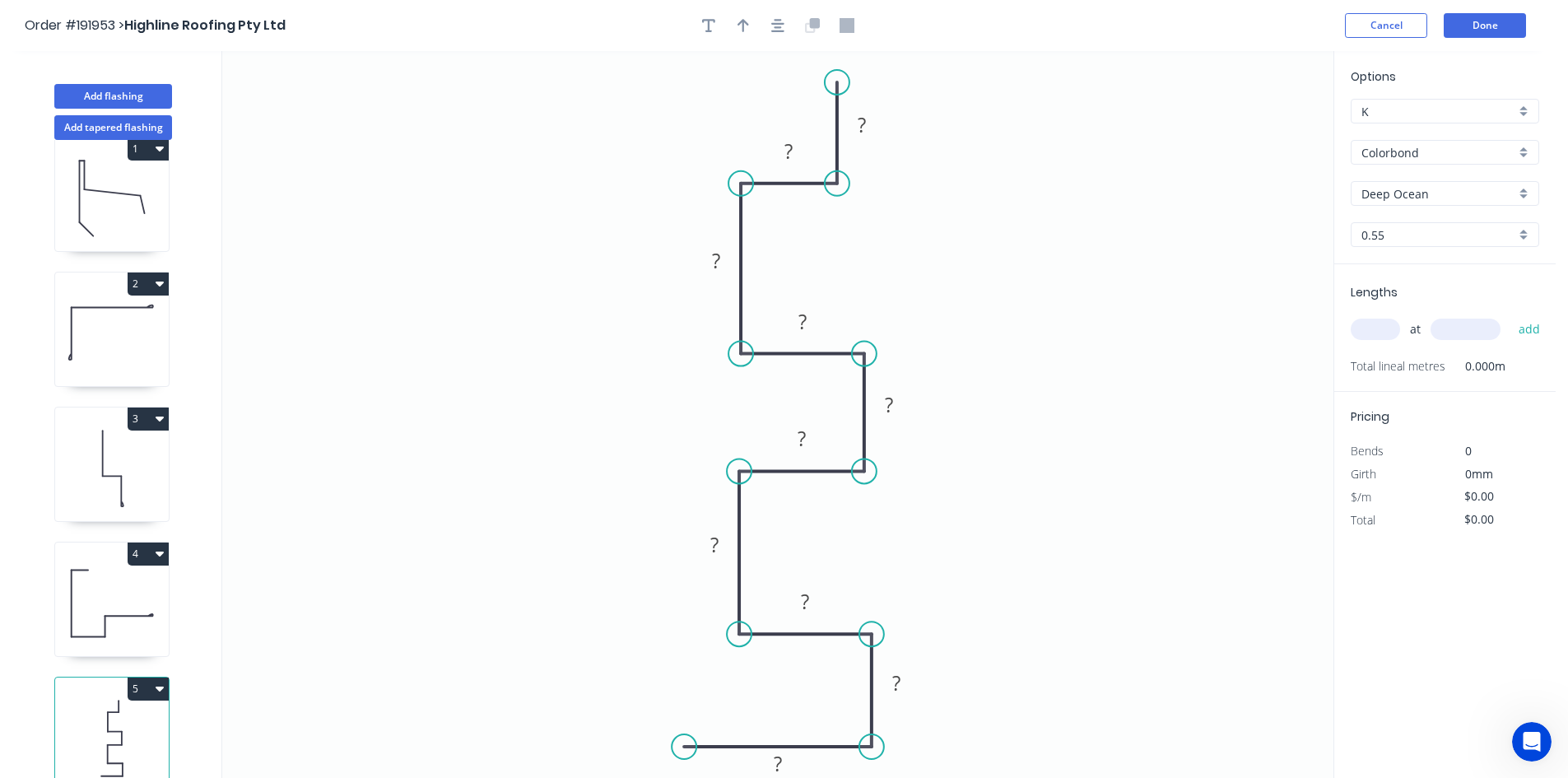
scroll to position [43, 0]
click at [159, 674] on button "5" at bounding box center [147, 685] width 41 height 23
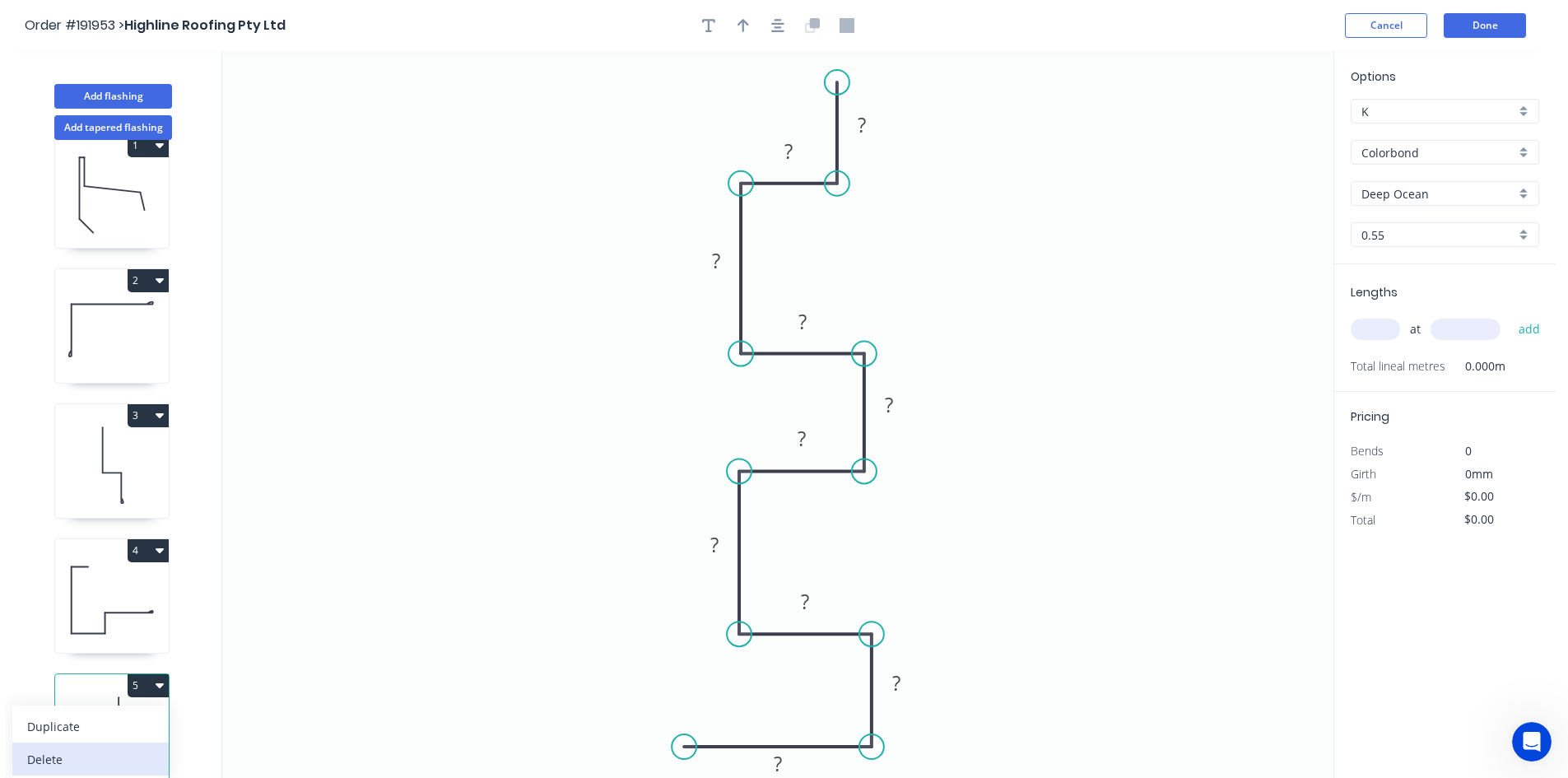
click at [129, 748] on div "Delete" at bounding box center [90, 760] width 127 height 24
type input "$14.10"
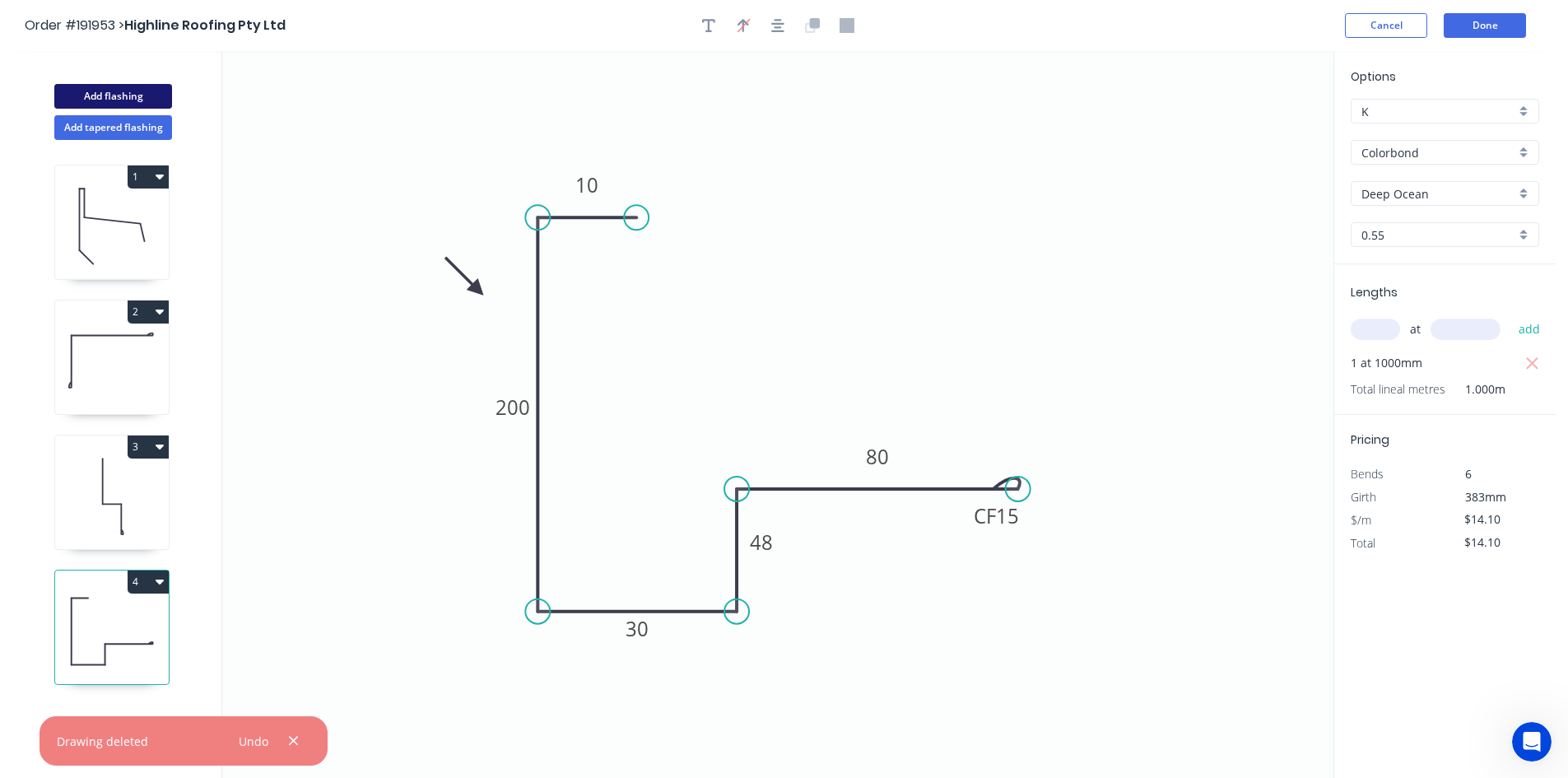
click at [136, 101] on button "Add flashing" at bounding box center [114, 96] width 118 height 24
type input "$0.00"
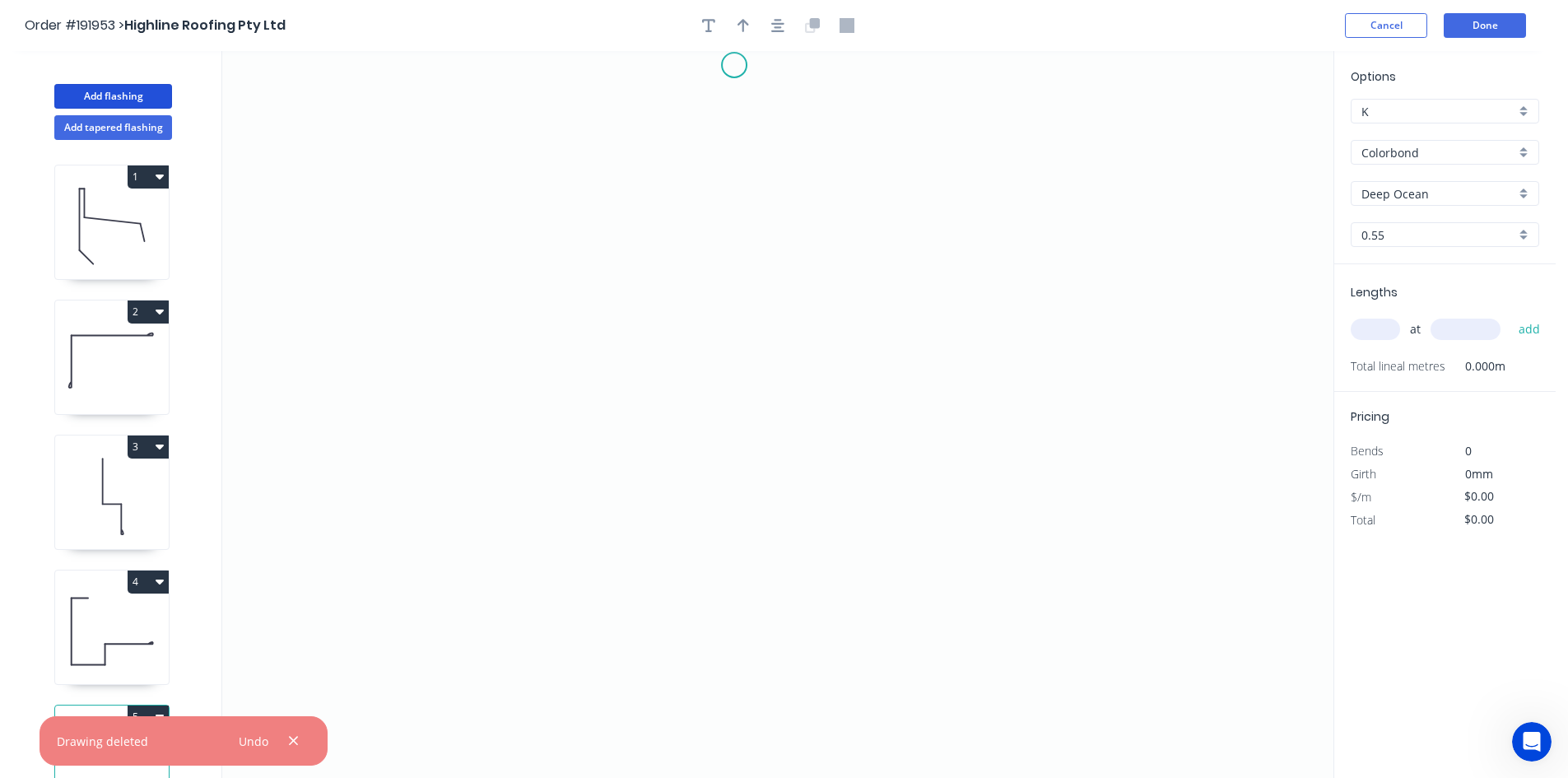
click at [735, 65] on icon "0" at bounding box center [777, 415] width 1111 height 727
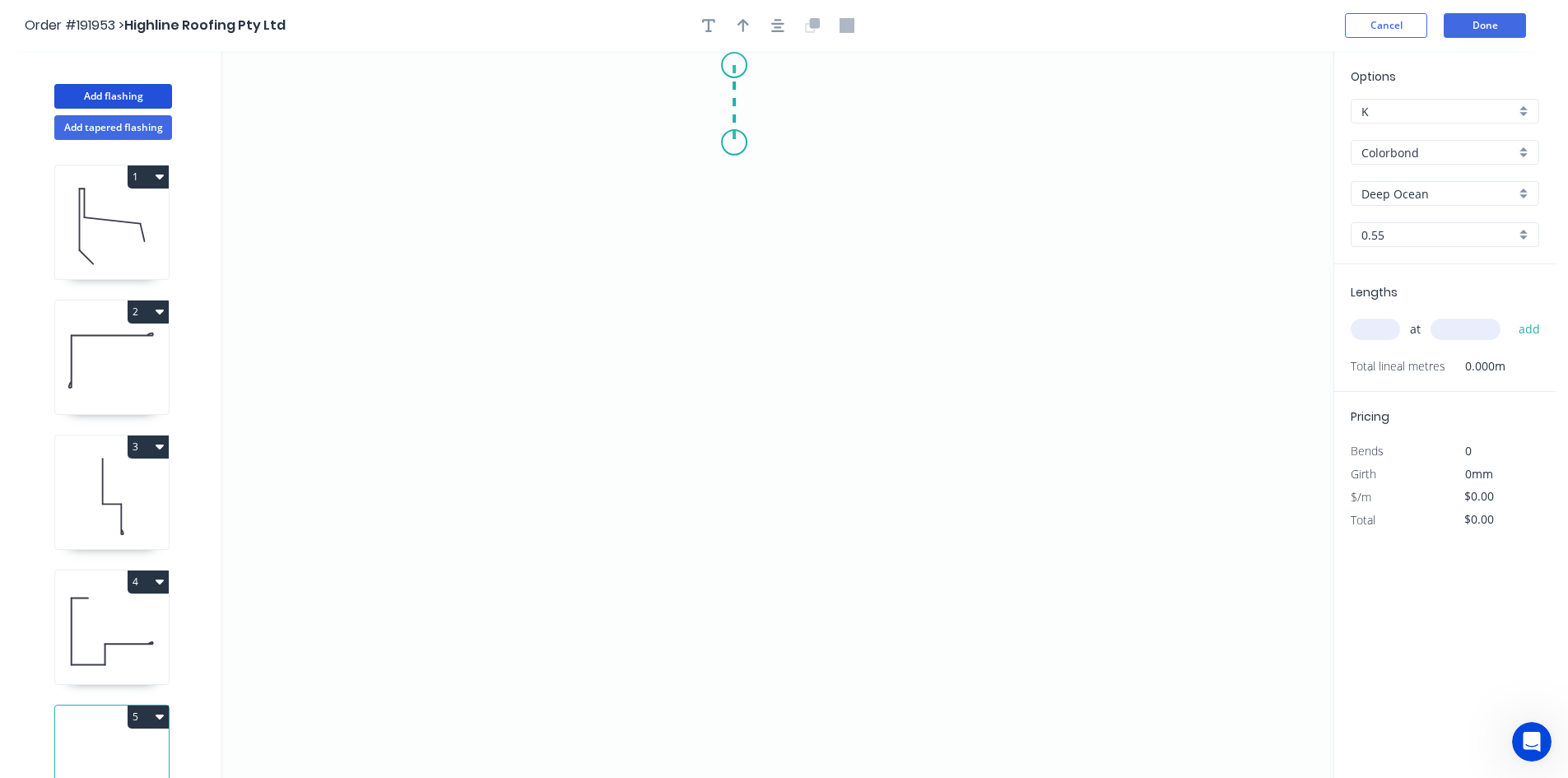
click at [728, 142] on icon "0" at bounding box center [777, 415] width 1111 height 727
click at [650, 140] on icon "0 ?" at bounding box center [777, 415] width 1111 height 727
click at [644, 267] on icon "0 ? ?" at bounding box center [777, 415] width 1111 height 727
click at [738, 267] on icon at bounding box center [695, 267] width 88 height 0
click at [735, 428] on icon "0 ? ? ? ?" at bounding box center [777, 415] width 1111 height 727
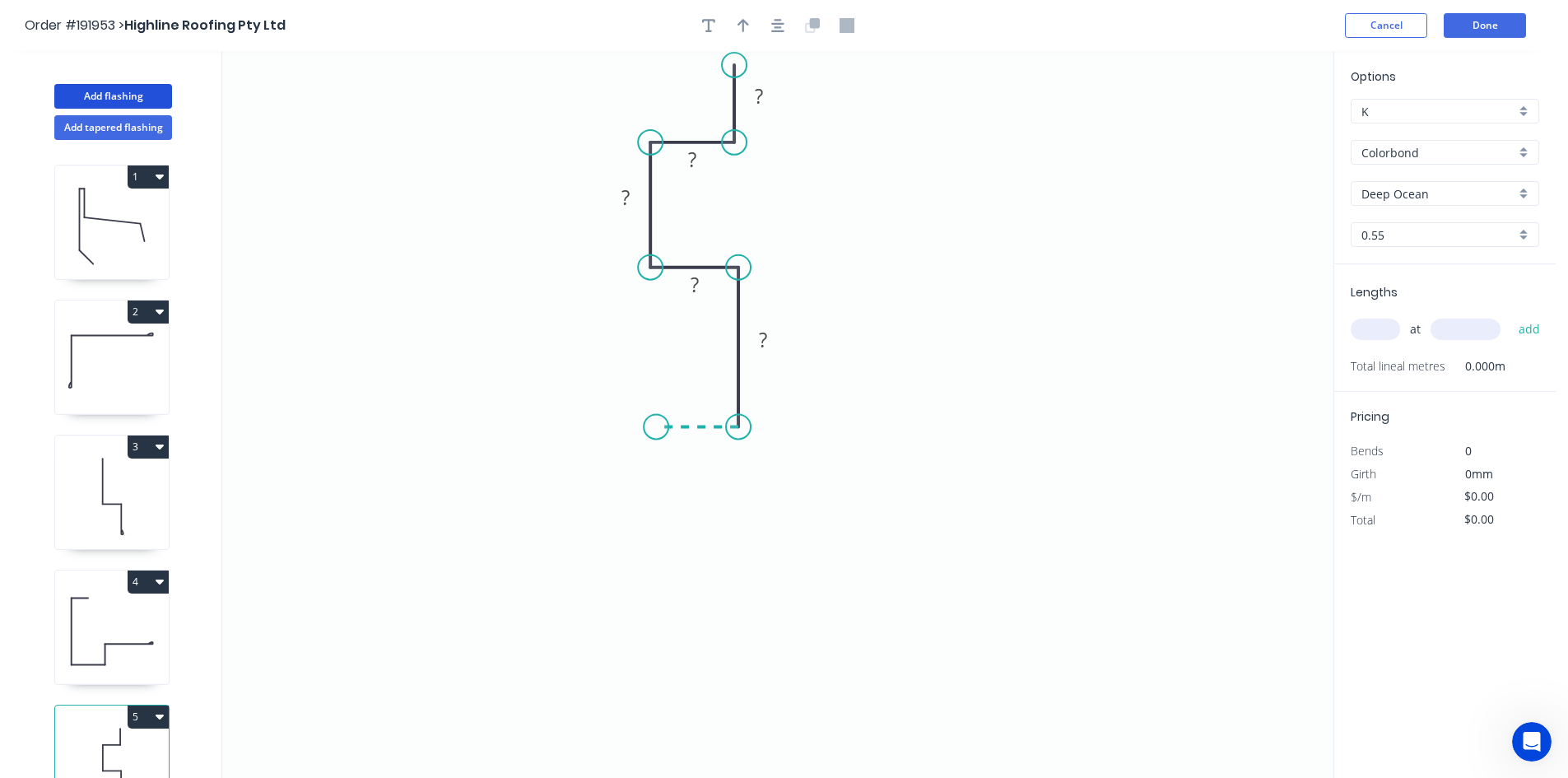
click at [656, 427] on icon "0 ? ? ? ? ?" at bounding box center [777, 415] width 1111 height 727
click at [653, 550] on icon "0 ? ? ? ? ? ?" at bounding box center [777, 415] width 1111 height 727
click at [742, 555] on icon "0 ? ? ? ? ? ? ?" at bounding box center [777, 415] width 1111 height 727
click at [739, 644] on icon "0 ? ? ? ? ? ? ? ?" at bounding box center [777, 415] width 1111 height 727
click at [521, 626] on icon "0 ? ? ? ? ? ? ? ? ?" at bounding box center [777, 415] width 1111 height 727
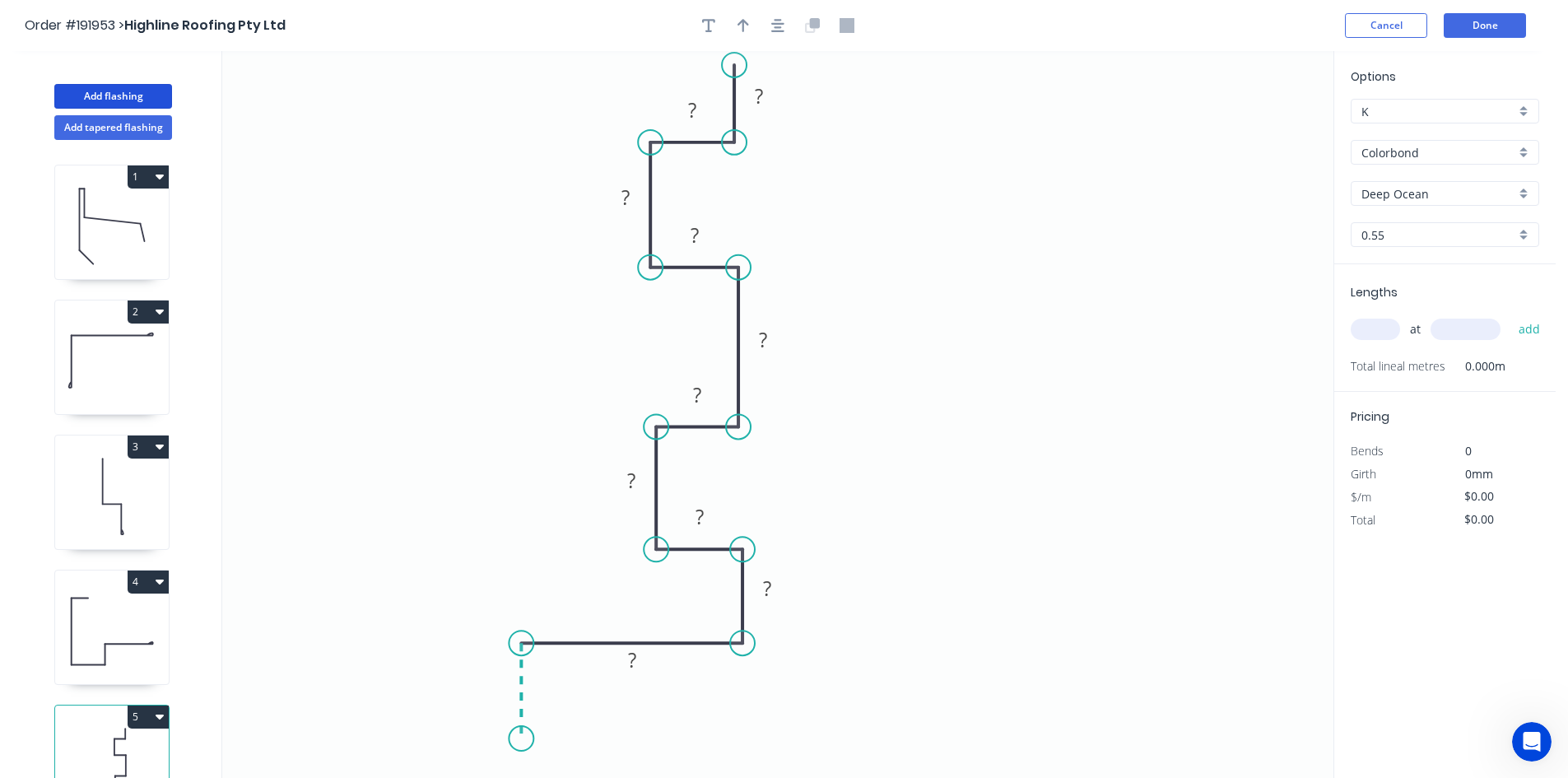
click at [522, 740] on icon "0 ? ? ? ? ? ? ? ? ? ?" at bounding box center [777, 415] width 1111 height 727
click at [902, 754] on icon "0 ? ? ? ? ? ? ? ? ? ? ?" at bounding box center [777, 415] width 1111 height 727
click at [902, 670] on icon at bounding box center [902, 705] width 0 height 69
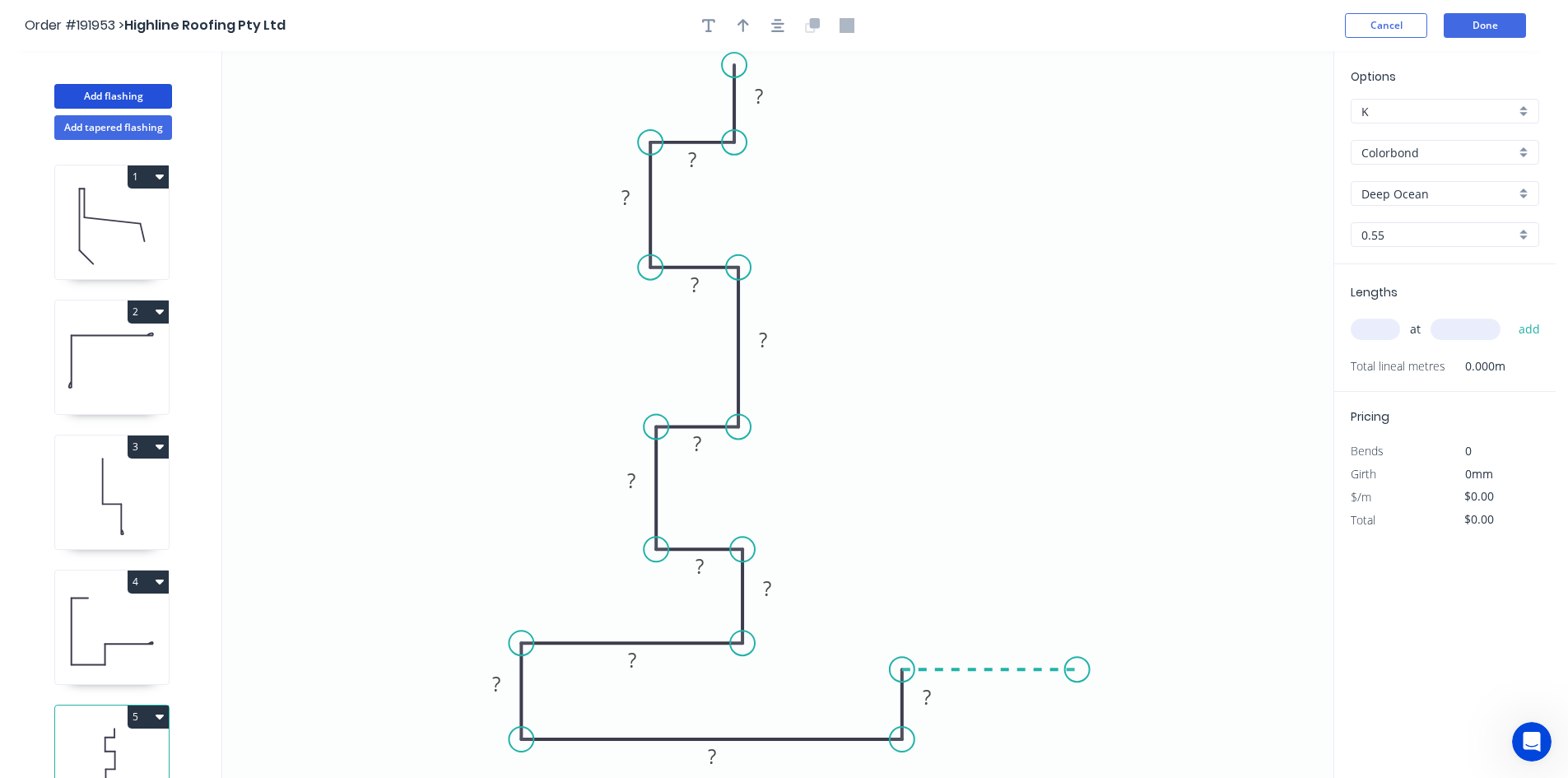
click at [1077, 664] on icon "0 ? ? ? ? ? ? ? ? ? ? ? ? ?" at bounding box center [777, 415] width 1111 height 727
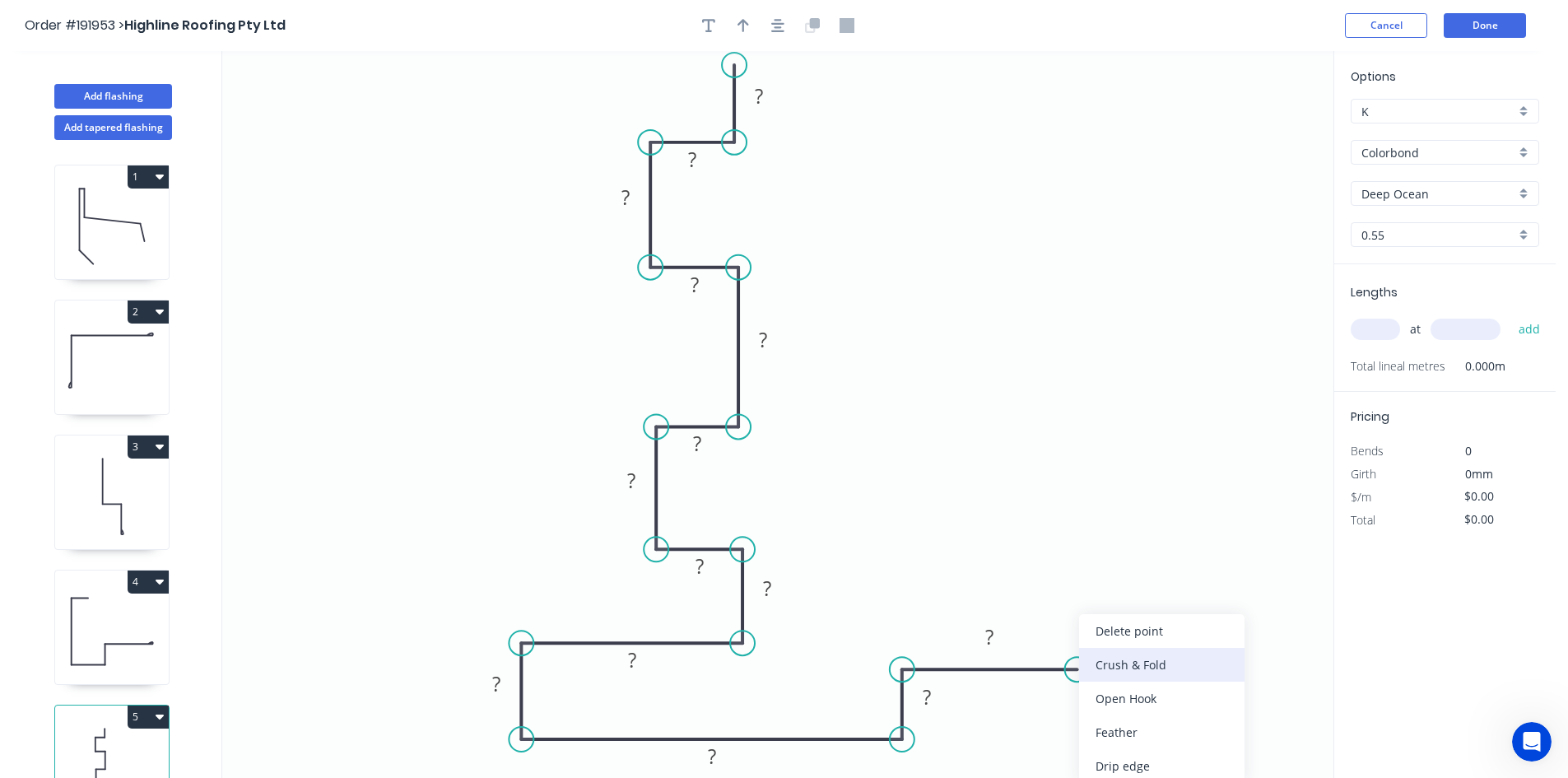
click at [1094, 668] on div "Crush & Fold" at bounding box center [1161, 664] width 166 height 34
click at [1069, 696] on tspan "10" at bounding box center [1067, 696] width 23 height 27
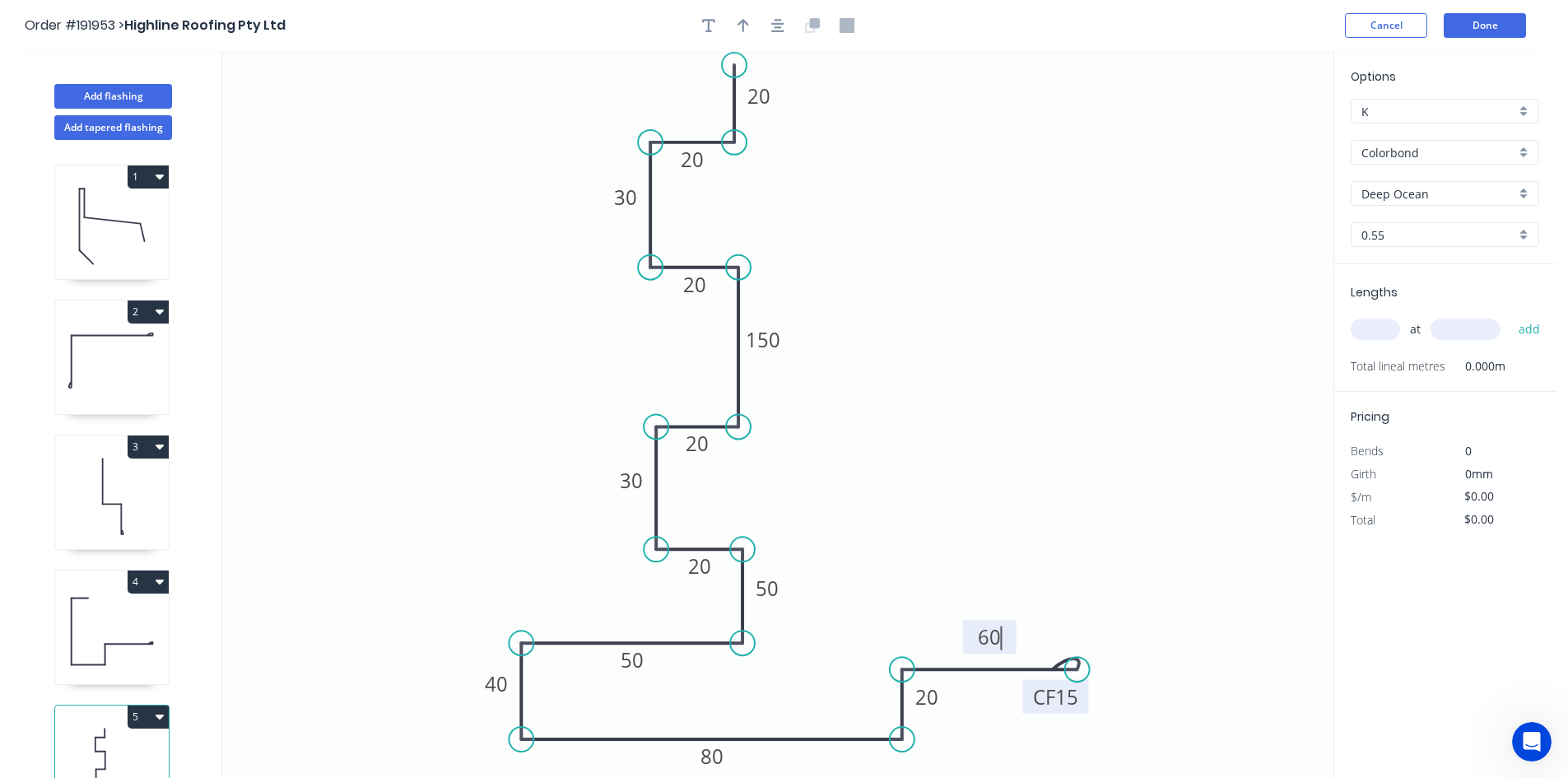
type input "$27.96"
click at [1142, 615] on icon "0 20 20 20 30 40 30 150 50 20 20 80 CF 15 60 20 50" at bounding box center [777, 415] width 1111 height 727
click at [780, 16] on button "button" at bounding box center [778, 25] width 24 height 24
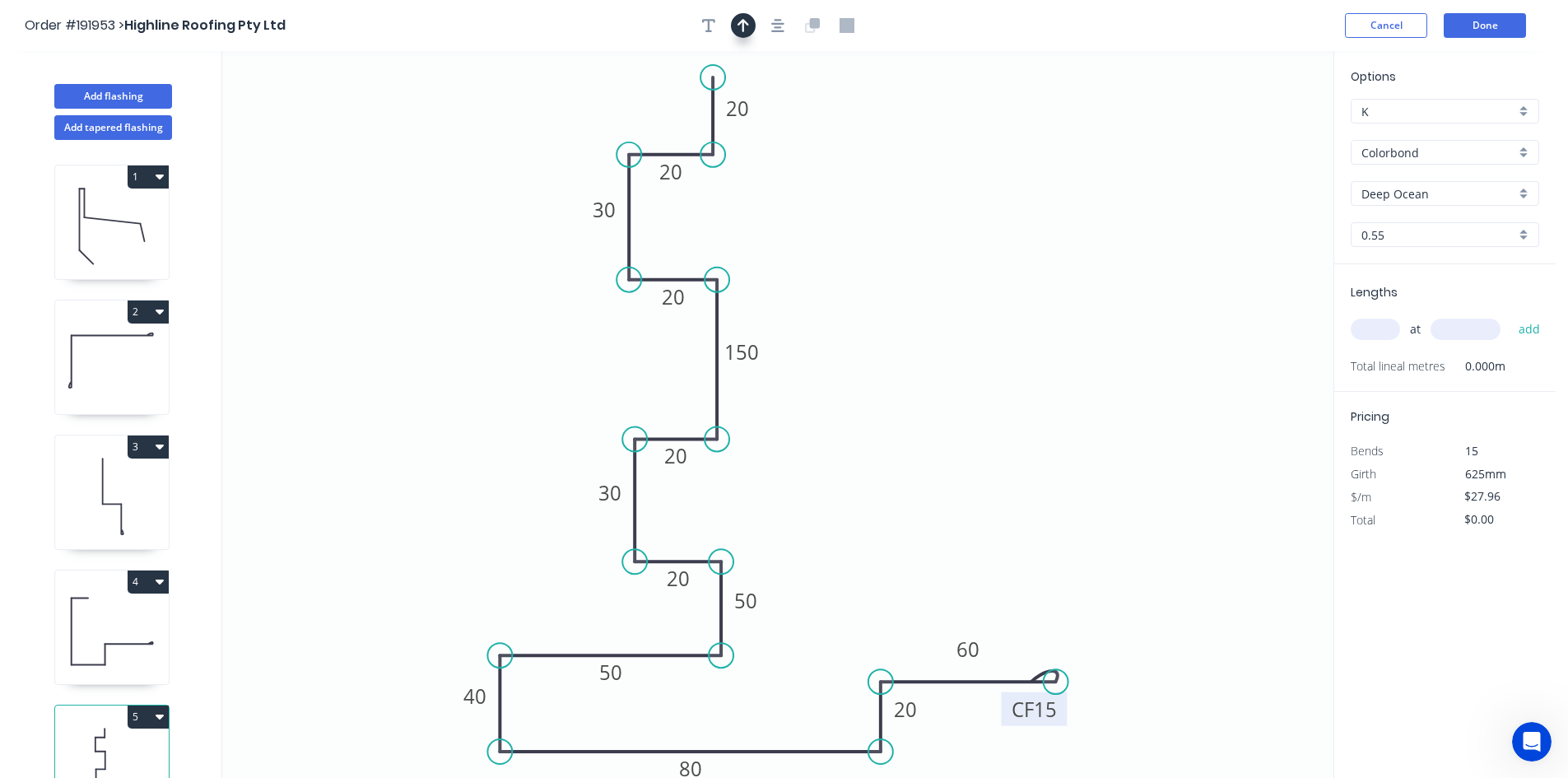
click at [750, 19] on button "button" at bounding box center [743, 25] width 24 height 24
click at [1247, 129] on icon at bounding box center [1250, 114] width 15 height 53
click at [1247, 129] on icon "0 20 20 20 30 40 30 150 50 20 20 80 CF 15 60 20 50" at bounding box center [777, 415] width 1111 height 727
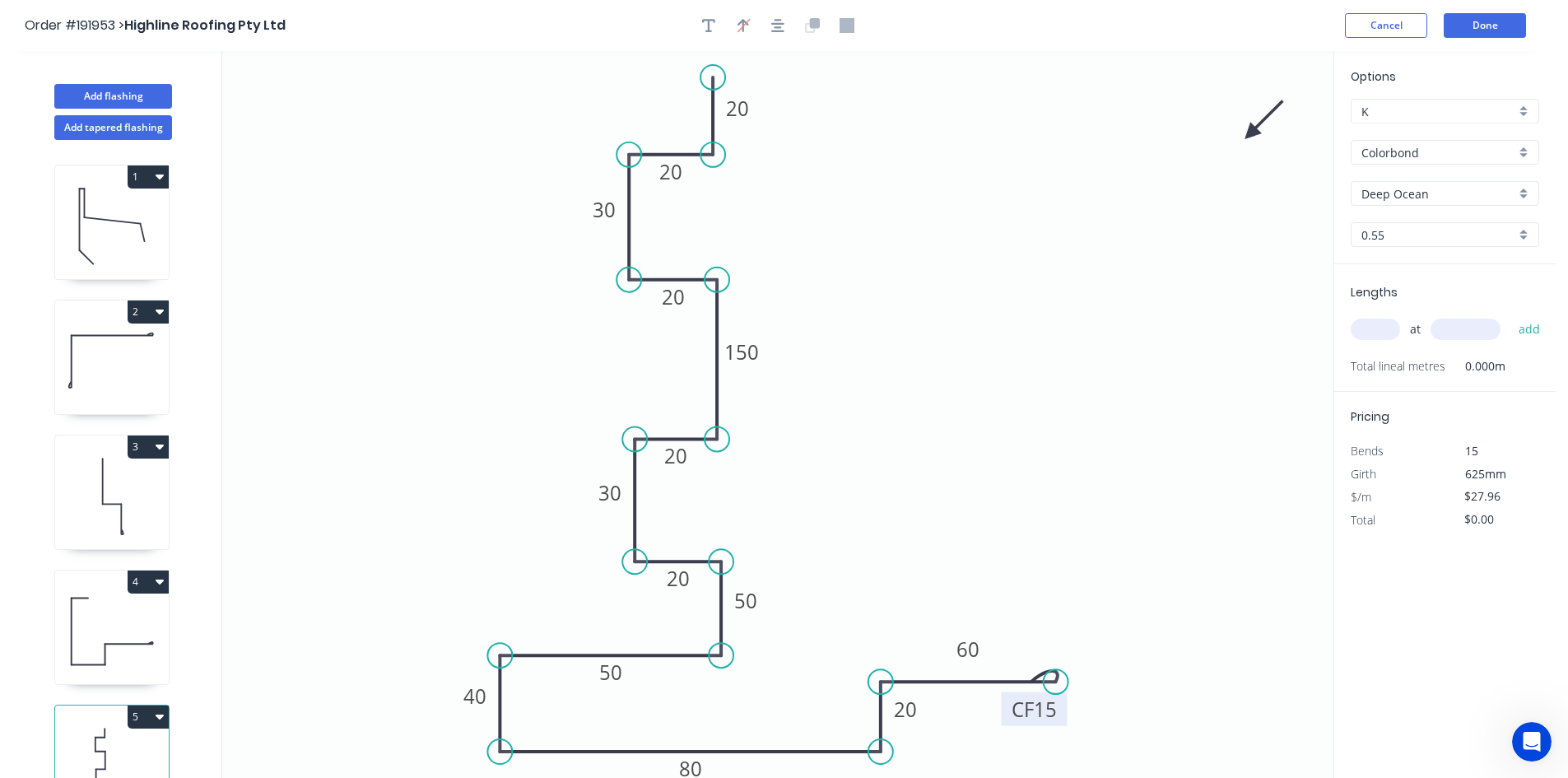
click at [1254, 132] on icon at bounding box center [1264, 120] width 48 height 48
drag, startPoint x: 1254, startPoint y: 132, endPoint x: 1228, endPoint y: 139, distance: 26.9
click at [1251, 134] on icon at bounding box center [1267, 118] width 48 height 48
click at [1228, 139] on icon "0 20 20 20 30 40 30 150 50 20 20 80 CF 15 60 20 50" at bounding box center [777, 415] width 1111 height 727
drag, startPoint x: 1253, startPoint y: 131, endPoint x: 531, endPoint y: 386, distance: 765.7
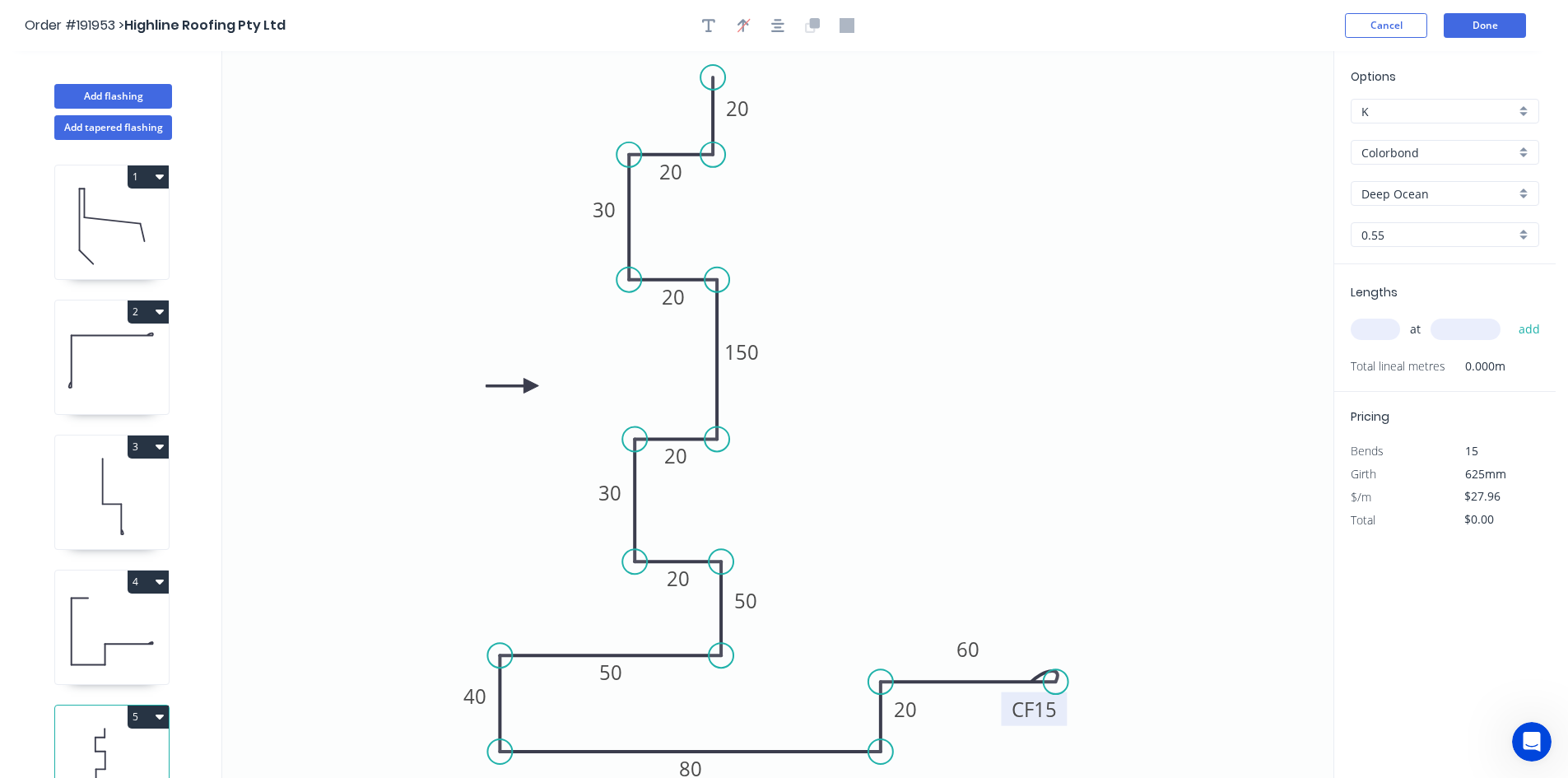
click at [531, 386] on icon at bounding box center [512, 386] width 53 height 15
click at [1369, 326] on input "text" at bounding box center [1375, 329] width 49 height 22
type input "1"
type input "1800"
click at [1510, 315] on button "add" at bounding box center [1529, 329] width 39 height 28
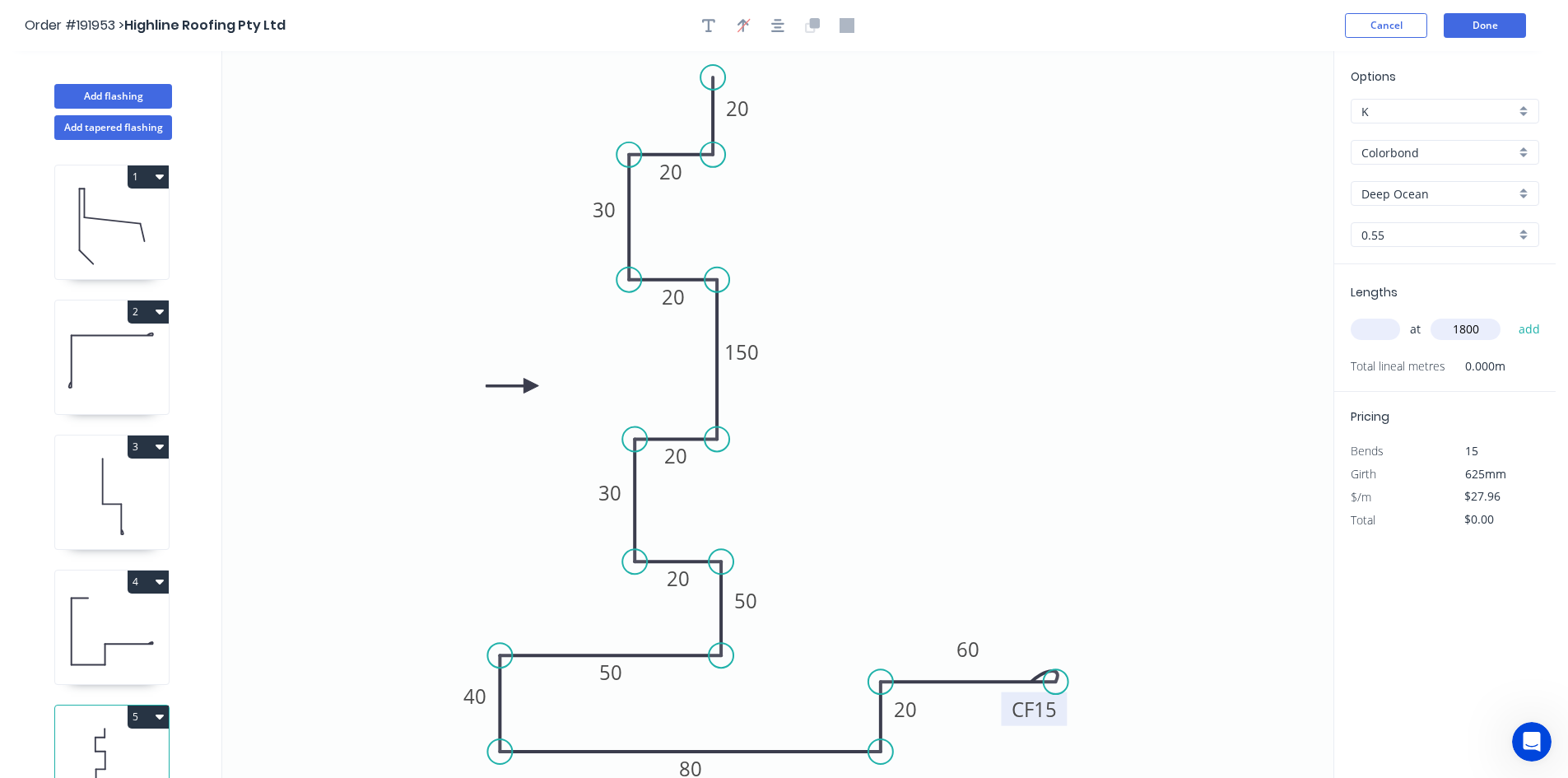
type input "$50.33"
click at [141, 90] on button "Add flashing" at bounding box center [114, 96] width 118 height 24
type input "$0.00"
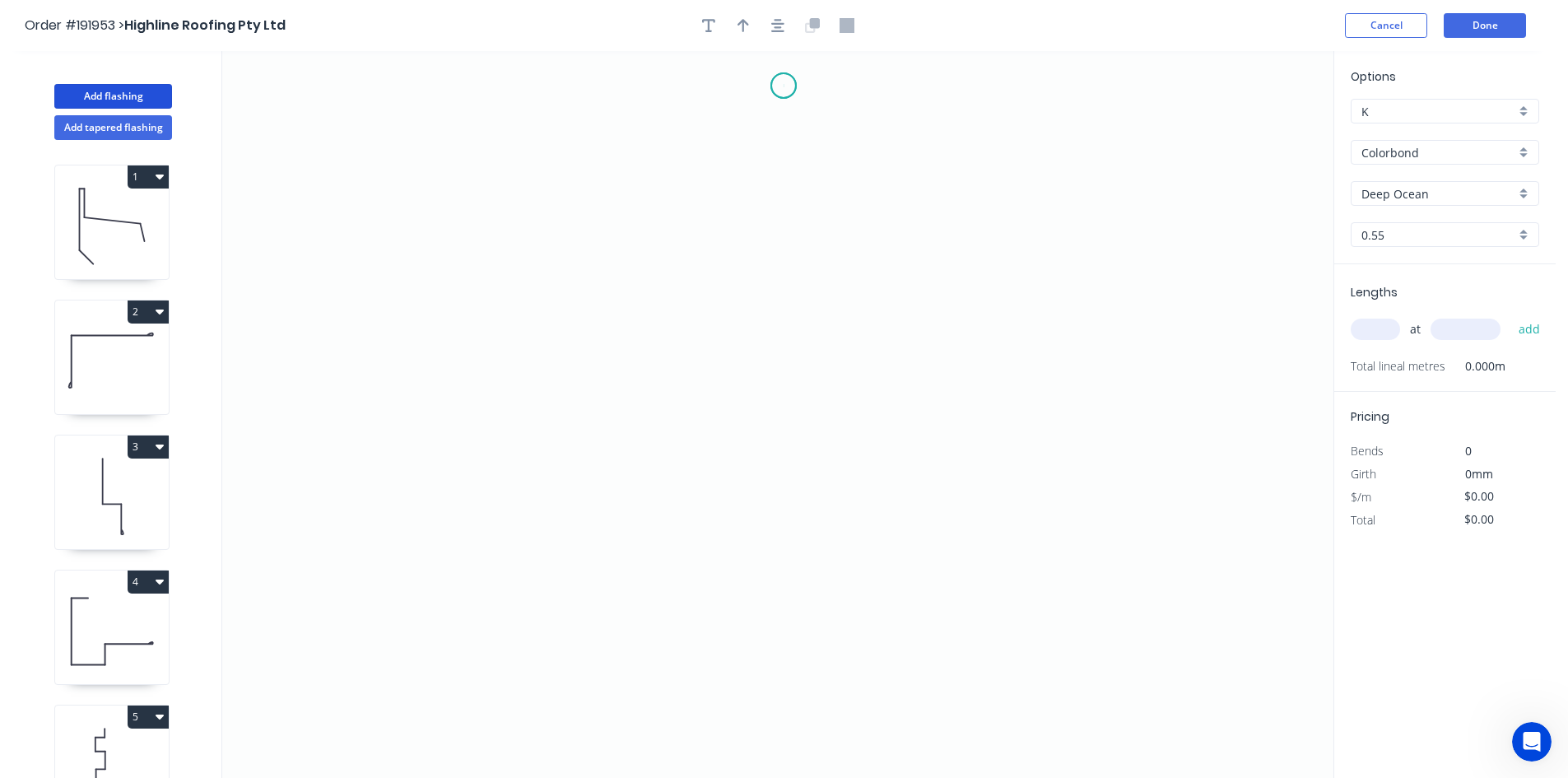
click at [783, 86] on icon "0" at bounding box center [777, 415] width 1111 height 727
click at [781, 178] on icon "0" at bounding box center [777, 415] width 1111 height 727
click at [673, 185] on icon "0 ?" at bounding box center [777, 415] width 1111 height 727
click at [665, 327] on icon "0 ? ?" at bounding box center [777, 415] width 1111 height 727
click at [796, 331] on icon "0 ? ? ?" at bounding box center [777, 415] width 1111 height 727
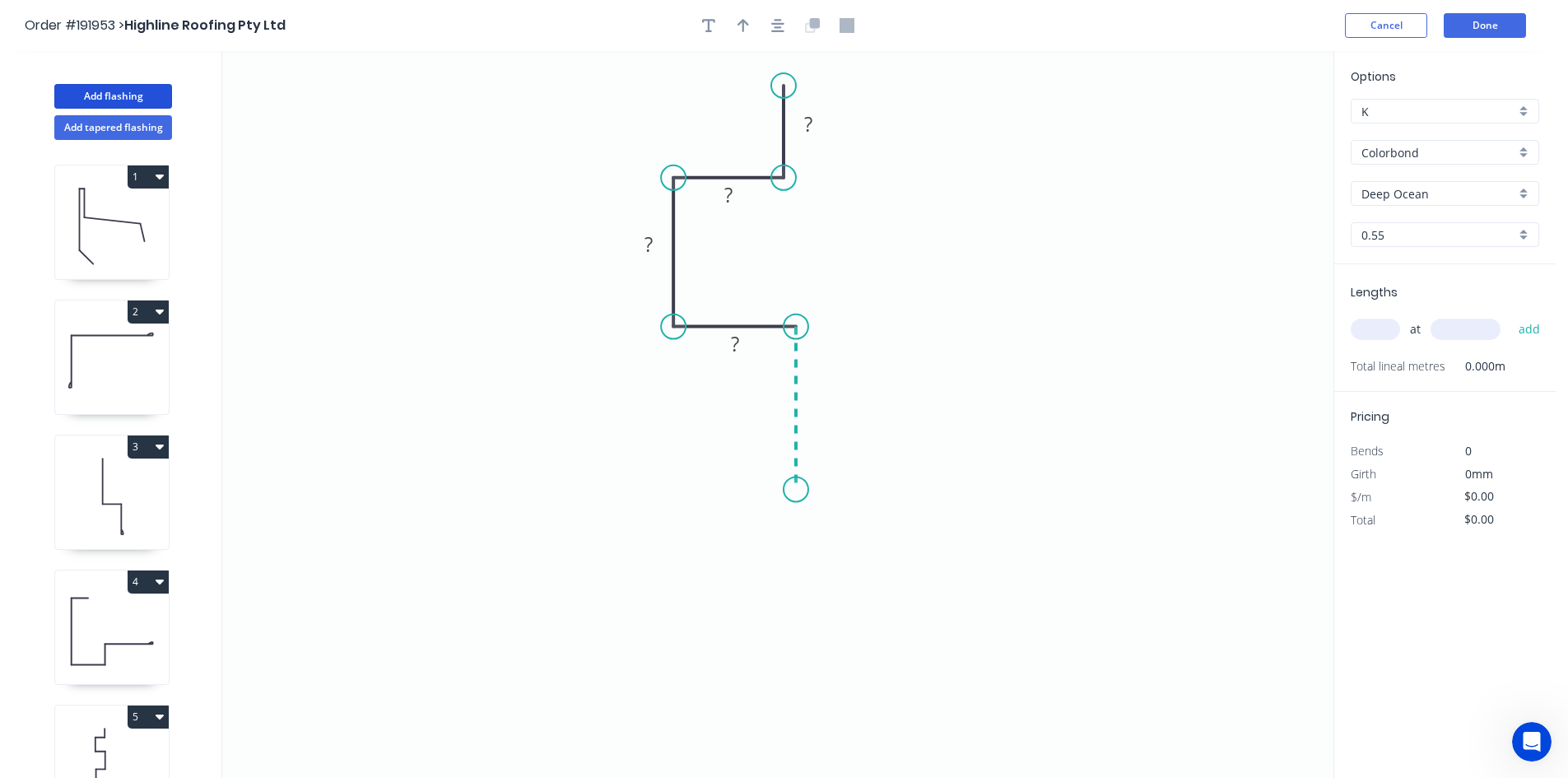
click at [783, 490] on icon "0 ? ? ? ?" at bounding box center [777, 415] width 1111 height 727
click at [588, 478] on icon "0 ? ? ? ? ?" at bounding box center [777, 415] width 1111 height 727
click at [585, 628] on icon "0 ? ? ? ? ? ?" at bounding box center [777, 415] width 1111 height 727
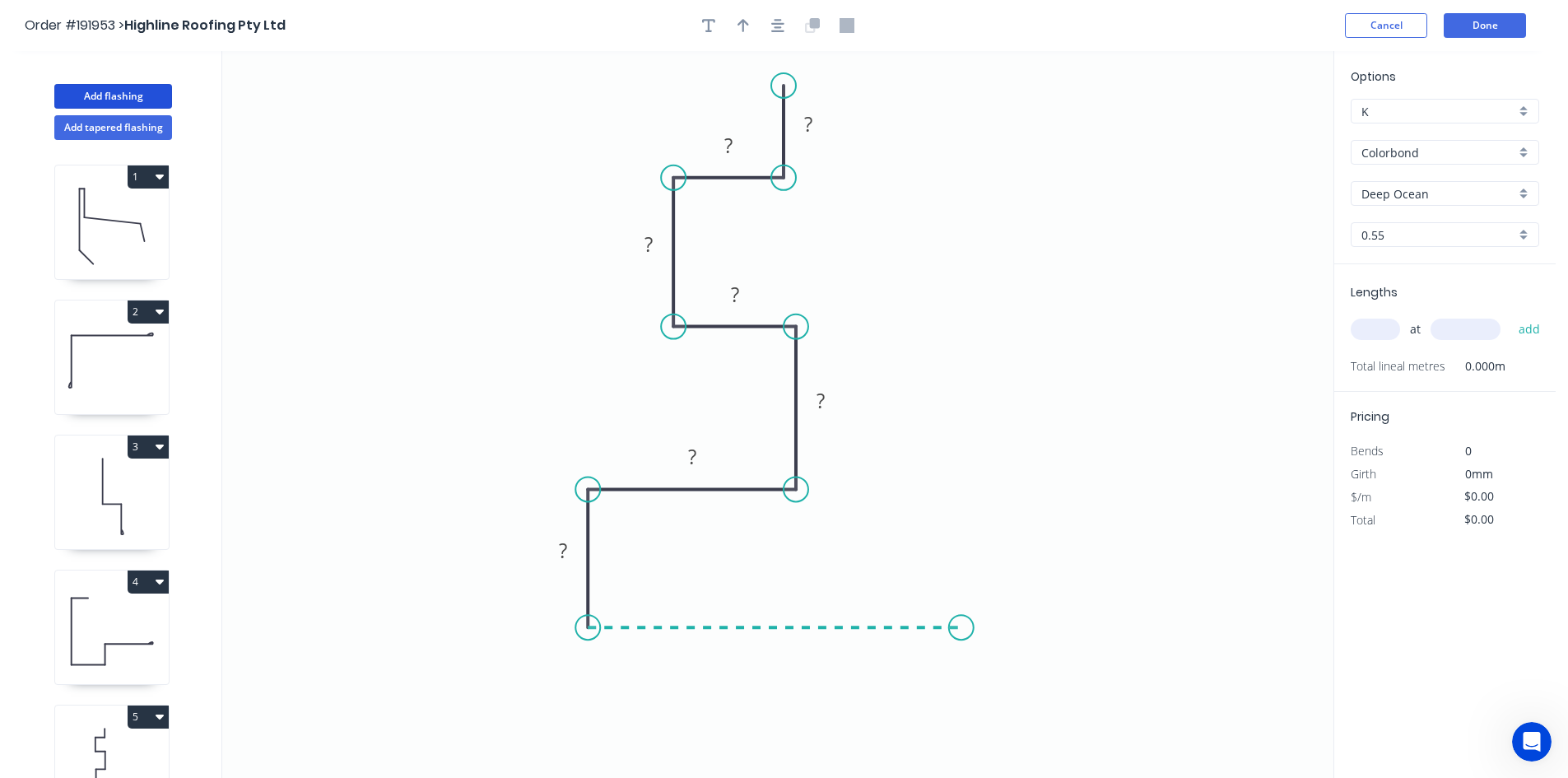
click at [961, 626] on icon "0 ? ? ? ? ? ? ?" at bounding box center [777, 415] width 1111 height 727
click at [959, 536] on icon "0 ? ? ? ? ? ? ? ?" at bounding box center [777, 415] width 1111 height 727
click at [1234, 544] on icon "0 ? ? ? ? ? ? ? ? ?" at bounding box center [777, 415] width 1111 height 727
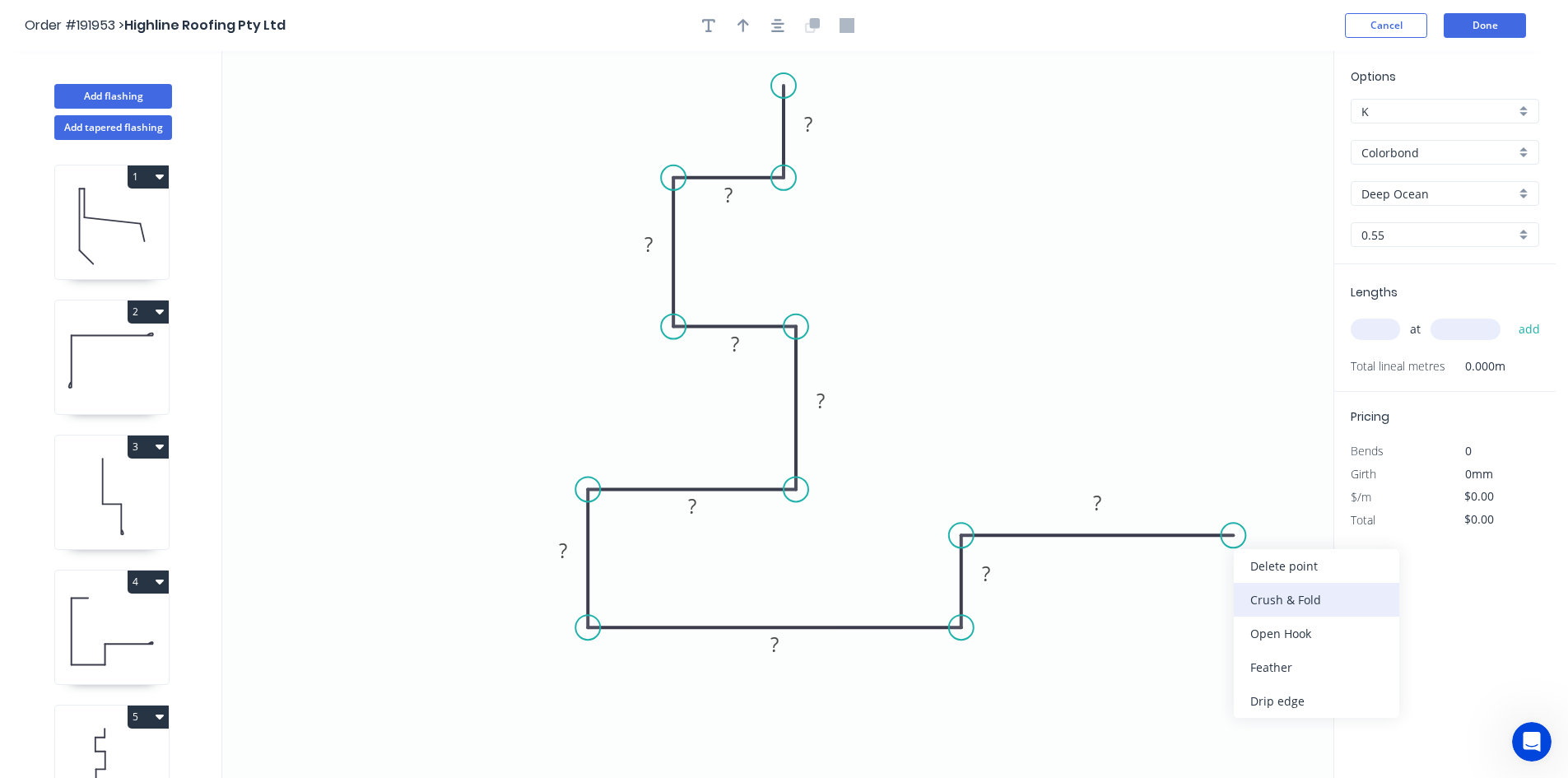
click at [1251, 593] on div "Crush & Fold" at bounding box center [1316, 599] width 166 height 34
click at [1227, 571] on tspan "10" at bounding box center [1223, 562] width 23 height 27
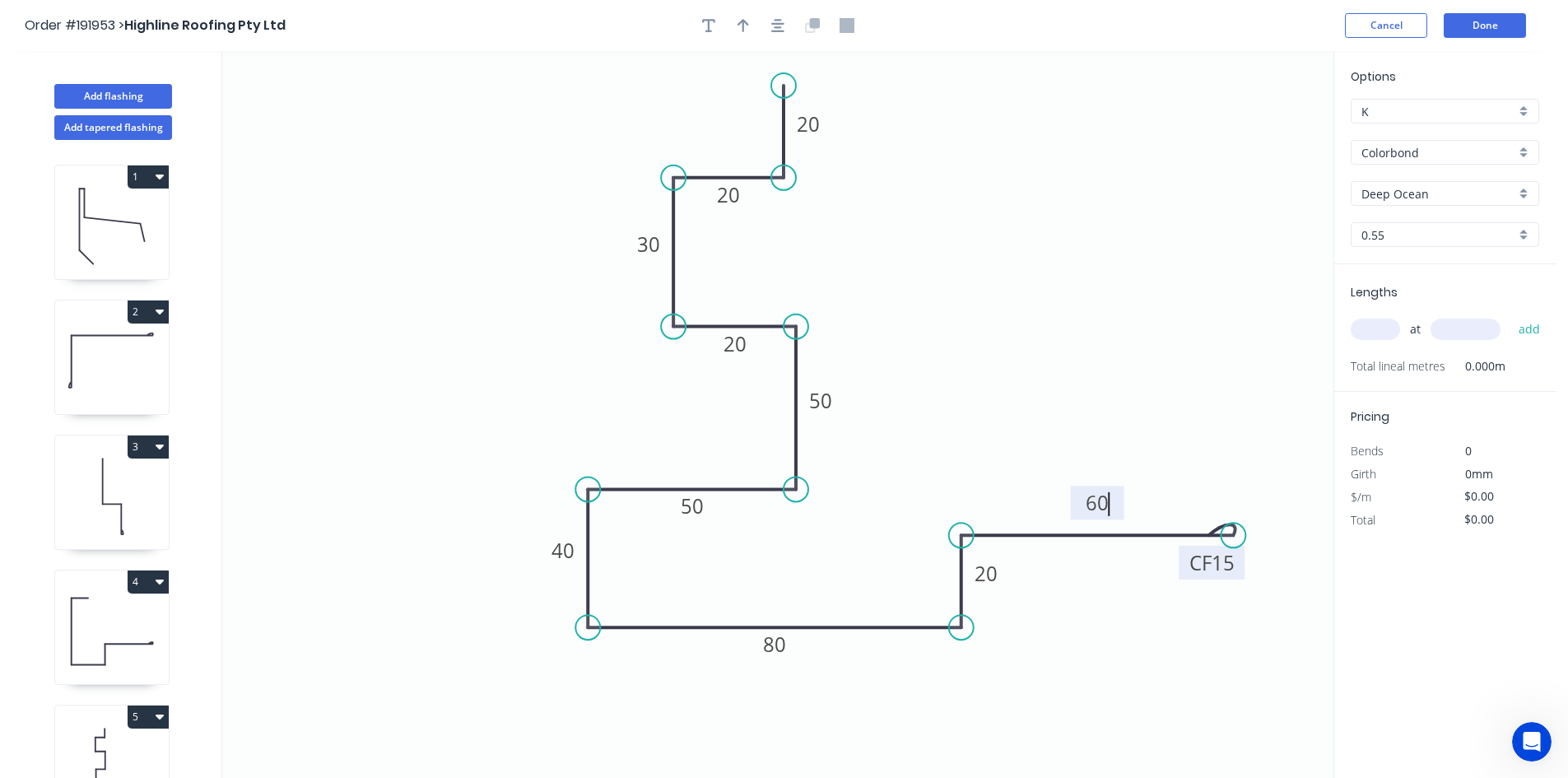
type input "$19.54"
click at [771, 24] on icon "button" at bounding box center [777, 25] width 13 height 15
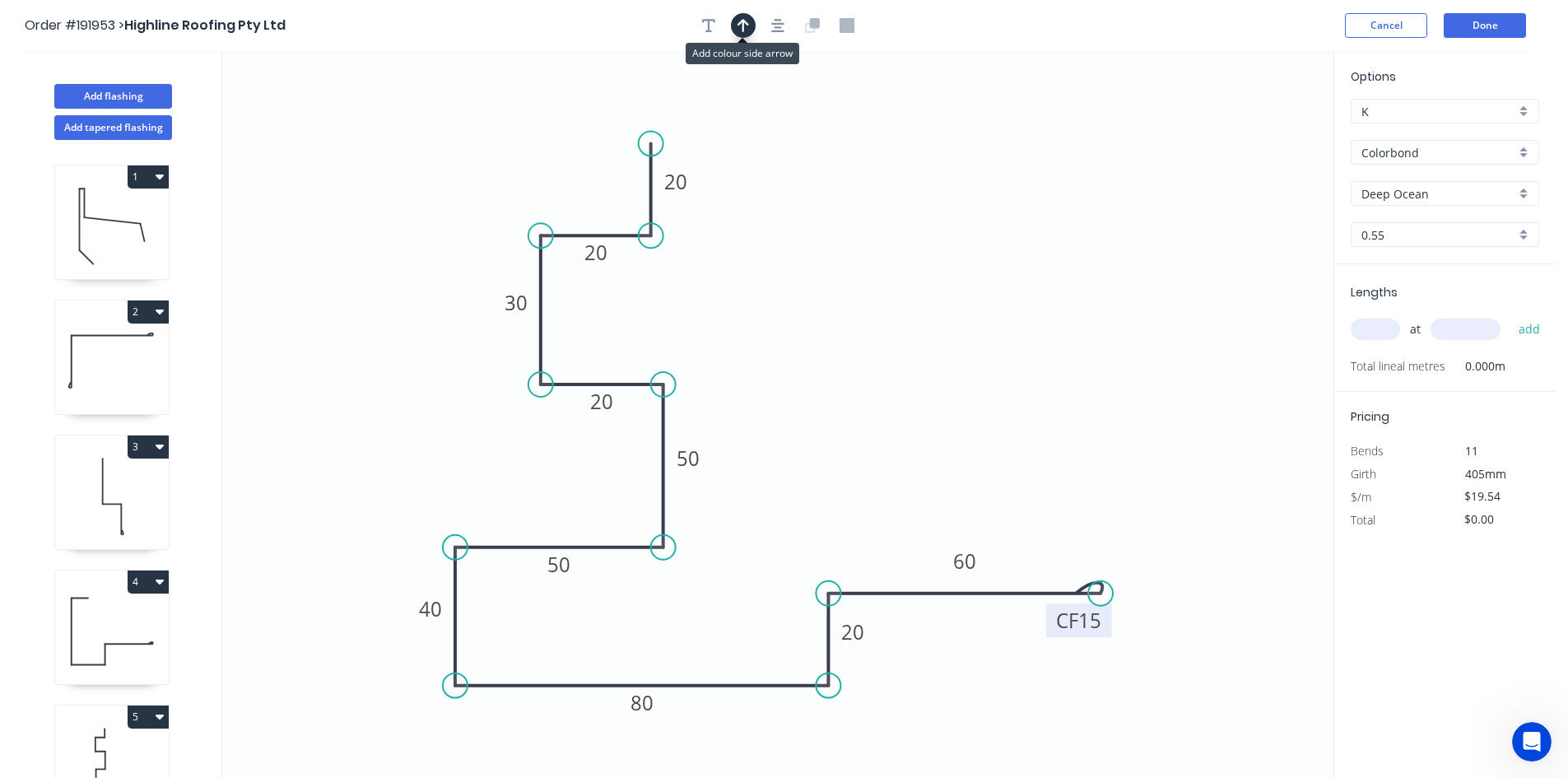
click at [742, 23] on icon "button" at bounding box center [742, 25] width 11 height 13
drag, startPoint x: 1250, startPoint y: 129, endPoint x: 467, endPoint y: 400, distance: 828.6
click at [467, 400] on icon at bounding box center [453, 386] width 48 height 48
click at [1387, 330] on input "text" at bounding box center [1375, 329] width 49 height 22
type input "1"
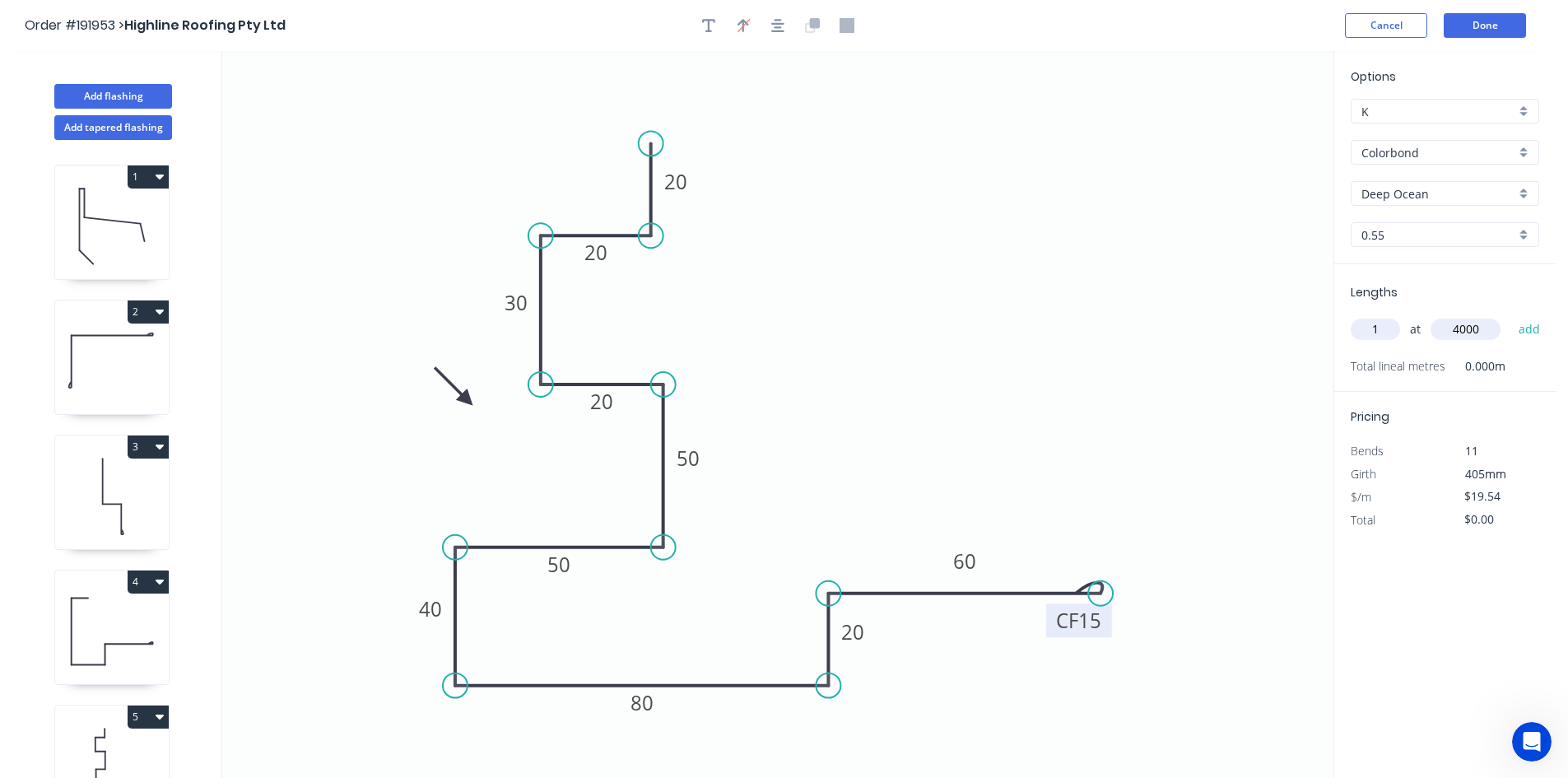
type input "4000"
click at [1510, 315] on button "add" at bounding box center [1529, 329] width 39 height 28
type input "$78.16"
click at [150, 88] on button "Add flashing" at bounding box center [114, 96] width 118 height 24
type input "$0.00"
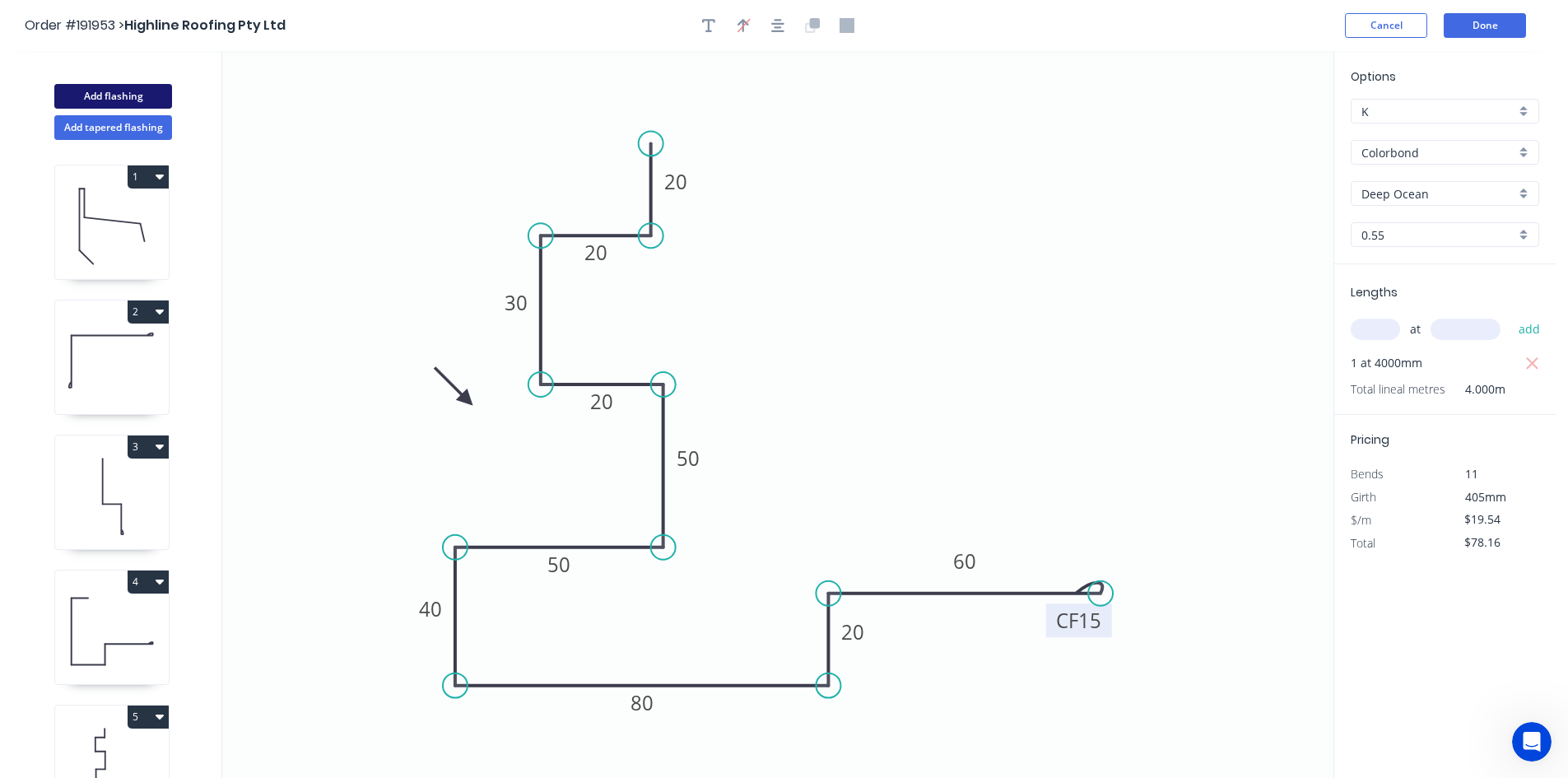
type input "$0.00"
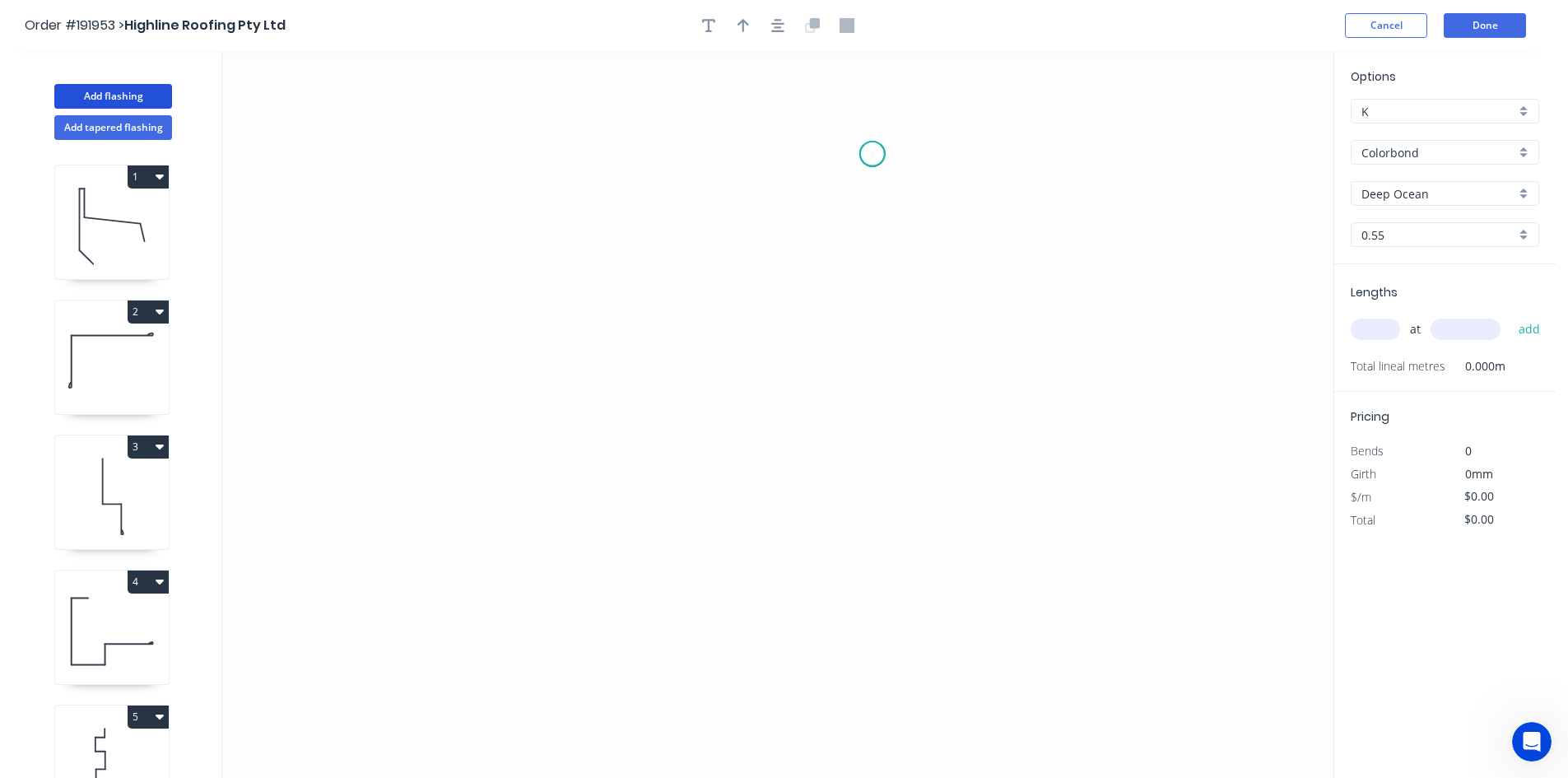
click at [872, 154] on icon "0" at bounding box center [777, 415] width 1111 height 727
click at [870, 284] on icon "0" at bounding box center [777, 415] width 1111 height 727
click at [735, 290] on icon "0 ?" at bounding box center [777, 415] width 1111 height 727
click at [732, 487] on icon "0 ? ?" at bounding box center [777, 415] width 1111 height 727
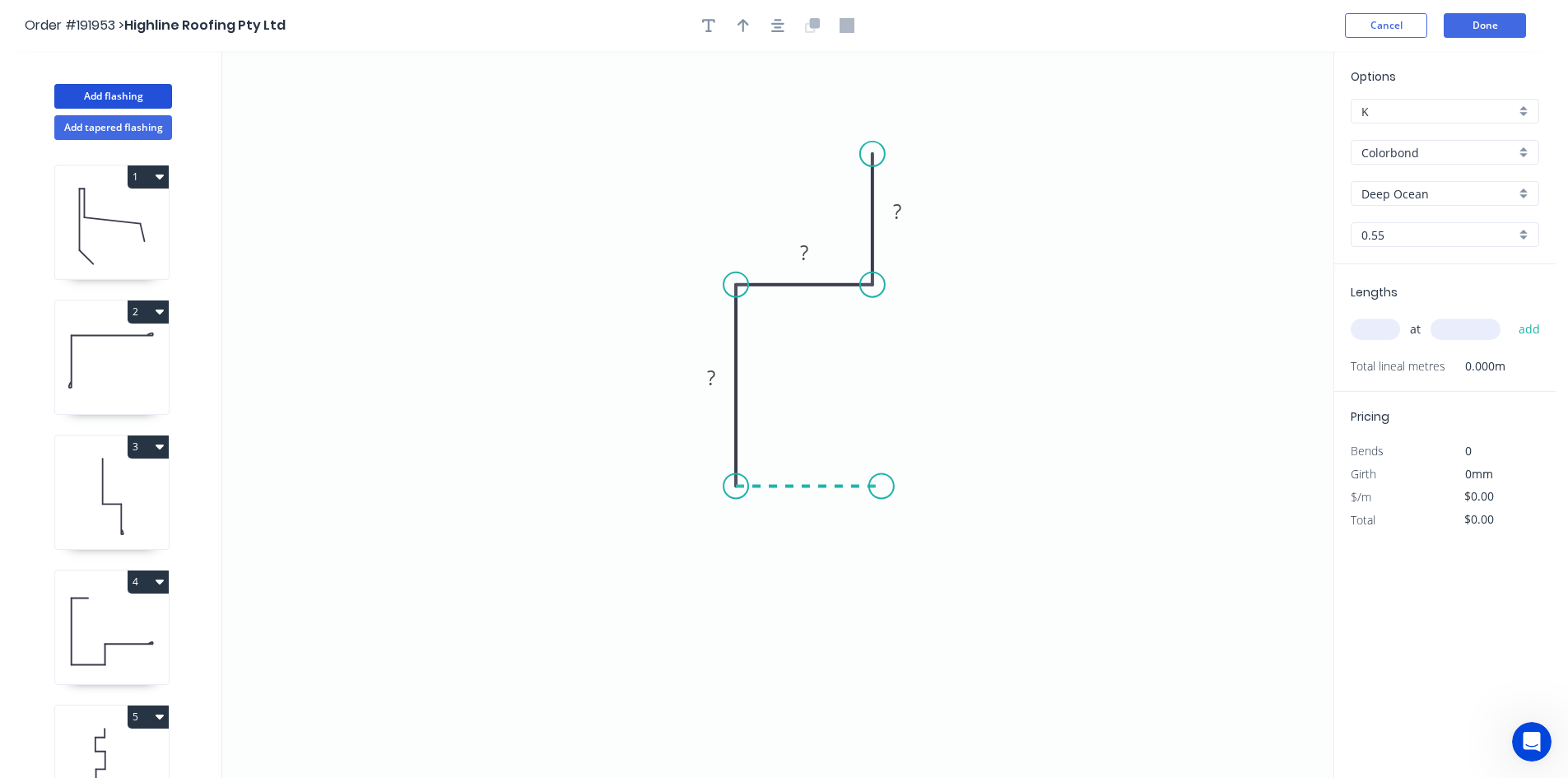
click at [881, 497] on icon "0 ? ? ?" at bounding box center [777, 415] width 1111 height 727
click at [877, 618] on icon "0 ? ? ? ?" at bounding box center [777, 415] width 1111 height 727
click at [877, 618] on circle at bounding box center [881, 617] width 24 height 24
click at [775, 21] on icon "button" at bounding box center [777, 25] width 13 height 15
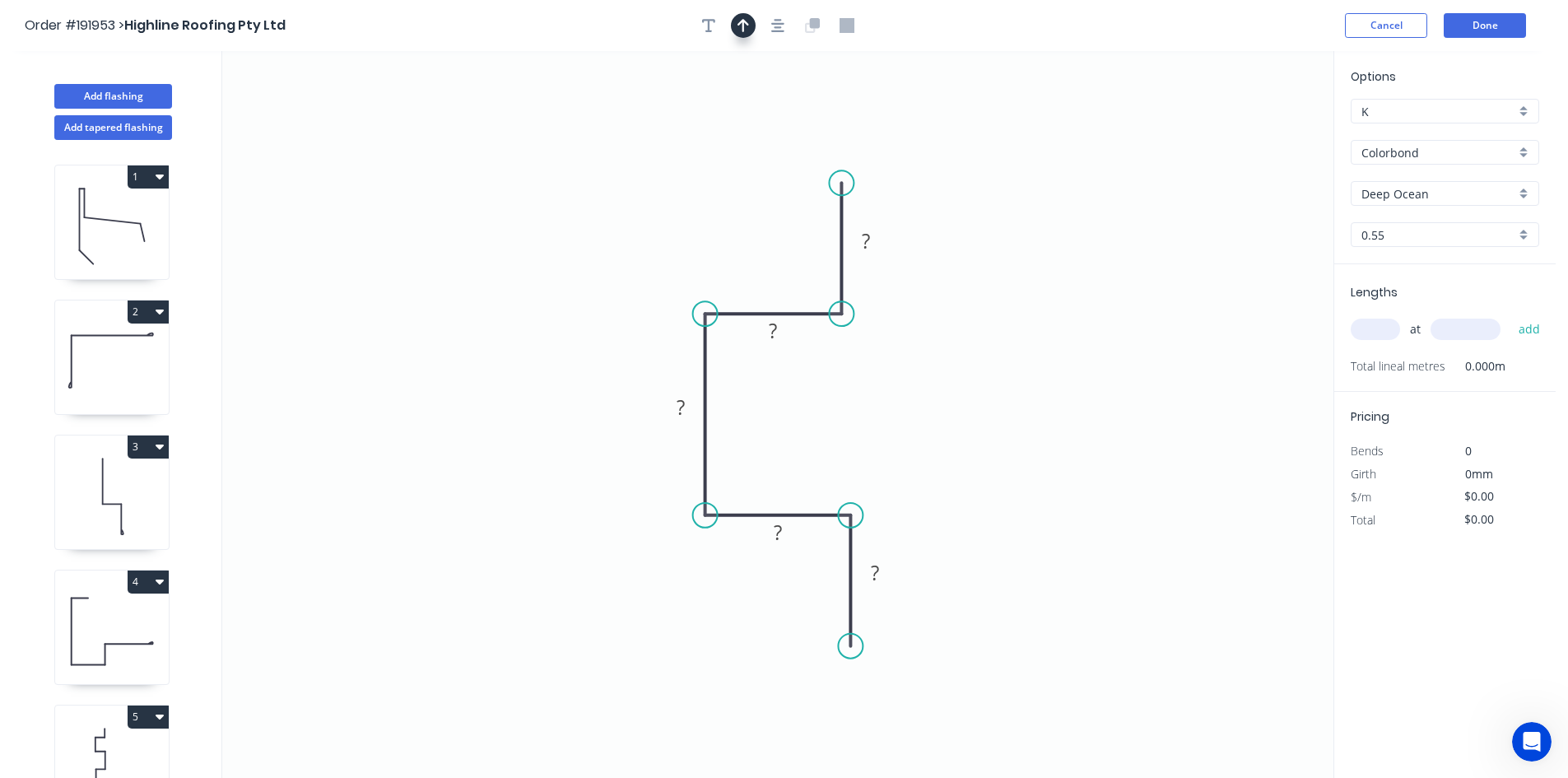
click at [751, 16] on button "button" at bounding box center [743, 25] width 24 height 24
drag, startPoint x: 1249, startPoint y: 131, endPoint x: 689, endPoint y: 246, distance: 571.7
click at [689, 246] on icon at bounding box center [711, 226] width 48 height 48
click at [892, 250] on rect at bounding box center [866, 240] width 54 height 34
click at [881, 244] on rect at bounding box center [866, 242] width 33 height 23
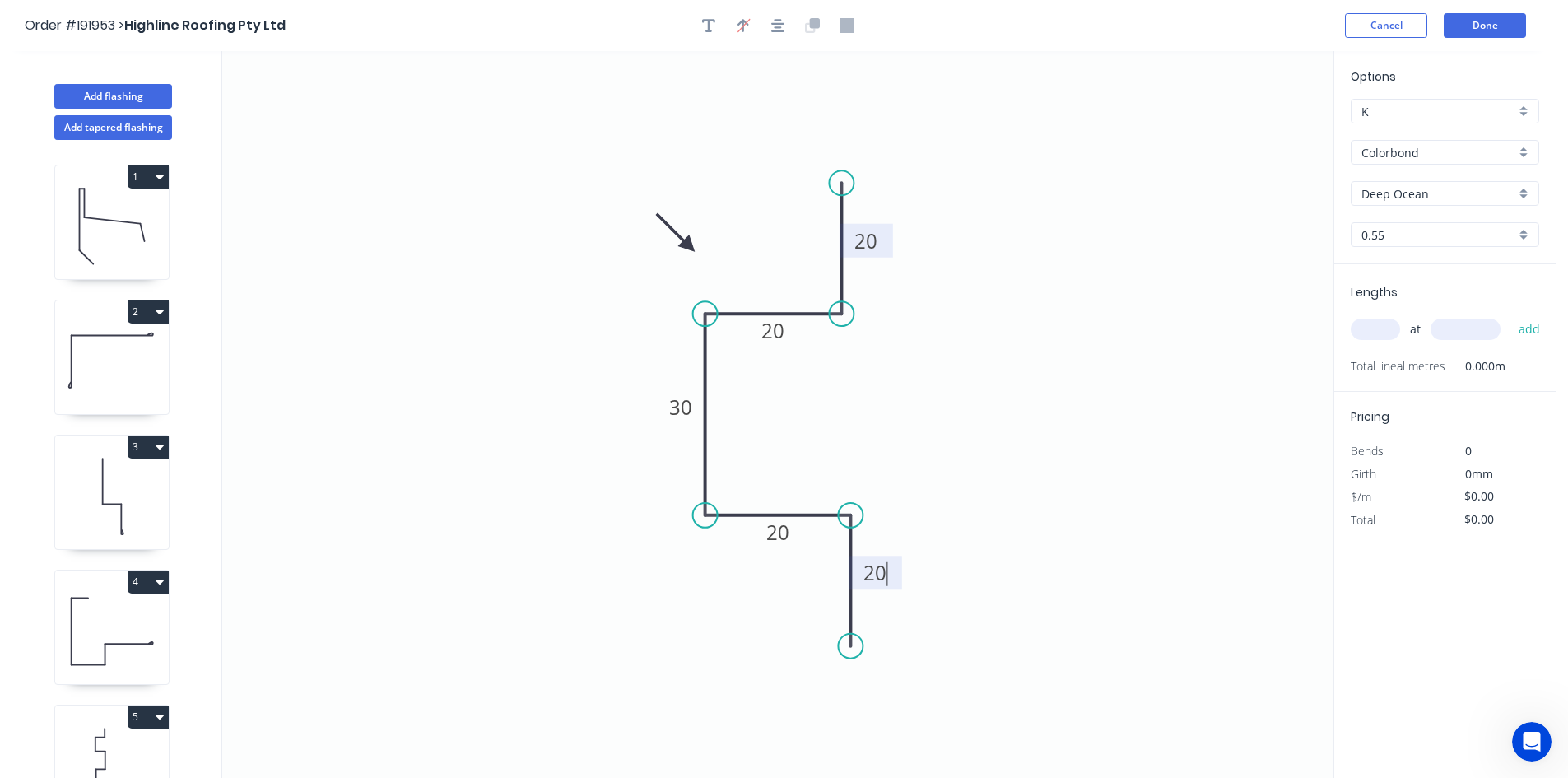
type input "$8.97"
click at [1381, 330] on input "text" at bounding box center [1375, 329] width 49 height 22
type input "1"
type input "4000"
click at [1510, 315] on button "add" at bounding box center [1529, 329] width 39 height 28
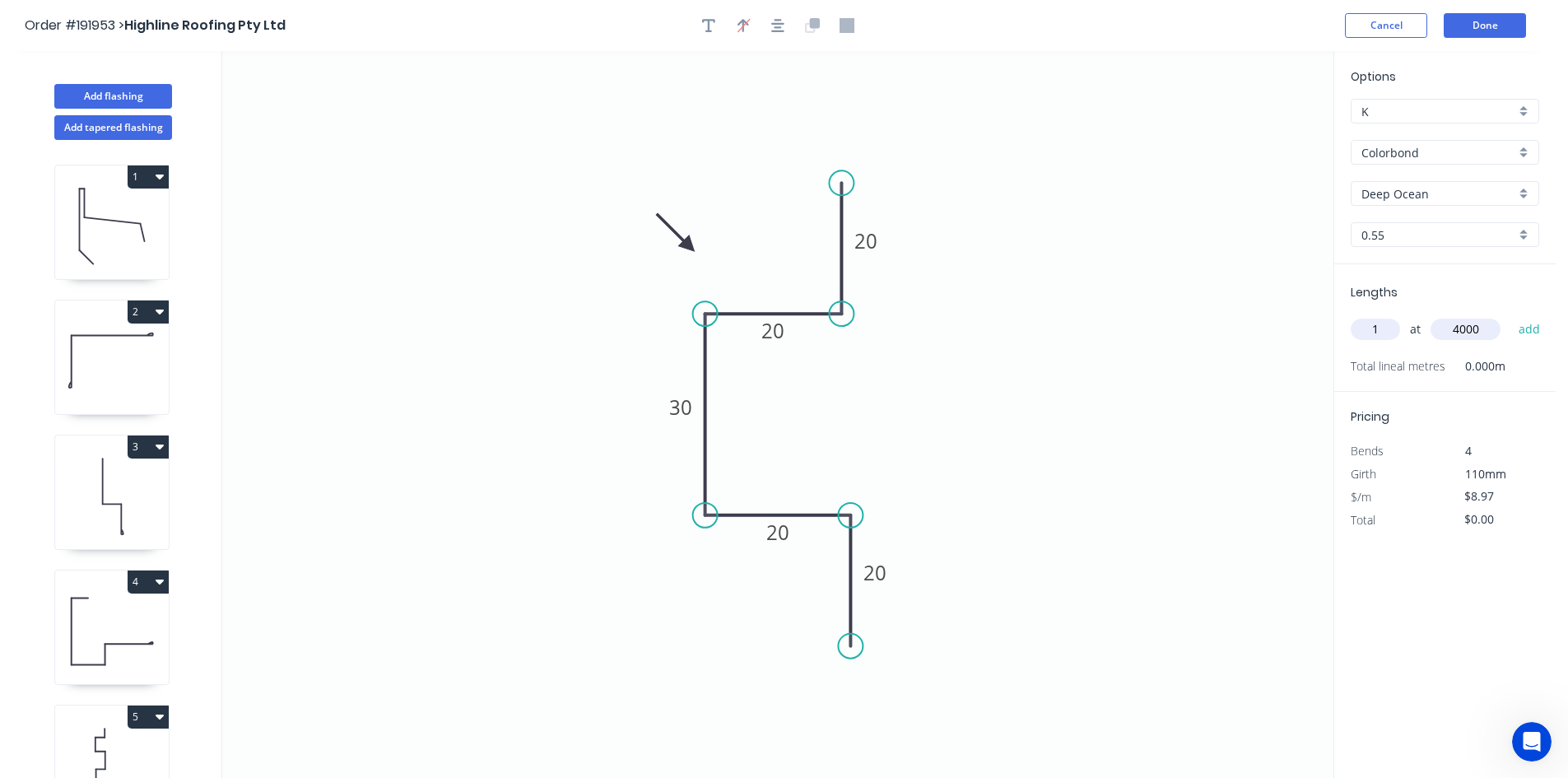
type input "$35.88"
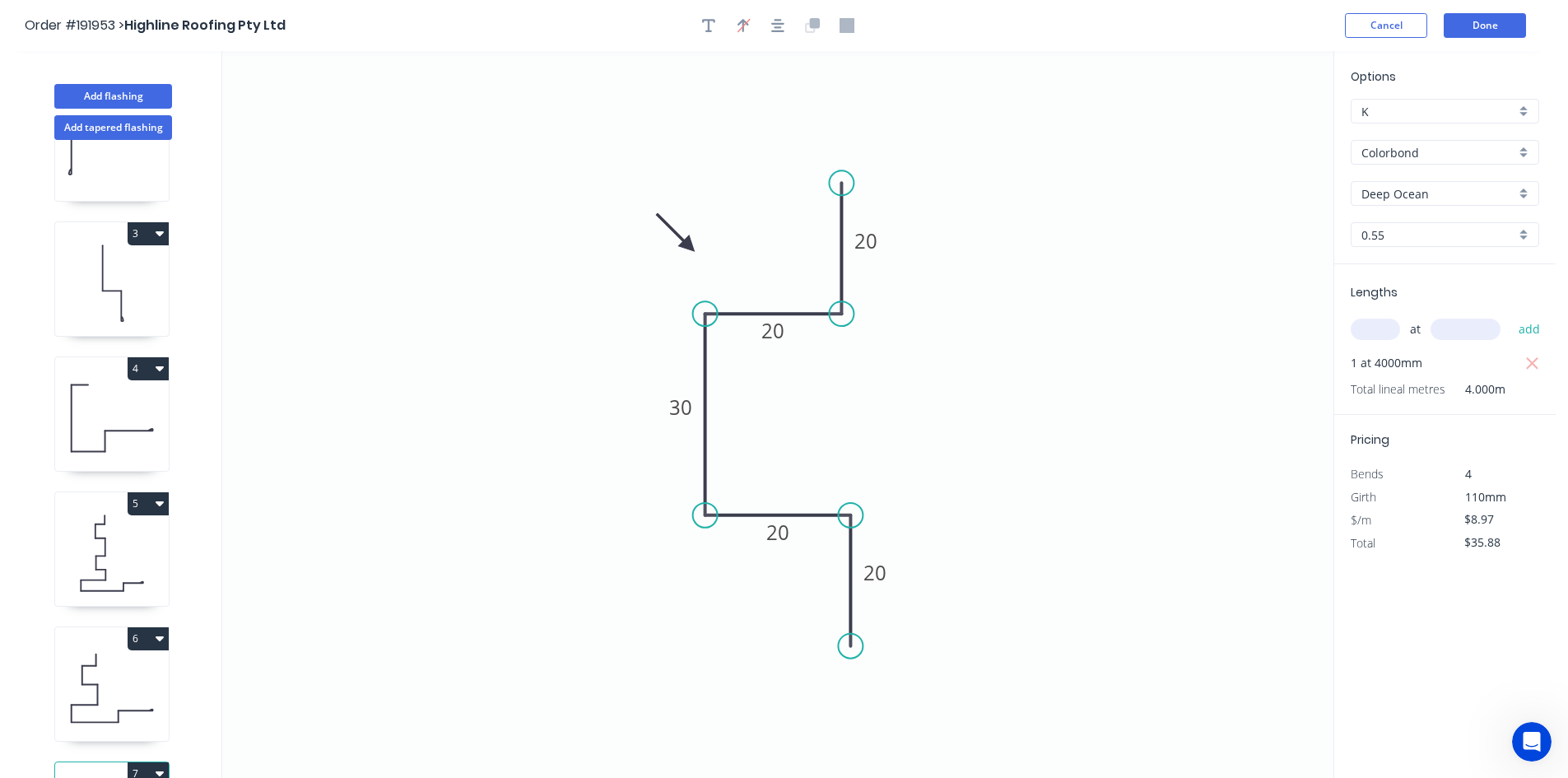
scroll to position [314, 0]
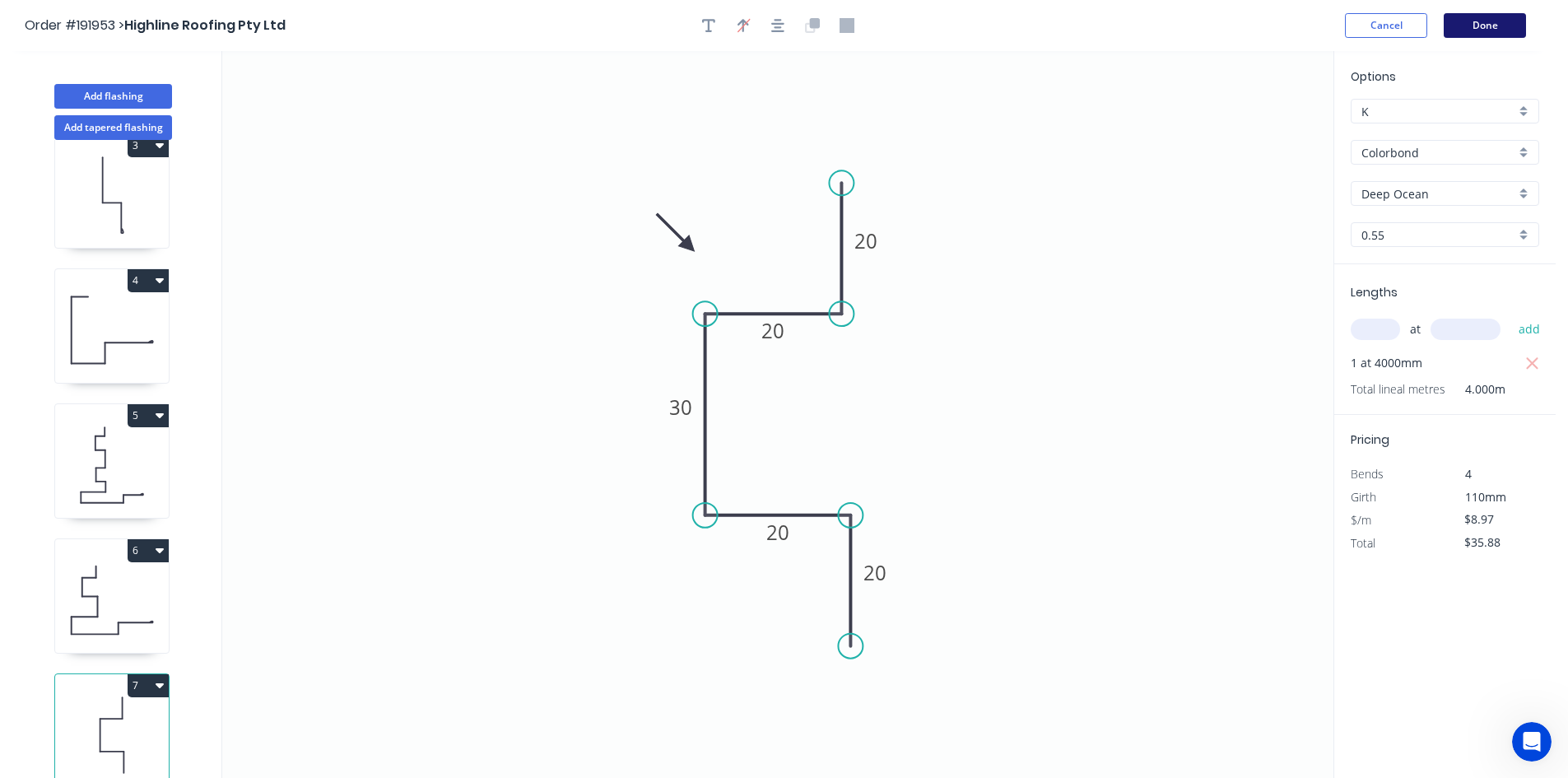
click at [1473, 24] on button "Done" at bounding box center [1485, 25] width 82 height 24
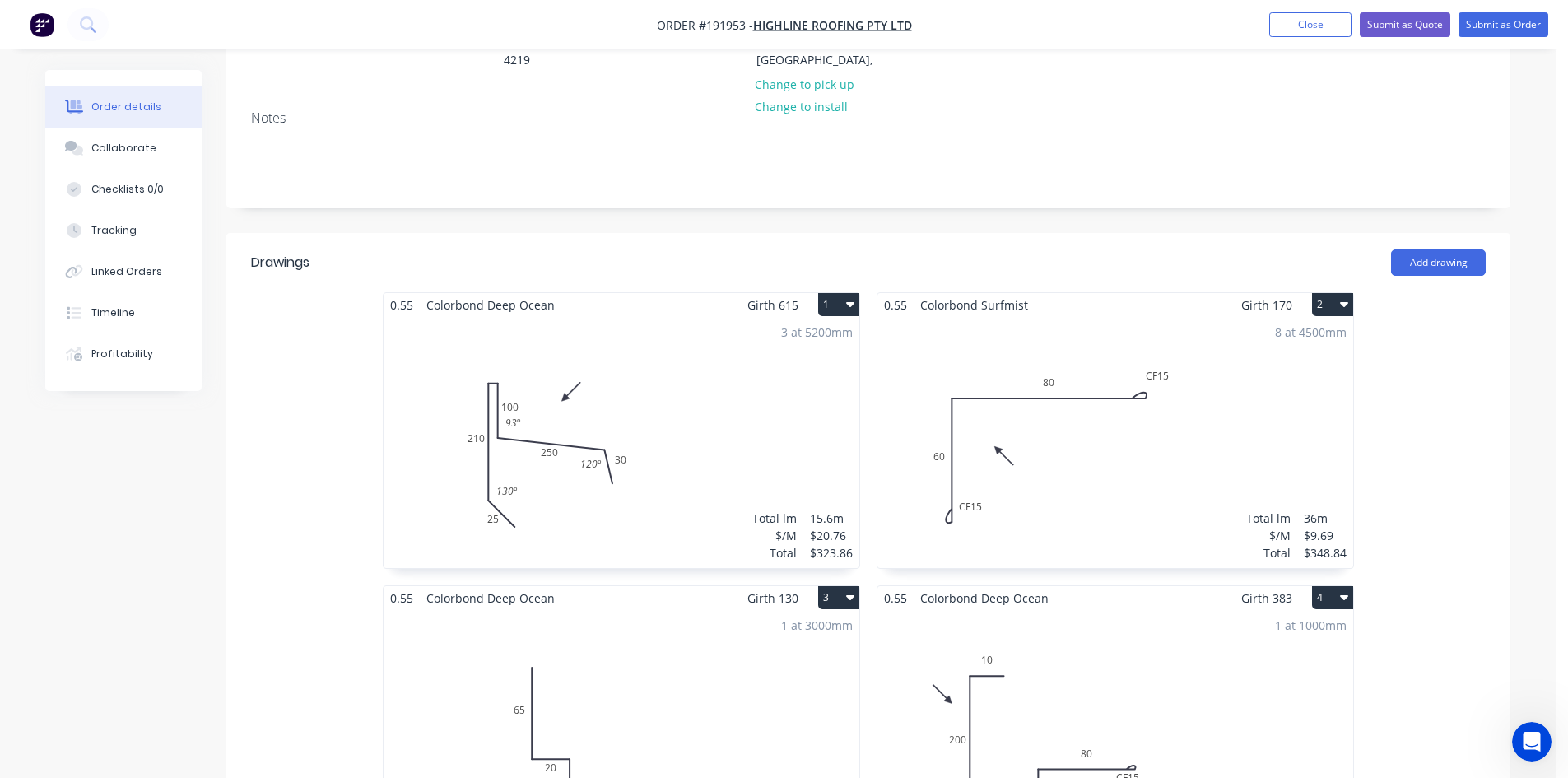
scroll to position [412, 0]
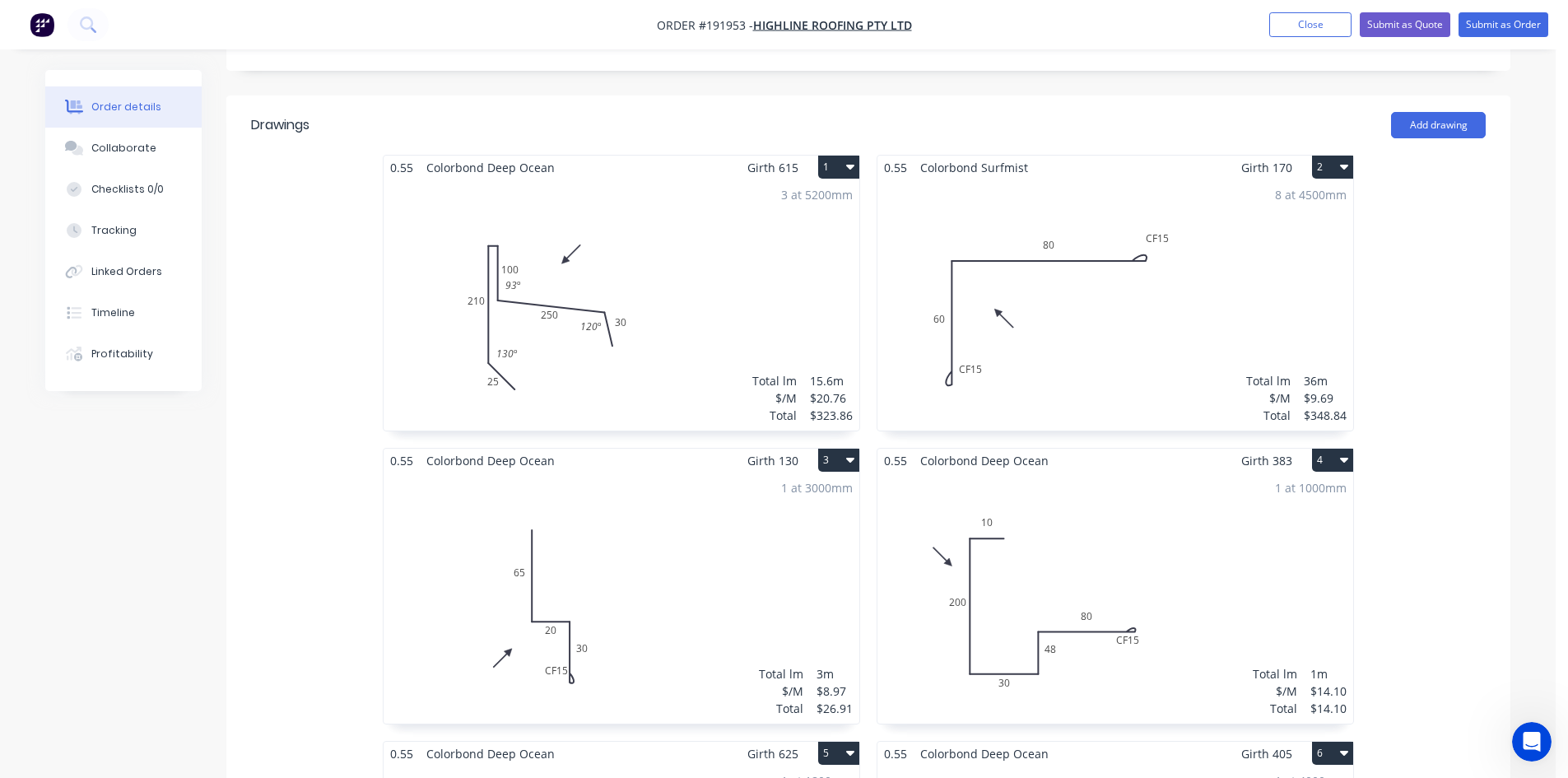
click at [1055, 632] on div "1 at 1000mm Total lm $/M Total 1m $14.10 $14.10" at bounding box center [1115, 598] width 476 height 251
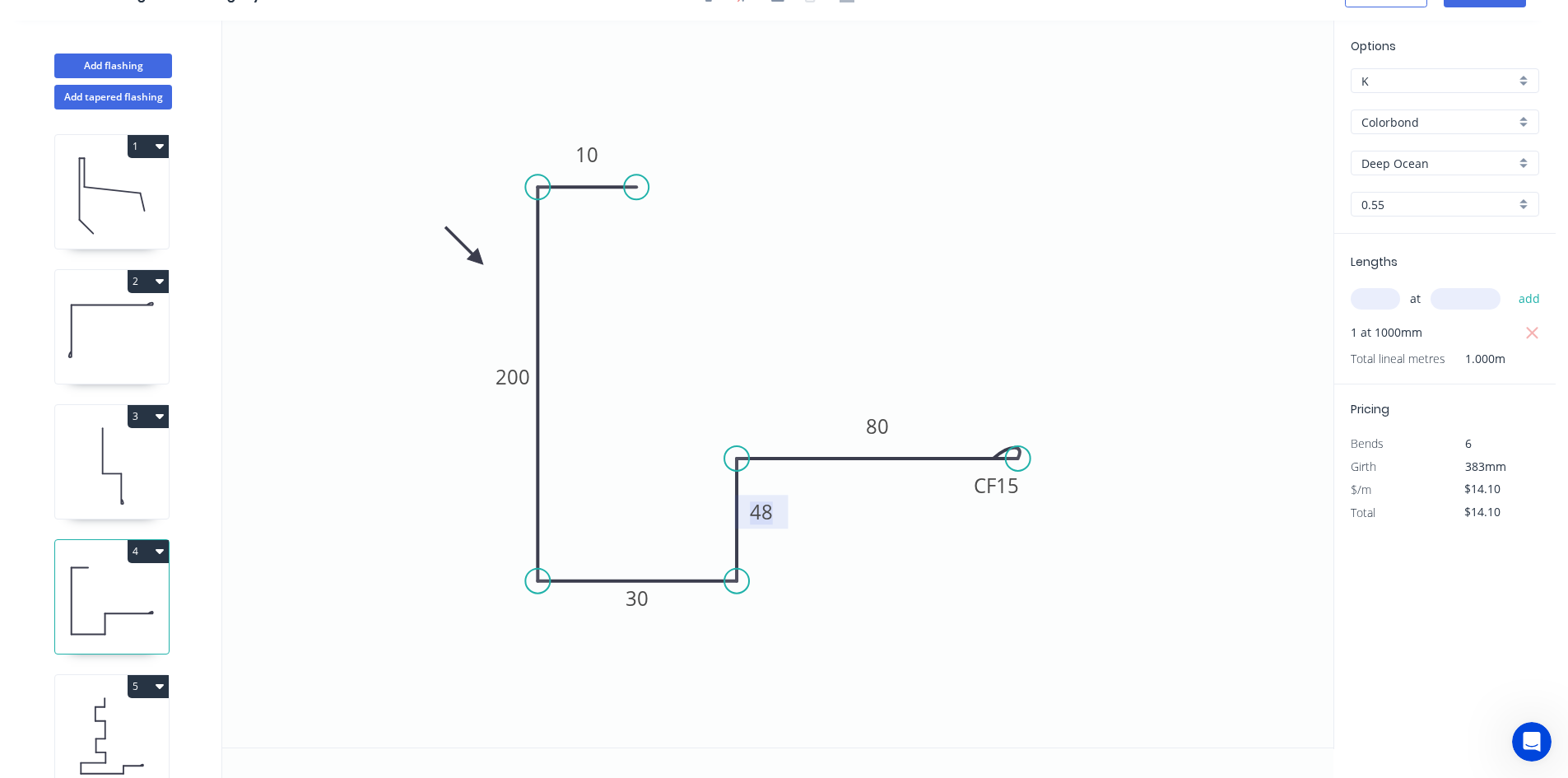
click at [765, 513] on tspan "48" at bounding box center [761, 511] width 23 height 27
click at [894, 434] on rect at bounding box center [877, 426] width 54 height 34
click at [1009, 487] on tspan "15" at bounding box center [1007, 485] width 23 height 27
click at [1180, 485] on icon "0 10 200 30 18 CF 15 80" at bounding box center [777, 384] width 1111 height 727
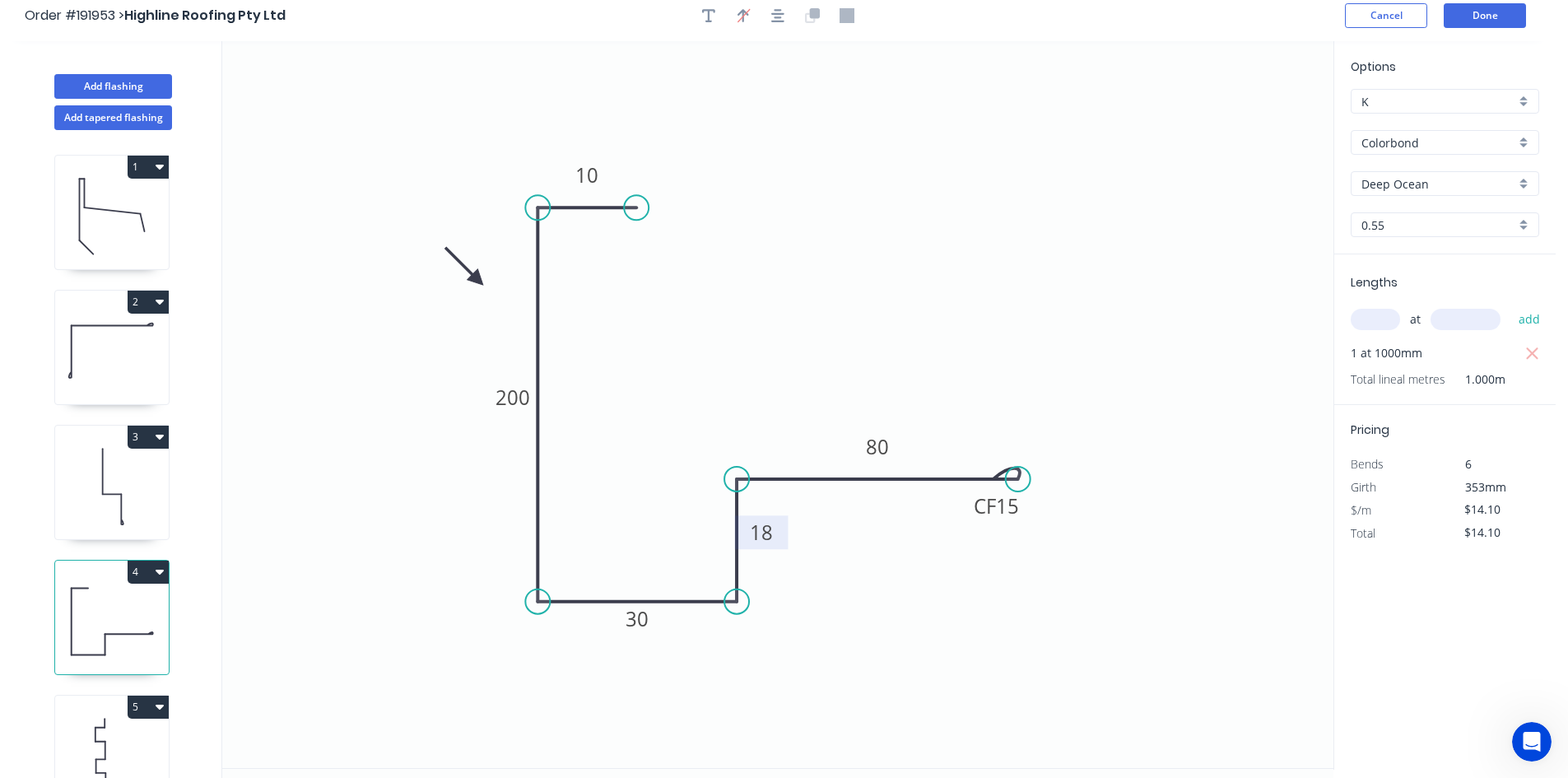
scroll to position [0, 0]
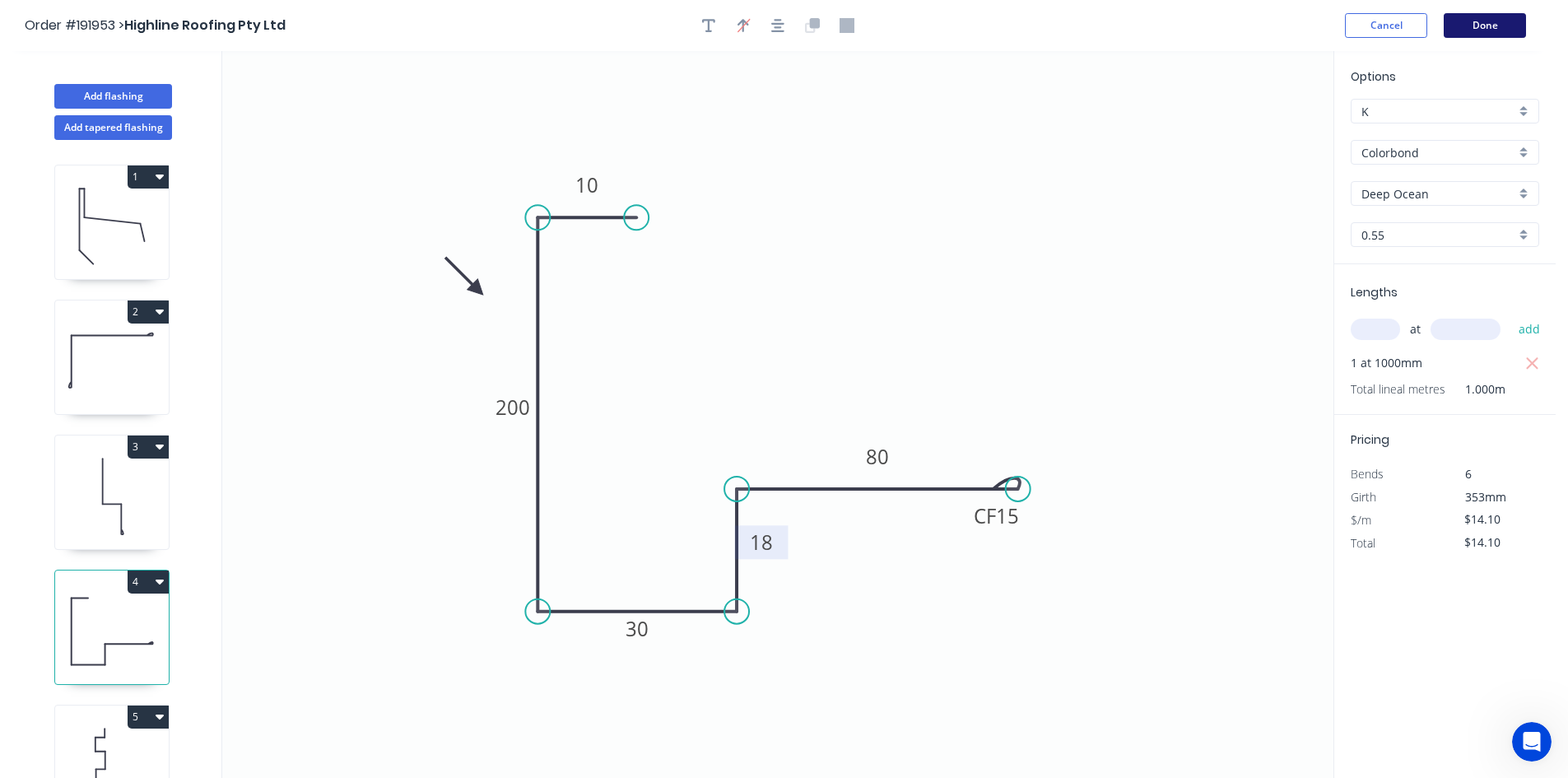
click at [1500, 25] on button "Done" at bounding box center [1485, 25] width 82 height 24
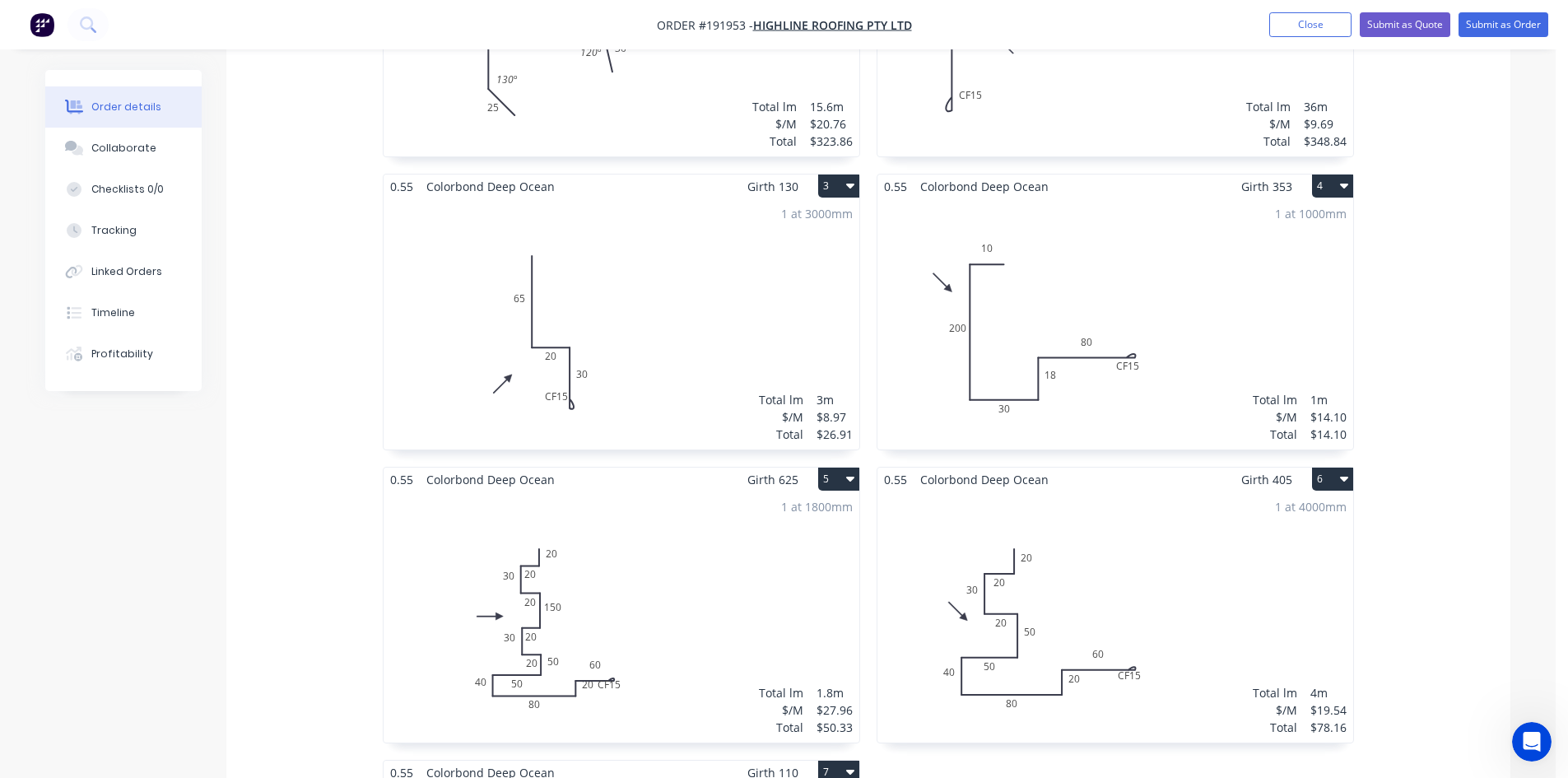
scroll to position [823, 0]
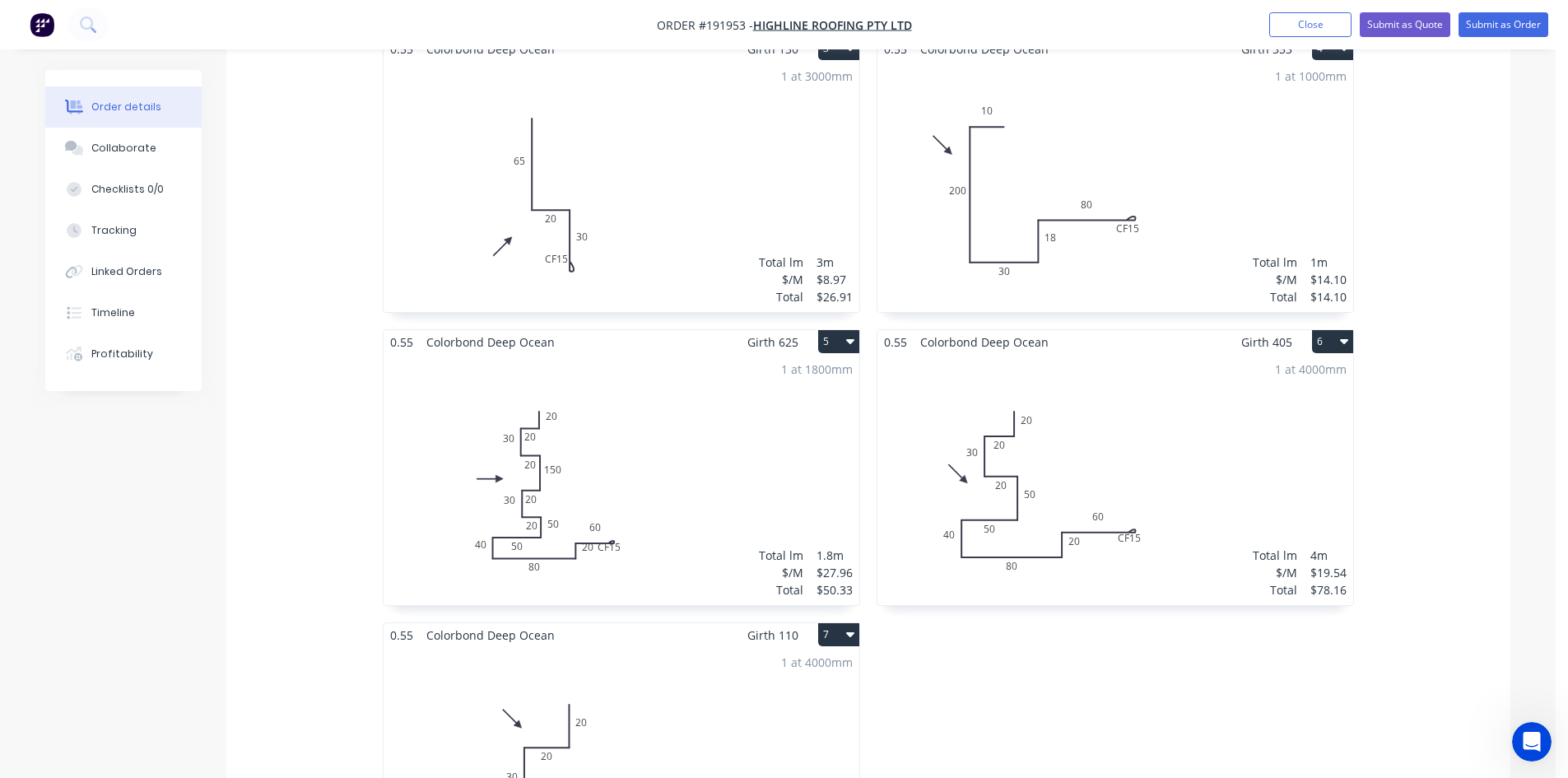
click at [681, 519] on div "1 at 1800mm Total lm $/M Total 1.8m $27.96 $50.33" at bounding box center [621, 479] width 476 height 251
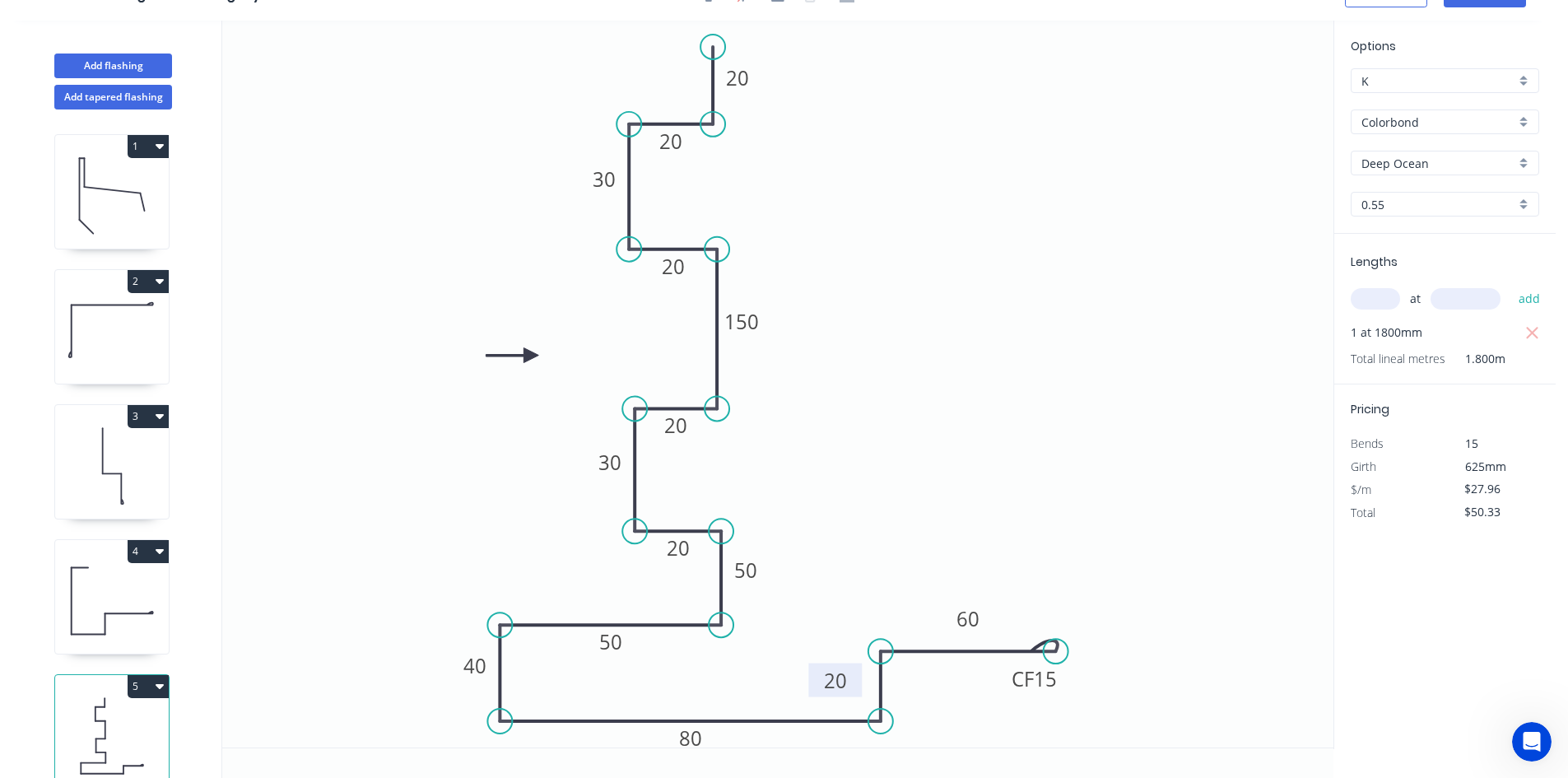
drag, startPoint x: 888, startPoint y: 671, endPoint x: 818, endPoint y: 673, distance: 70.0
click at [818, 673] on rect at bounding box center [835, 680] width 54 height 34
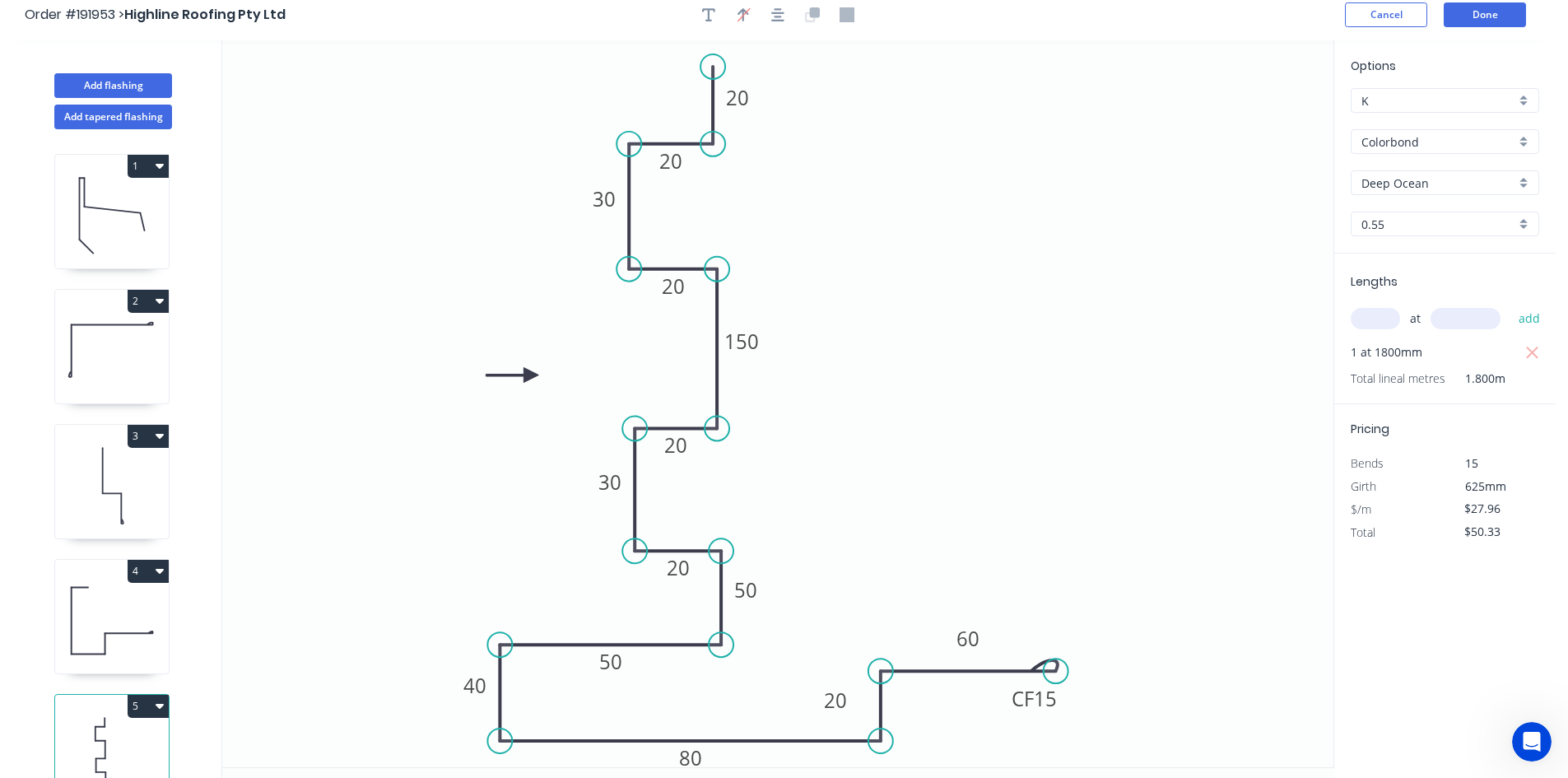
scroll to position [0, 0]
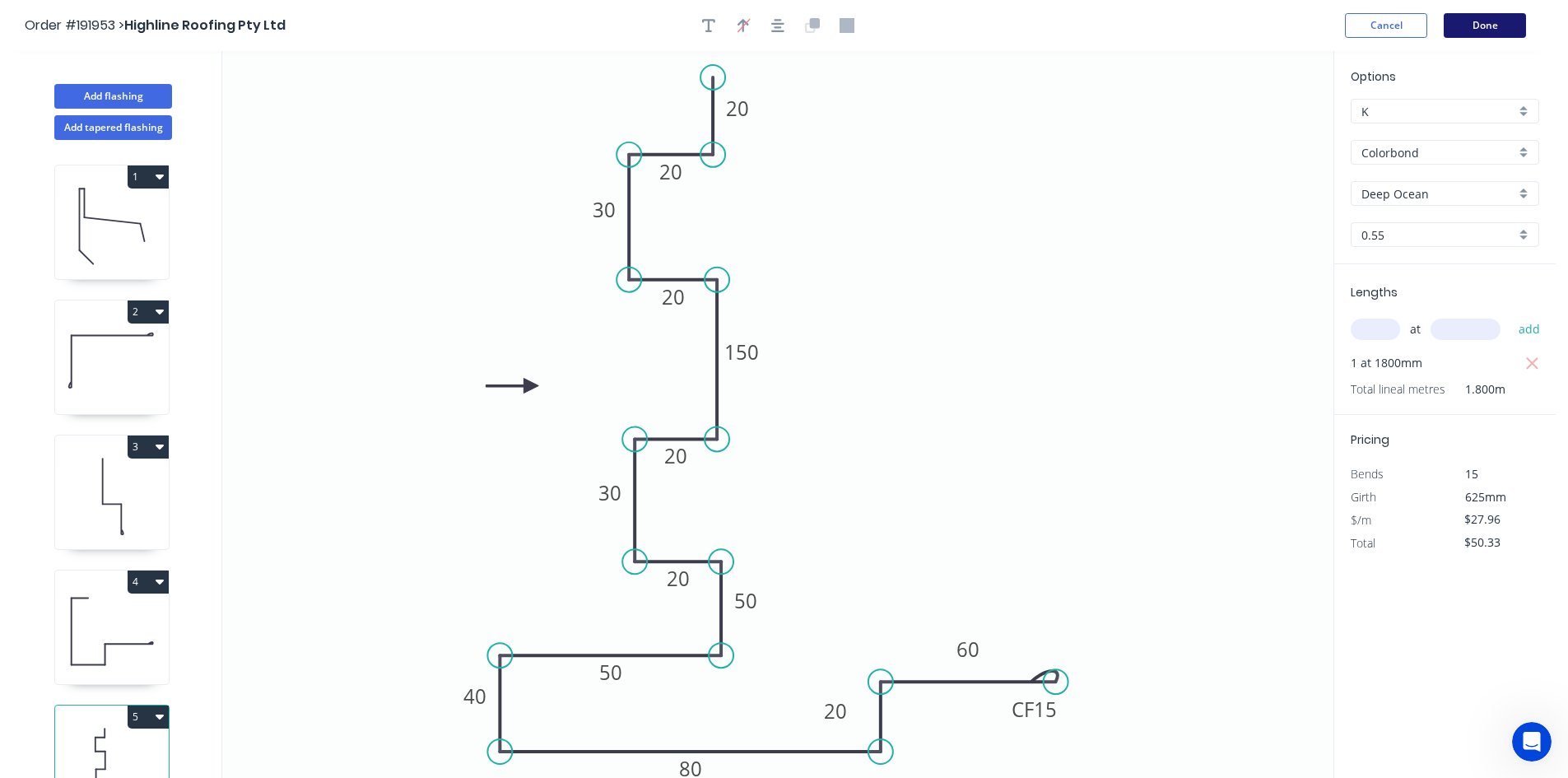
click at [1482, 27] on button "Done" at bounding box center [1485, 25] width 82 height 24
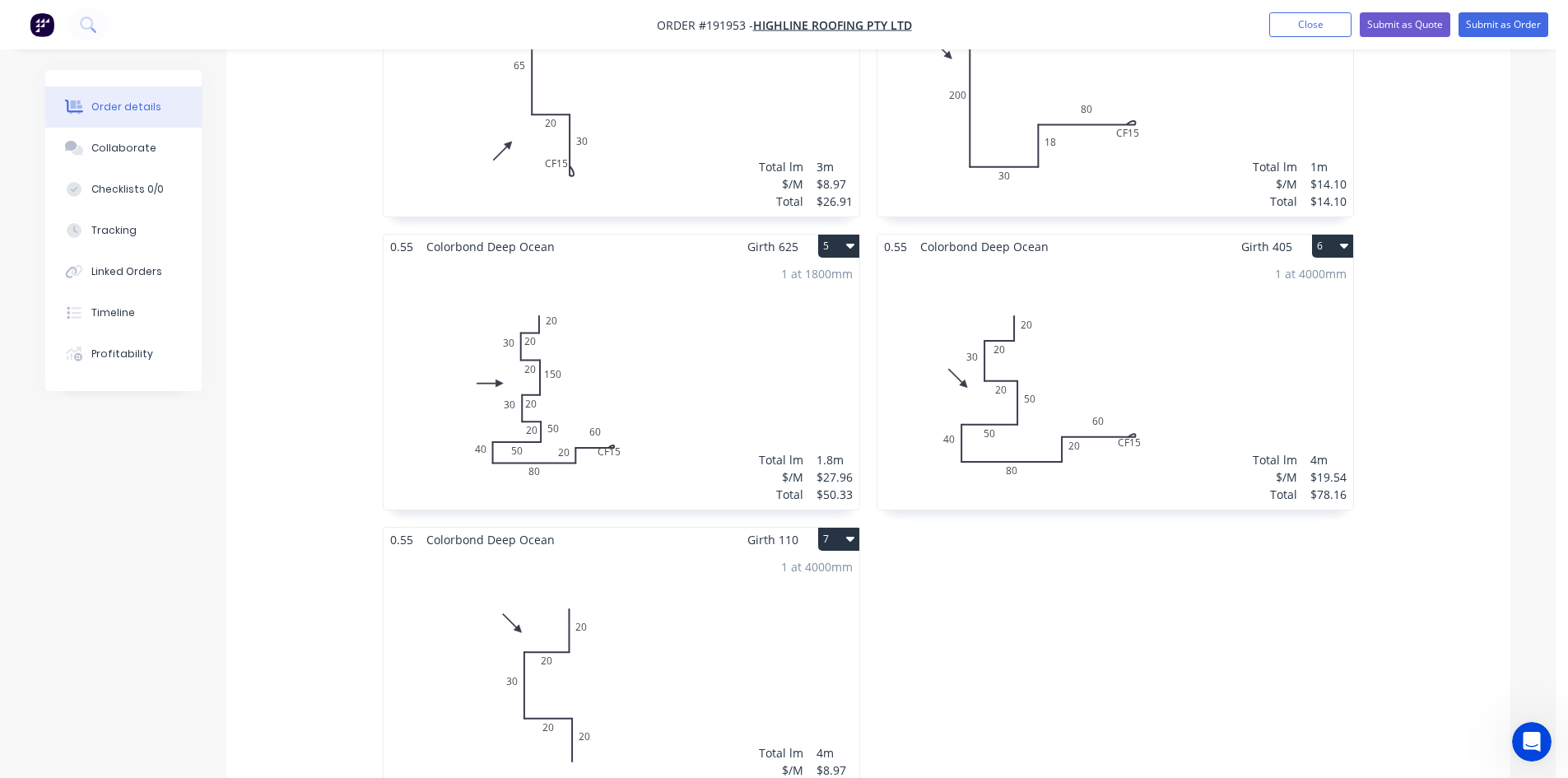
scroll to position [961, 0]
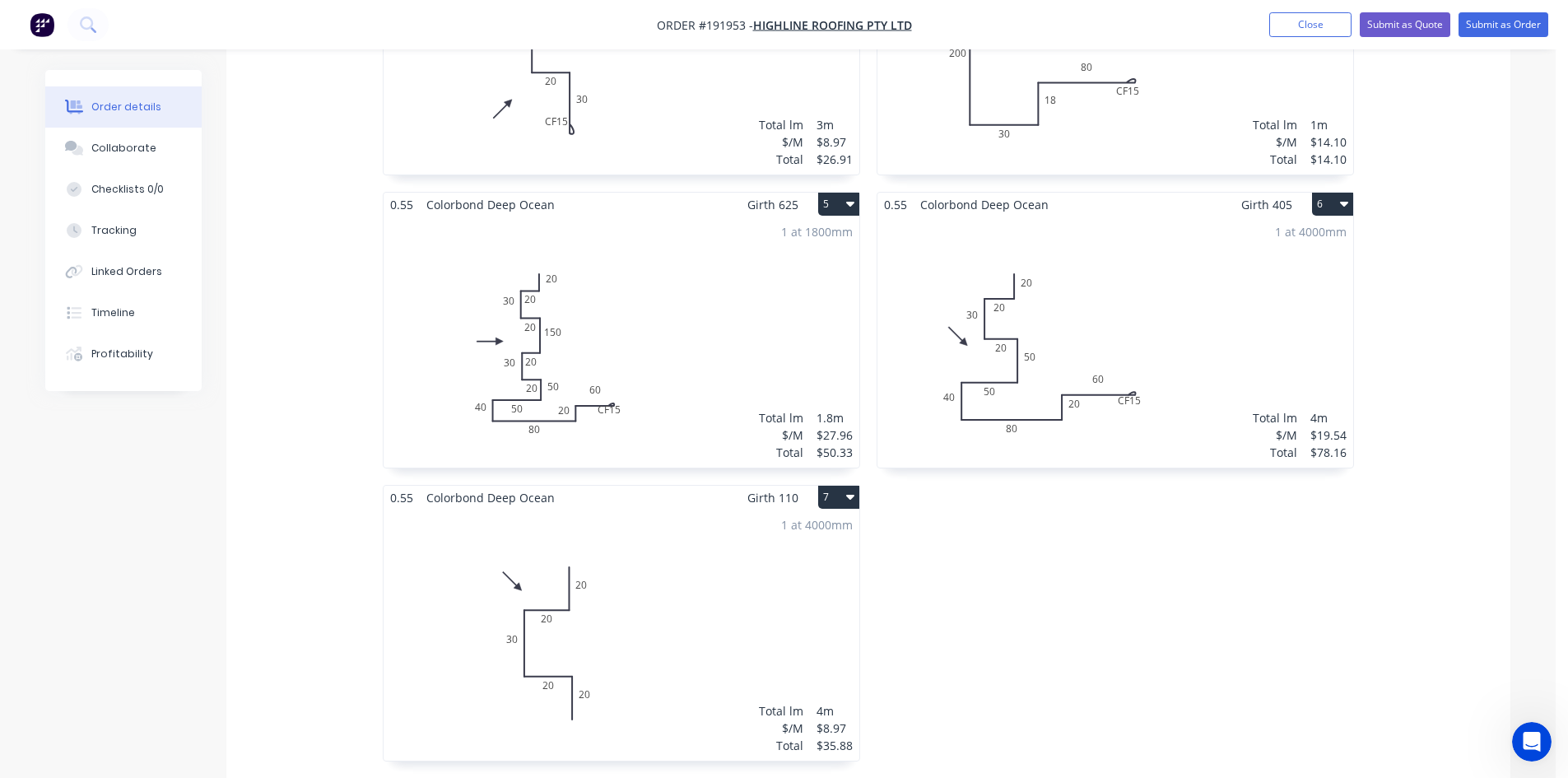
click at [685, 382] on div "1 at 1800mm Total lm $/M Total 1.8m $27.96 $50.33" at bounding box center [621, 342] width 476 height 251
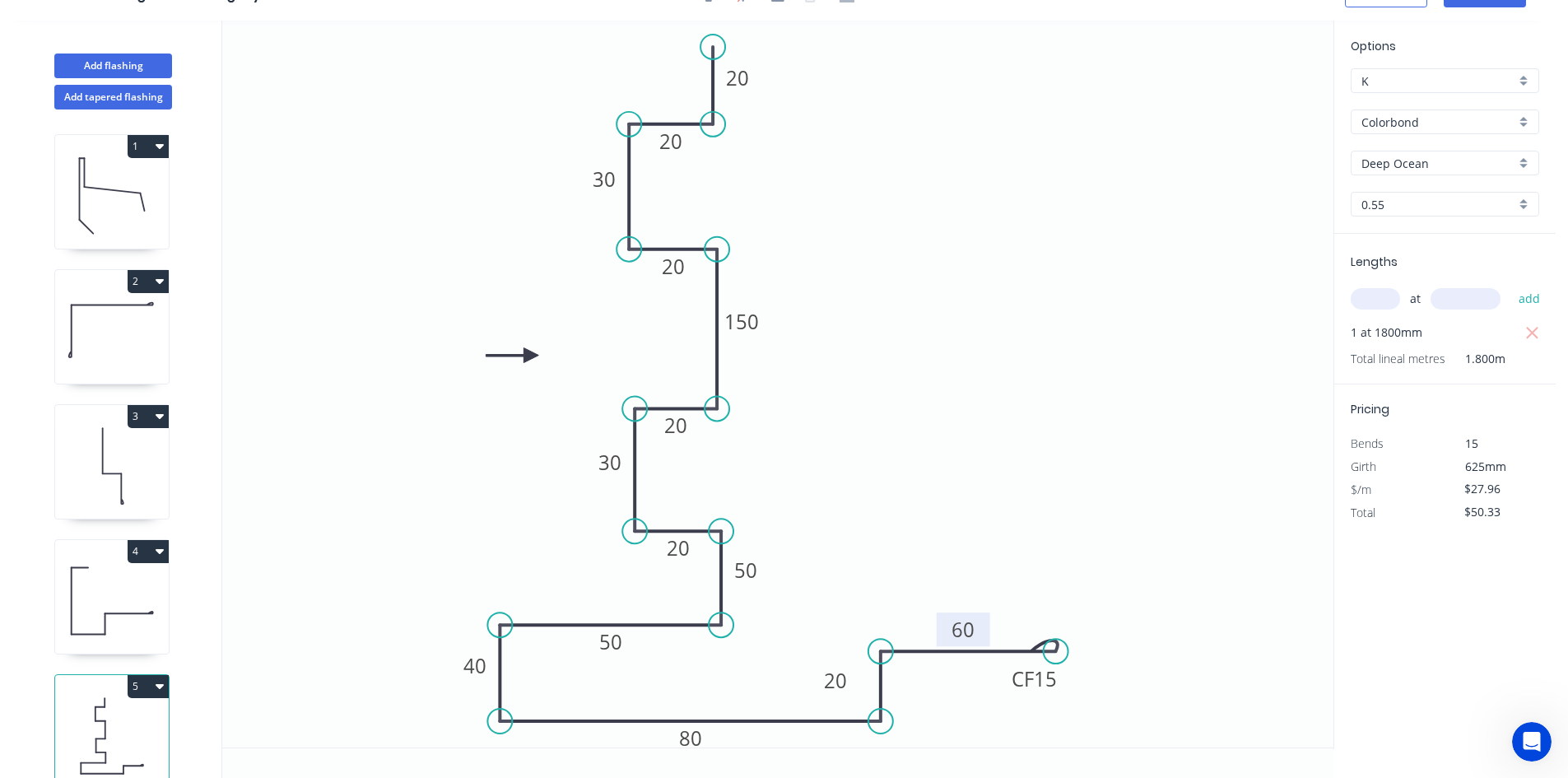
drag, startPoint x: 989, startPoint y: 627, endPoint x: 983, endPoint y: 638, distance: 12.5
click at [983, 638] on rect at bounding box center [964, 629] width 54 height 34
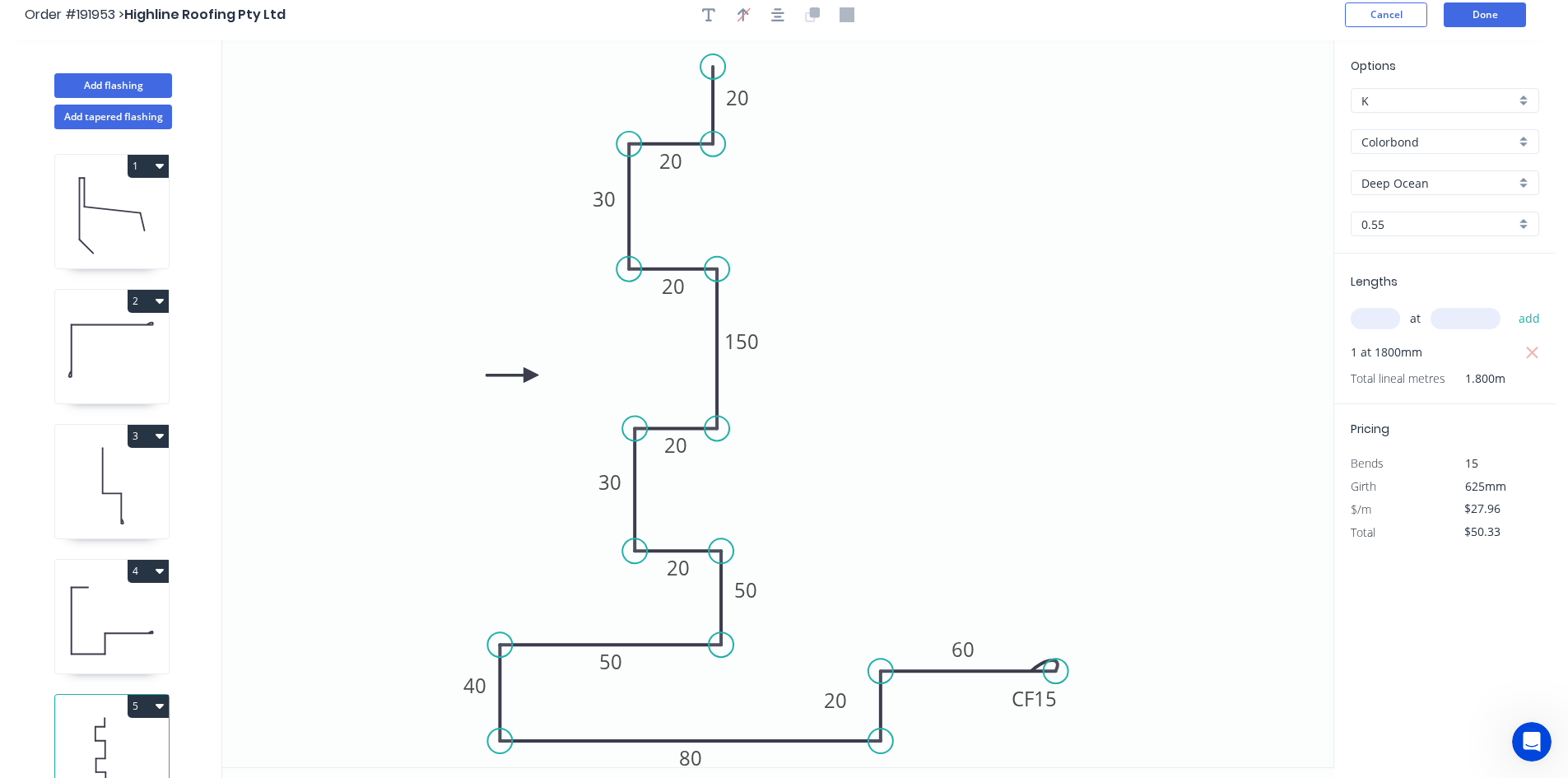
scroll to position [0, 0]
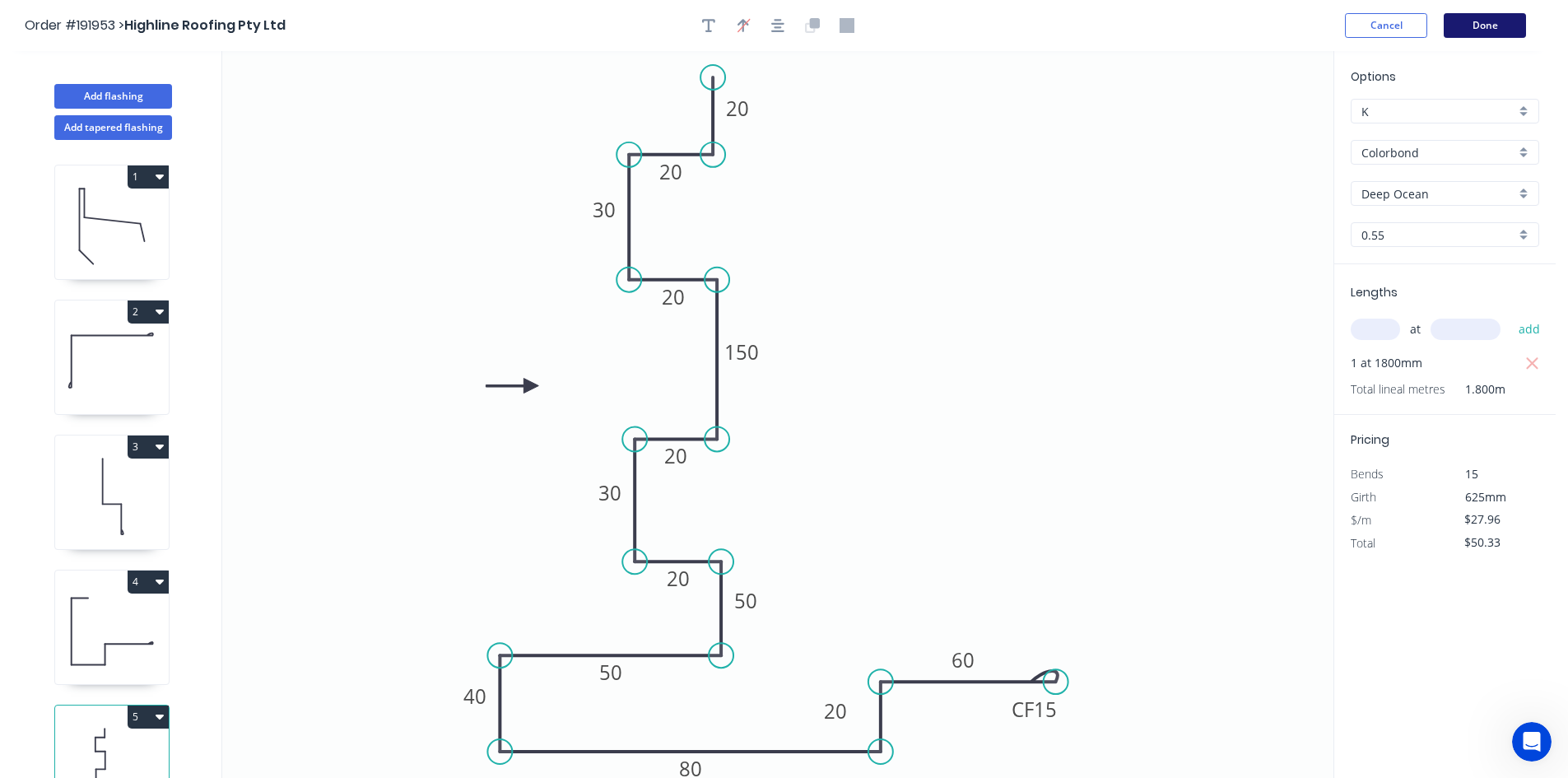
click at [1493, 24] on button "Done" at bounding box center [1485, 25] width 82 height 24
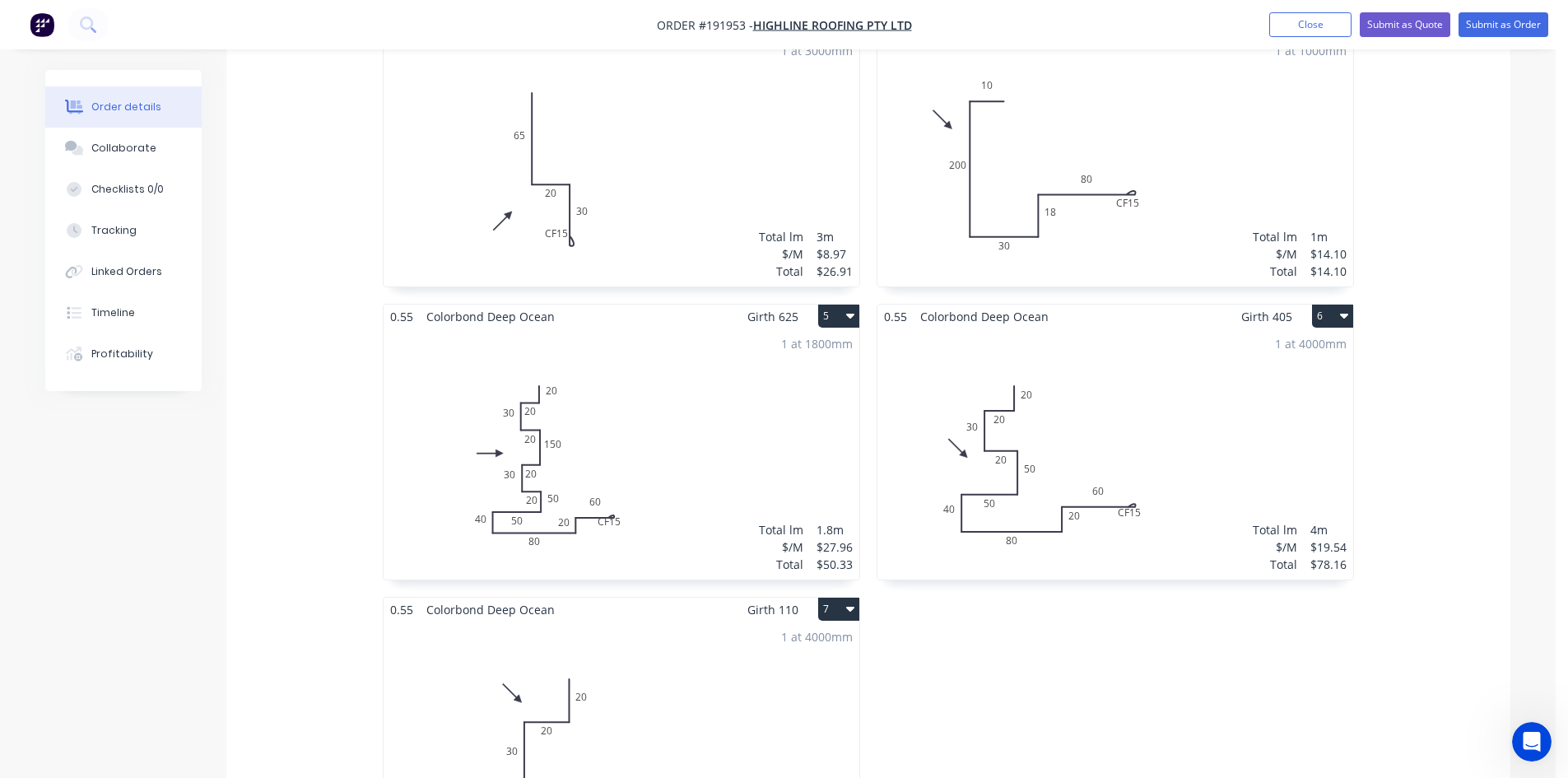
scroll to position [961, 0]
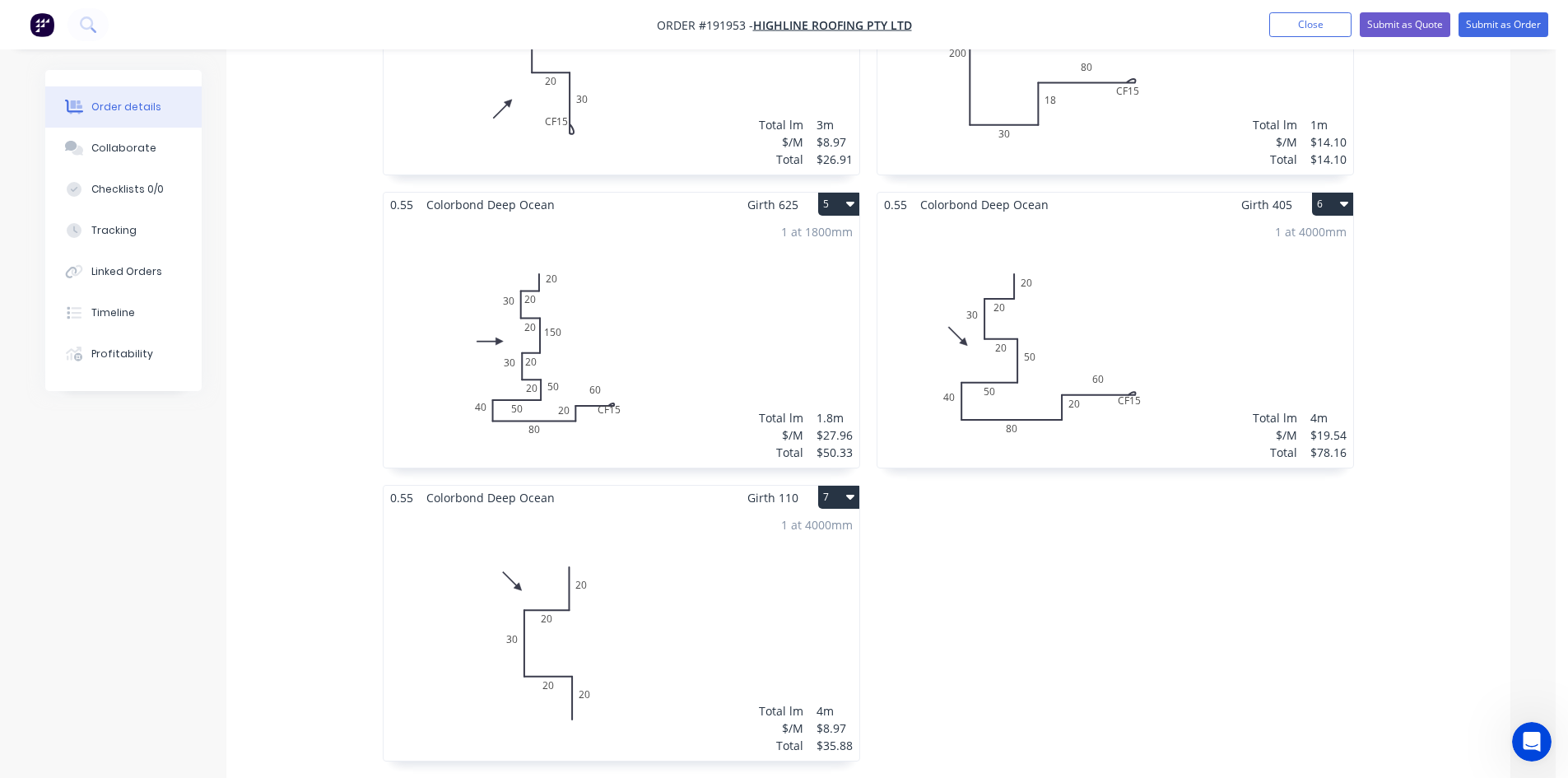
click at [719, 363] on div "1 at 1800mm Total lm $/M Total 1.8m $27.96 $50.33" at bounding box center [621, 342] width 476 height 251
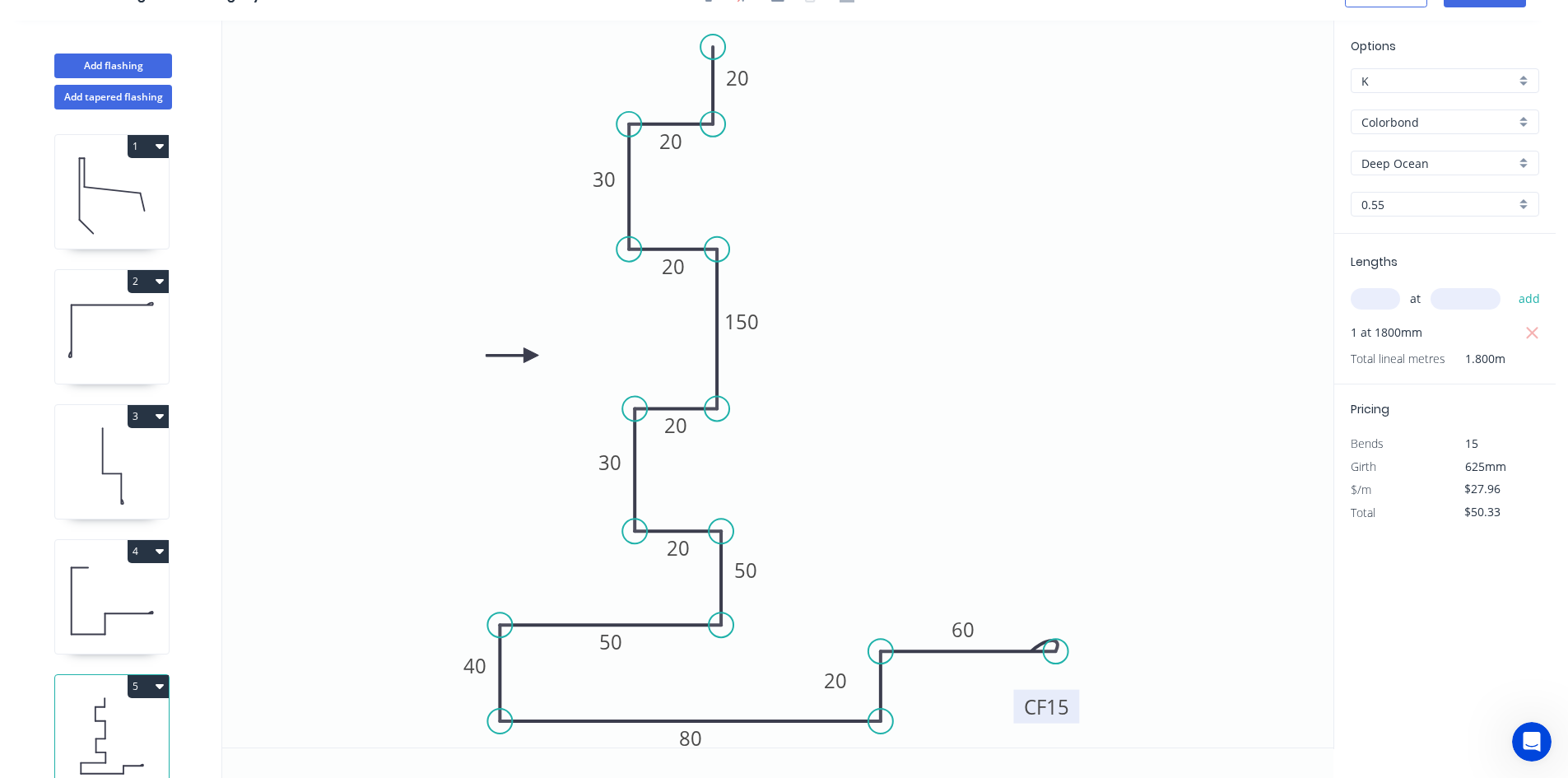
drag, startPoint x: 1061, startPoint y: 688, endPoint x: 1074, endPoint y: 717, distance: 31.8
click at [1074, 717] on rect at bounding box center [1046, 706] width 66 height 34
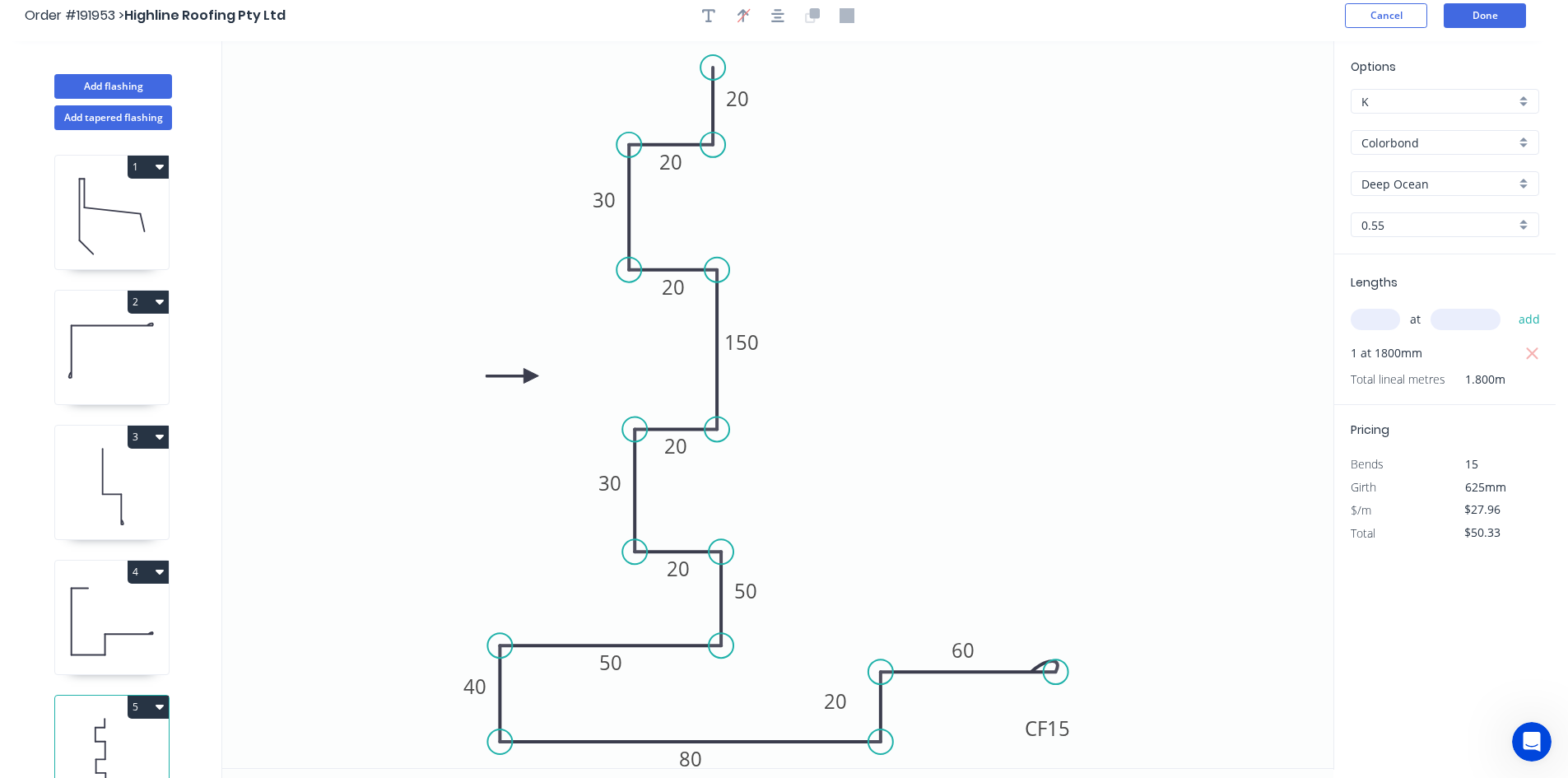
scroll to position [0, 0]
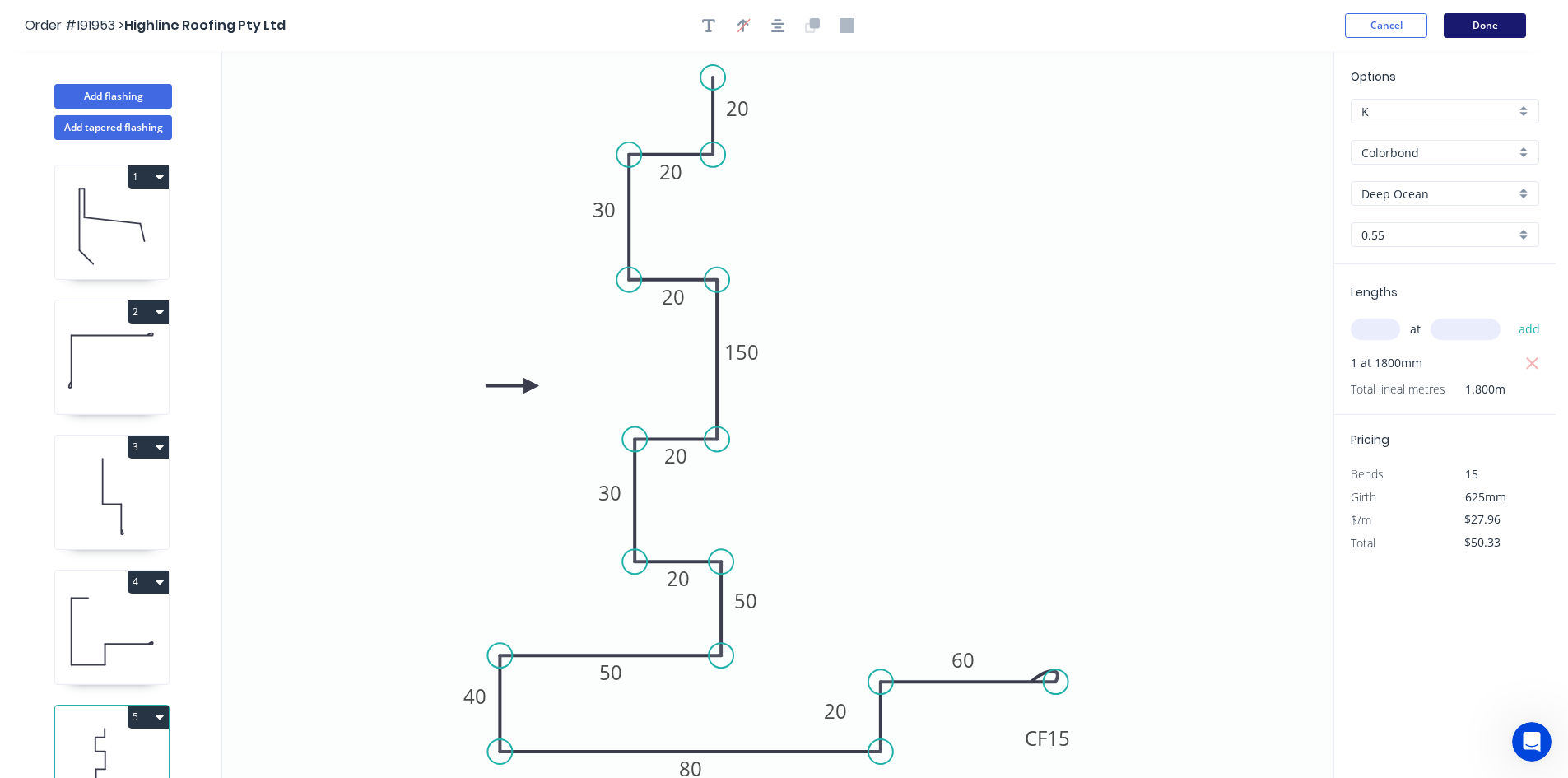
click at [1486, 27] on button "Done" at bounding box center [1485, 25] width 82 height 24
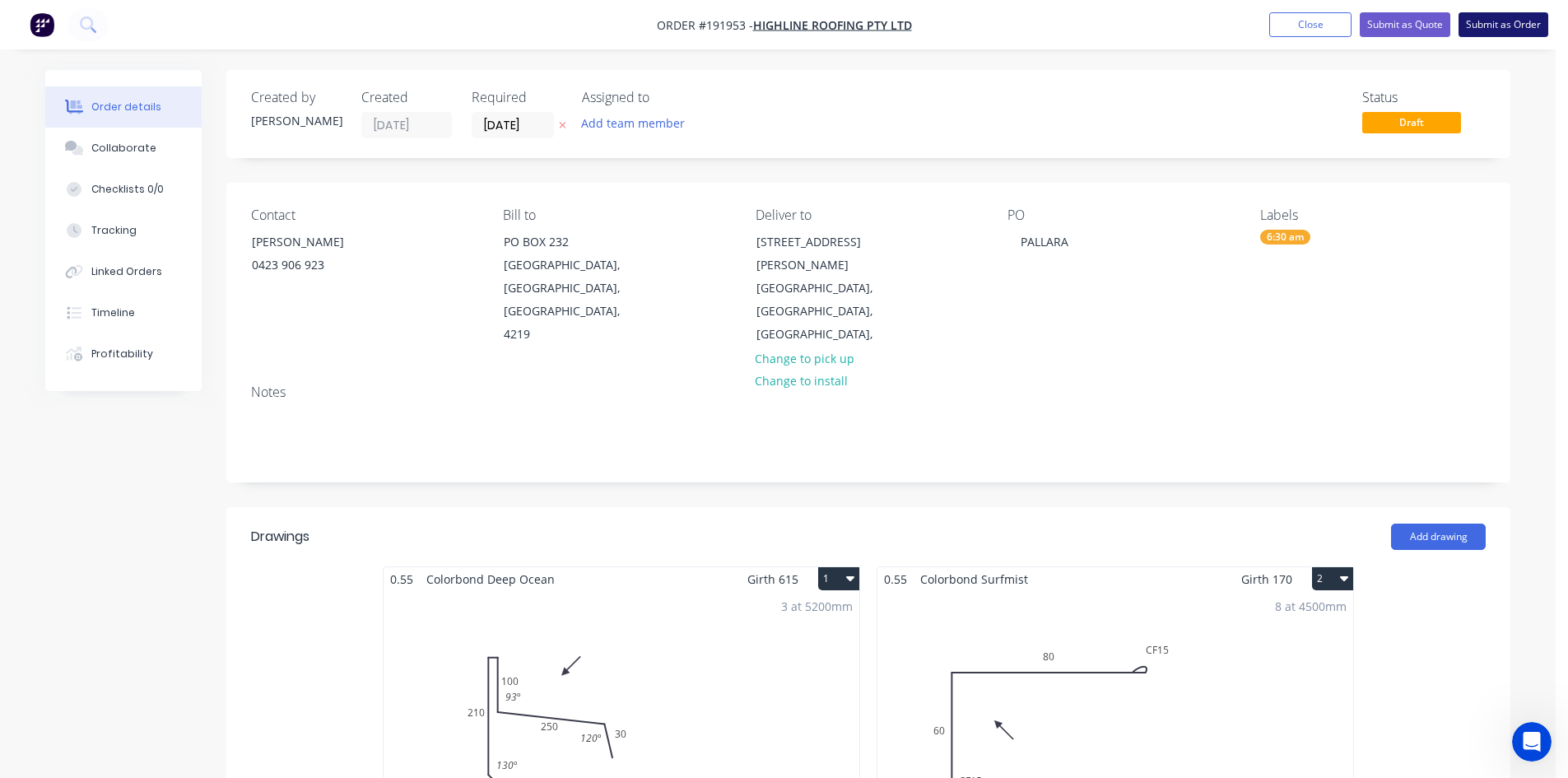
click at [1499, 27] on button "Submit as Order" at bounding box center [1503, 24] width 89 height 24
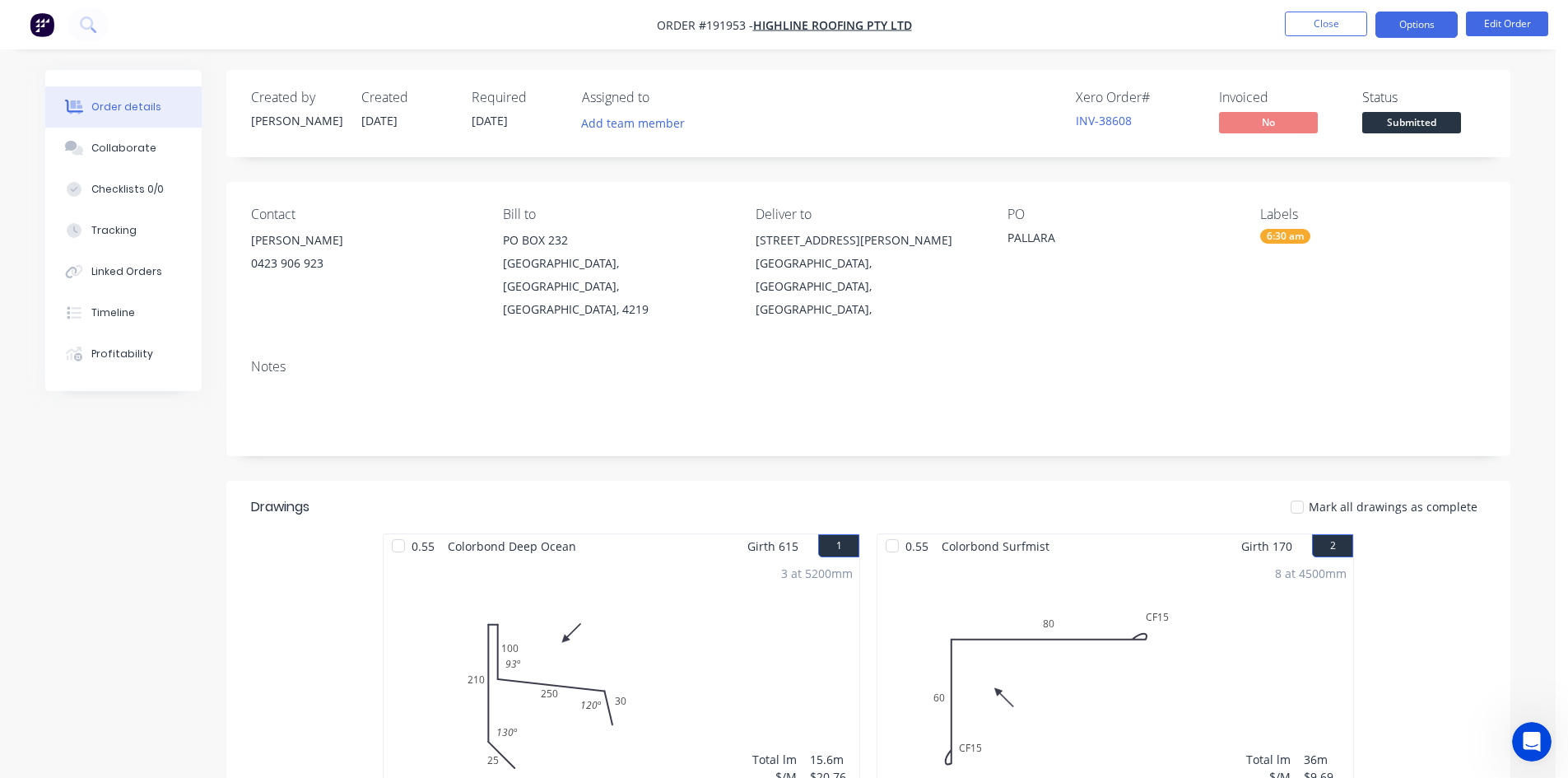
click at [1402, 24] on button "Options" at bounding box center [1416, 24] width 82 height 26
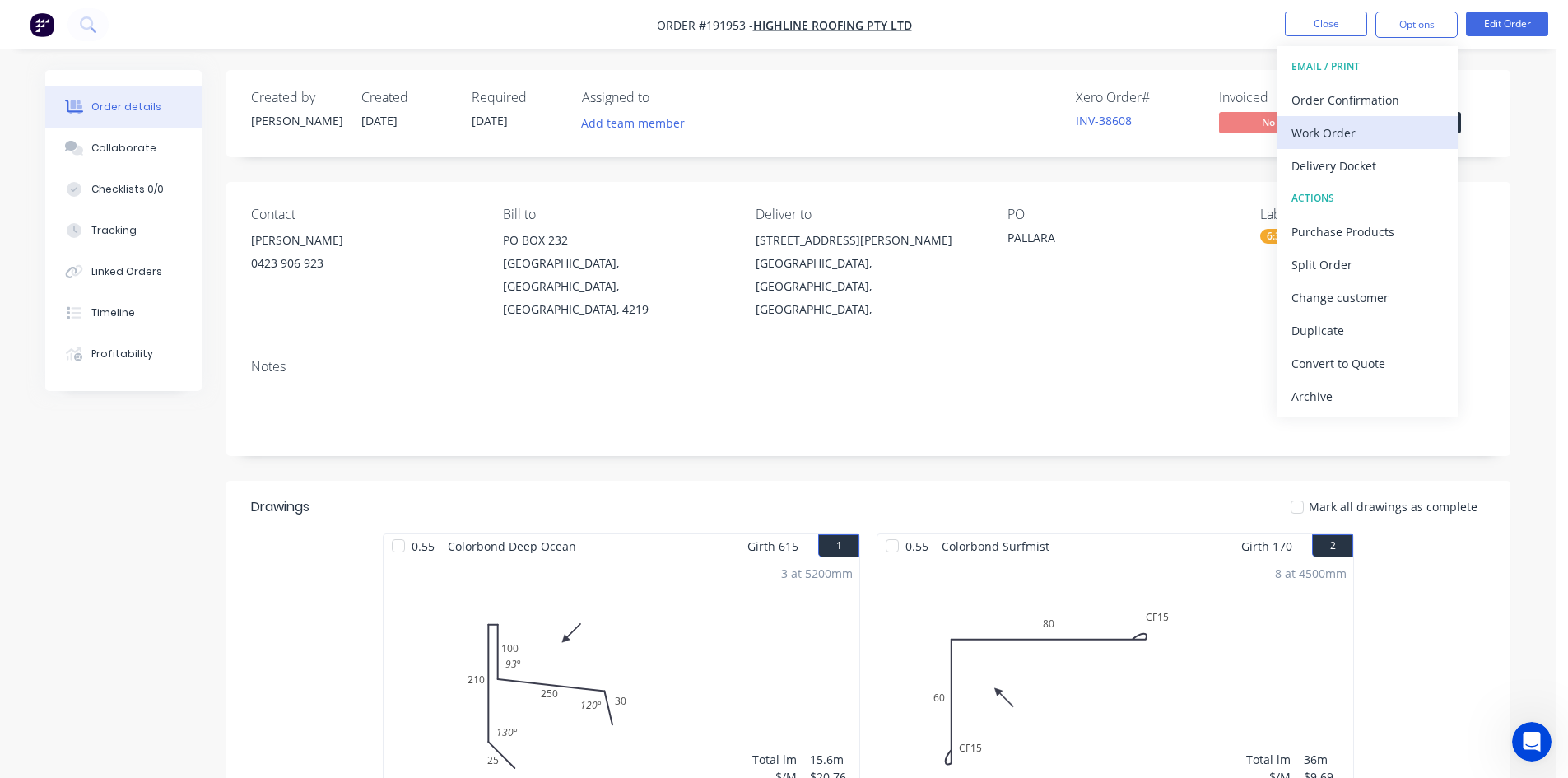
click at [1349, 127] on div "Work Order" at bounding box center [1367, 134] width 152 height 24
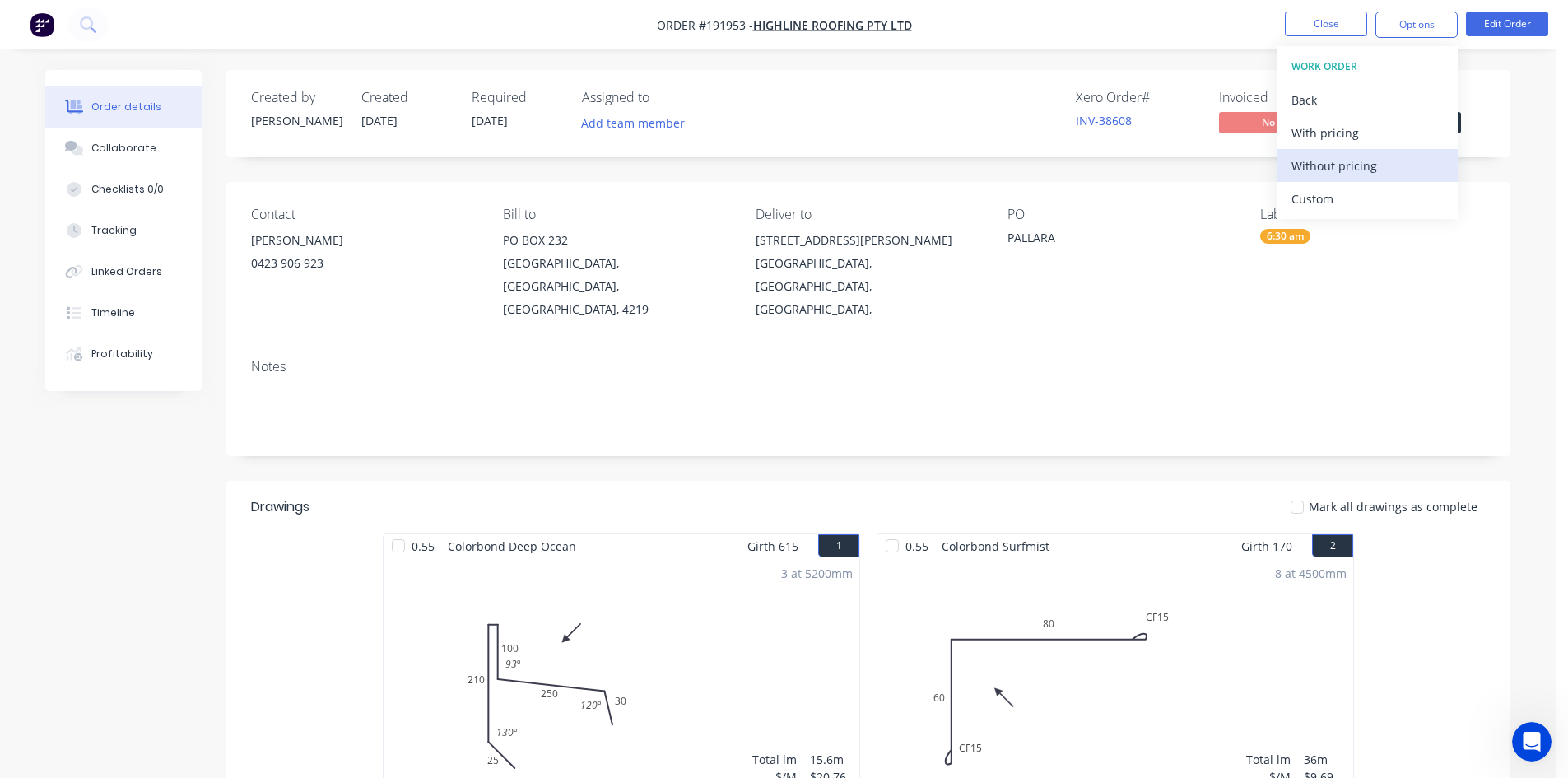
click at [1332, 156] on div "Without pricing" at bounding box center [1367, 166] width 152 height 24
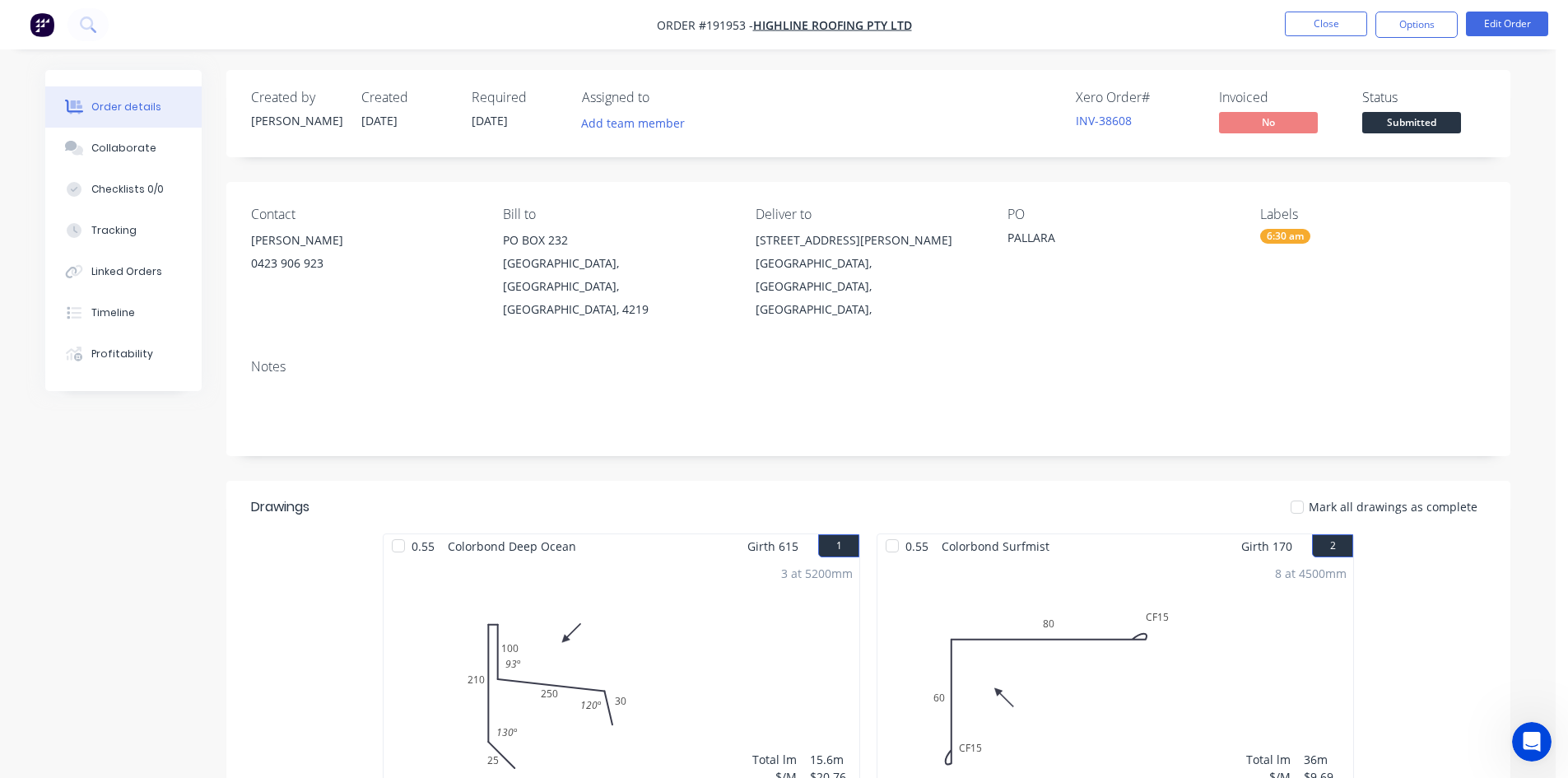
click at [1147, 285] on div "PO PALLARA" at bounding box center [1120, 264] width 225 height 114
click at [1340, 16] on button "Close" at bounding box center [1325, 23] width 82 height 24
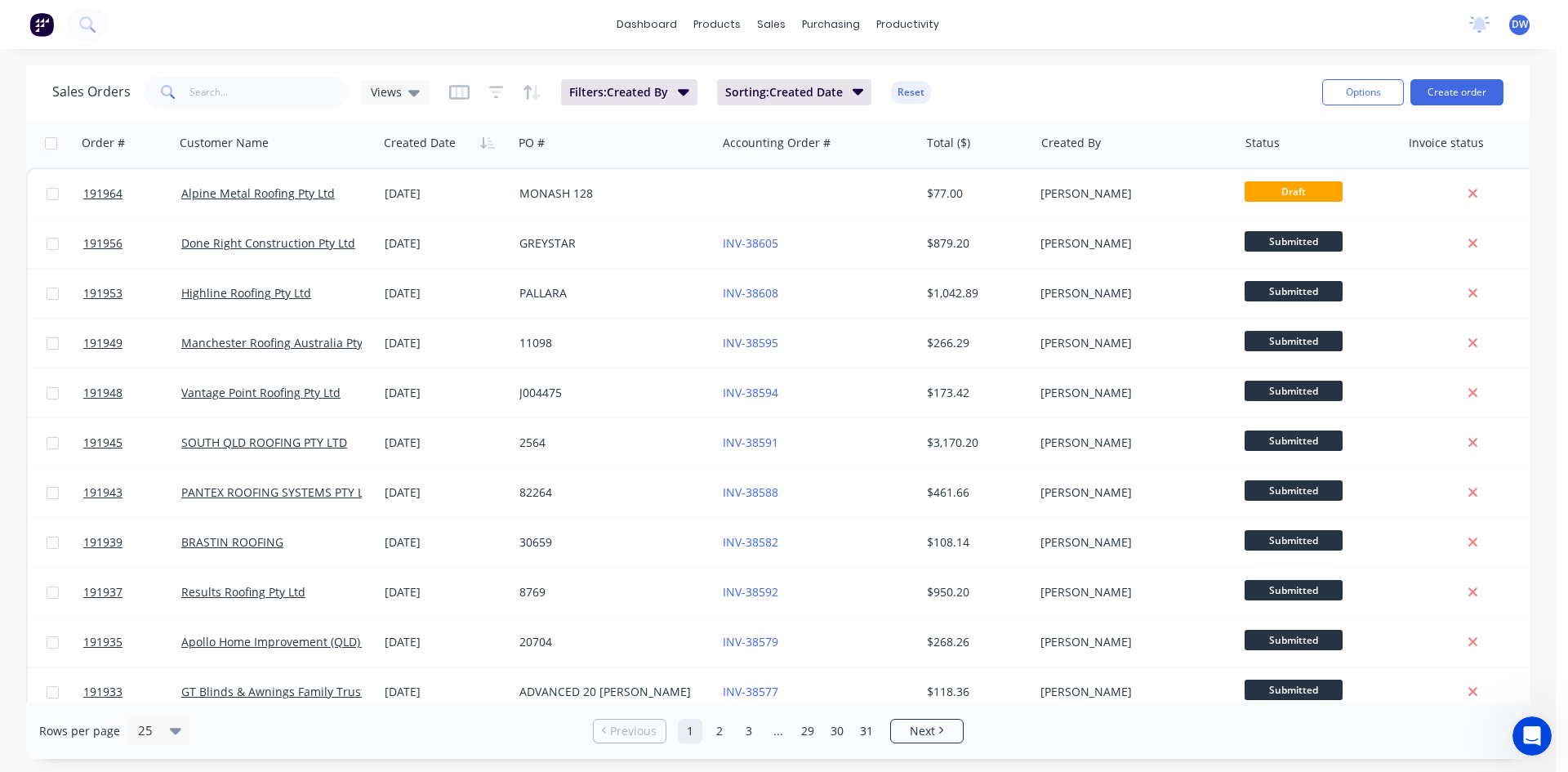
click at [1071, 34] on div "dashboard products sales purchasing productivity dashboard products Product Cat…" at bounding box center [778, 24] width 1556 height 49
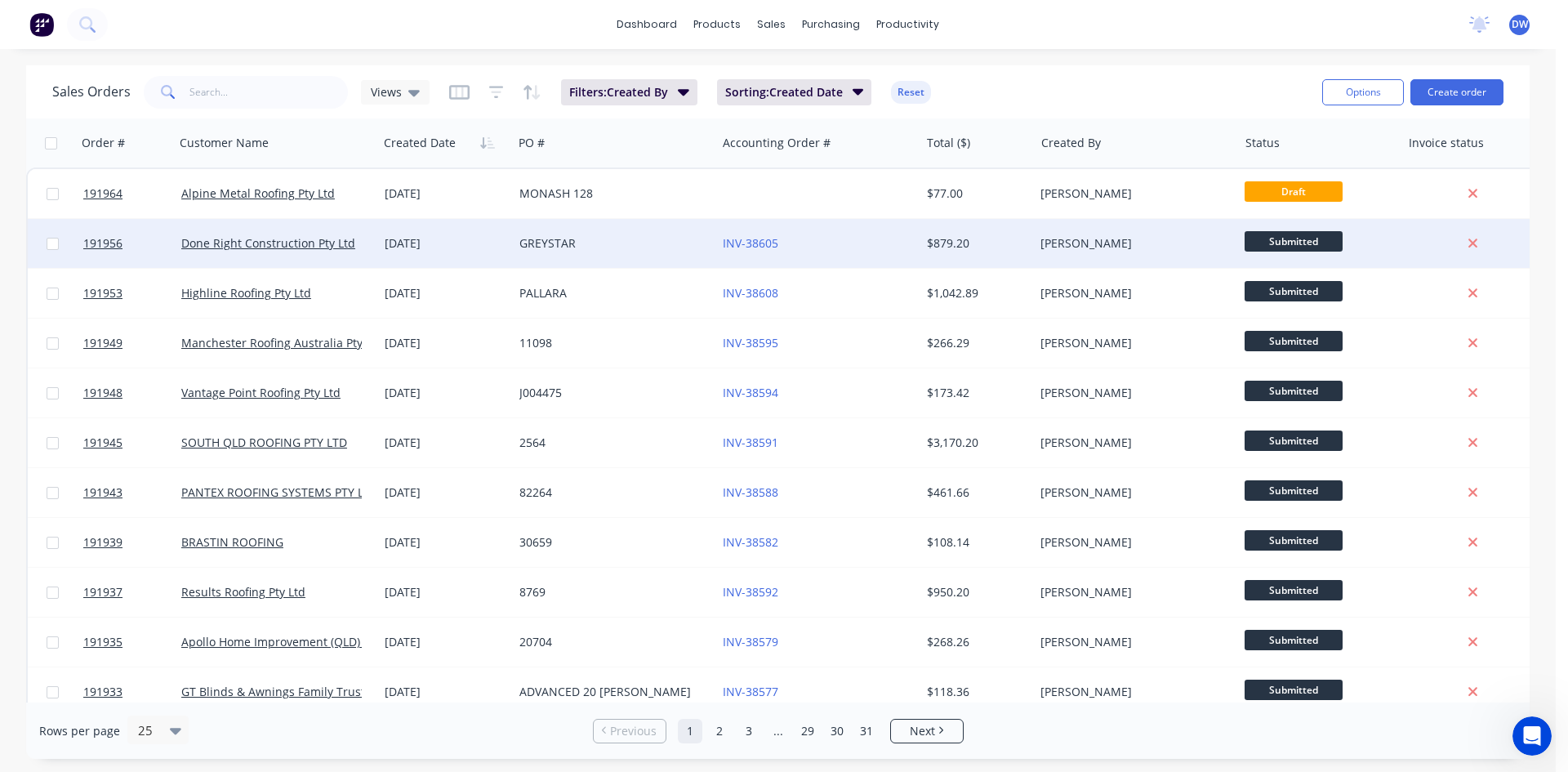
click at [537, 225] on div "GREYSTAR" at bounding box center [614, 243] width 203 height 49
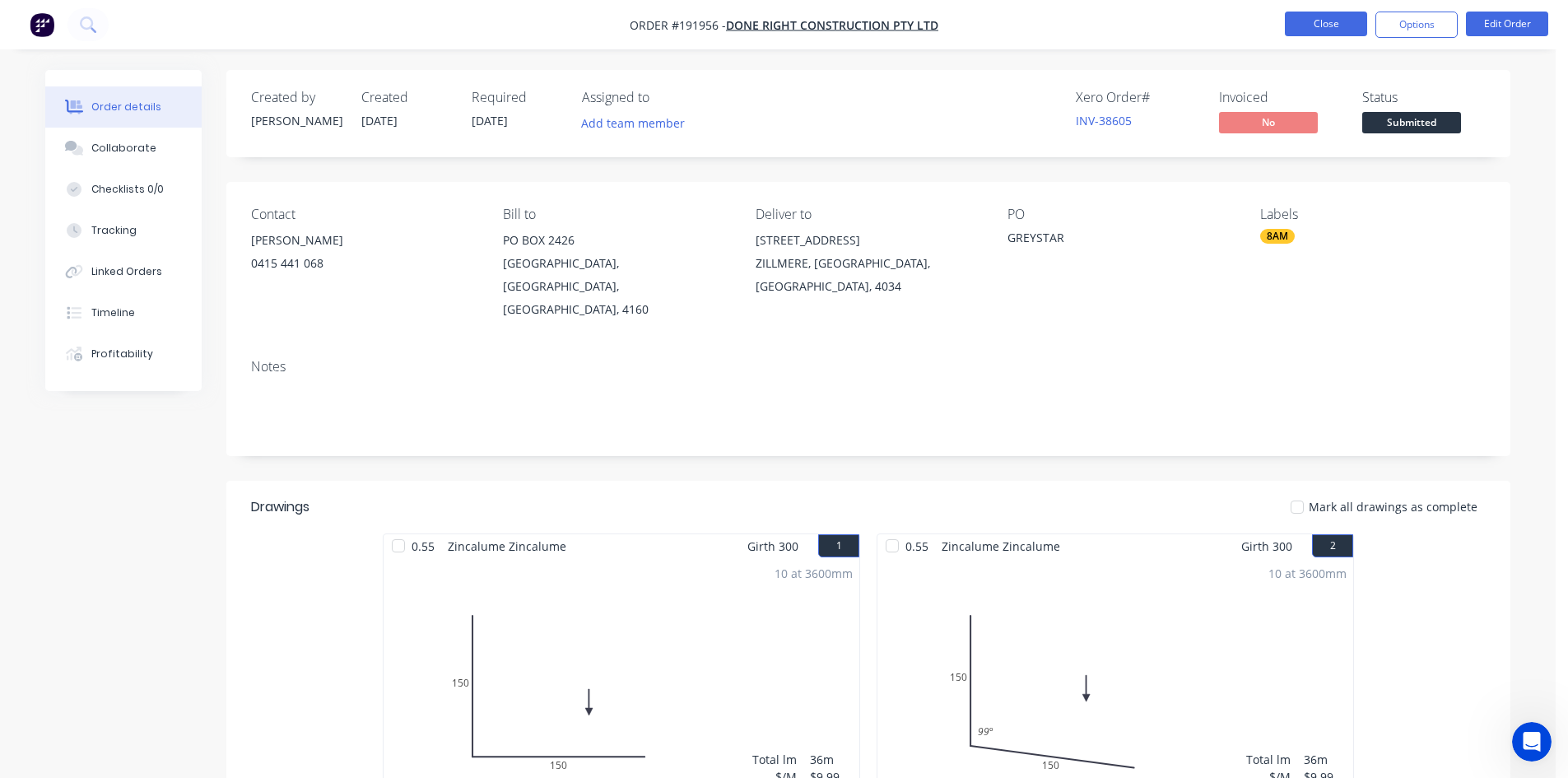
click at [1340, 29] on button "Close" at bounding box center [1325, 23] width 82 height 24
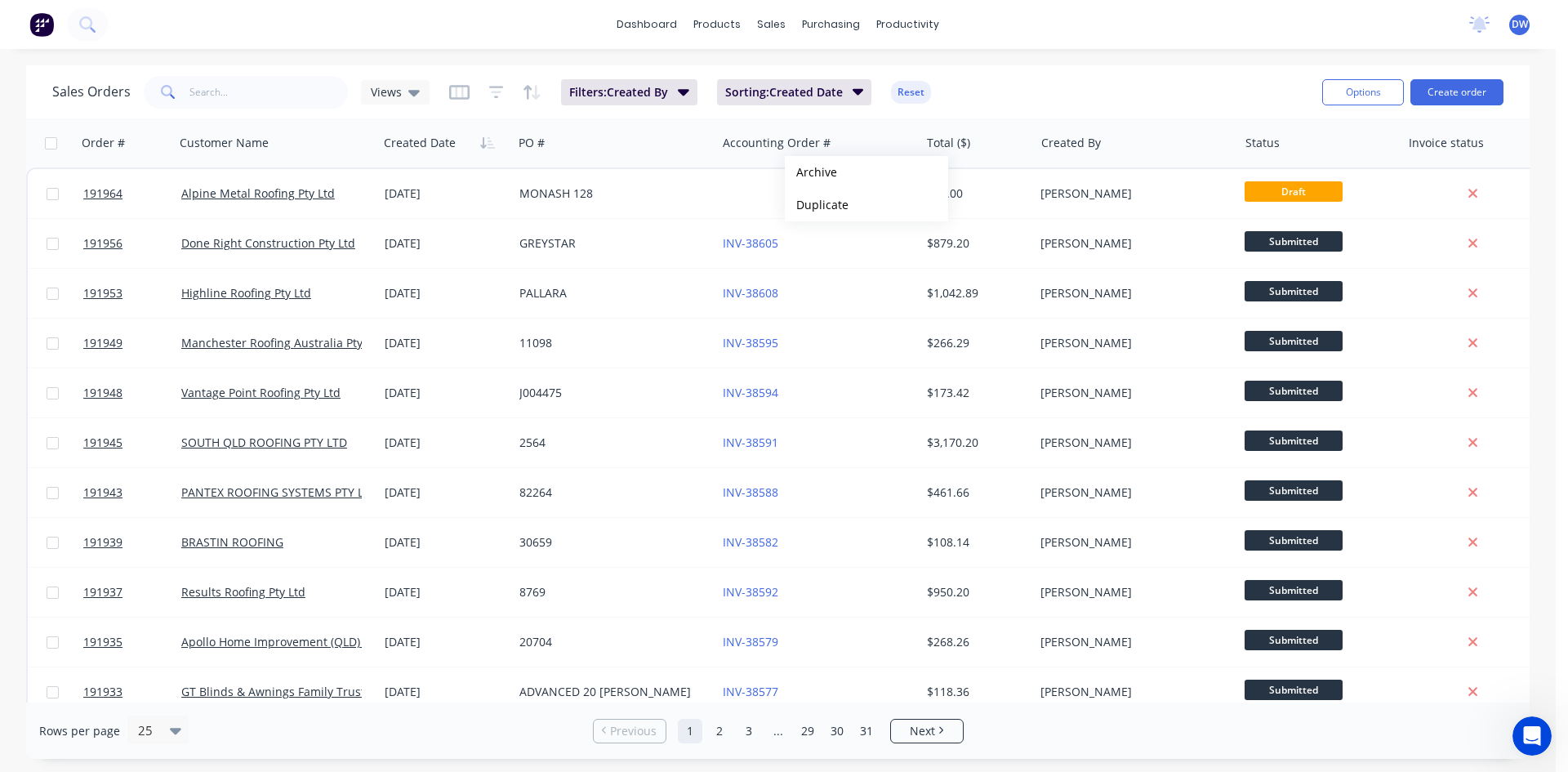
click at [986, 84] on div "Sales Orders Views Filters: Created By Sorting: Created Date Reset" at bounding box center [681, 92] width 1257 height 40
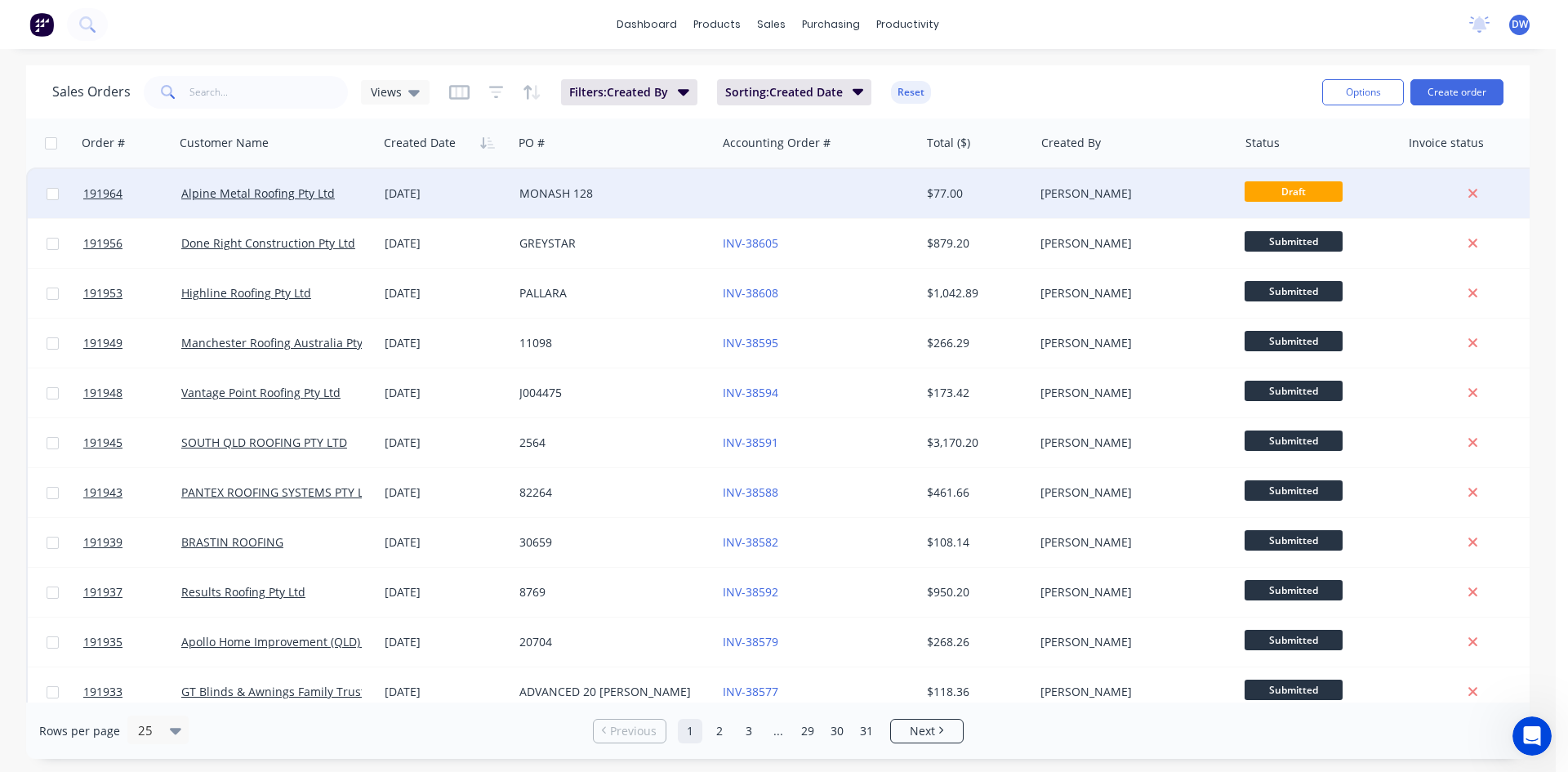
drag, startPoint x: 959, startPoint y: 118, endPoint x: 879, endPoint y: 187, distance: 105.6
click at [785, 201] on div at bounding box center [818, 193] width 203 height 49
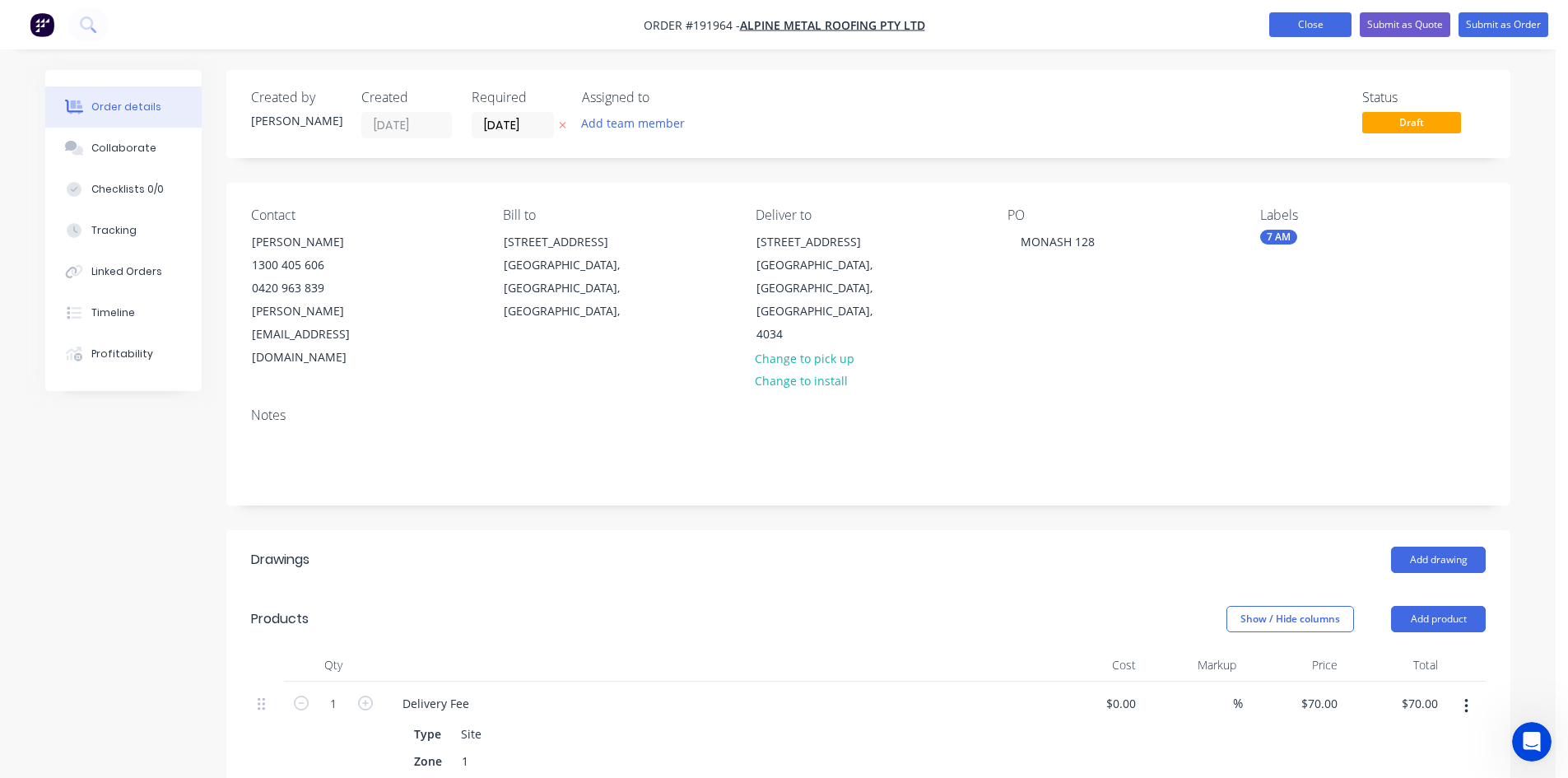
click at [1320, 31] on button "Close" at bounding box center [1310, 24] width 82 height 24
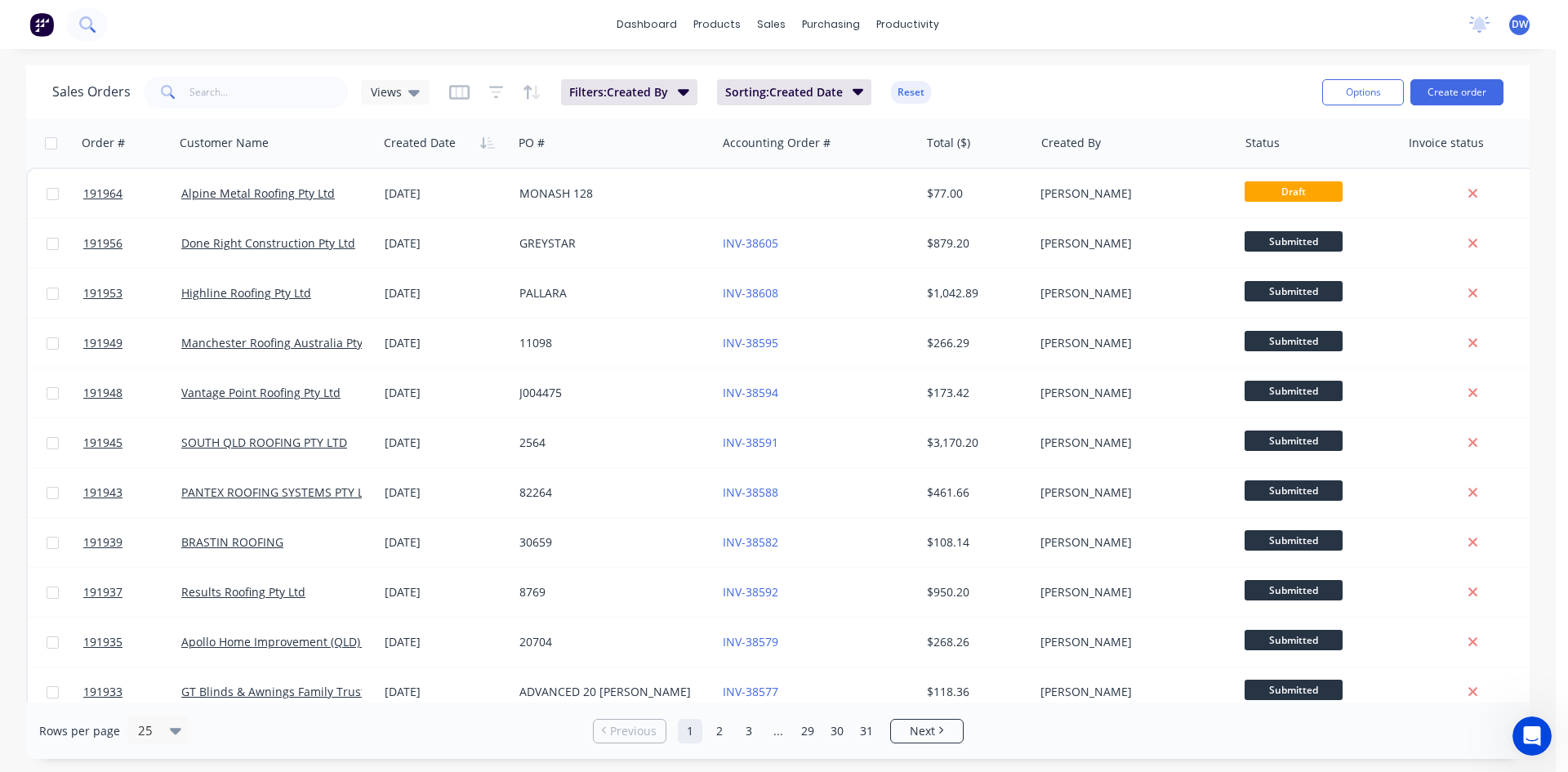
click at [96, 24] on button at bounding box center [87, 24] width 40 height 33
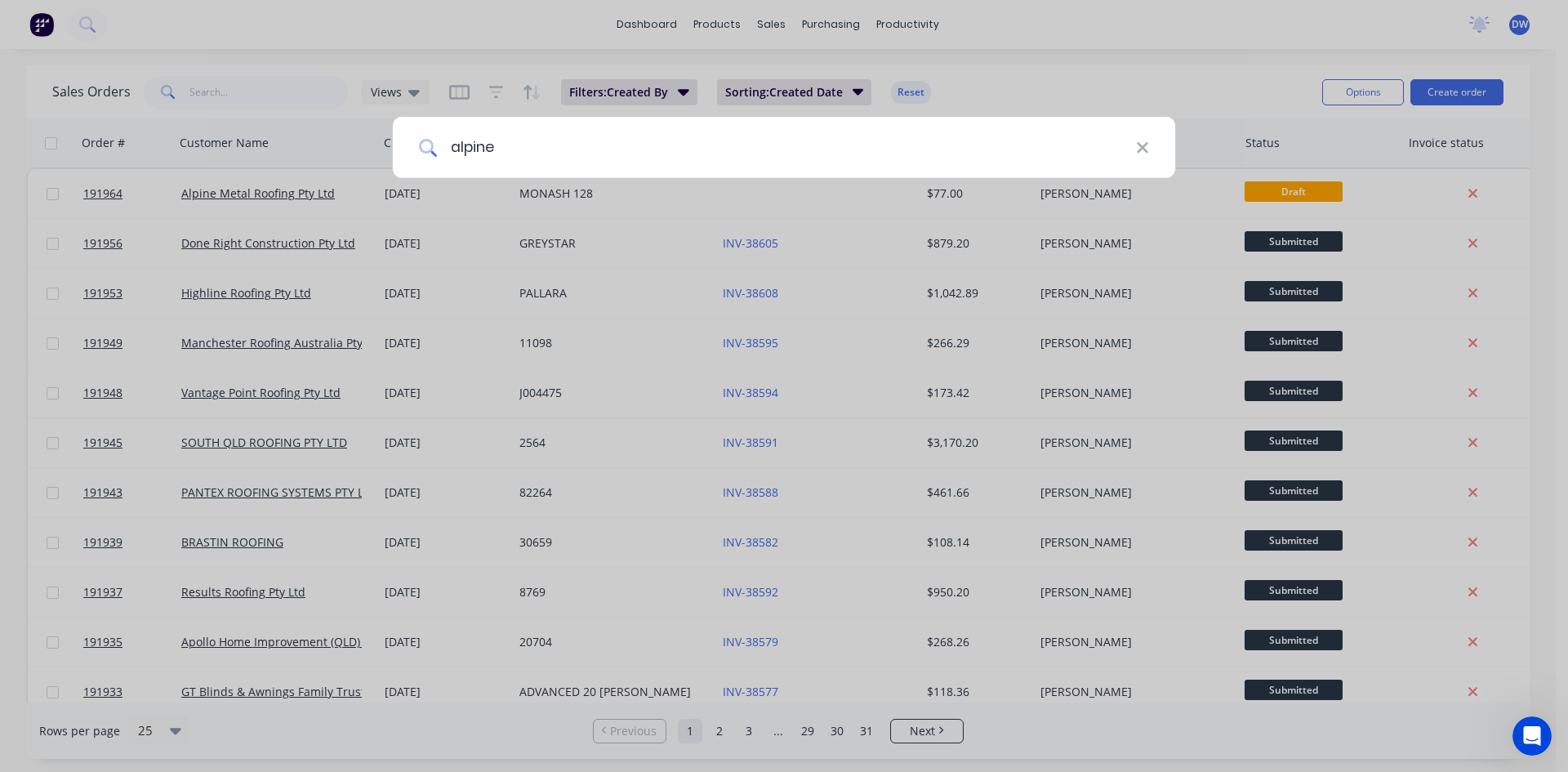
type input "alpine"
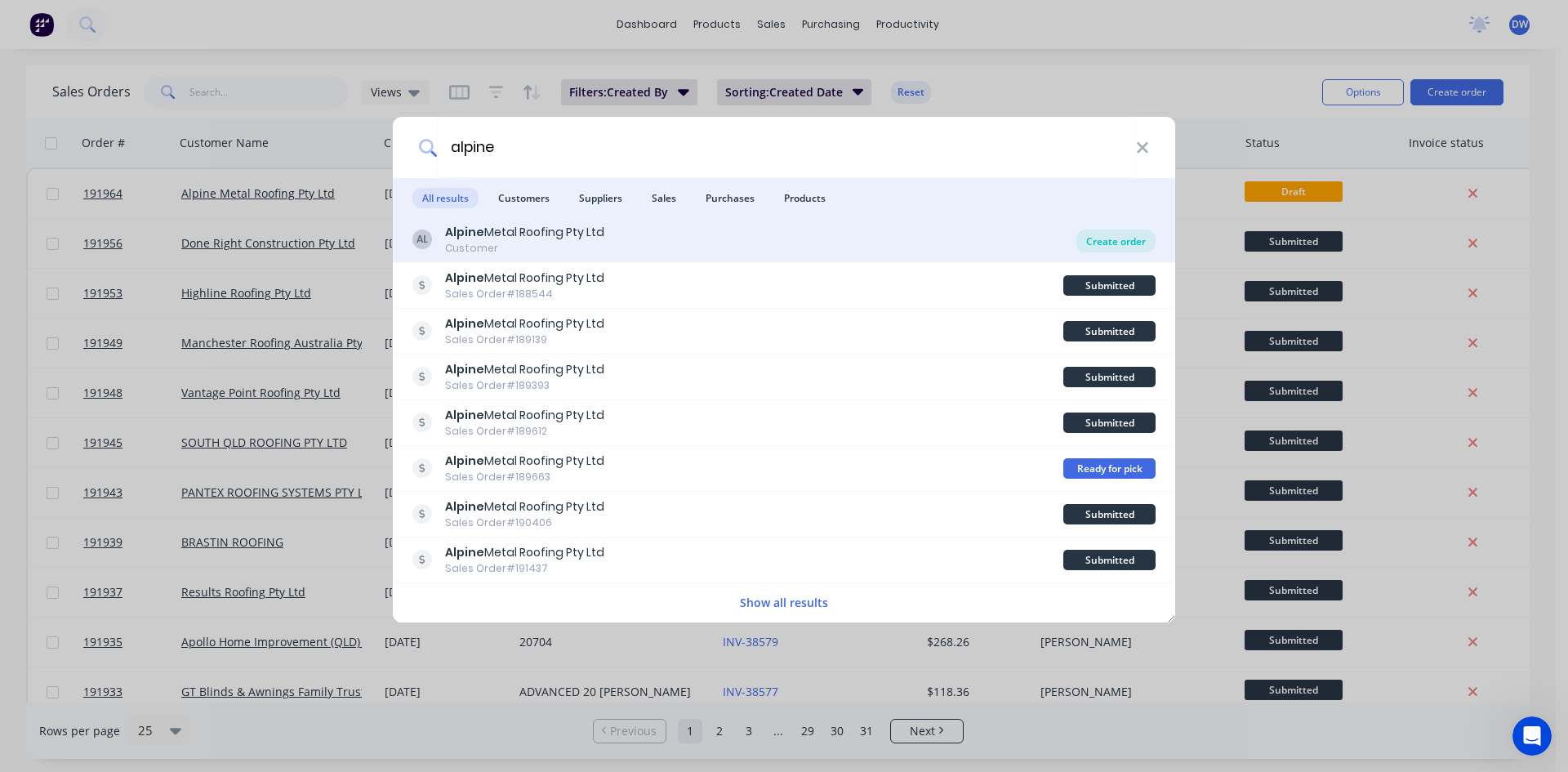
click at [1083, 247] on div "Create order" at bounding box center [1116, 241] width 79 height 23
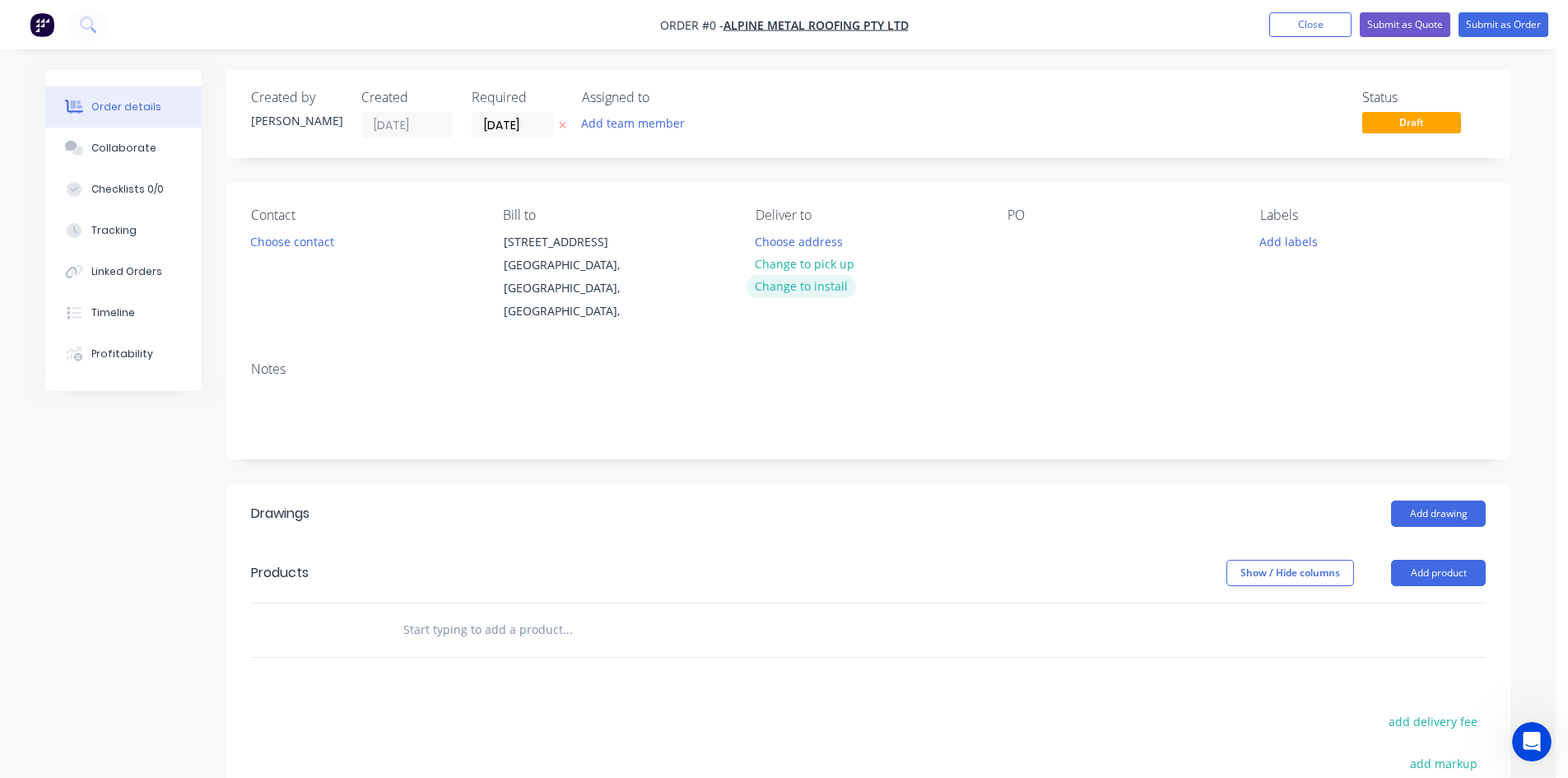
drag, startPoint x: 853, startPoint y: 286, endPoint x: 840, endPoint y: 297, distance: 17.0
drag, startPoint x: 840, startPoint y: 297, endPoint x: 323, endPoint y: 122, distance: 545.8
click at [323, 122] on div "Darryn" at bounding box center [296, 121] width 90 height 17
click at [518, 126] on input "05/09/25" at bounding box center [513, 125] width 81 height 24
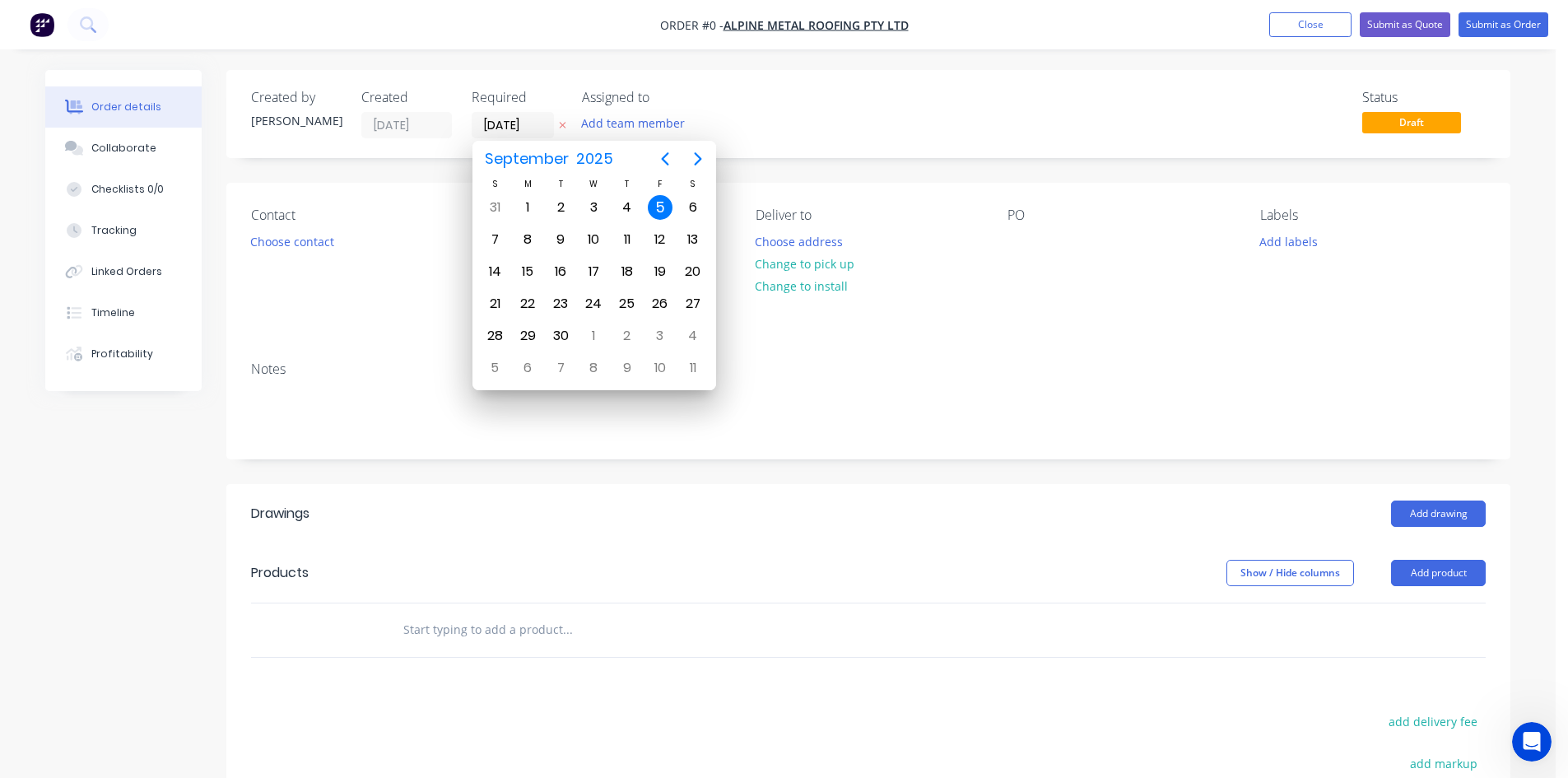
click at [410, 137] on label "05/09/25" at bounding box center [407, 125] width 90 height 26
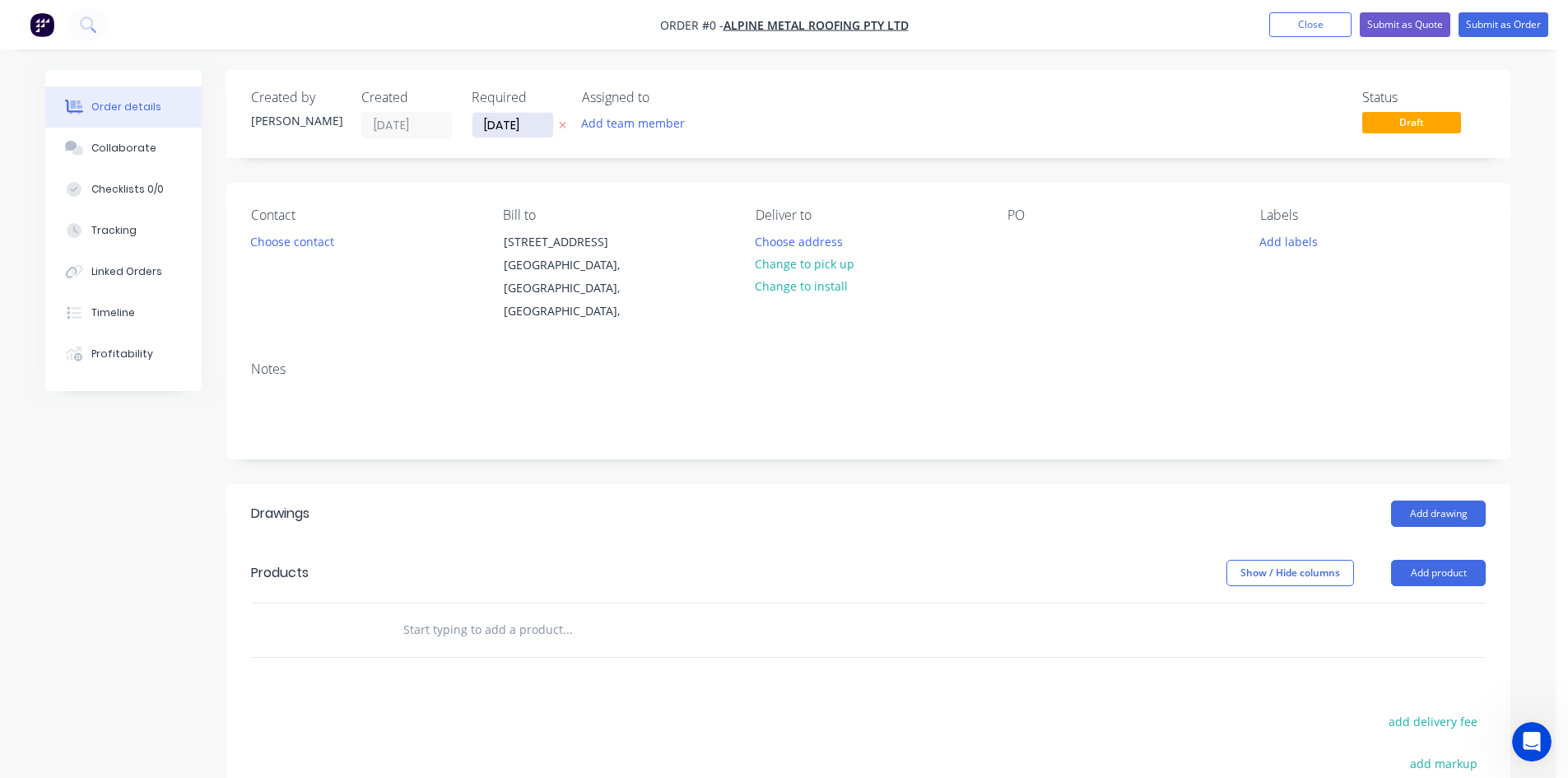
click at [493, 117] on input "05/09/25" at bounding box center [513, 125] width 81 height 24
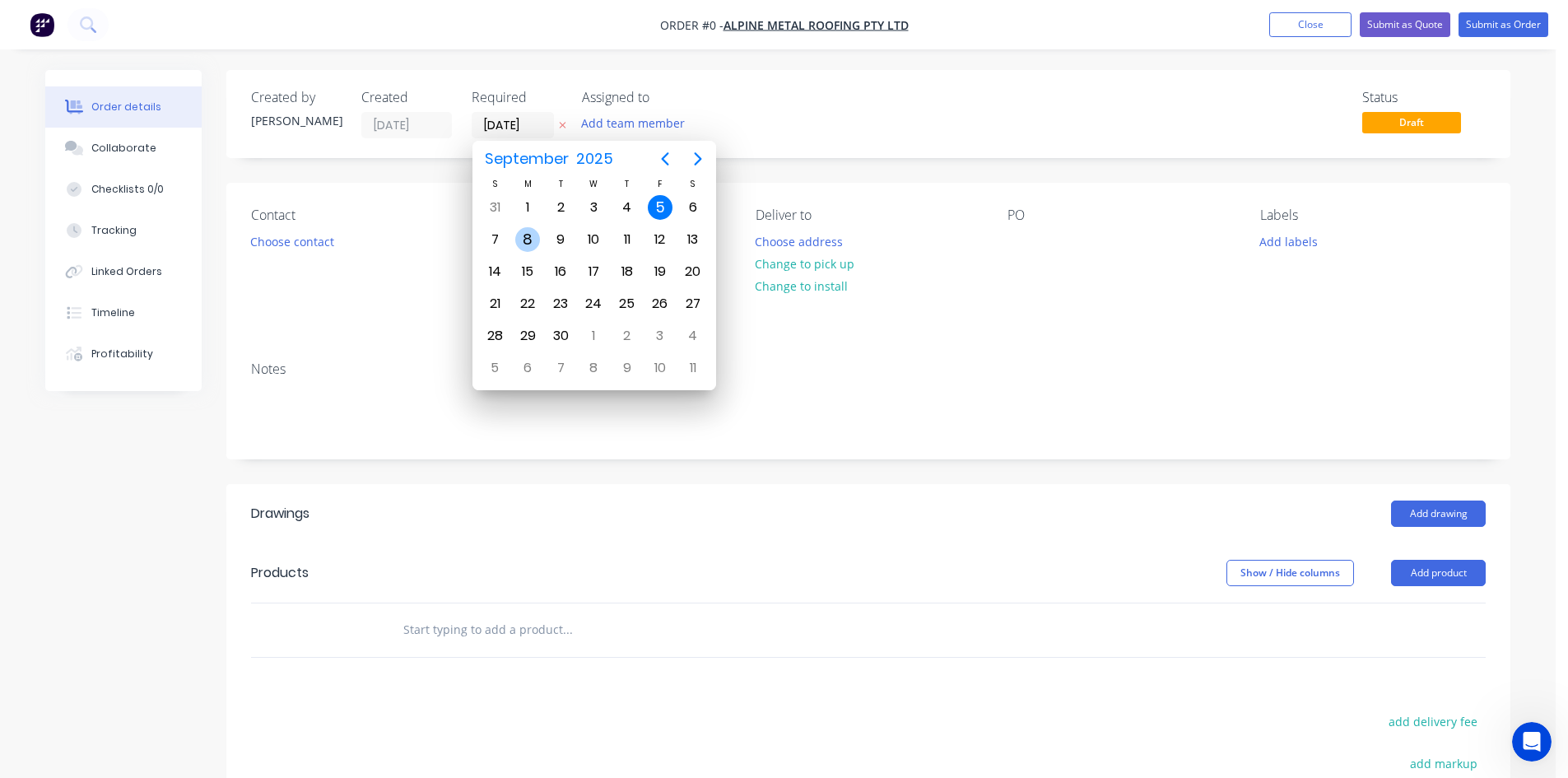
click at [524, 240] on div "8" at bounding box center [527, 239] width 24 height 24
type input "08/09/25"
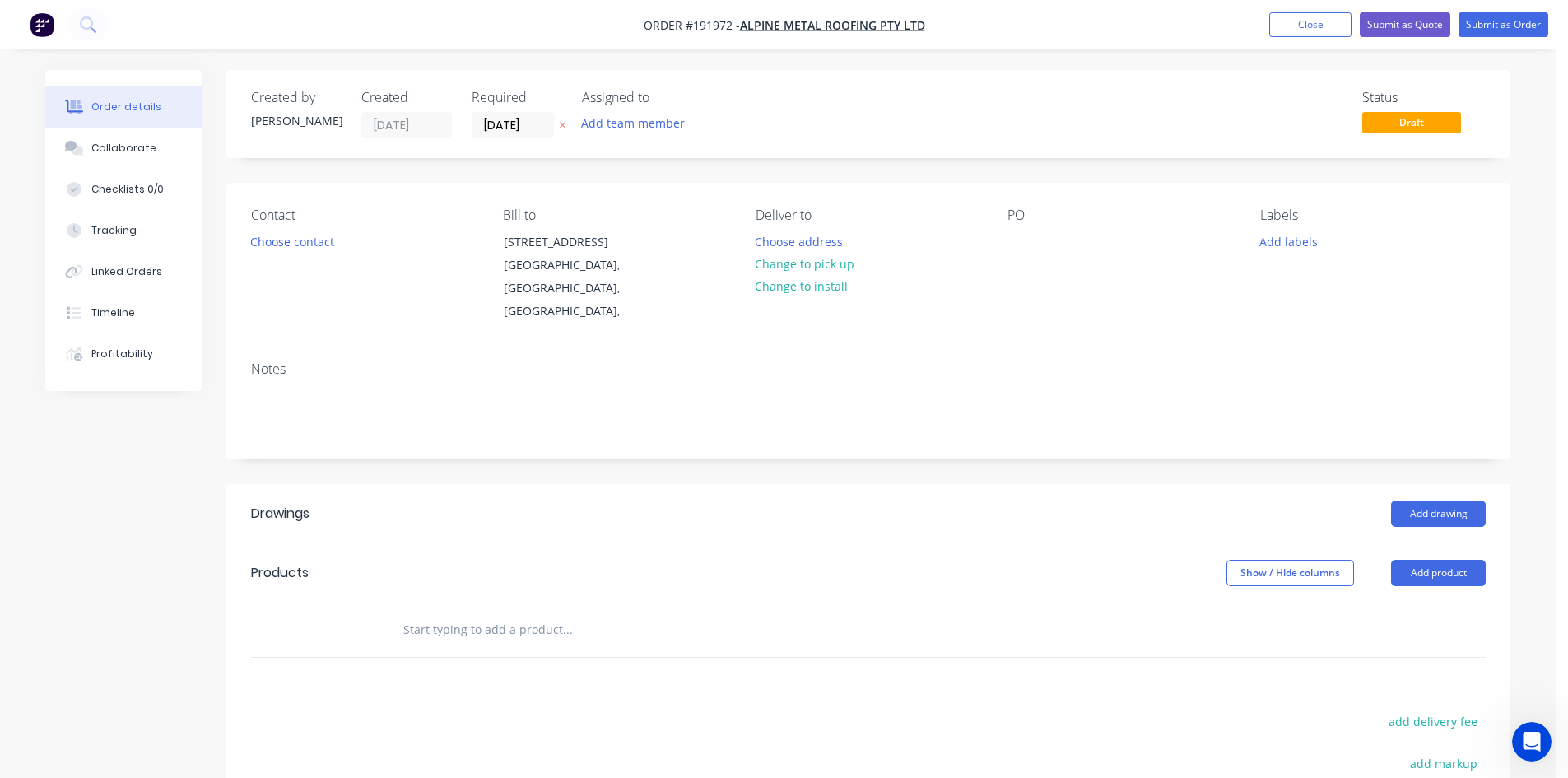
click at [751, 131] on div "Status Draft" at bounding box center [1116, 114] width 739 height 49
click at [314, 246] on button "Choose contact" at bounding box center [292, 241] width 101 height 23
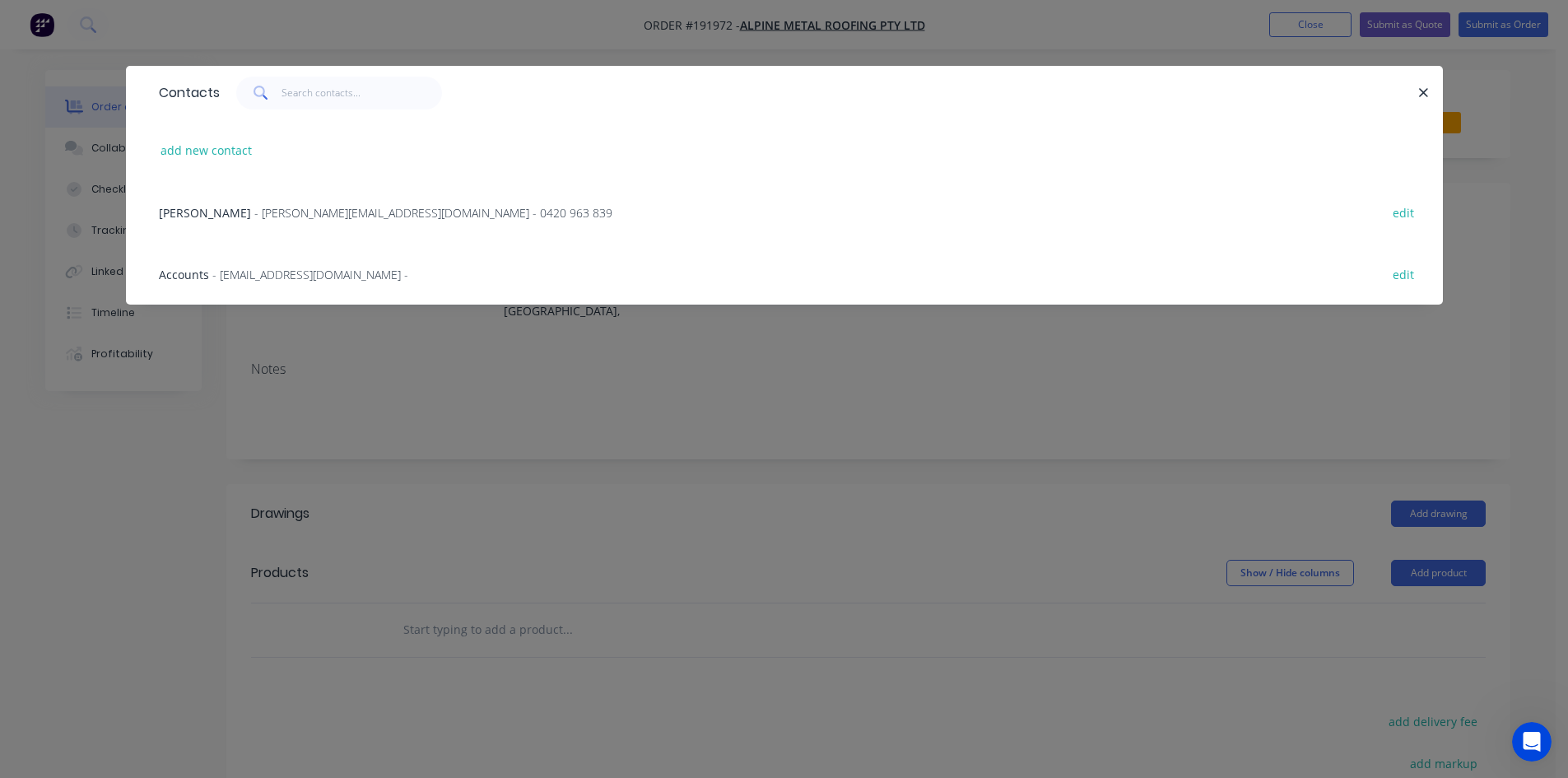
click at [314, 246] on div "Accounts - admin@alpinemetalroofing.com.au - edit" at bounding box center [785, 273] width 1268 height 62
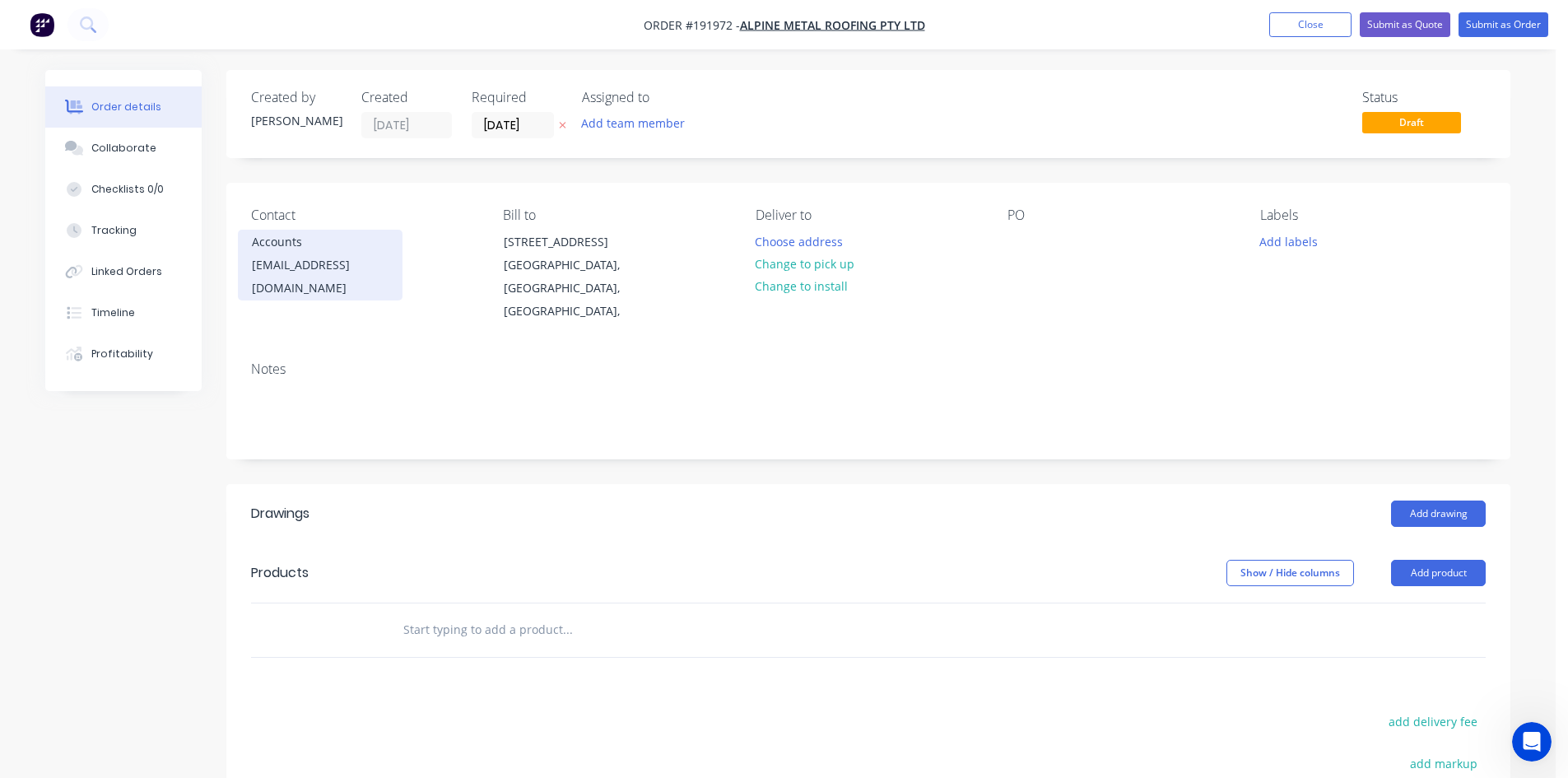
click at [314, 251] on div "Accounts" at bounding box center [320, 242] width 137 height 23
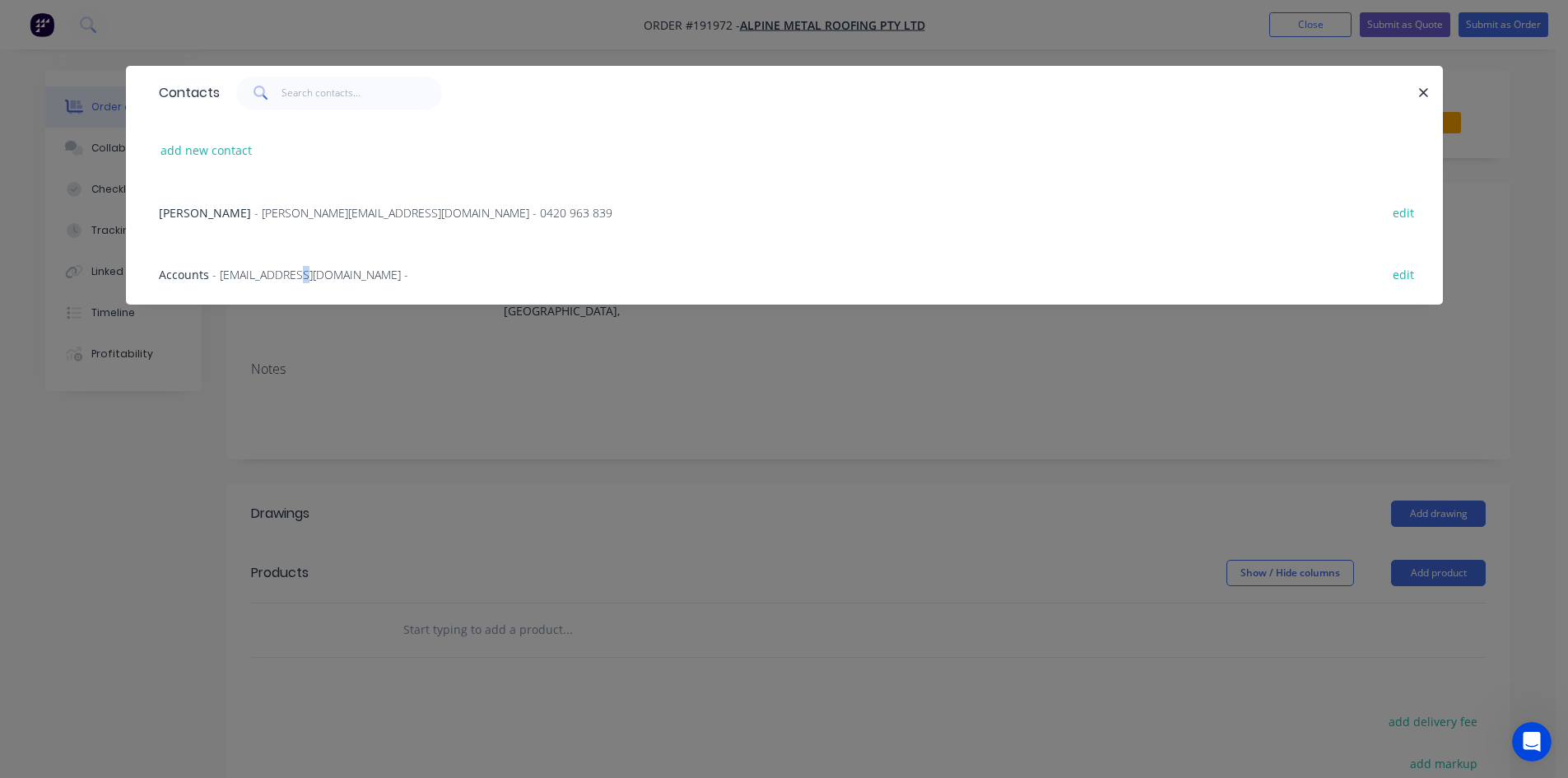
drag, startPoint x: 307, startPoint y: 266, endPoint x: 301, endPoint y: 273, distance: 9.2
click at [301, 273] on span "- admin@alpinemetalroofing.com.au -" at bounding box center [310, 274] width 196 height 16
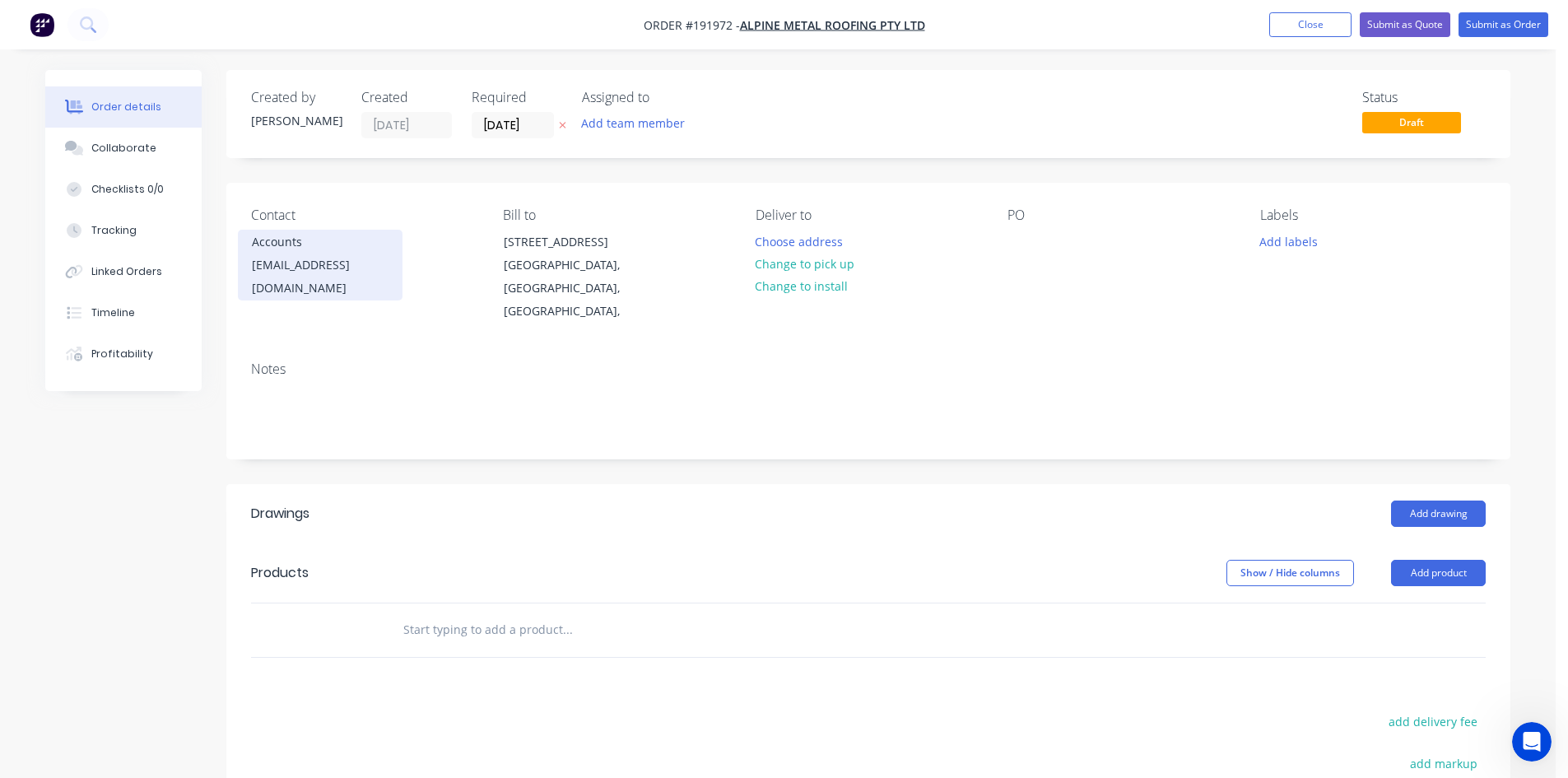
click at [298, 263] on div "admin@alpinemetalroofing.com.au" at bounding box center [320, 276] width 137 height 46
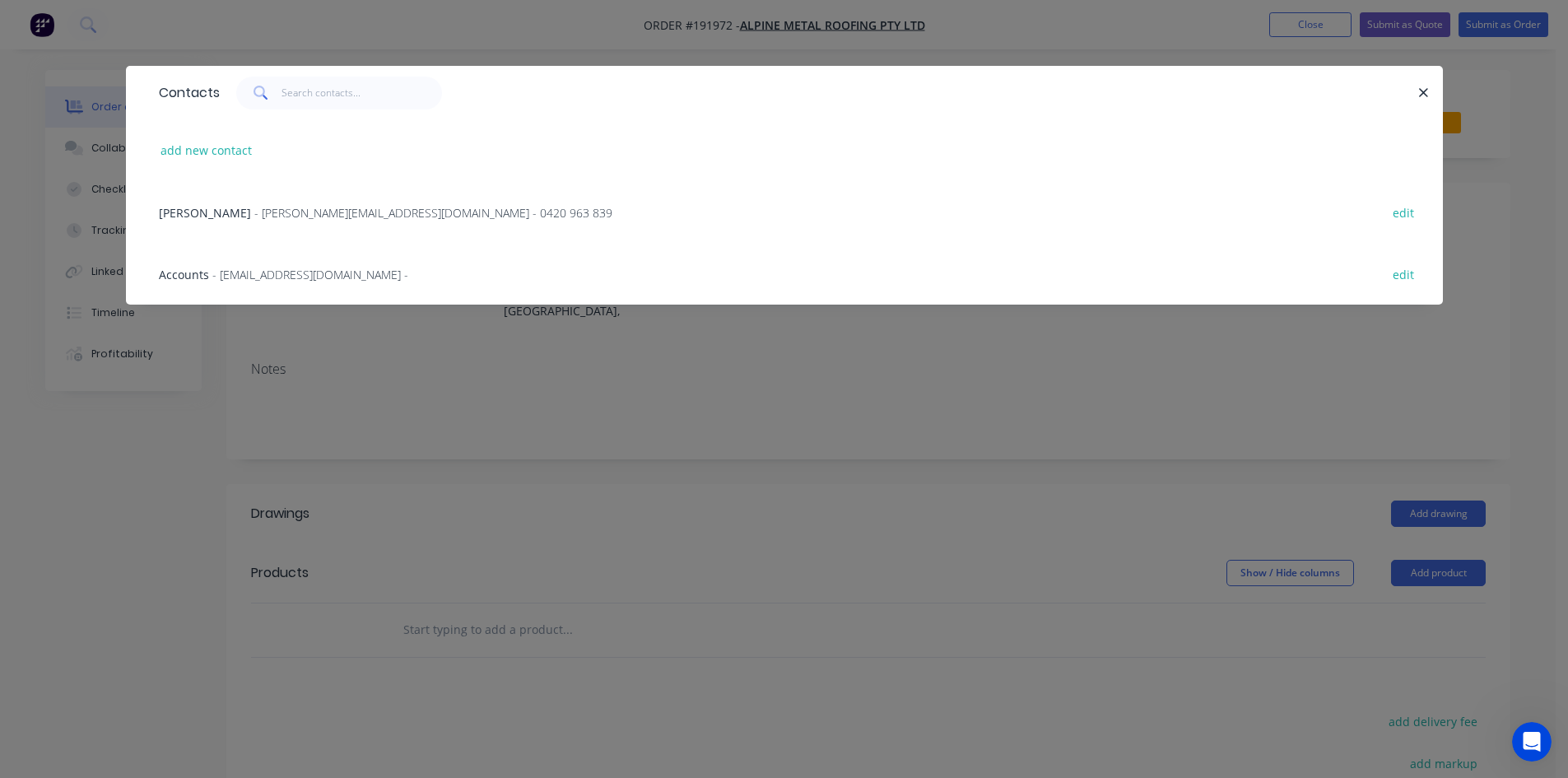
drag, startPoint x: 293, startPoint y: 276, endPoint x: 742, endPoint y: 231, distance: 451.2
click at [742, 231] on div "Jamie Vieira - jamie@alpinemetalroofing.com.au - 0420 963 839 edit" at bounding box center [785, 212] width 1268 height 62
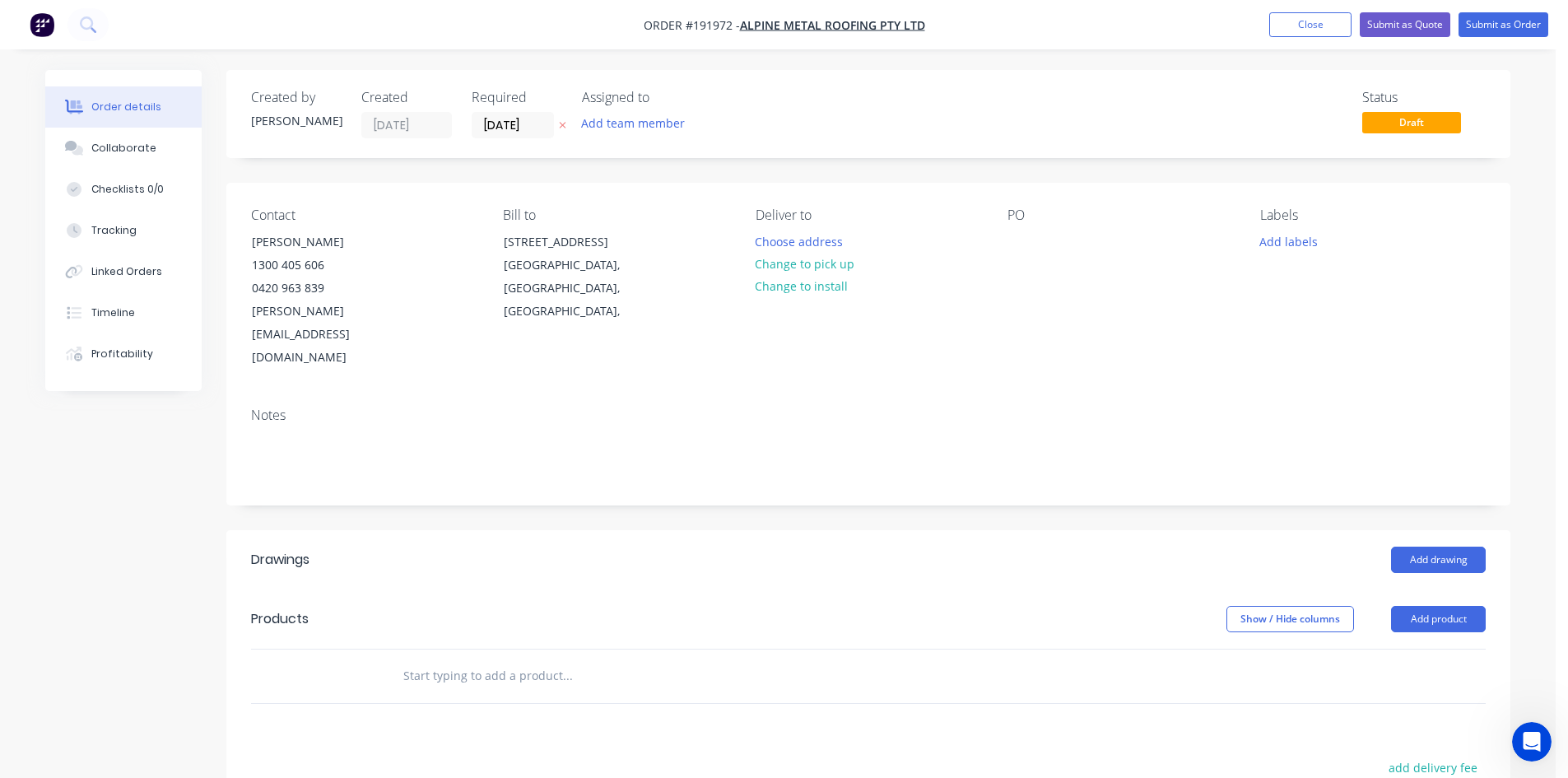
click at [720, 261] on div "Bill to 5 Brigadoon Street Mansfield, Queensland, Australia," at bounding box center [616, 288] width 225 height 162
click at [717, 268] on div "Bill to 5 Brigadoon Street Mansfield, Queensland, Australia," at bounding box center [616, 288] width 225 height 162
click at [716, 282] on div "Bill to 5 Brigadoon Street Mansfield, Queensland, Australia," at bounding box center [616, 288] width 225 height 162
click at [807, 243] on button "Choose address" at bounding box center [799, 241] width 105 height 23
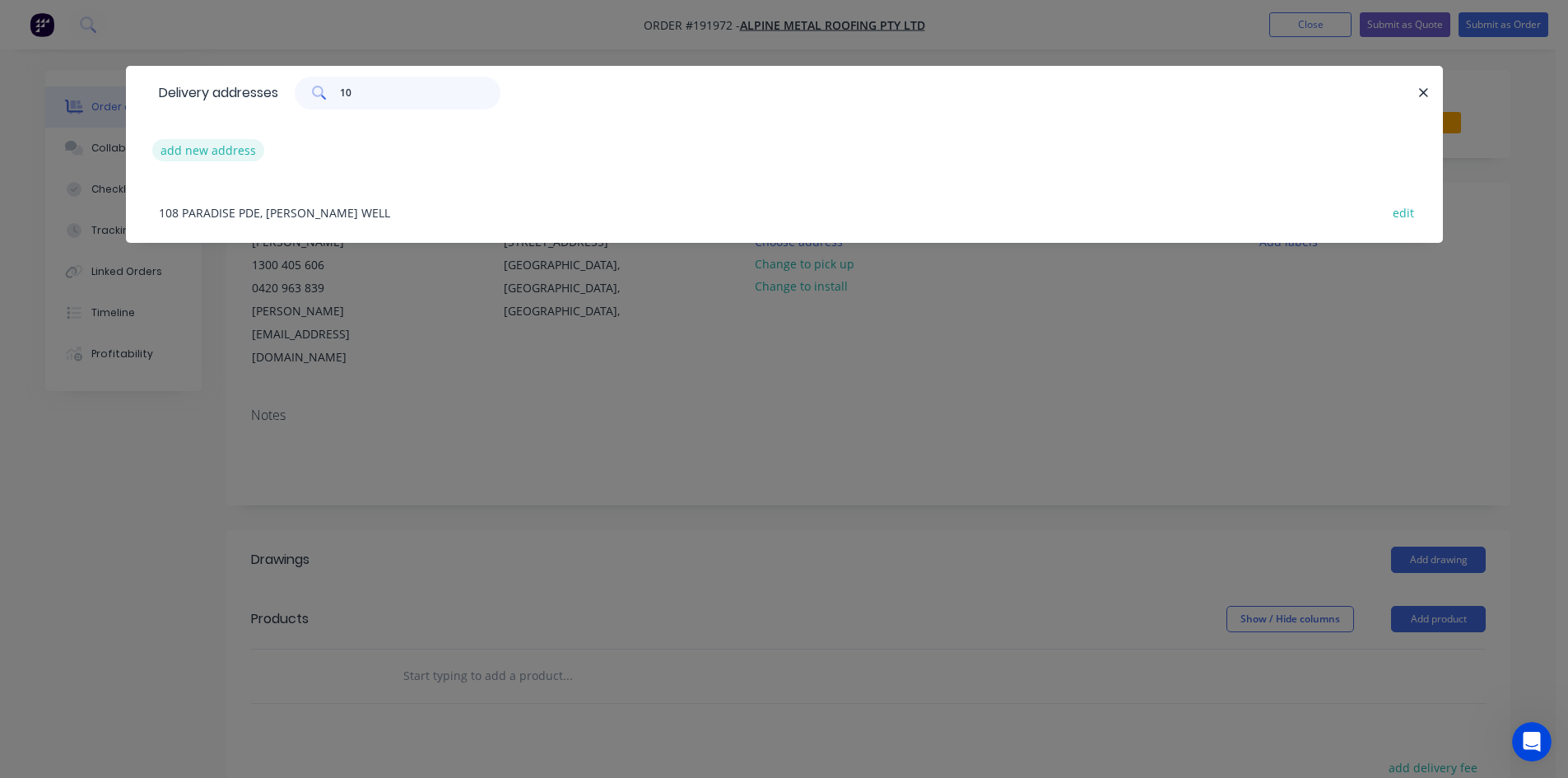
type input "10"
click at [250, 151] on button "add new address" at bounding box center [209, 150] width 113 height 23
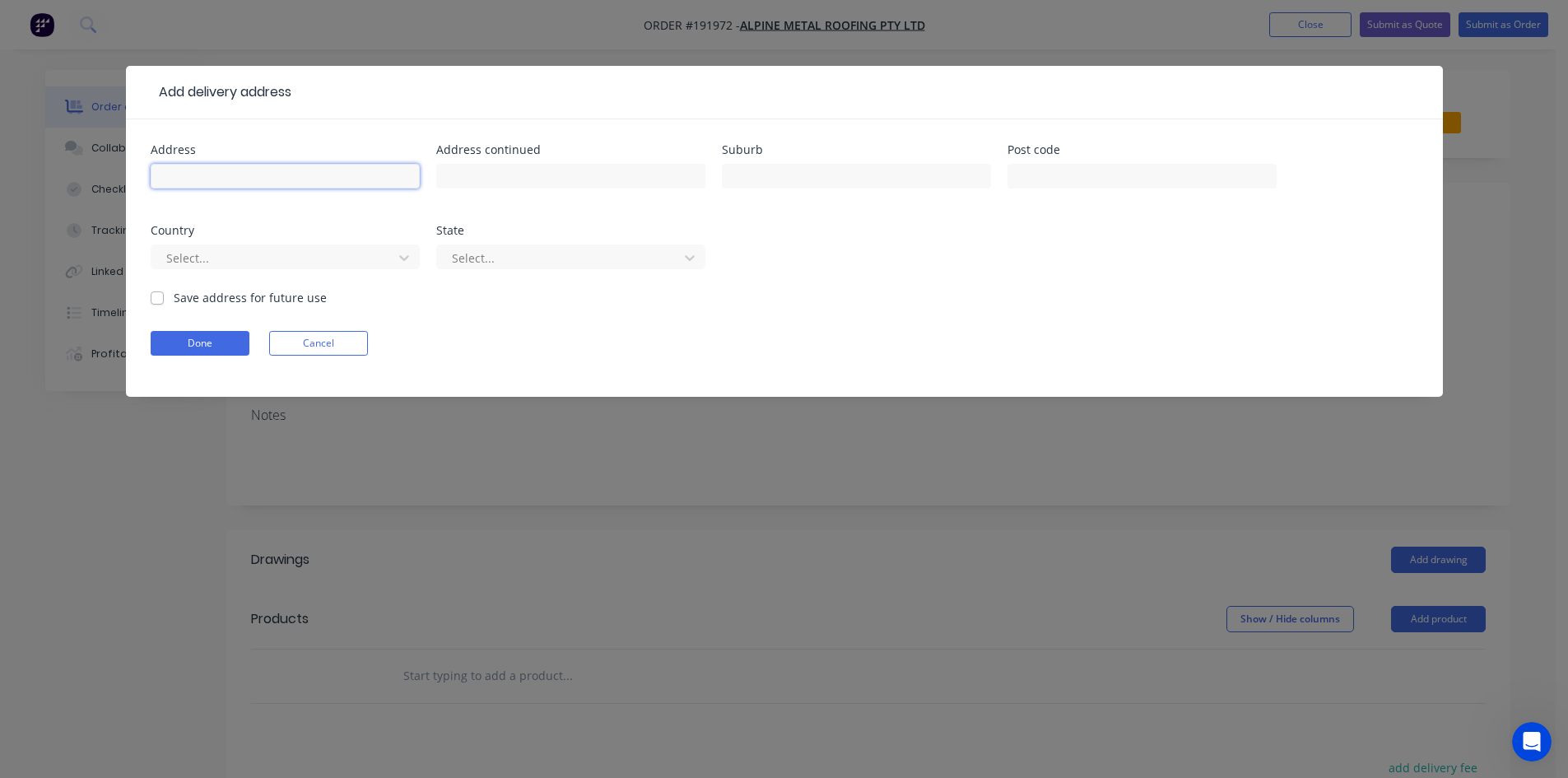
click at [376, 184] on input "text" at bounding box center [285, 176] width 269 height 24
type input "10 Birkridge Place"
type input "THE GAP"
type input "a"
type input "q"
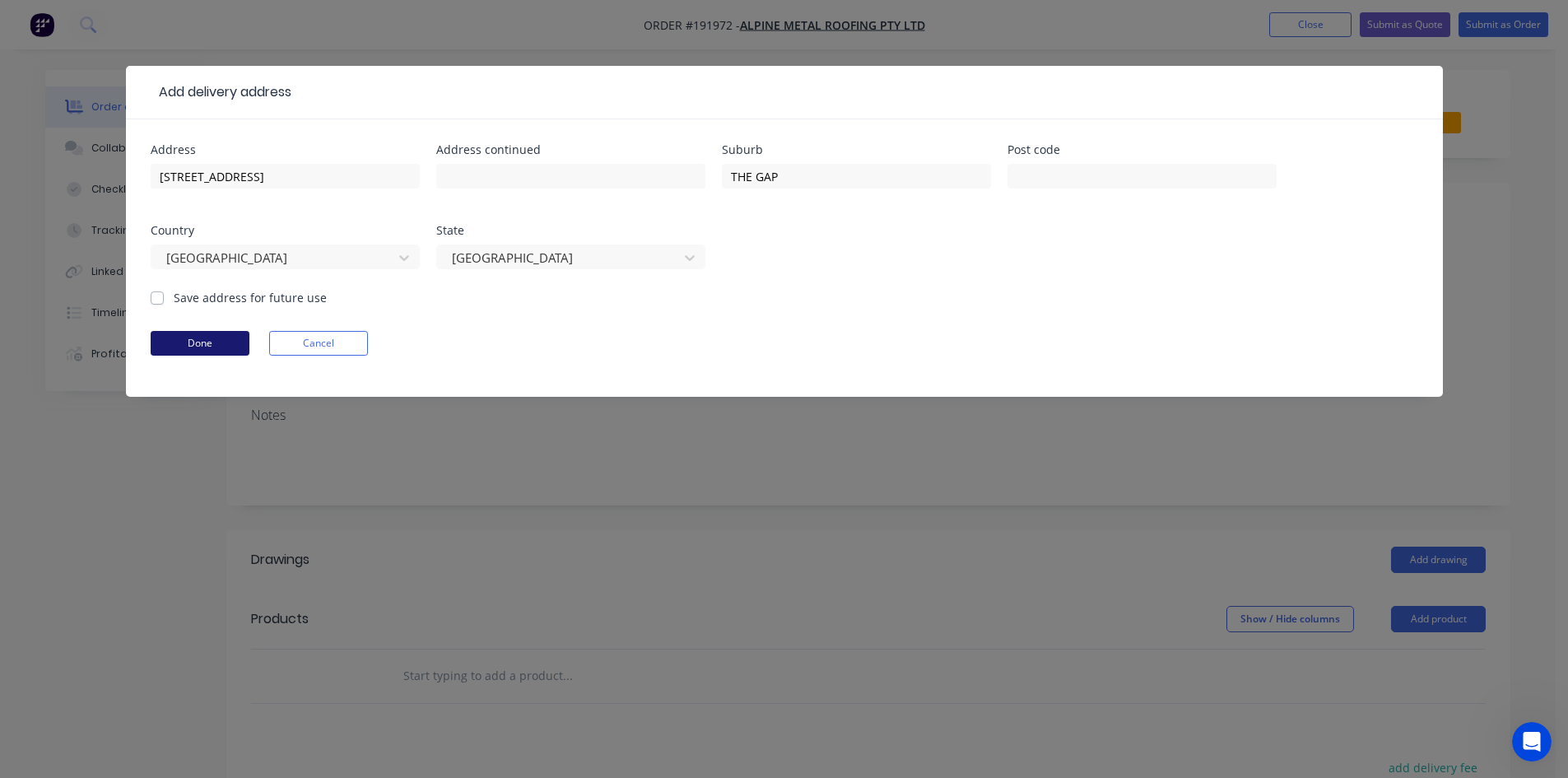
click at [234, 333] on button "Done" at bounding box center [200, 343] width 99 height 24
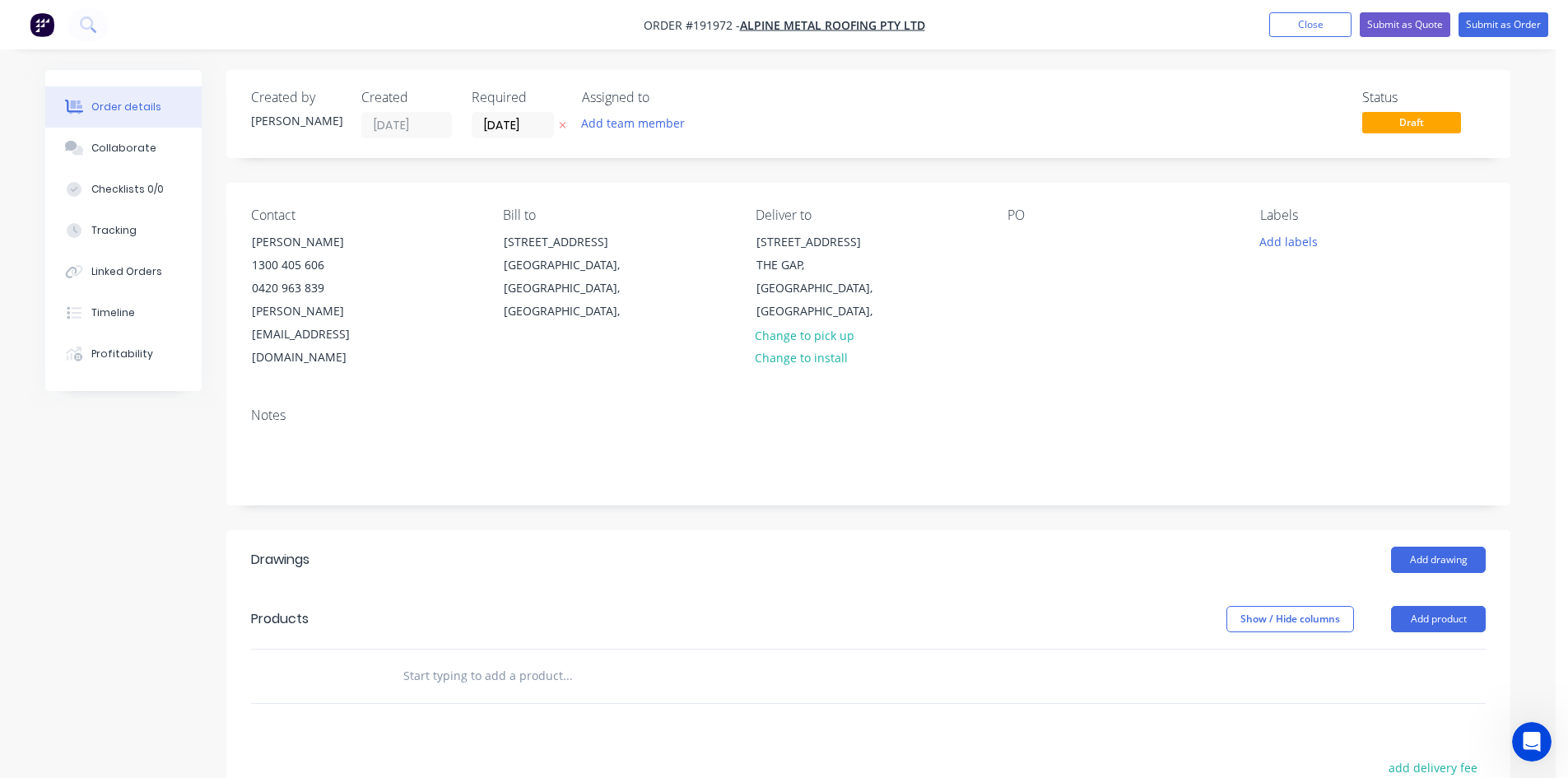
click at [1006, 251] on div "Contact Jamie Vieira 1300 405 606 0420 963 839 jamie@alpinemetalroofing.com.au …" at bounding box center [868, 289] width 1284 height 212
click at [1013, 253] on div at bounding box center [1021, 242] width 26 height 24
drag, startPoint x: 1030, startPoint y: 258, endPoint x: 1013, endPoint y: 277, distance: 25.5
drag, startPoint x: 1013, startPoint y: 277, endPoint x: 977, endPoint y: 317, distance: 53.8
click at [977, 317] on div "Deliver to 10 Birkridge Place THE GAP, Queensland, Australia, Change to pick up…" at bounding box center [868, 288] width 225 height 162
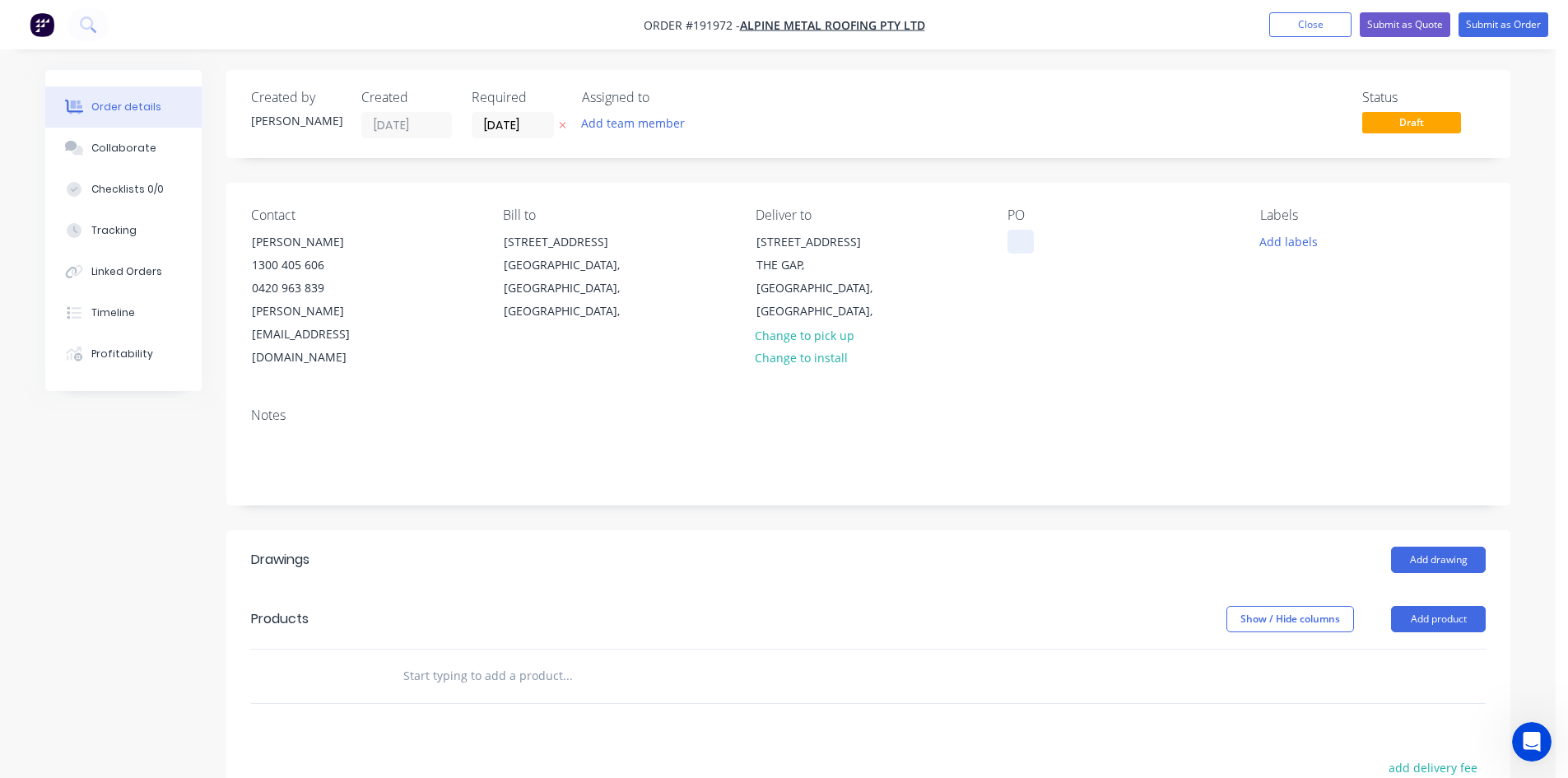
click at [1014, 236] on div at bounding box center [1021, 242] width 26 height 24
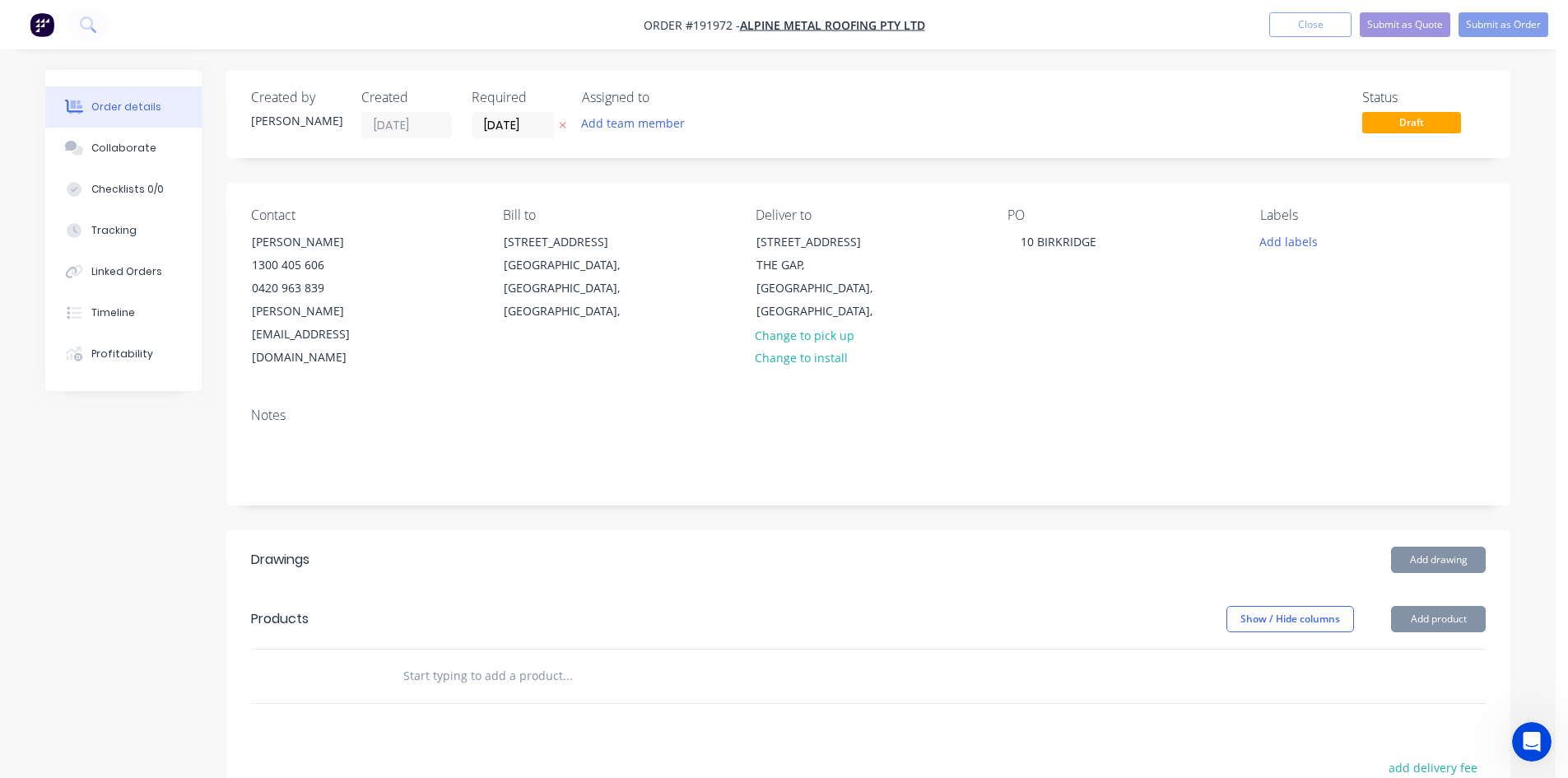
click at [1179, 288] on div "PO 10 BIRKRIDGE" at bounding box center [1120, 288] width 225 height 162
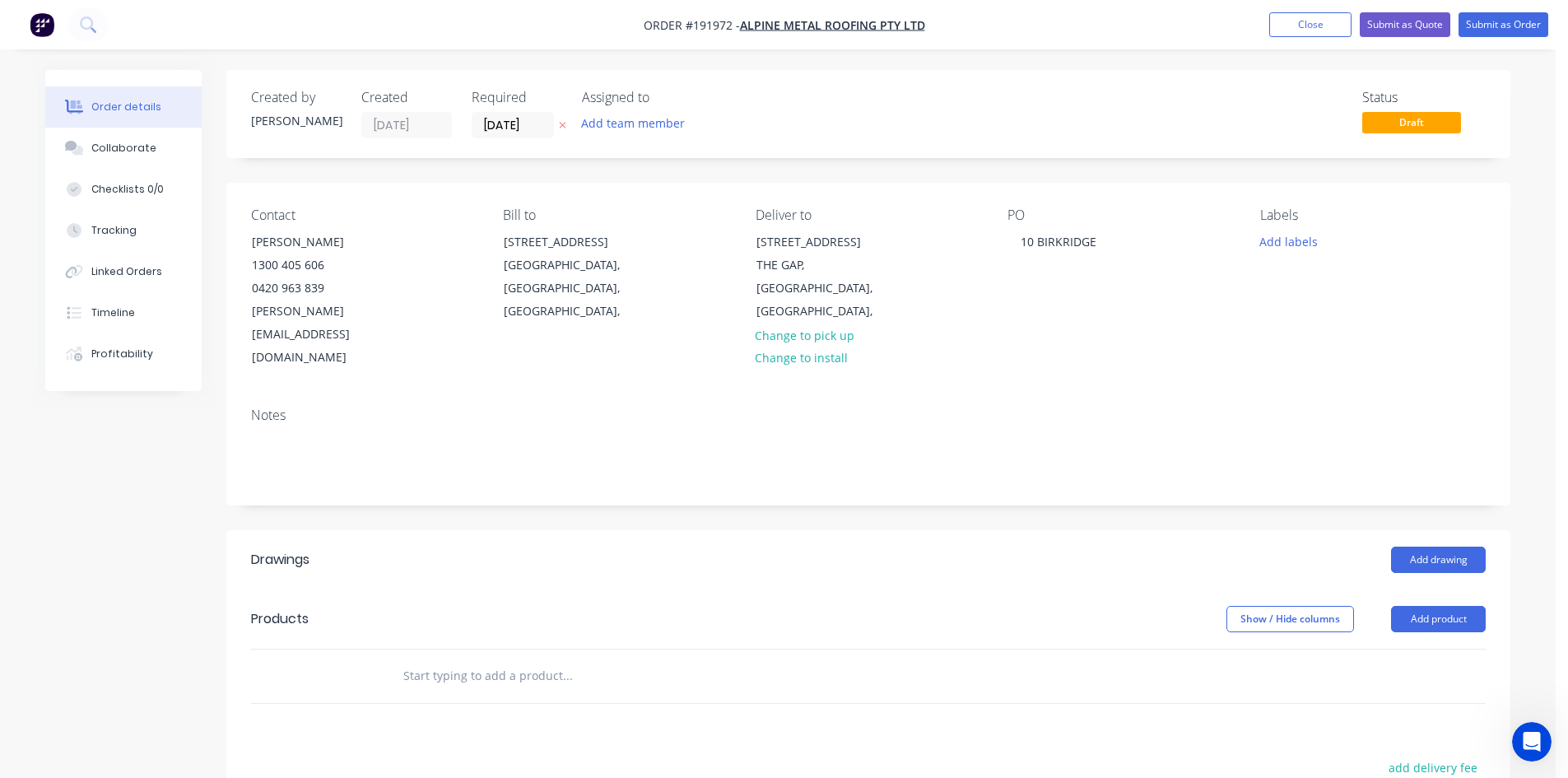
click at [557, 659] on input "text" at bounding box center [567, 676] width 330 height 33
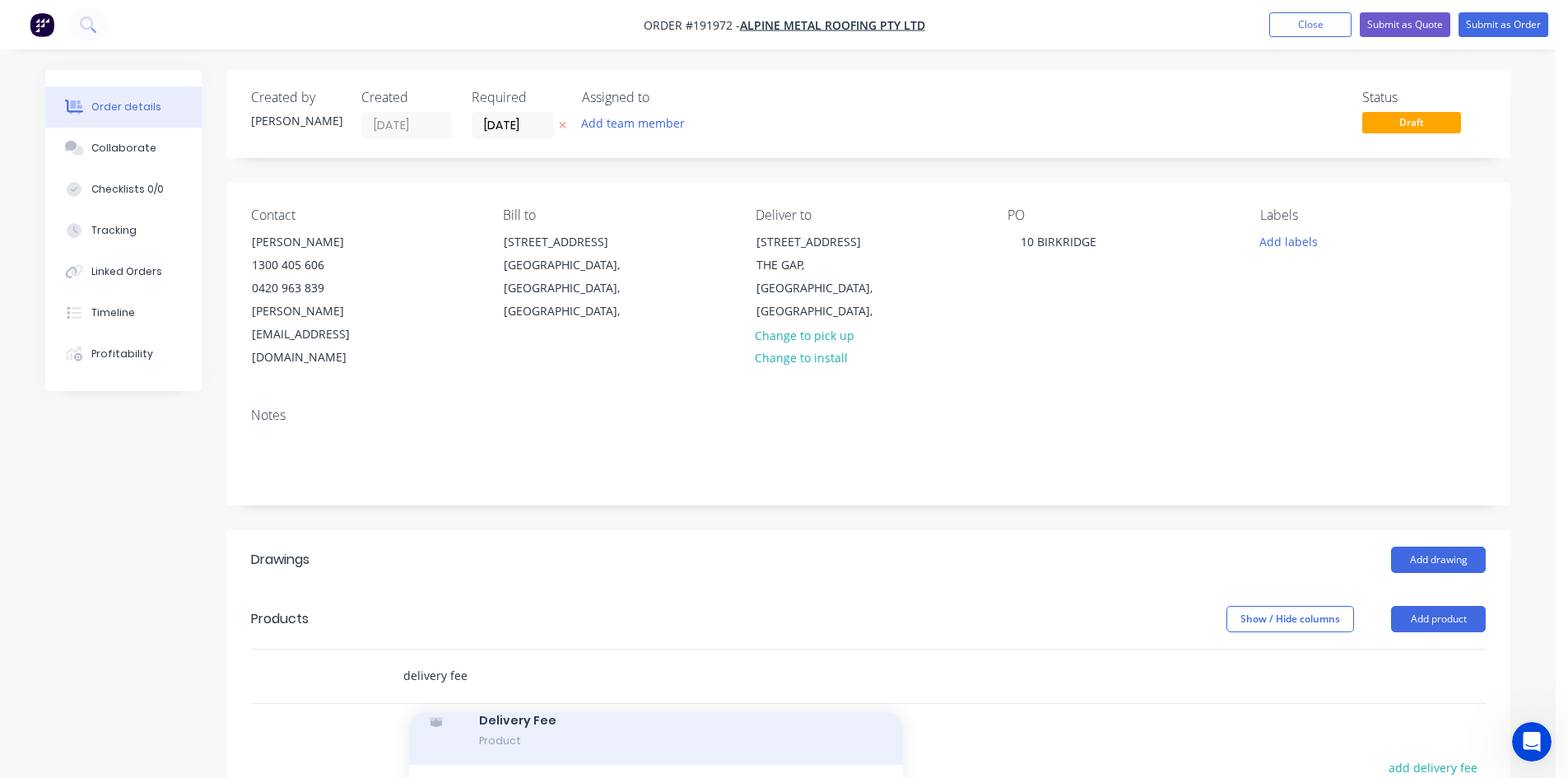
type input "delivery fee"
click at [580, 696] on div "Delivery Fee Product" at bounding box center [656, 730] width 493 height 69
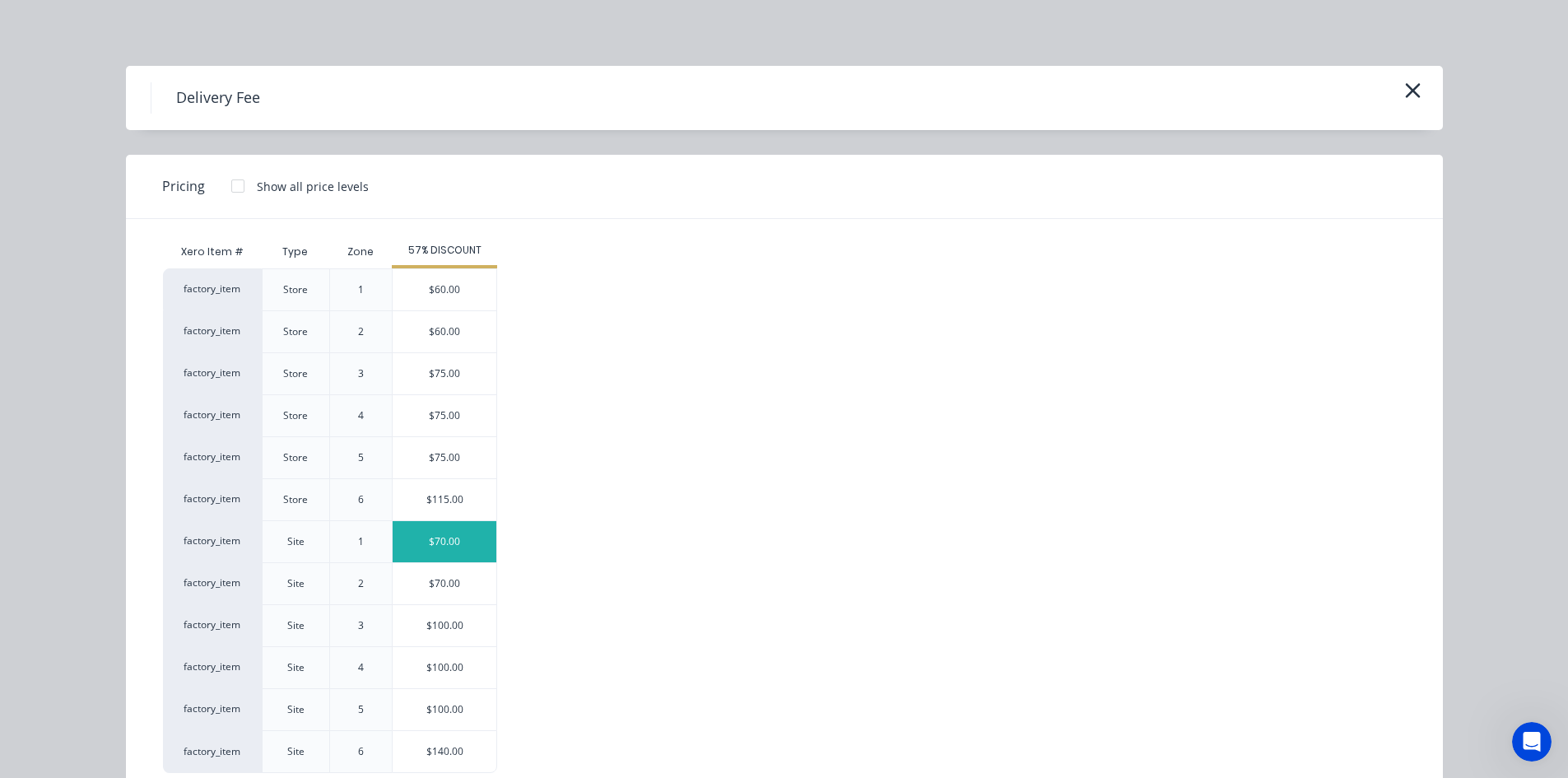
click at [453, 553] on div "$70.00" at bounding box center [445, 541] width 104 height 41
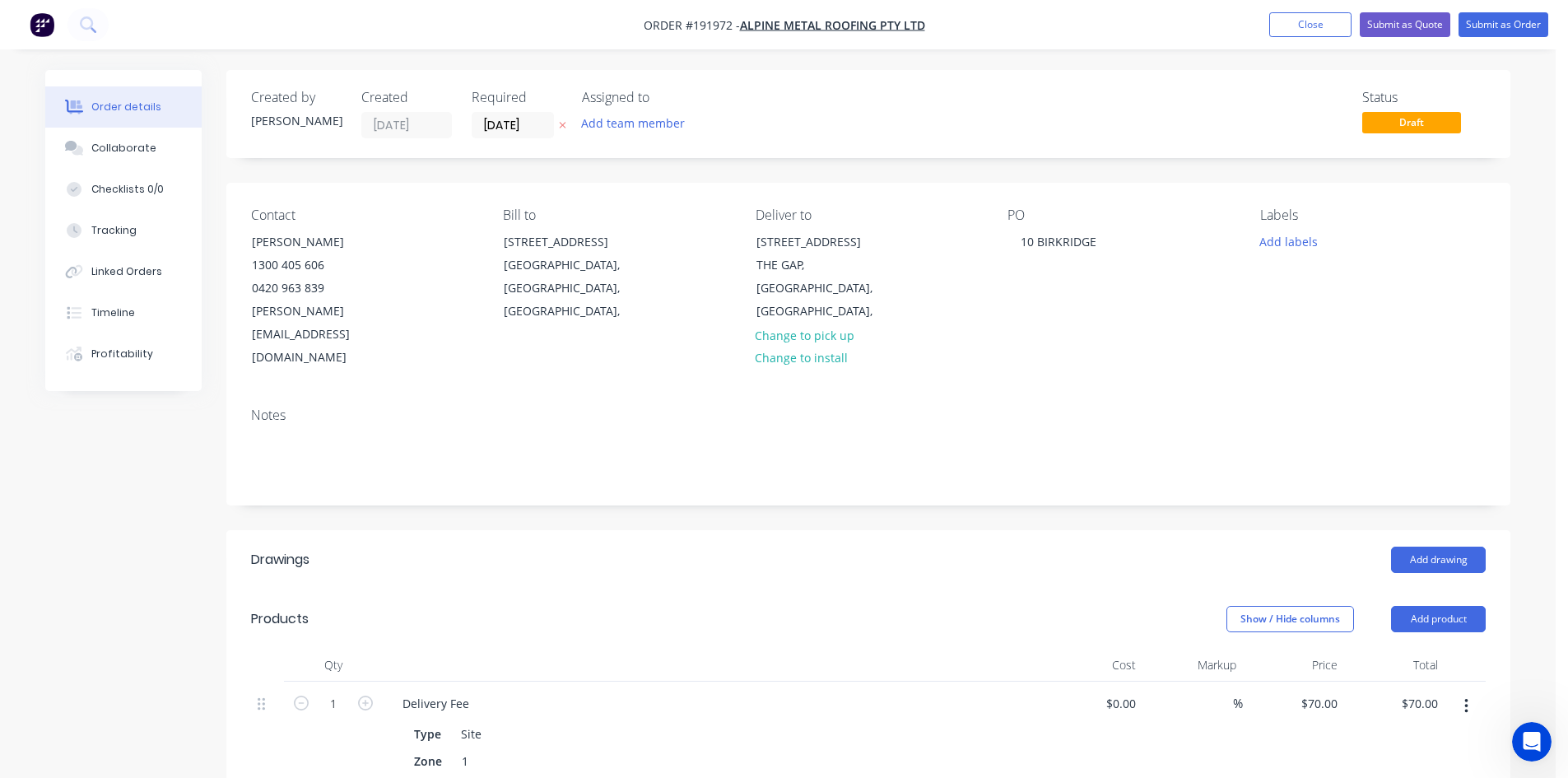
click at [1478, 45] on nav "Order #191972 - Alpine Metal Roofing Pty Ltd Add product Close Submit as Quote …" at bounding box center [784, 24] width 1568 height 49
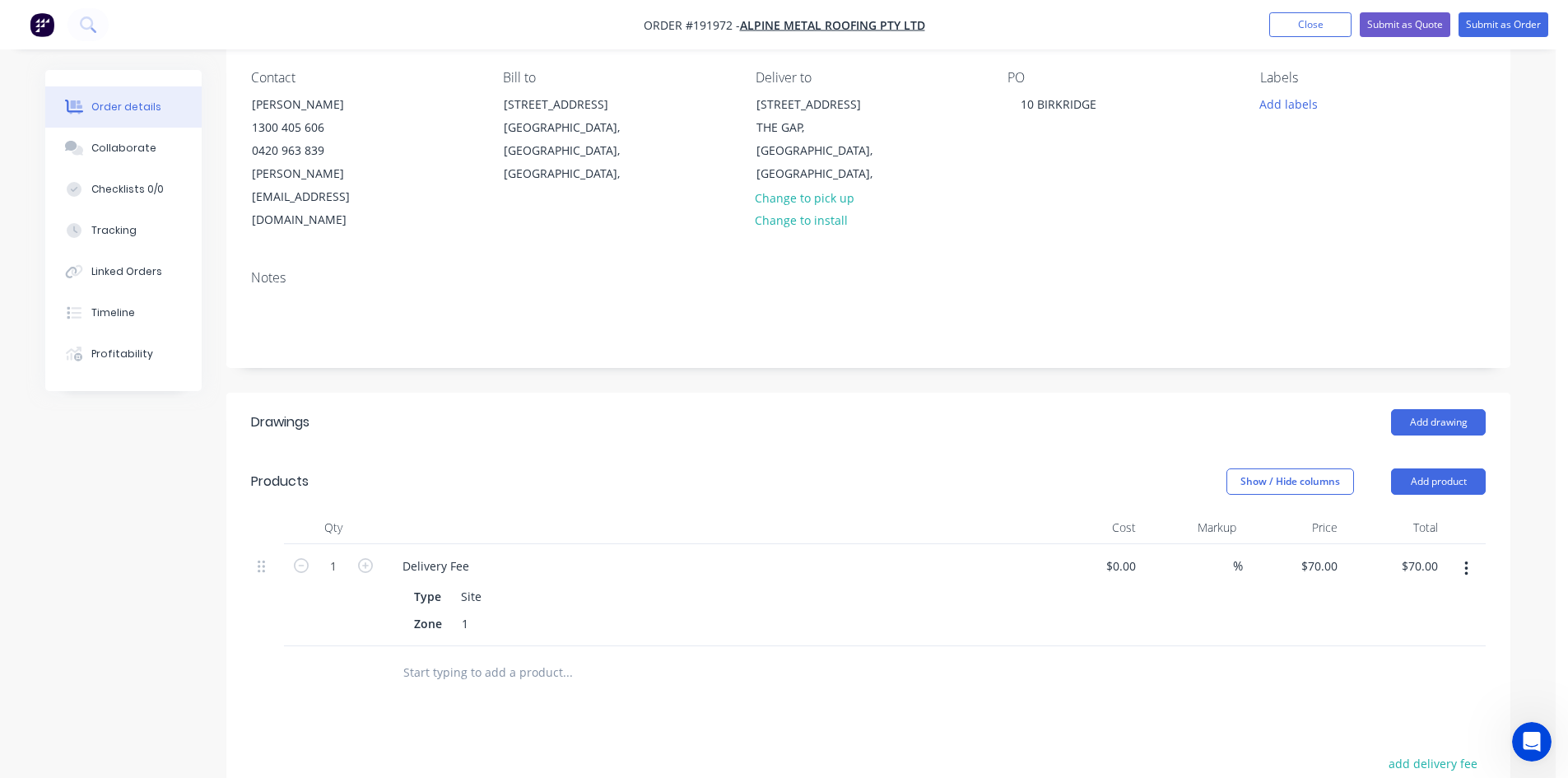
click at [496, 656] on input "text" at bounding box center [567, 672] width 330 height 33
type input "metroll"
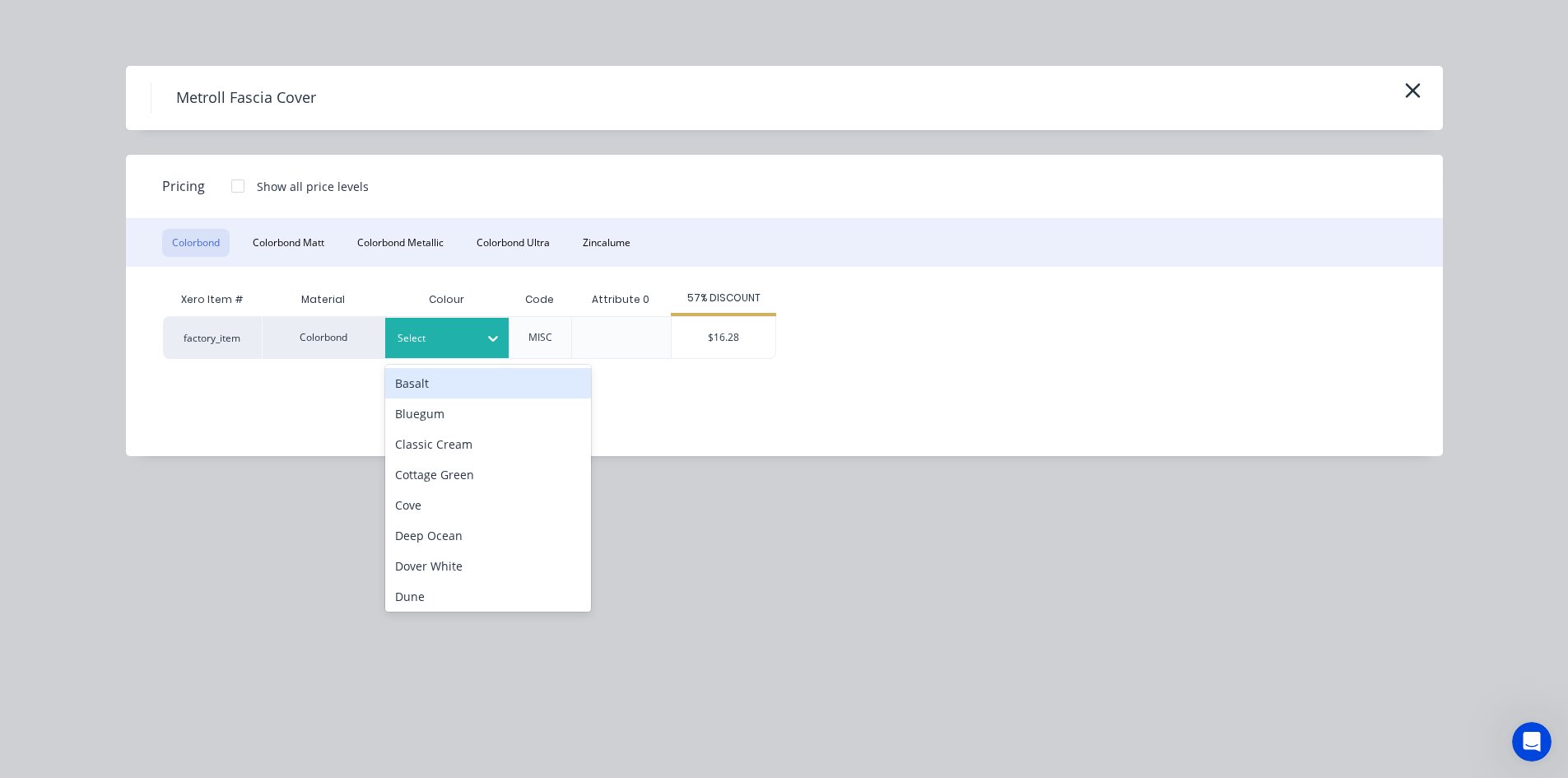
click at [497, 342] on icon at bounding box center [493, 338] width 16 height 16
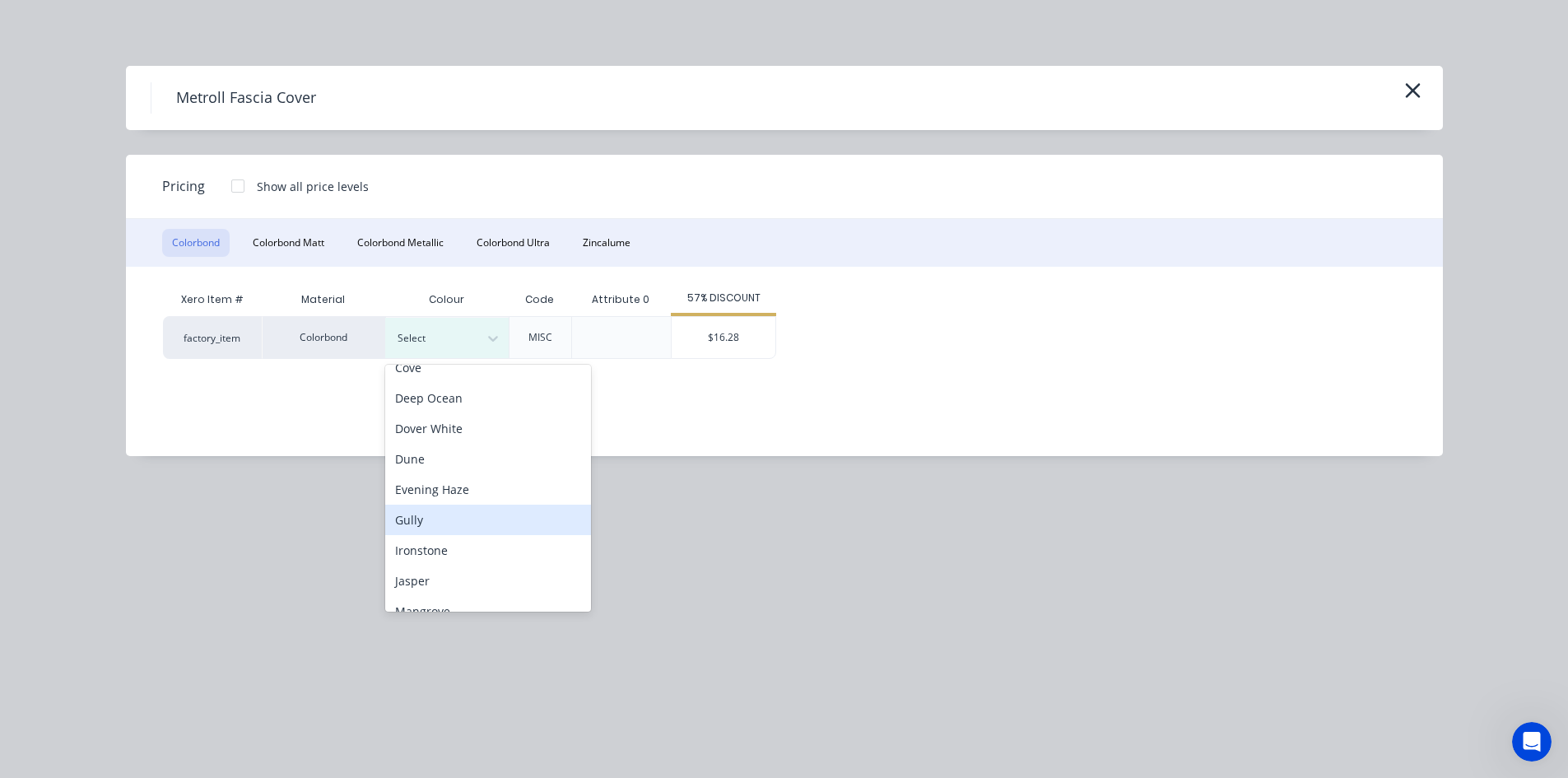
scroll to position [274, 0]
click at [490, 540] on div "Monument" at bounding box center [487, 535] width 206 height 30
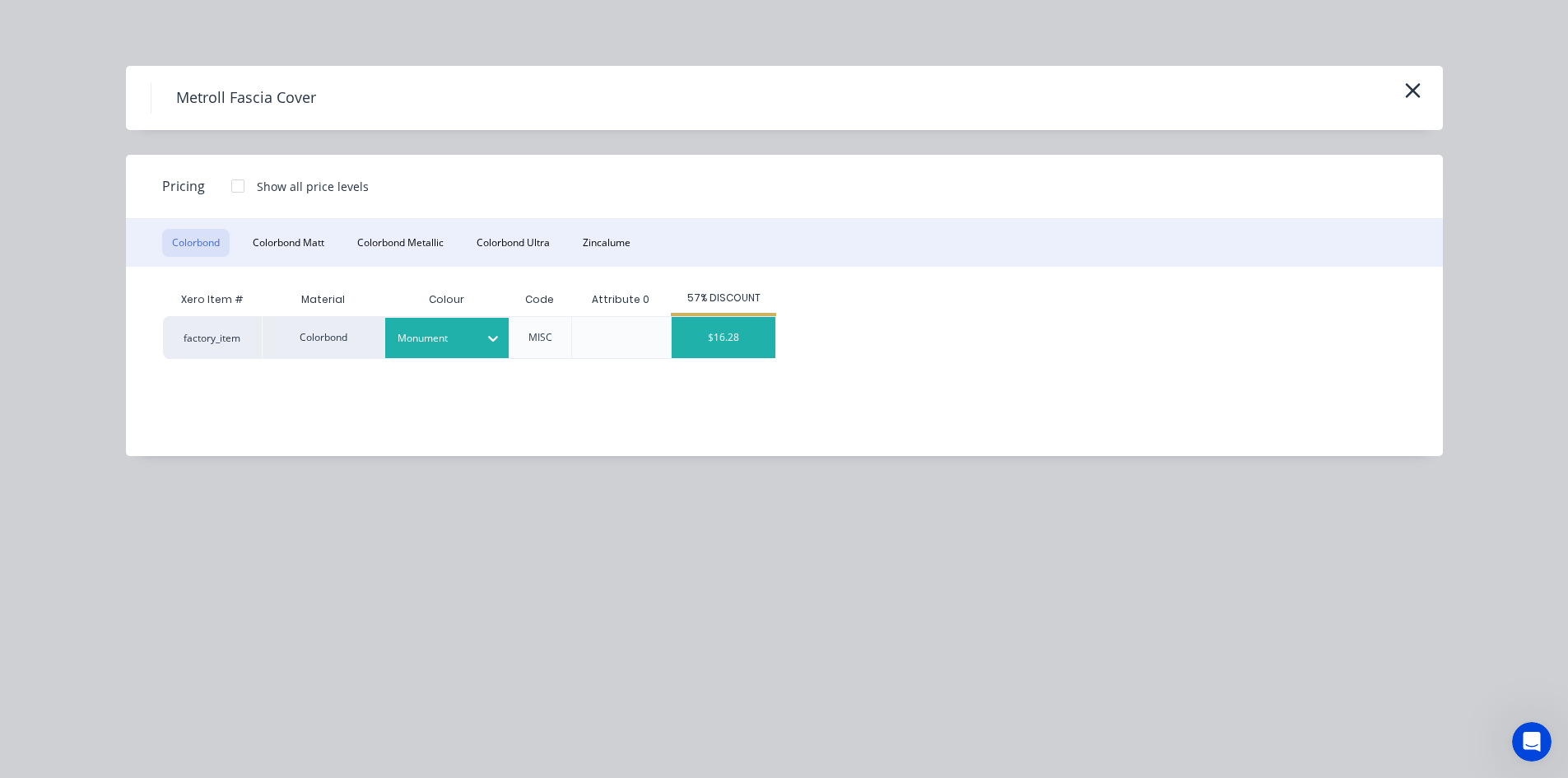
click at [710, 344] on div "$16.28" at bounding box center [723, 337] width 104 height 41
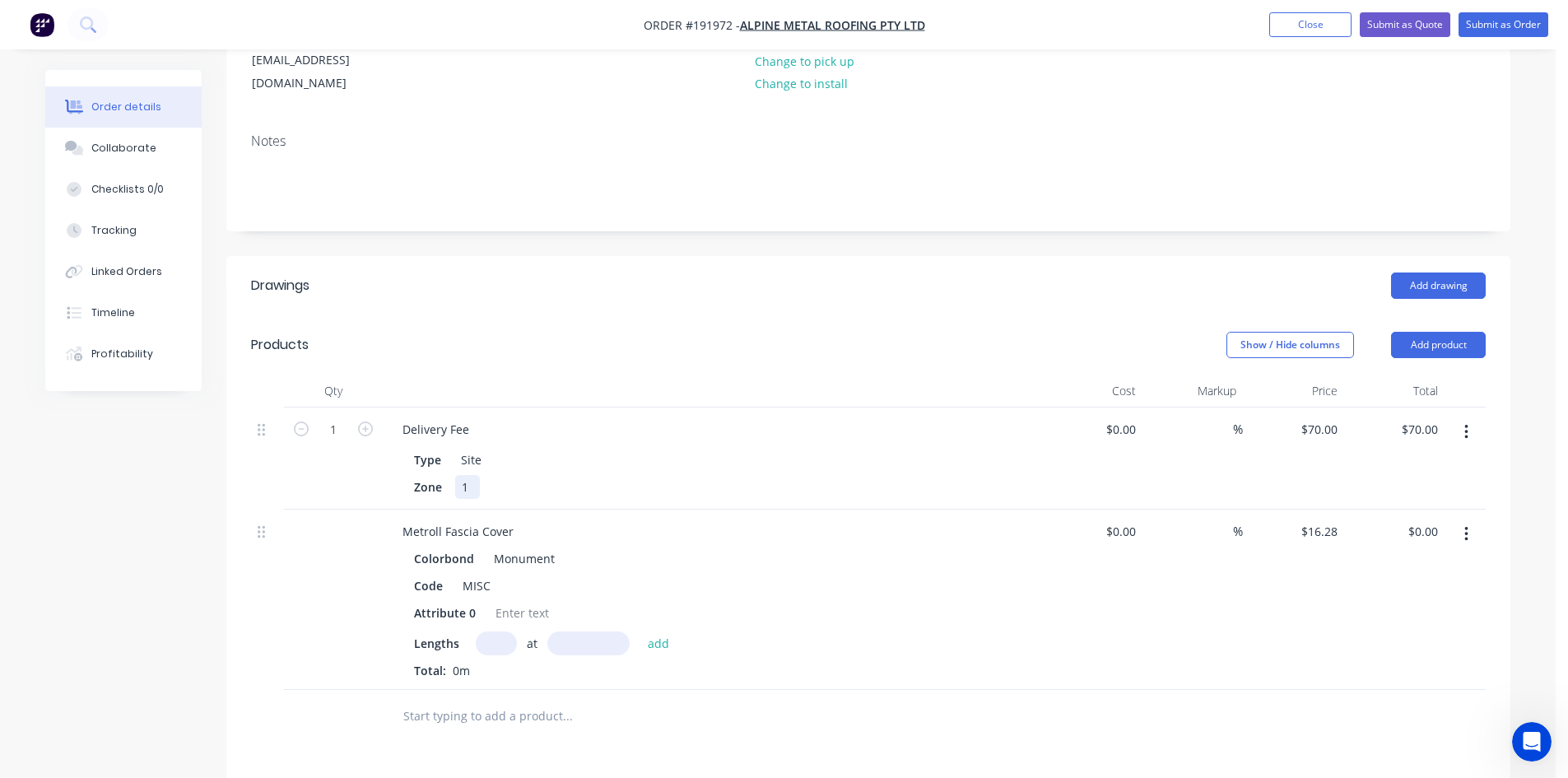
drag, startPoint x: 692, startPoint y: 409, endPoint x: 667, endPoint y: 447, distance: 45.5
click at [667, 475] on div "Zone 1" at bounding box center [709, 487] width 603 height 24
click at [500, 631] on input "text" at bounding box center [496, 644] width 41 height 24
type input "2"
type input "5000"
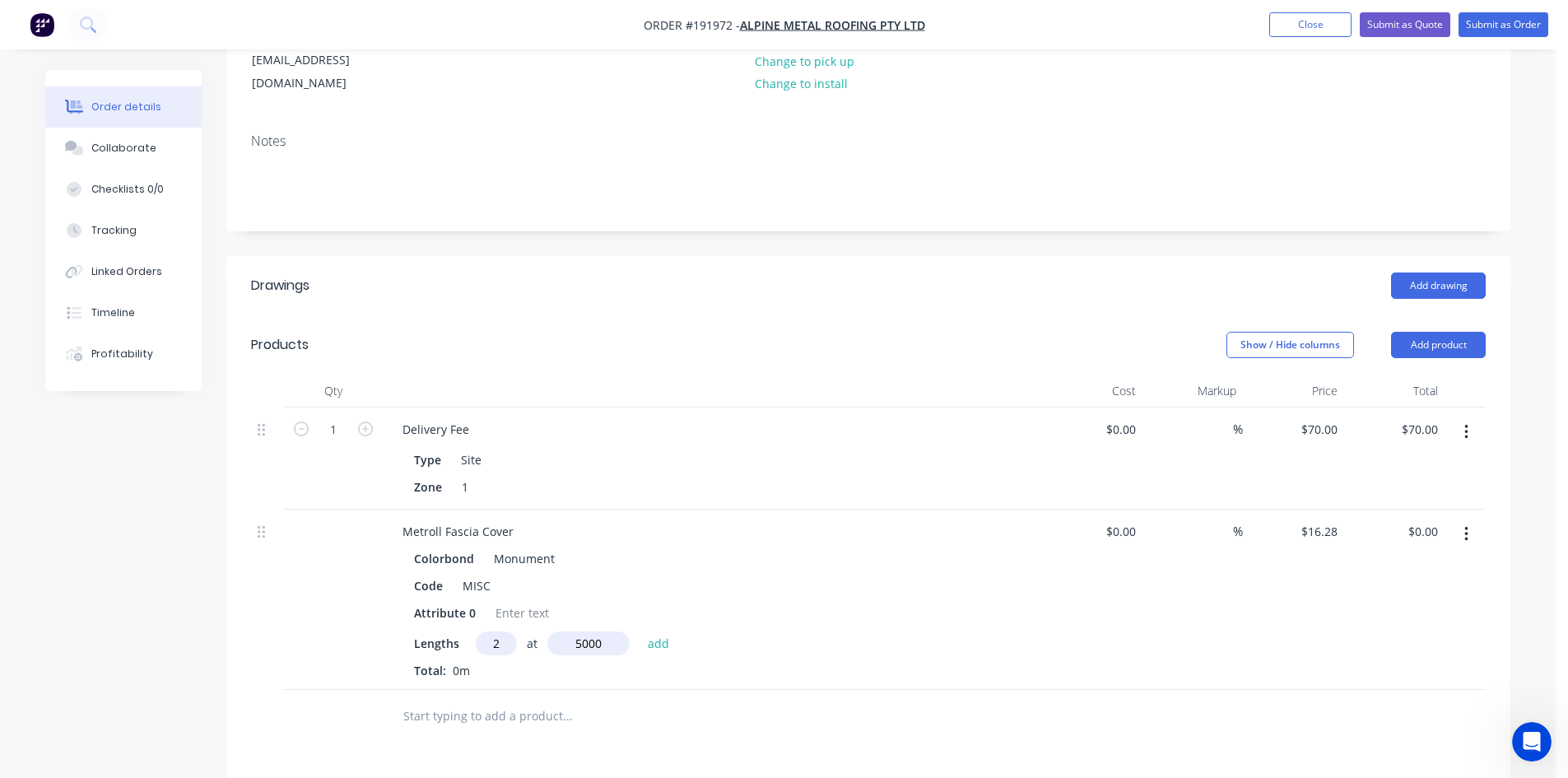
click at [639, 631] on button "add" at bounding box center [658, 643] width 39 height 23
type input "$162.80"
click at [519, 601] on div at bounding box center [522, 613] width 67 height 24
click at [764, 631] on div "Lengths at add" at bounding box center [711, 644] width 596 height 24
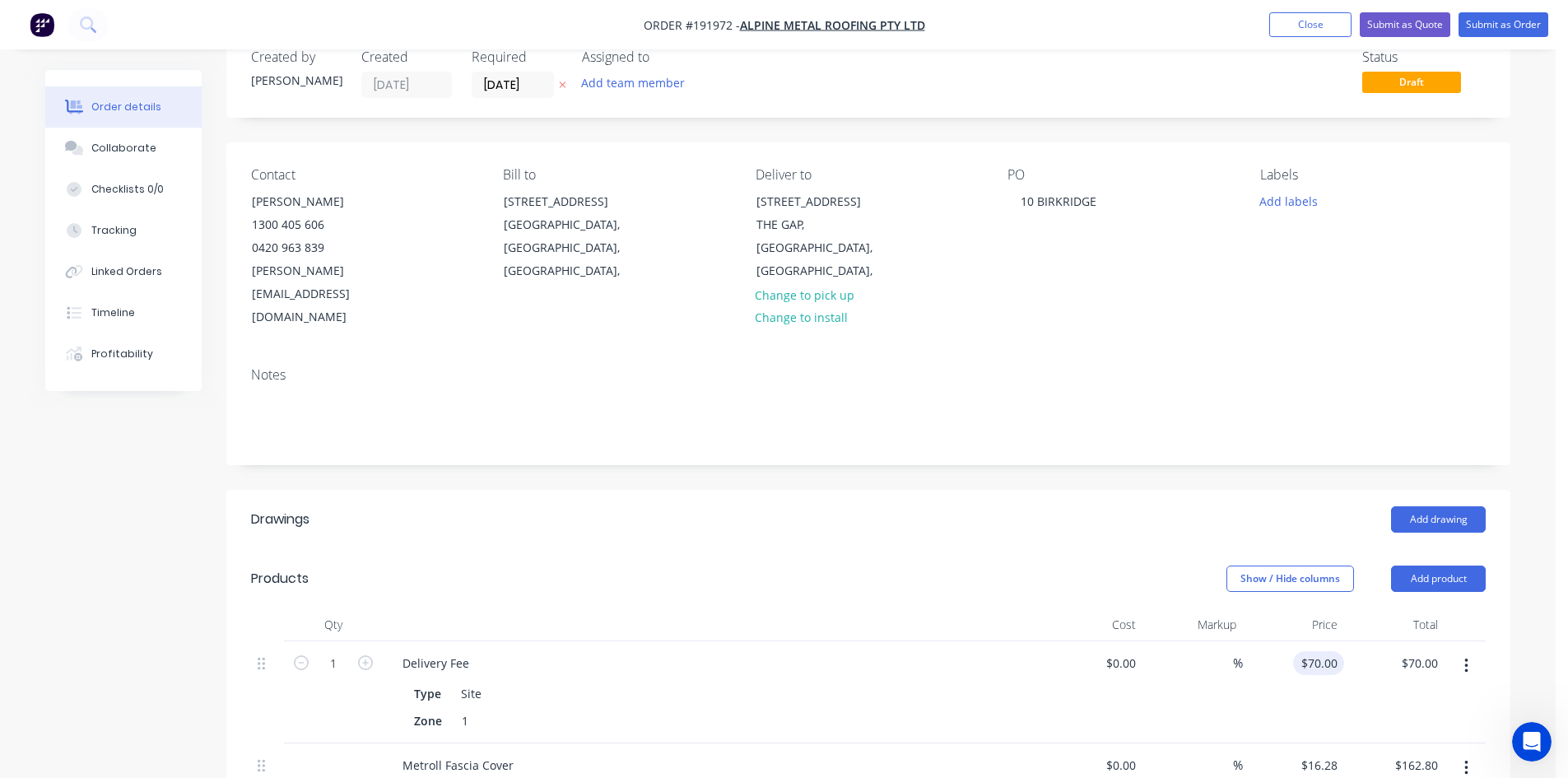
scroll to position [0, 0]
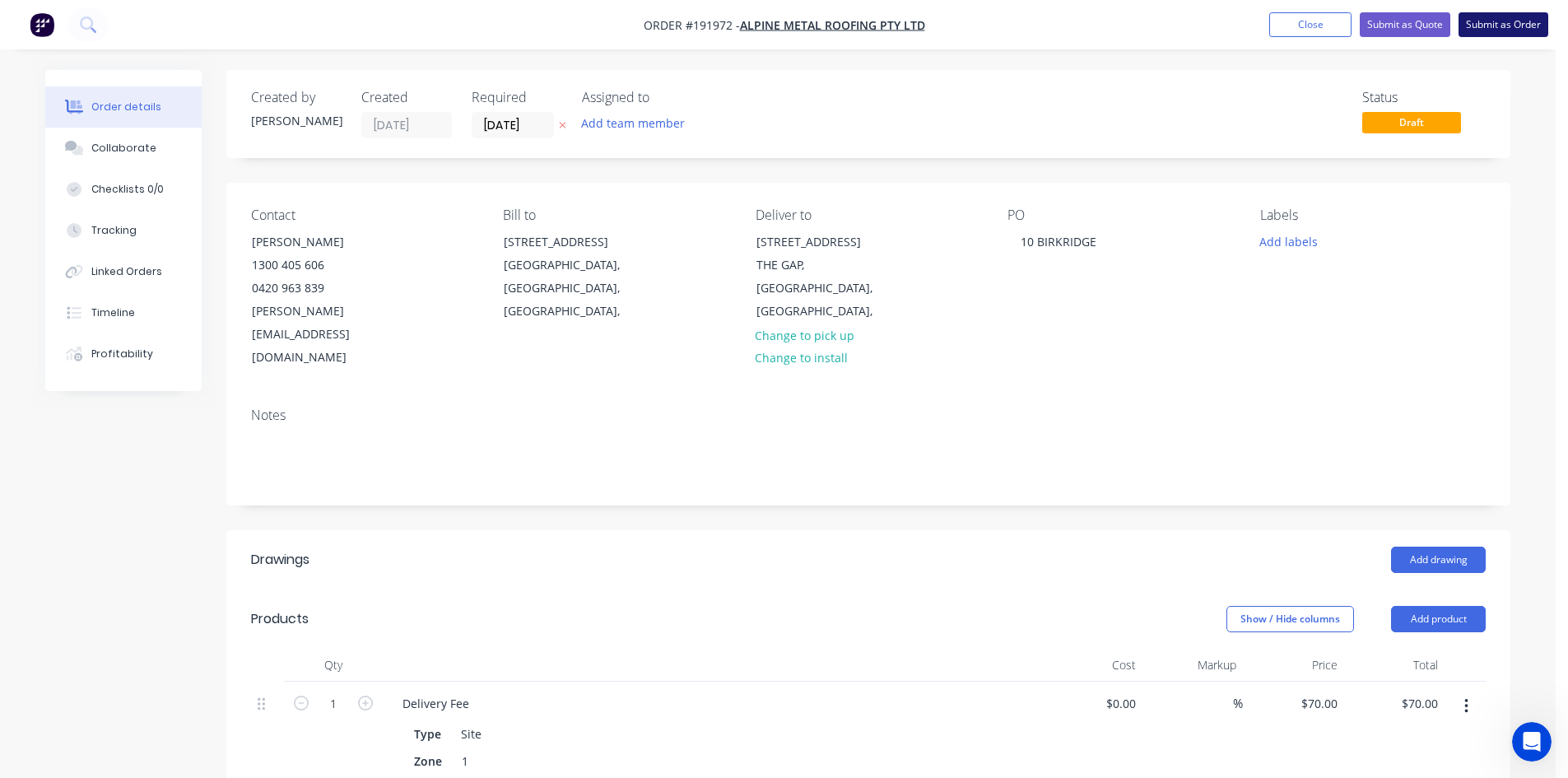
click at [1493, 25] on button "Submit as Order" at bounding box center [1503, 24] width 89 height 24
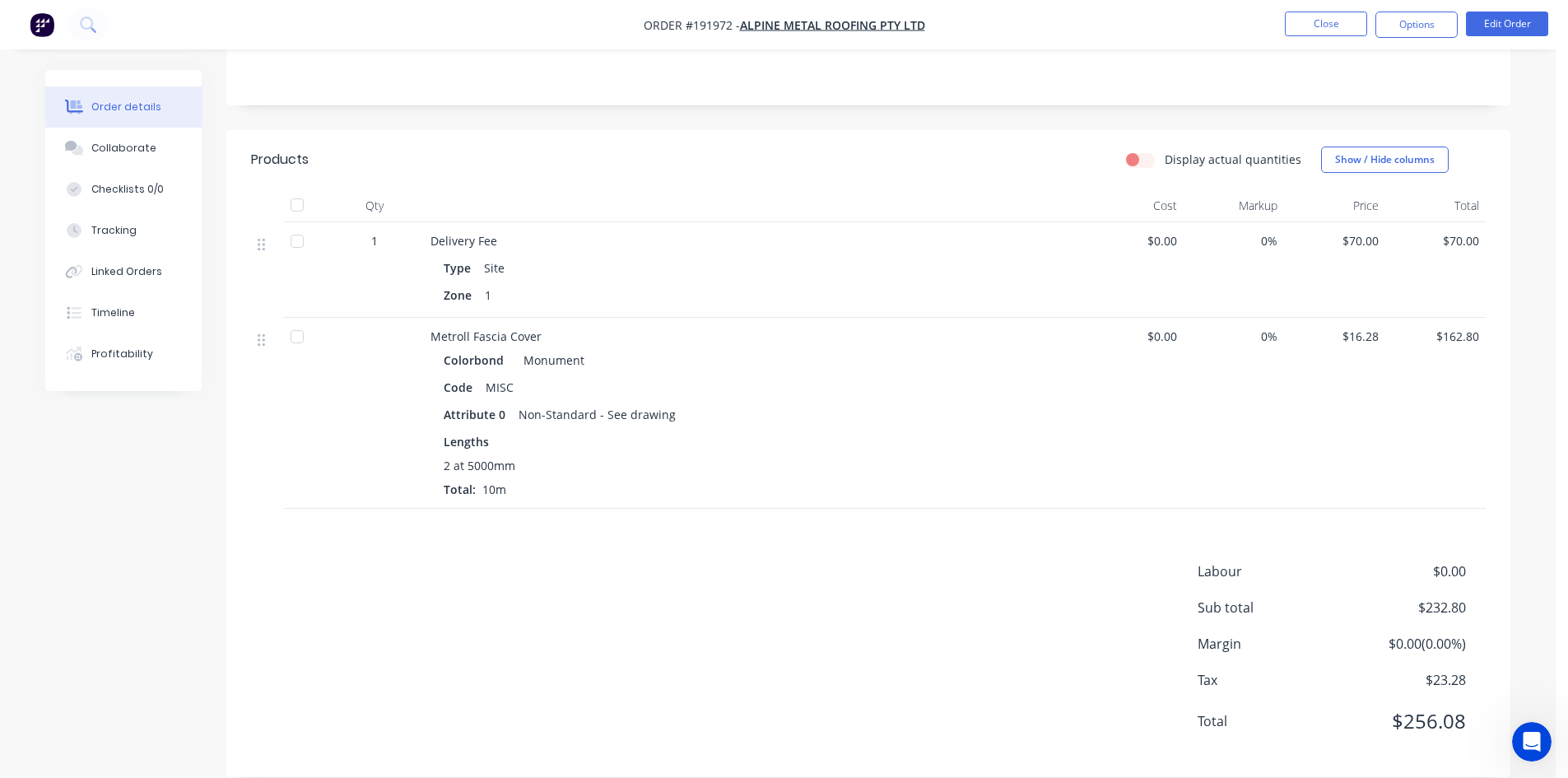
scroll to position [375, 0]
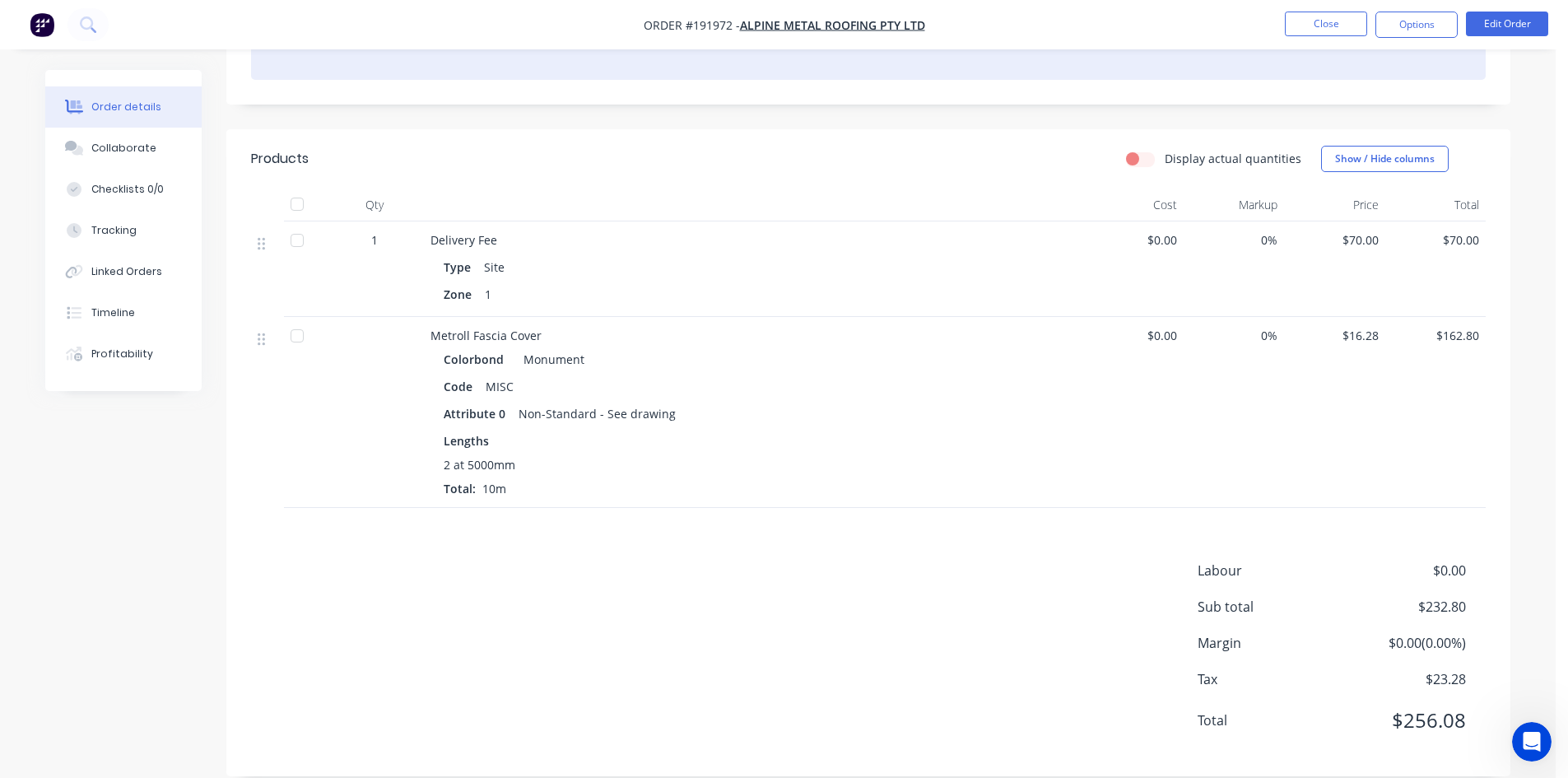
click at [1416, 52] on div at bounding box center [868, 55] width 1235 height 50
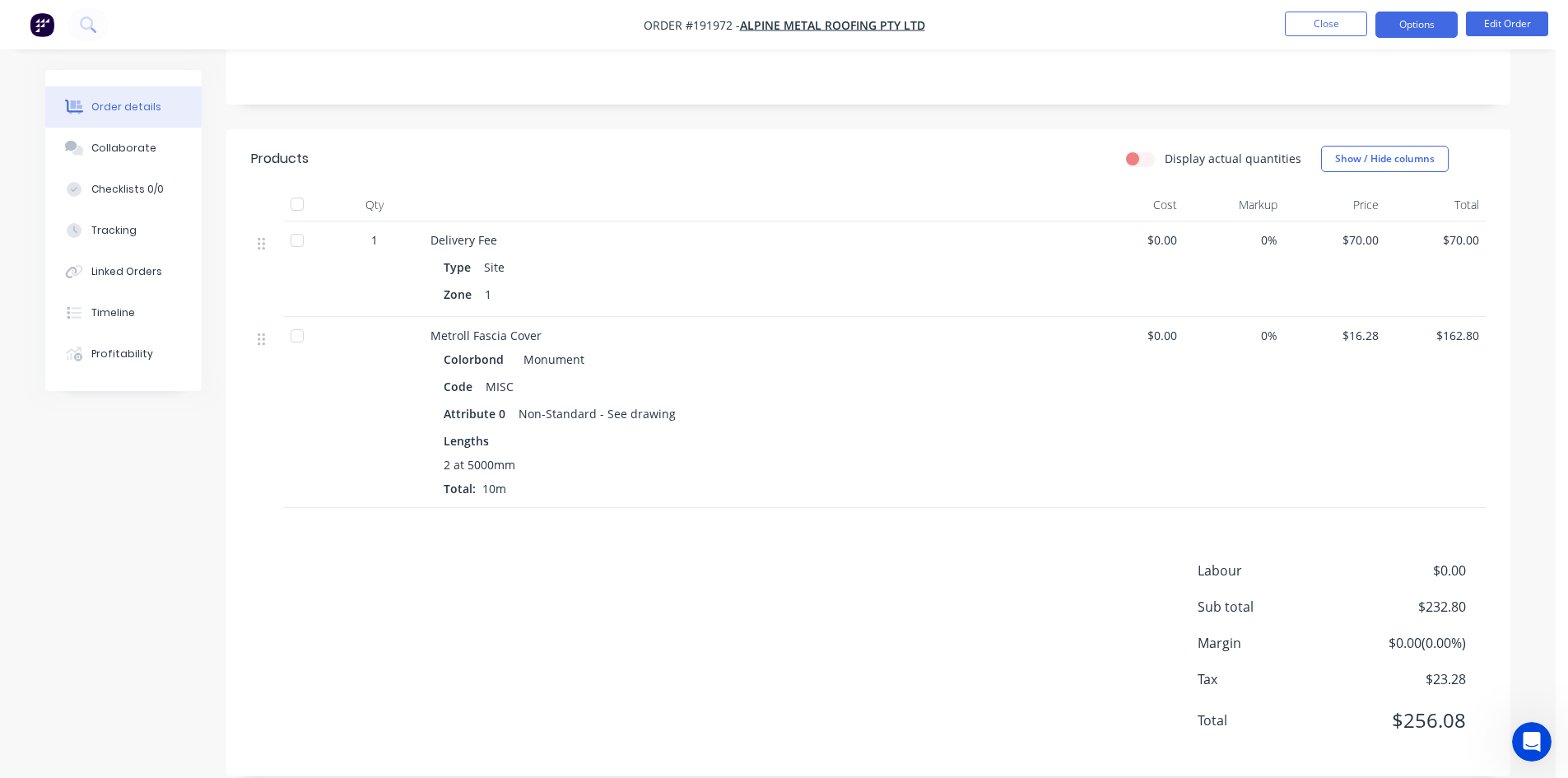
click at [1395, 29] on button "Options" at bounding box center [1416, 24] width 82 height 26
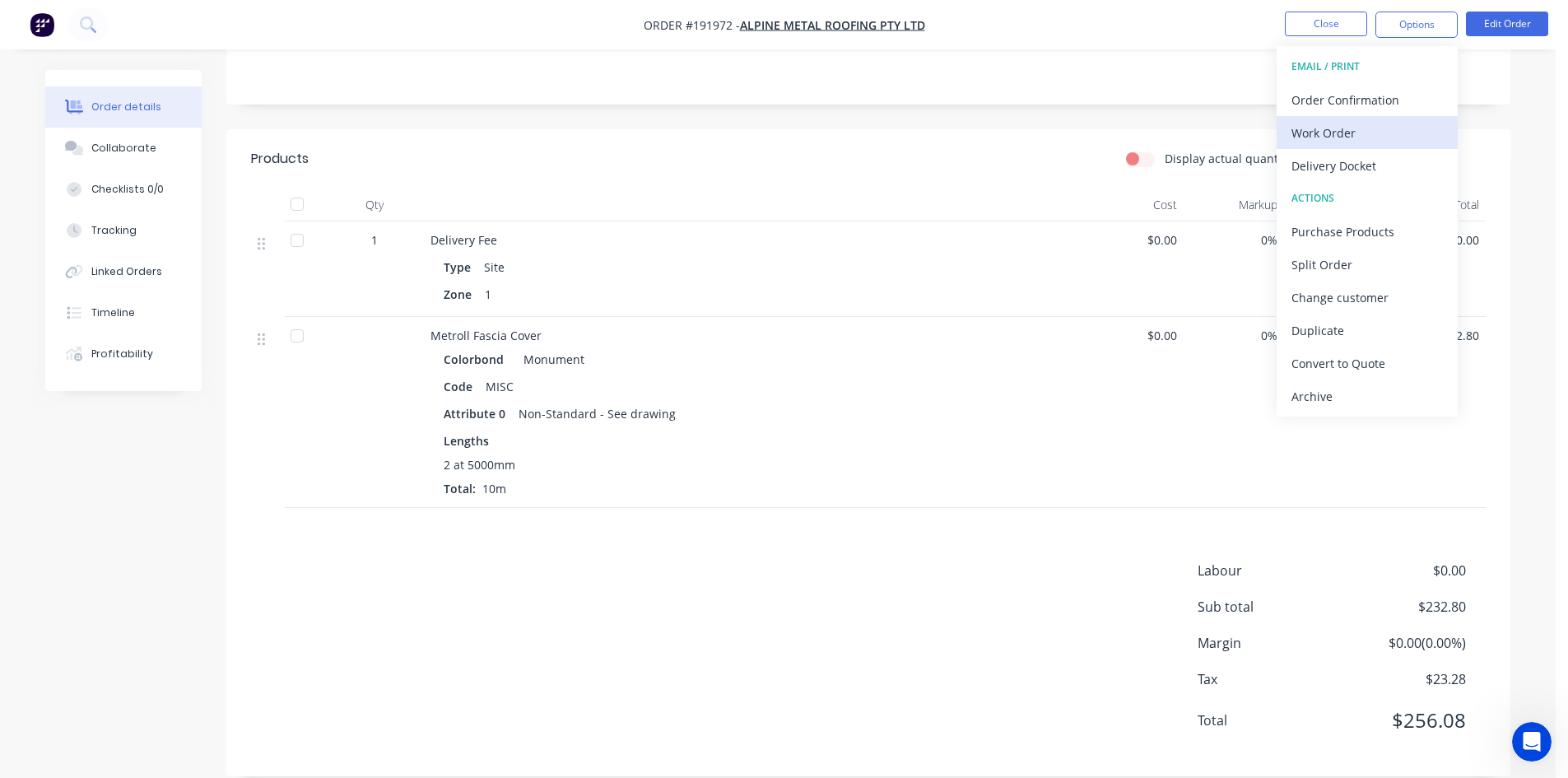
click at [1367, 126] on div "Work Order" at bounding box center [1367, 134] width 152 height 24
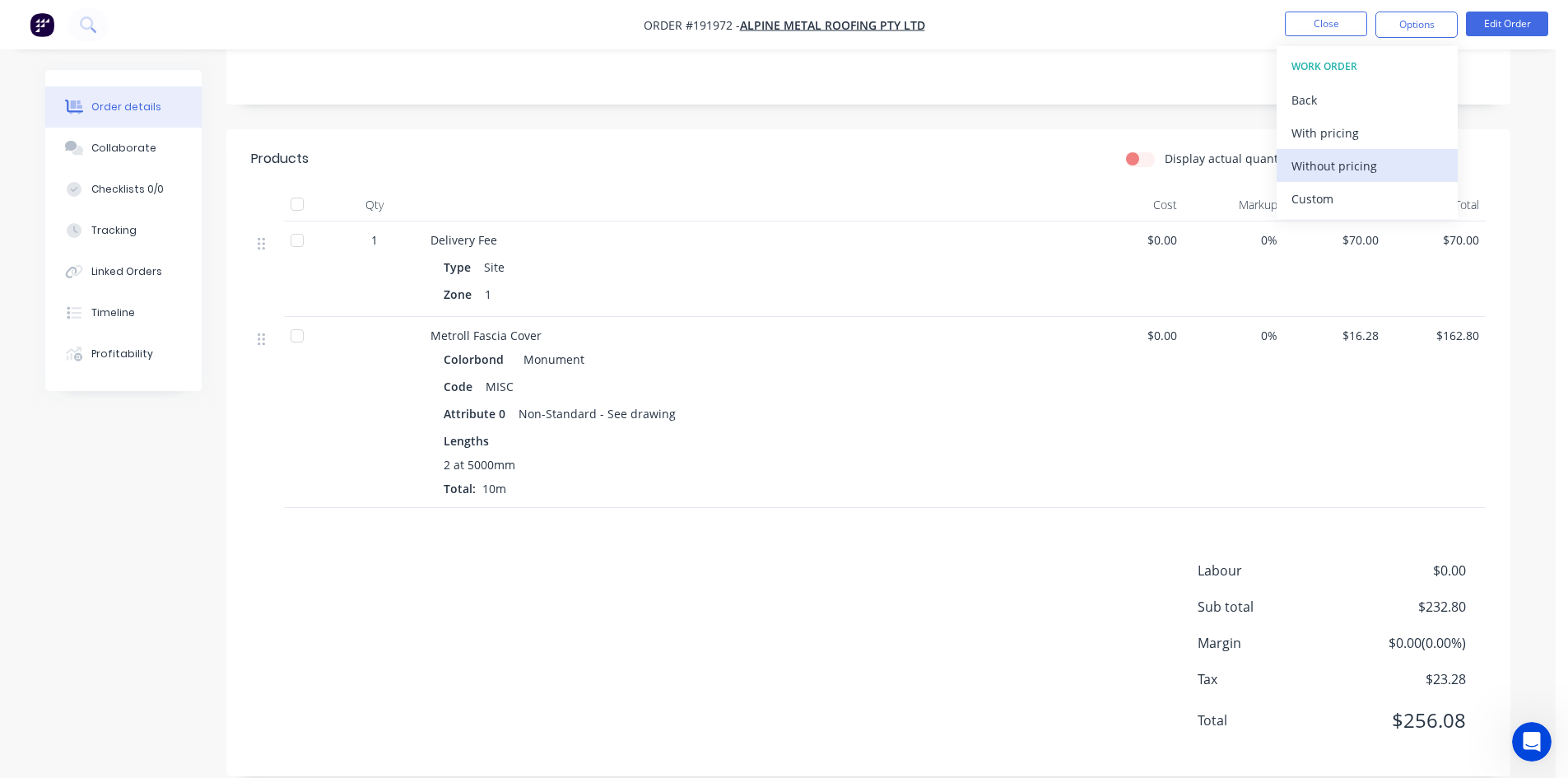
click at [1359, 167] on div "Without pricing" at bounding box center [1367, 166] width 152 height 24
click at [1088, 568] on div "Labour $0.00 Sub total $232.80 Margin $0.00 ( 0.00 %) Tax $23.28 Total $256.08" at bounding box center [868, 656] width 1235 height 191
click at [1334, 28] on button "Close" at bounding box center [1325, 23] width 82 height 24
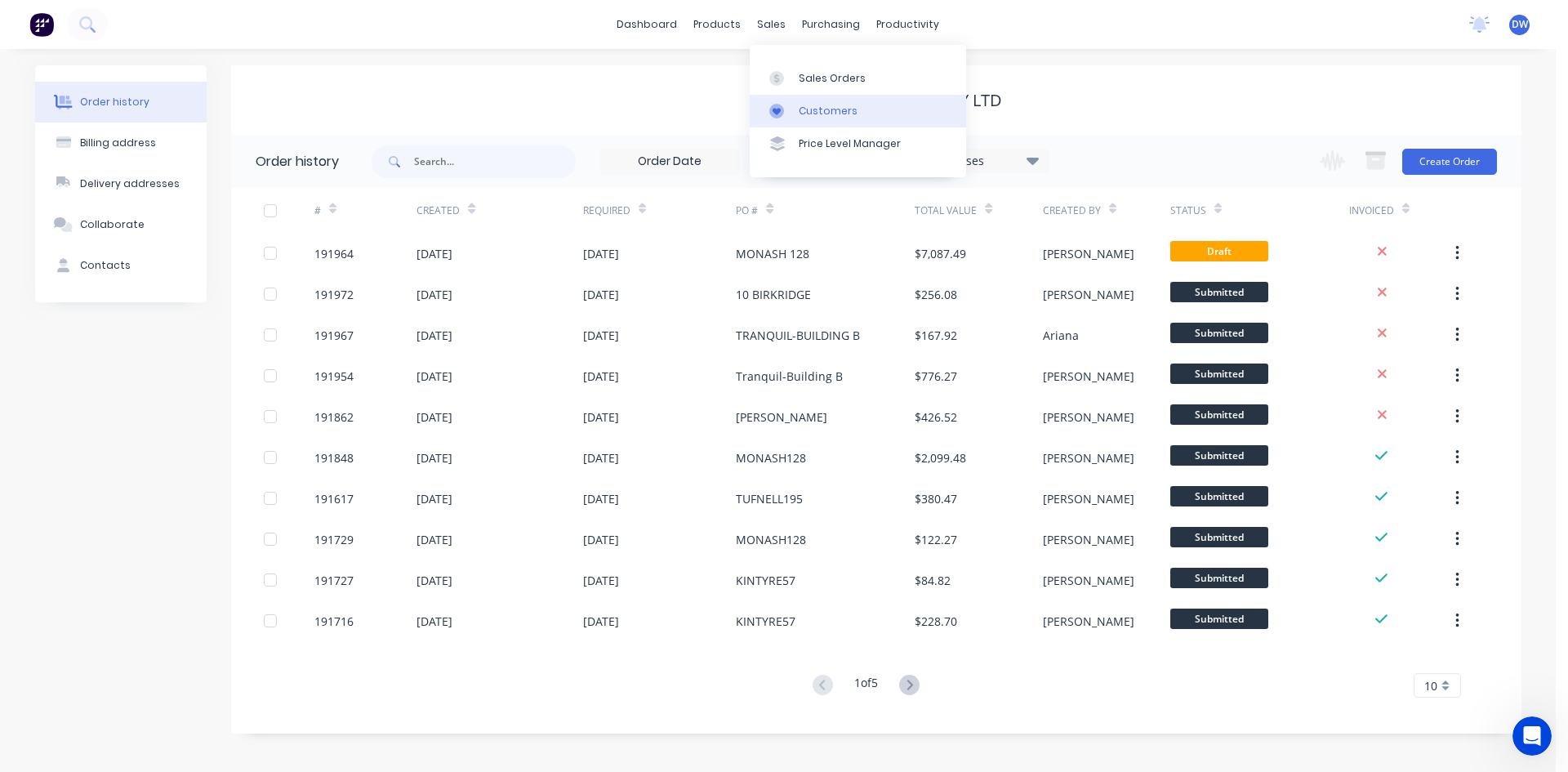
click at [784, 108] on div at bounding box center [781, 111] width 24 height 15
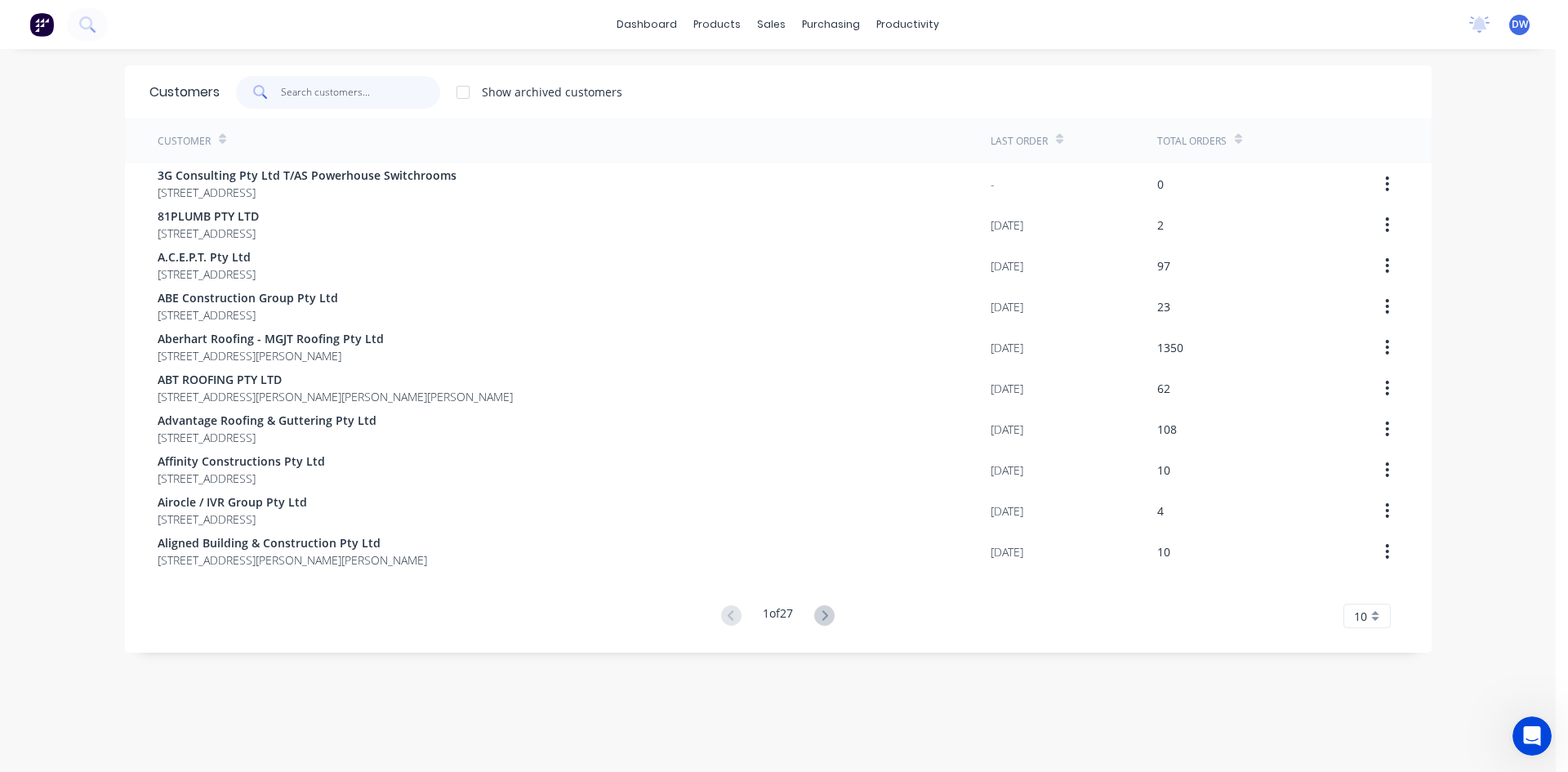
click at [344, 81] on input "text" at bounding box center [360, 92] width 159 height 33
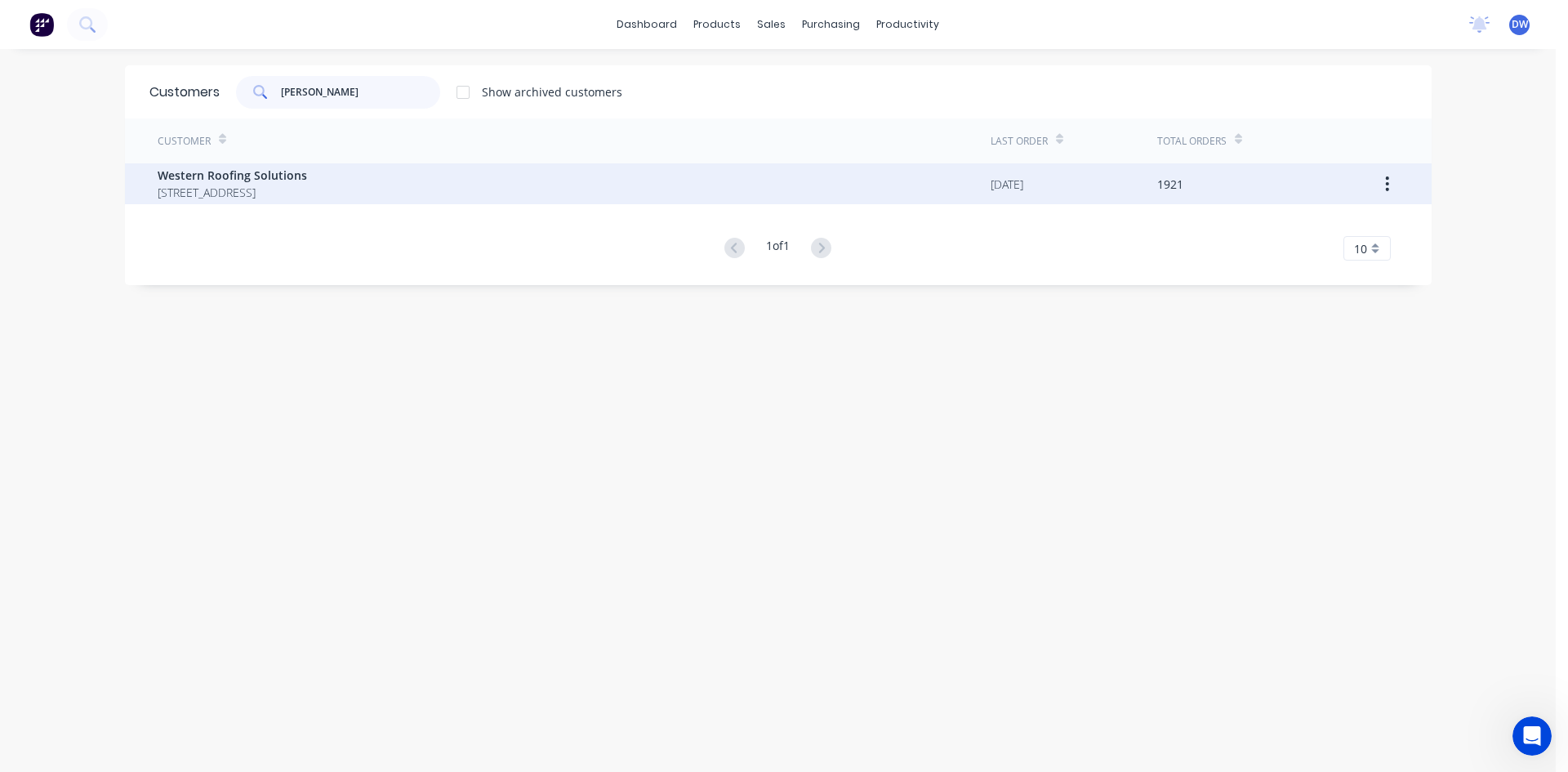
type input "wester"
click at [307, 177] on span "Western Roofing Solutions" at bounding box center [232, 176] width 150 height 17
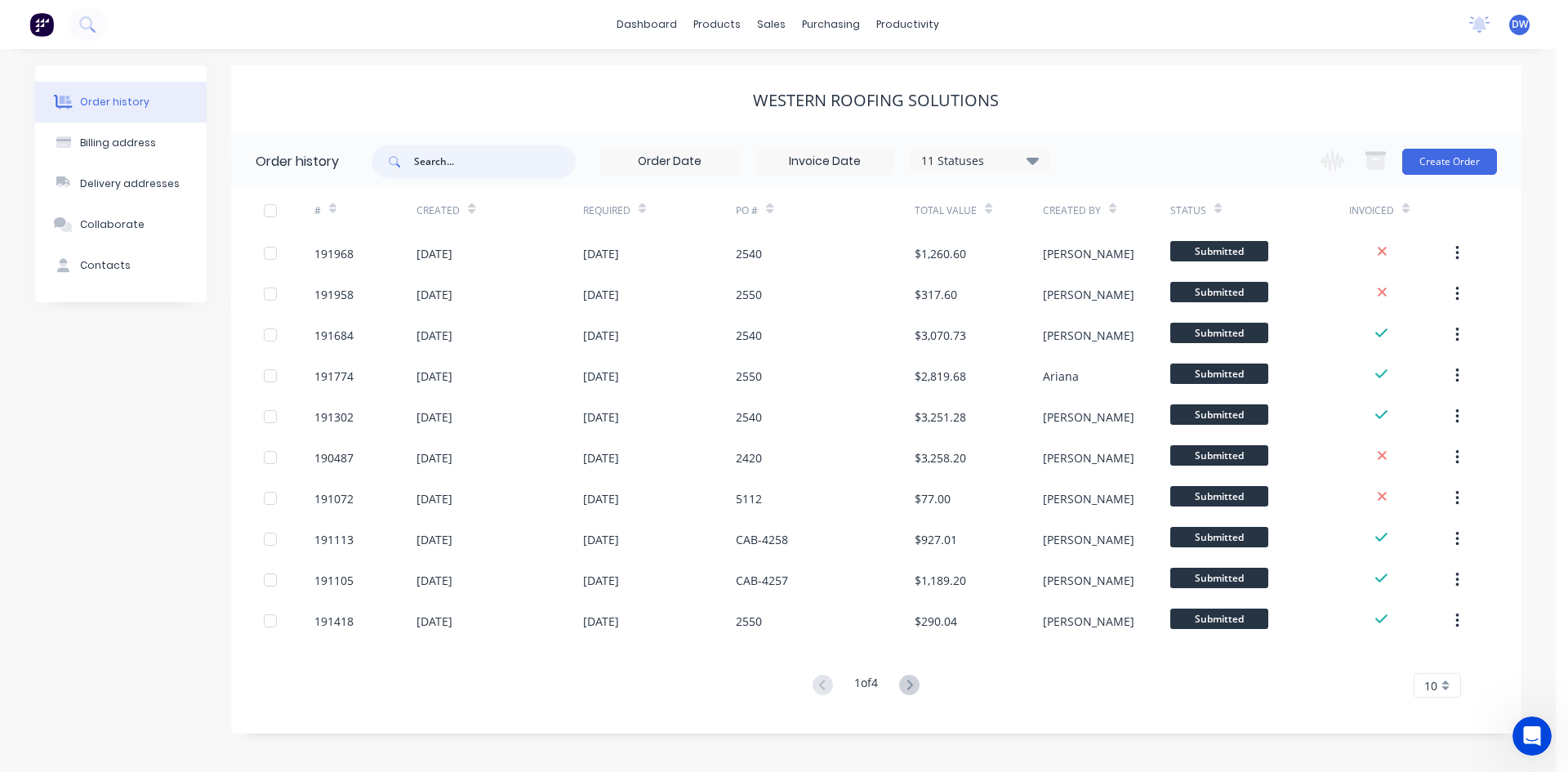
click at [426, 161] on input "text" at bounding box center [495, 162] width 162 height 33
type input "2510"
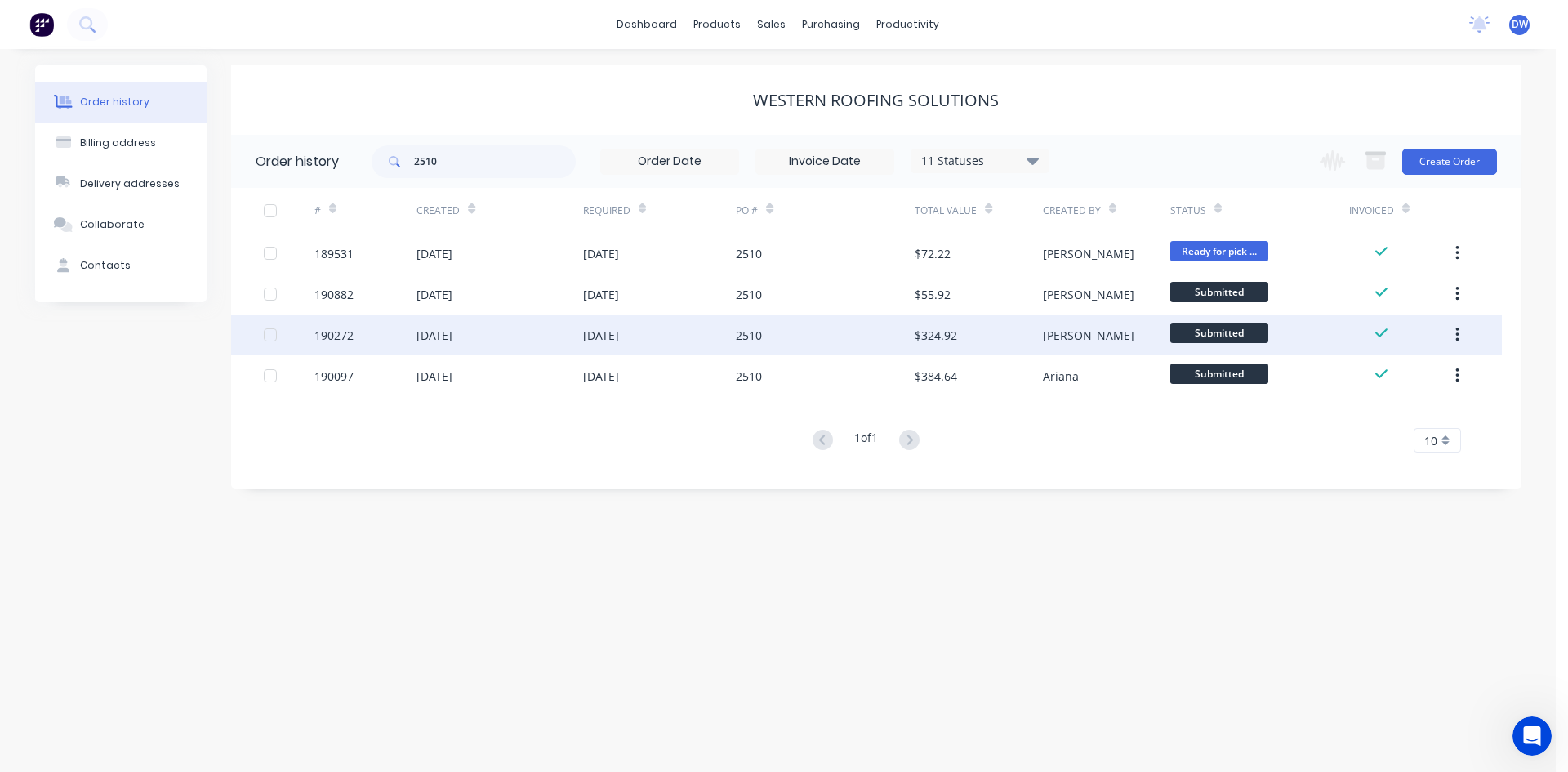
click at [577, 349] on div "19 Aug 2025" at bounding box center [499, 334] width 166 height 40
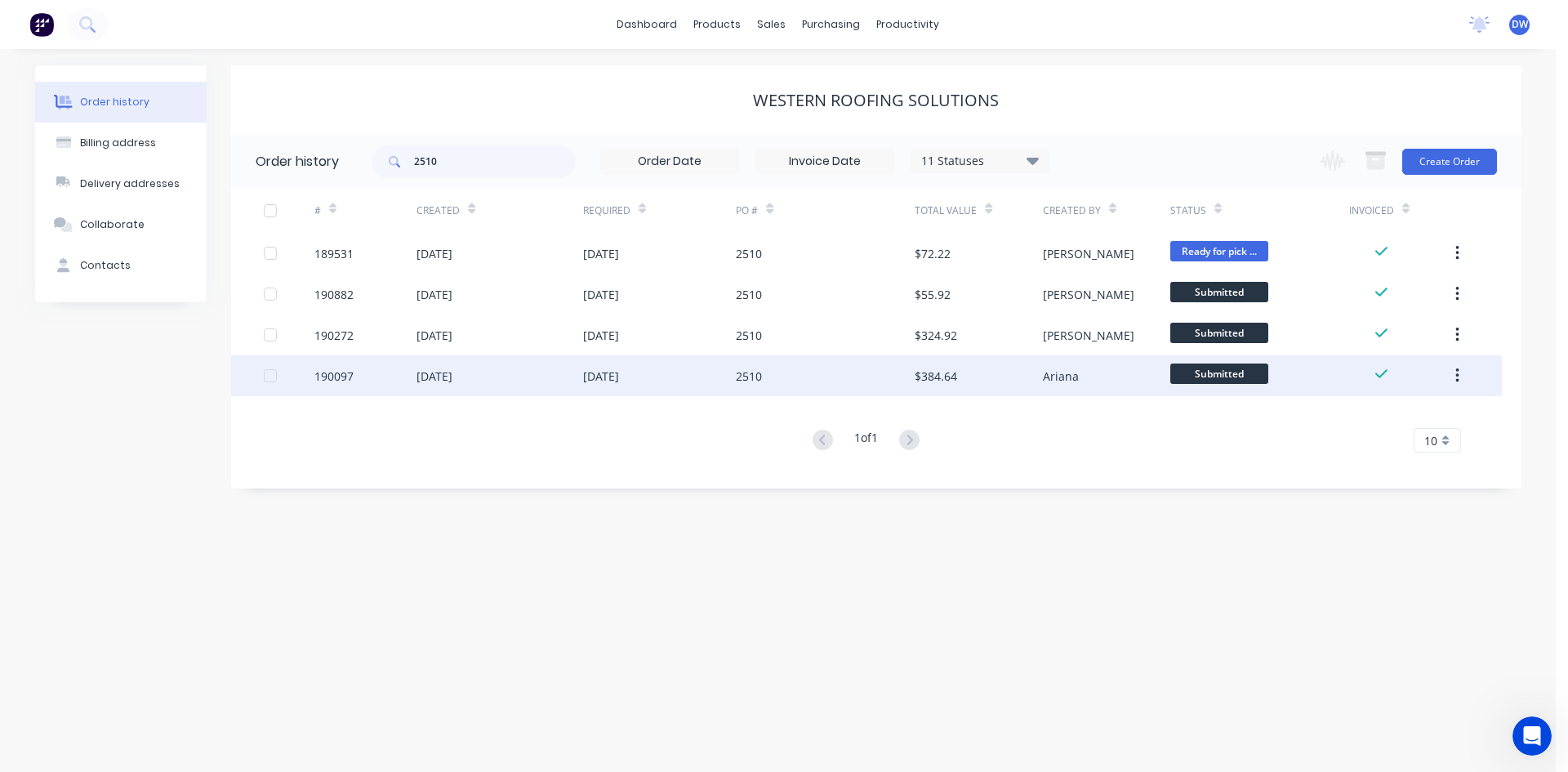
click at [543, 383] on div "18 Aug 2025" at bounding box center [499, 375] width 166 height 40
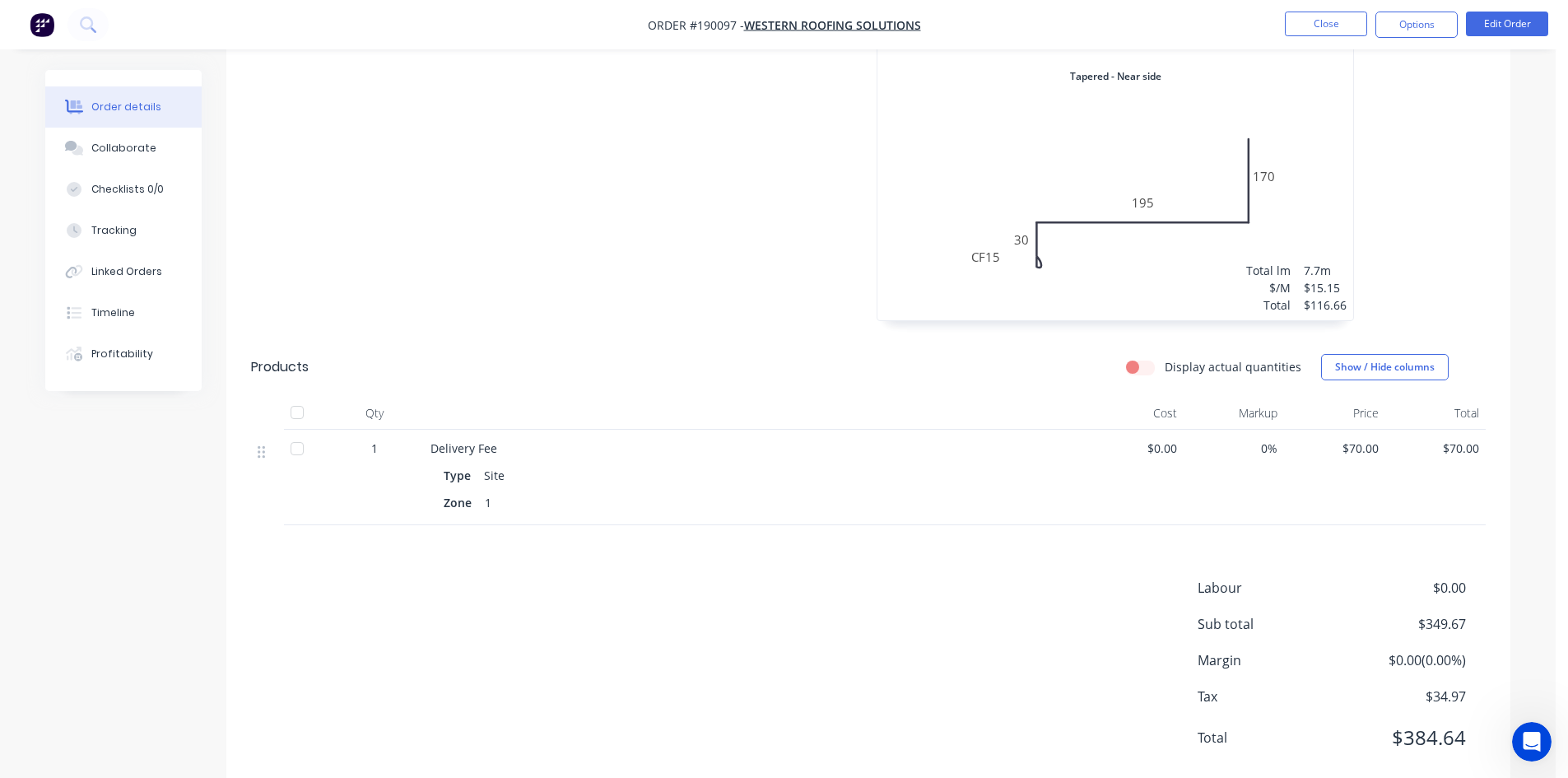
scroll to position [644, 0]
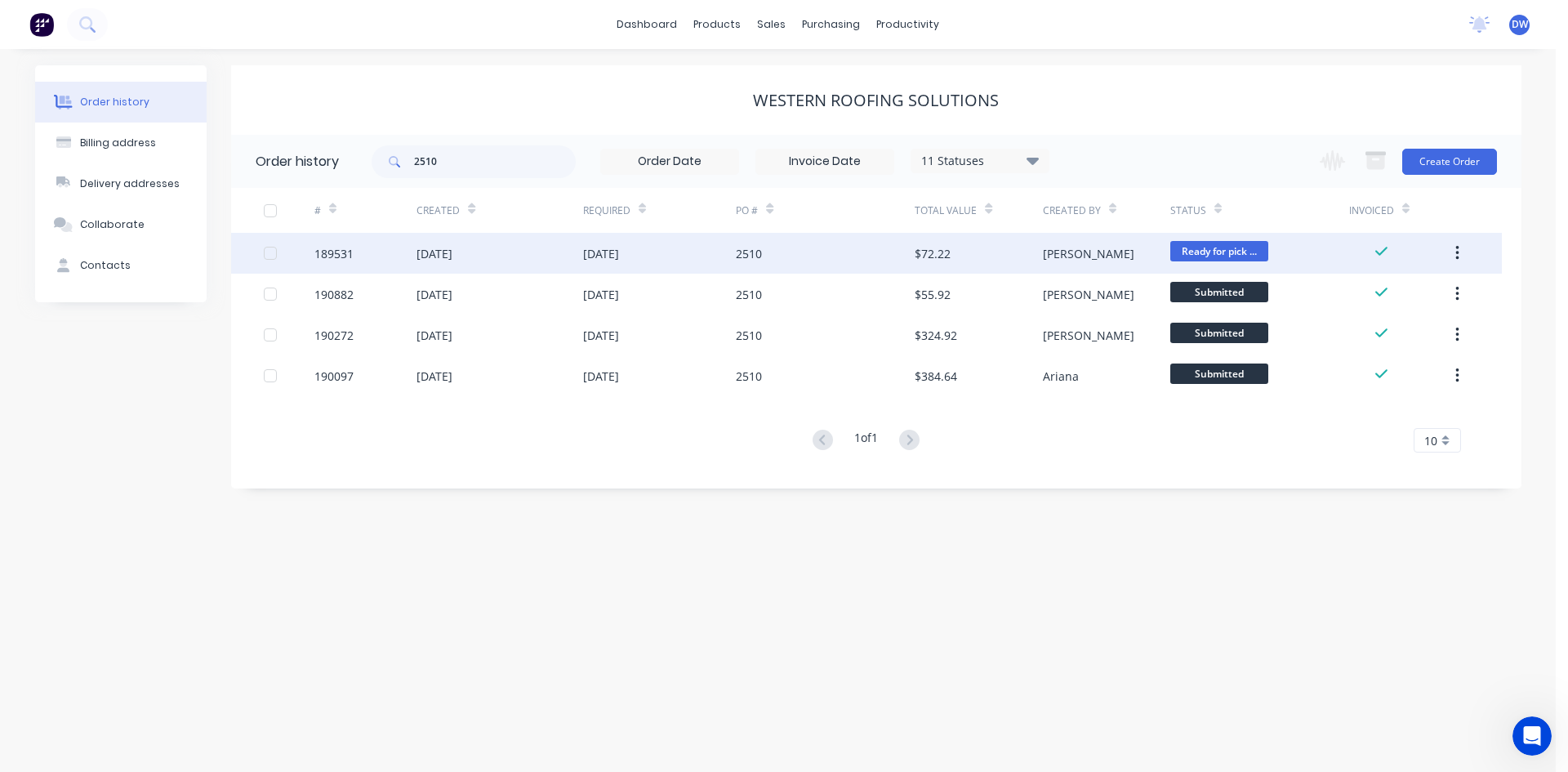
click at [530, 261] on div "12 Aug 2025" at bounding box center [499, 252] width 166 height 40
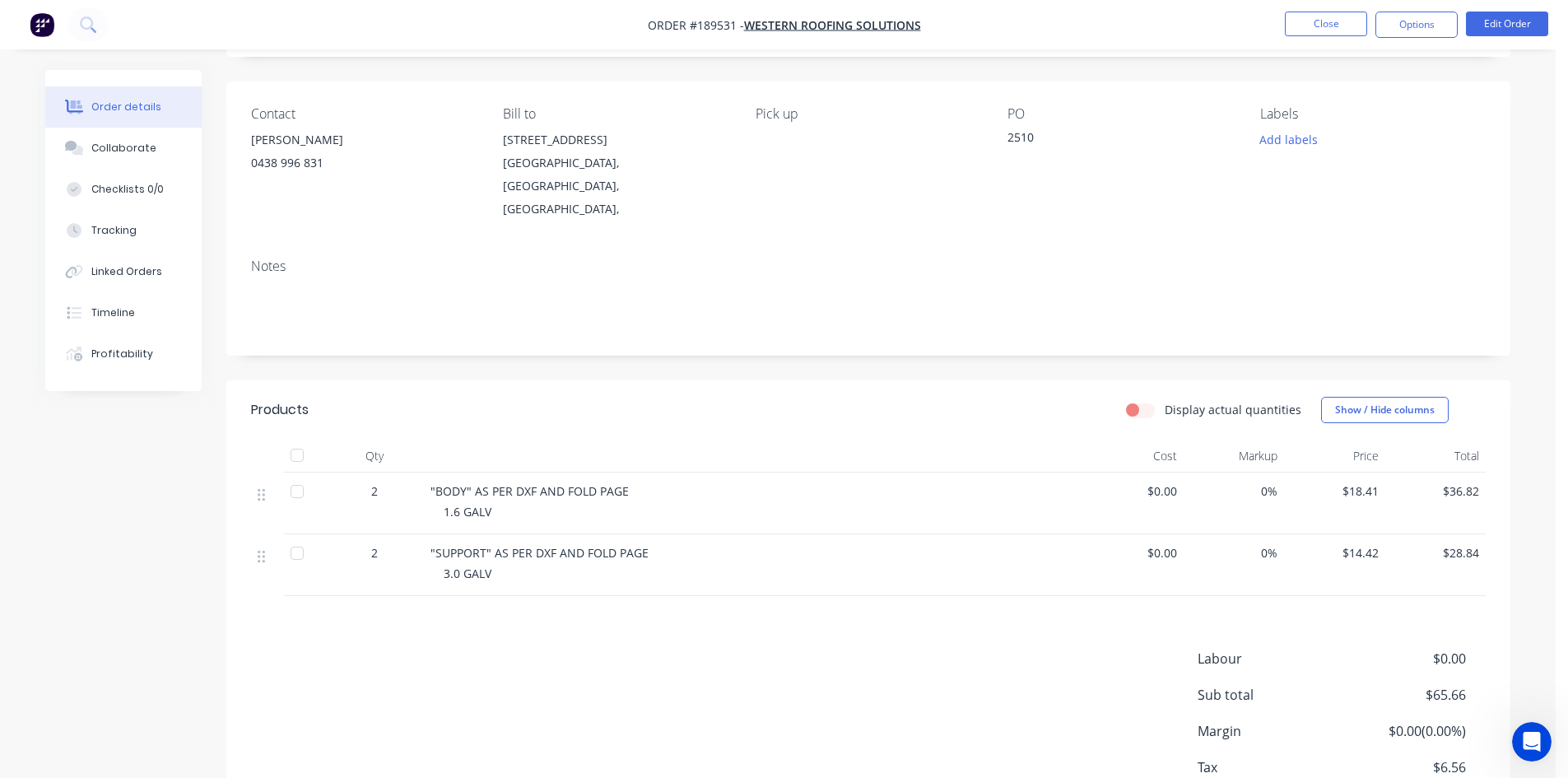
scroll to position [172, 0]
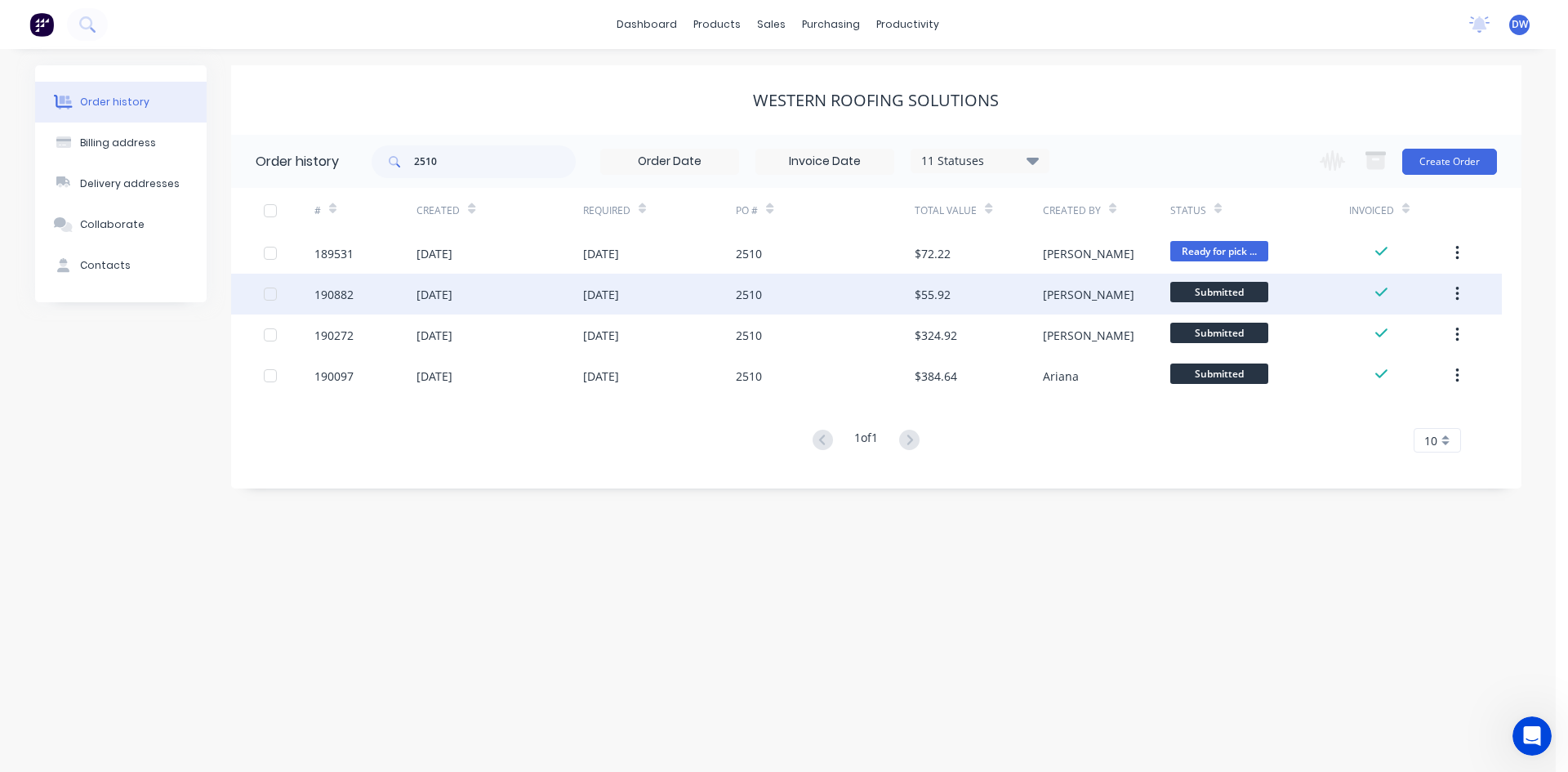
click at [435, 280] on div "26 Aug 2025" at bounding box center [499, 293] width 166 height 40
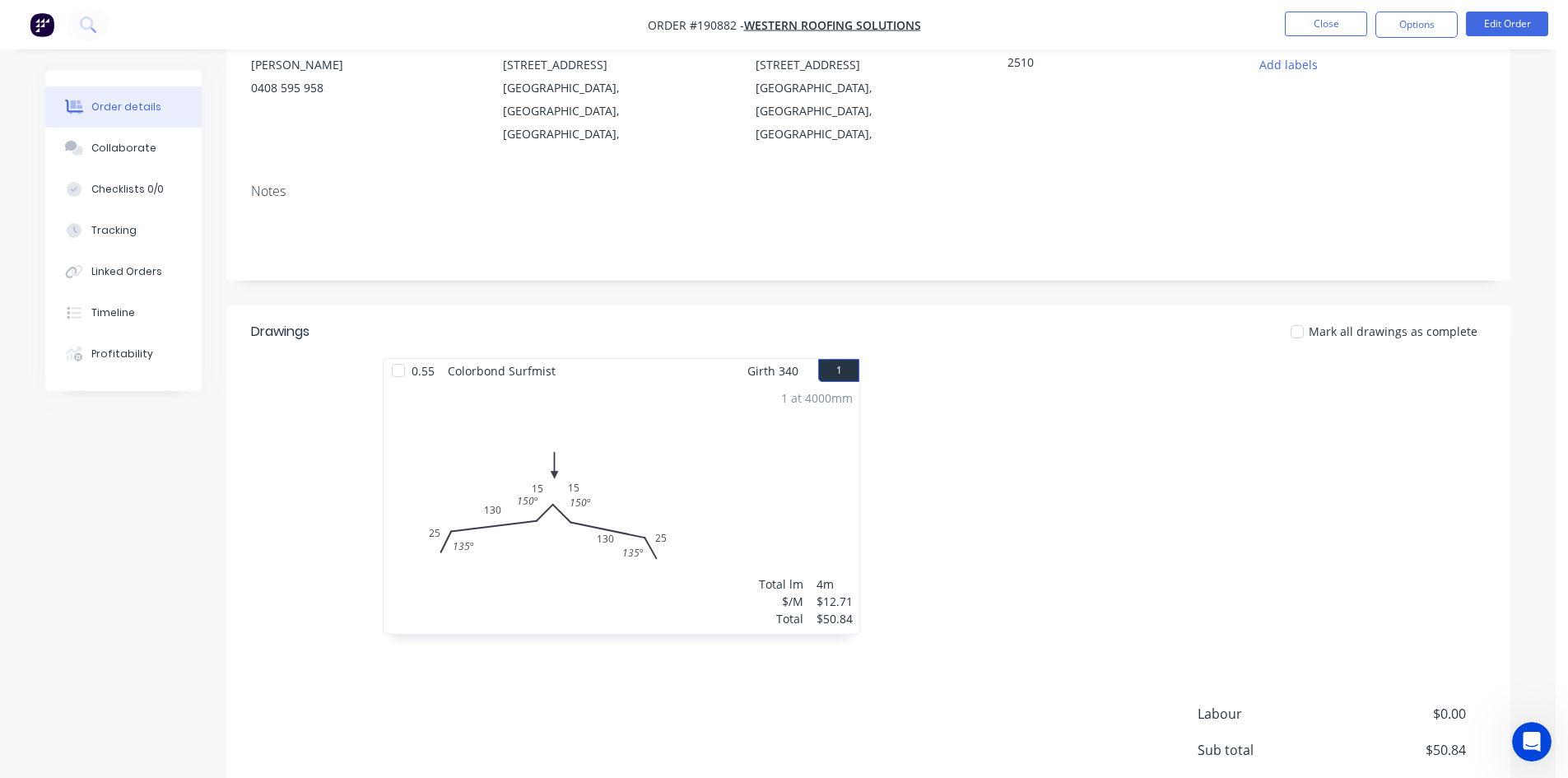
scroll to position [302, 0]
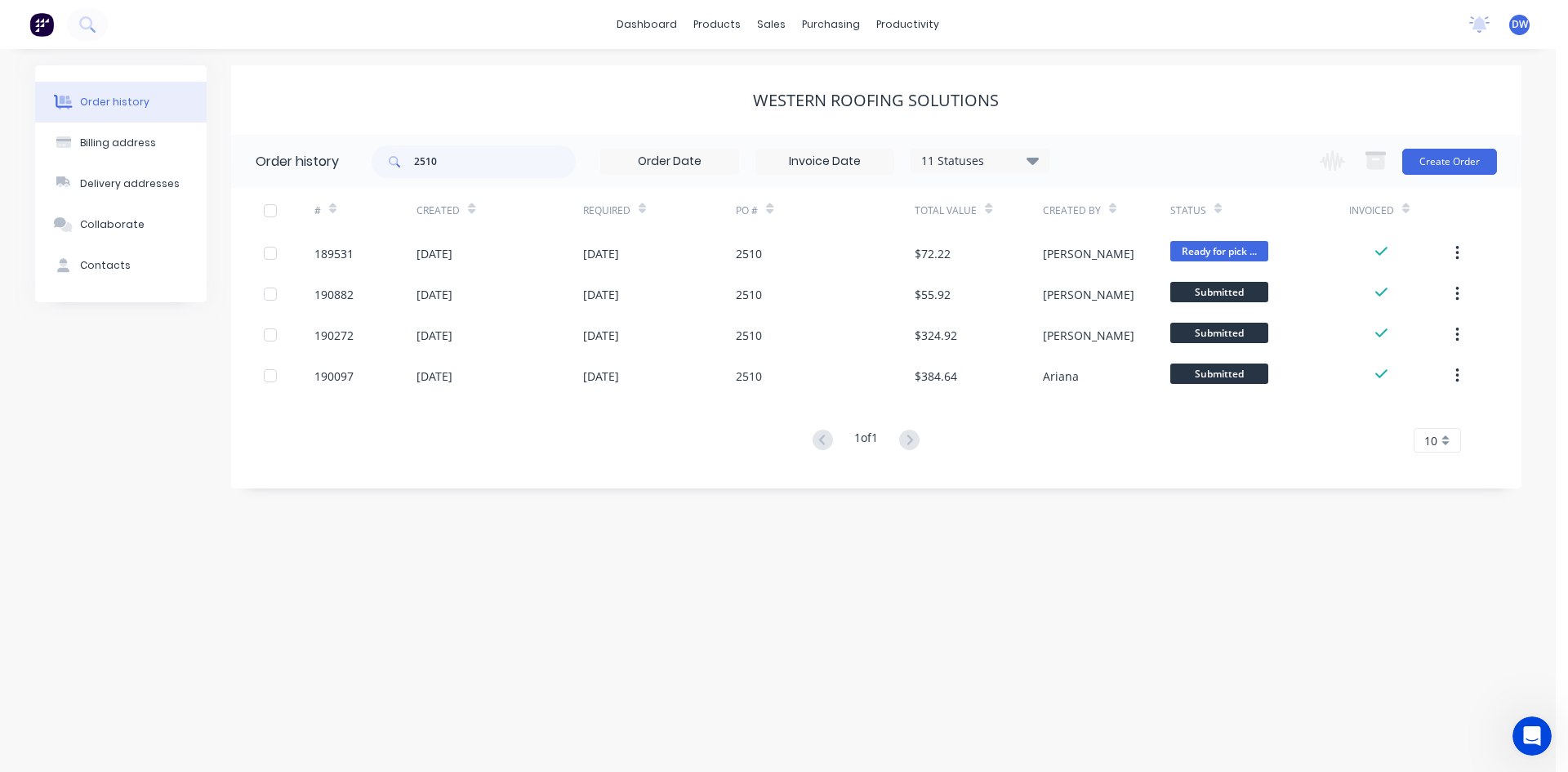
click at [1038, 168] on icon at bounding box center [1033, 160] width 12 height 20
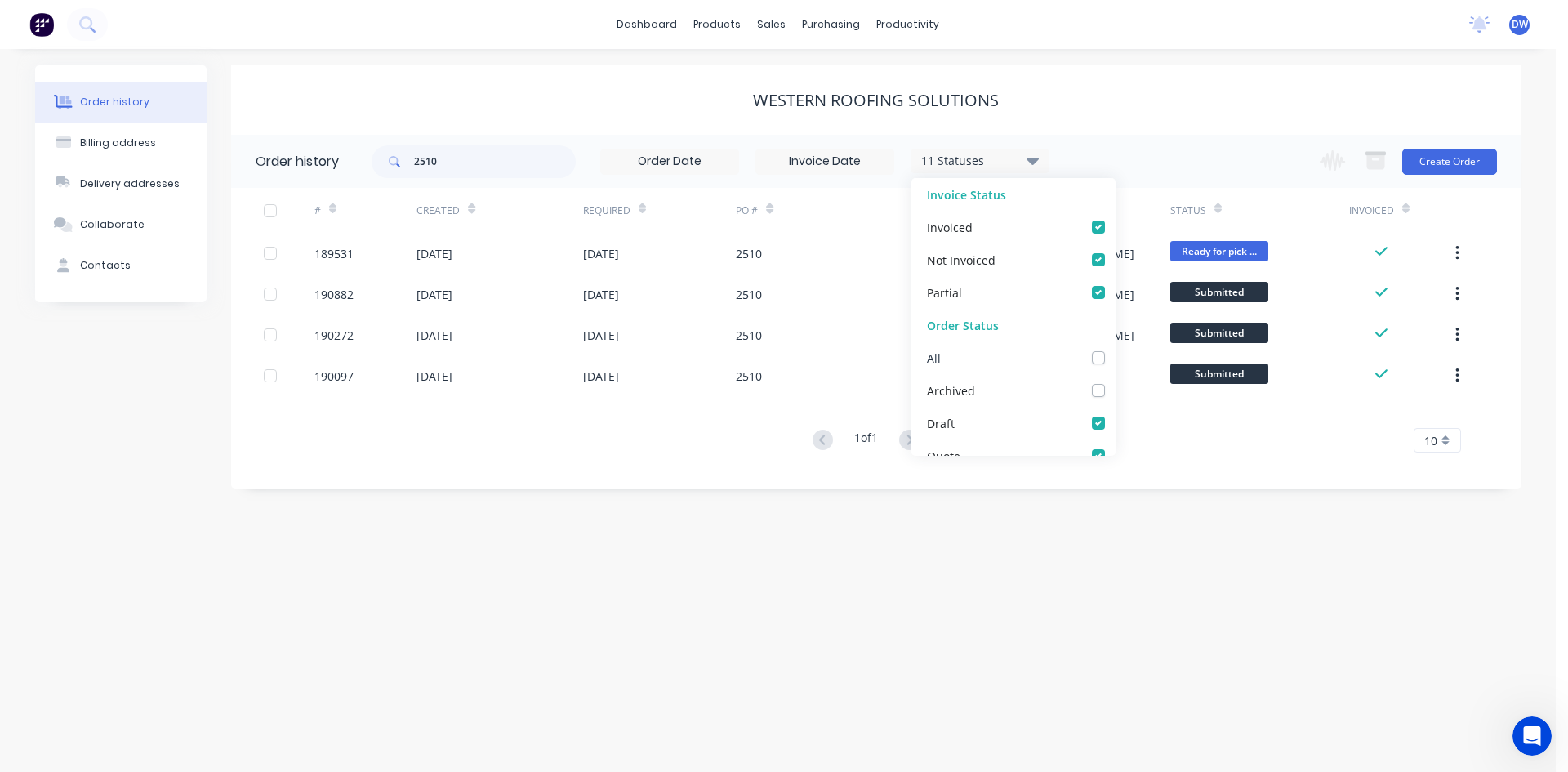
click at [1114, 349] on label at bounding box center [1114, 349] width 0 height 0
click at [1114, 360] on input "checkbox" at bounding box center [1120, 356] width 13 height 15
checkbox input "true"
click at [1195, 168] on div "2510 12 Statuses Invoice Status Invoiced Not Invoiced Partial Order Status All …" at bounding box center [947, 162] width 1150 height 53
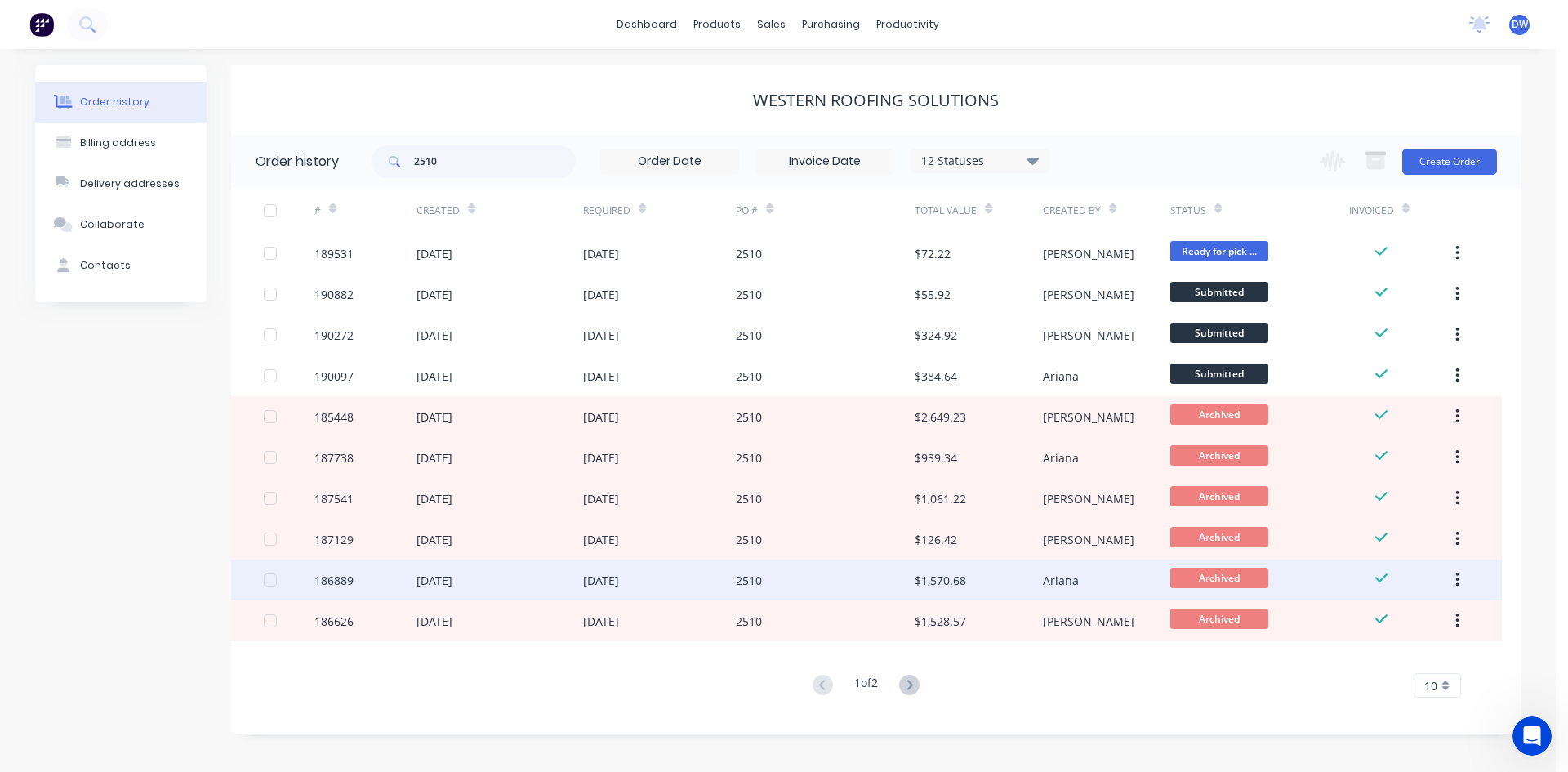
click at [676, 581] on div "16 Jul 2025" at bounding box center [660, 579] width 153 height 40
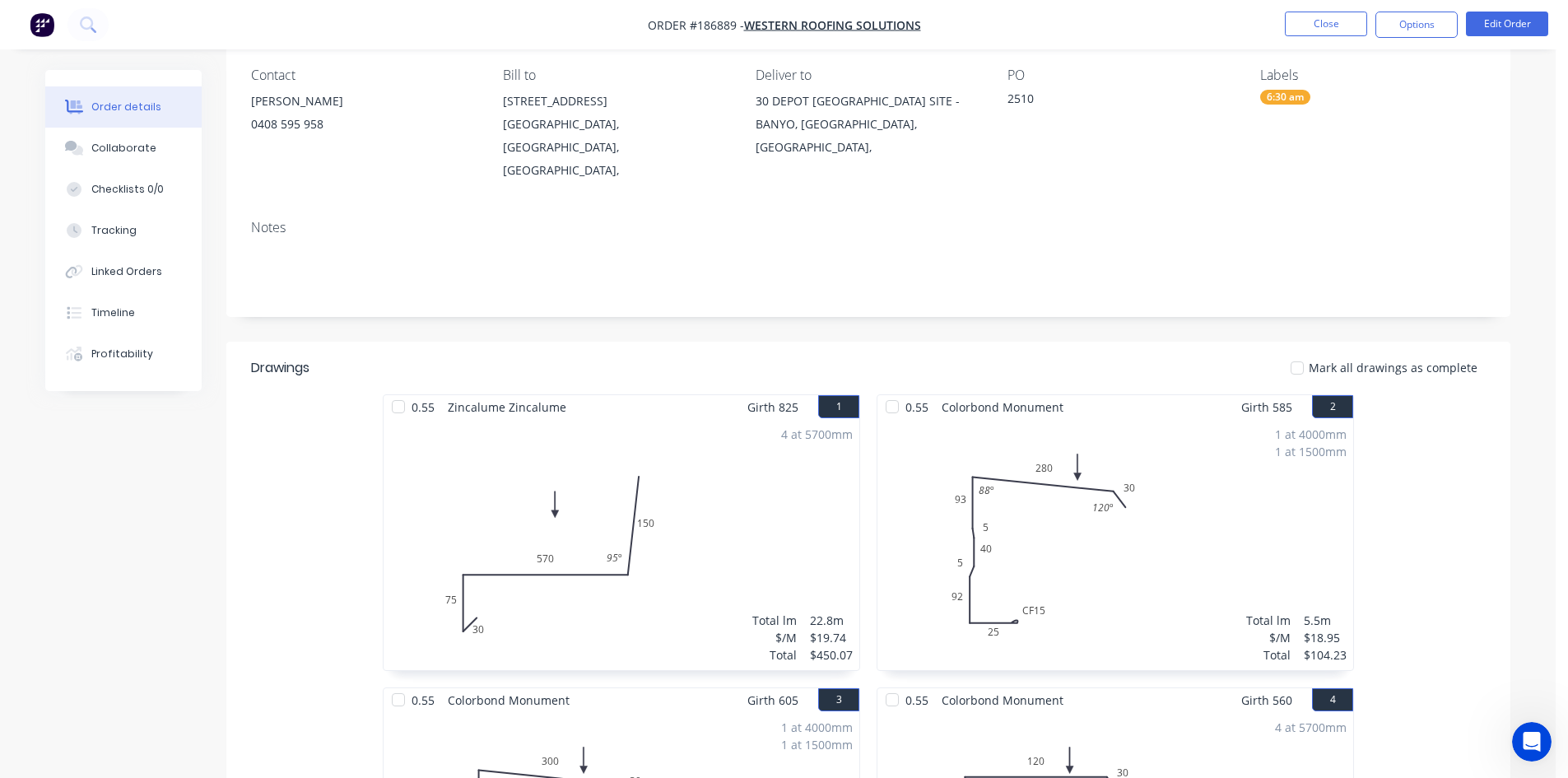
scroll to position [137, 0]
click at [1409, 28] on button "Options" at bounding box center [1416, 24] width 82 height 26
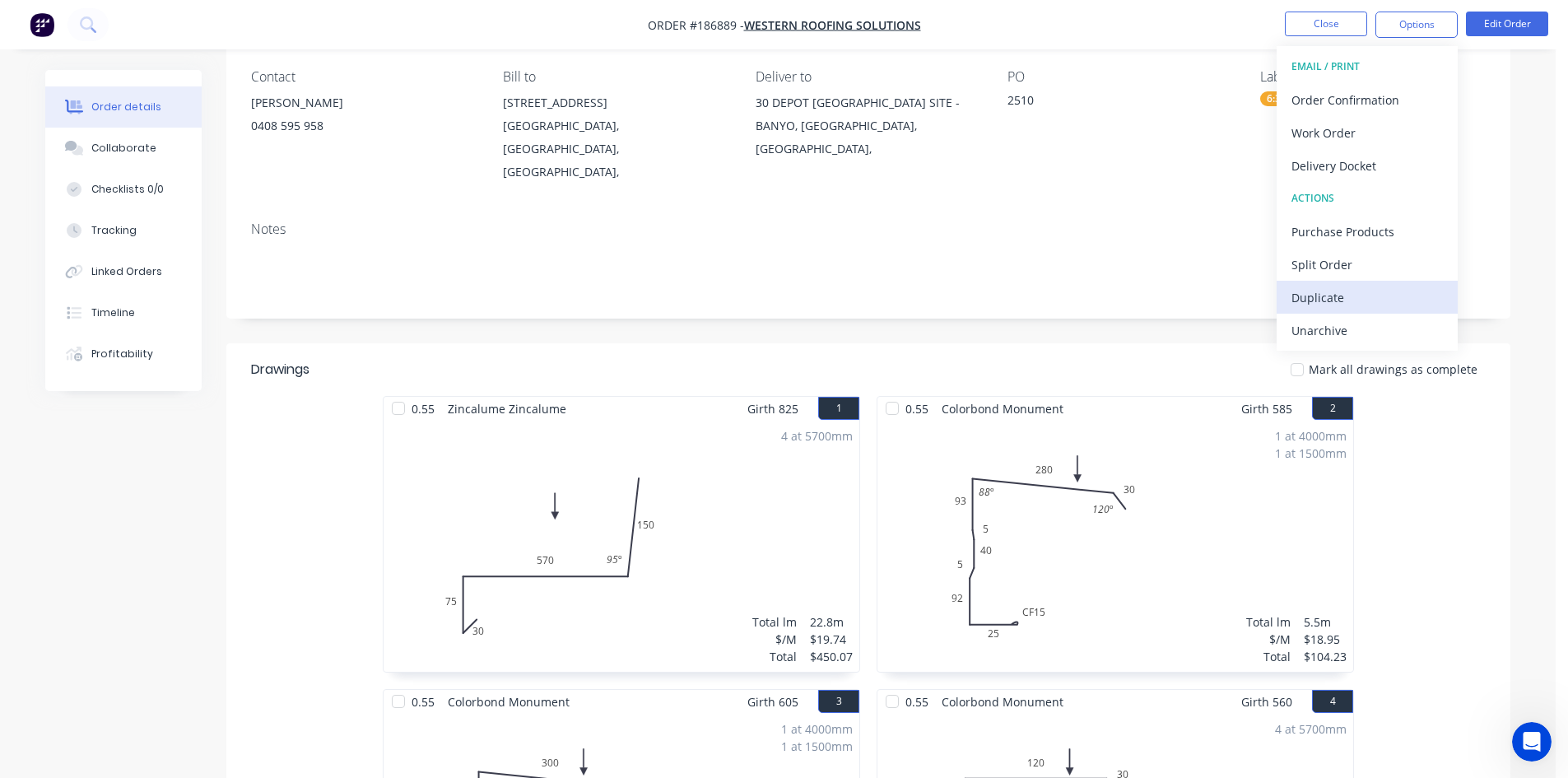
click at [1352, 295] on div "Duplicate" at bounding box center [1367, 297] width 152 height 24
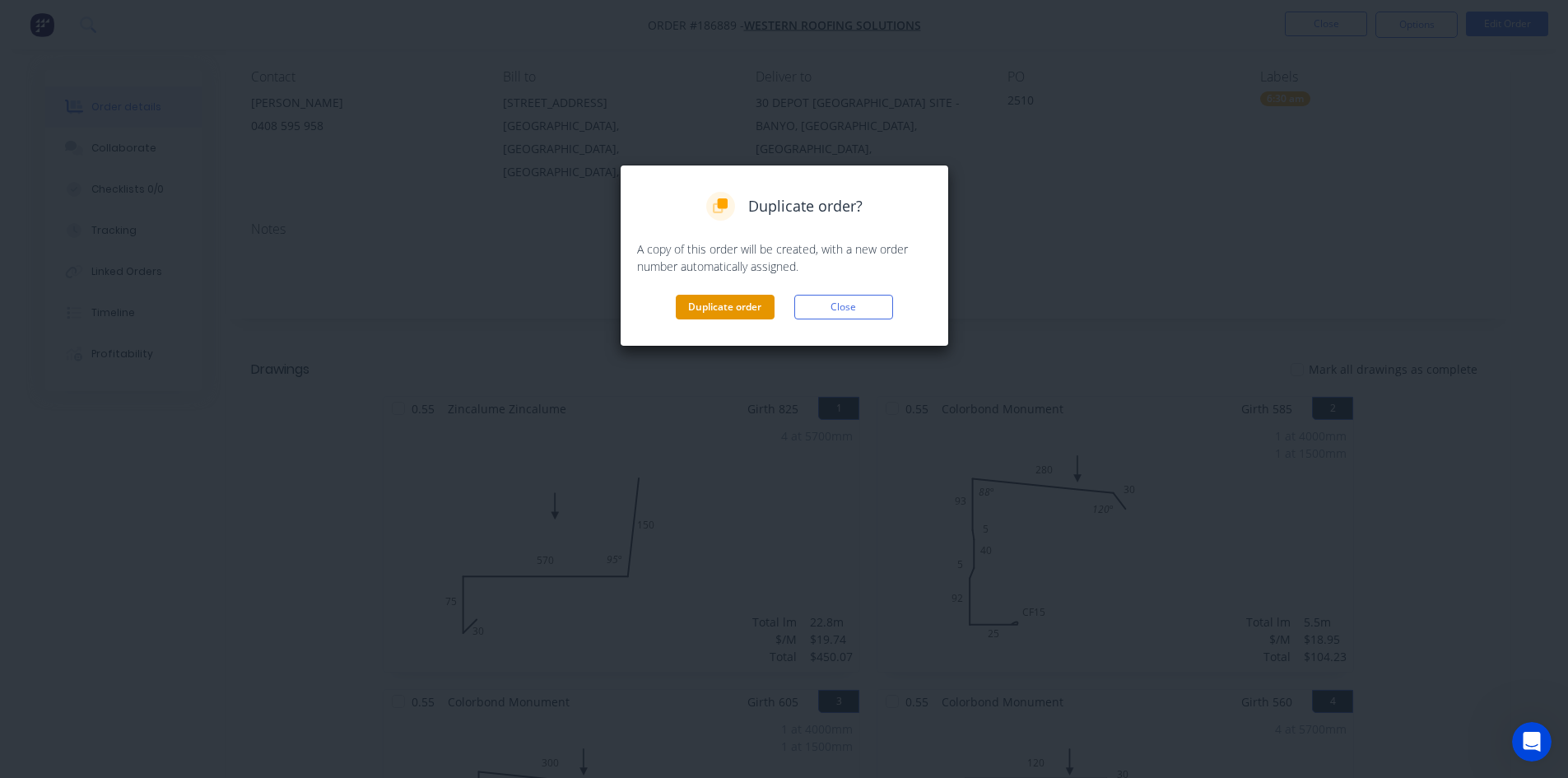
click at [761, 302] on button "Duplicate order" at bounding box center [725, 307] width 99 height 24
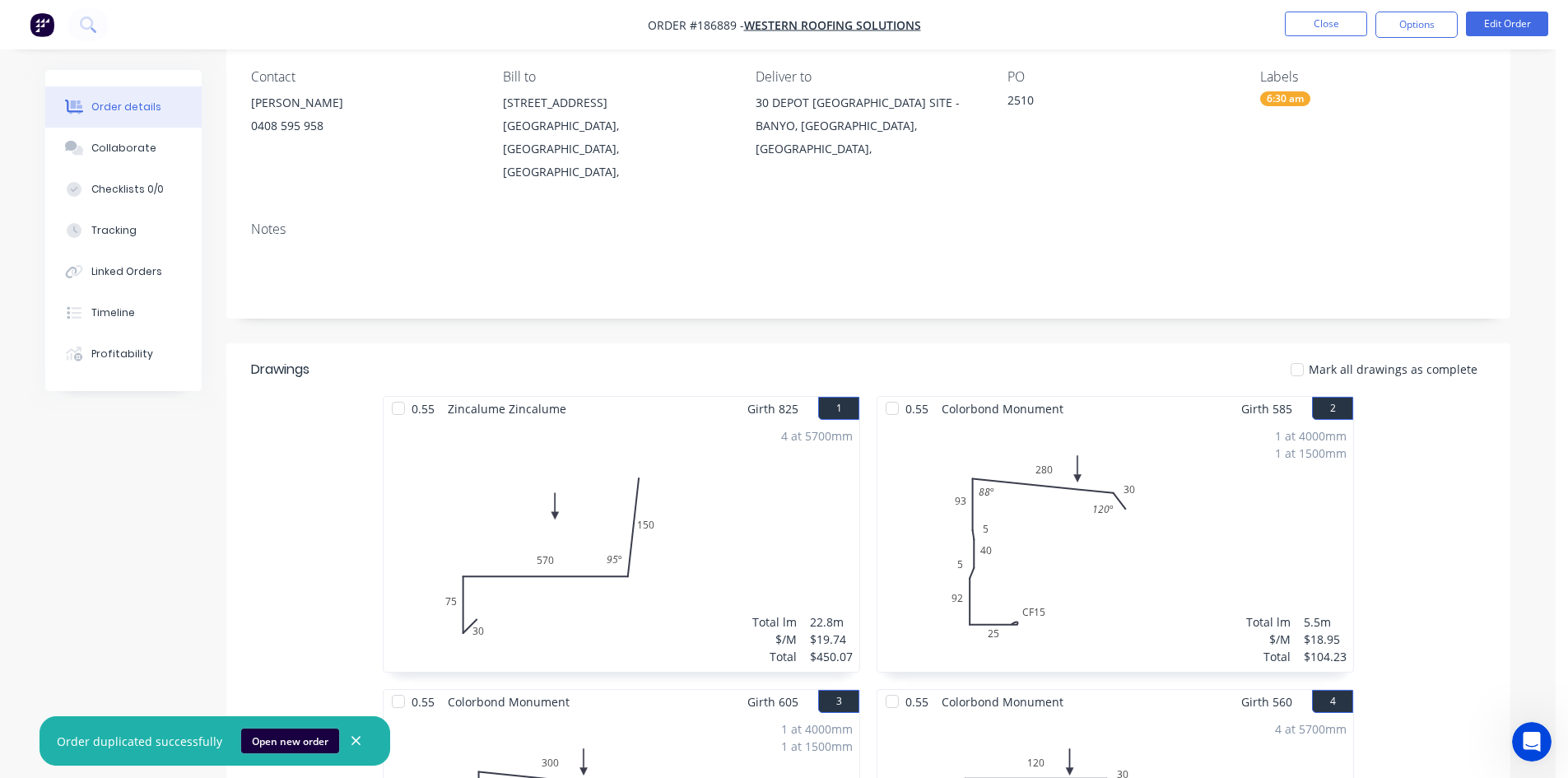
click at [299, 737] on button "Open new order" at bounding box center [290, 741] width 98 height 24
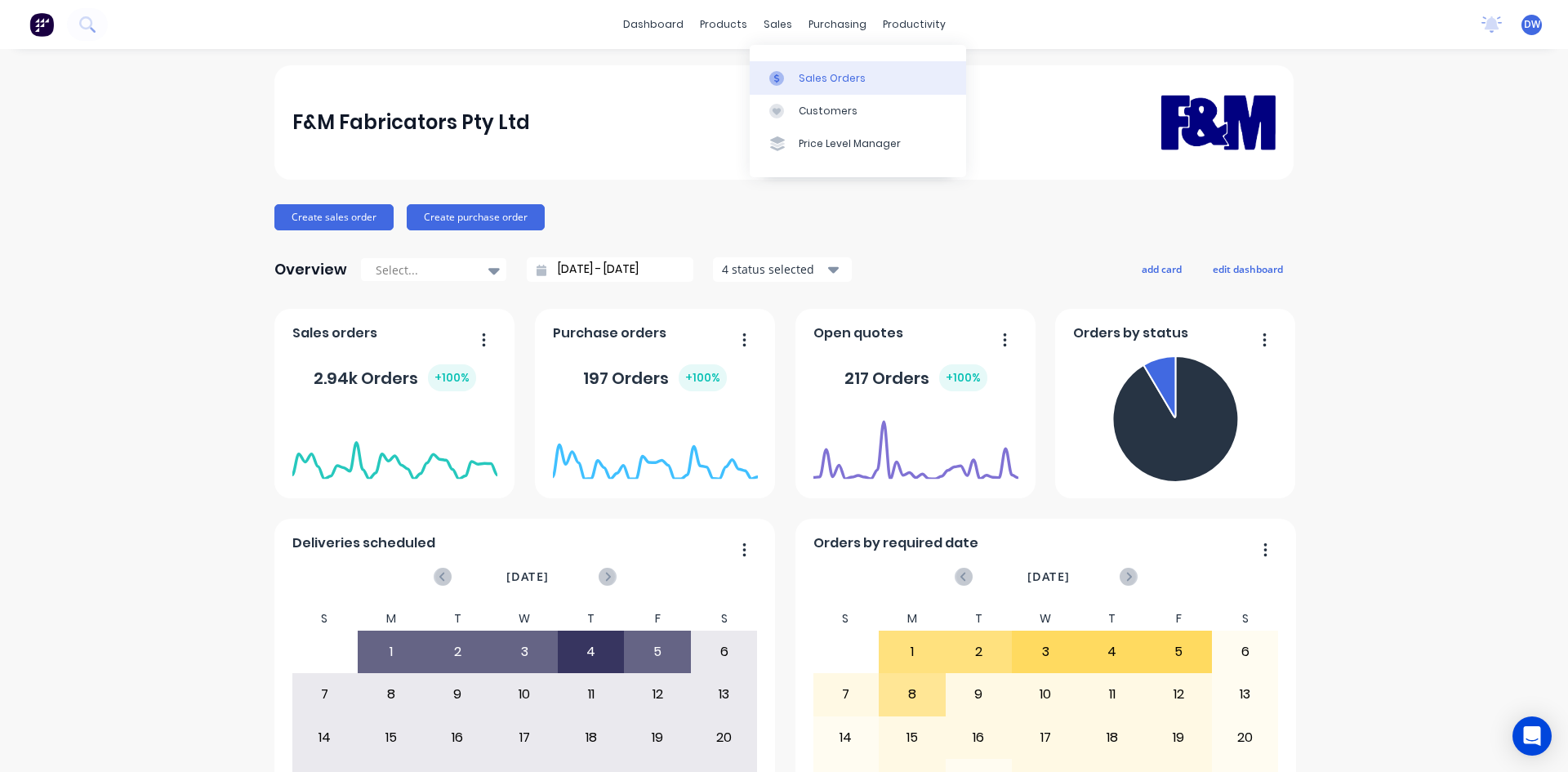
click at [777, 75] on icon at bounding box center [777, 77] width 5 height 9
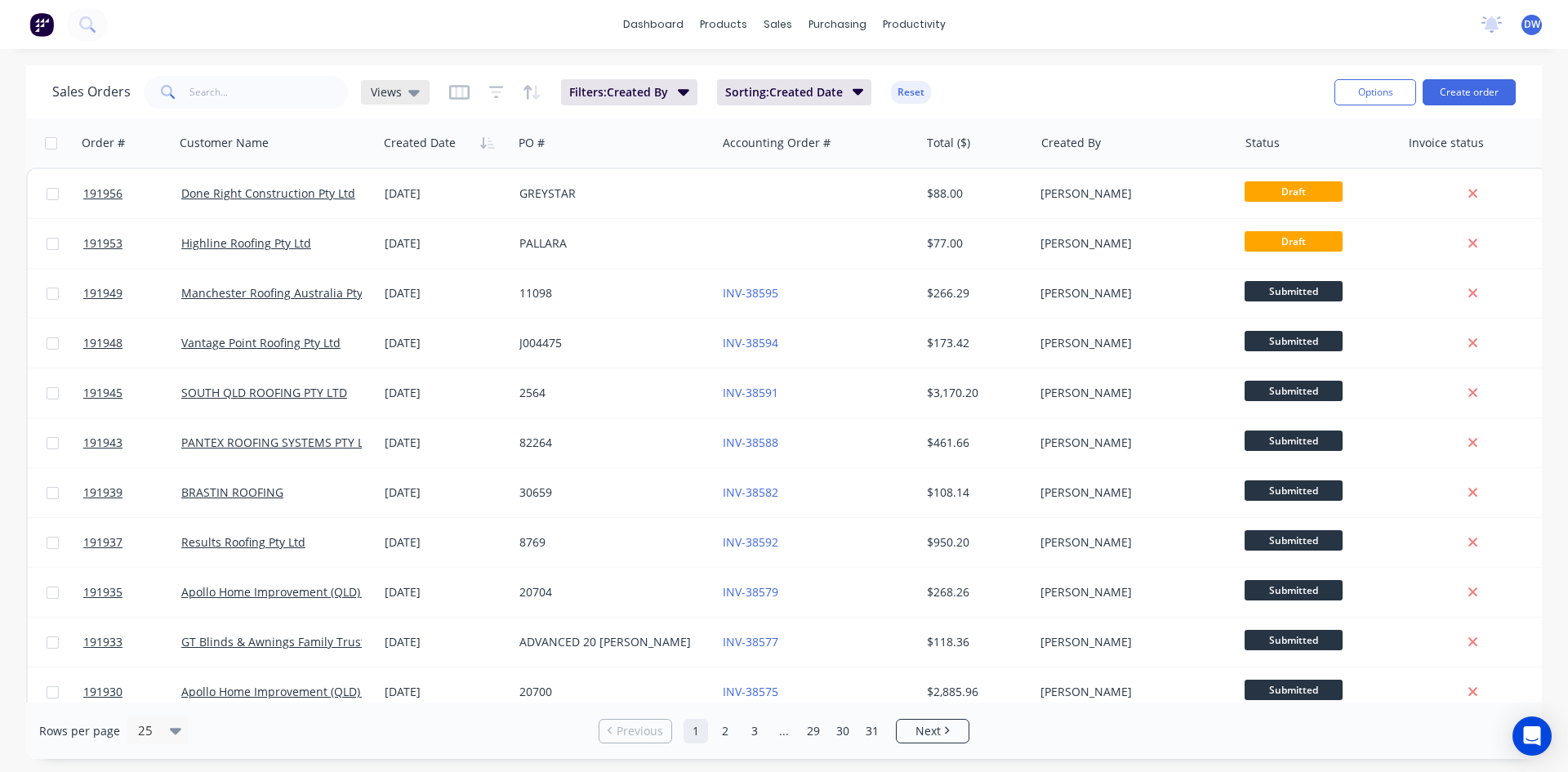
click at [419, 98] on div "Views" at bounding box center [395, 92] width 69 height 24
click at [405, 268] on button "New Hires" at bounding box center [459, 264] width 186 height 19
click at [443, 87] on div "New Hires" at bounding box center [407, 92] width 94 height 24
click at [288, 107] on input "text" at bounding box center [269, 92] width 159 height 33
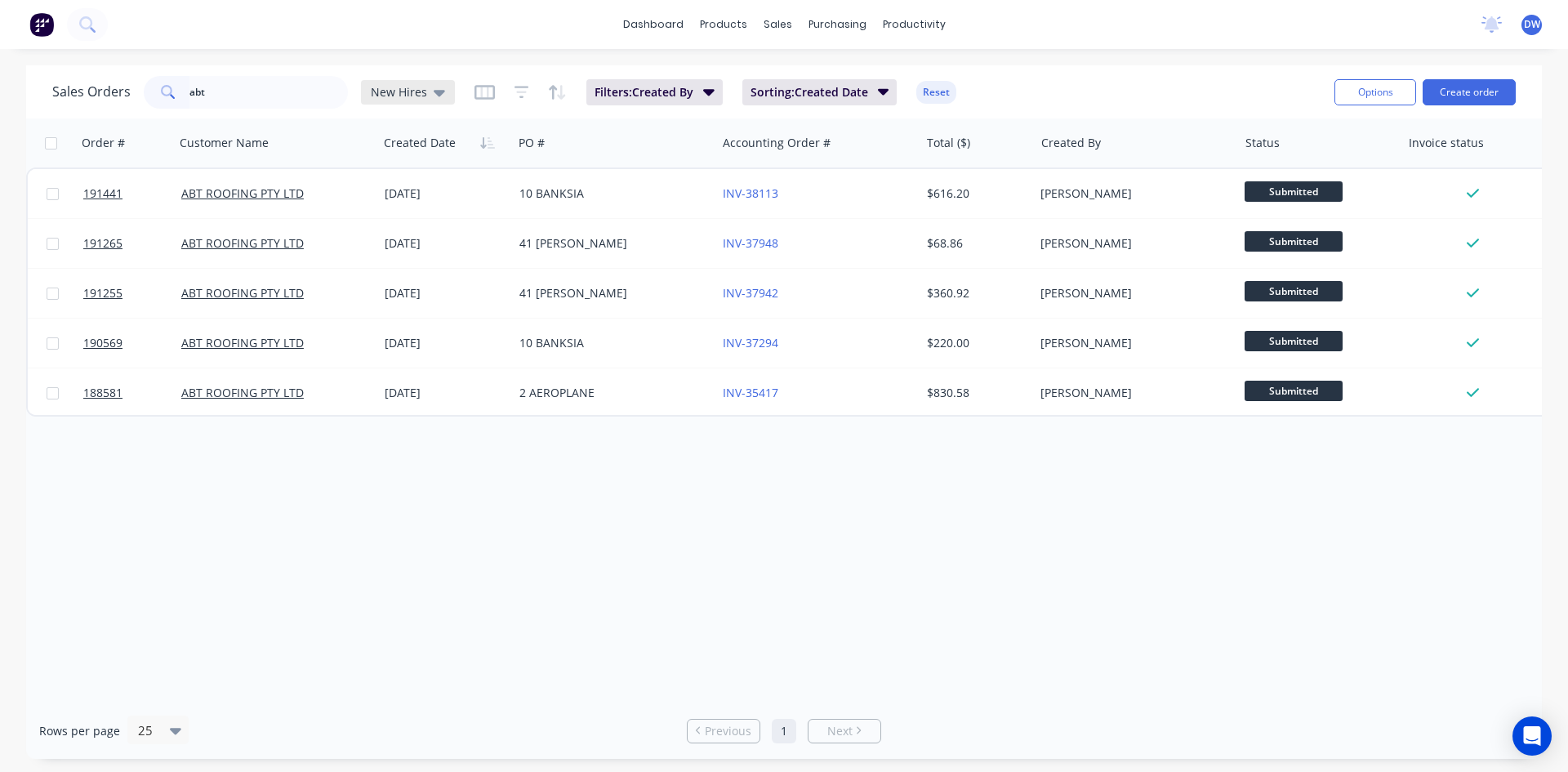
click at [377, 85] on span "New Hires" at bounding box center [398, 92] width 56 height 17
click at [408, 235] on button "None (Default)" at bounding box center [459, 232] width 186 height 19
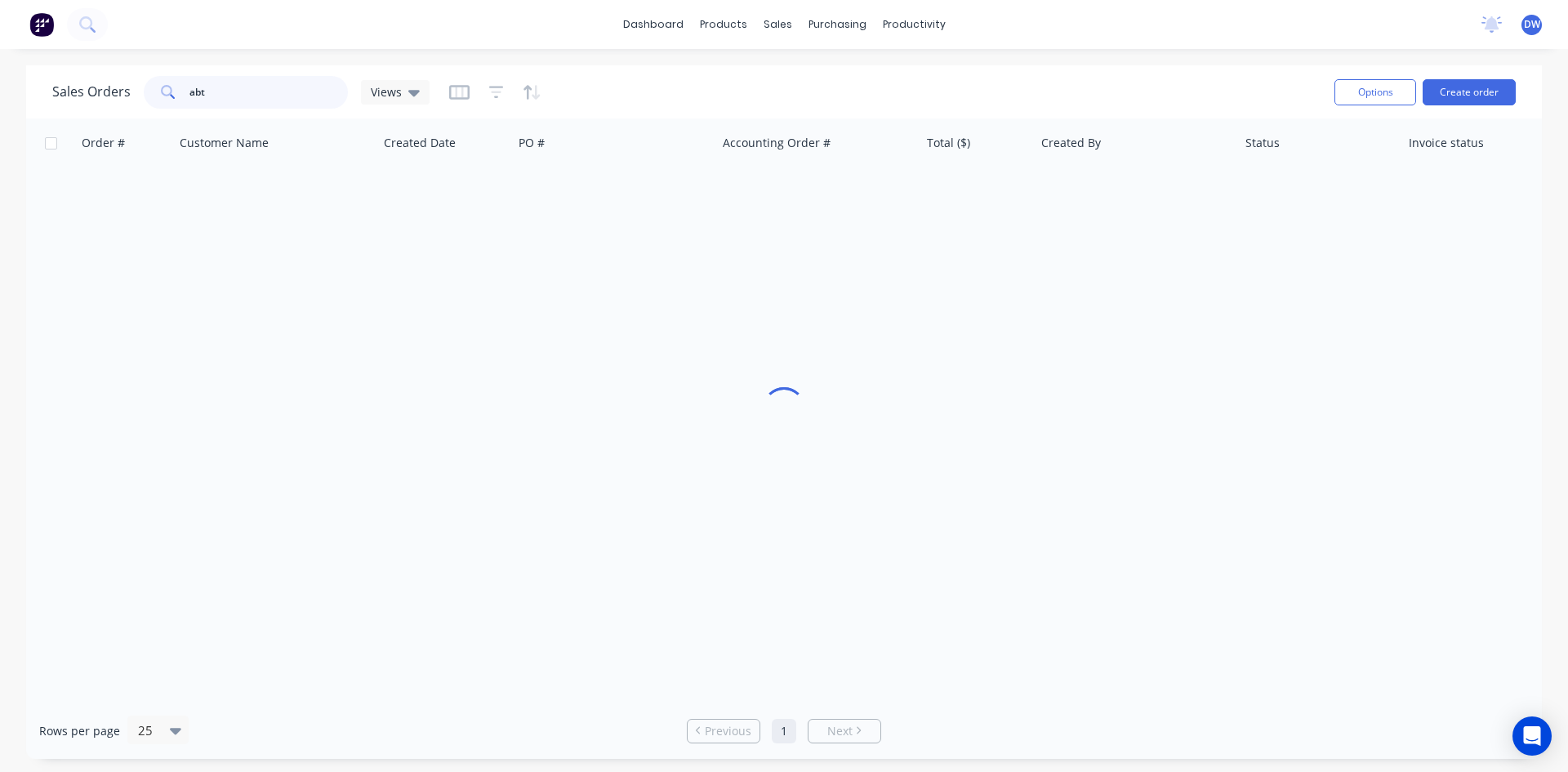
click at [298, 99] on input "abt" at bounding box center [269, 92] width 159 height 33
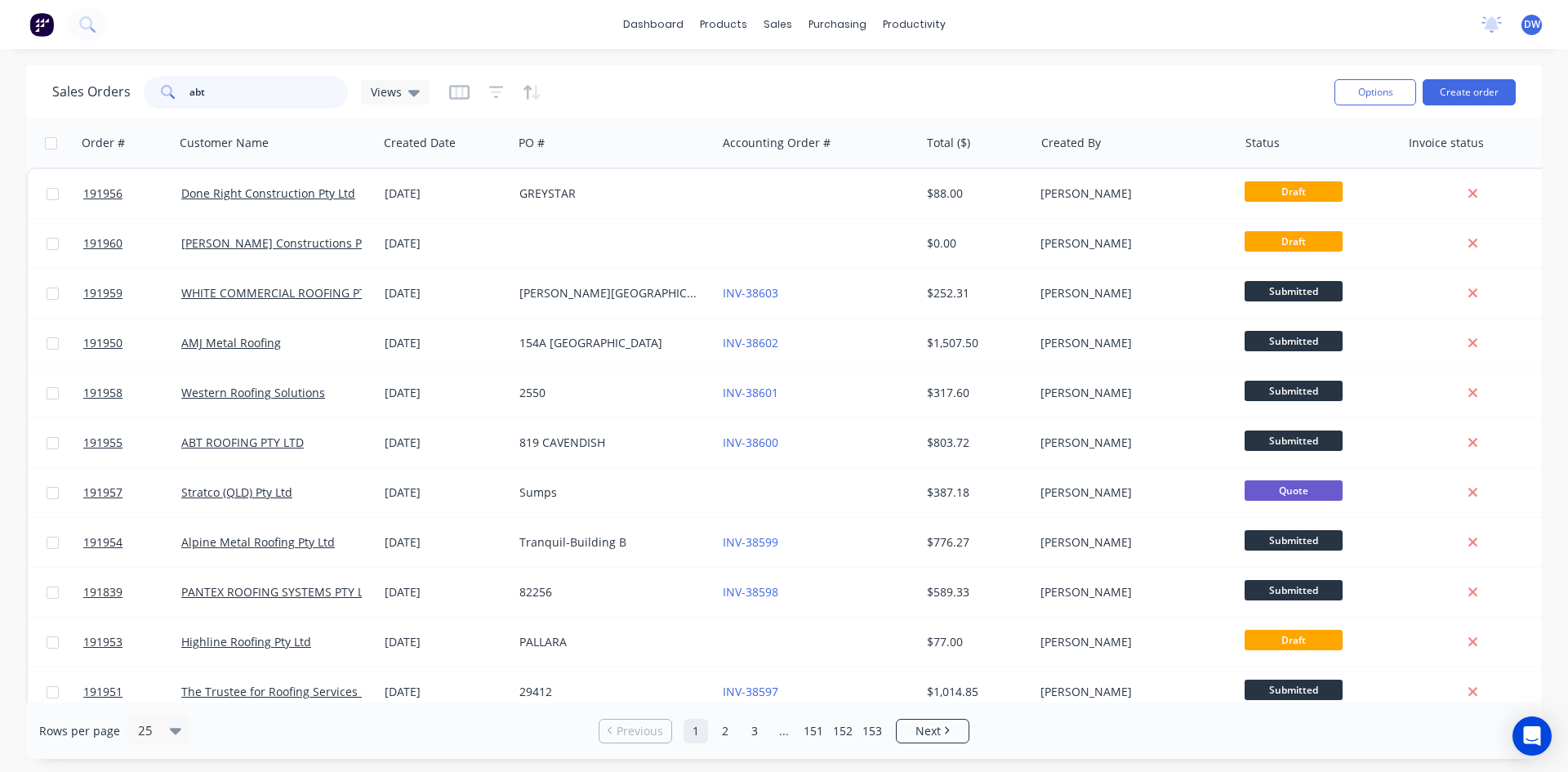
click at [298, 99] on input "abt" at bounding box center [269, 92] width 159 height 33
click at [293, 101] on input "abt" at bounding box center [269, 92] width 159 height 33
click at [285, 91] on input "abt" at bounding box center [269, 92] width 159 height 33
type input "abt"
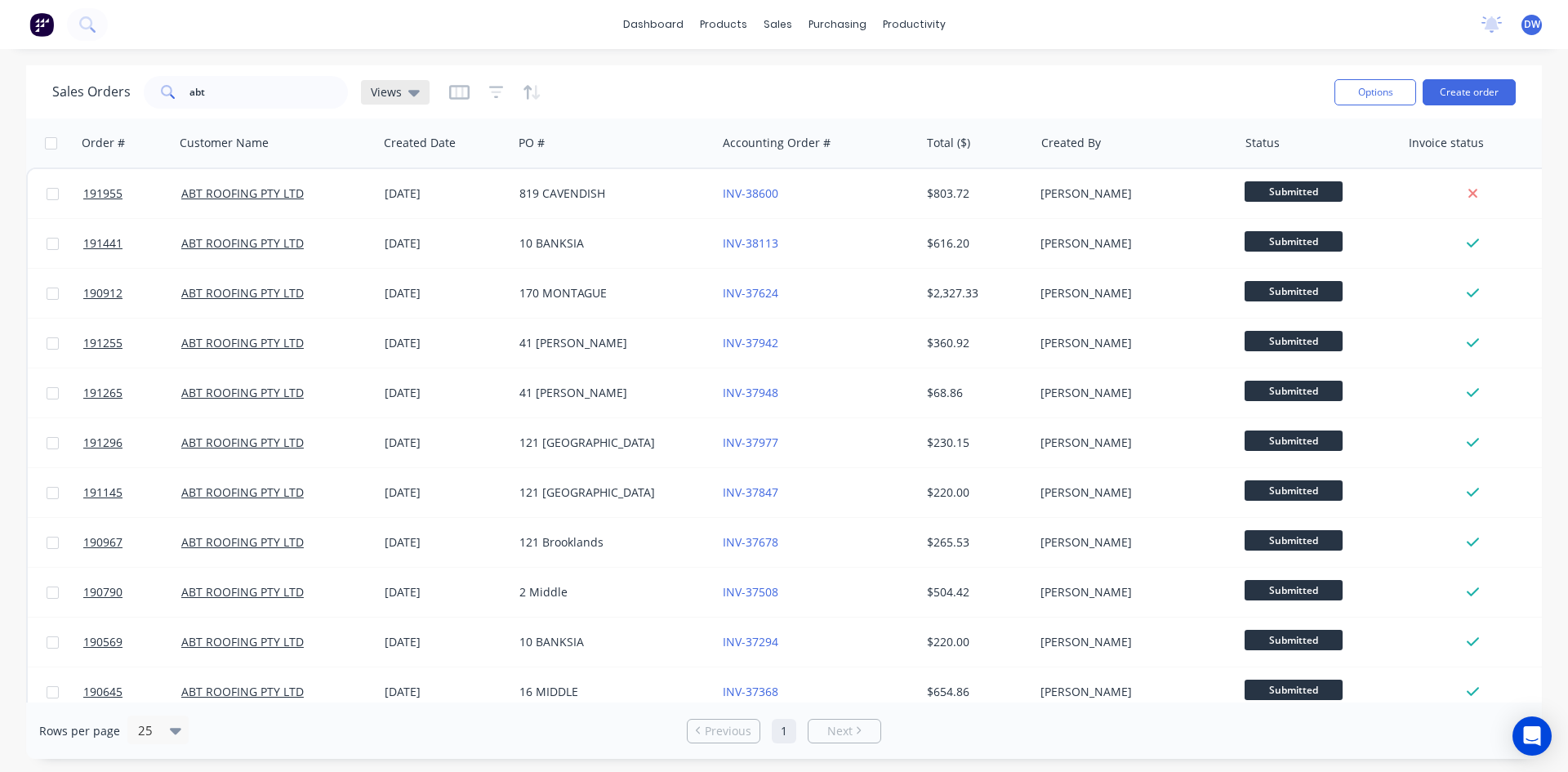
click at [386, 85] on span "Views" at bounding box center [386, 92] width 31 height 17
click at [423, 237] on button "None (Default)" at bounding box center [459, 232] width 186 height 19
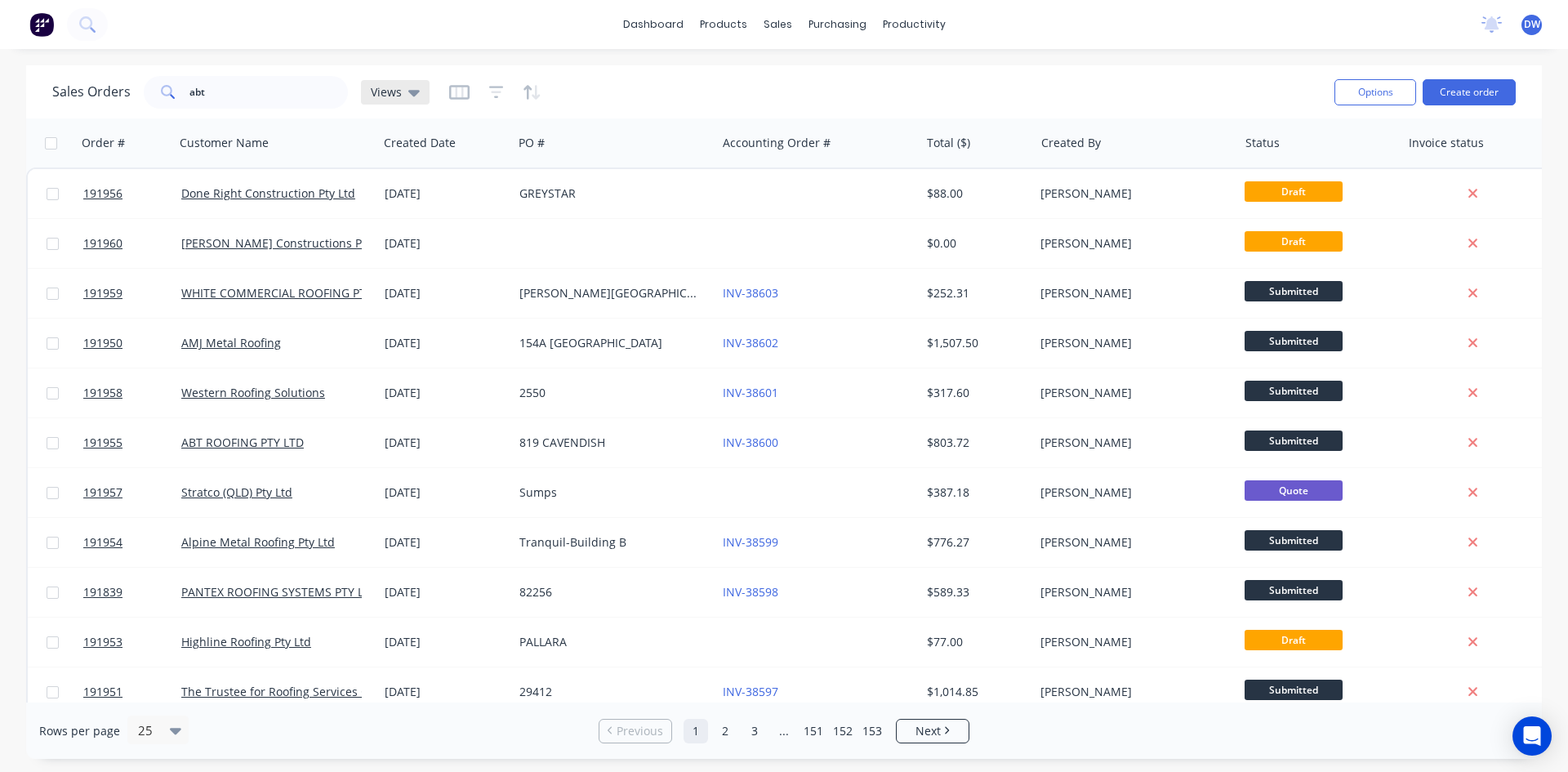
click at [386, 93] on span "Views" at bounding box center [386, 92] width 31 height 17
click at [415, 257] on button "New Hires" at bounding box center [459, 264] width 186 height 19
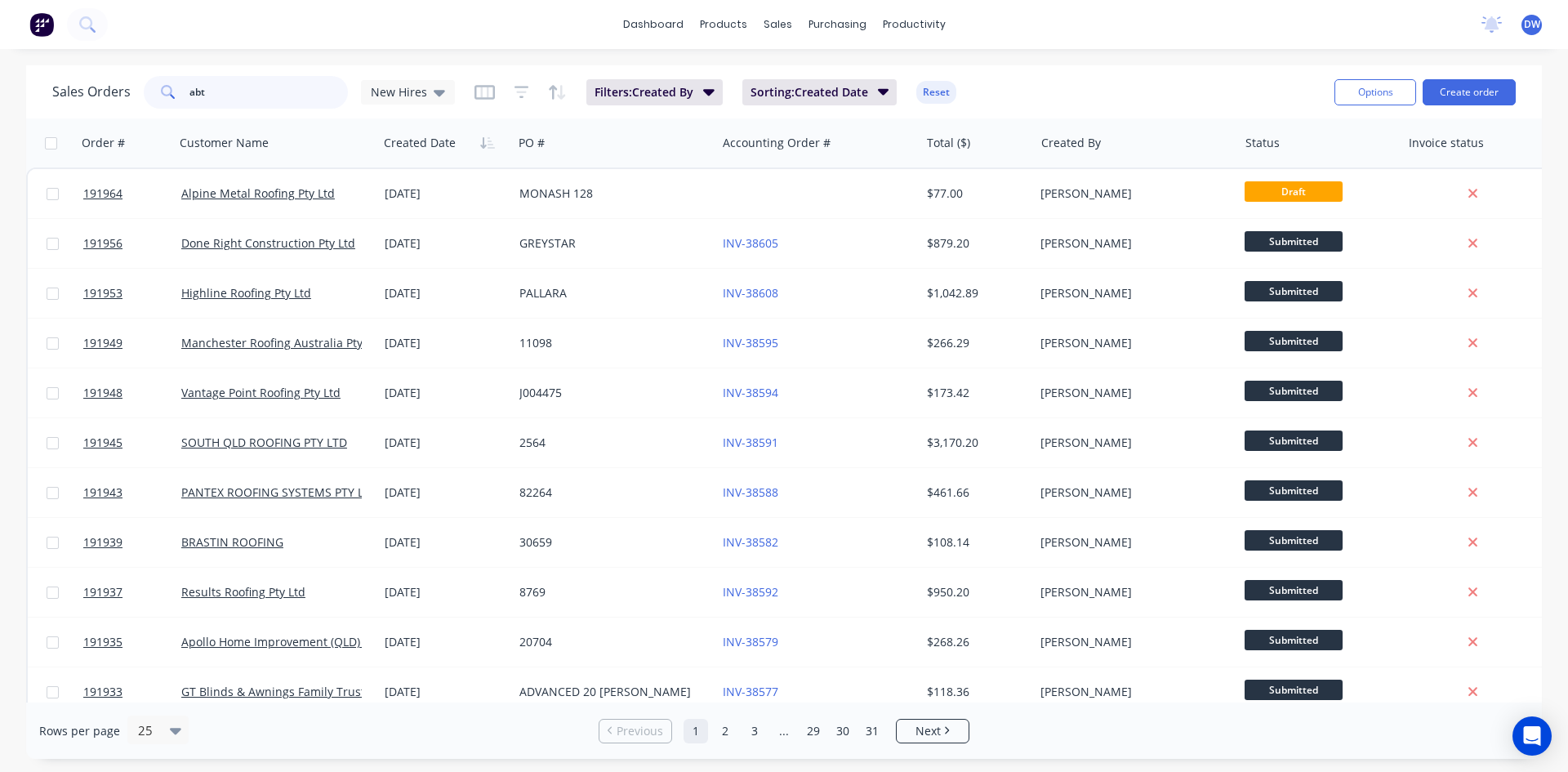
drag, startPoint x: 292, startPoint y: 102, endPoint x: 92, endPoint y: 69, distance: 202.7
click at [92, 69] on div "Sales Orders abt New Hires Filters: Created By Sorting: Created Date Reset Opti…" at bounding box center [783, 92] width 1516 height 53
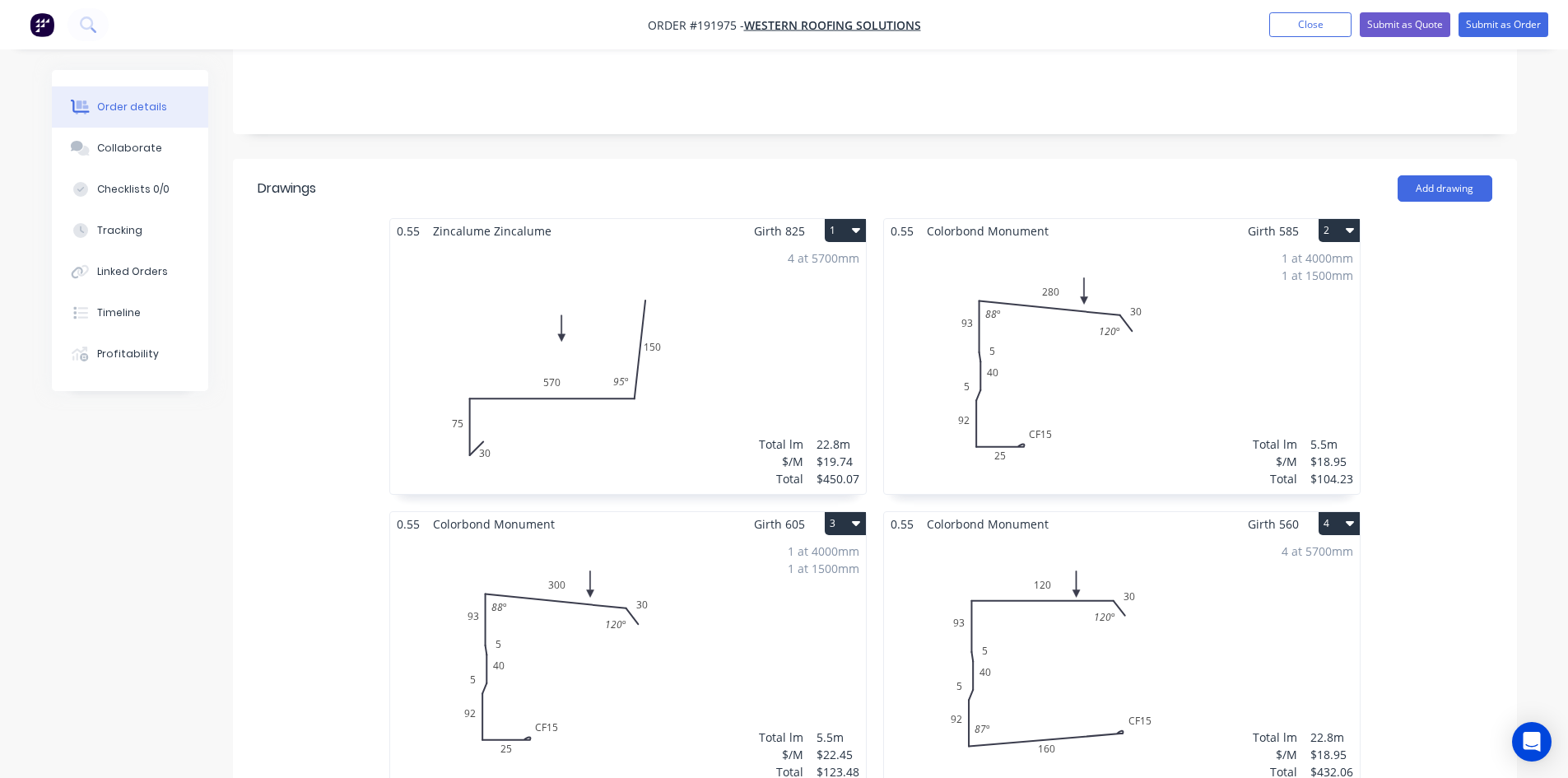
scroll to position [412, 0]
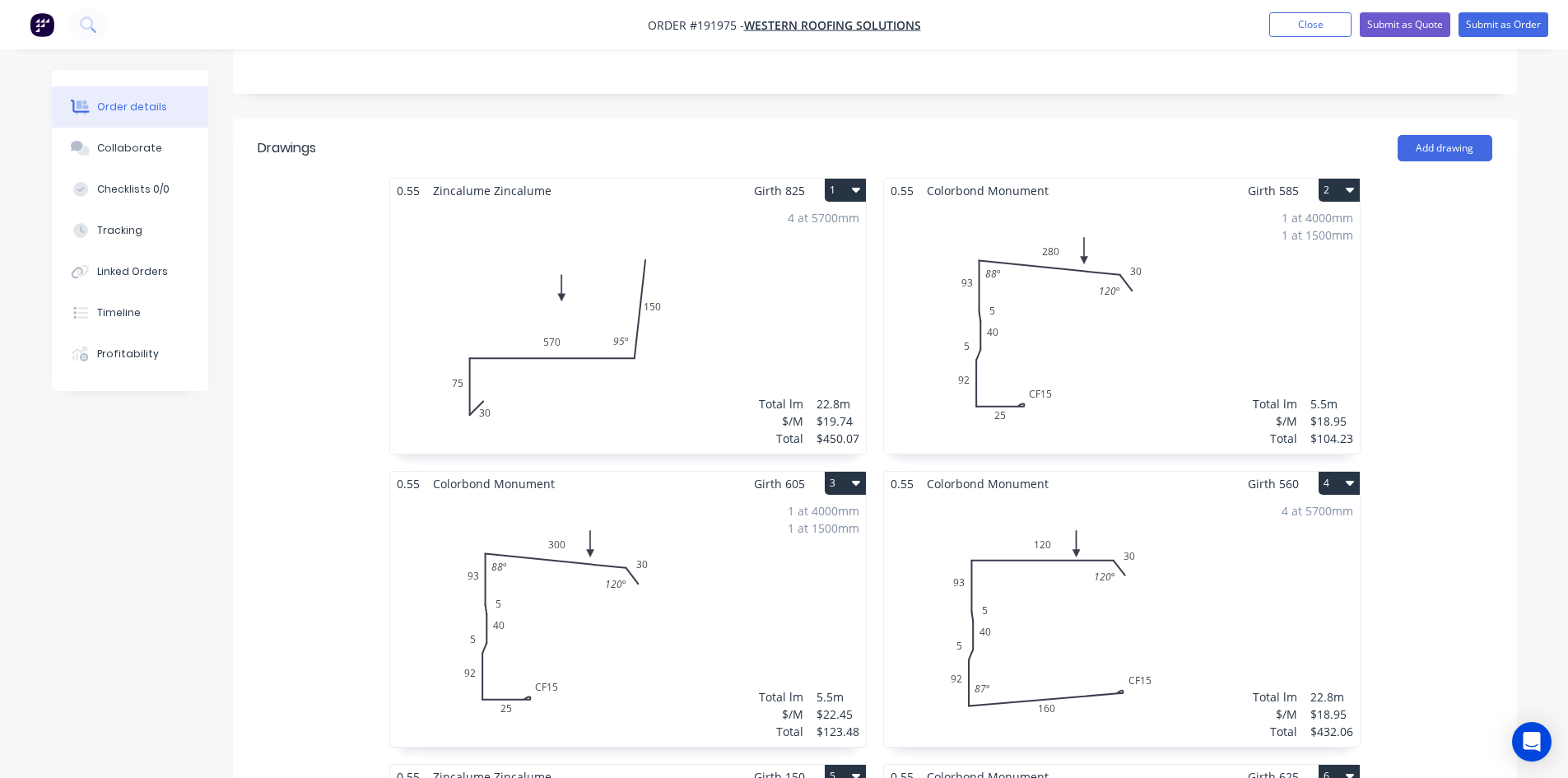
click at [853, 183] on icon "button" at bounding box center [855, 189] width 8 height 13
click at [807, 284] on div "Delete" at bounding box center [787, 296] width 127 height 24
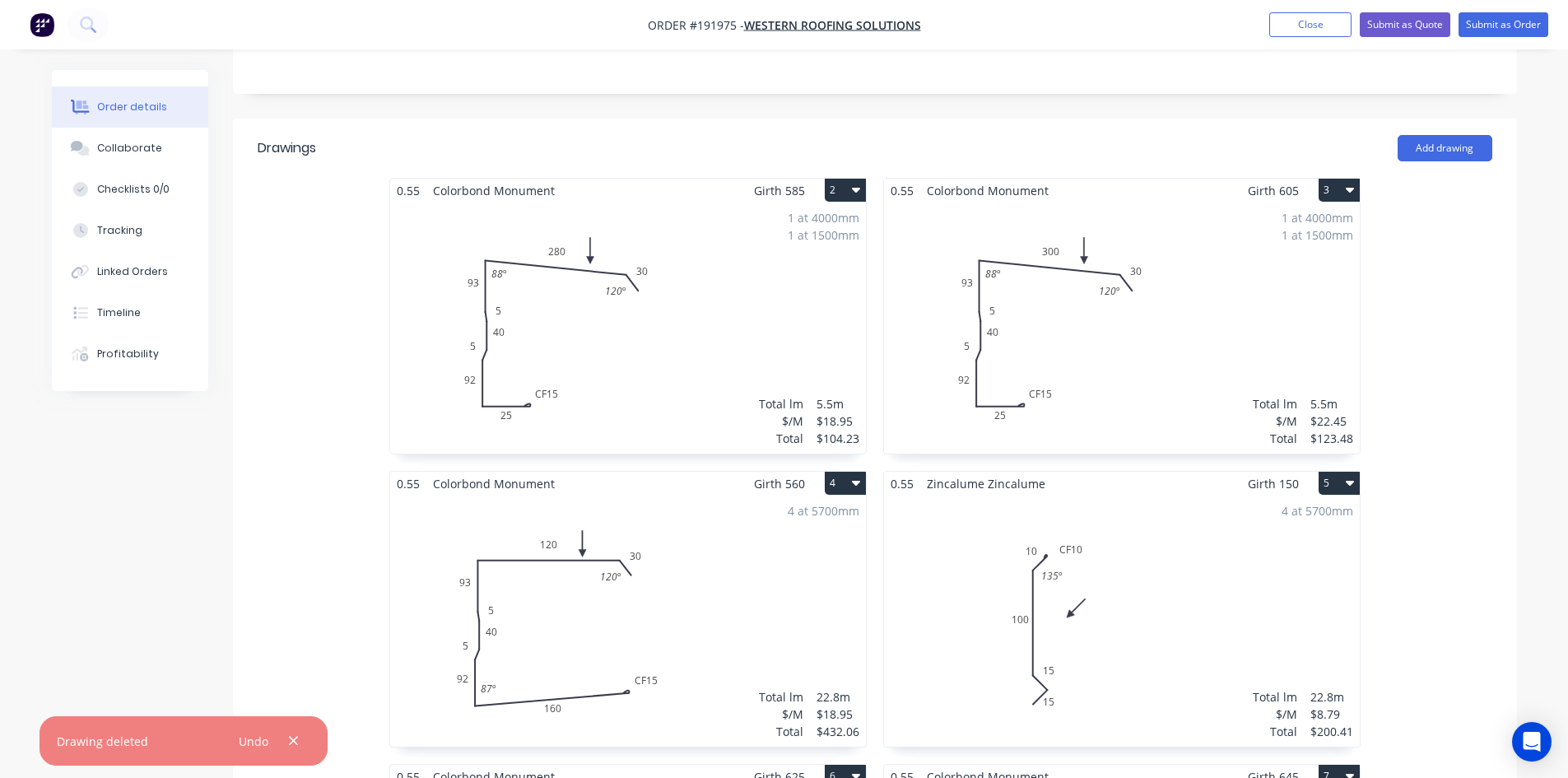
click at [864, 179] on button "2" at bounding box center [845, 190] width 41 height 23
click at [832, 284] on div "Delete" at bounding box center [787, 296] width 127 height 24
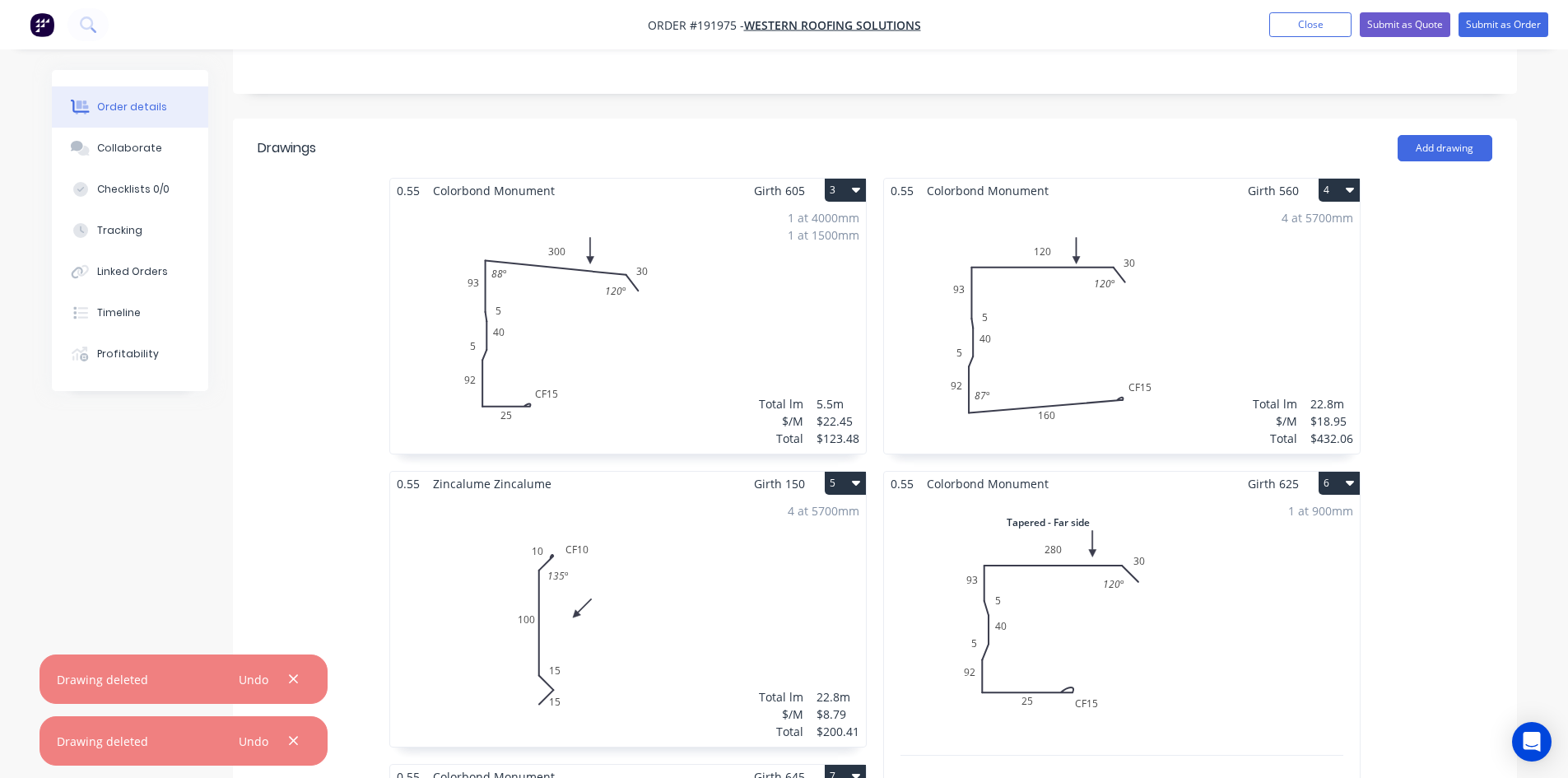
click at [862, 179] on button "3" at bounding box center [845, 190] width 41 height 23
click at [841, 284] on div "Delete" at bounding box center [787, 296] width 127 height 24
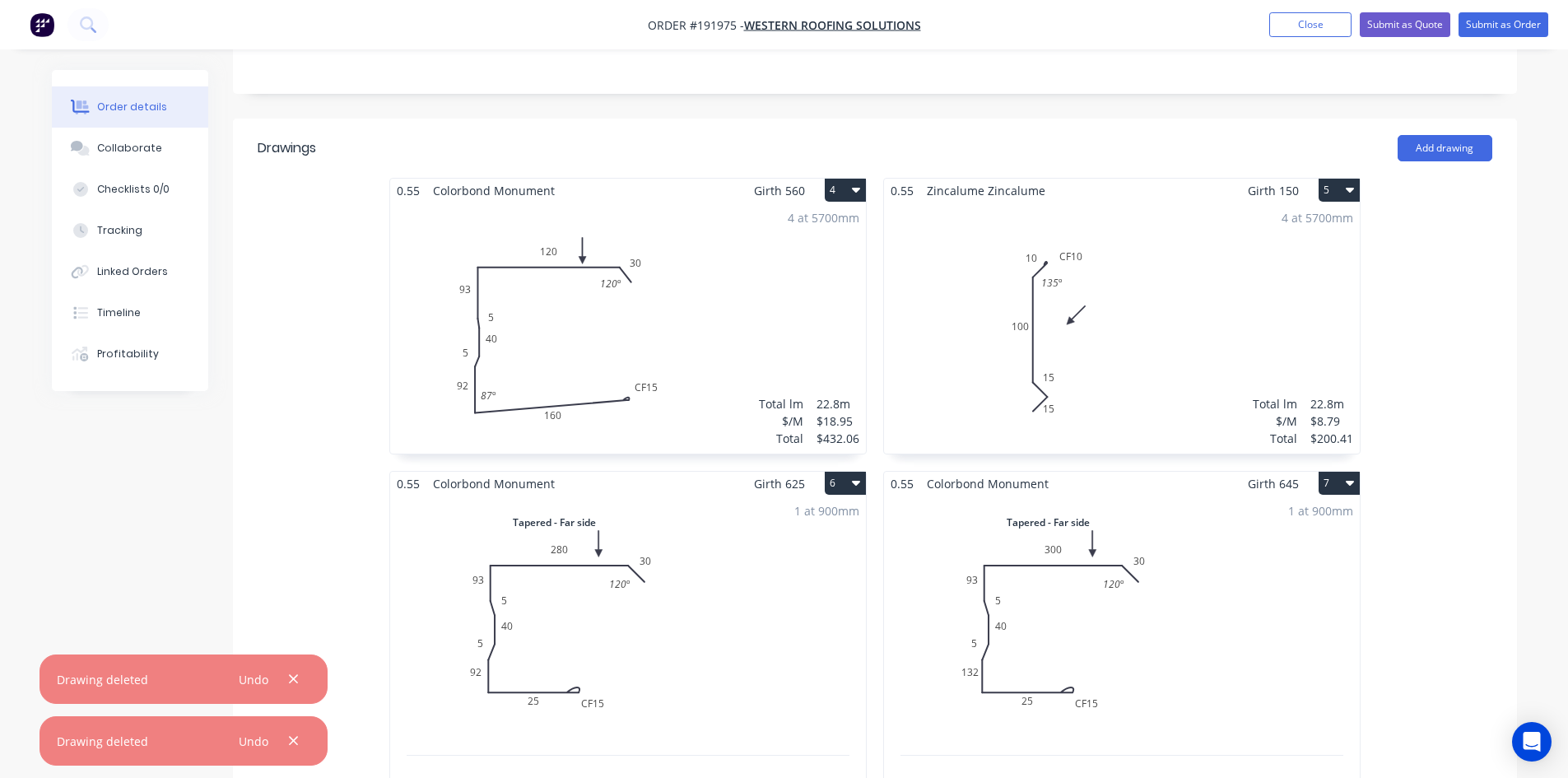
click at [1354, 183] on icon "button" at bounding box center [1349, 189] width 8 height 13
click at [1310, 284] on div "Delete" at bounding box center [1282, 296] width 127 height 24
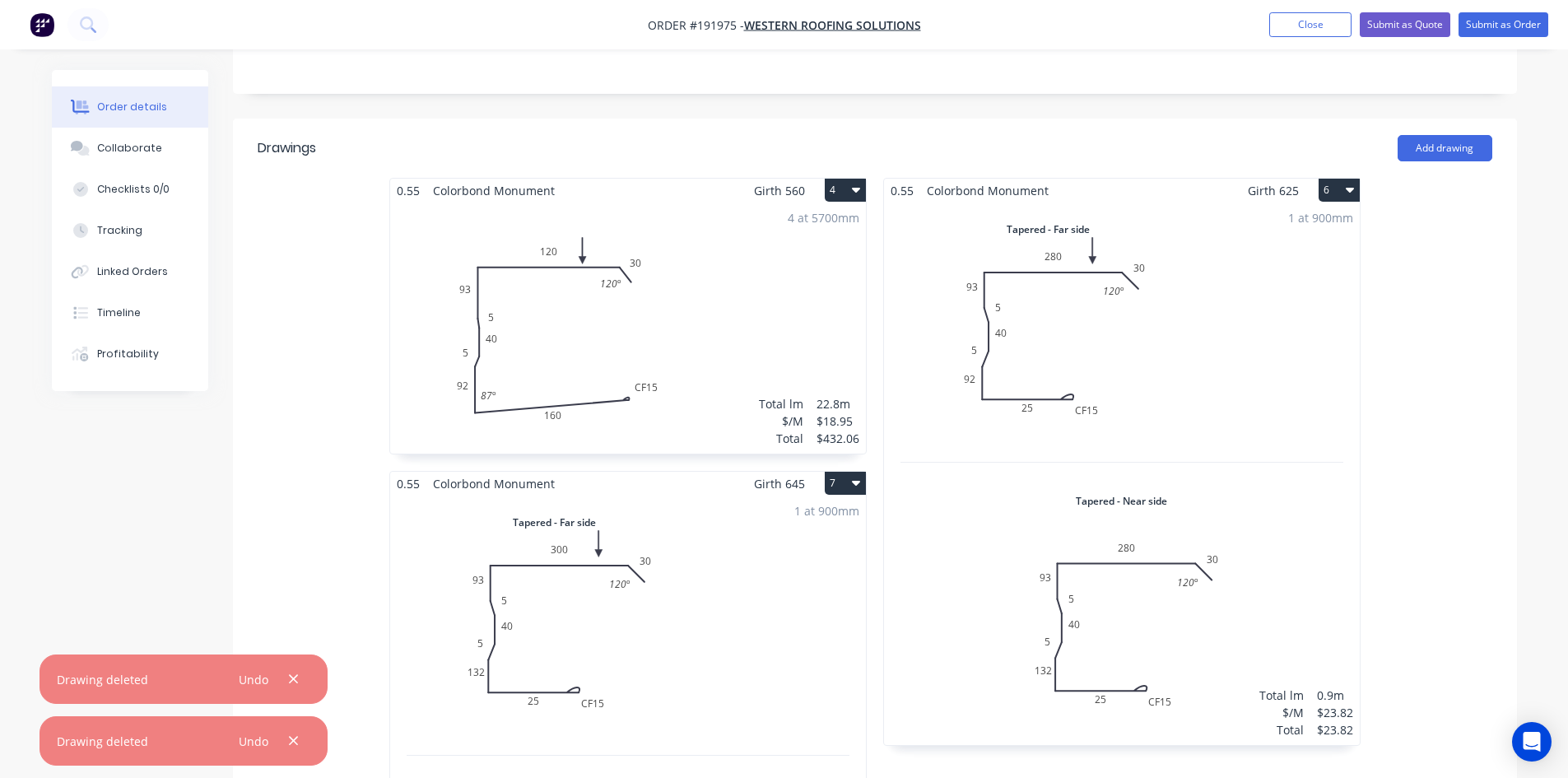
click at [1349, 187] on icon "button" at bounding box center [1349, 190] width 8 height 5
click at [1305, 284] on div "Delete" at bounding box center [1282, 296] width 127 height 24
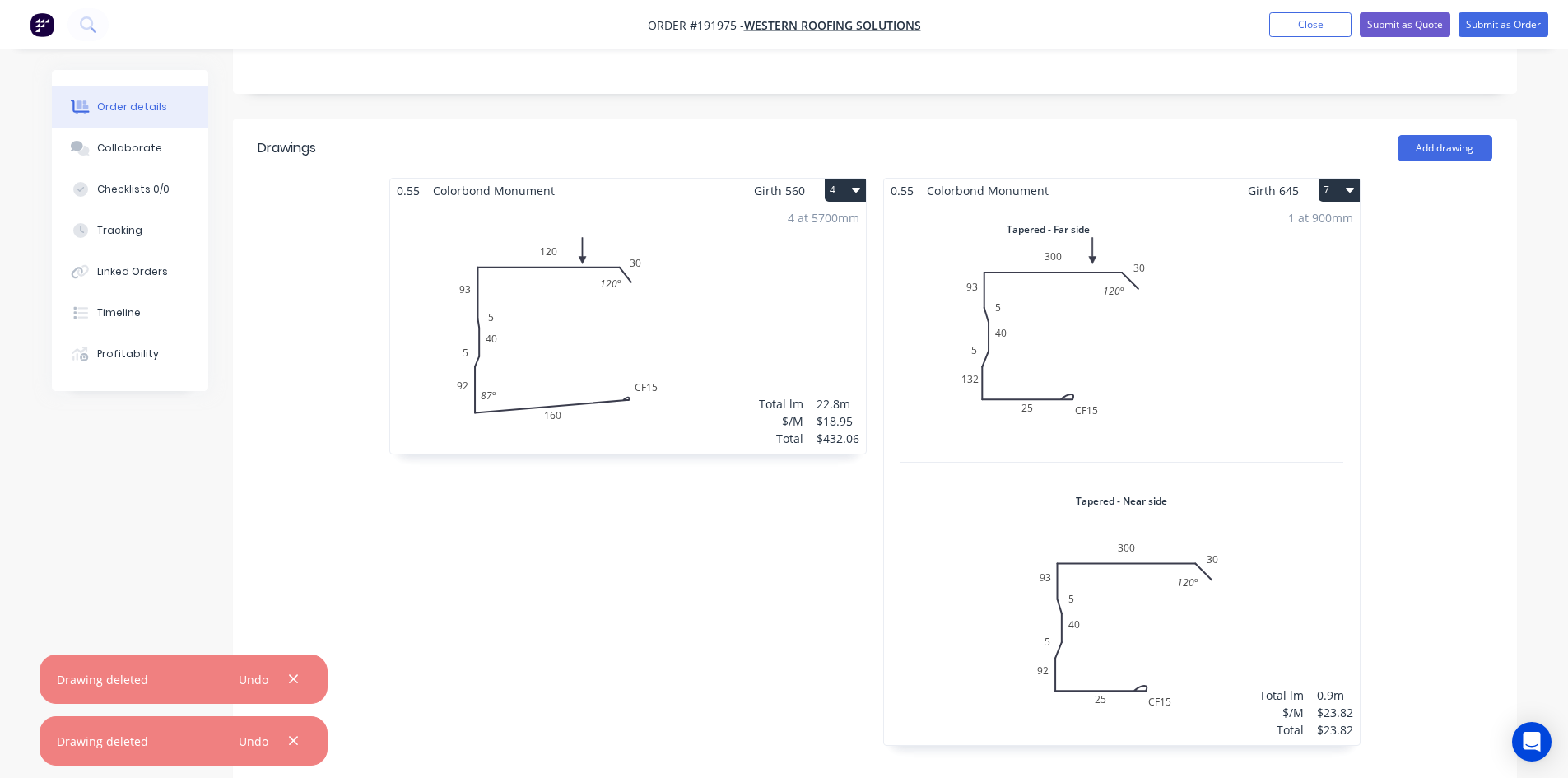
click at [1351, 183] on icon "button" at bounding box center [1349, 189] width 8 height 13
click at [1320, 284] on div "Delete" at bounding box center [1282, 296] width 127 height 24
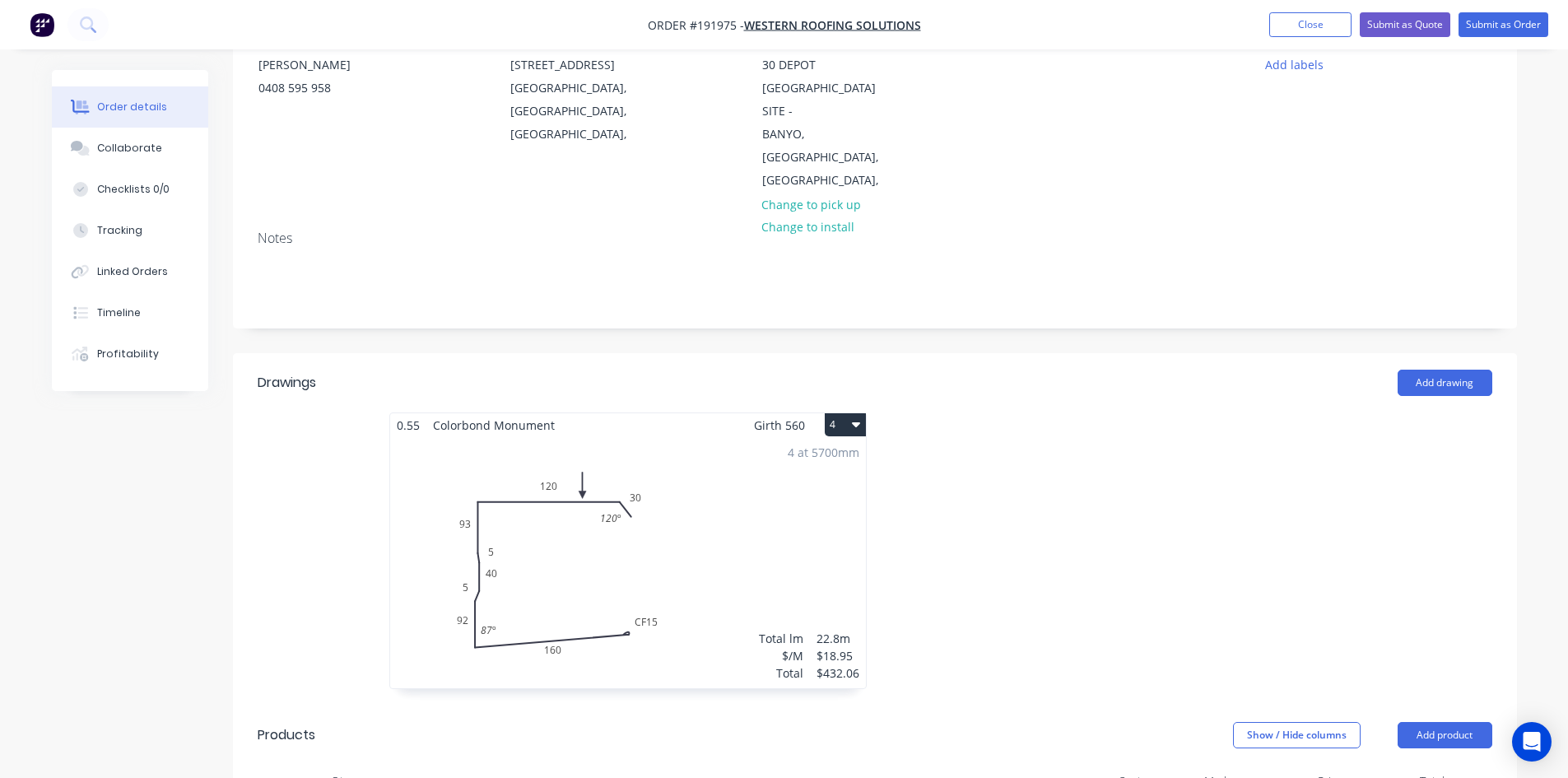
scroll to position [0, 0]
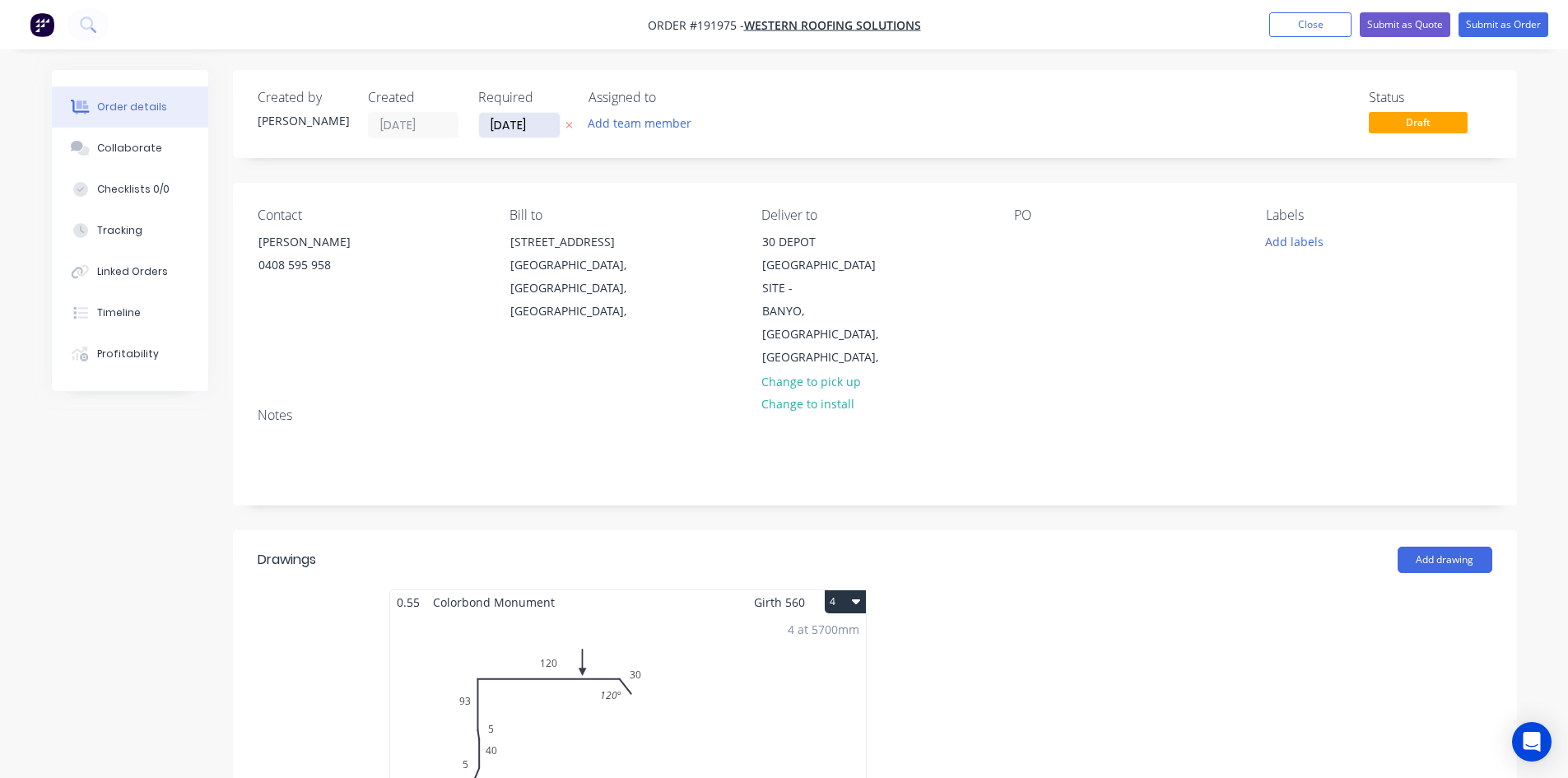
click at [548, 127] on input "[DATE]" at bounding box center [519, 125] width 81 height 24
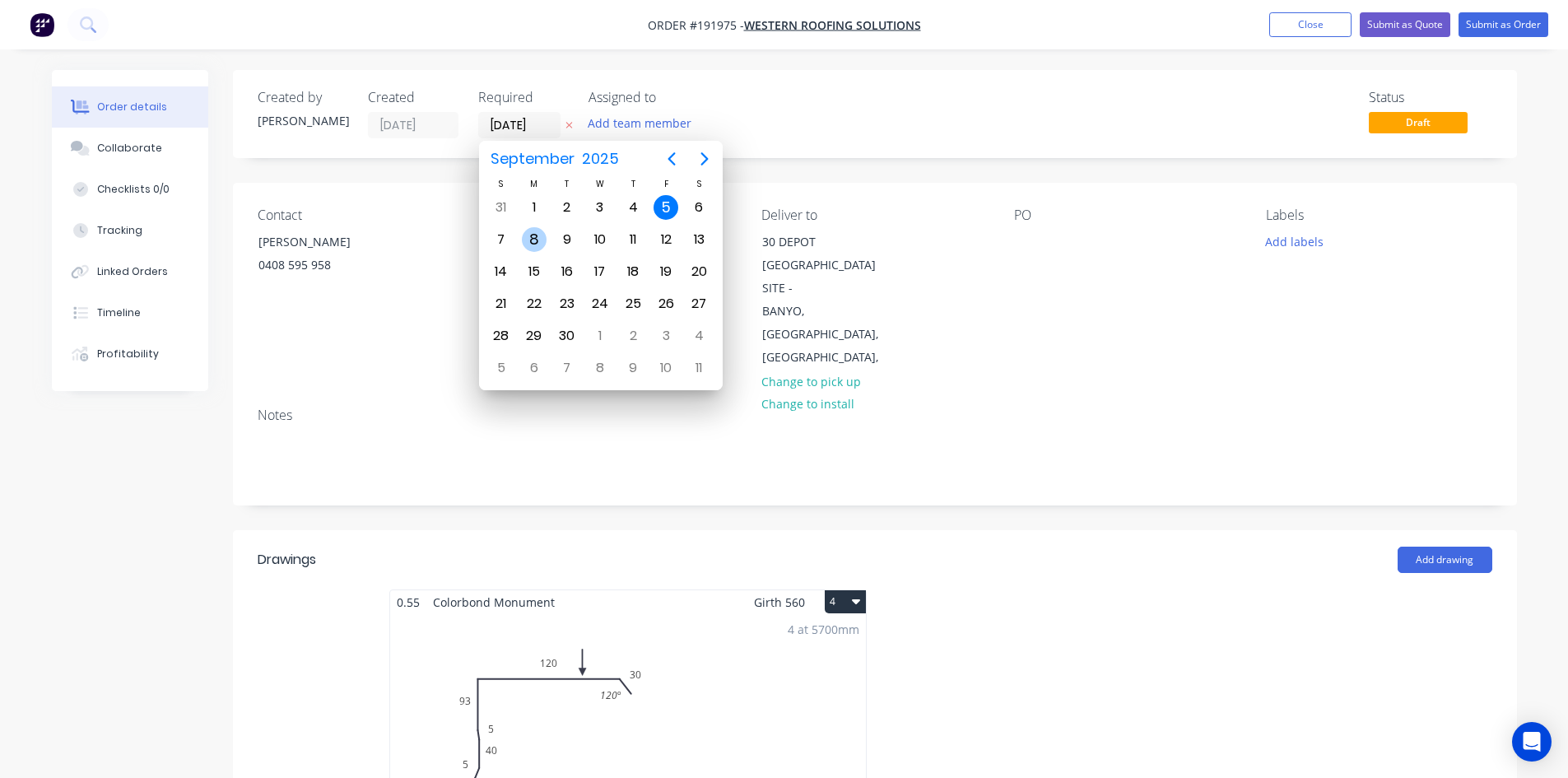
click at [538, 248] on div "8" at bounding box center [534, 239] width 24 height 24
type input "[DATE]"
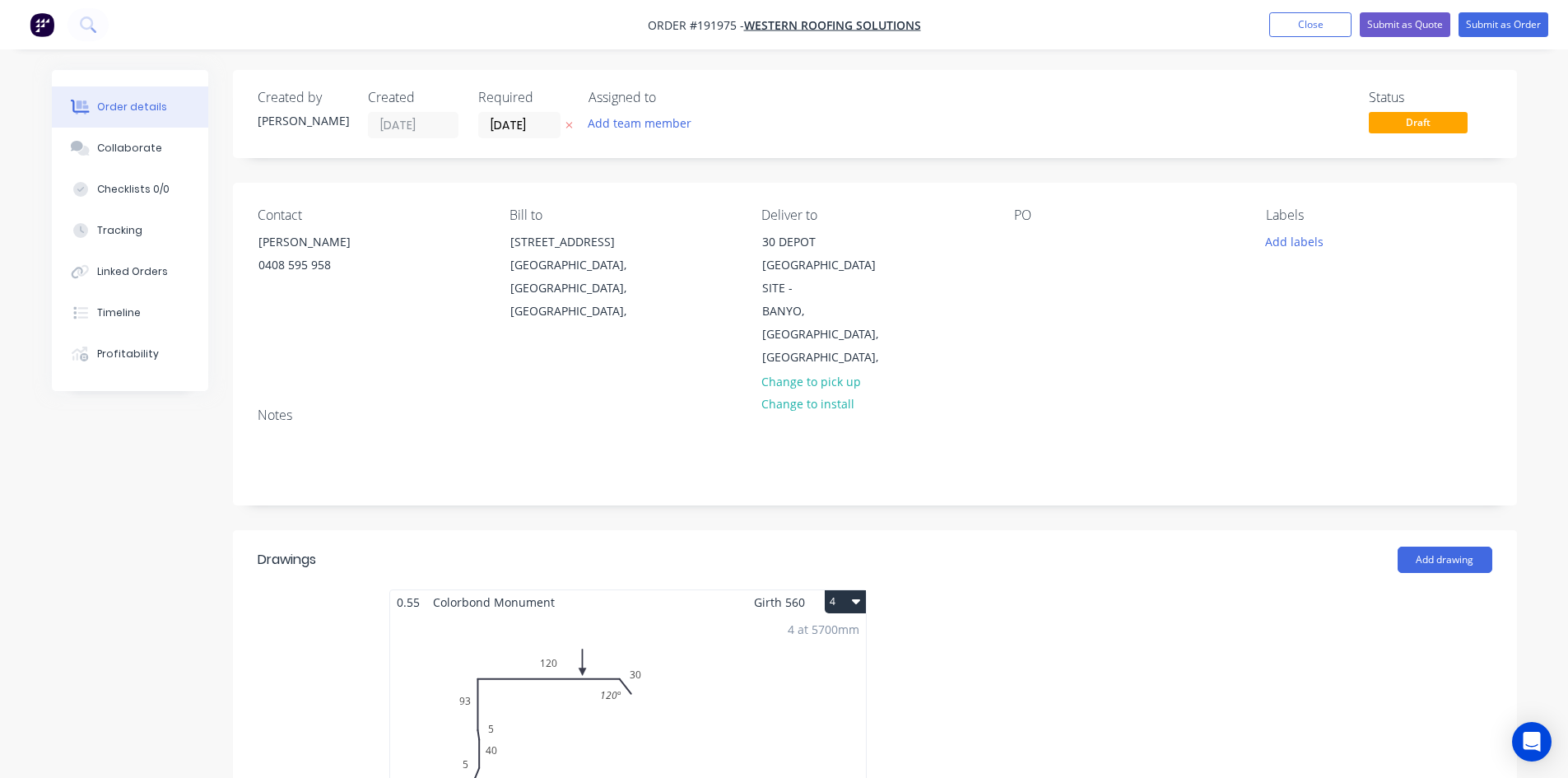
click at [1028, 223] on div "PO" at bounding box center [1127, 215] width 225 height 16
click at [1029, 240] on div at bounding box center [1027, 242] width 26 height 24
click at [1139, 271] on div "PO 2510" at bounding box center [1127, 288] width 225 height 162
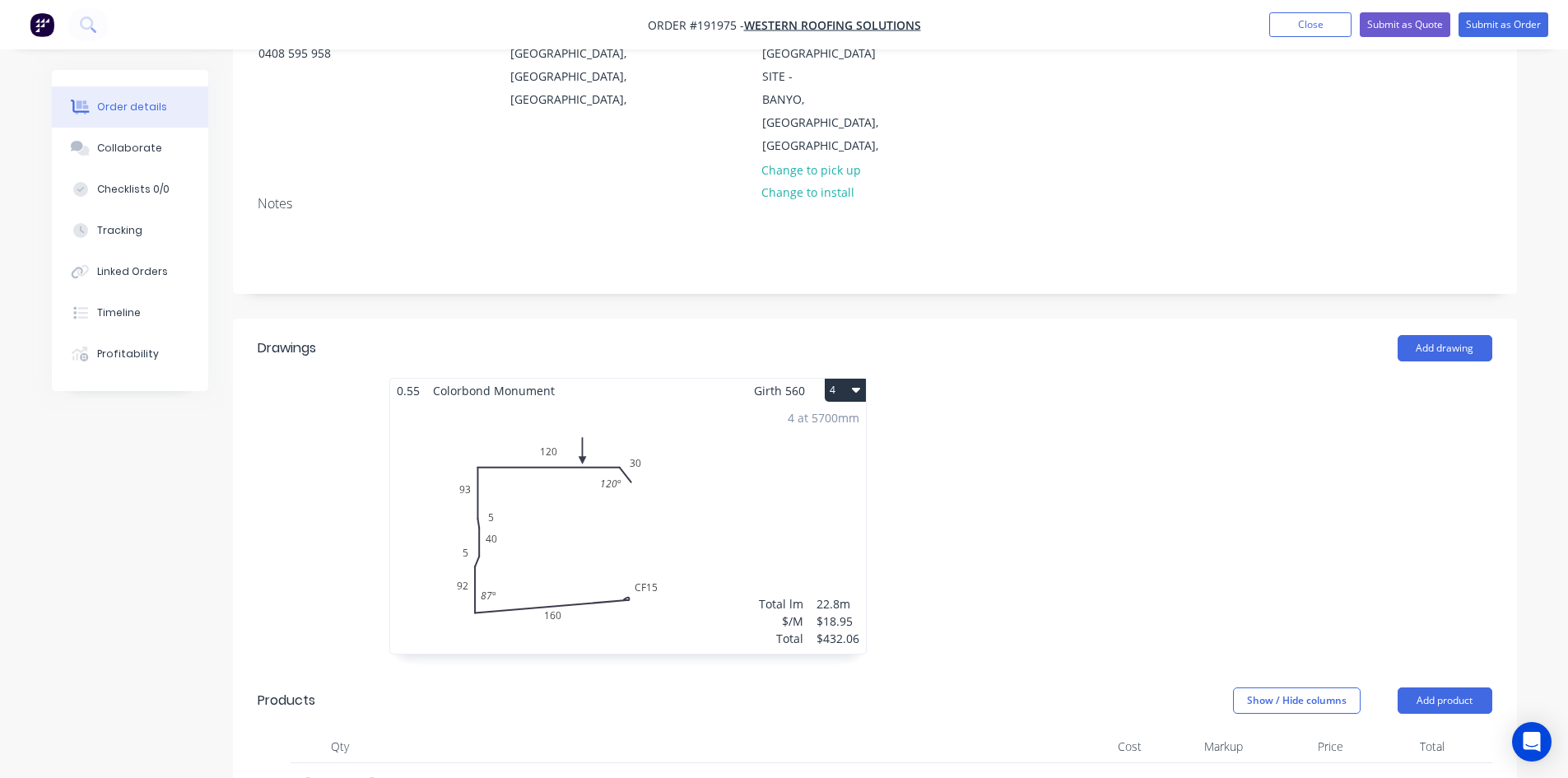
scroll to position [274, 0]
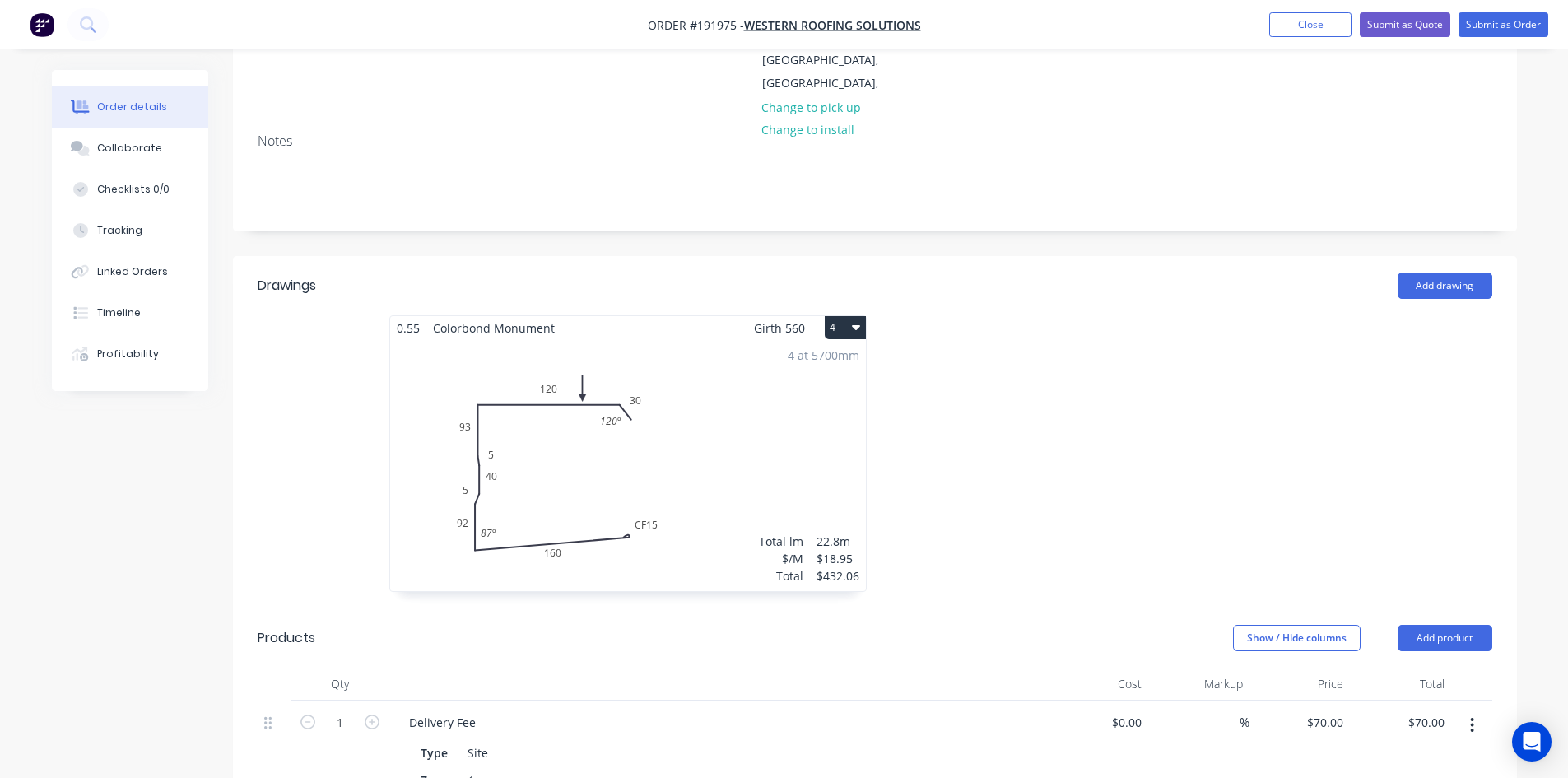
click at [754, 428] on div "4 at 5700mm Total lm $/M Total 22.8m $18.95 $432.06" at bounding box center [628, 465] width 476 height 251
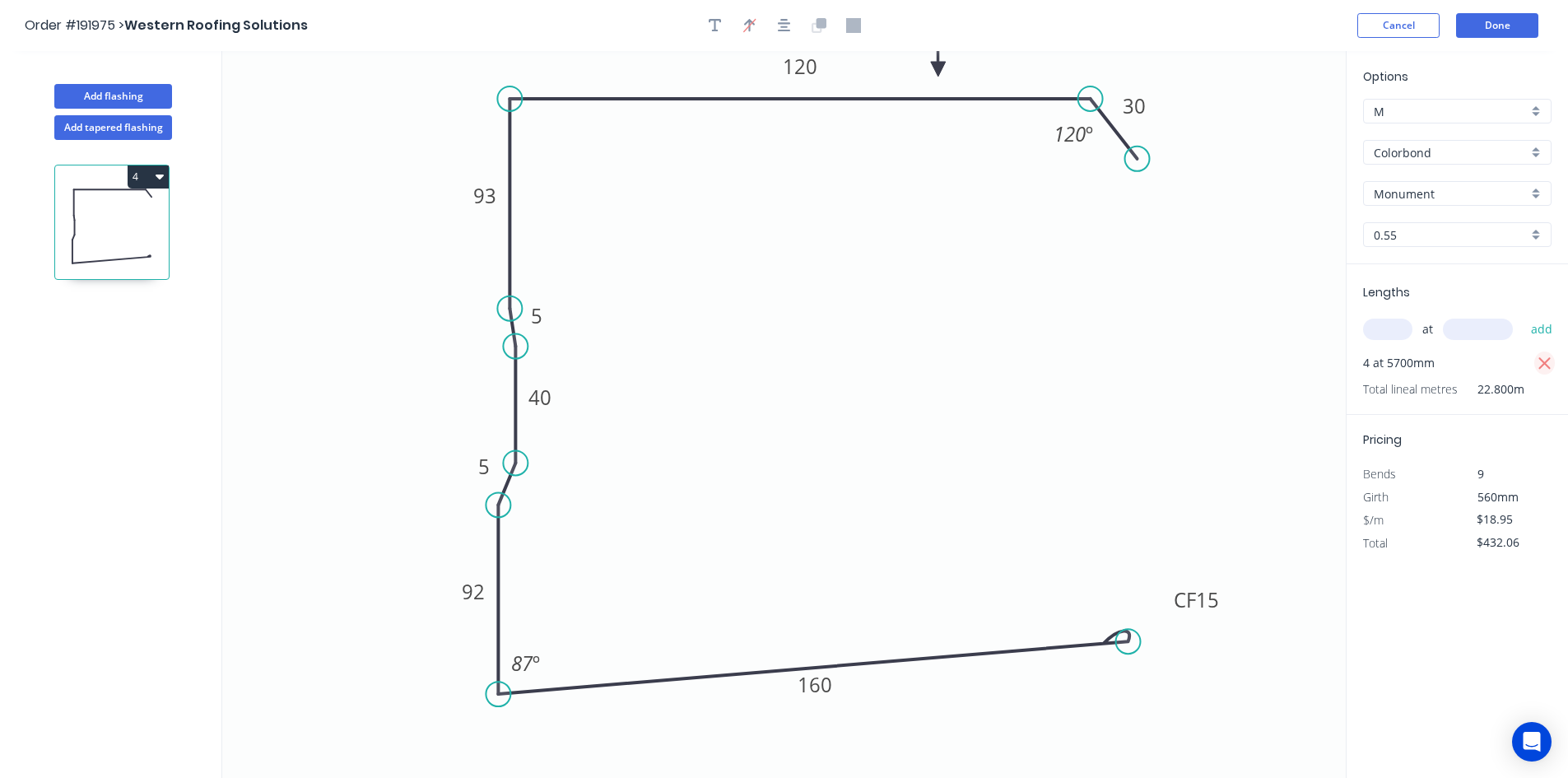
click at [1540, 363] on icon "button" at bounding box center [1545, 363] width 15 height 20
type input "$0.00"
click at [1404, 326] on input "text" at bounding box center [1388, 329] width 49 height 22
type input "1"
type input "5700"
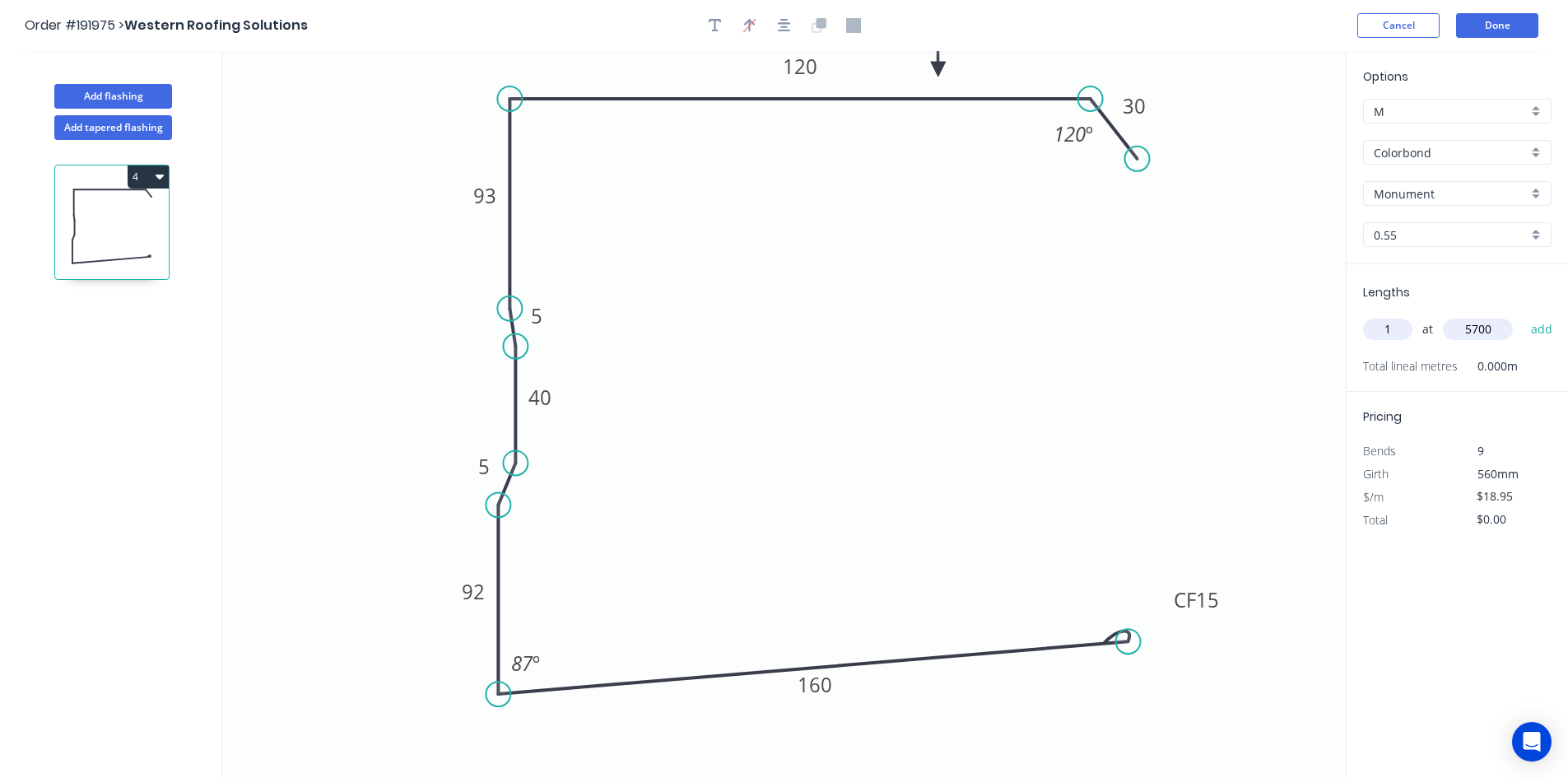
click at [1523, 315] on button "add" at bounding box center [1542, 329] width 39 height 28
type input "$108.02"
click at [1510, 18] on button "Done" at bounding box center [1497, 25] width 82 height 24
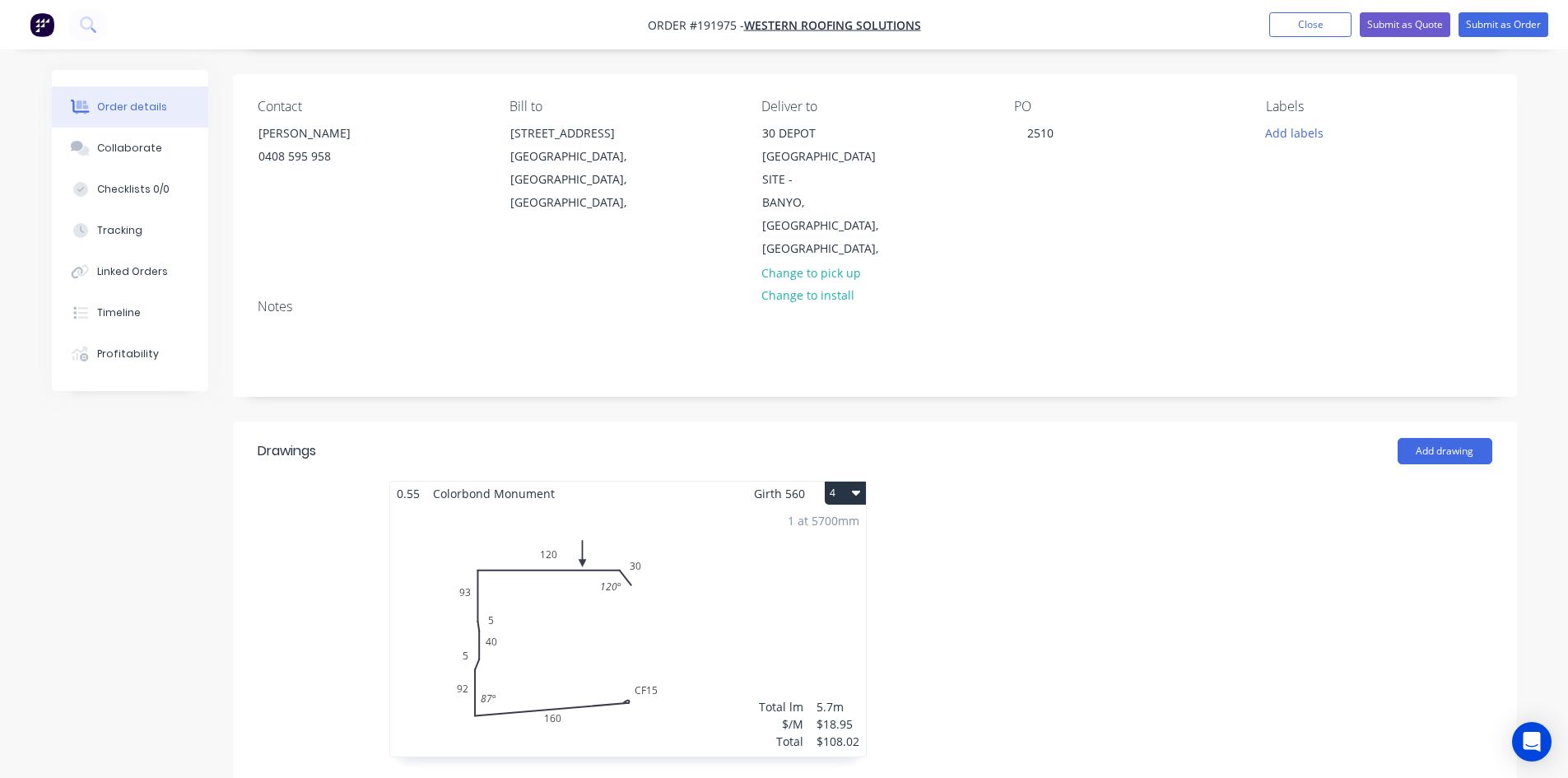
scroll to position [274, 0]
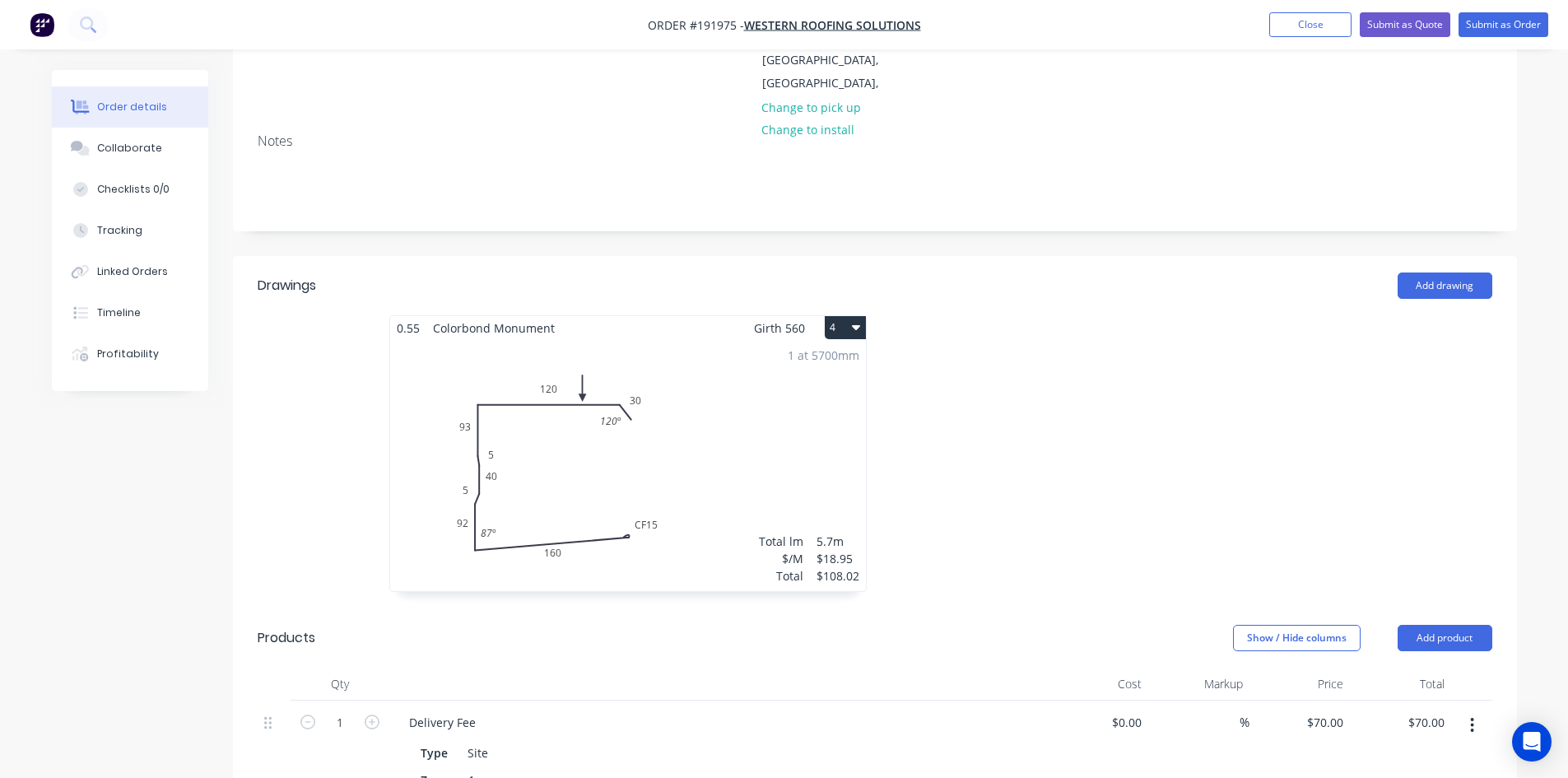
click at [851, 316] on button "4" at bounding box center [845, 327] width 41 height 23
click at [836, 356] on div "Use larger box size" at bounding box center [787, 368] width 127 height 24
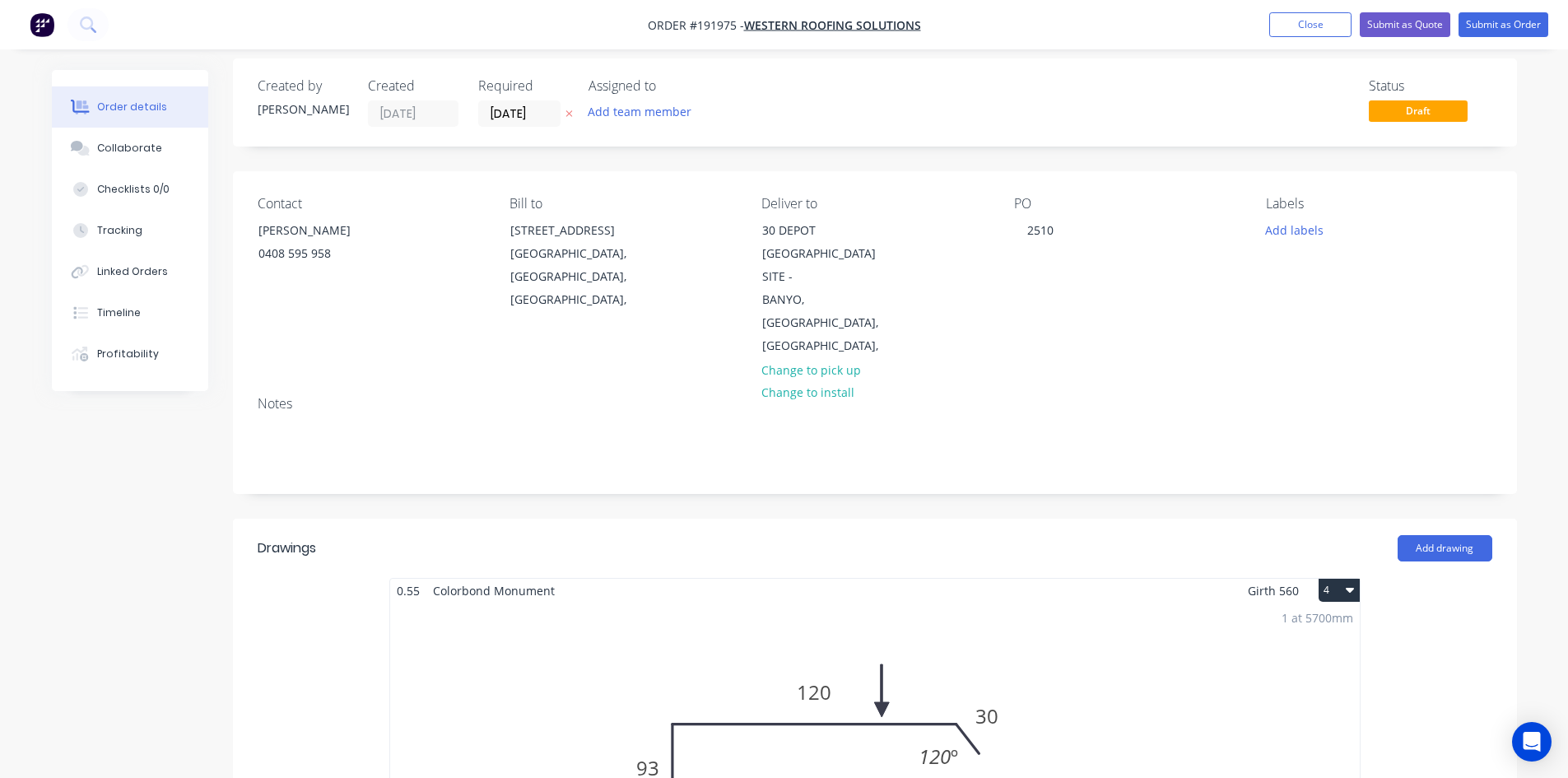
scroll to position [0, 0]
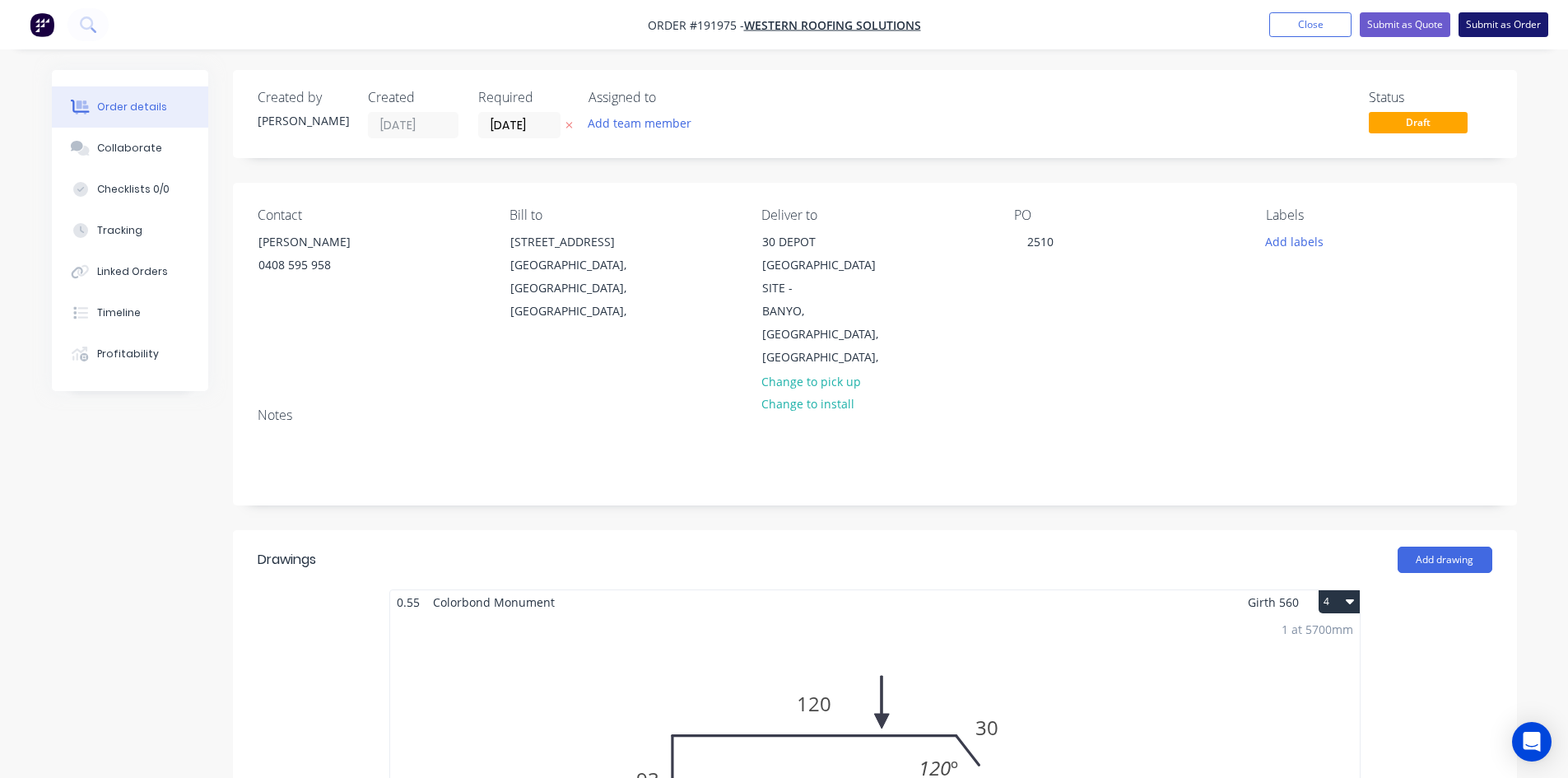
click at [1528, 29] on button "Submit as Order" at bounding box center [1503, 24] width 89 height 24
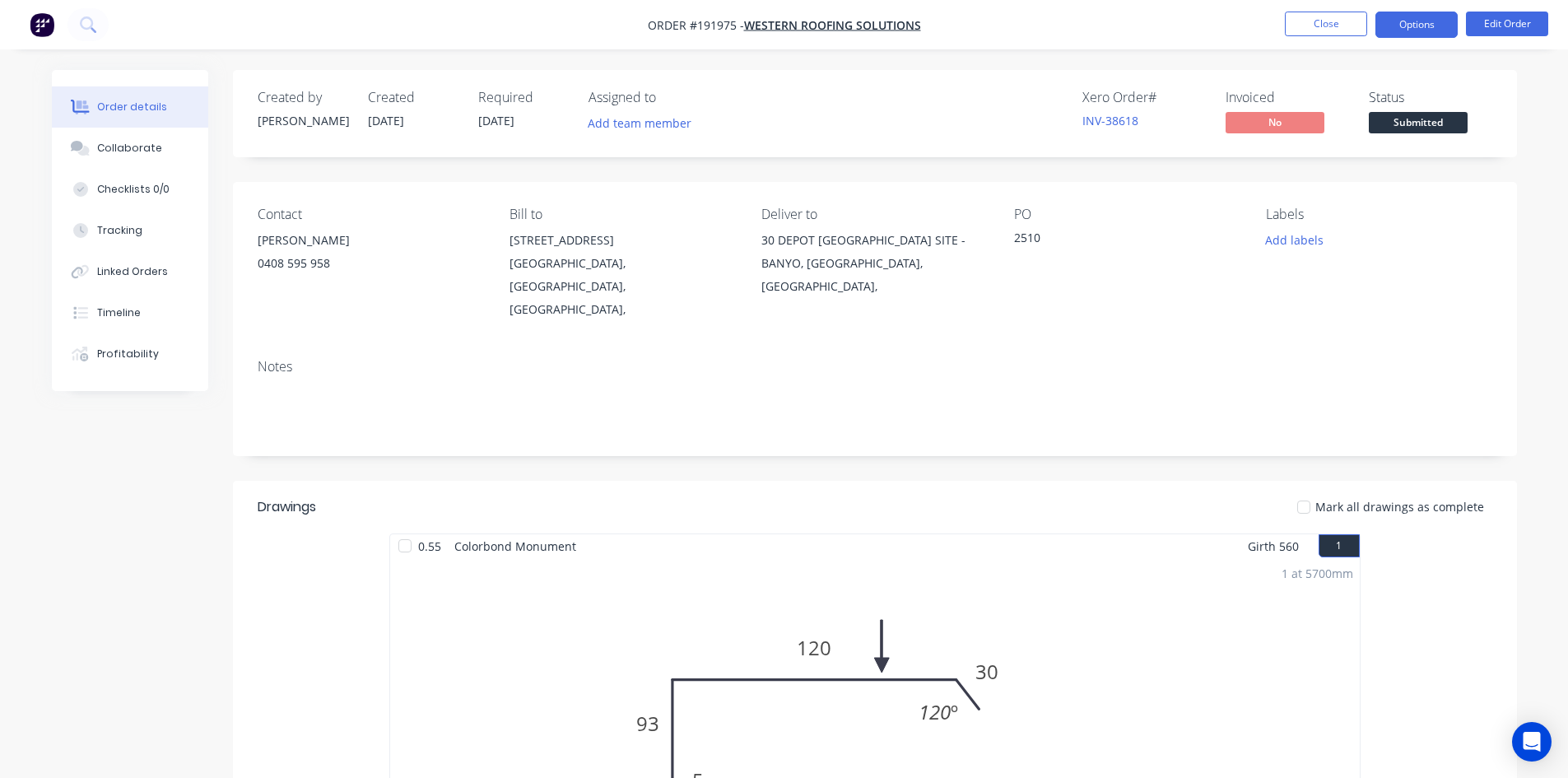
click at [1430, 25] on button "Options" at bounding box center [1416, 24] width 82 height 26
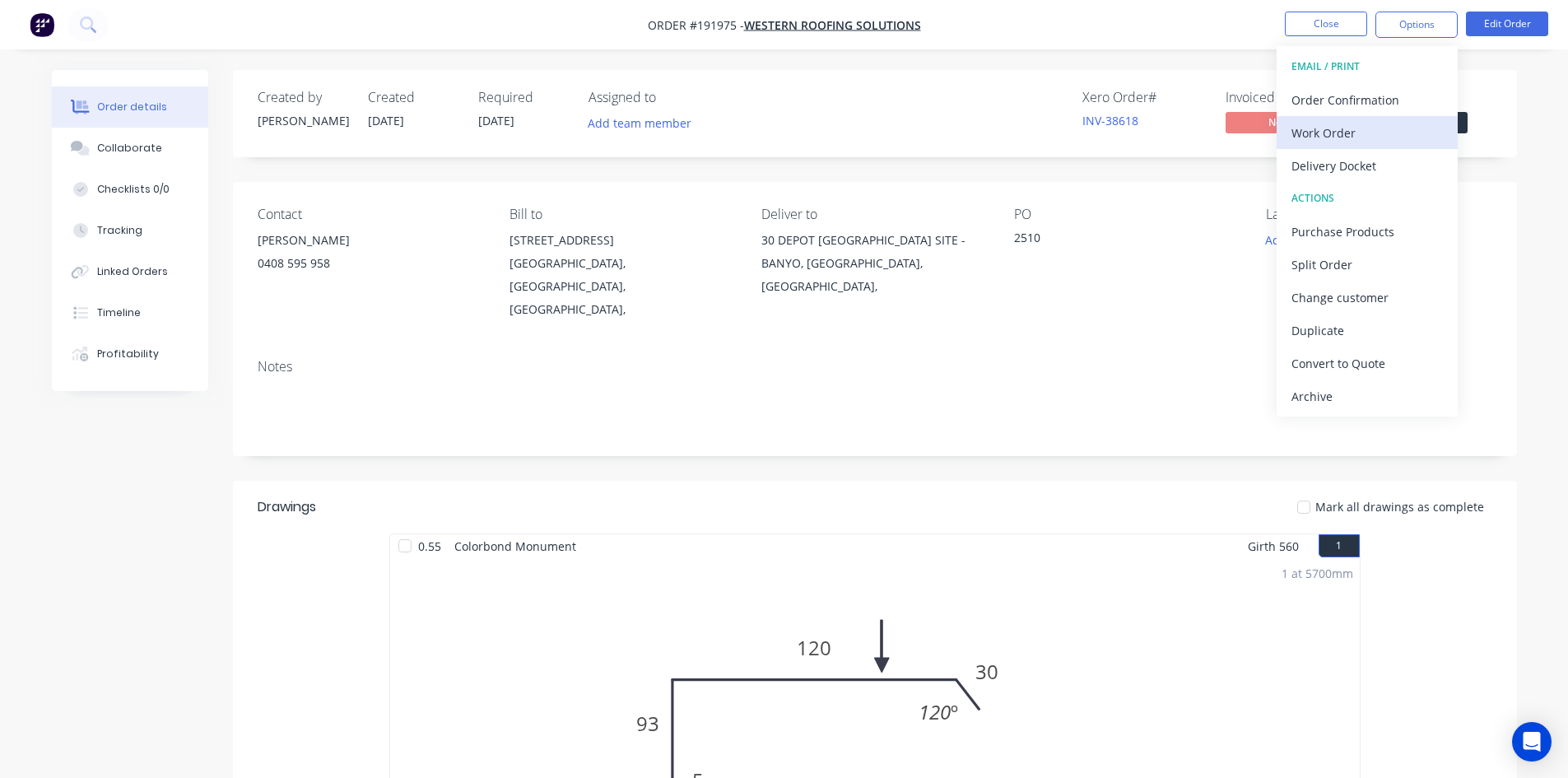
click at [1378, 122] on div "Work Order" at bounding box center [1367, 134] width 152 height 24
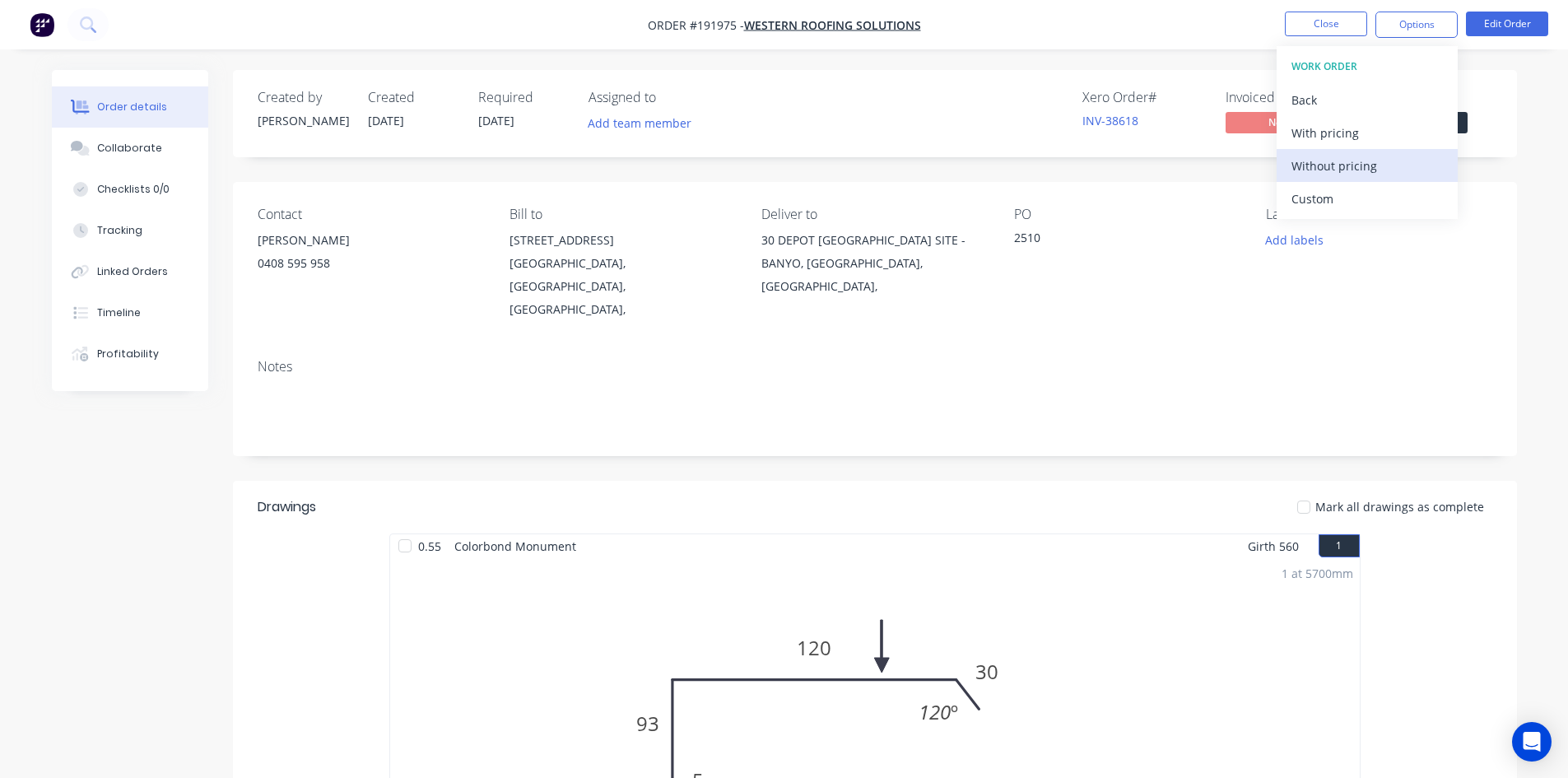
click at [1349, 167] on div "Without pricing" at bounding box center [1367, 166] width 152 height 24
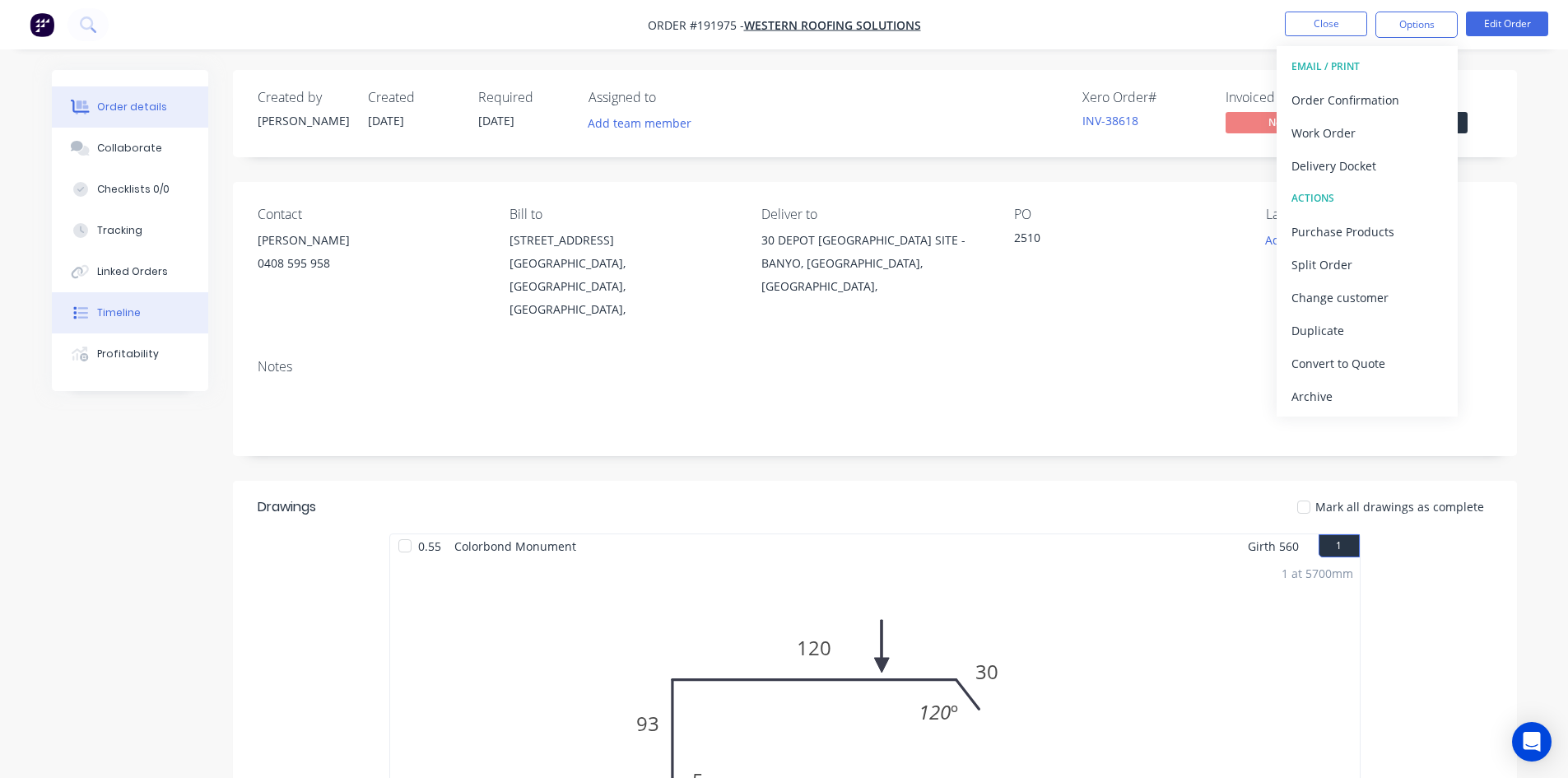
click at [140, 314] on button "Timeline" at bounding box center [130, 312] width 156 height 41
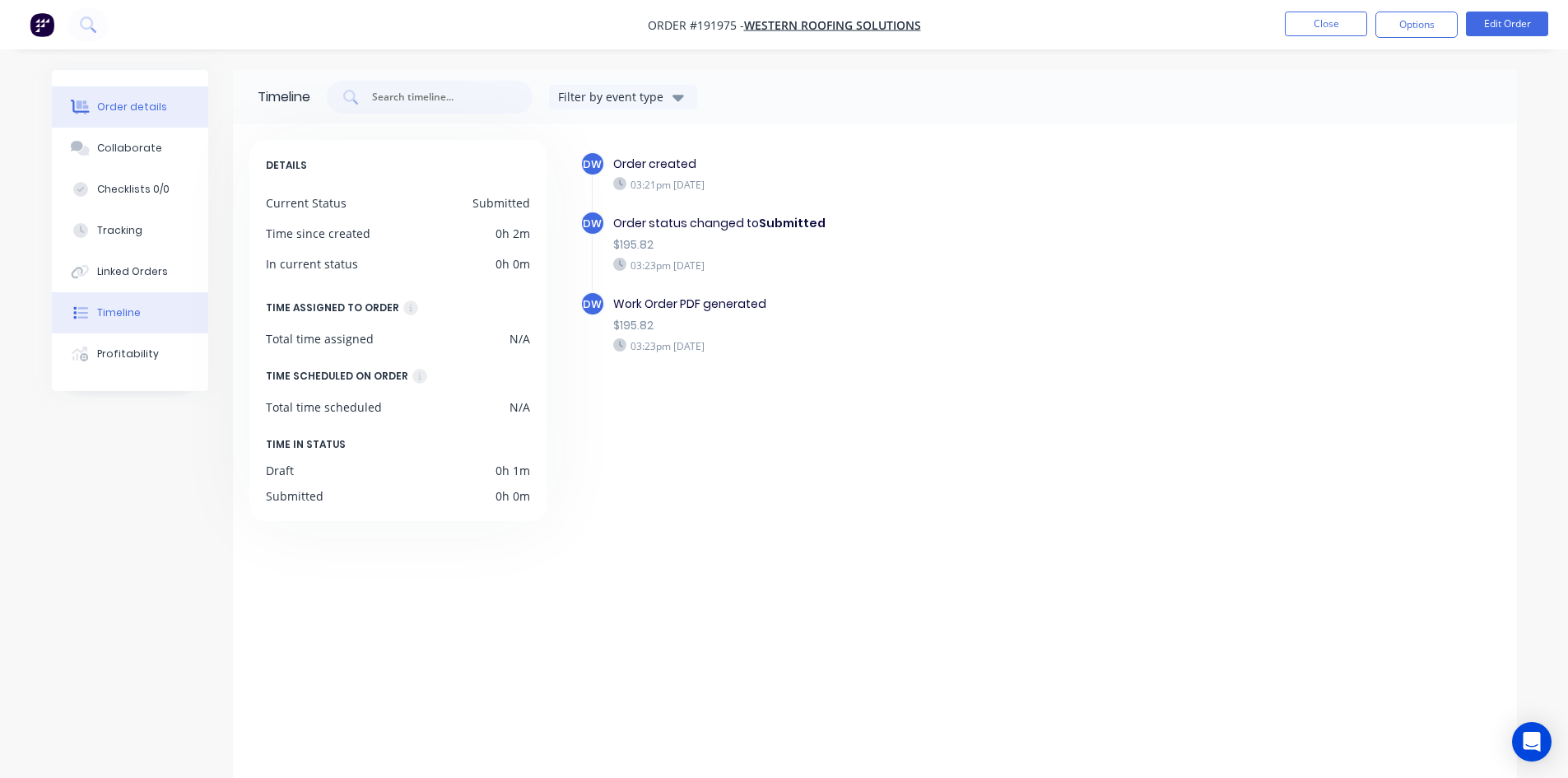
click at [131, 117] on button "Order details" at bounding box center [130, 107] width 156 height 41
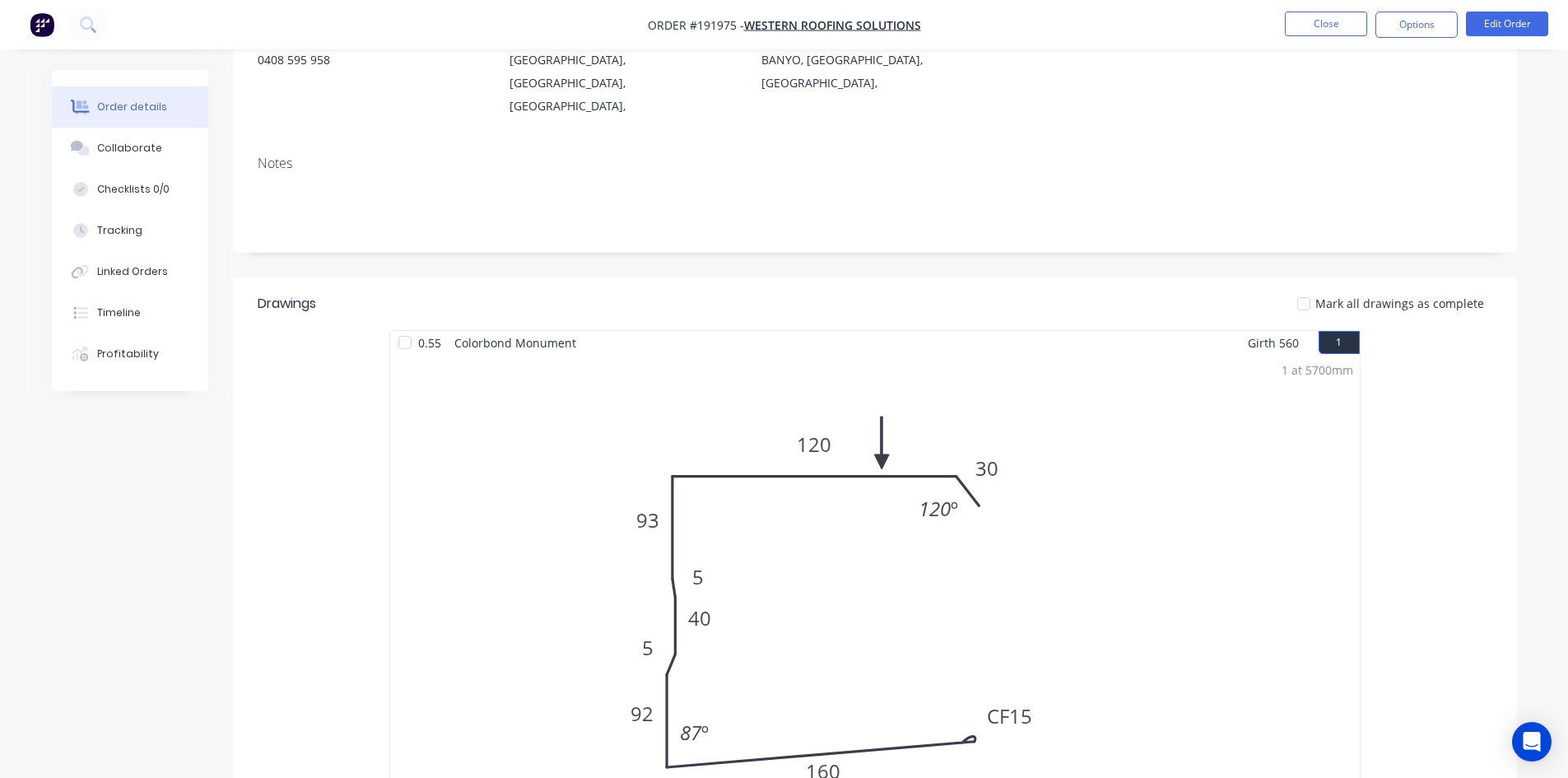
scroll to position [274, 0]
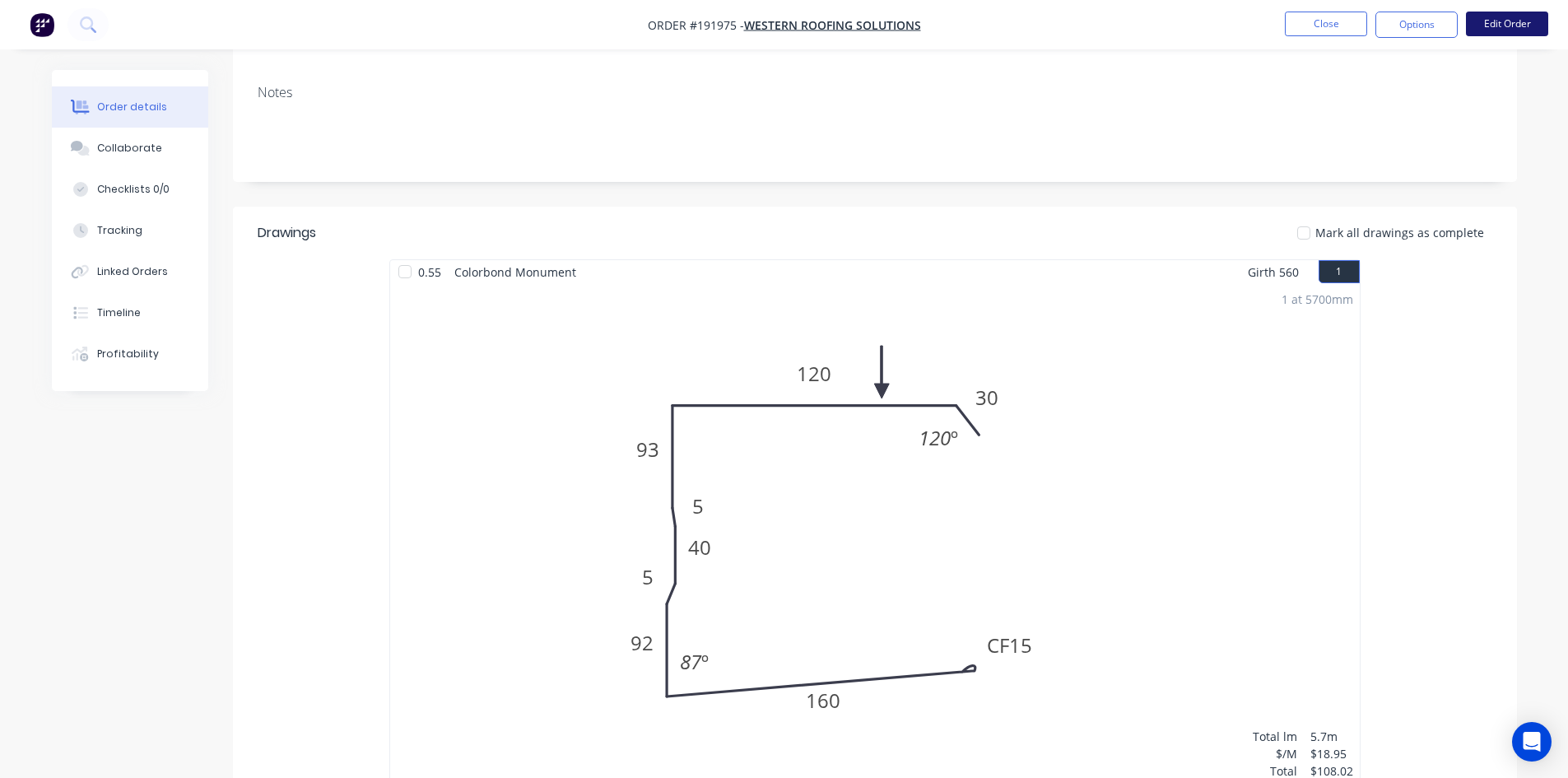
click at [1486, 28] on button "Edit Order" at bounding box center [1506, 23] width 82 height 24
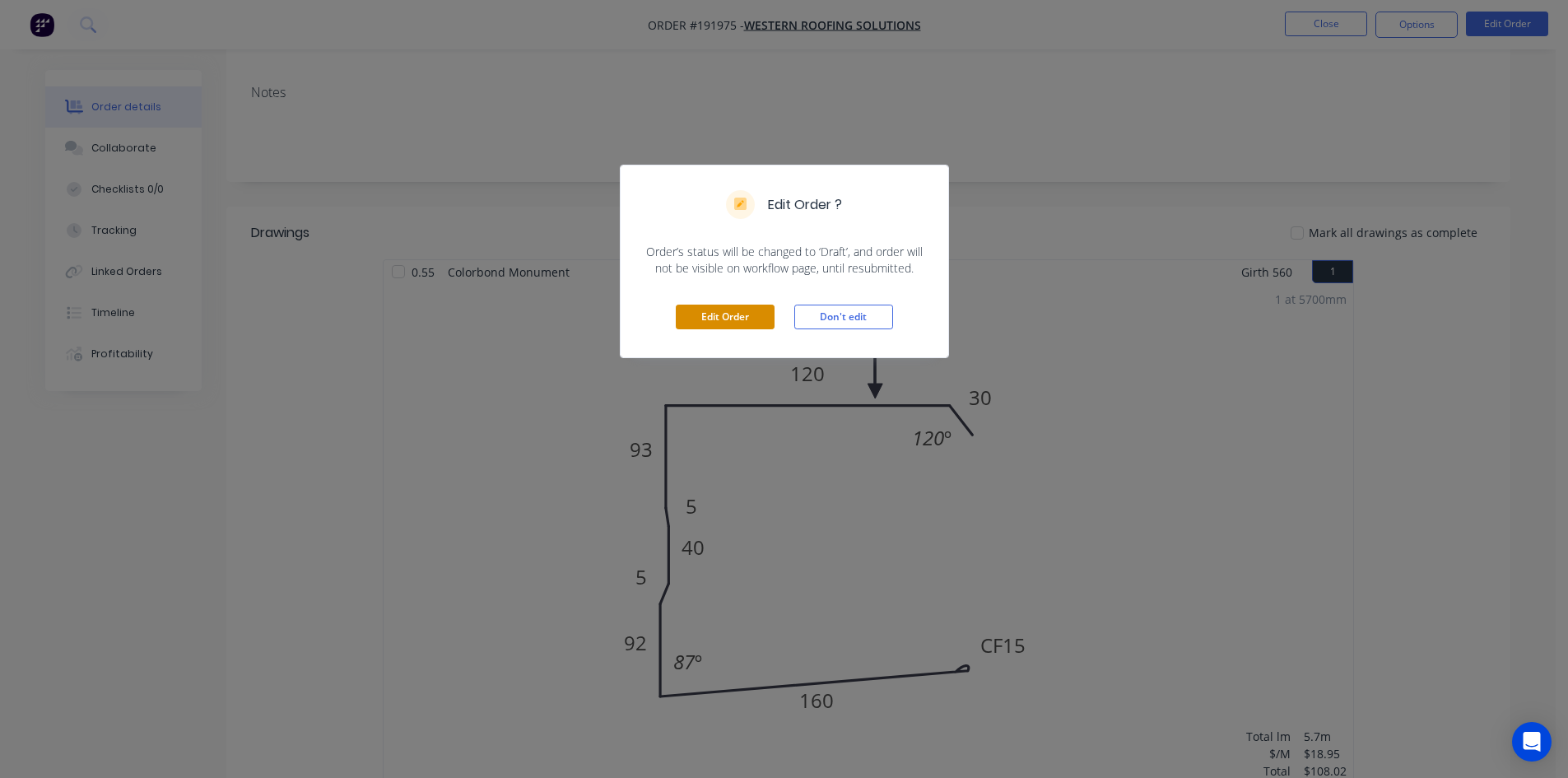
click at [750, 316] on button "Edit Order" at bounding box center [725, 317] width 99 height 24
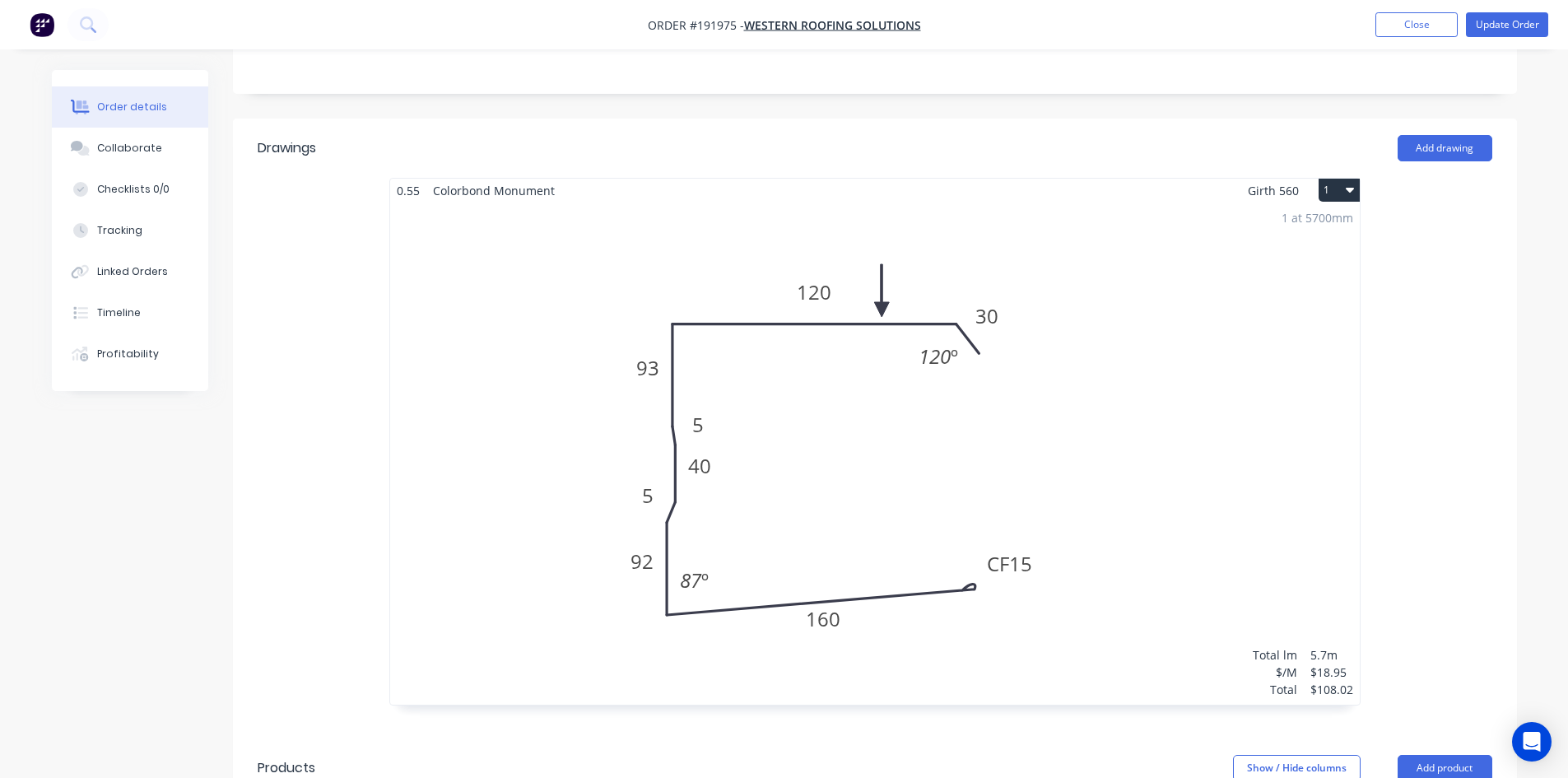
click at [781, 403] on div "1 at 5700mm Total lm $/M Total 5.7m $18.95 $108.02" at bounding box center [875, 453] width 970 height 502
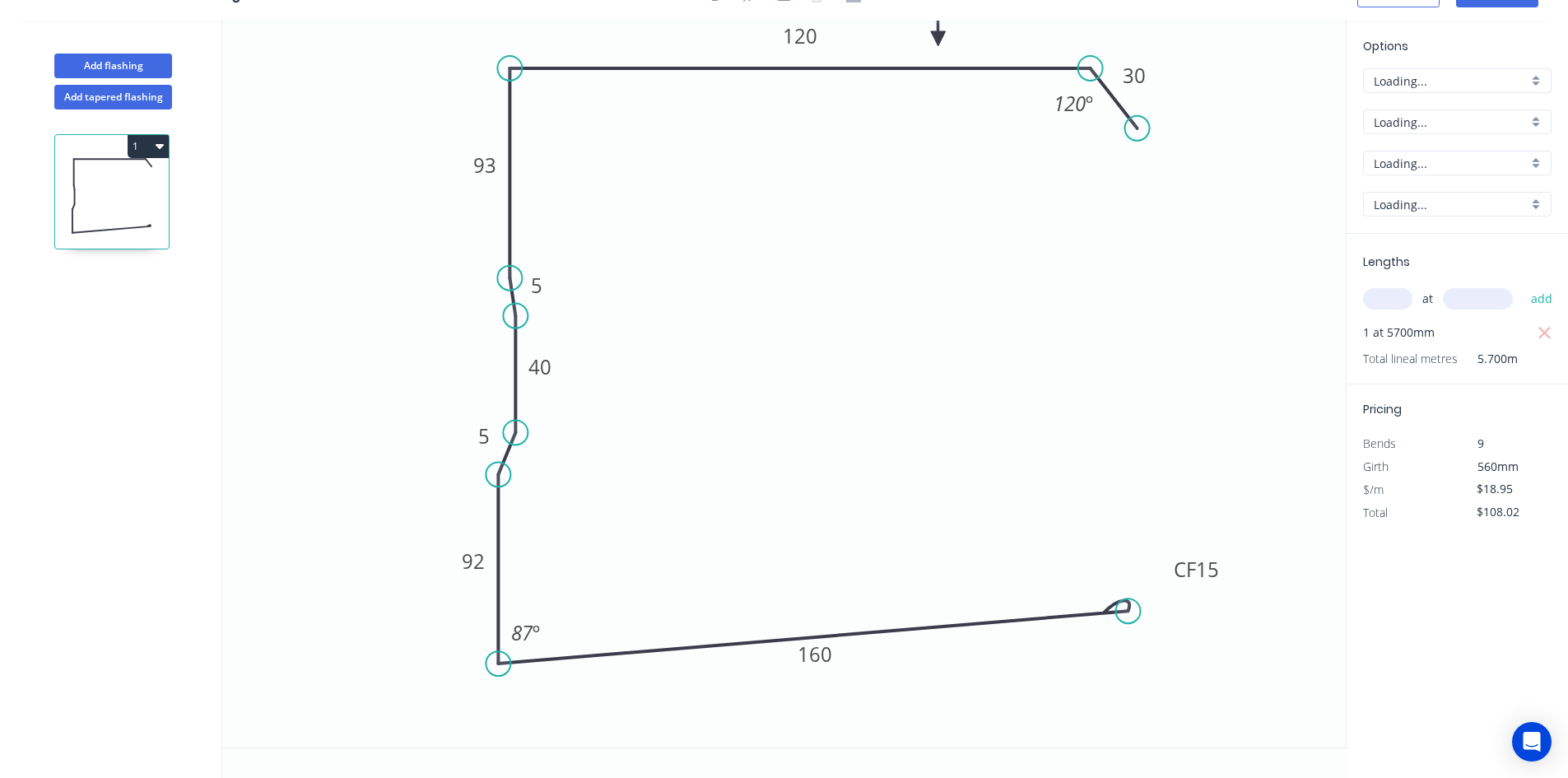
scroll to position [30, 0]
drag, startPoint x: 518, startPoint y: 312, endPoint x: 534, endPoint y: 300, distance: 20.0
click at [534, 300] on circle at bounding box center [534, 303] width 24 height 24
drag, startPoint x: 512, startPoint y: 426, endPoint x: 532, endPoint y: 430, distance: 20.4
click at [532, 430] on circle at bounding box center [534, 429] width 24 height 24
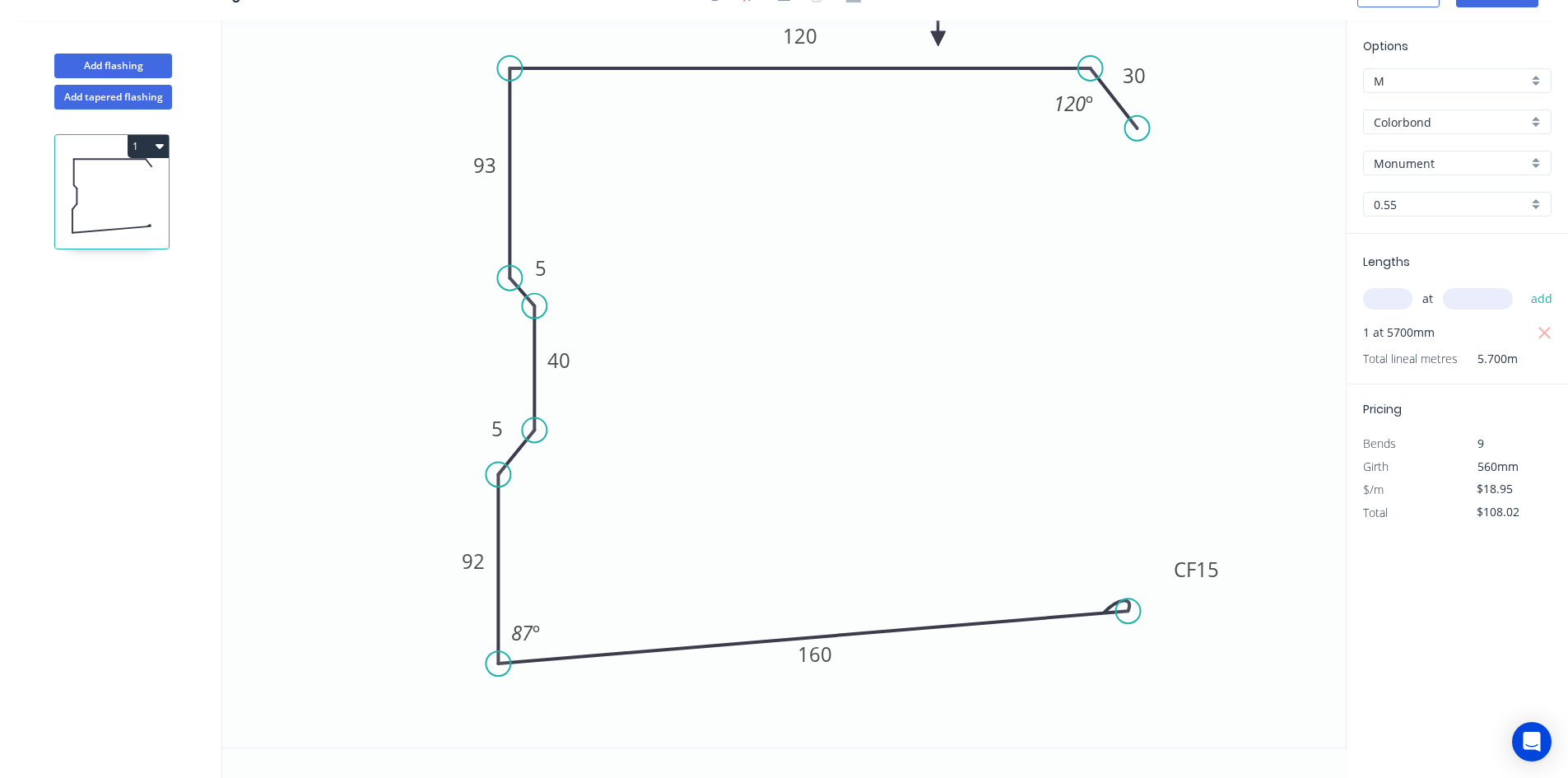
click at [531, 306] on circle at bounding box center [534, 306] width 24 height 24
drag, startPoint x: 511, startPoint y: 280, endPoint x: 509, endPoint y: 269, distance: 11.2
click at [509, 269] on circle at bounding box center [509, 269] width 24 height 24
click at [511, 273] on circle at bounding box center [509, 273] width 24 height 24
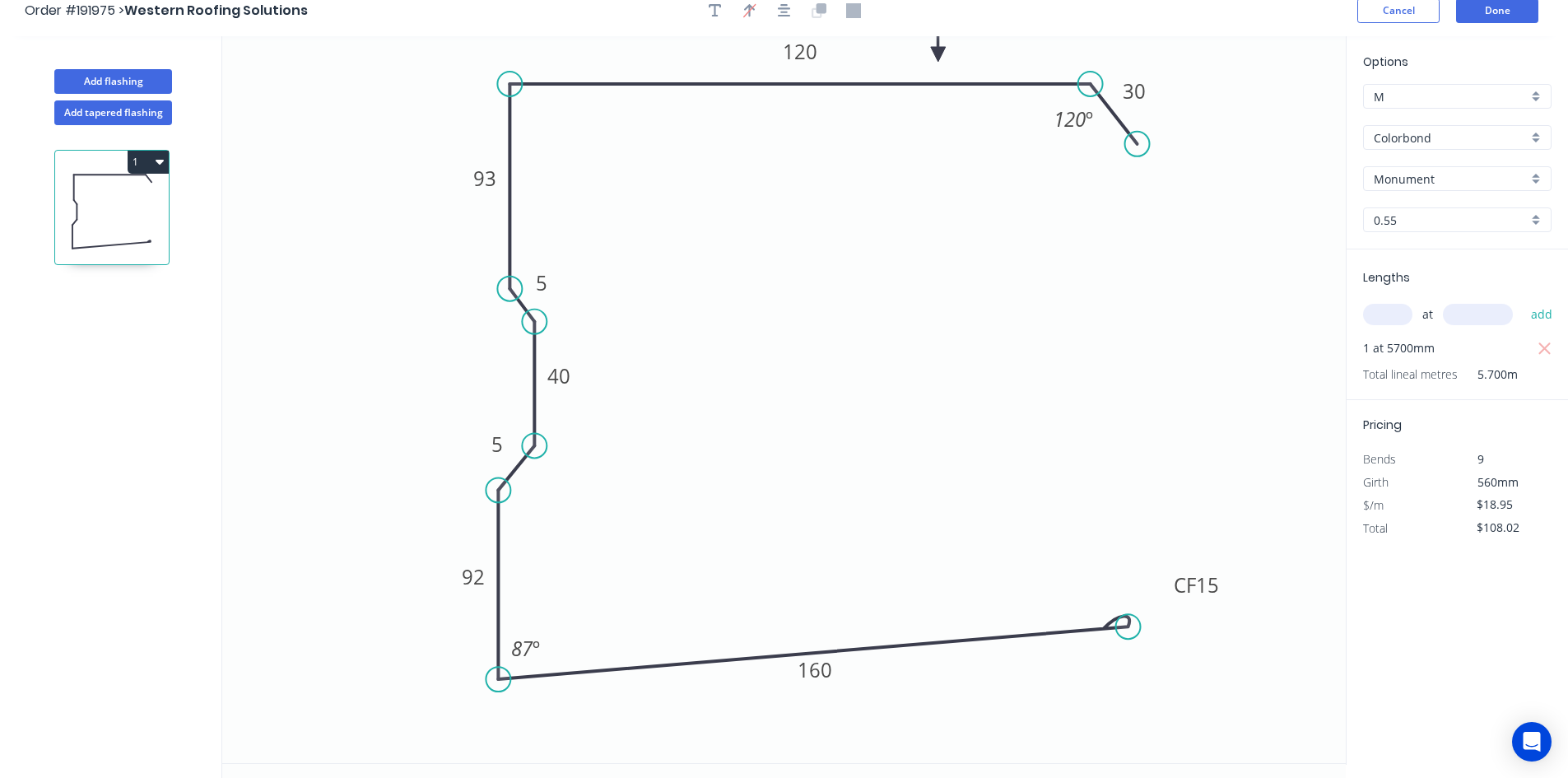
scroll to position [0, 0]
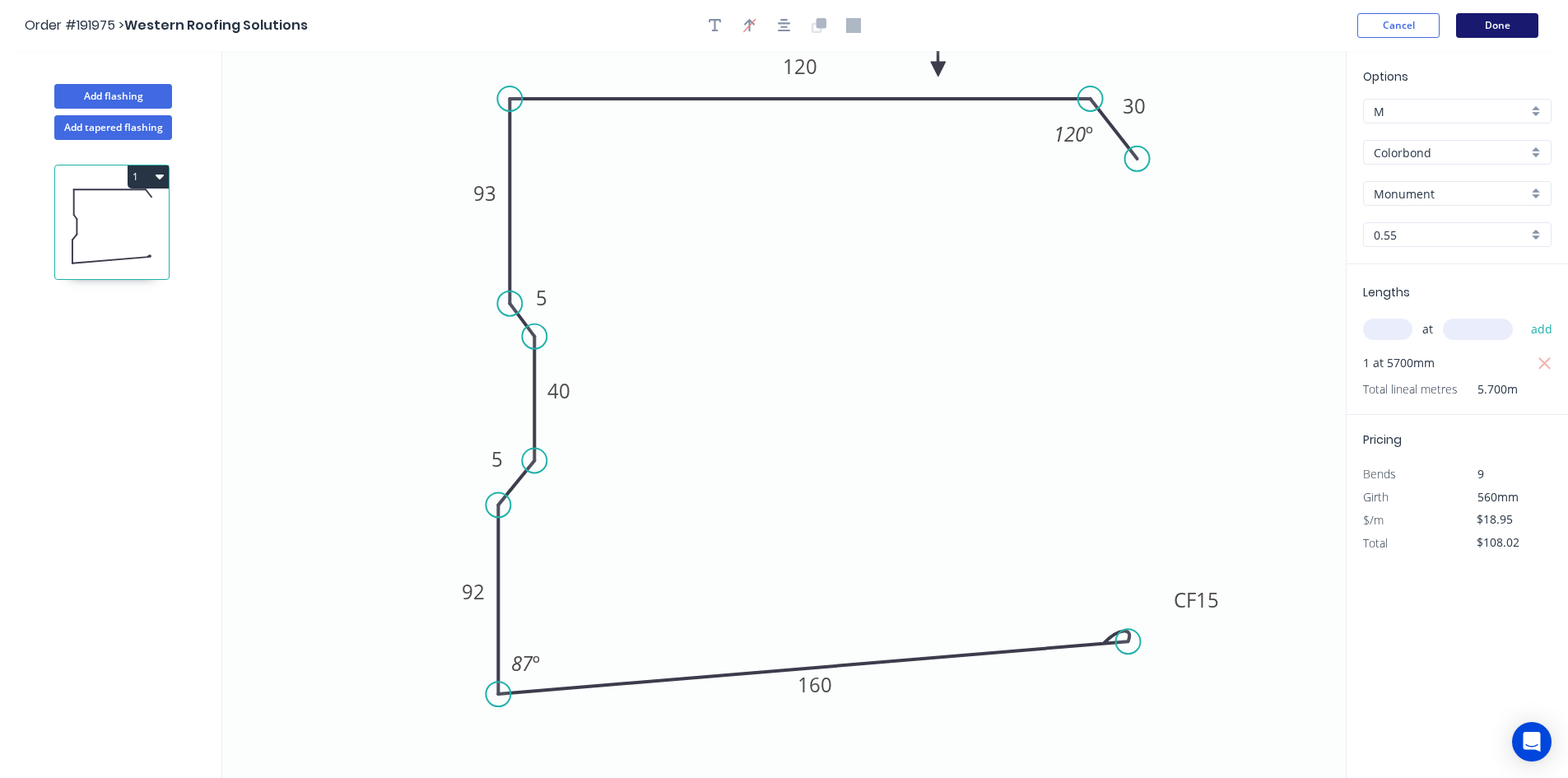
click at [1496, 33] on button "Done" at bounding box center [1497, 25] width 82 height 24
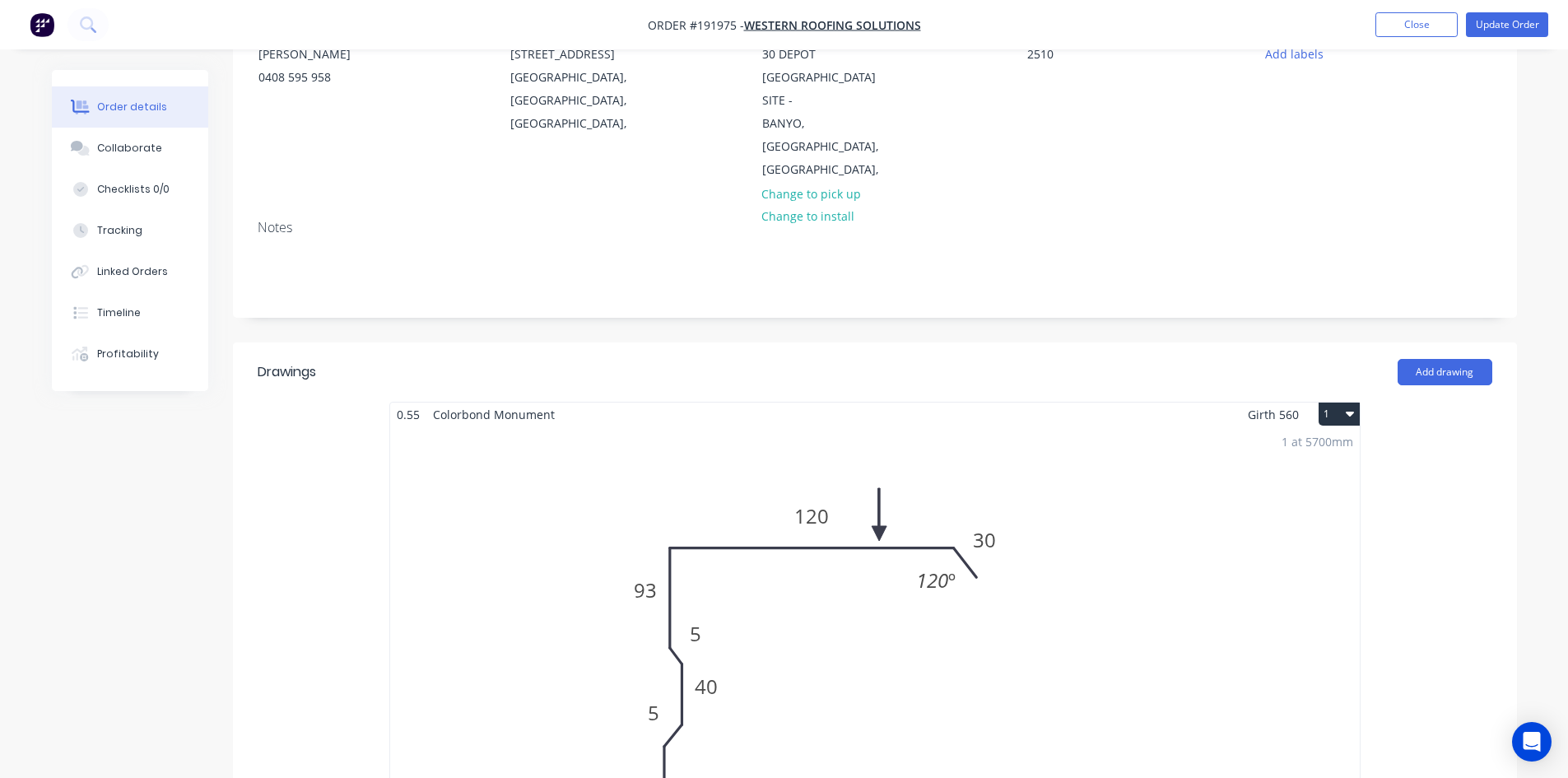
scroll to position [274, 0]
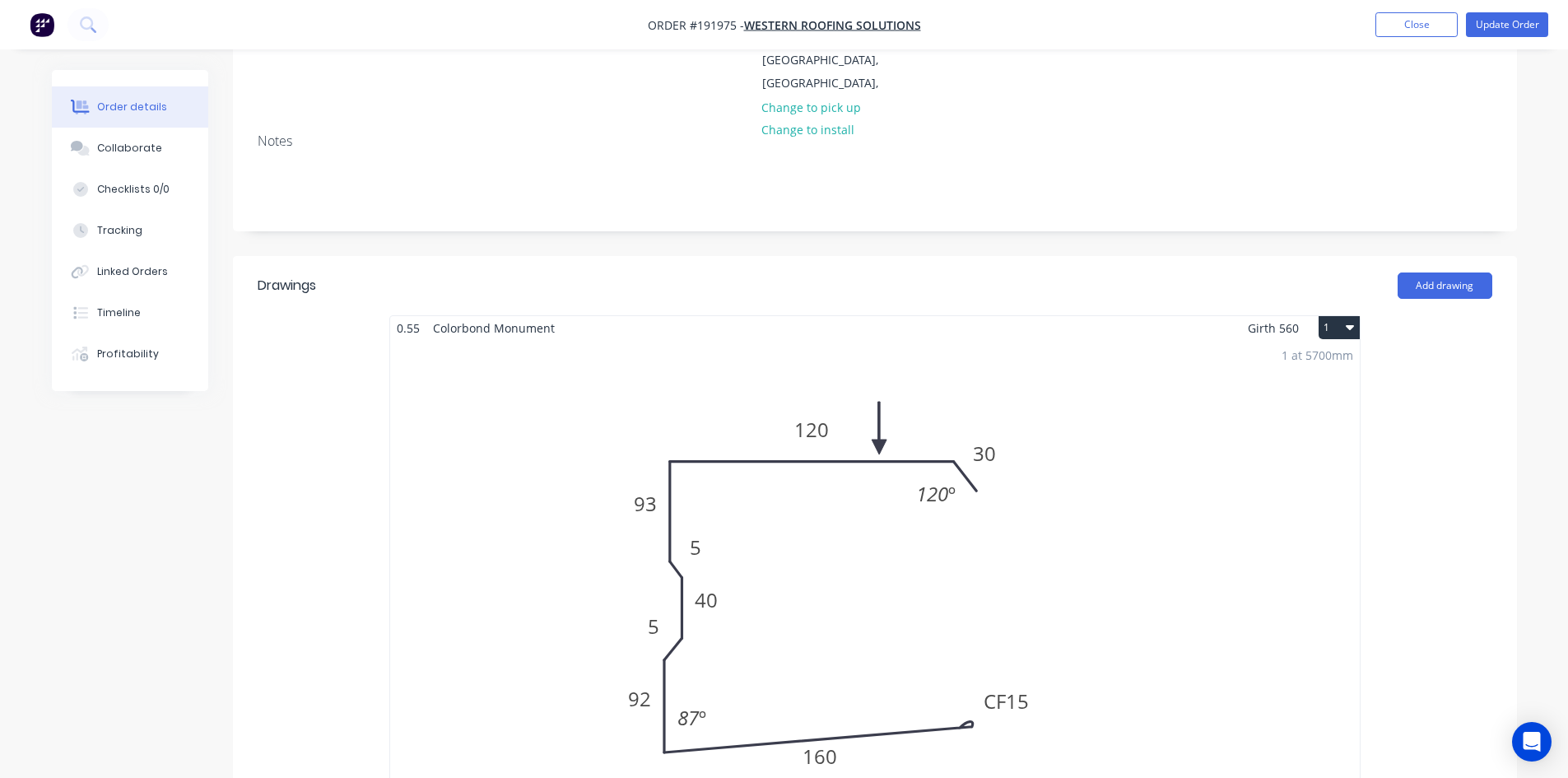
click at [770, 503] on div "1 at 5700mm Total lm $/M Total 5.7m $18.95 $108.02" at bounding box center [875, 591] width 970 height 502
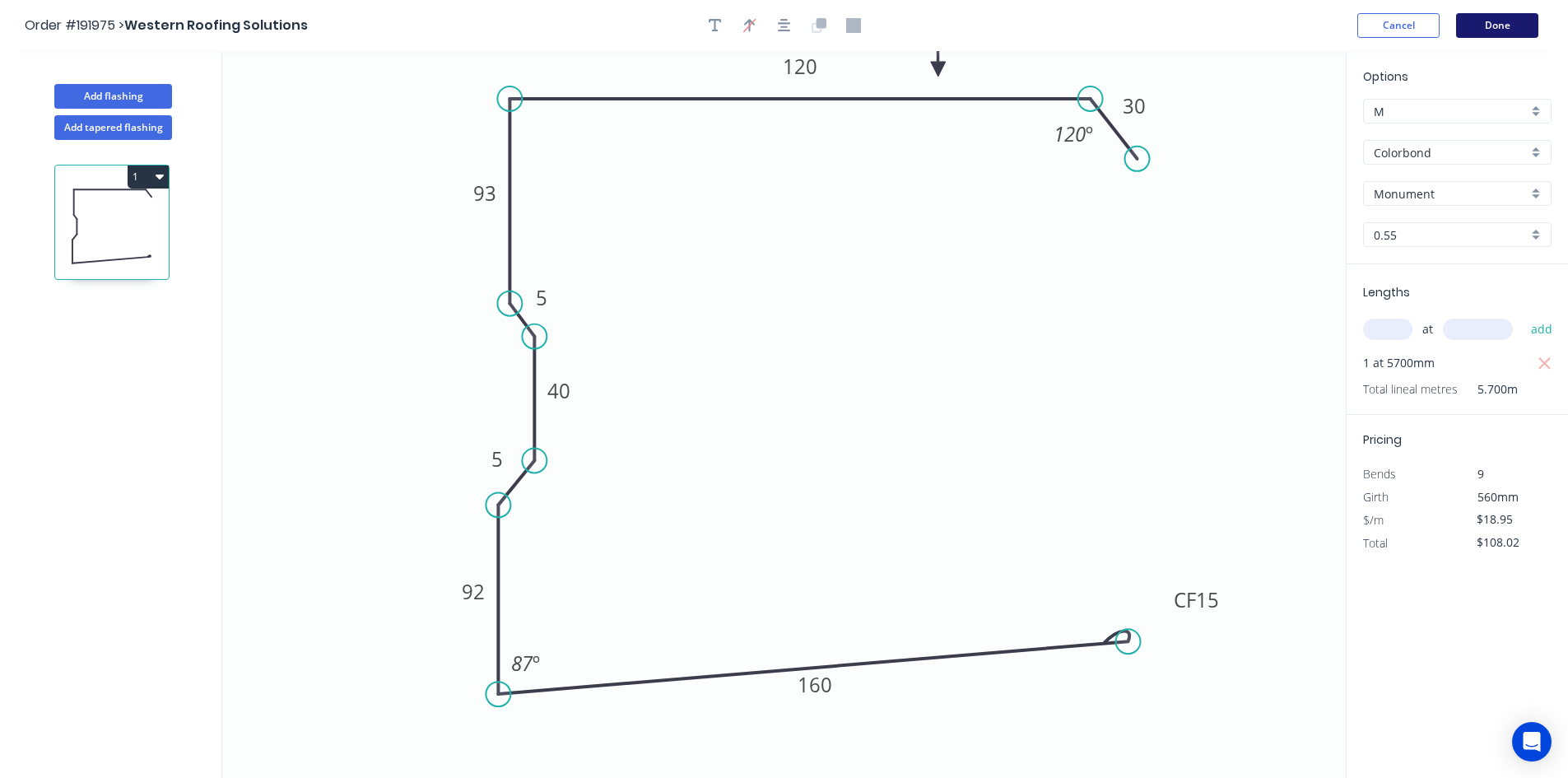
click at [1481, 23] on button "Done" at bounding box center [1497, 25] width 82 height 24
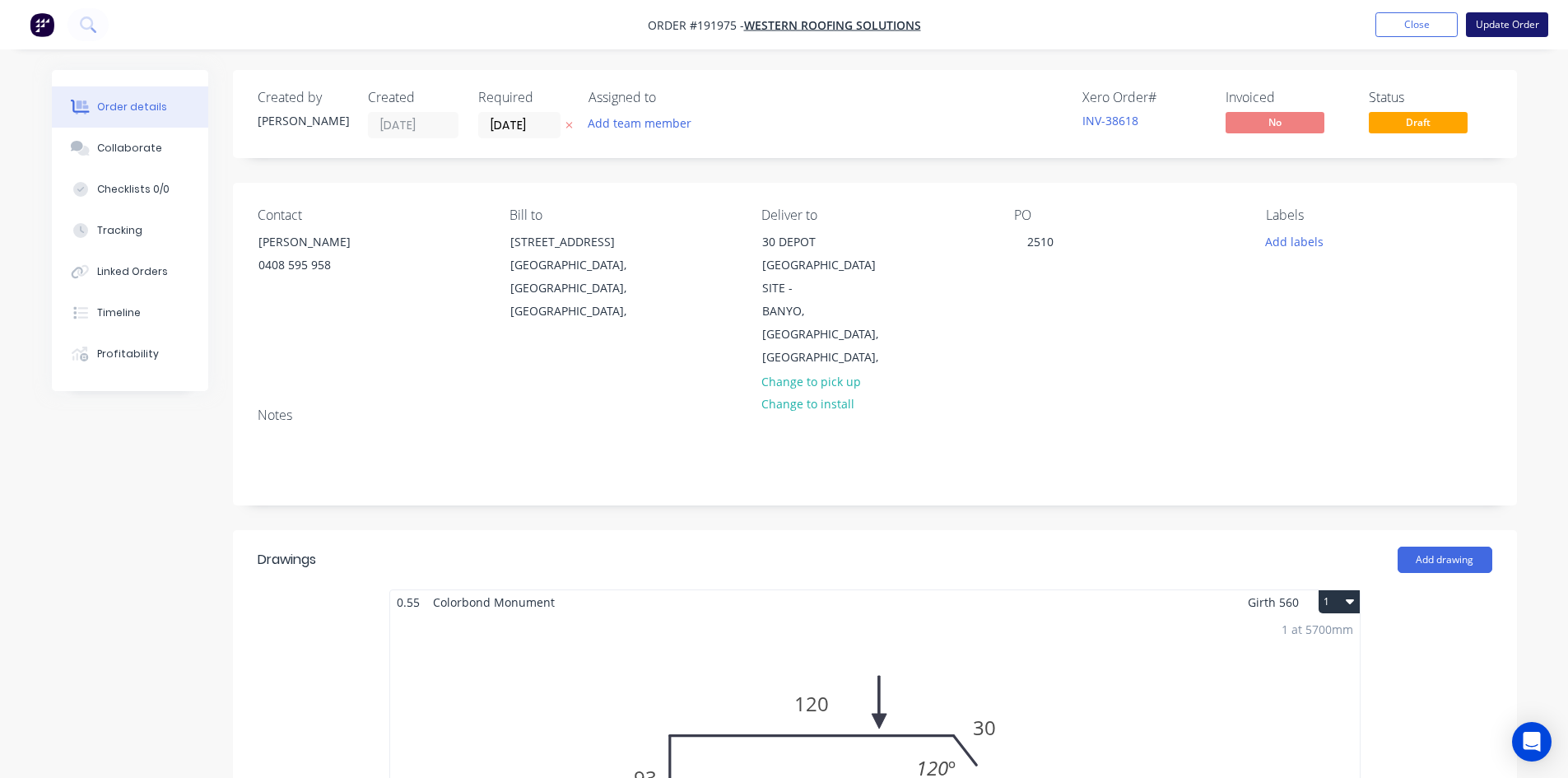
click at [1514, 34] on button "Update Order" at bounding box center [1506, 24] width 82 height 24
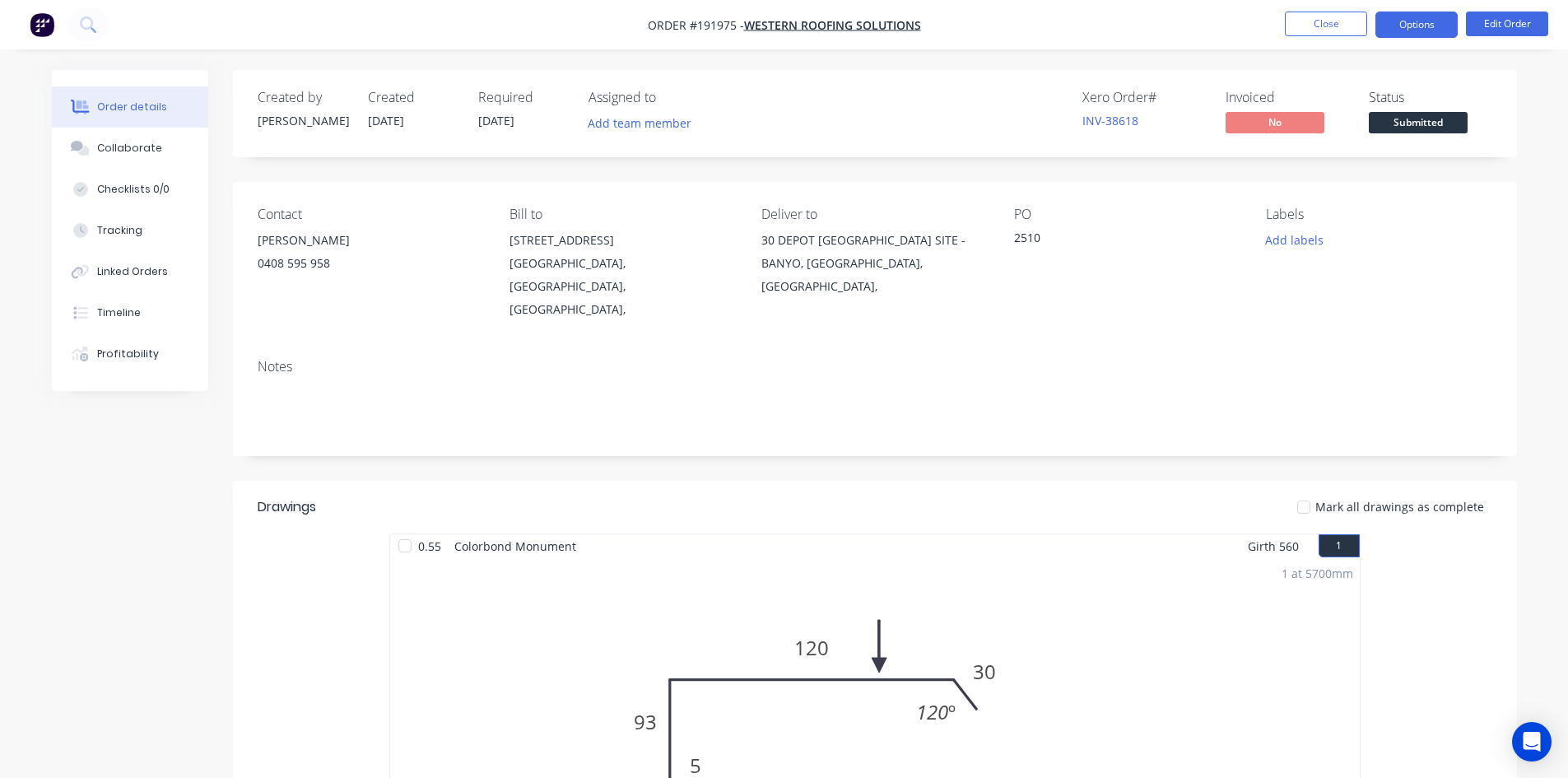
click at [1435, 16] on button "Options" at bounding box center [1416, 24] width 82 height 26
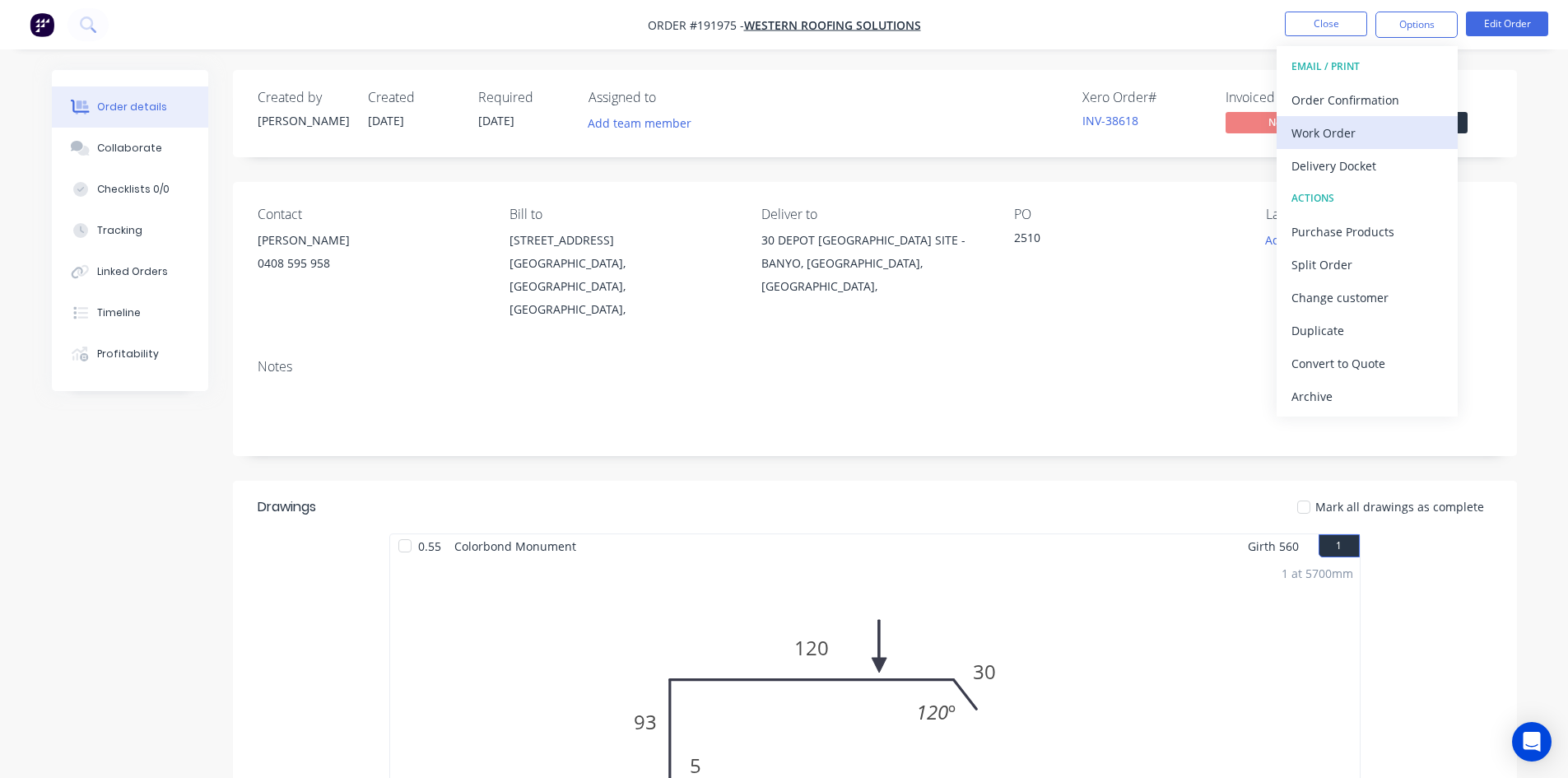
click at [1364, 123] on div "Work Order" at bounding box center [1367, 134] width 152 height 24
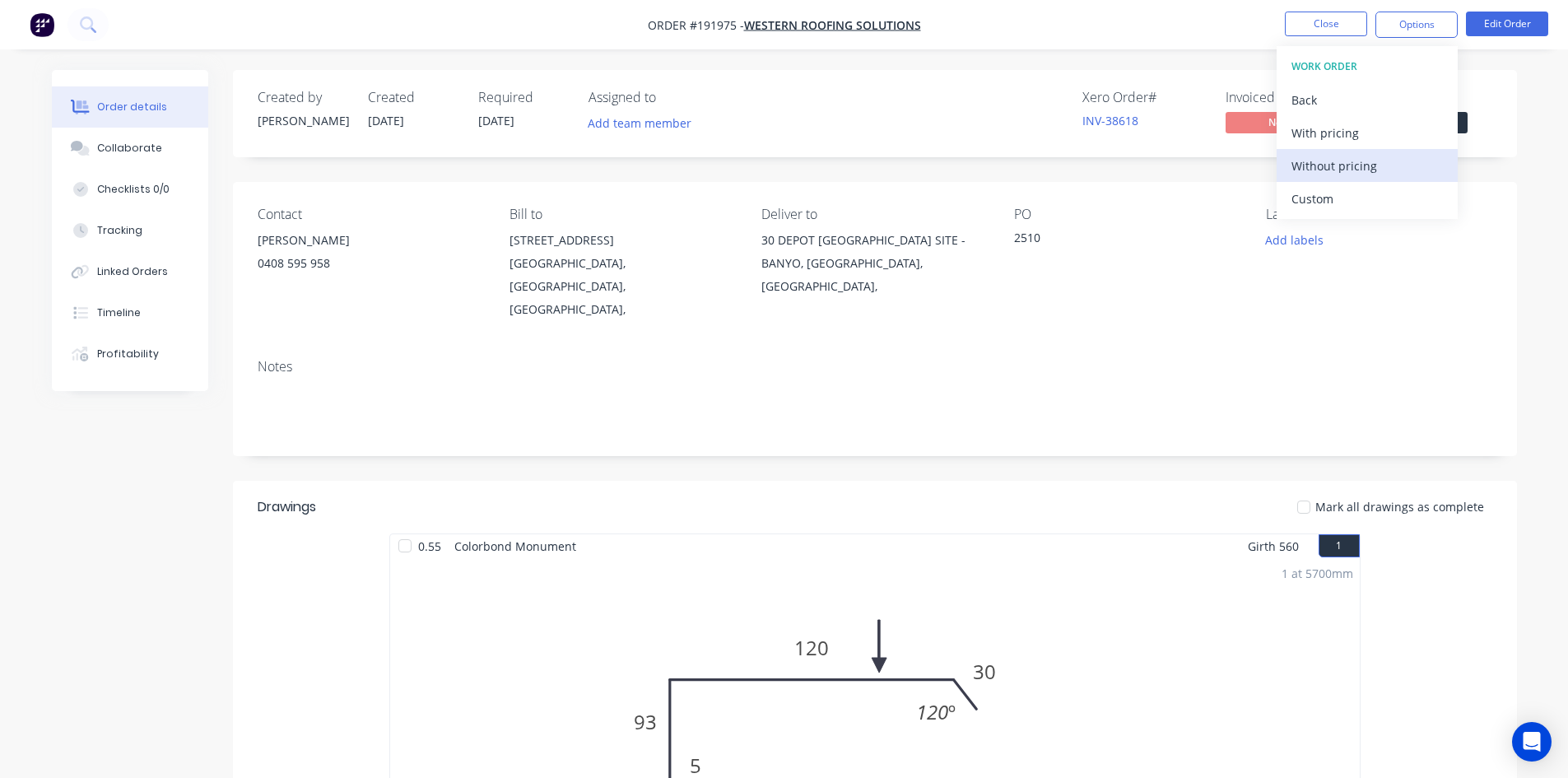
click at [1354, 164] on div "Without pricing" at bounding box center [1367, 166] width 152 height 24
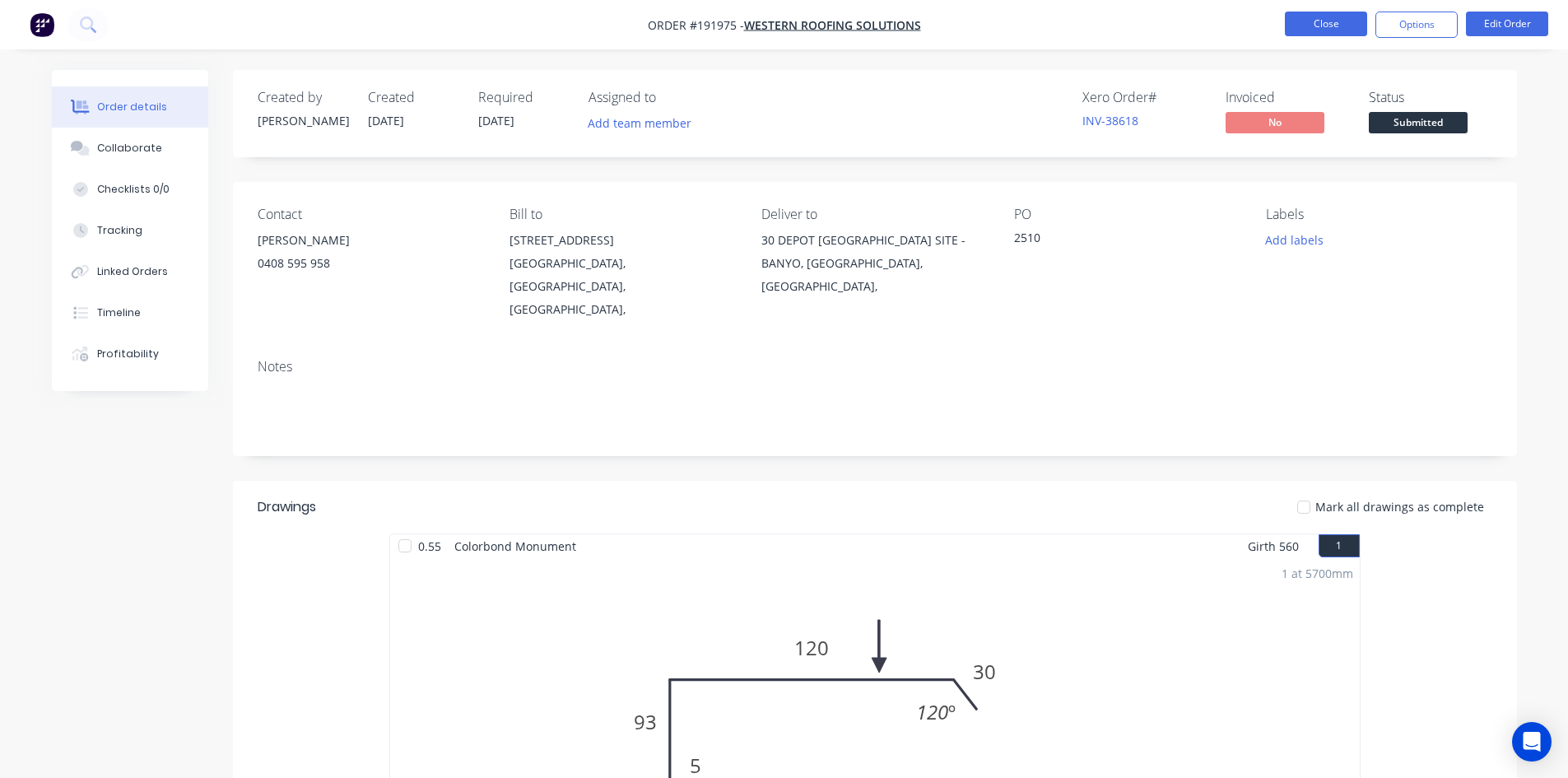
click at [1354, 11] on button "Close" at bounding box center [1325, 23] width 82 height 24
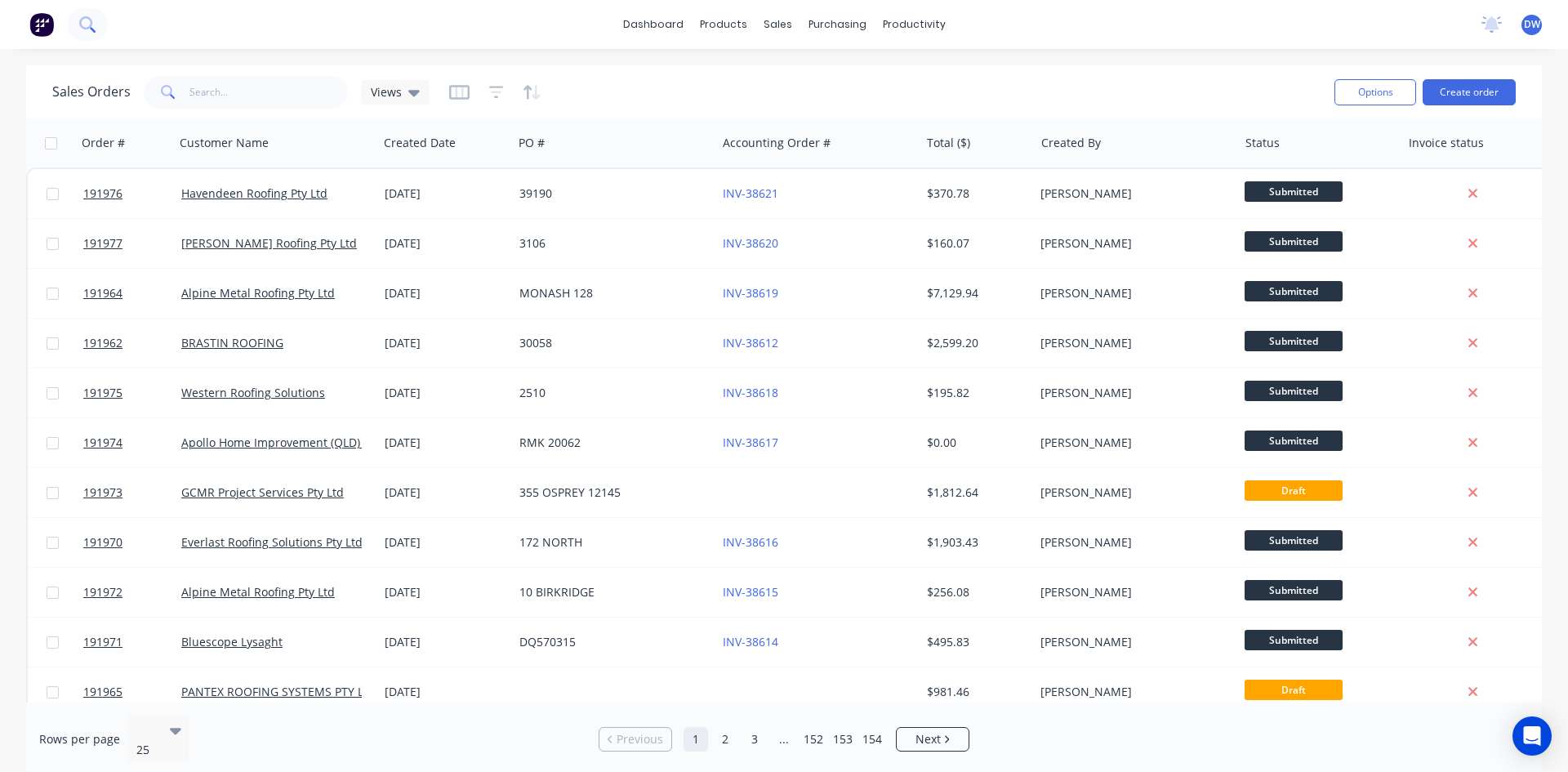
click at [97, 25] on button at bounding box center [87, 24] width 40 height 33
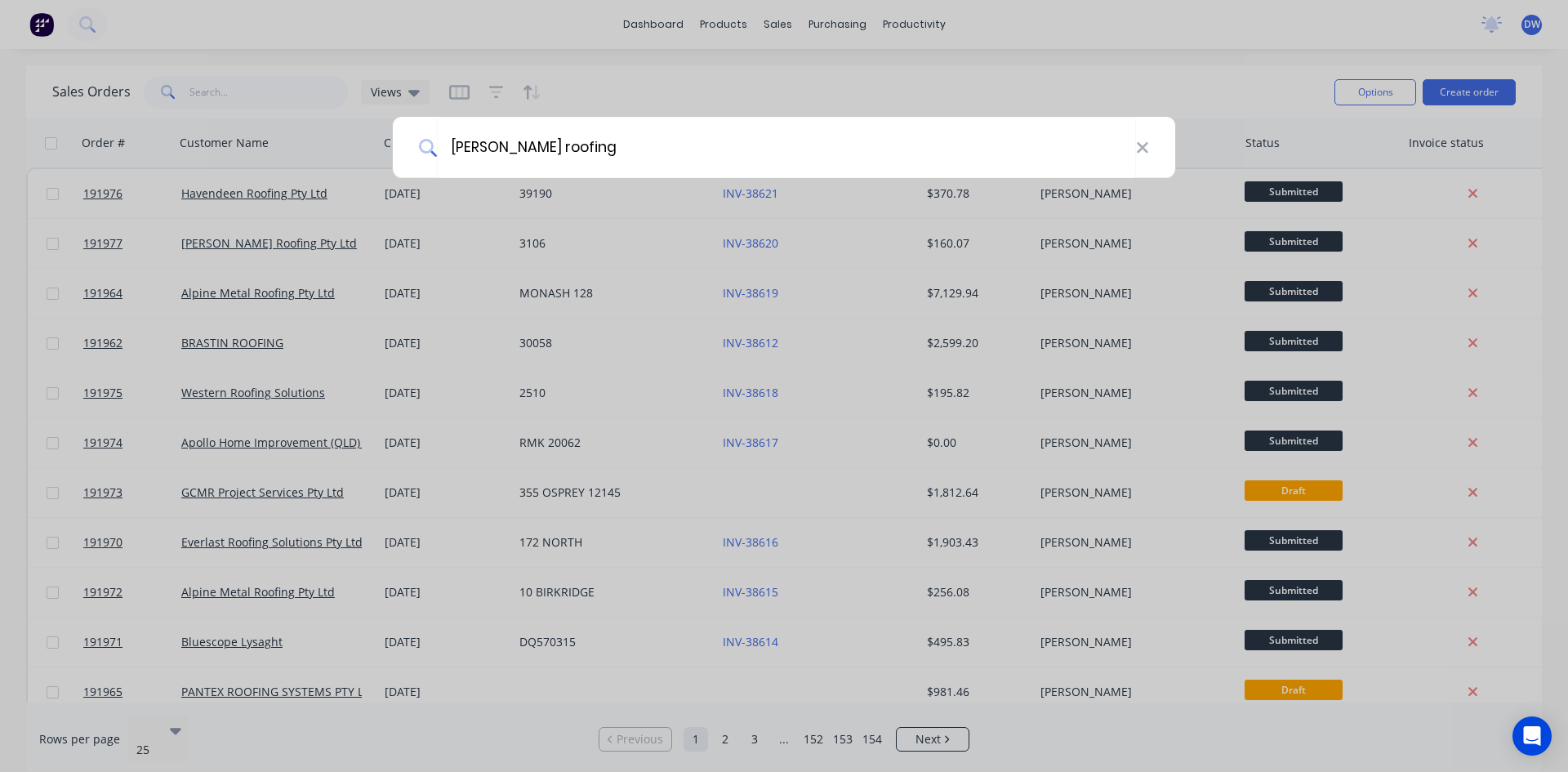
type input "webber roofing"
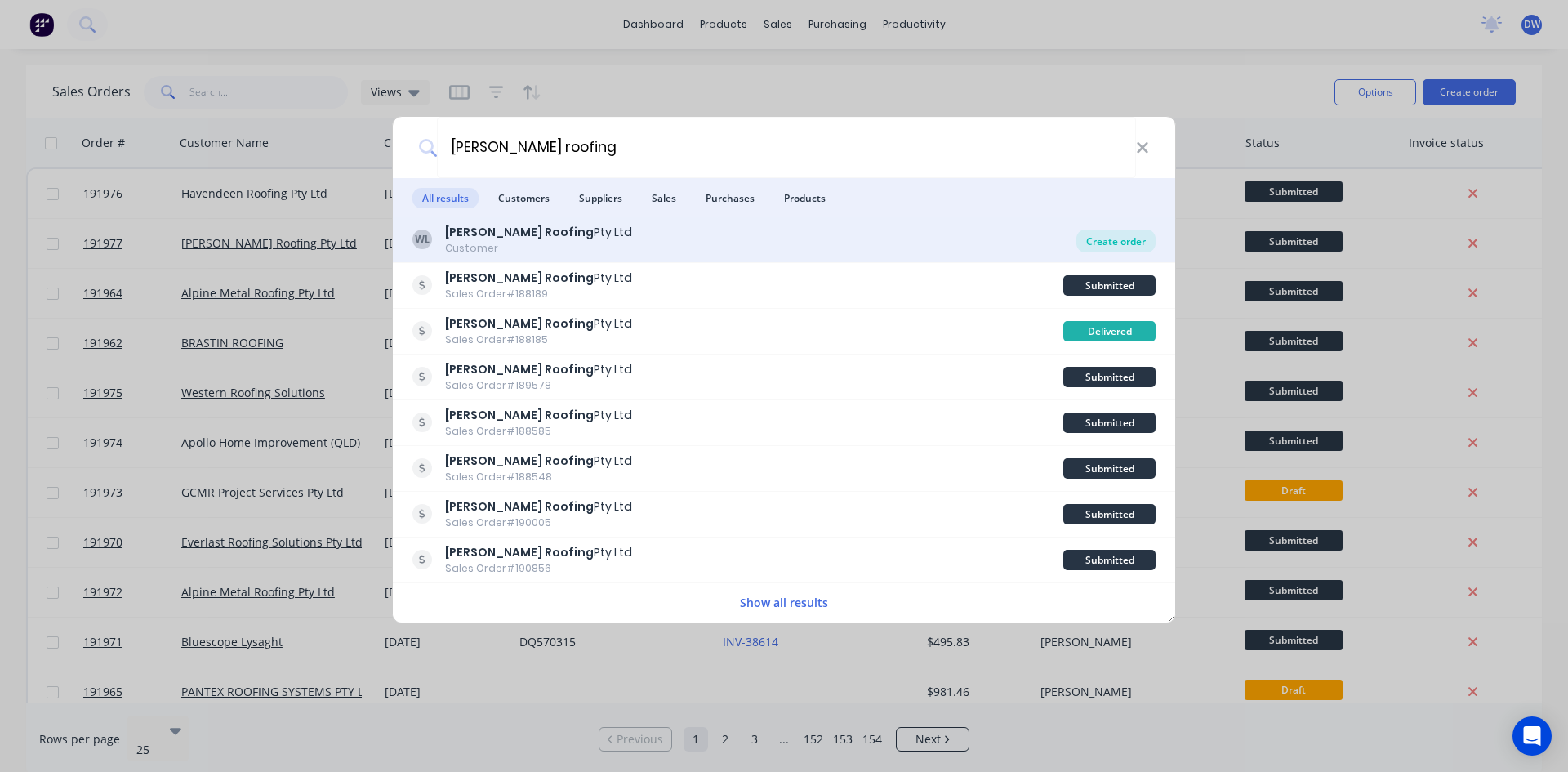
click at [1090, 239] on div "Create order" at bounding box center [1116, 241] width 79 height 23
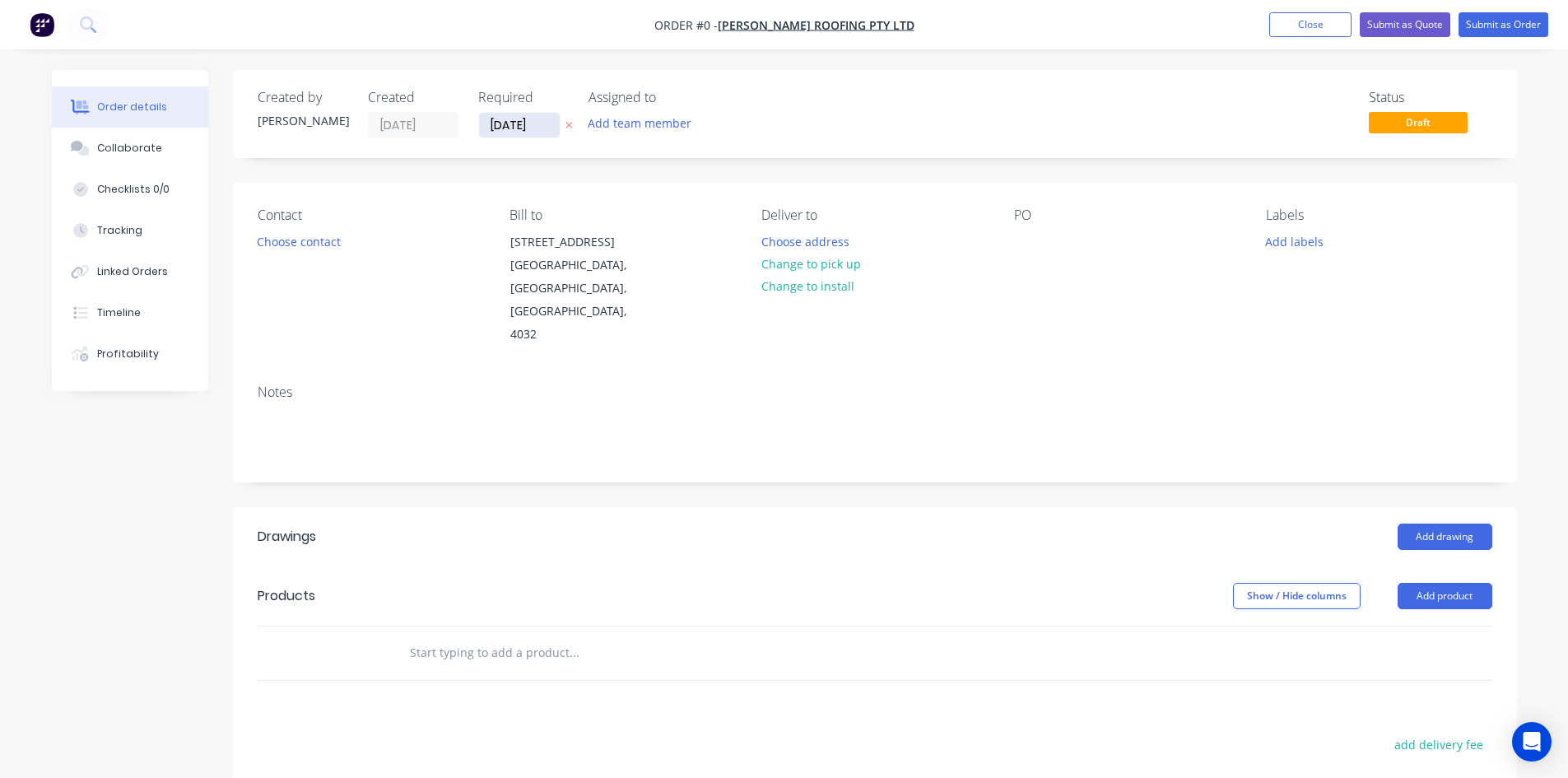
click at [493, 130] on input "05/09/25" at bounding box center [519, 125] width 81 height 24
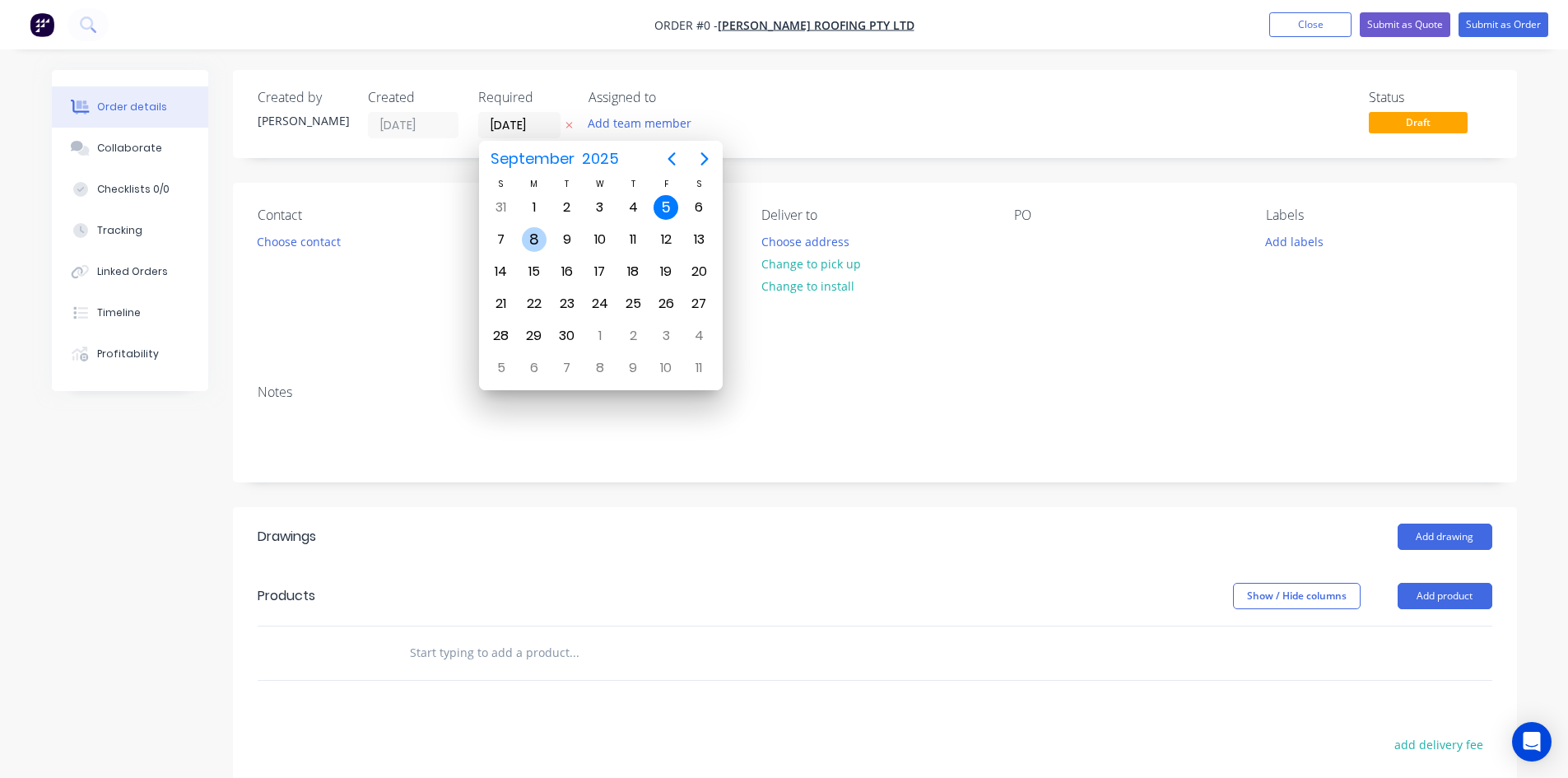
click at [538, 234] on div "8" at bounding box center [534, 239] width 24 height 24
type input "08/09/25"
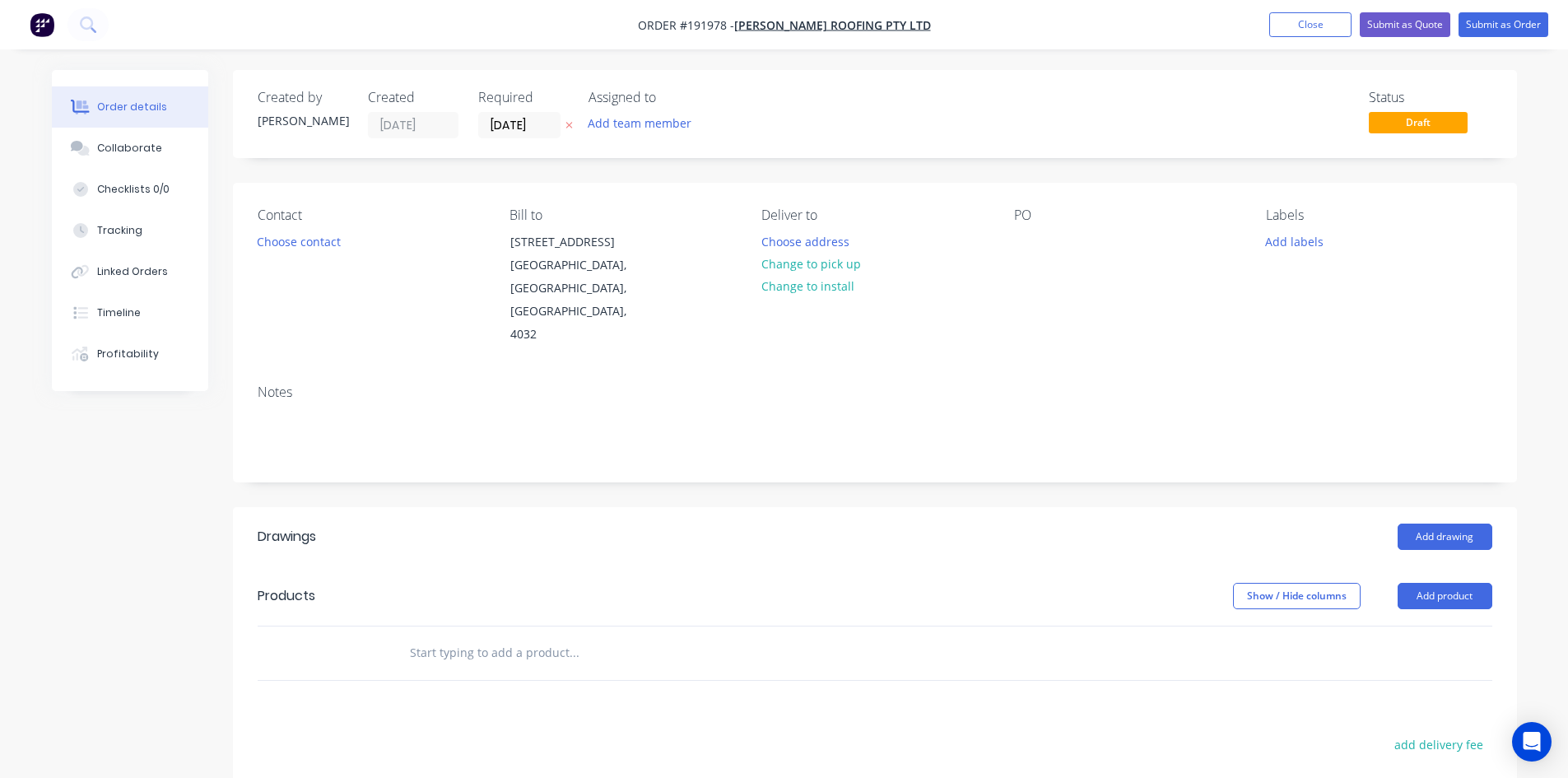
click at [455, 637] on input "text" at bounding box center [574, 653] width 330 height 33
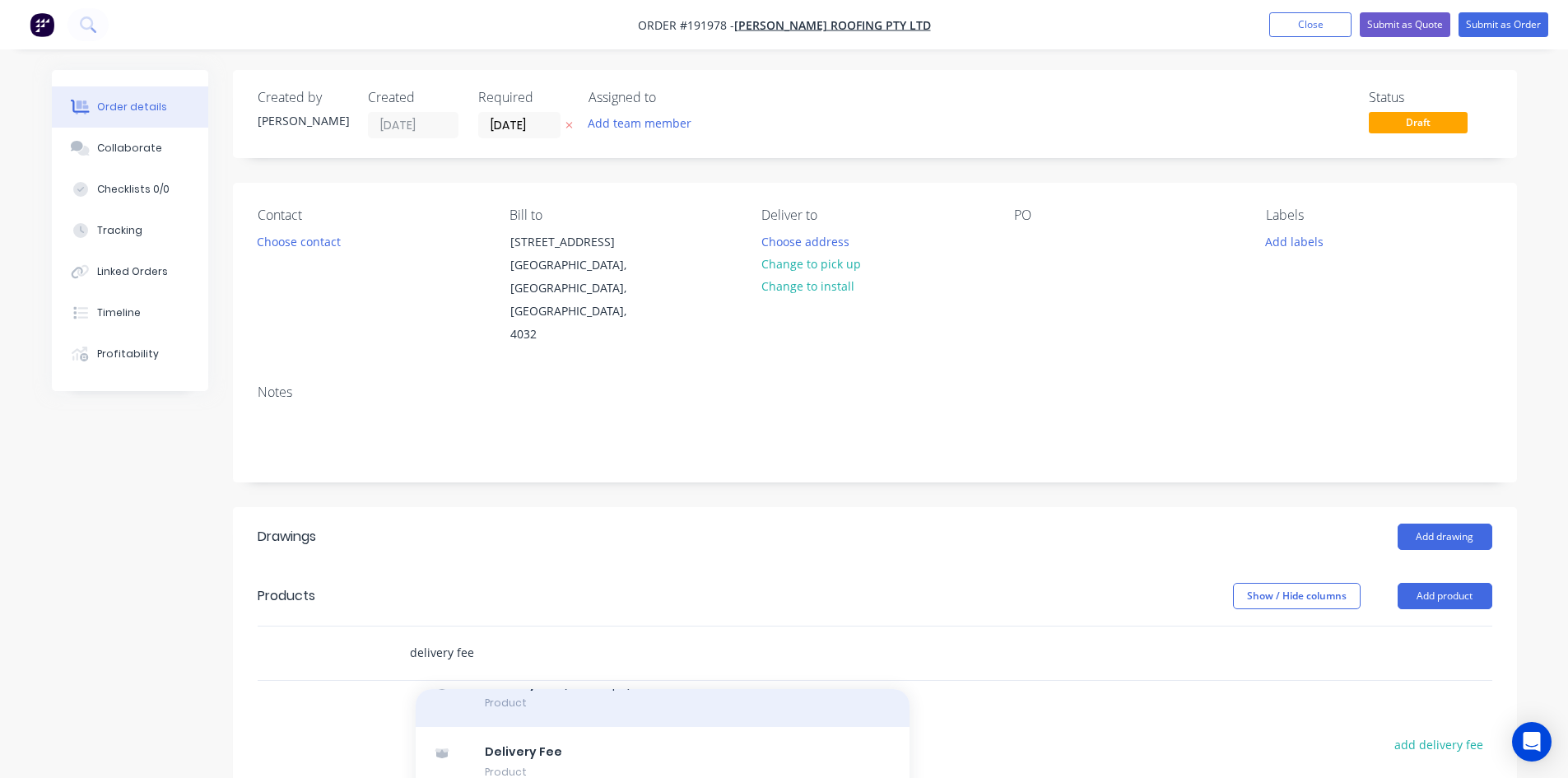
scroll to position [137, 0]
type input "delivery fee"
click at [555, 683] on div "Delivery Fee Product" at bounding box center [662, 707] width 493 height 69
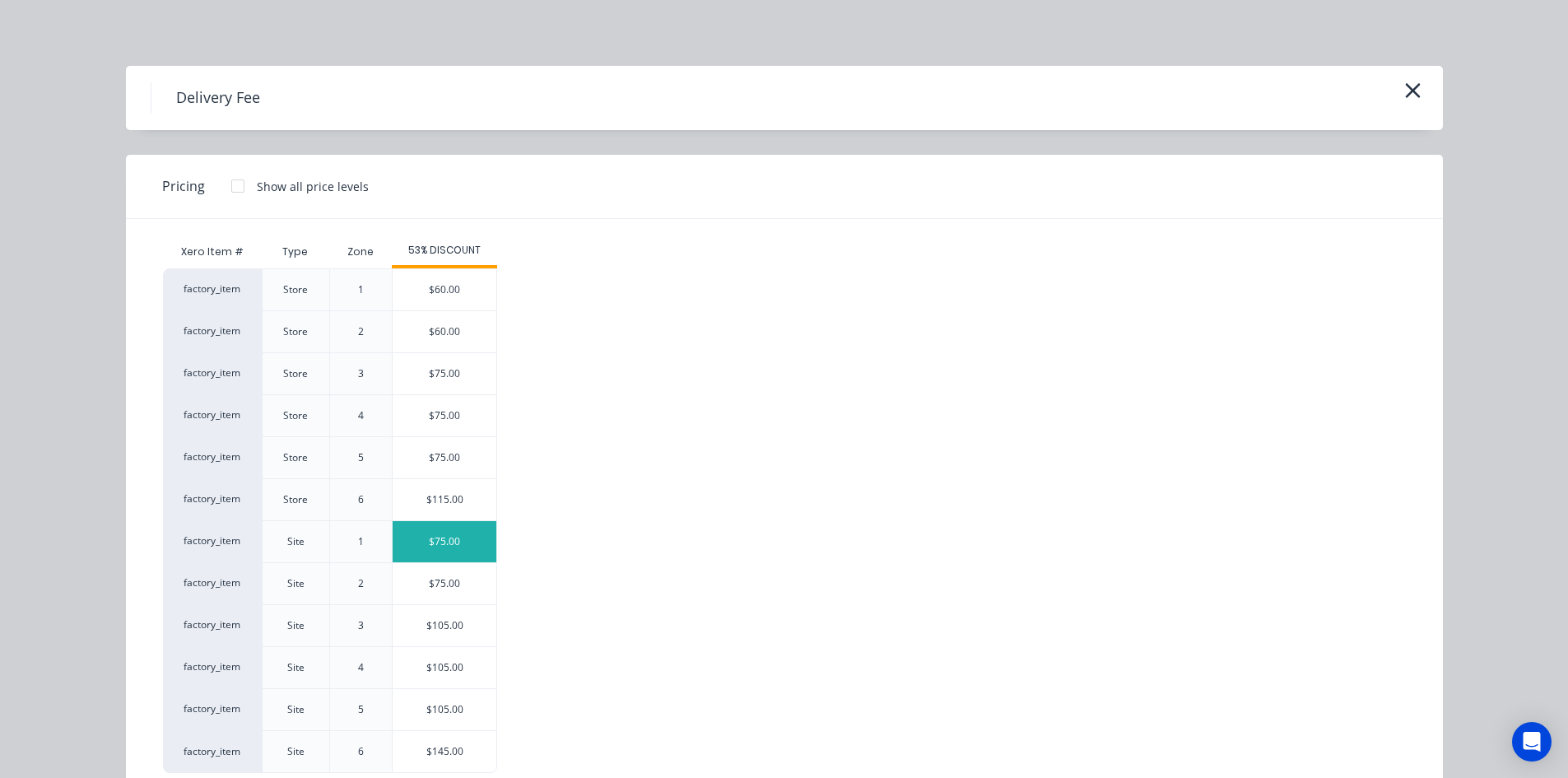
click at [457, 555] on div "$75.00" at bounding box center [445, 541] width 104 height 41
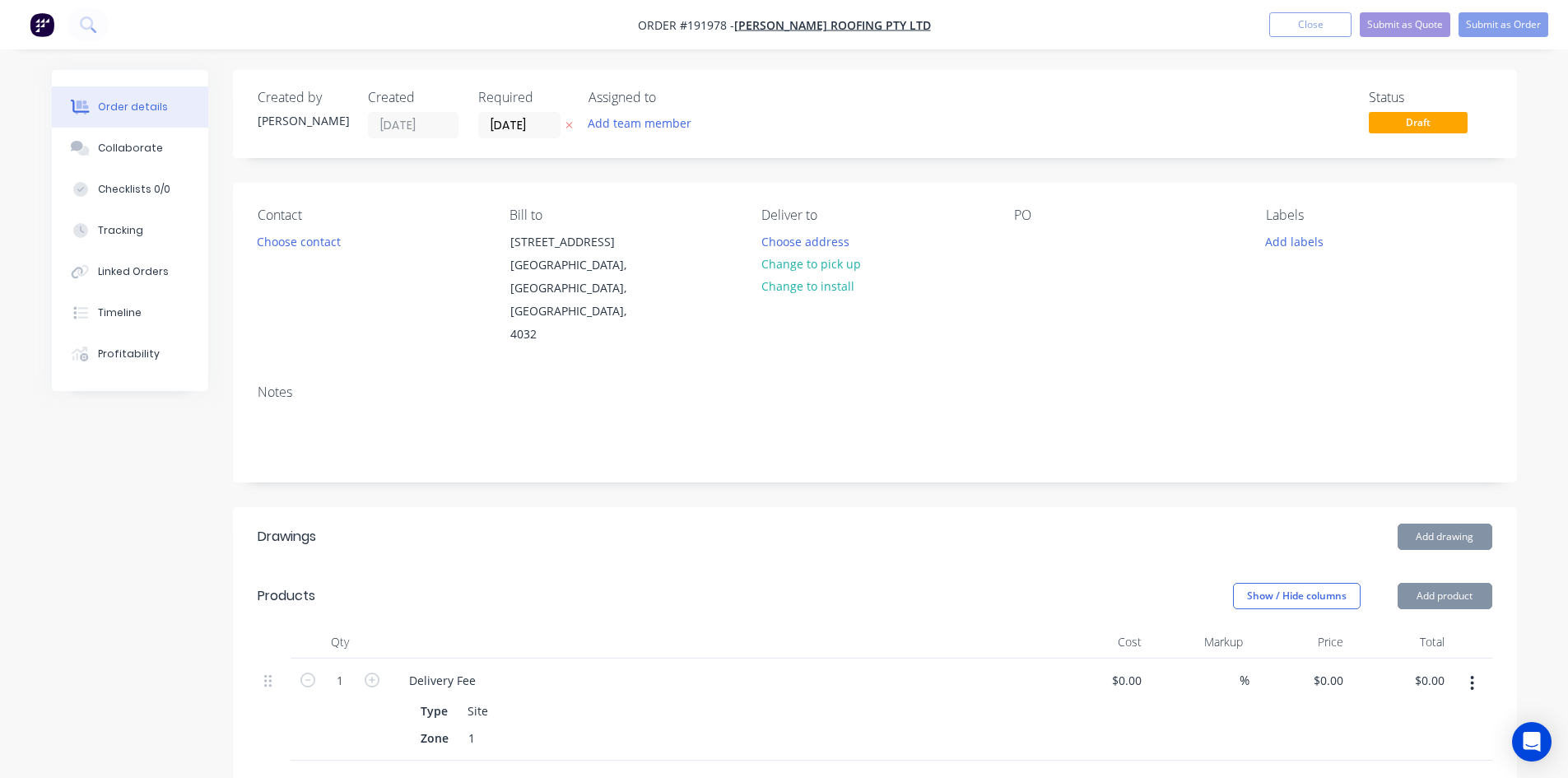
type input "$75.00"
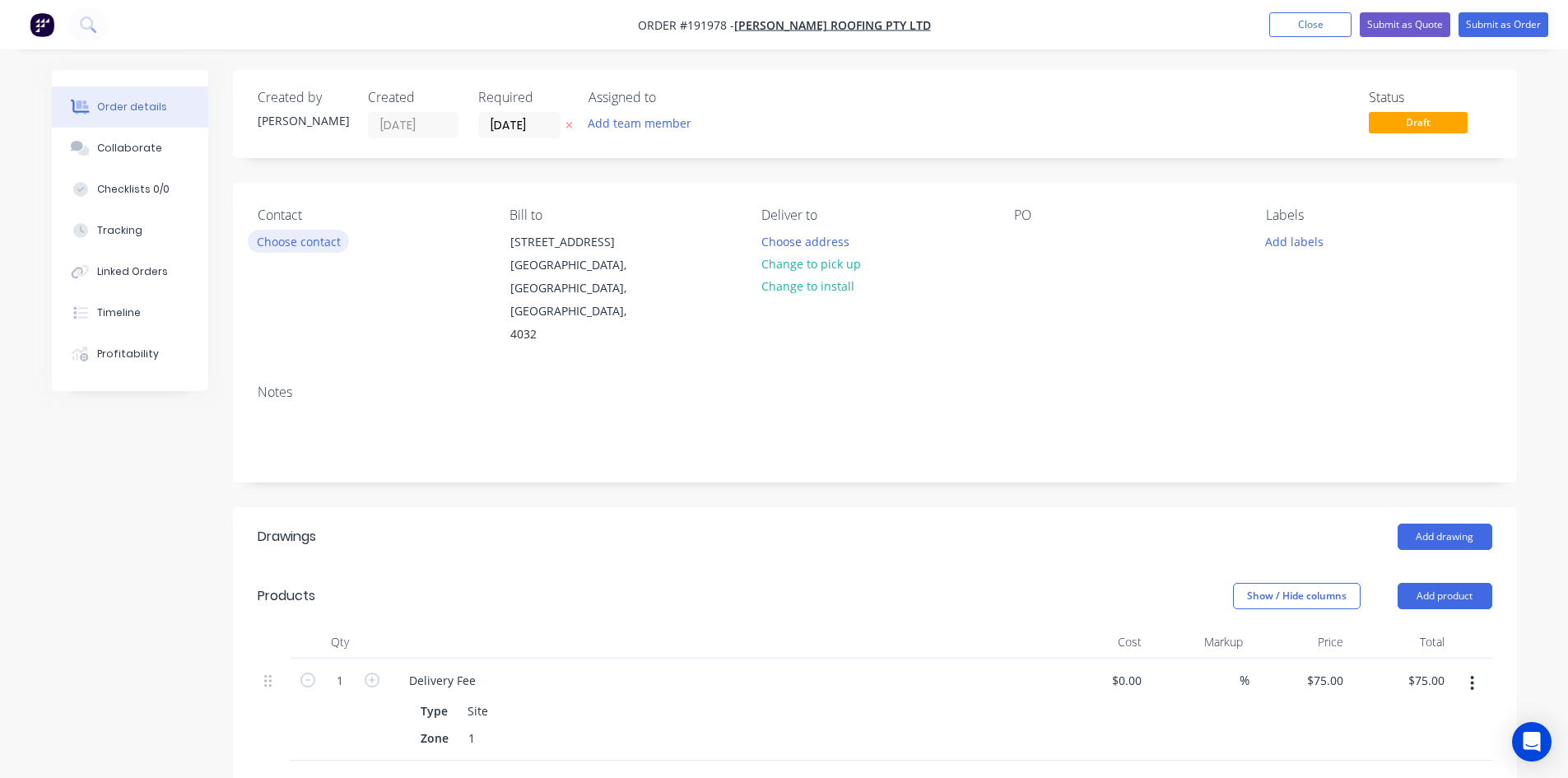
click at [320, 246] on button "Choose contact" at bounding box center [298, 241] width 101 height 23
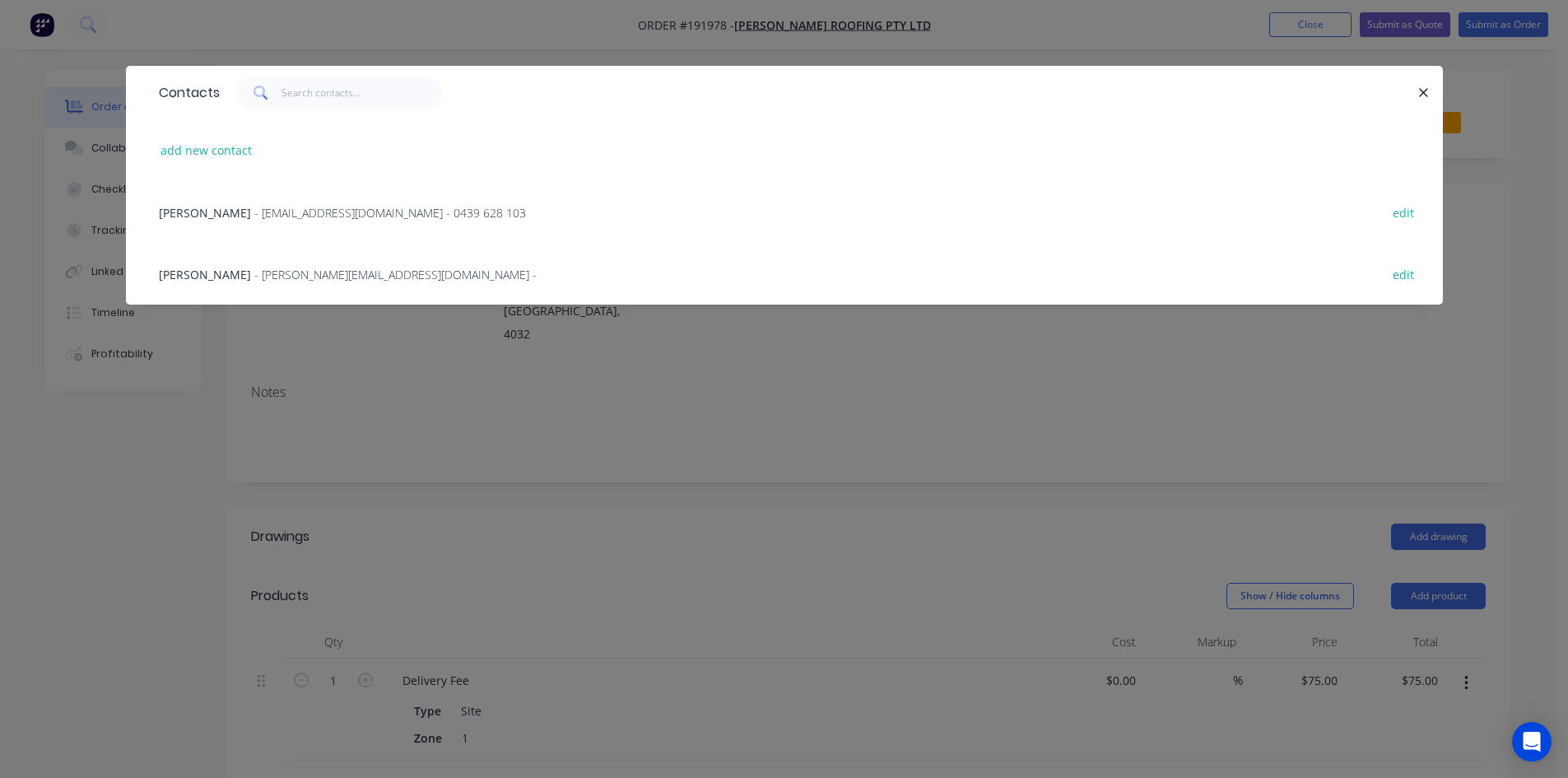
click at [395, 222] on div "Zac Webber - zac@webberroofing.com.au - 0439 628 103 edit" at bounding box center [785, 212] width 1268 height 62
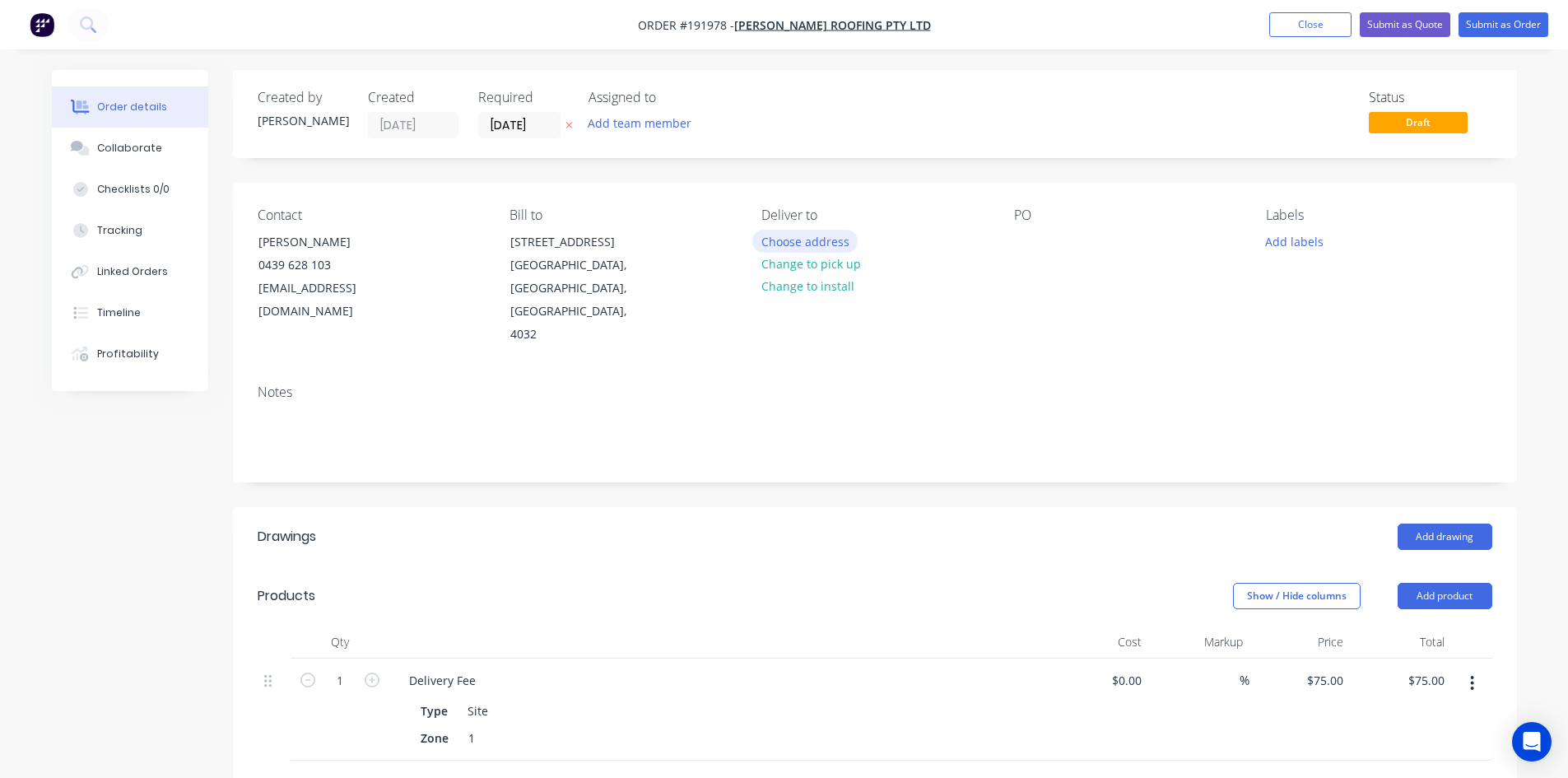
click at [825, 242] on button "Choose address" at bounding box center [804, 241] width 105 height 23
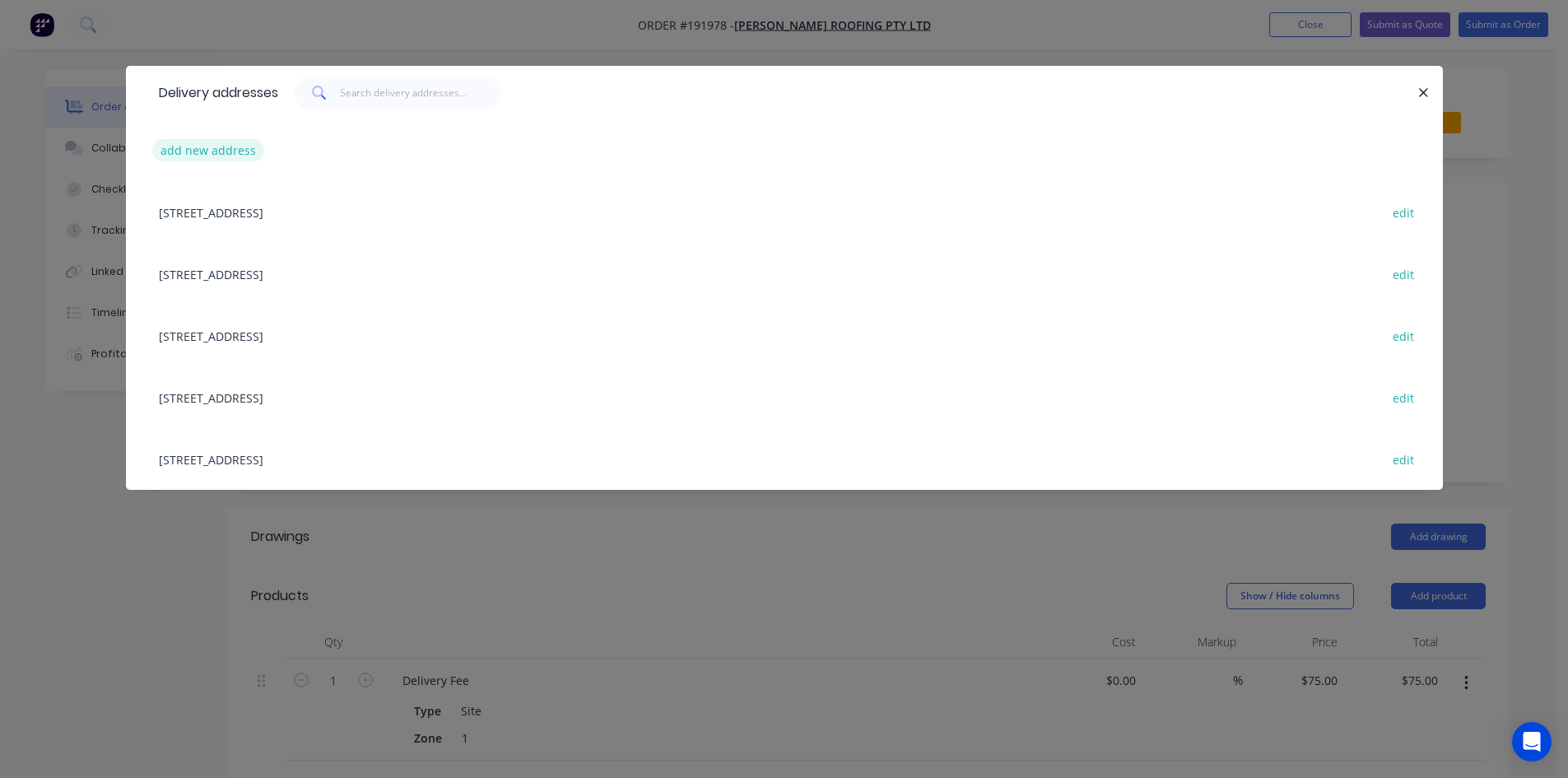
click at [215, 153] on button "add new address" at bounding box center [209, 150] width 113 height 23
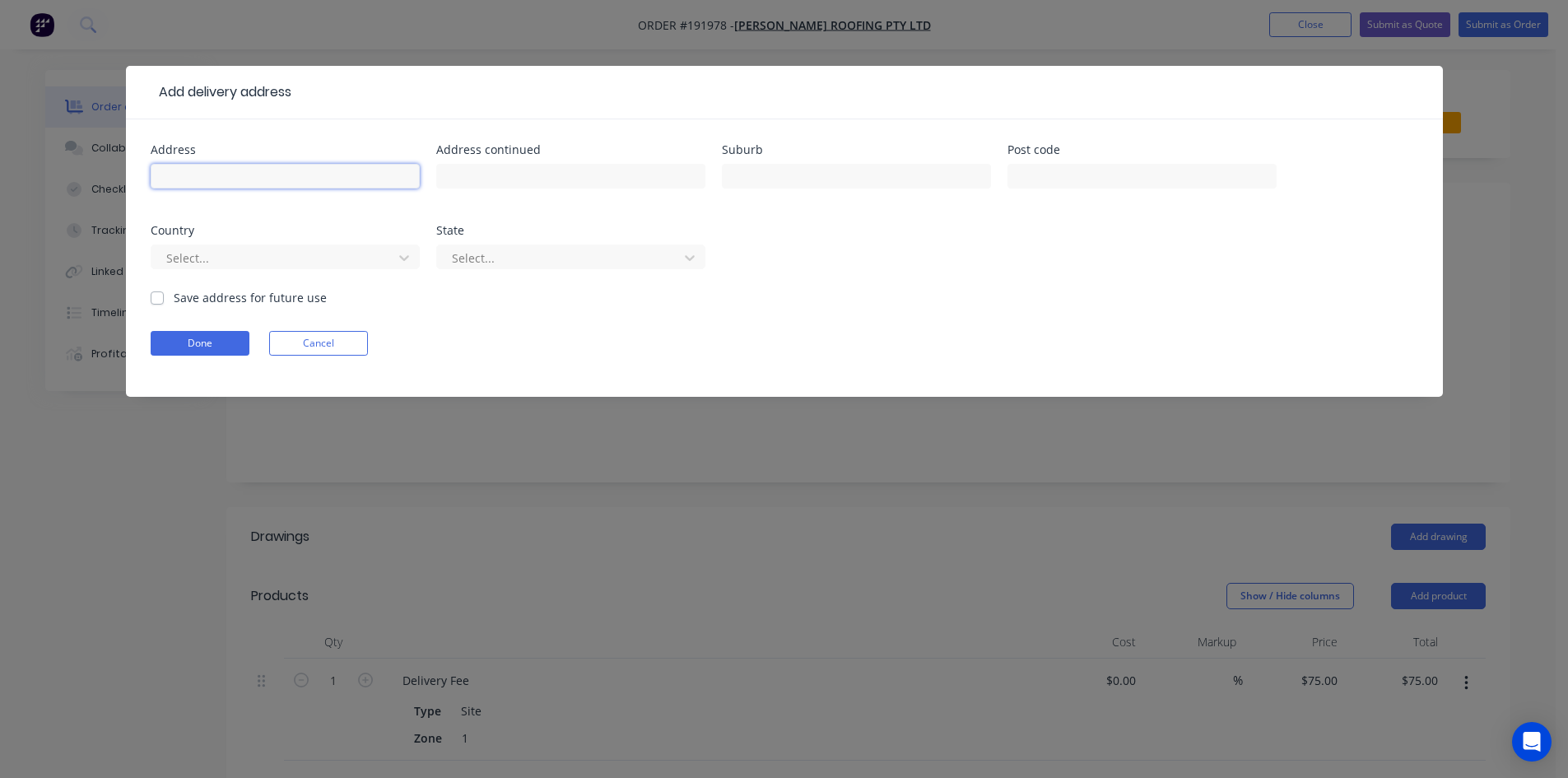
click at [314, 186] on input "text" at bounding box center [285, 176] width 269 height 24
type input "33 Mame Rd"
type input "a"
type input "A"
type input "ALBION"
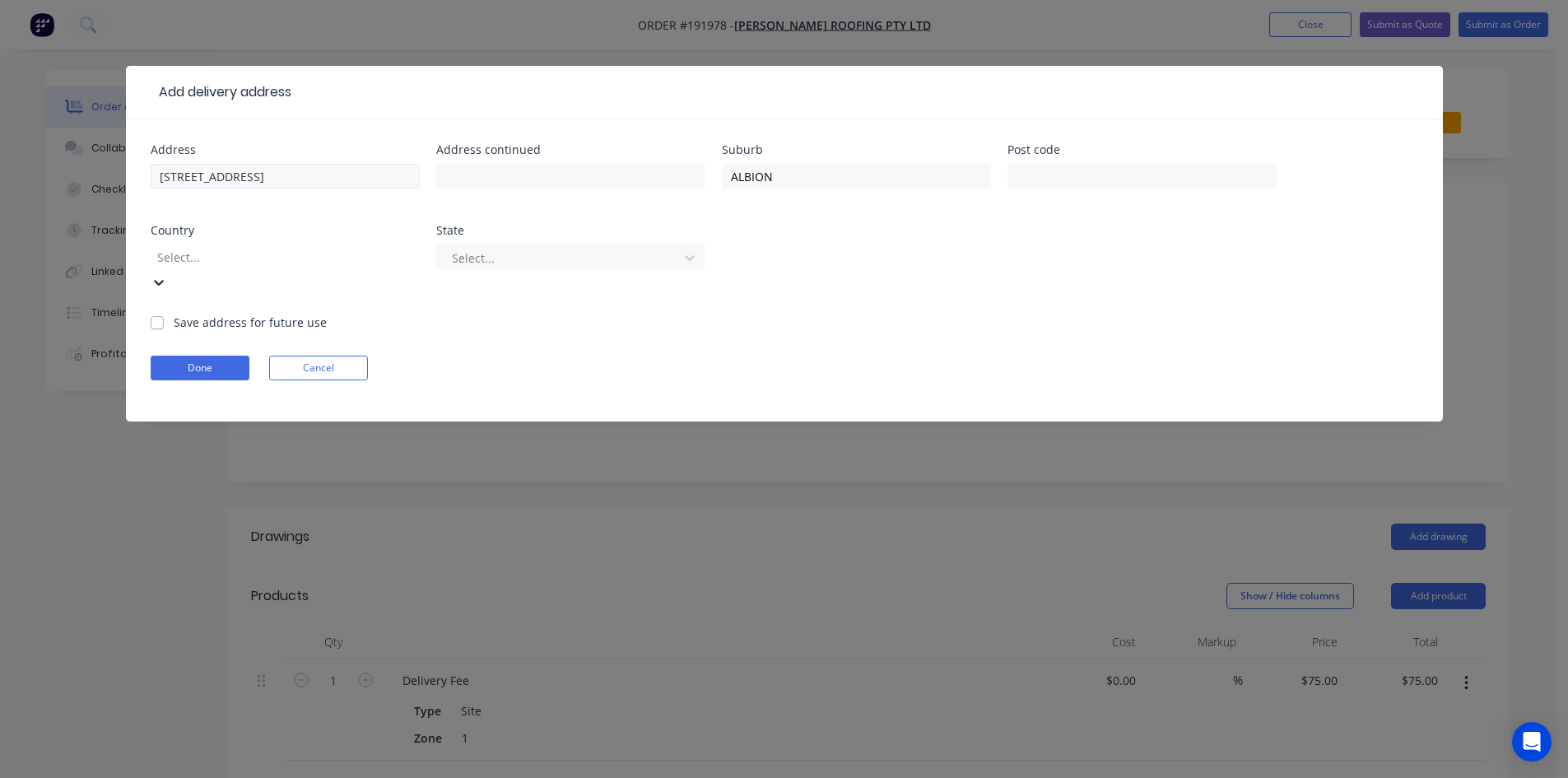
type input "a"
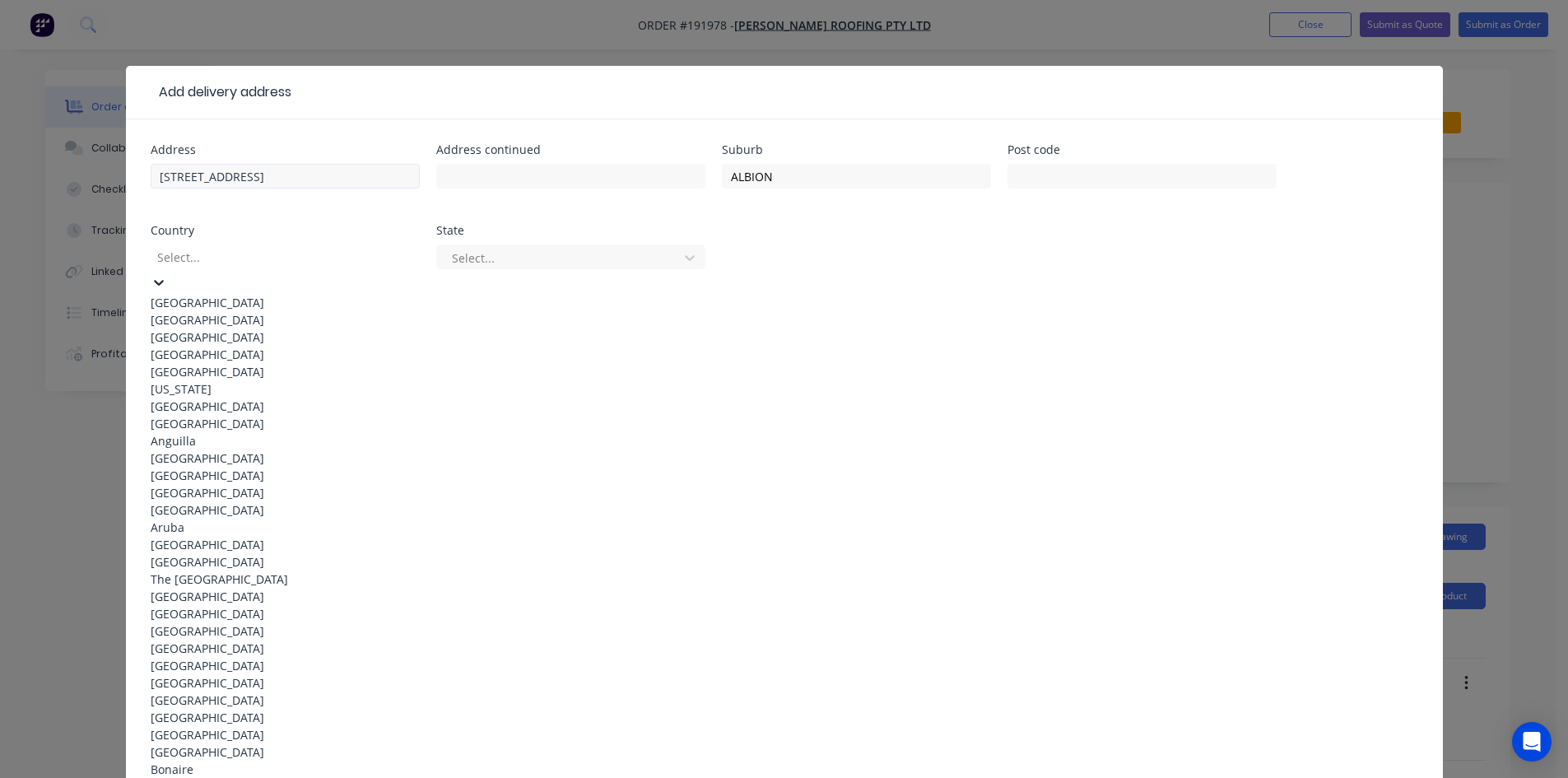
type input "a"
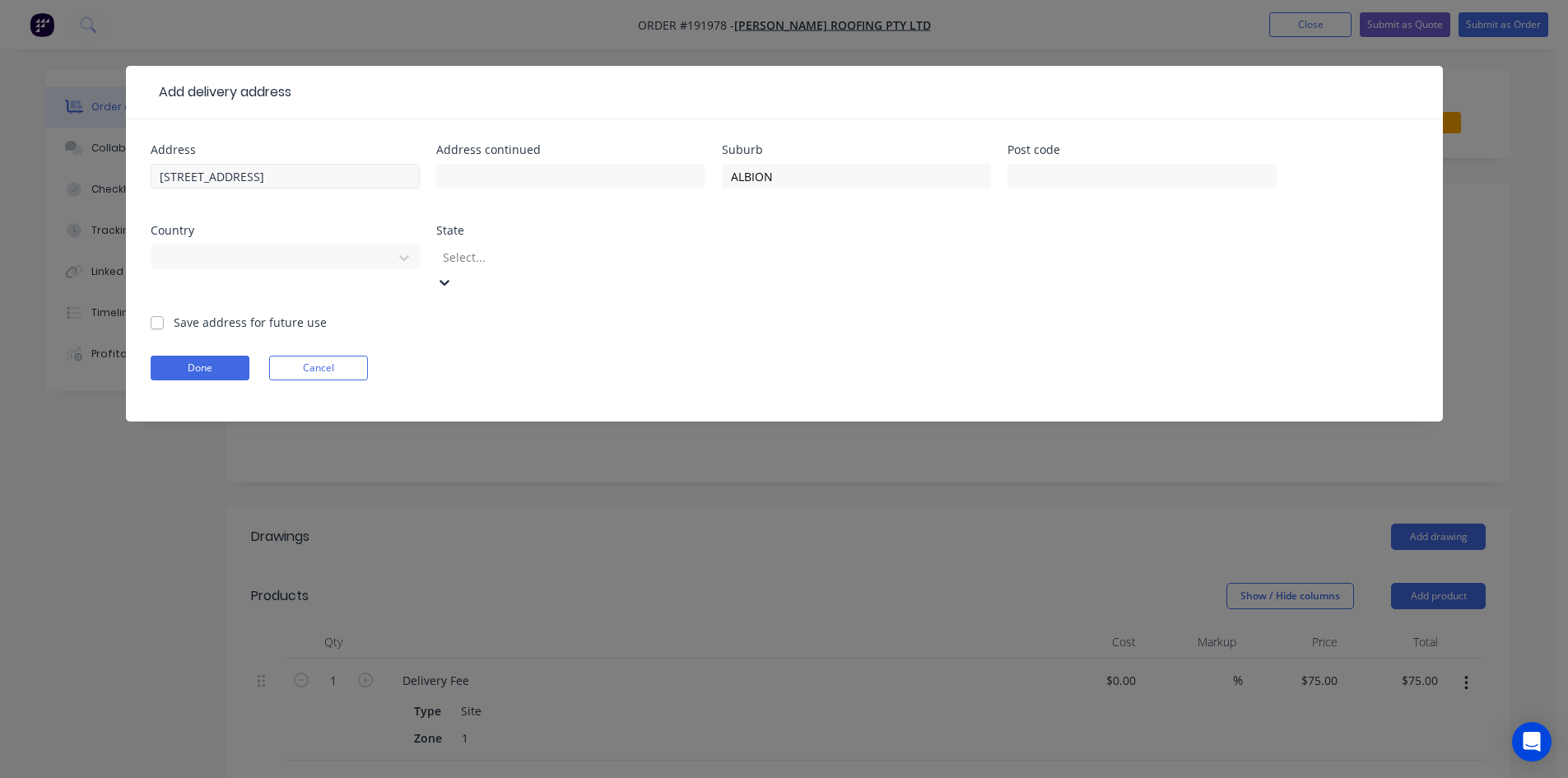
type input "q"
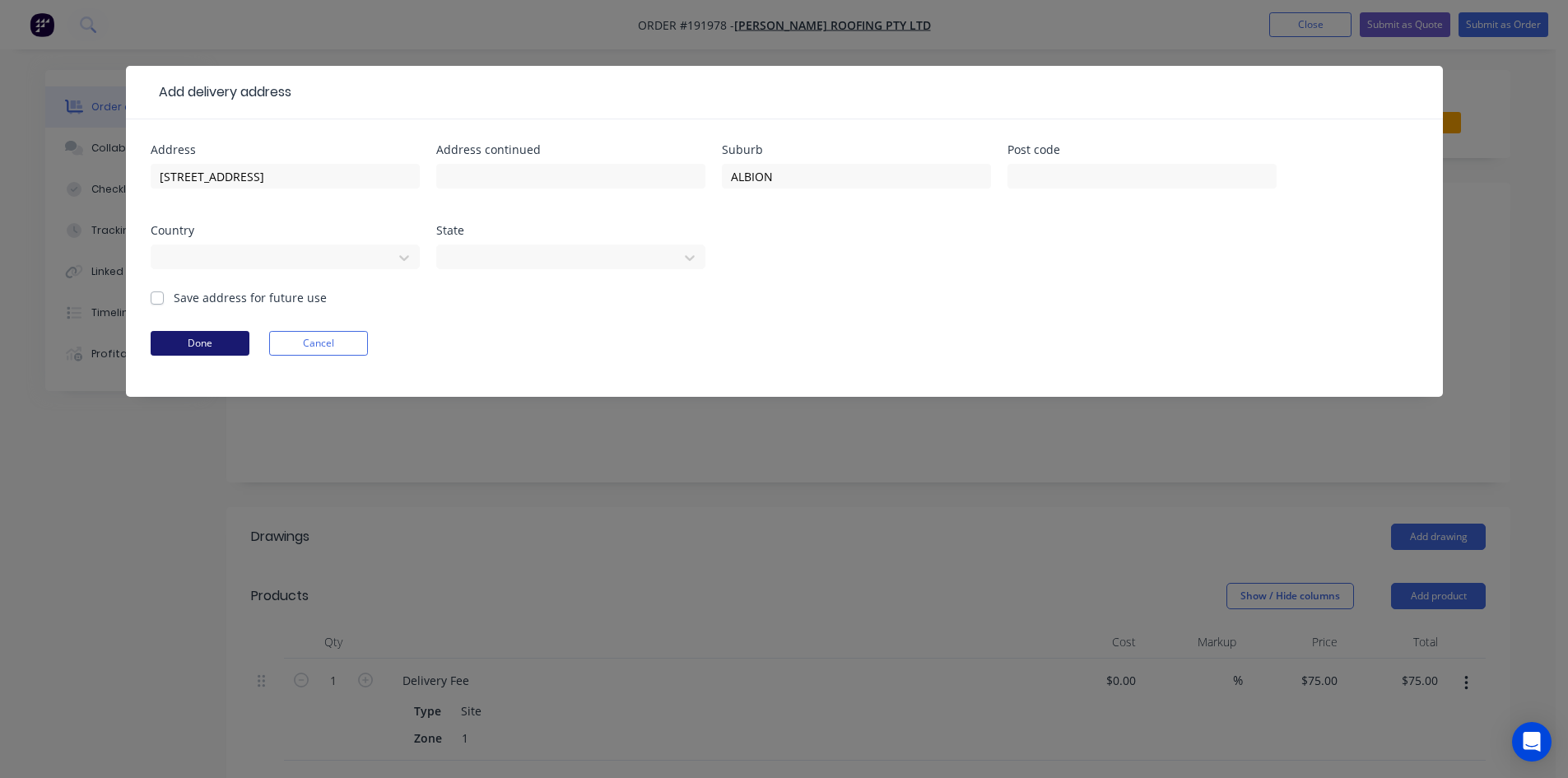
click at [227, 344] on button "Done" at bounding box center [200, 343] width 99 height 24
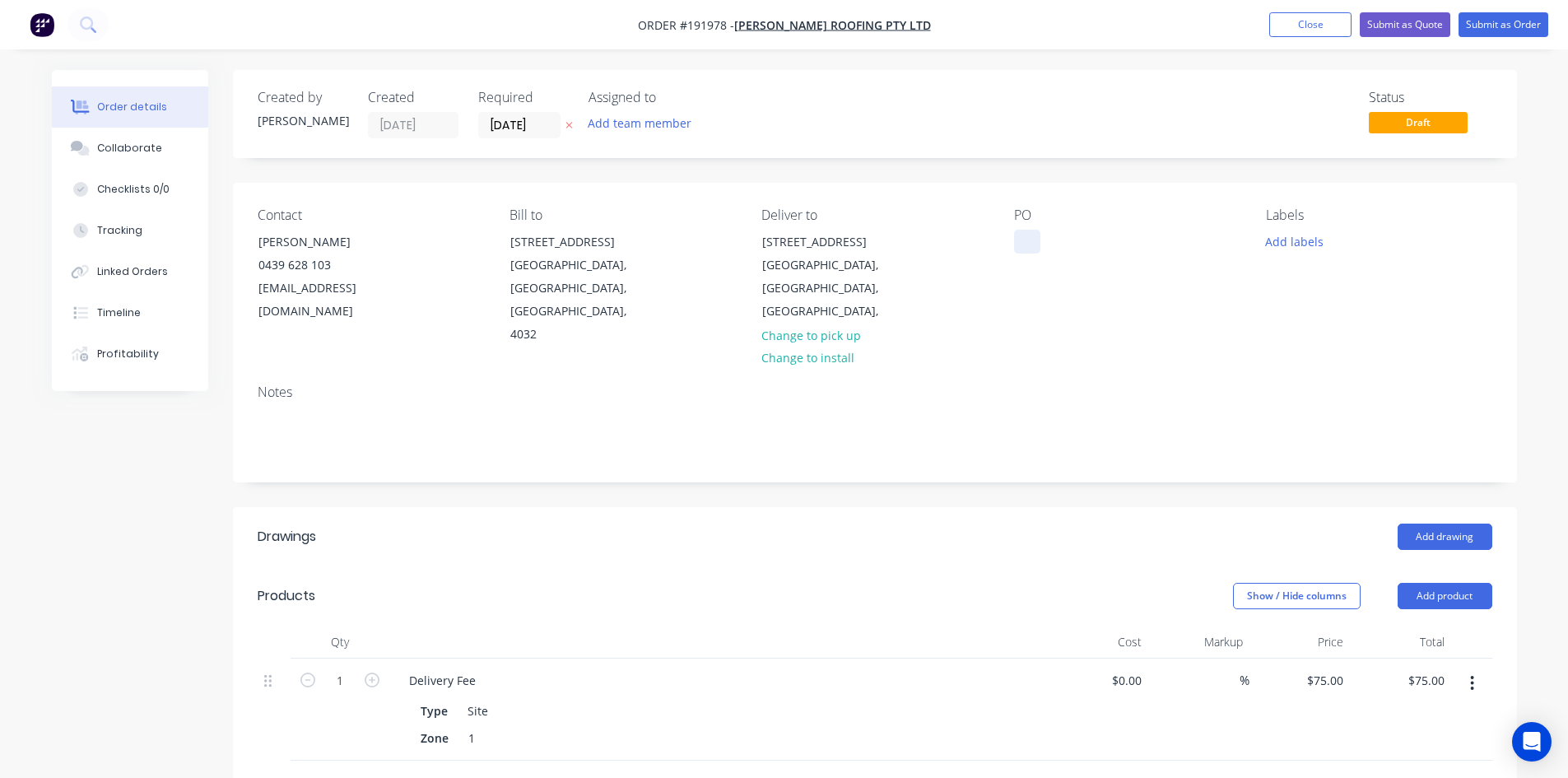
click at [1023, 245] on div at bounding box center [1027, 242] width 26 height 24
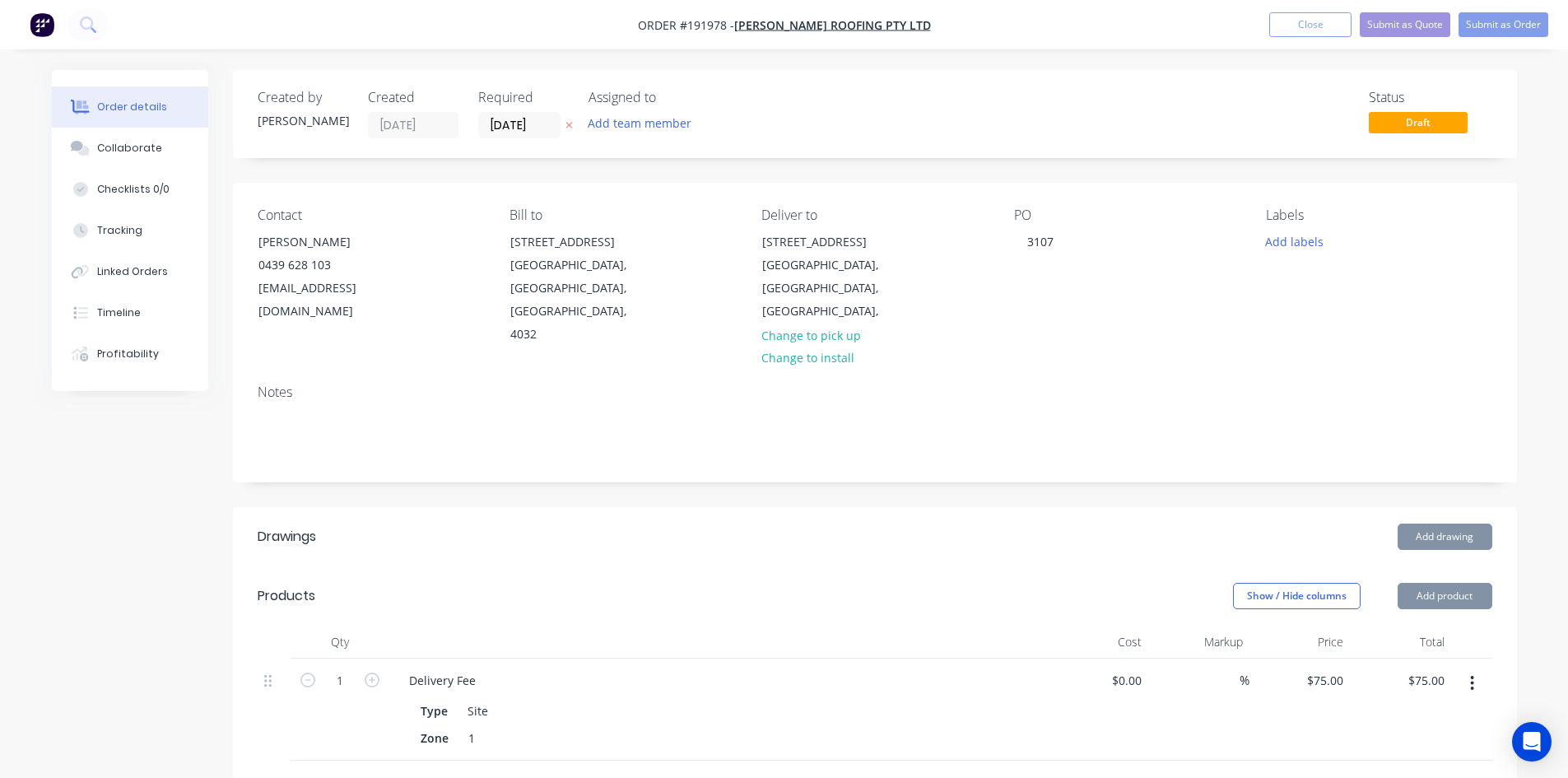
click at [1413, 524] on button "Add drawing" at bounding box center [1444, 537] width 95 height 26
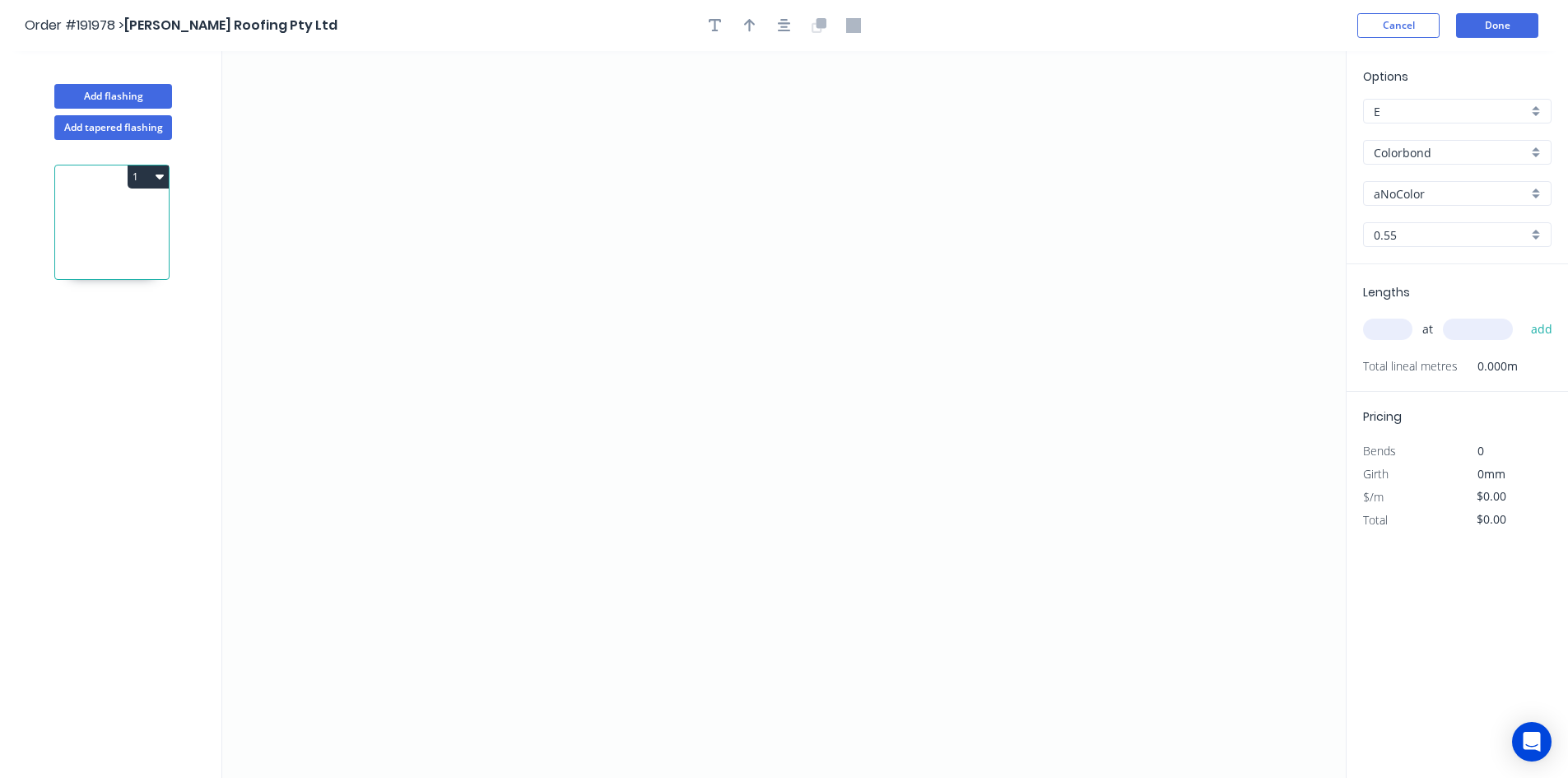
click at [1410, 160] on input "Colorbond" at bounding box center [1450, 153] width 154 height 17
click at [1413, 173] on div "Zincalume" at bounding box center [1457, 184] width 186 height 29
type input "Zincalume"
click at [1390, 330] on input "text" at bounding box center [1388, 329] width 49 height 22
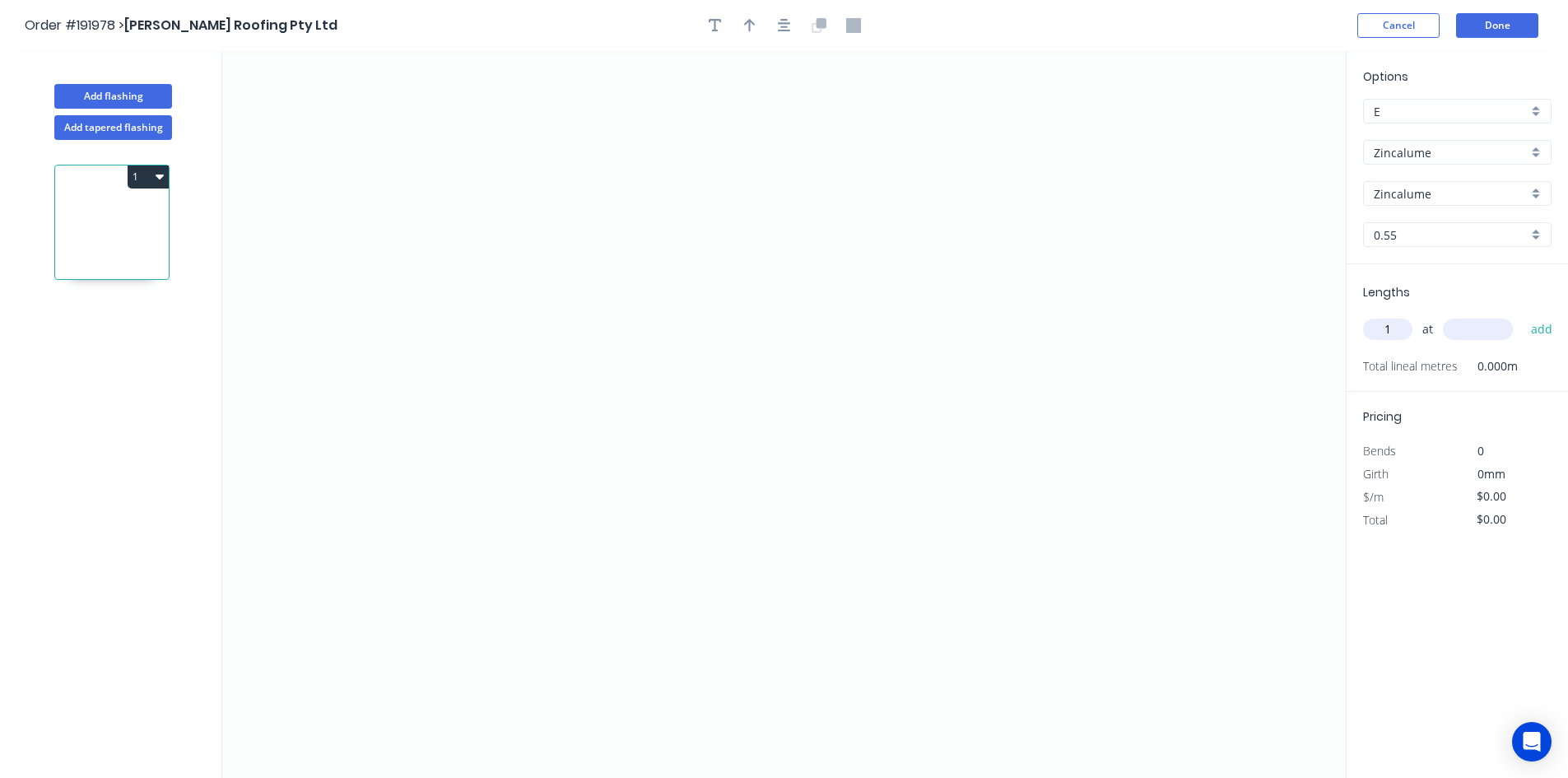
type input "1"
type input "4000"
click at [1523, 315] on button "add" at bounding box center [1542, 329] width 39 height 28
click at [428, 168] on icon "0" at bounding box center [783, 415] width 1123 height 727
click at [415, 447] on icon "0" at bounding box center [783, 415] width 1123 height 727
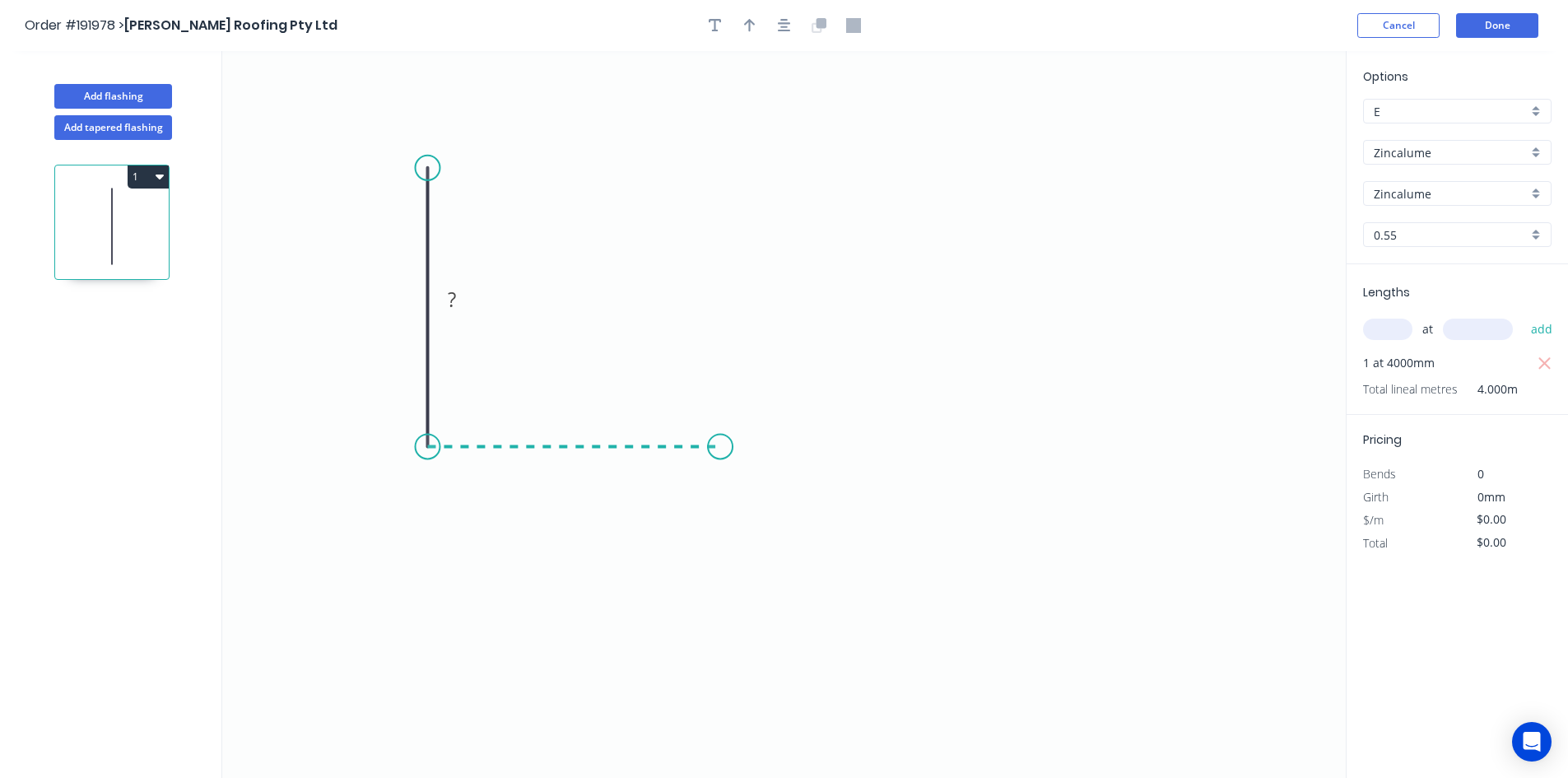
click at [720, 454] on icon "0 ?" at bounding box center [783, 415] width 1123 height 727
click at [779, 518] on icon "0 ? ?" at bounding box center [783, 415] width 1123 height 727
click at [779, 518] on circle at bounding box center [779, 517] width 24 height 24
click at [394, 297] on rect at bounding box center [403, 300] width 33 height 23
click at [787, 512] on circle at bounding box center [787, 513] width 24 height 24
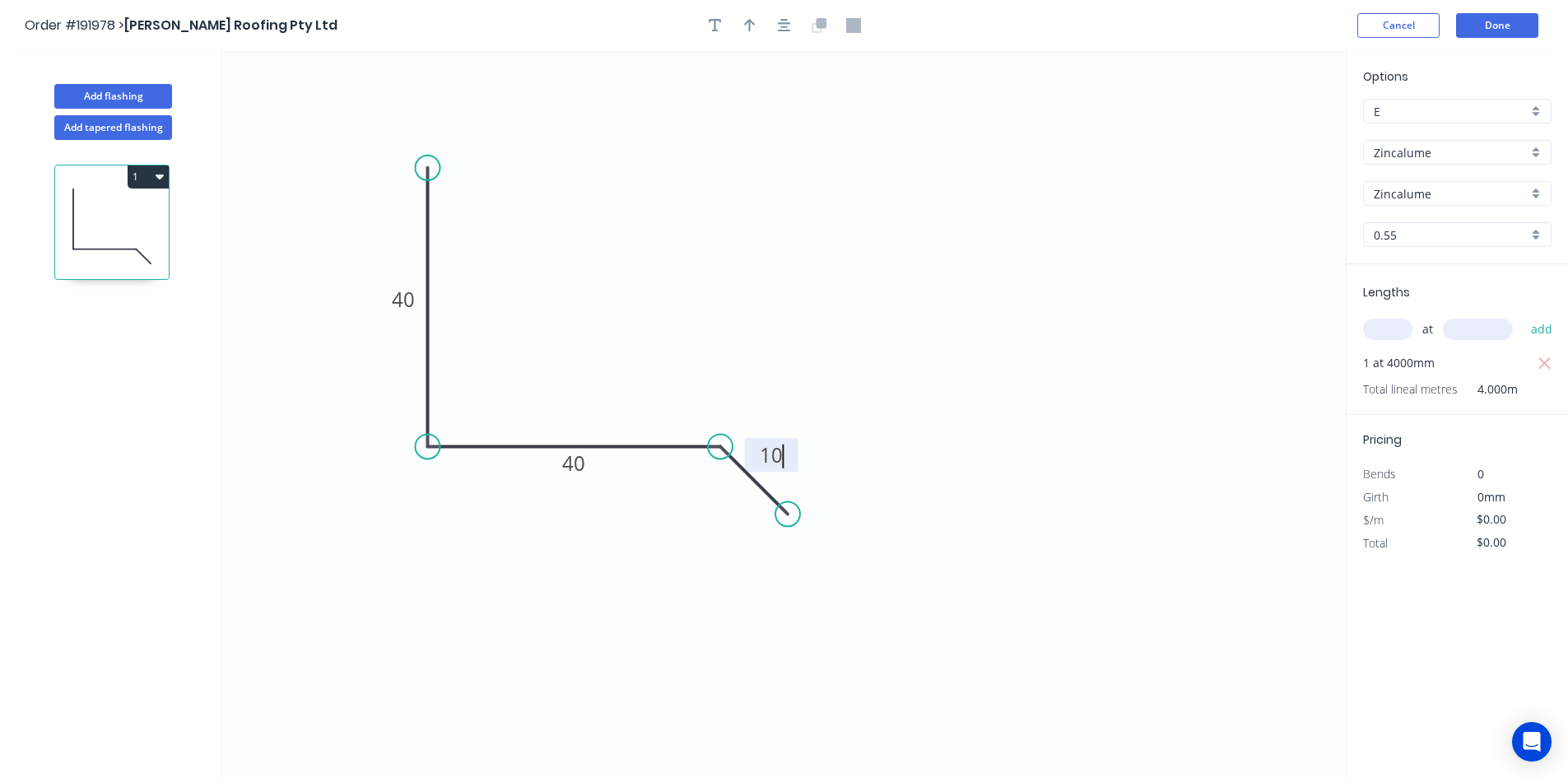
type input "$6.42"
type input "$25.68"
click at [780, 33] on button "button" at bounding box center [784, 25] width 24 height 24
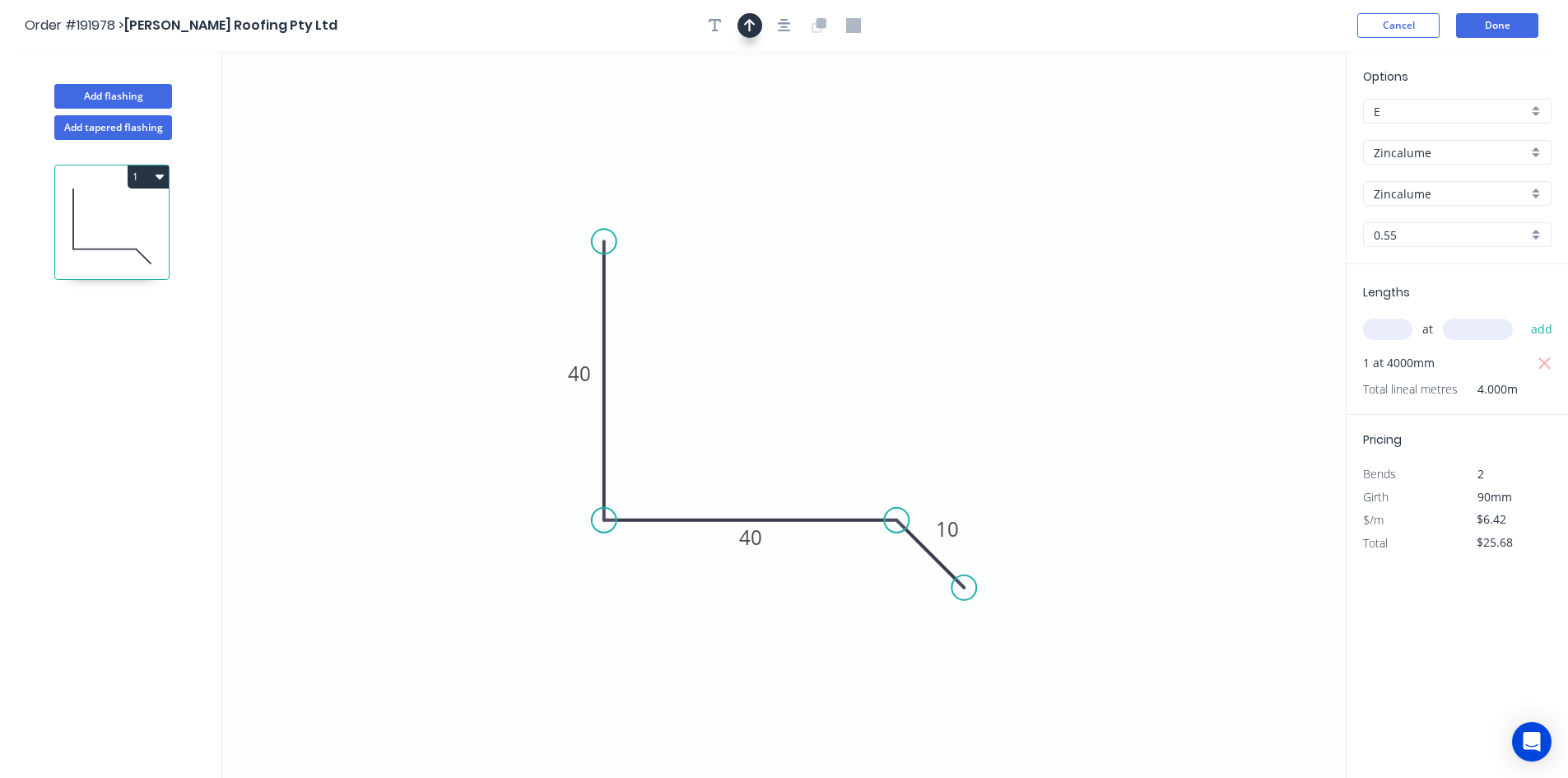
click at [756, 23] on button "button" at bounding box center [749, 25] width 24 height 24
click at [1264, 132] on icon at bounding box center [1262, 114] width 15 height 53
drag, startPoint x: 1264, startPoint y: 132, endPoint x: 812, endPoint y: 369, distance: 510.4
click at [866, 347] on icon at bounding box center [889, 323] width 48 height 48
click at [1488, 27] on button "Done" at bounding box center [1497, 25] width 82 height 24
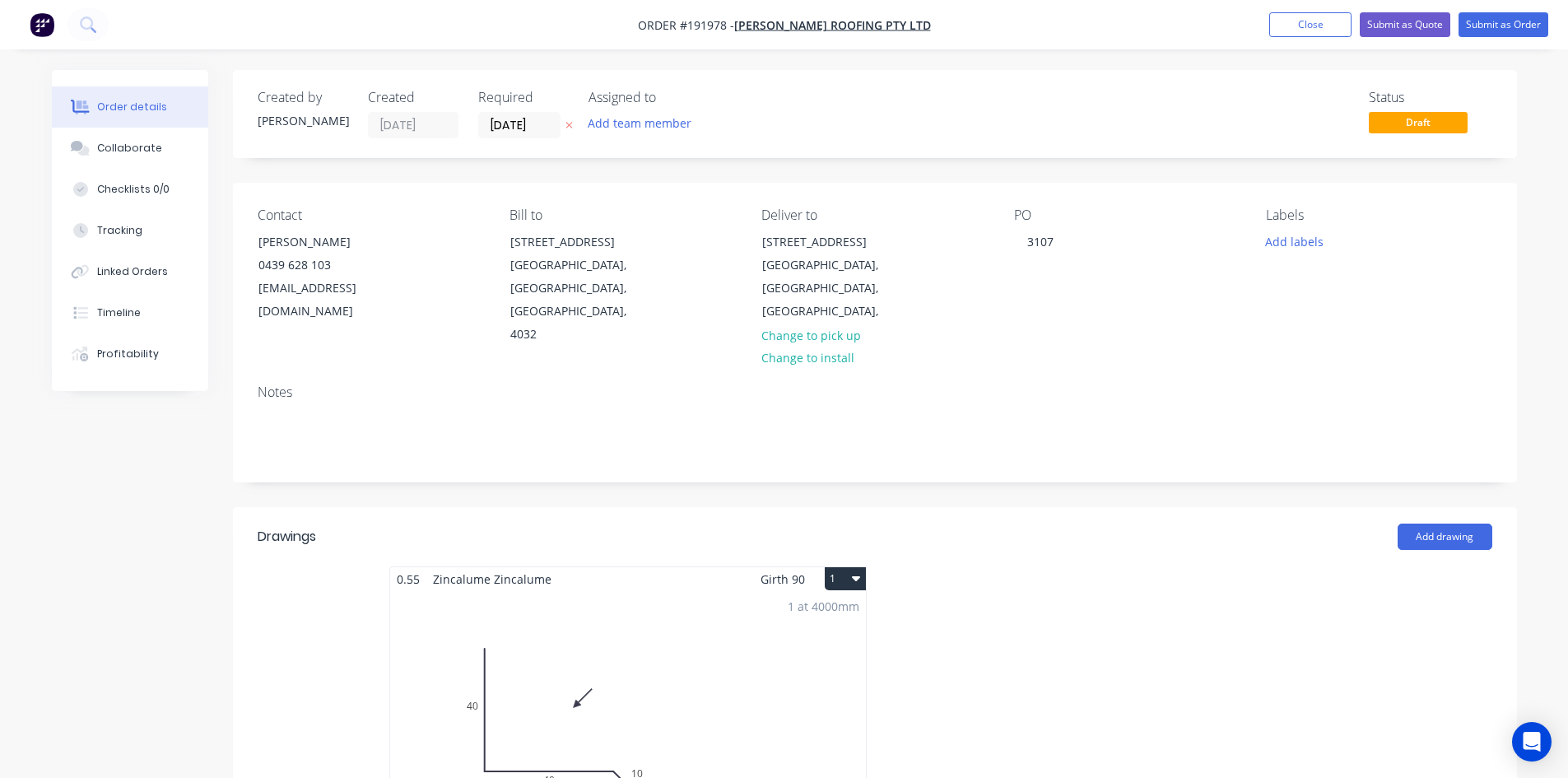
click at [869, 566] on div "0.55 Zincalume Zincalume Girth 90 1 0 40 40 10 0 40 40 10 1 at 4000mm Total lm …" at bounding box center [627, 713] width 493 height 293
click at [855, 576] on icon "button" at bounding box center [855, 579] width 8 height 5
click at [840, 606] on div "Use larger box size" at bounding box center [787, 618] width 127 height 24
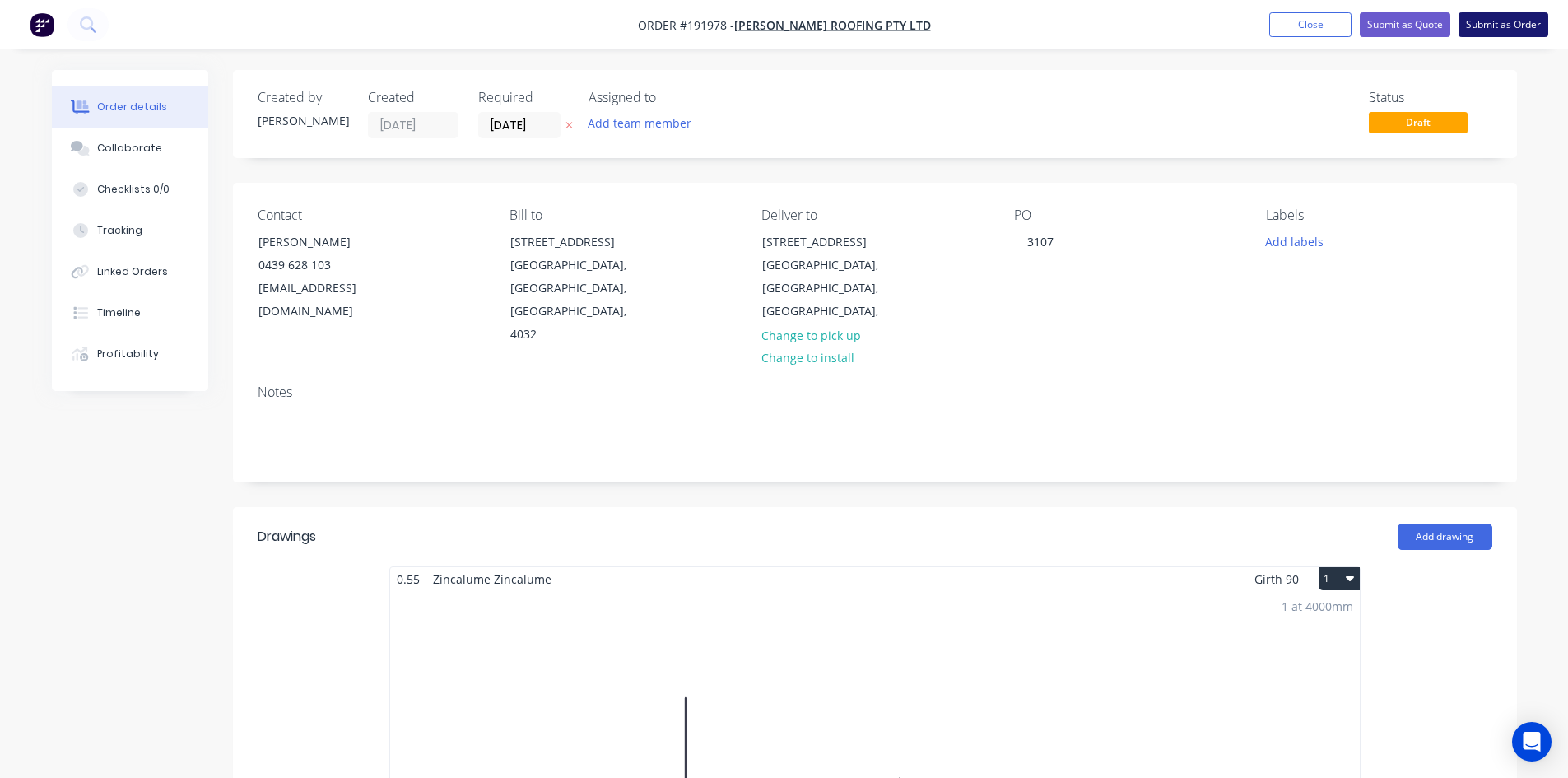
click at [1486, 24] on button "Submit as Order" at bounding box center [1503, 24] width 89 height 24
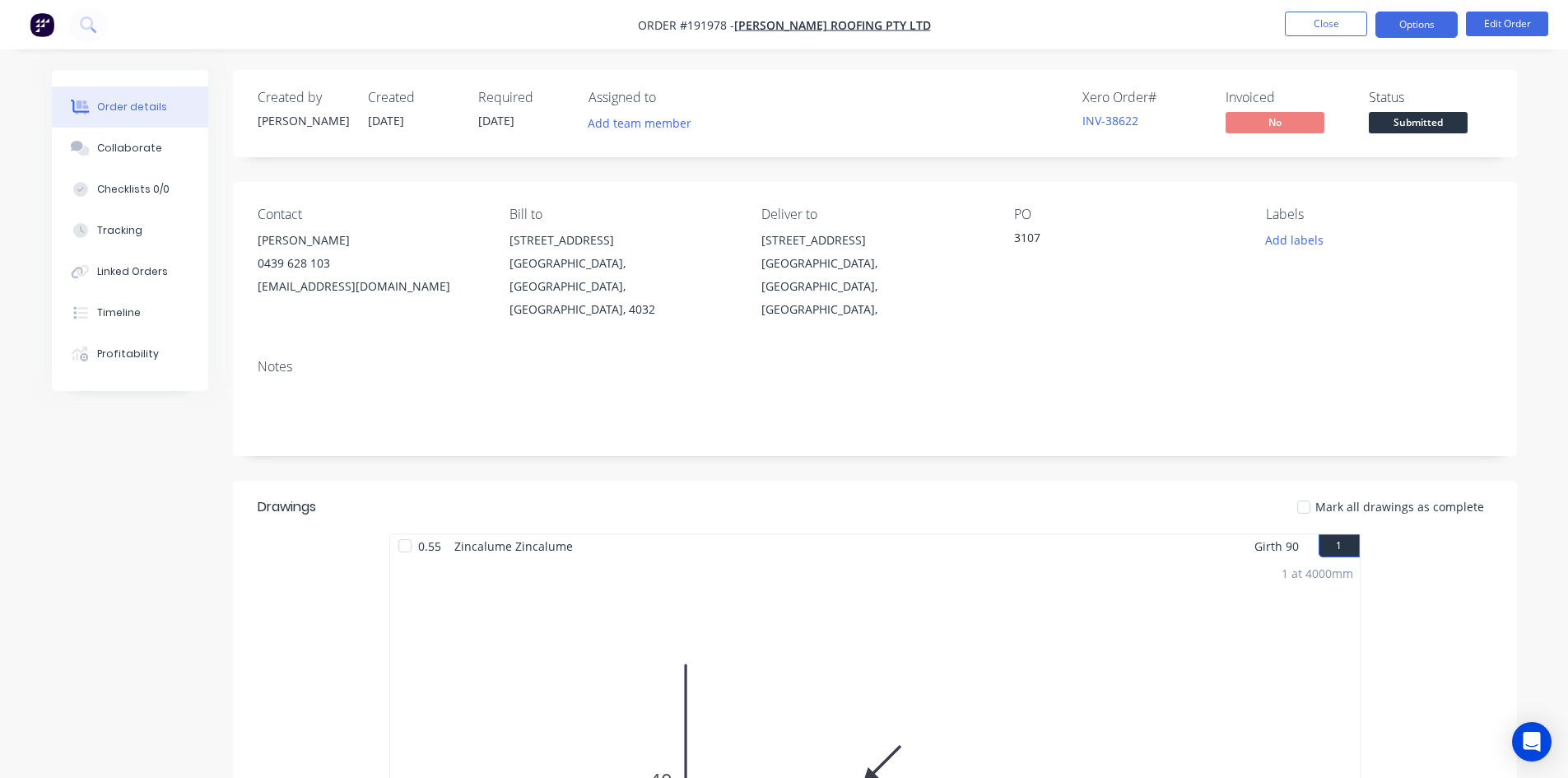
click at [1411, 31] on button "Options" at bounding box center [1416, 24] width 82 height 26
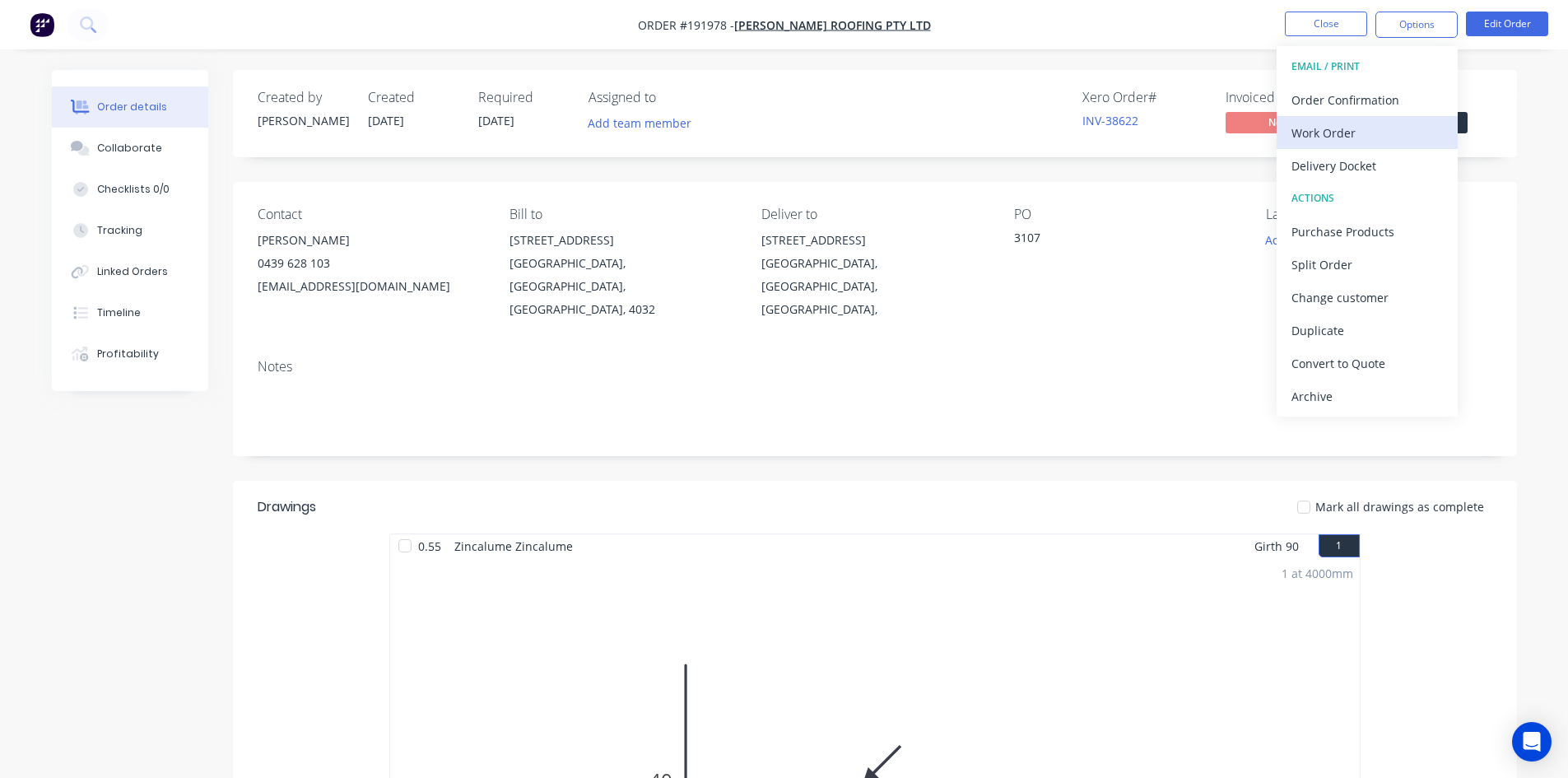
click at [1356, 125] on div "Work Order" at bounding box center [1367, 134] width 152 height 24
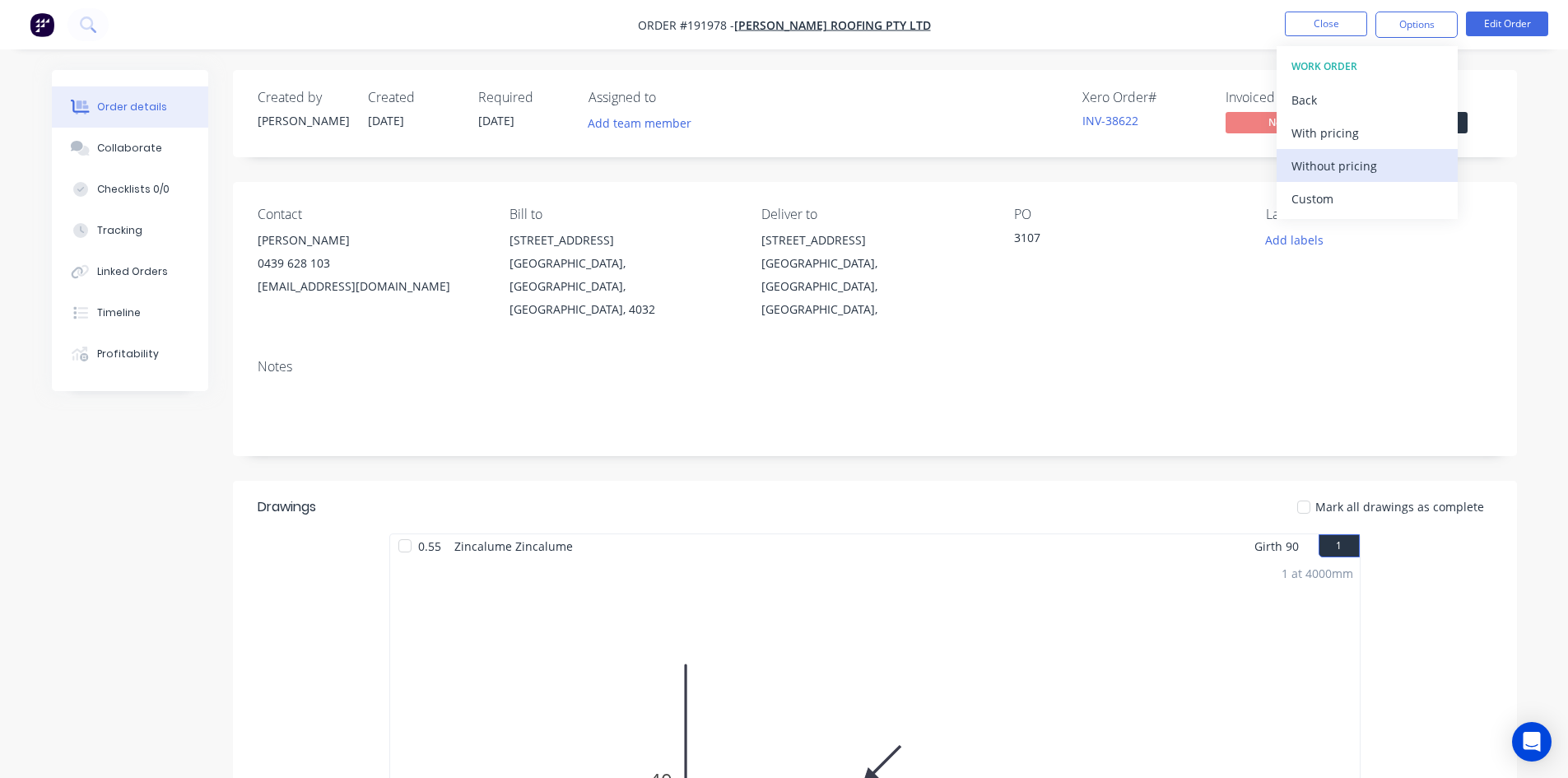
click at [1332, 156] on div "Without pricing" at bounding box center [1367, 166] width 152 height 24
click at [1503, 346] on div "Notes" at bounding box center [875, 401] width 1284 height 110
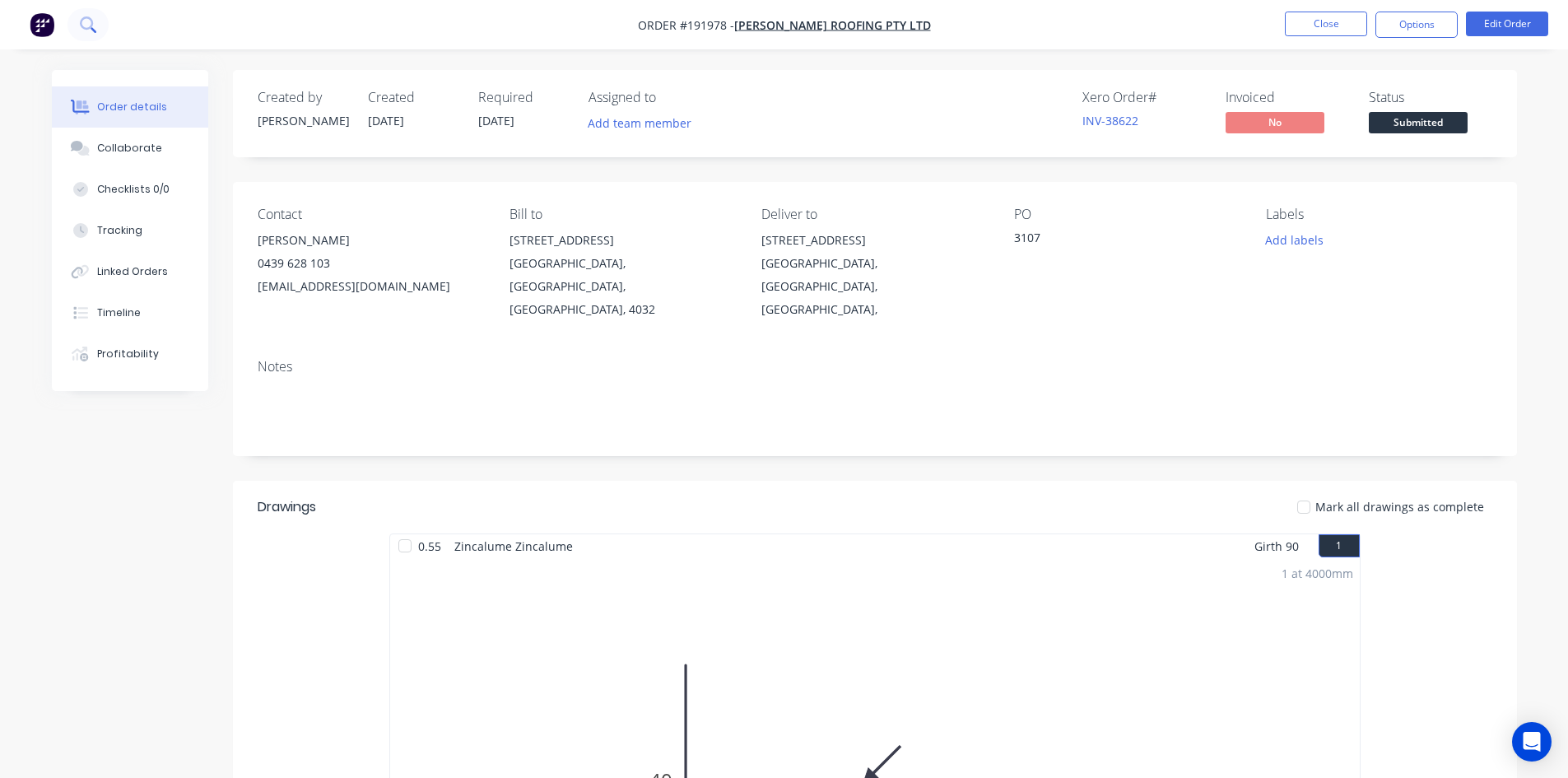
click at [91, 16] on button at bounding box center [88, 24] width 41 height 33
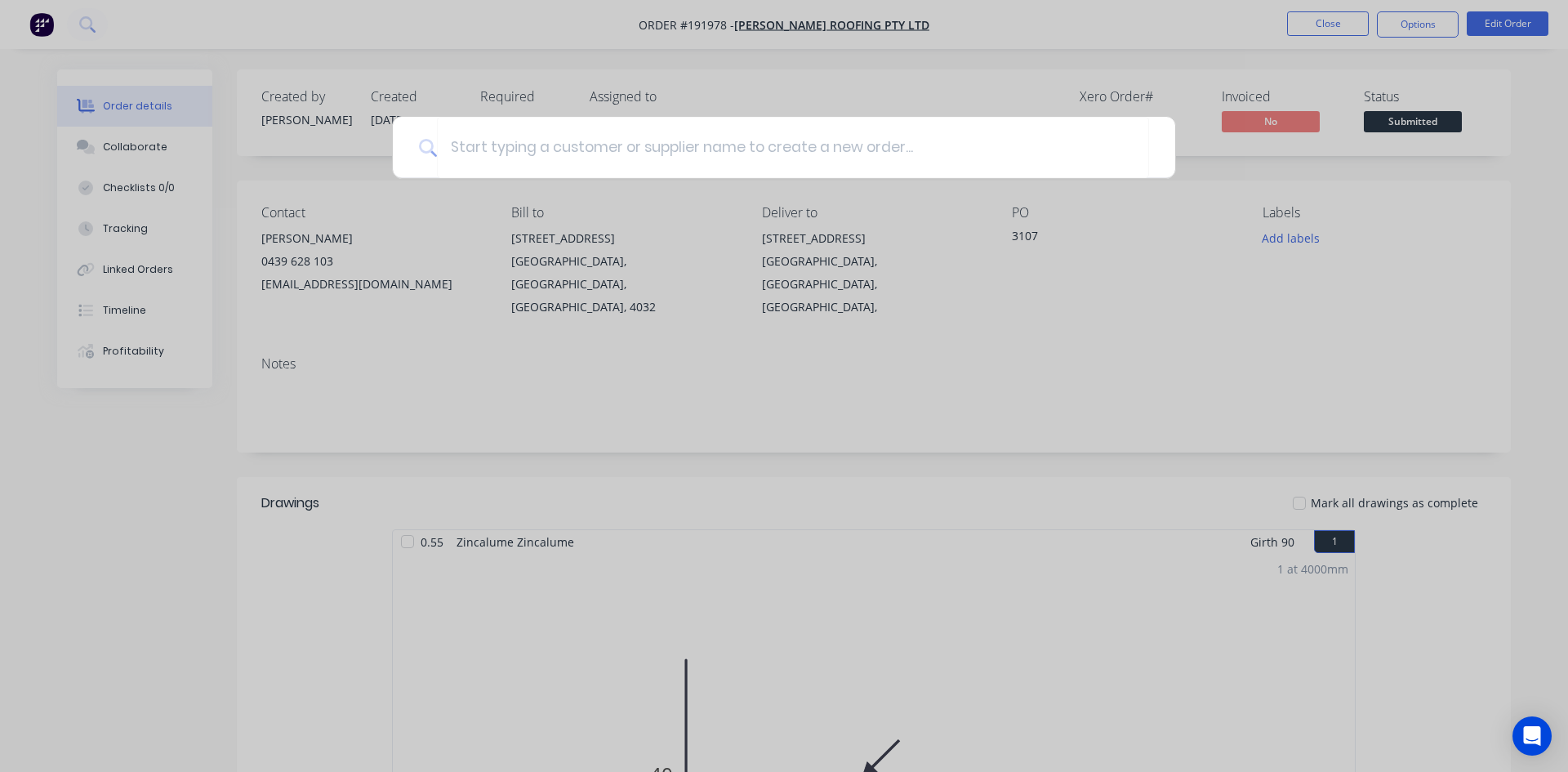
drag, startPoint x: 783, startPoint y: 78, endPoint x: 792, endPoint y: 77, distance: 9.1
click at [788, 77] on div at bounding box center [784, 386] width 1568 height 772
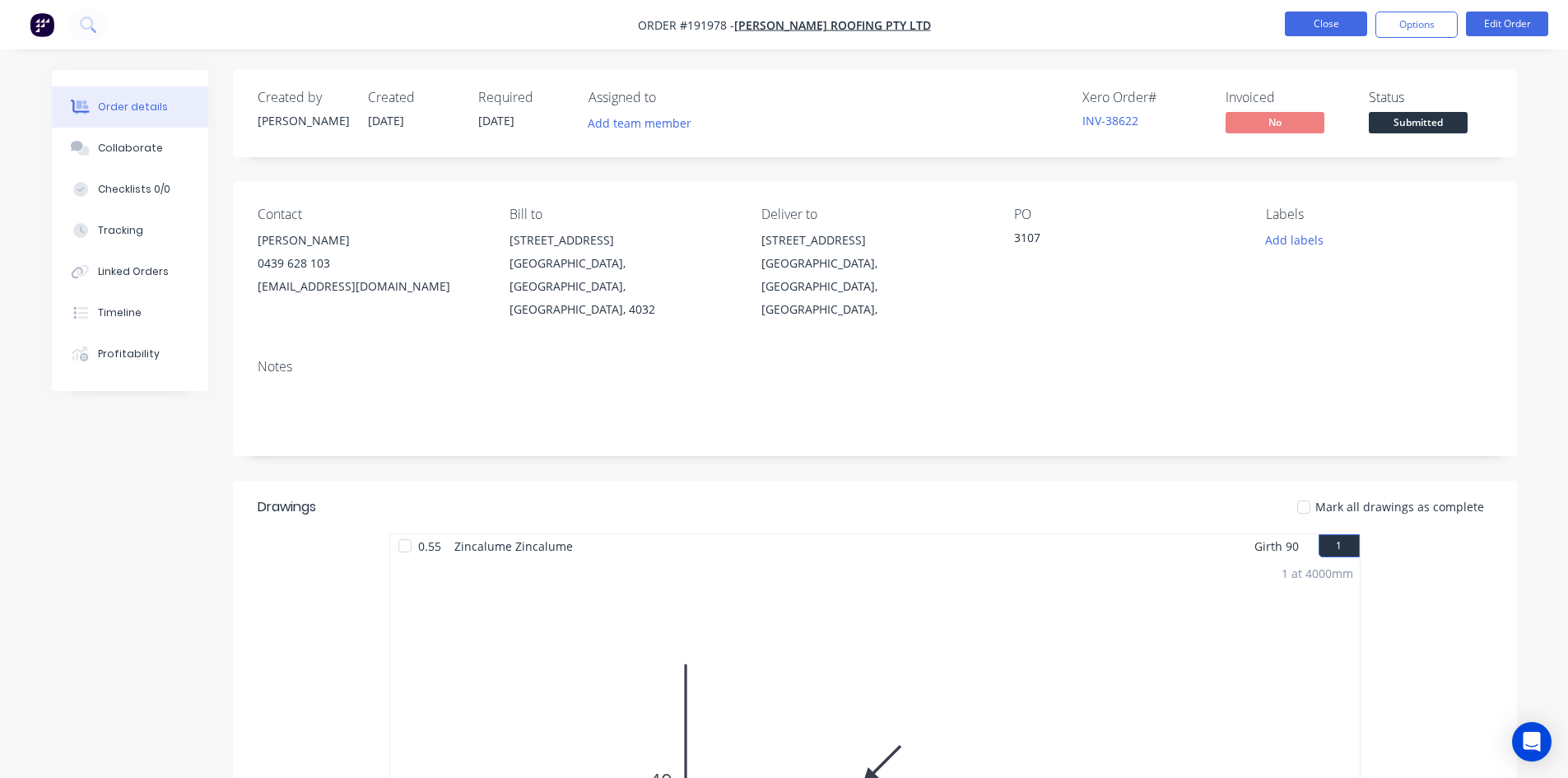
click at [1312, 27] on button "Close" at bounding box center [1325, 23] width 82 height 24
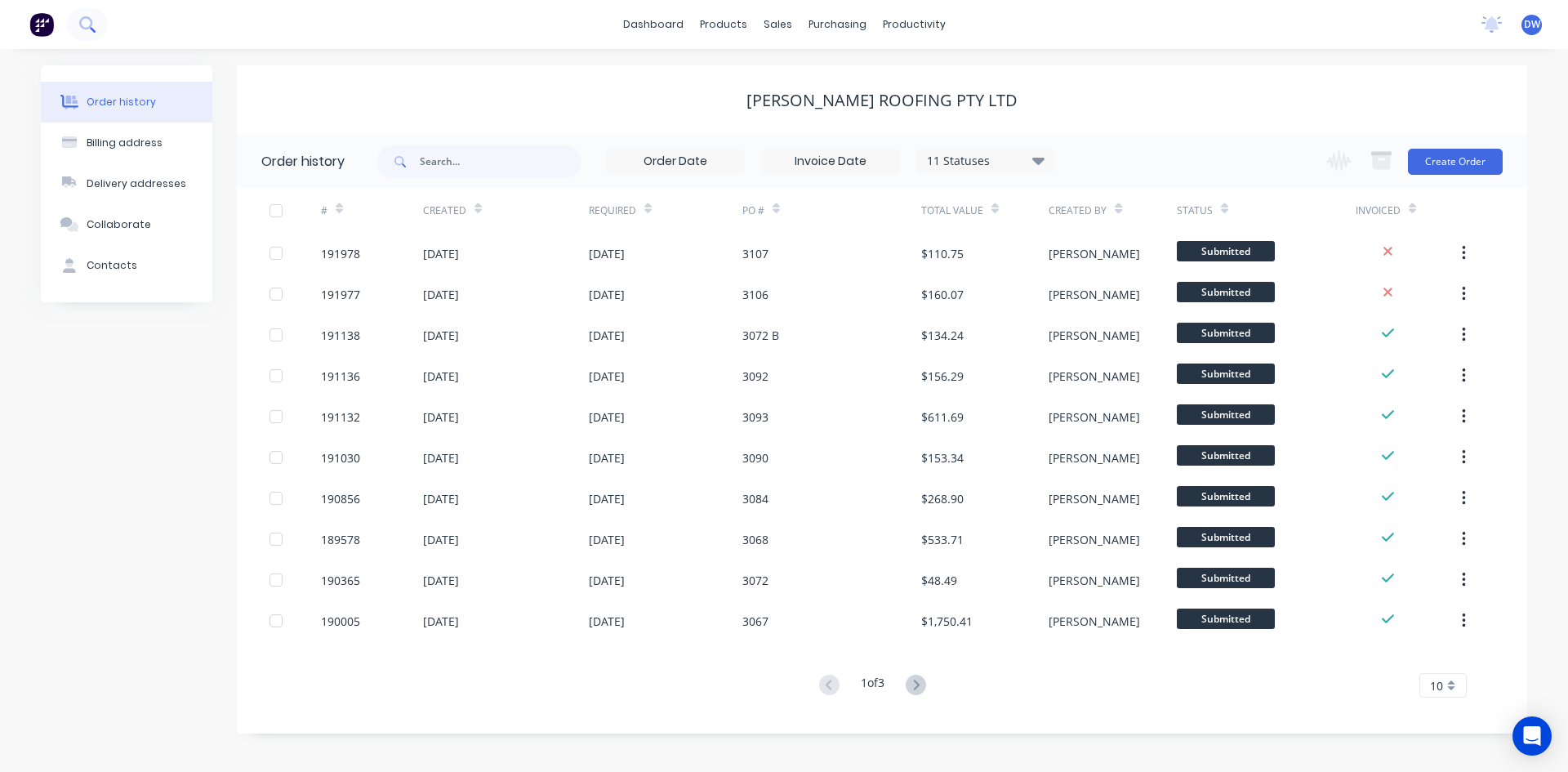
click at [91, 34] on button at bounding box center [87, 24] width 40 height 33
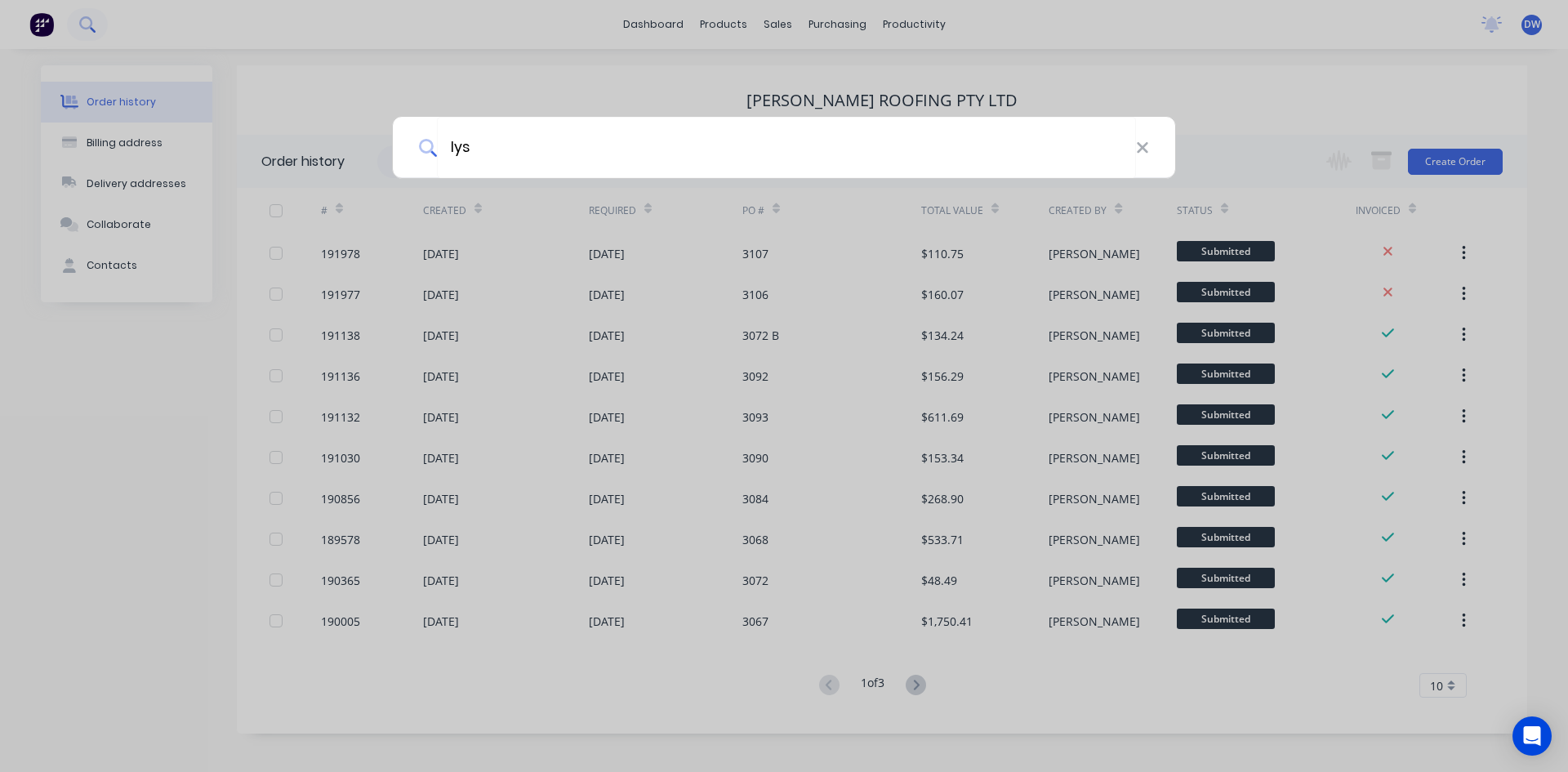
type input "lys"
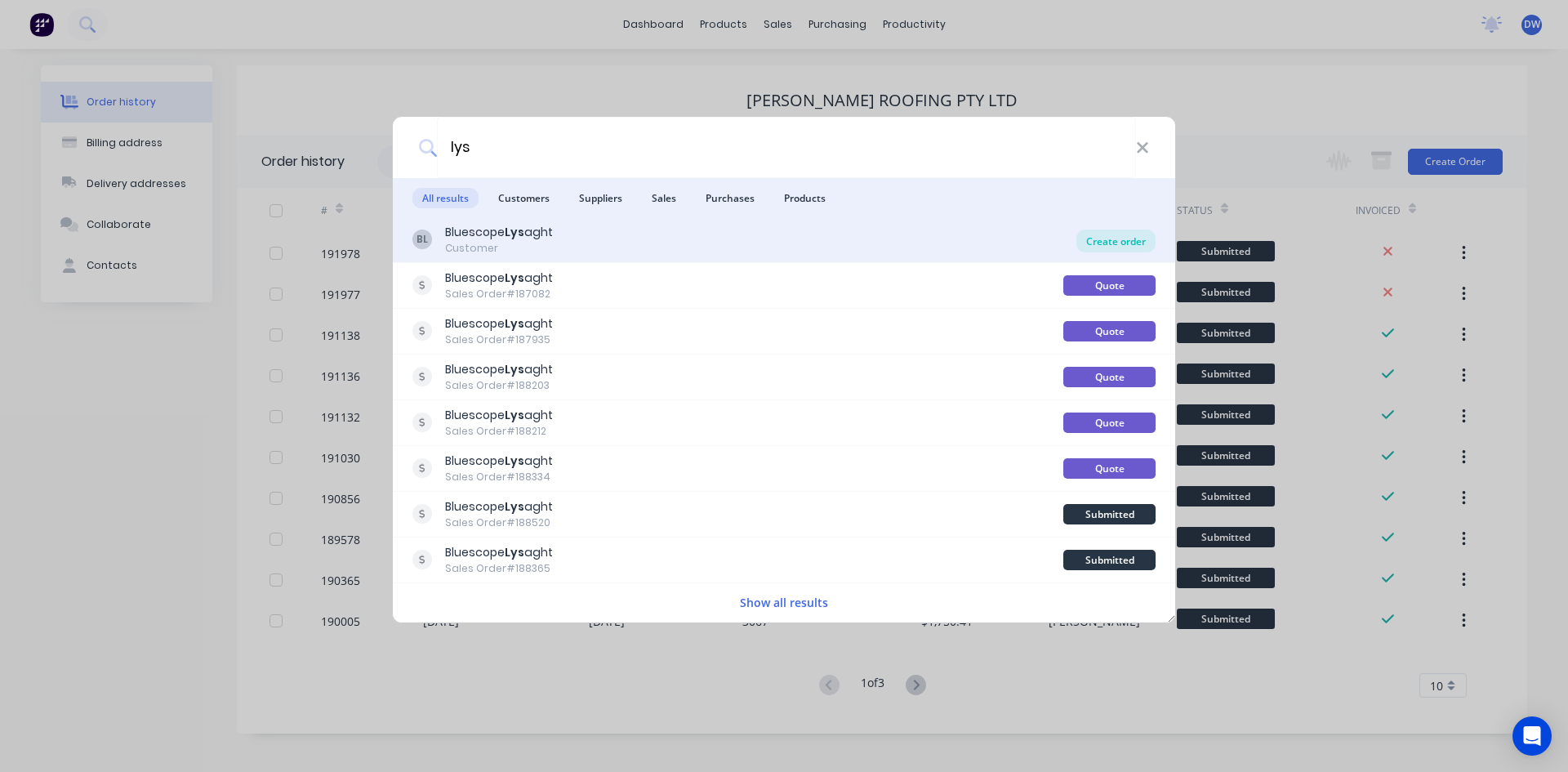
click at [1092, 235] on div "Create order" at bounding box center [1116, 241] width 79 height 23
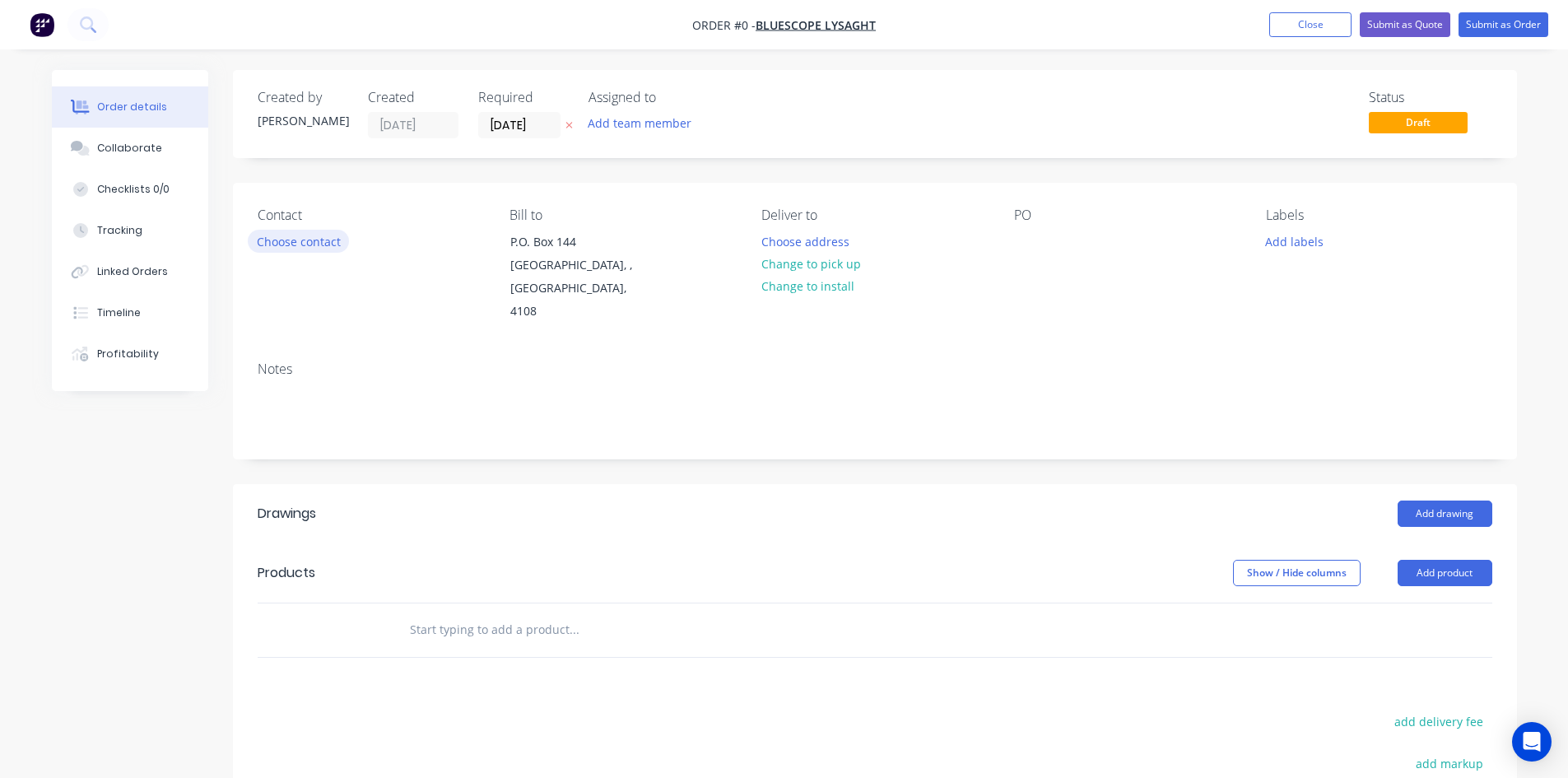
click at [309, 247] on button "Choose contact" at bounding box center [298, 241] width 101 height 23
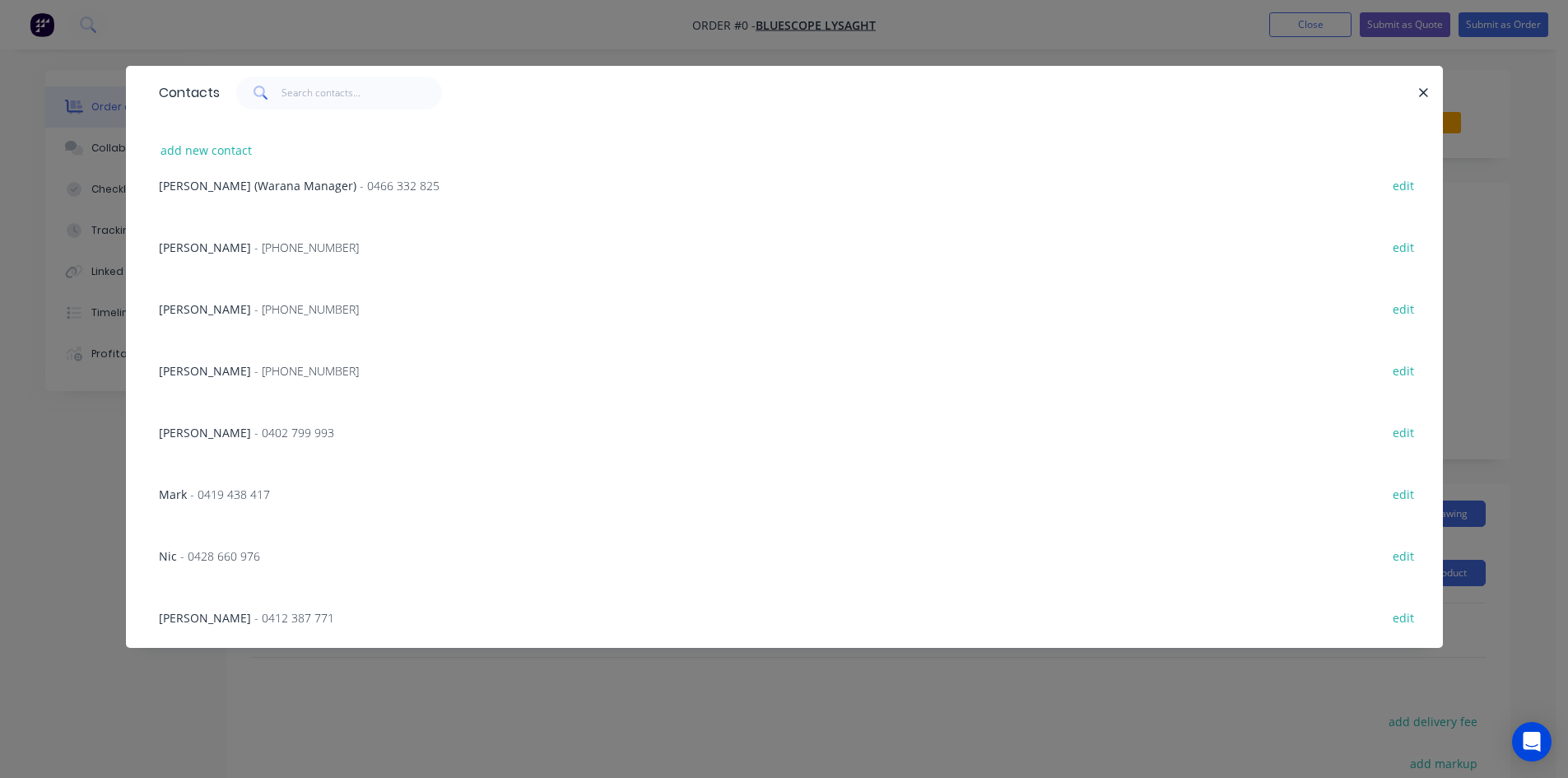
scroll to position [397, 0]
click at [282, 249] on span "- (07) 3365 7736" at bounding box center [306, 247] width 105 height 16
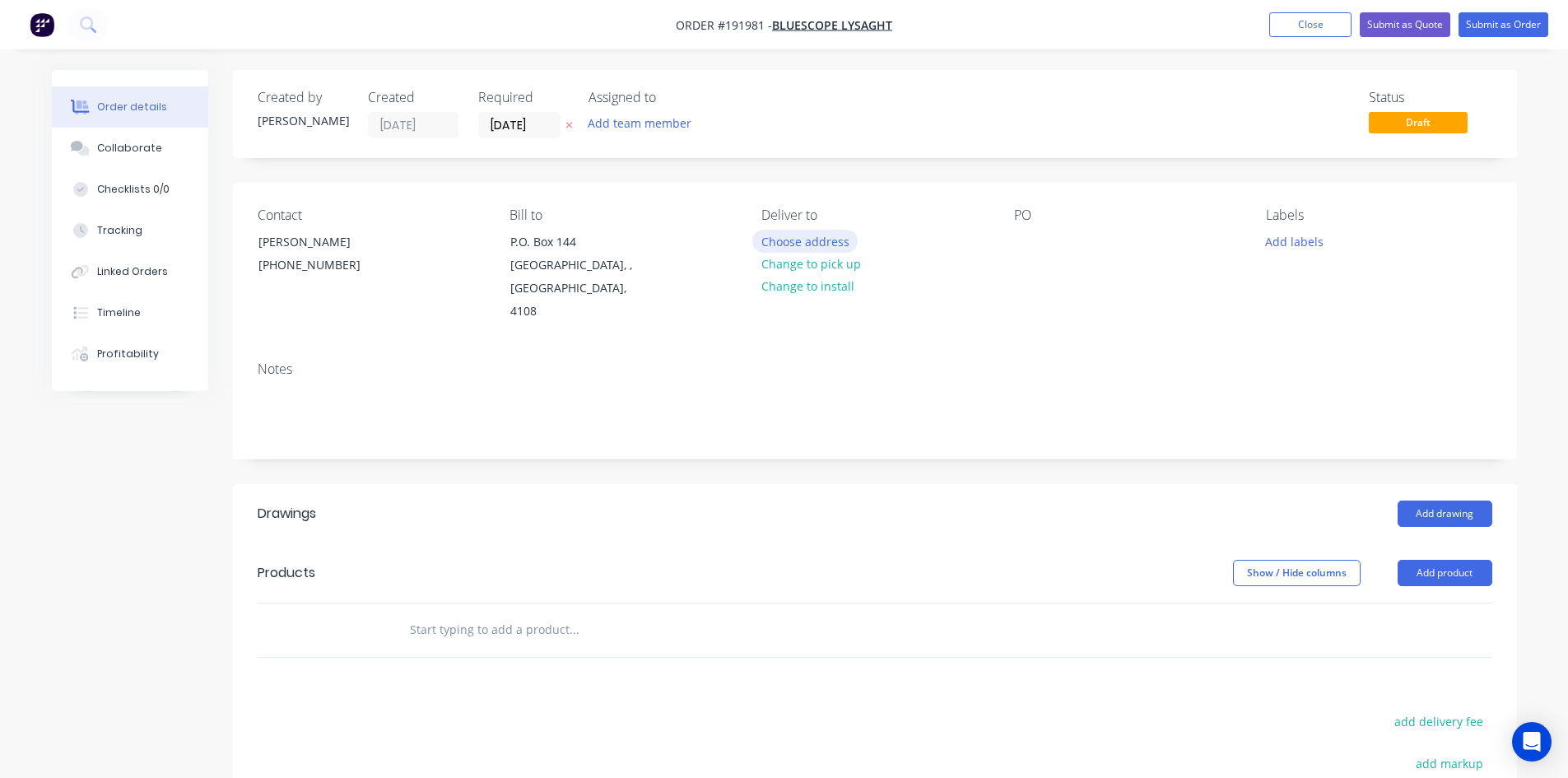
click at [848, 242] on button "Choose address" at bounding box center [804, 241] width 105 height 23
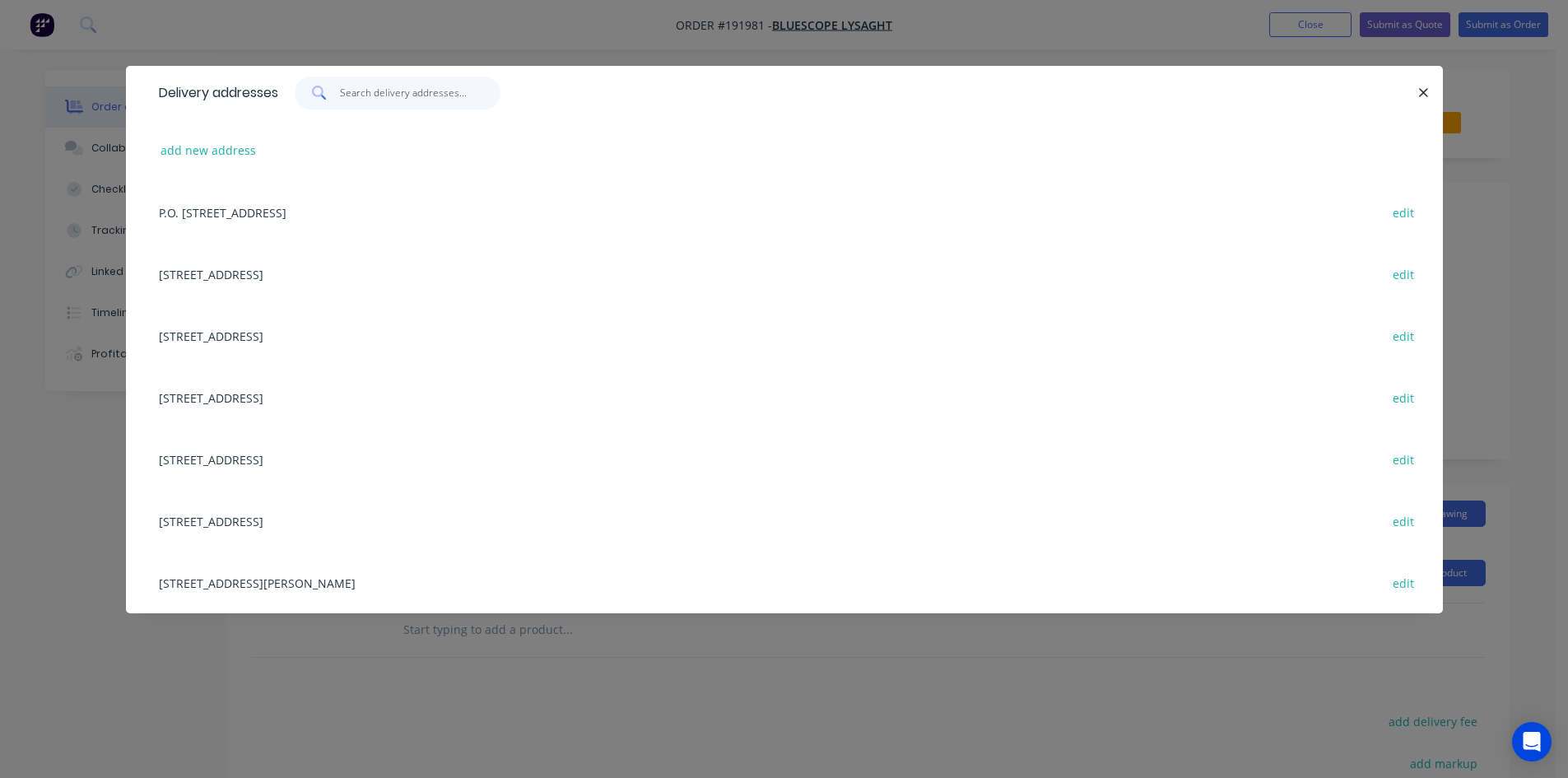
click at [432, 92] on input "text" at bounding box center [420, 93] width 160 height 33
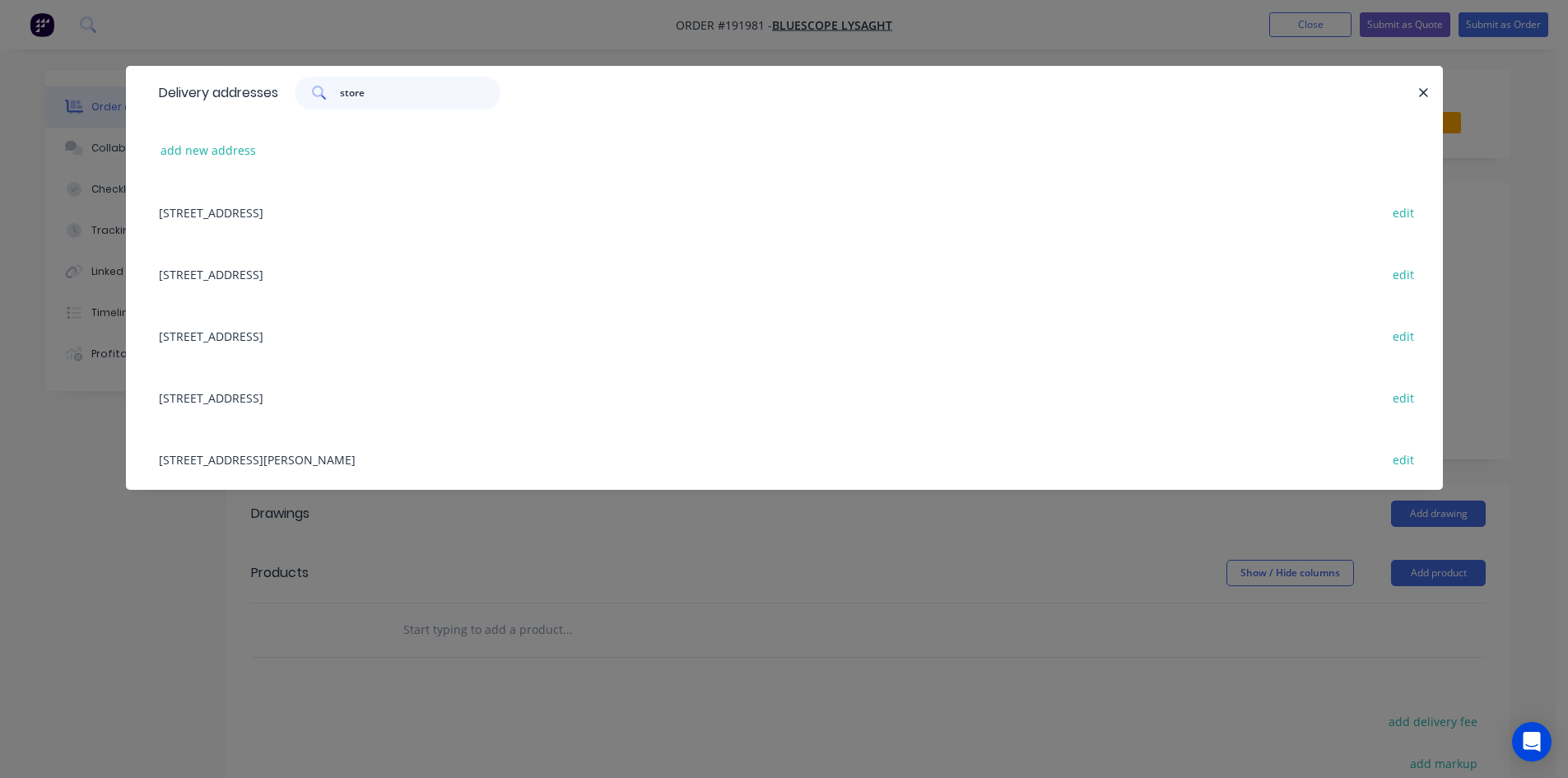
type input "store"
click at [427, 460] on div "UNIT 4, 125 KERRY RD, (STORE), ARCHERFIELD, Queensland, Australia, 4108 edit" at bounding box center [785, 458] width 1268 height 62
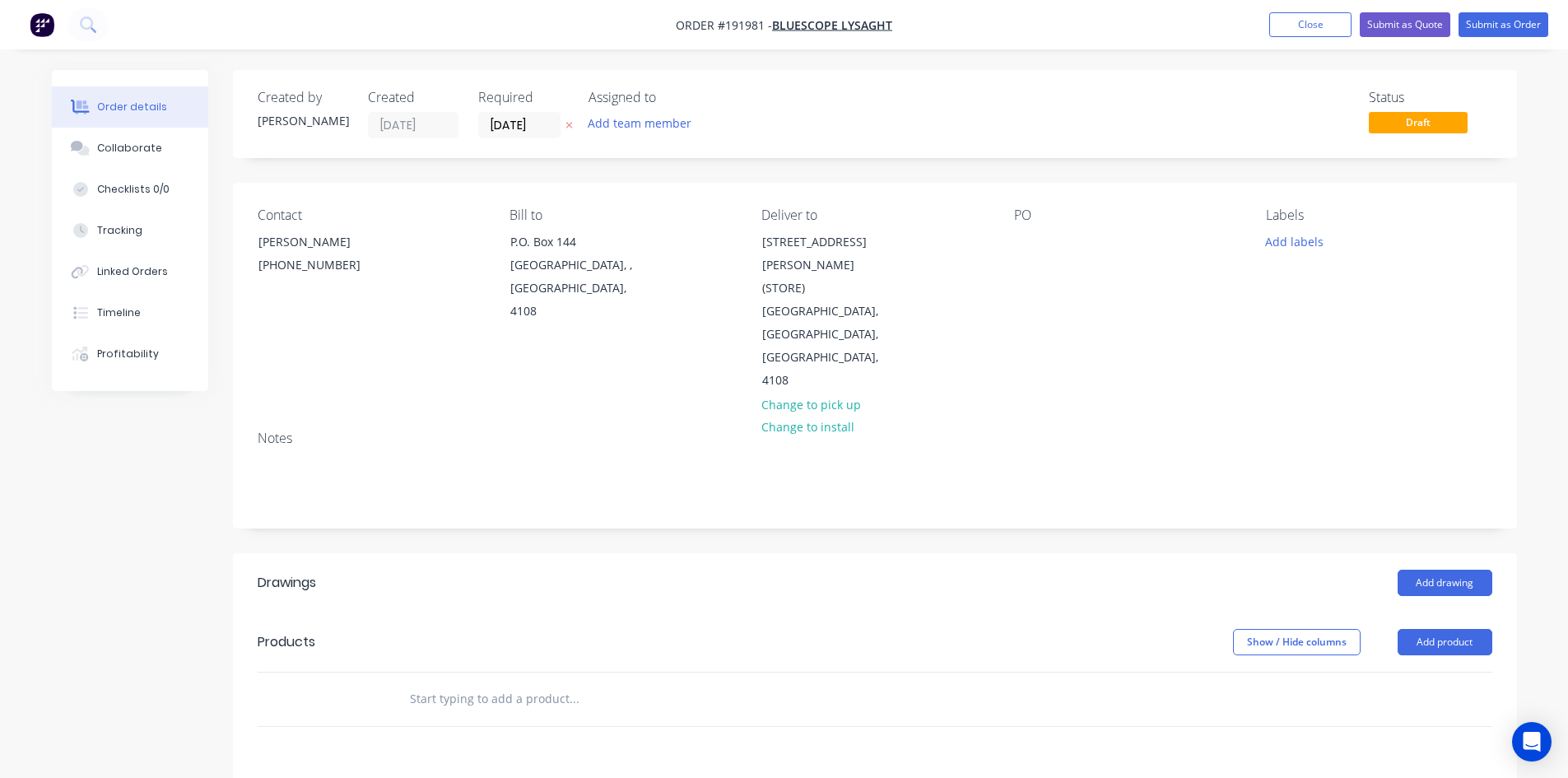
click at [1006, 249] on div "Contact NATALIE BULL (07) 3365 7736 Bill to P.O. Box 144 Archerfield, , Austral…" at bounding box center [875, 300] width 1284 height 234
click at [1041, 226] on div "PO" at bounding box center [1127, 300] width 225 height 186
click at [1031, 239] on div at bounding box center [1027, 242] width 26 height 24
click at [1298, 242] on button "Add labels" at bounding box center [1294, 241] width 75 height 23
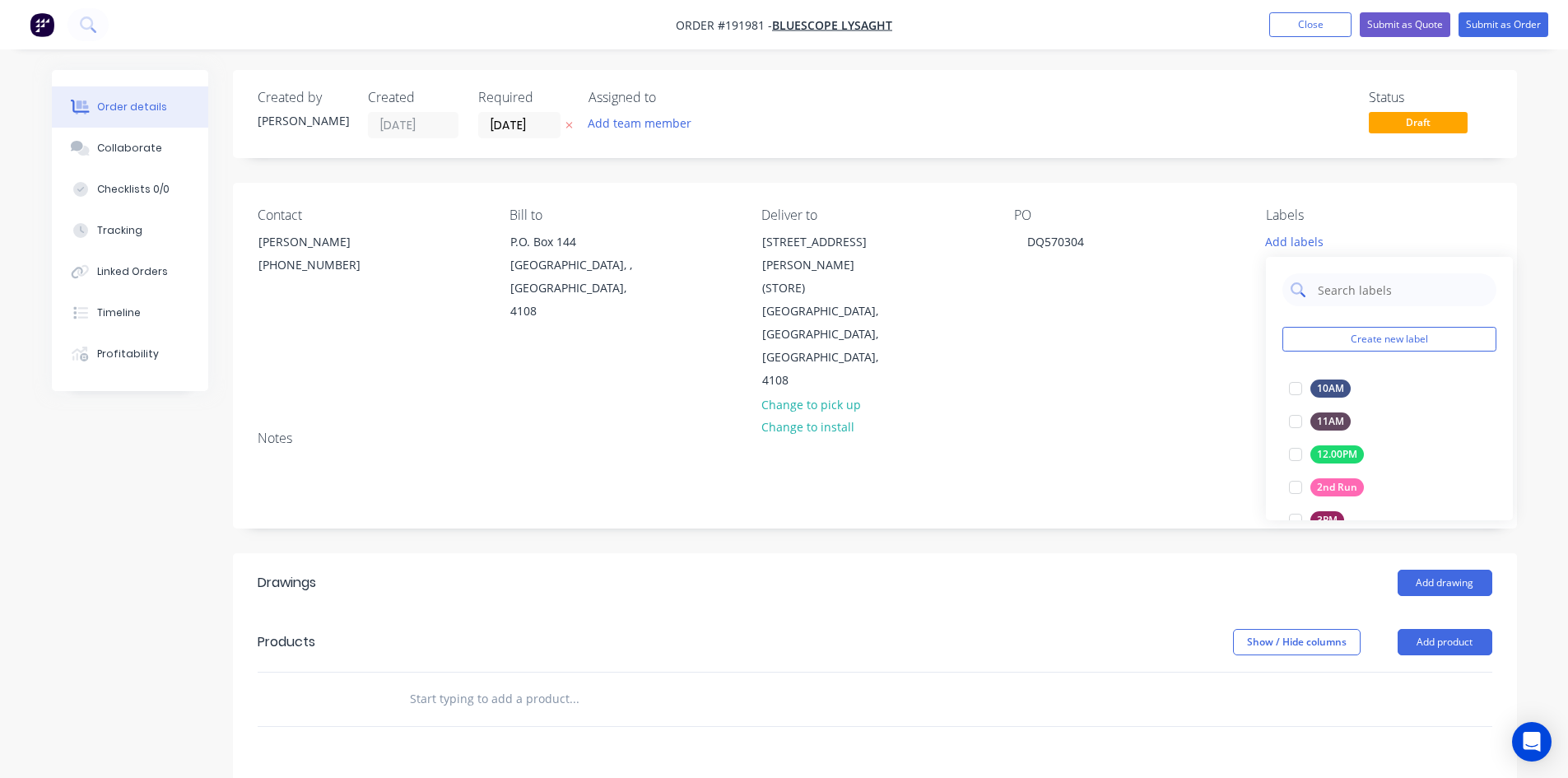
click at [1340, 285] on input "text" at bounding box center [1402, 290] width 172 height 33
type input "aca"
click at [1311, 383] on div at bounding box center [1296, 389] width 33 height 33
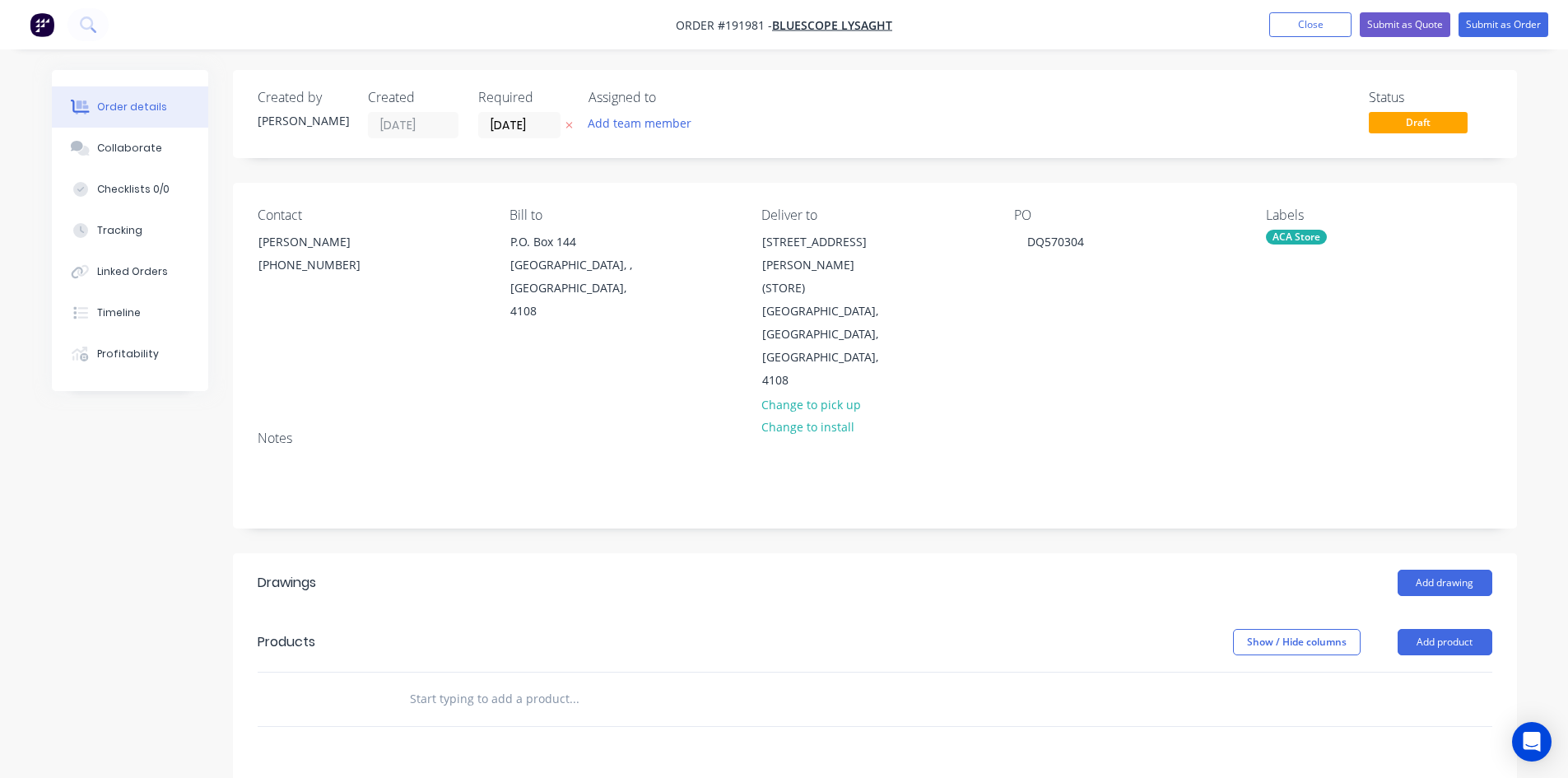
click at [1181, 417] on div "Notes" at bounding box center [875, 472] width 1284 height 110
click at [1416, 570] on button "Add drawing" at bounding box center [1444, 583] width 95 height 26
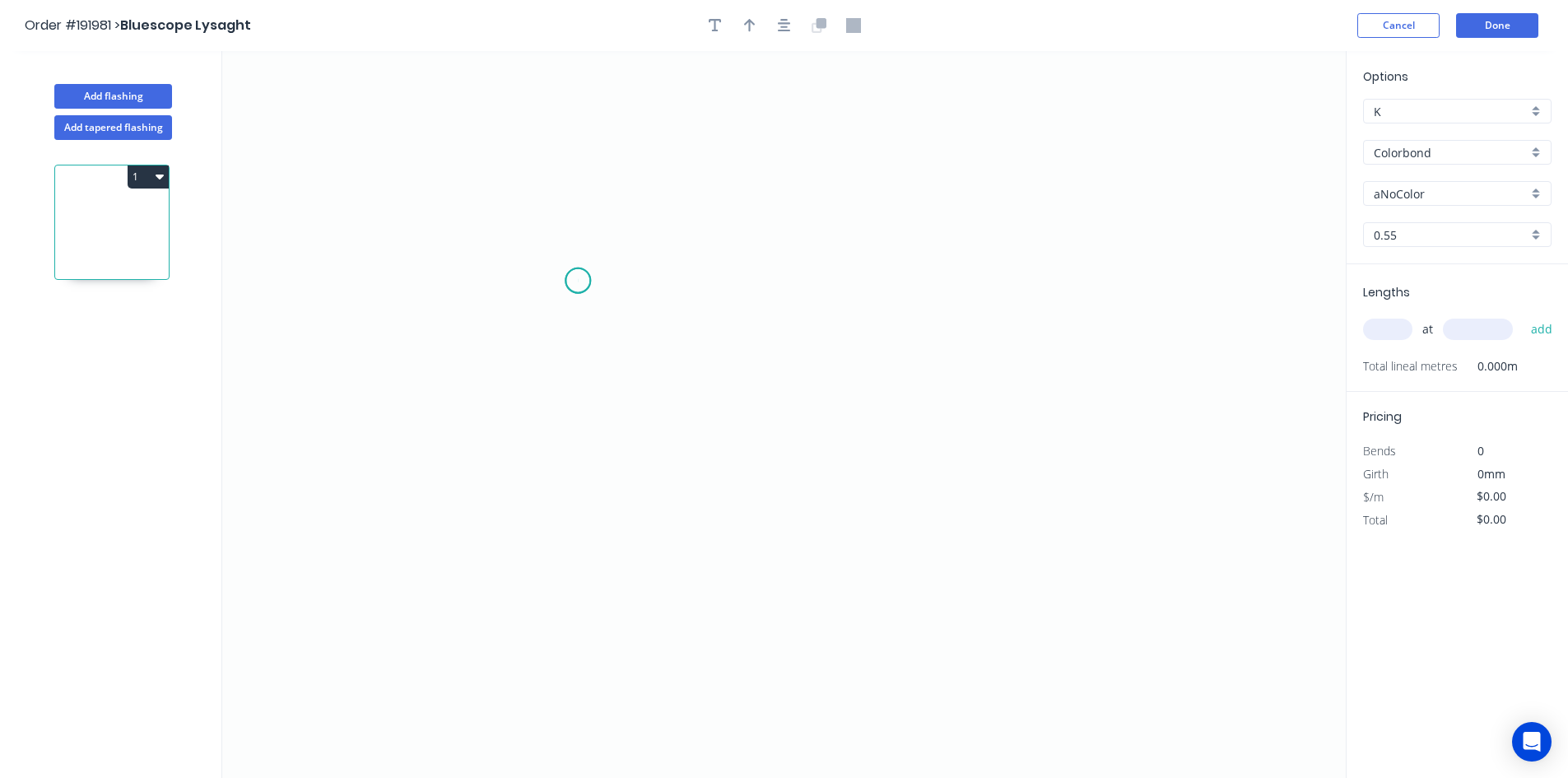
click at [578, 281] on icon "0" at bounding box center [783, 415] width 1123 height 727
click at [568, 456] on icon "0" at bounding box center [783, 415] width 1123 height 727
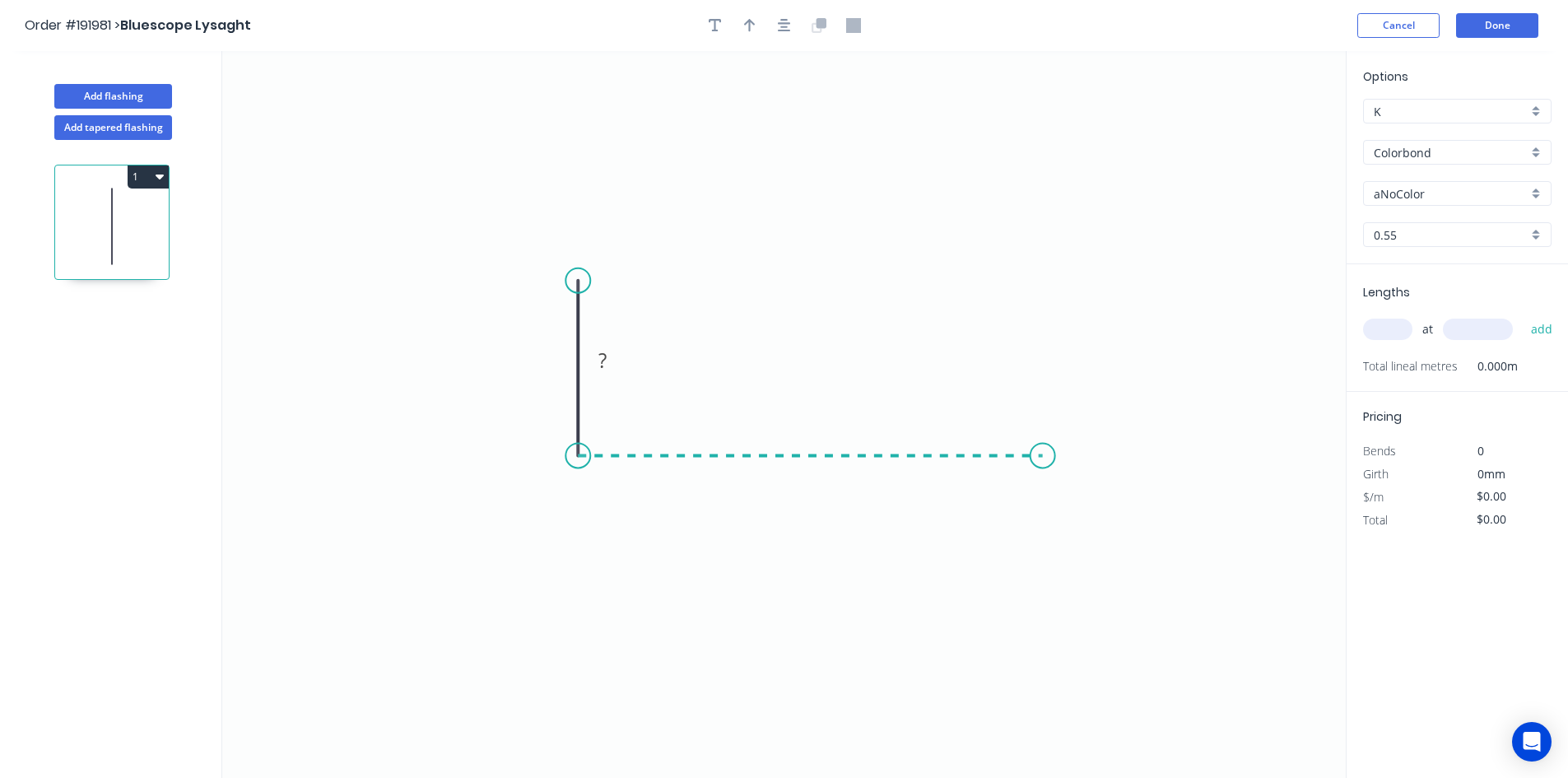
click at [1042, 461] on icon "0 ?" at bounding box center [783, 415] width 1123 height 727
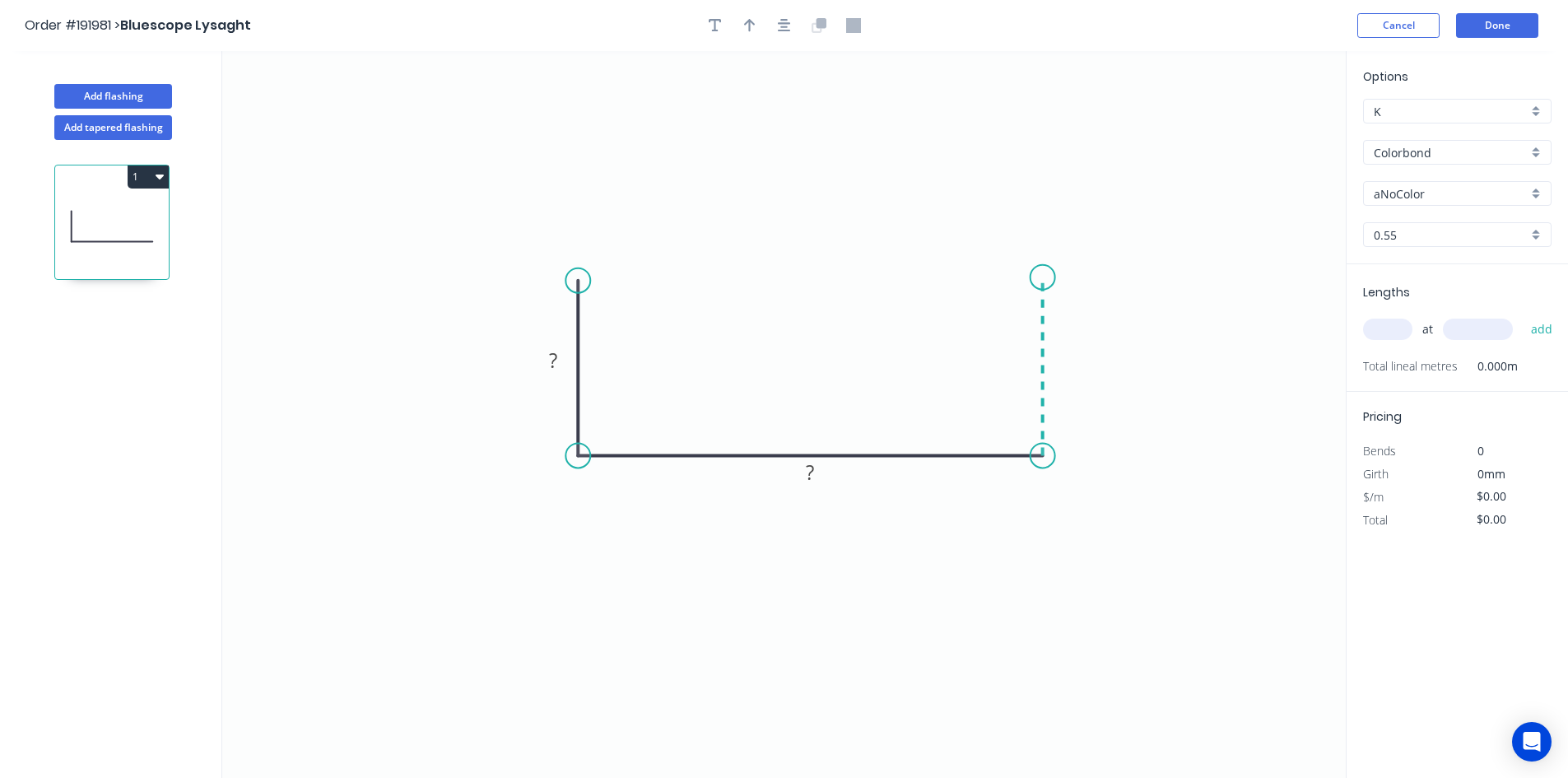
click at [1051, 273] on icon "0 ? ?" at bounding box center [783, 415] width 1123 height 727
click at [1051, 273] on circle at bounding box center [1042, 273] width 24 height 24
click at [559, 359] on rect at bounding box center [553, 361] width 33 height 23
type input "$7.53"
click at [1378, 337] on input "text" at bounding box center [1388, 329] width 49 height 22
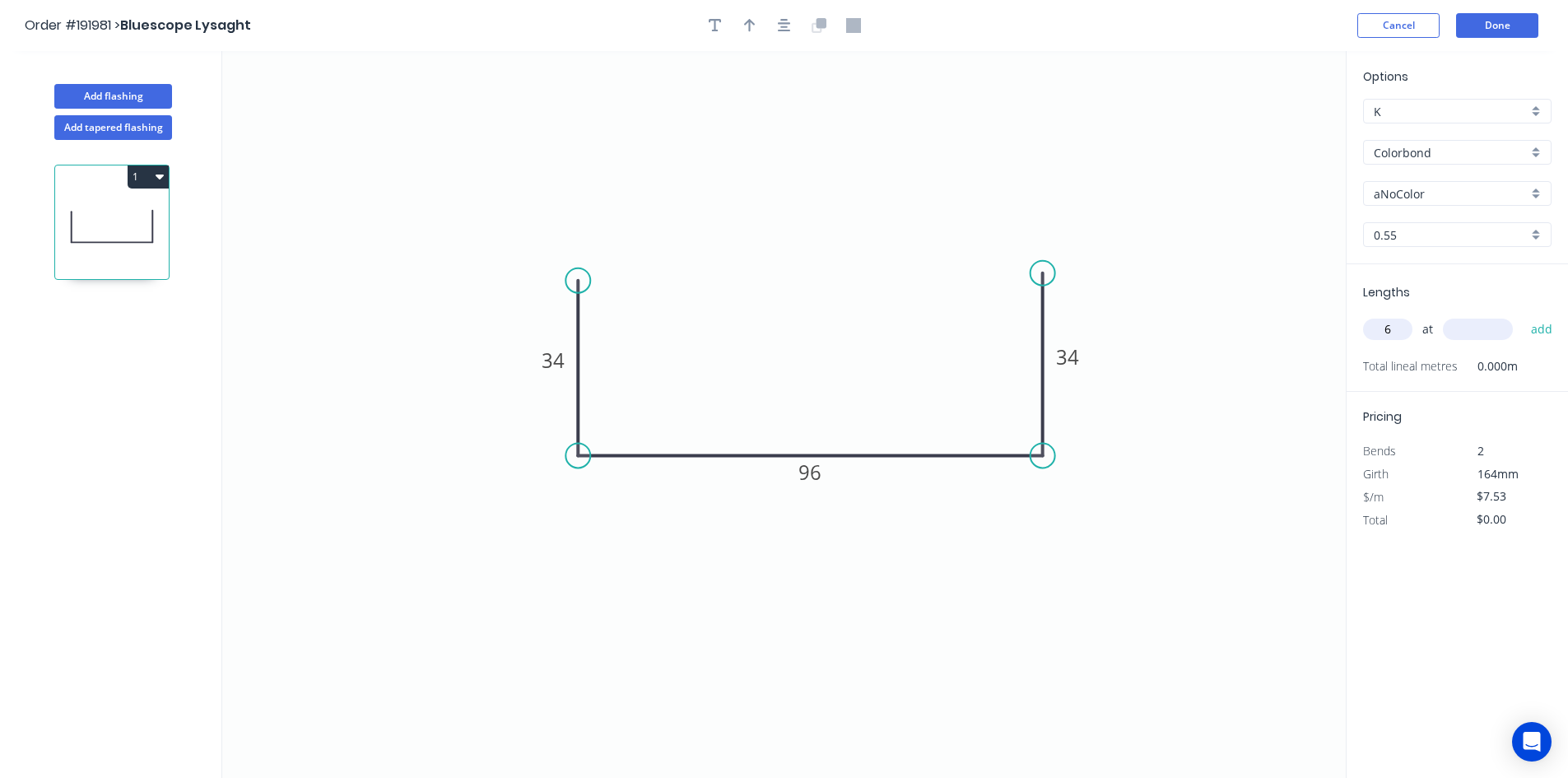
type input "6"
type input "3370"
click at [1523, 315] on button "add" at bounding box center [1542, 329] width 39 height 28
type input "$152.26"
click at [1434, 153] on input "Colorbond" at bounding box center [1450, 153] width 154 height 17
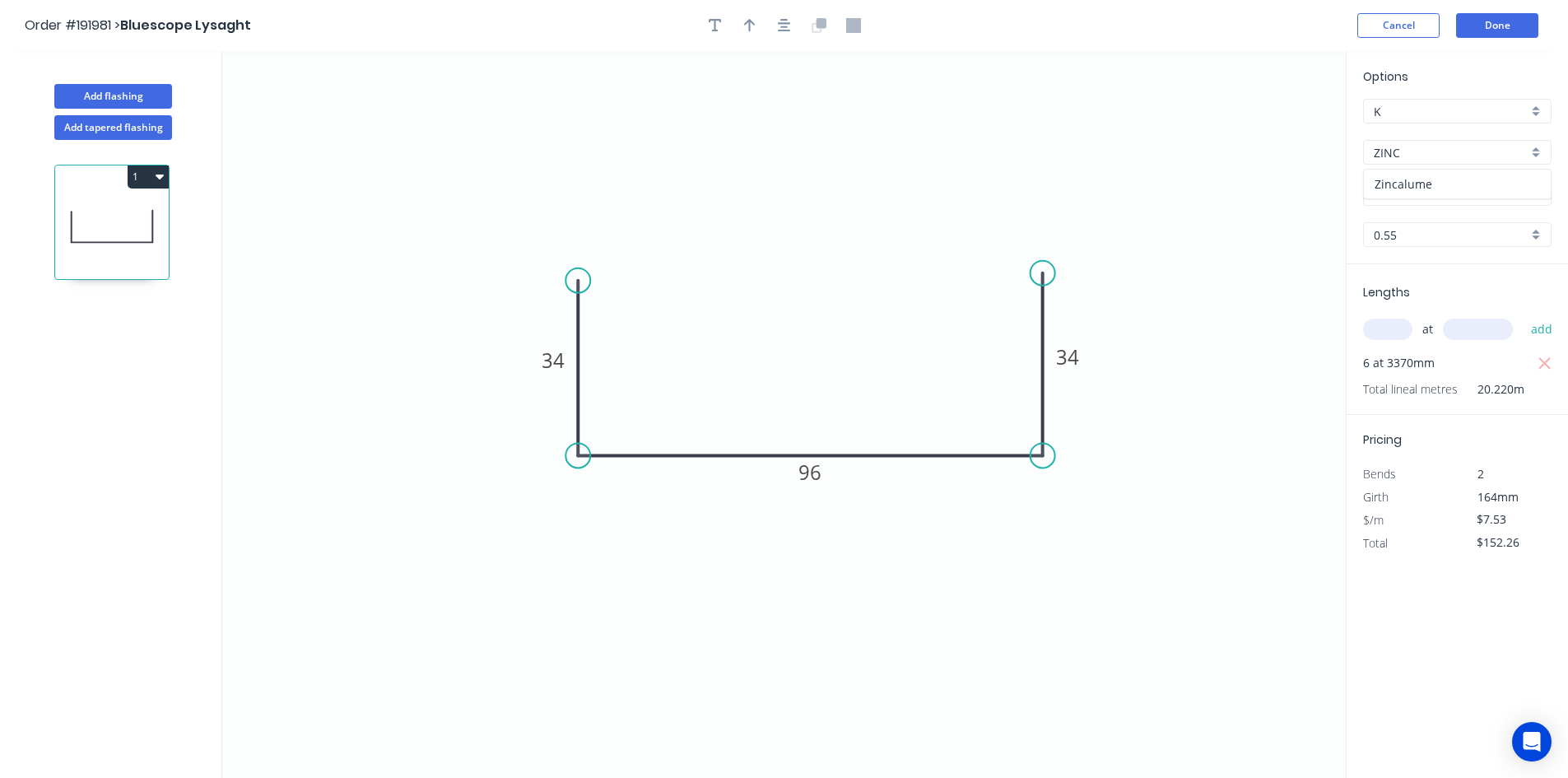
click at [1426, 183] on div "Zincalume" at bounding box center [1457, 184] width 186 height 29
type input "Zincalume"
type input "$7.09"
type input "$143.36"
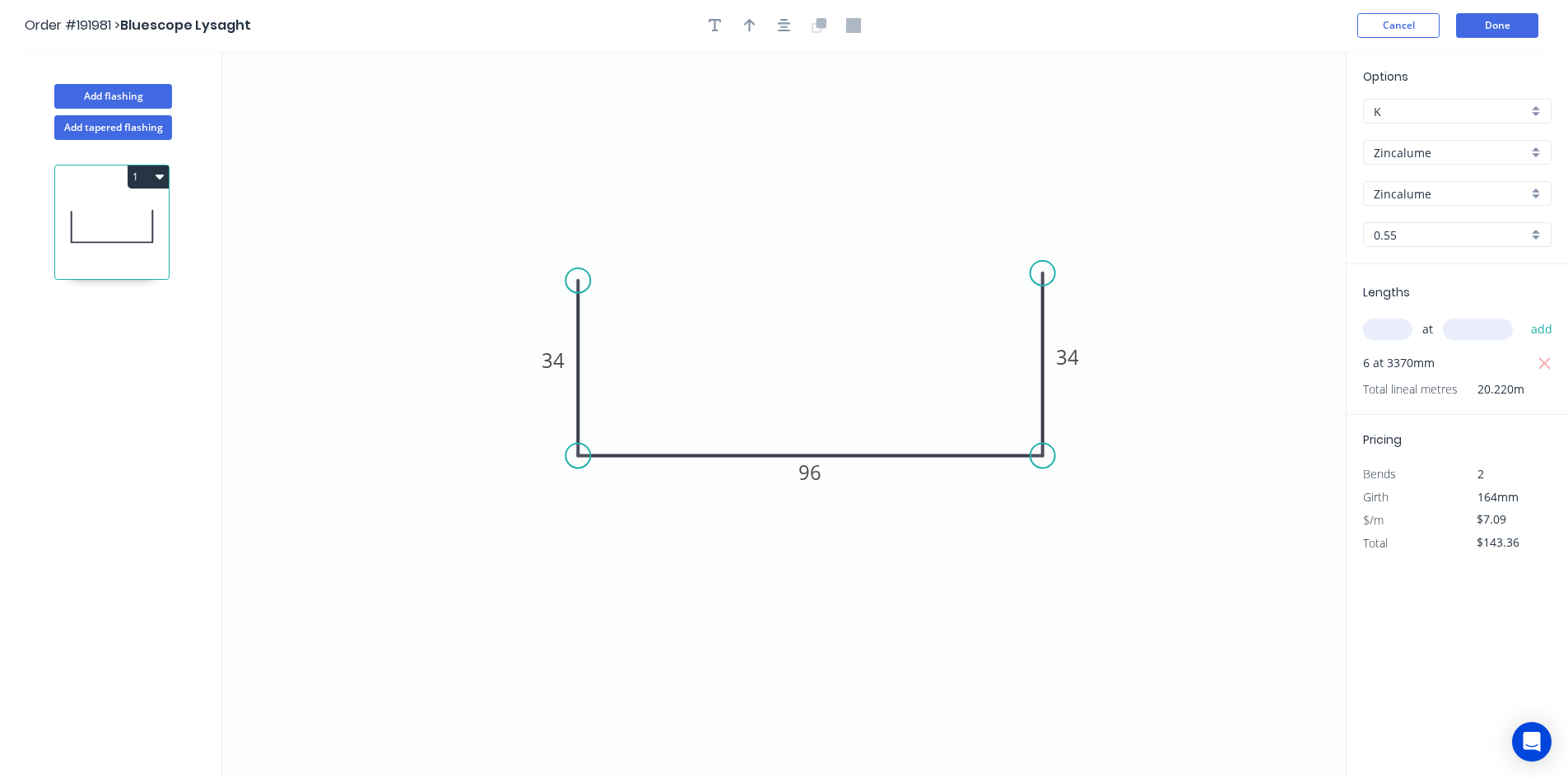
click at [1453, 240] on input "0.55" at bounding box center [1450, 235] width 154 height 17
click at [1429, 343] on div "1.2" at bounding box center [1457, 352] width 186 height 29
type input "1.2"
type input "$13.58"
type input "$274.59"
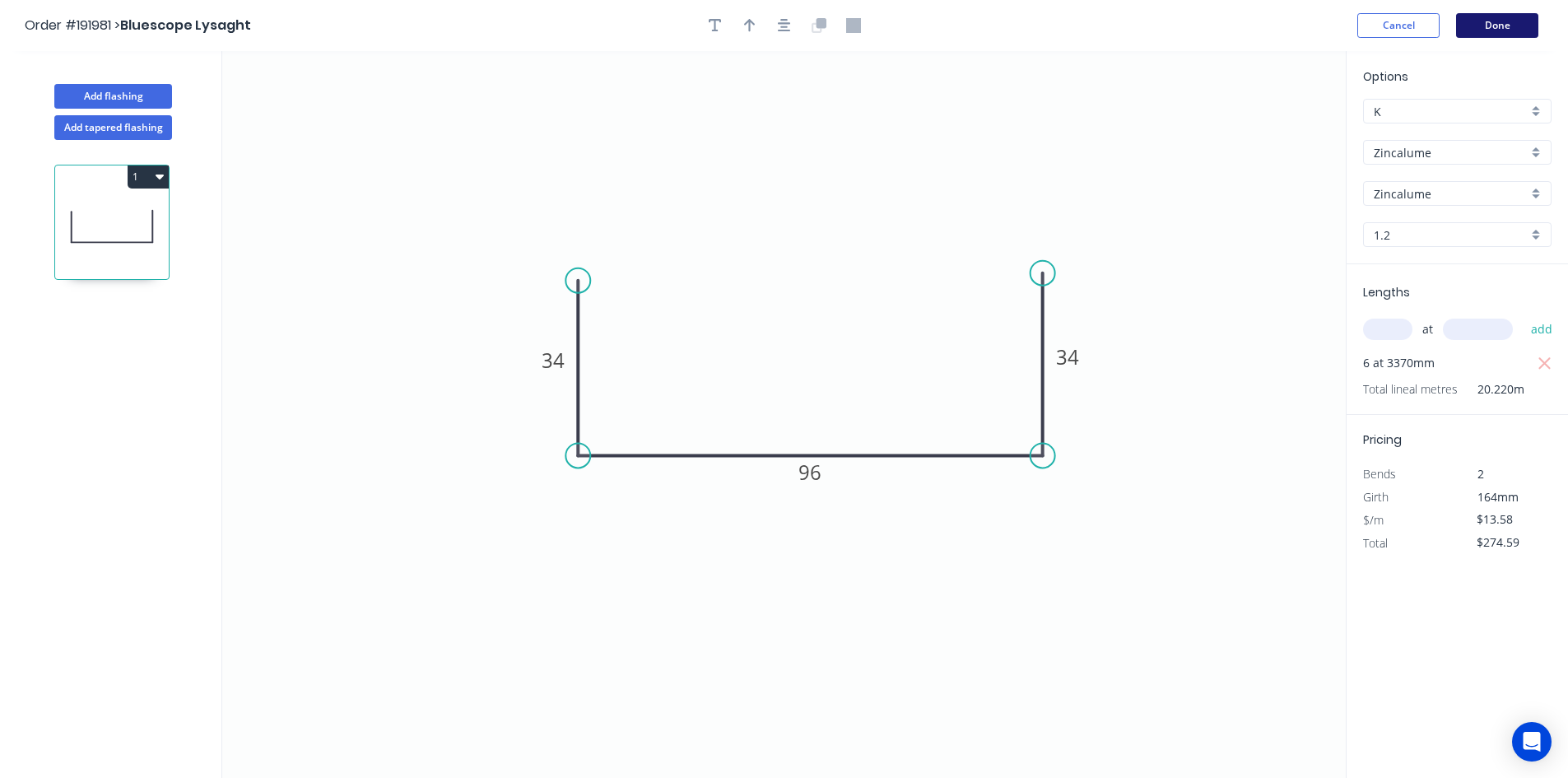
click at [1483, 22] on button "Done" at bounding box center [1497, 25] width 82 height 24
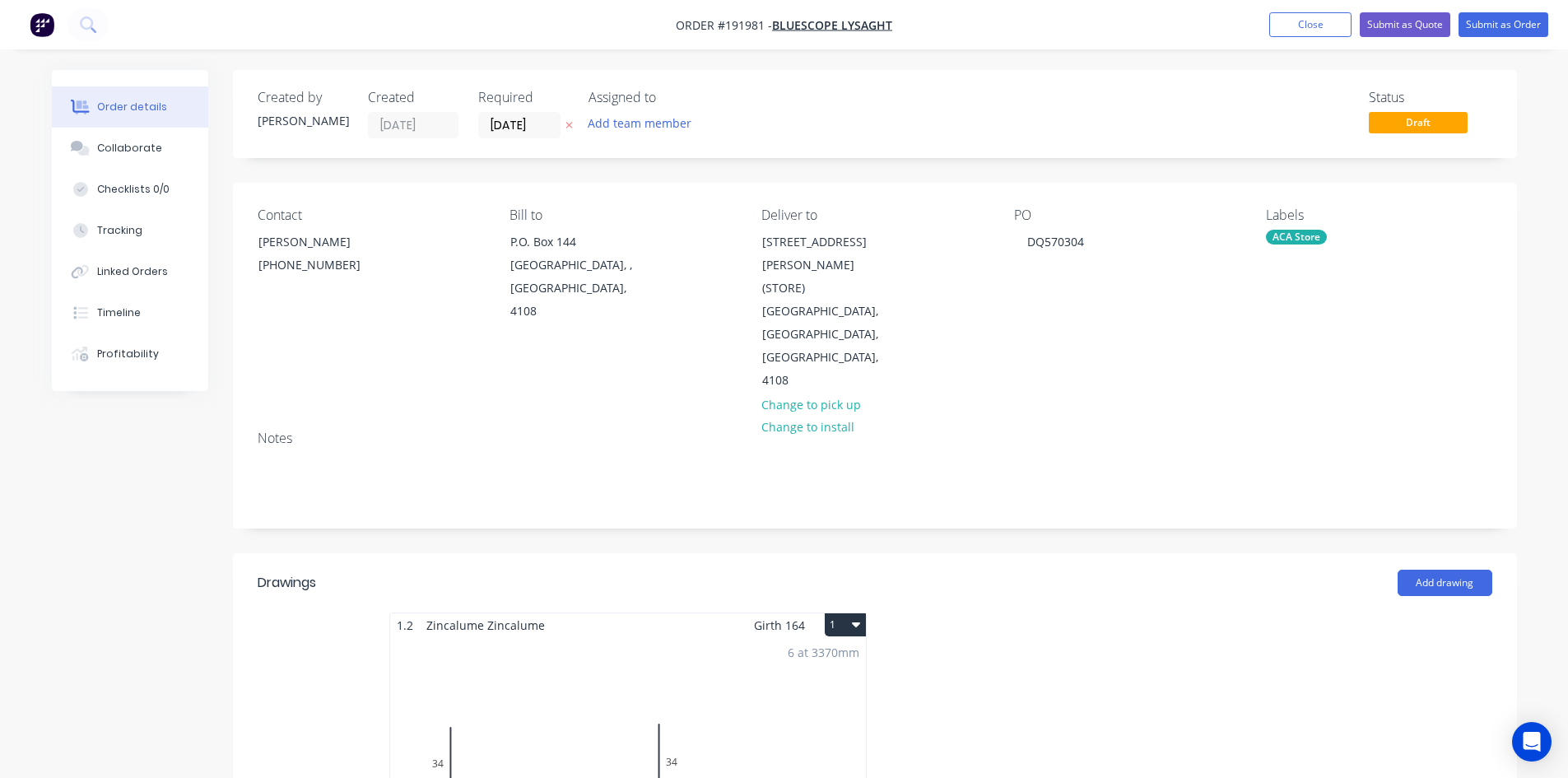
click at [851, 613] on button "1" at bounding box center [845, 624] width 41 height 23
click at [825, 653] on div "Use larger box size" at bounding box center [787, 665] width 127 height 24
click at [1502, 26] on button "Submit as Order" at bounding box center [1503, 24] width 89 height 24
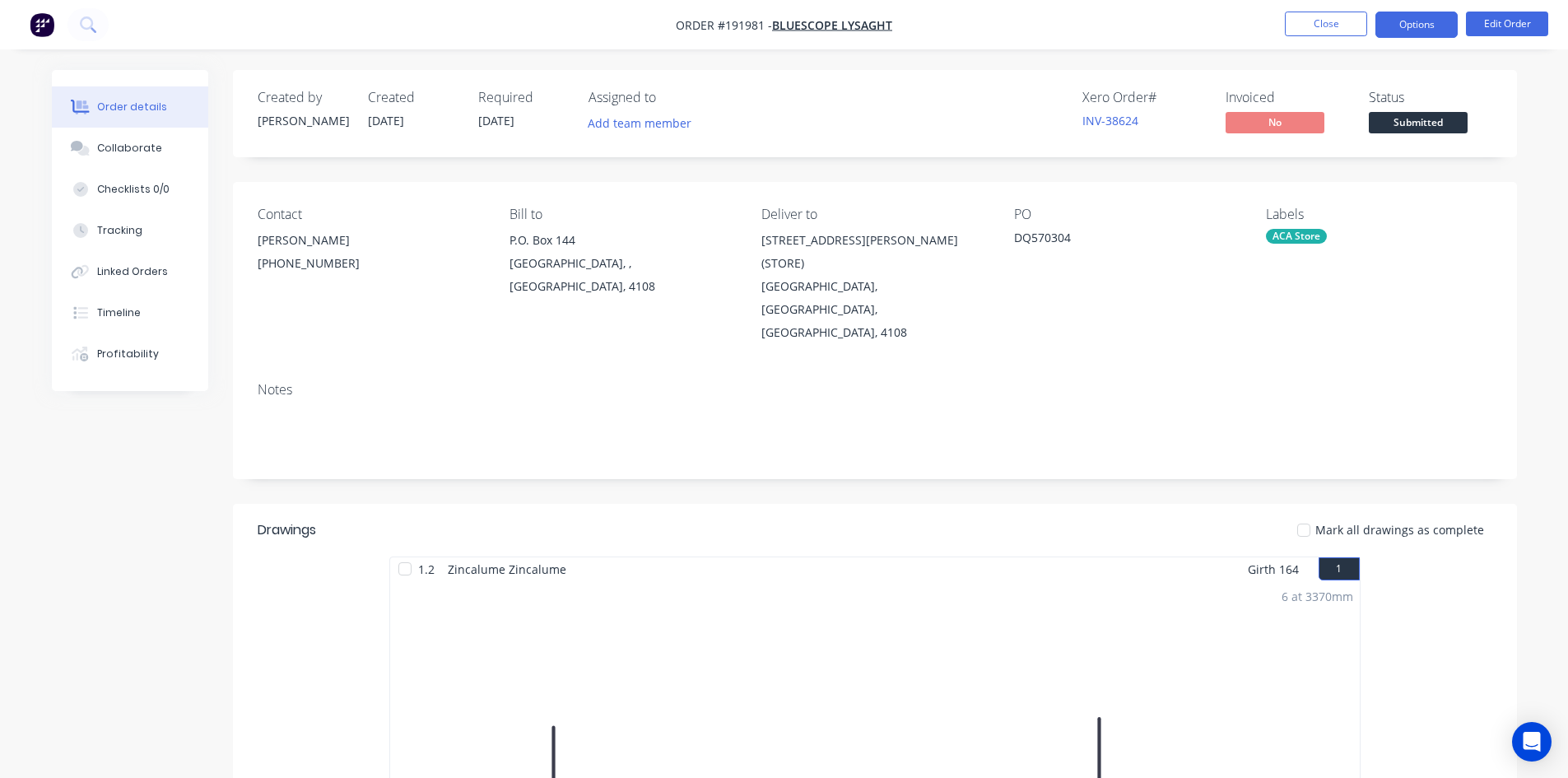
click at [1443, 35] on button "Options" at bounding box center [1416, 24] width 82 height 26
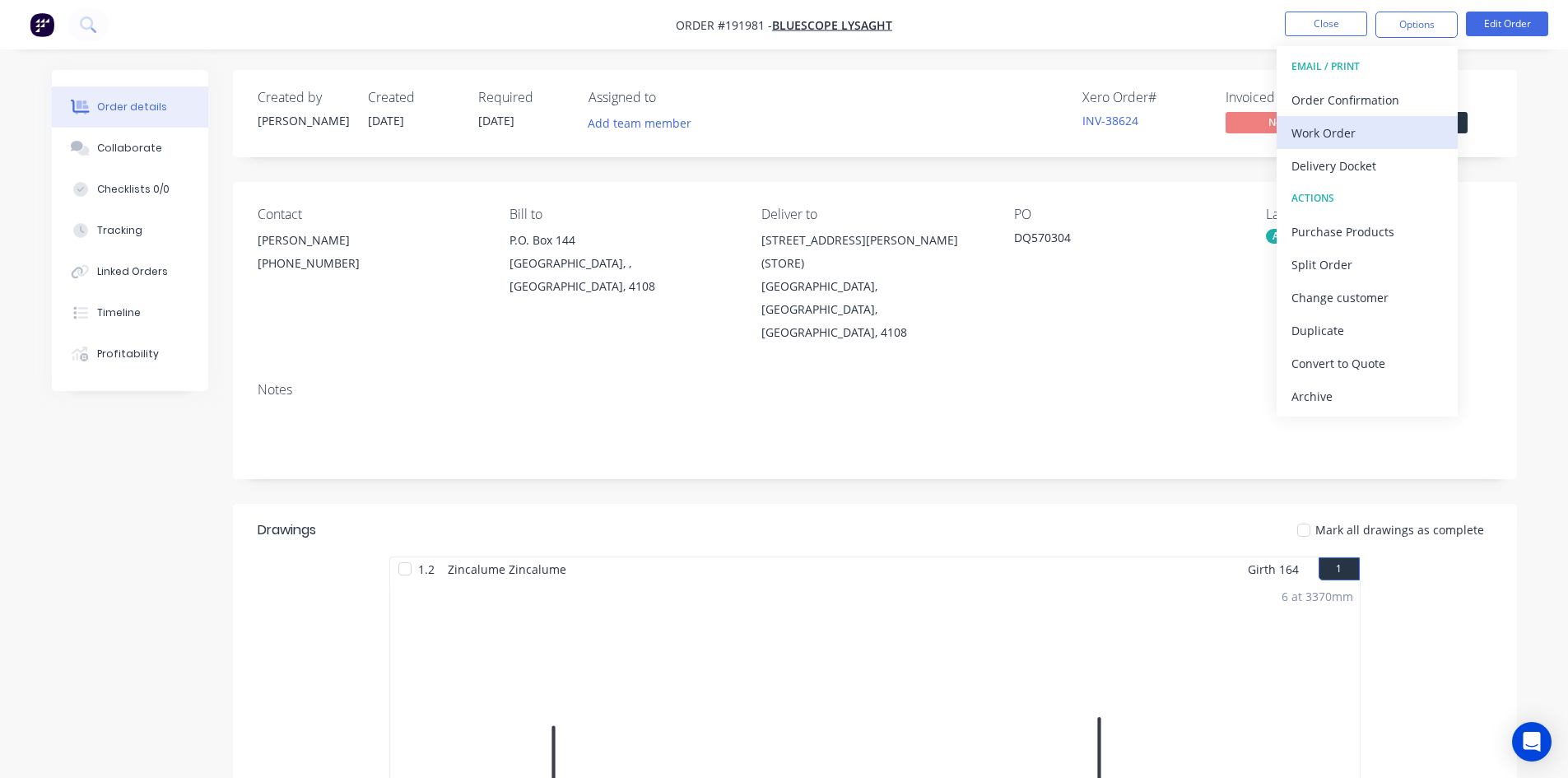
click at [1389, 118] on button "Work Order" at bounding box center [1367, 133] width 181 height 33
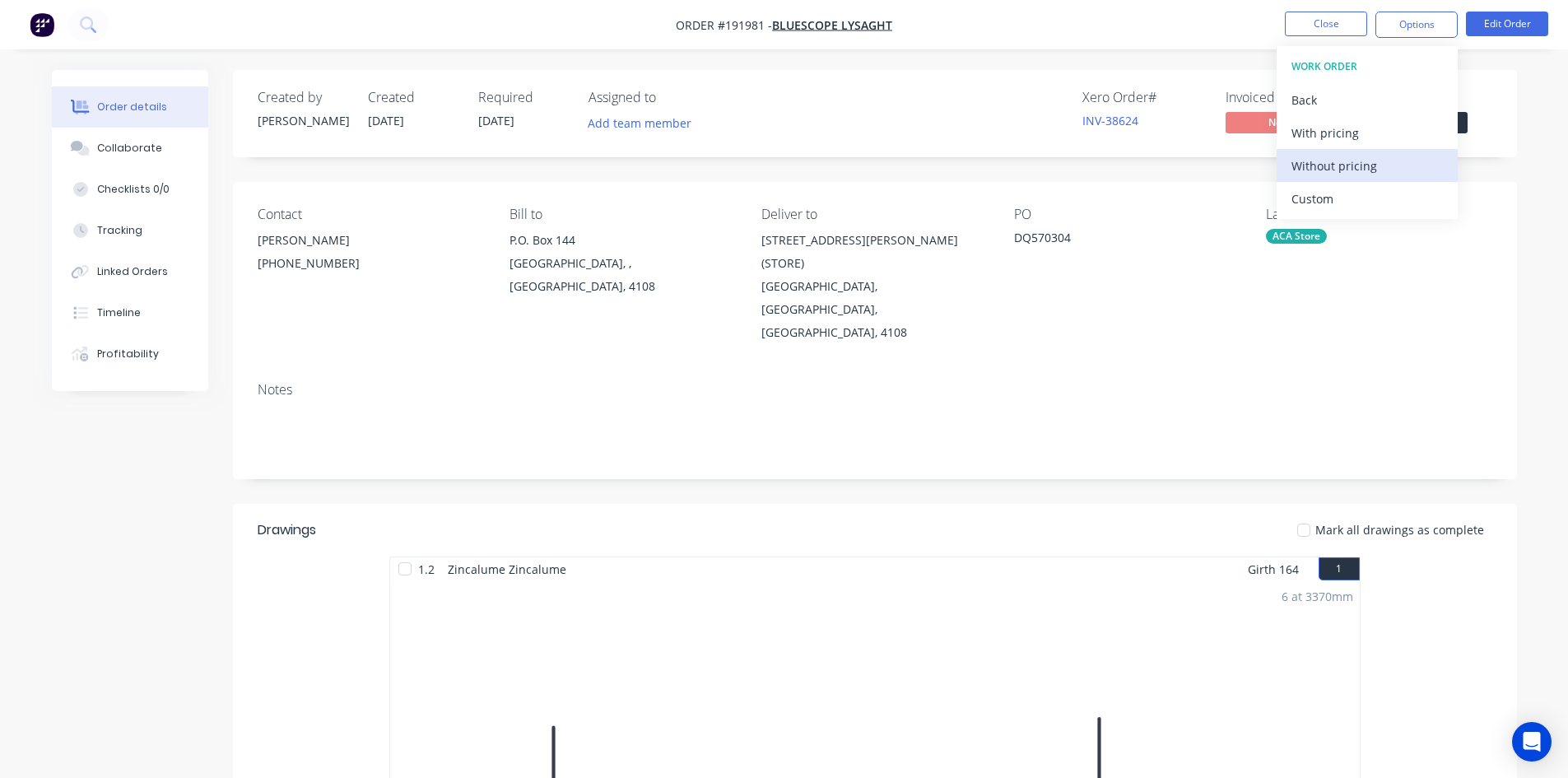
click at [1375, 160] on div "Without pricing" at bounding box center [1367, 166] width 152 height 24
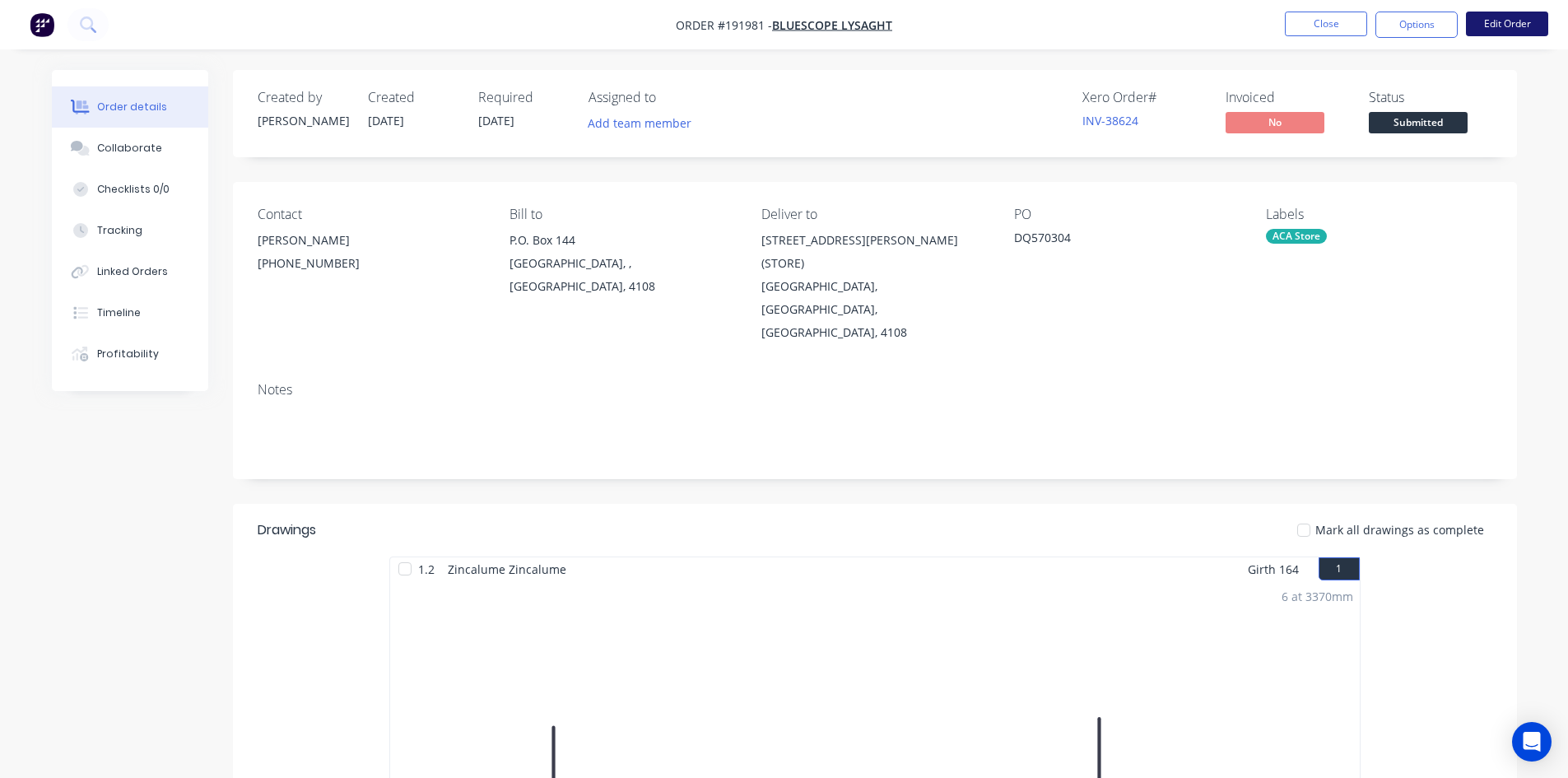
click at [1488, 24] on button "Edit Order" at bounding box center [1506, 23] width 82 height 24
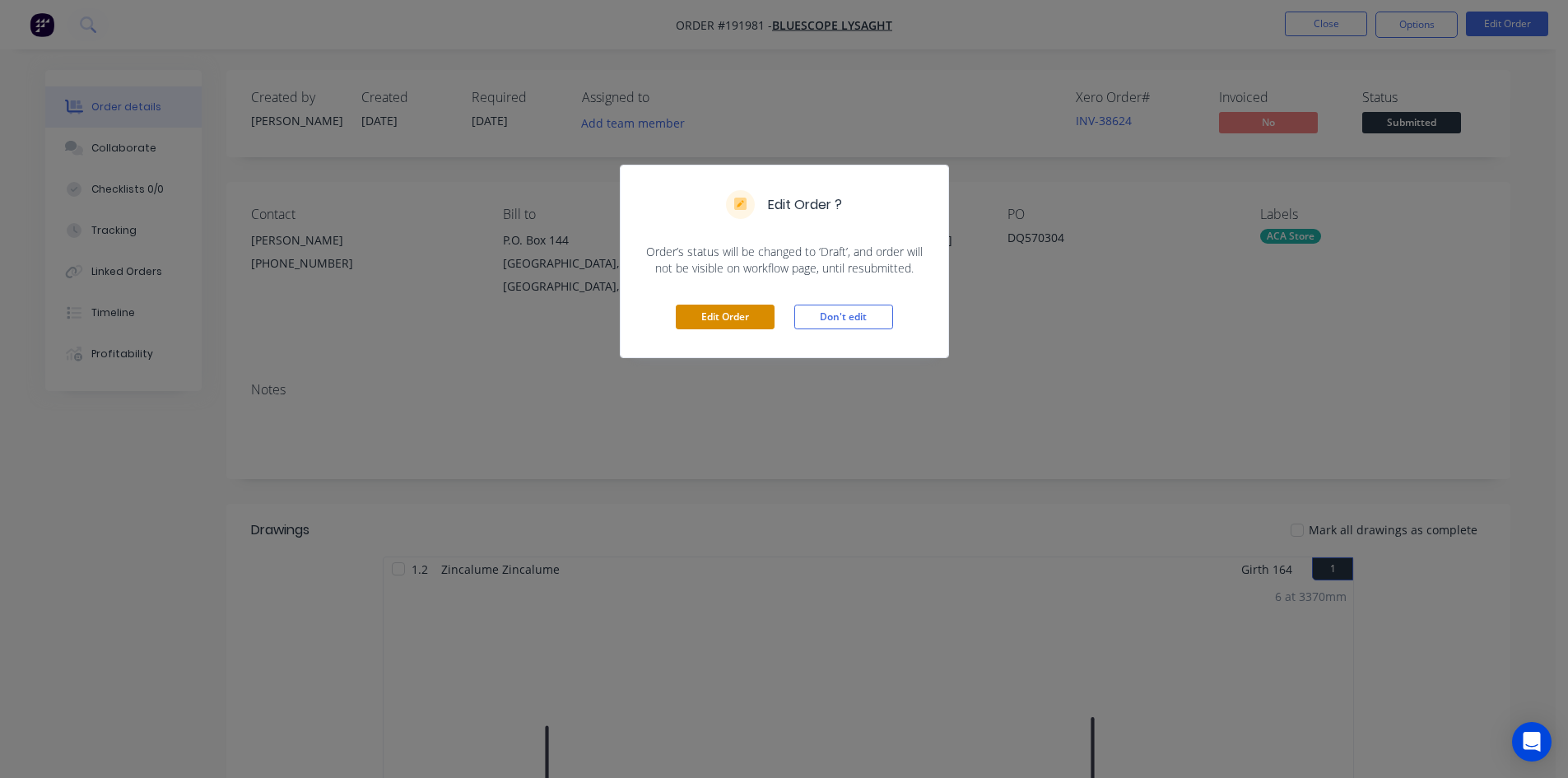
click at [736, 317] on button "Edit Order" at bounding box center [725, 317] width 99 height 24
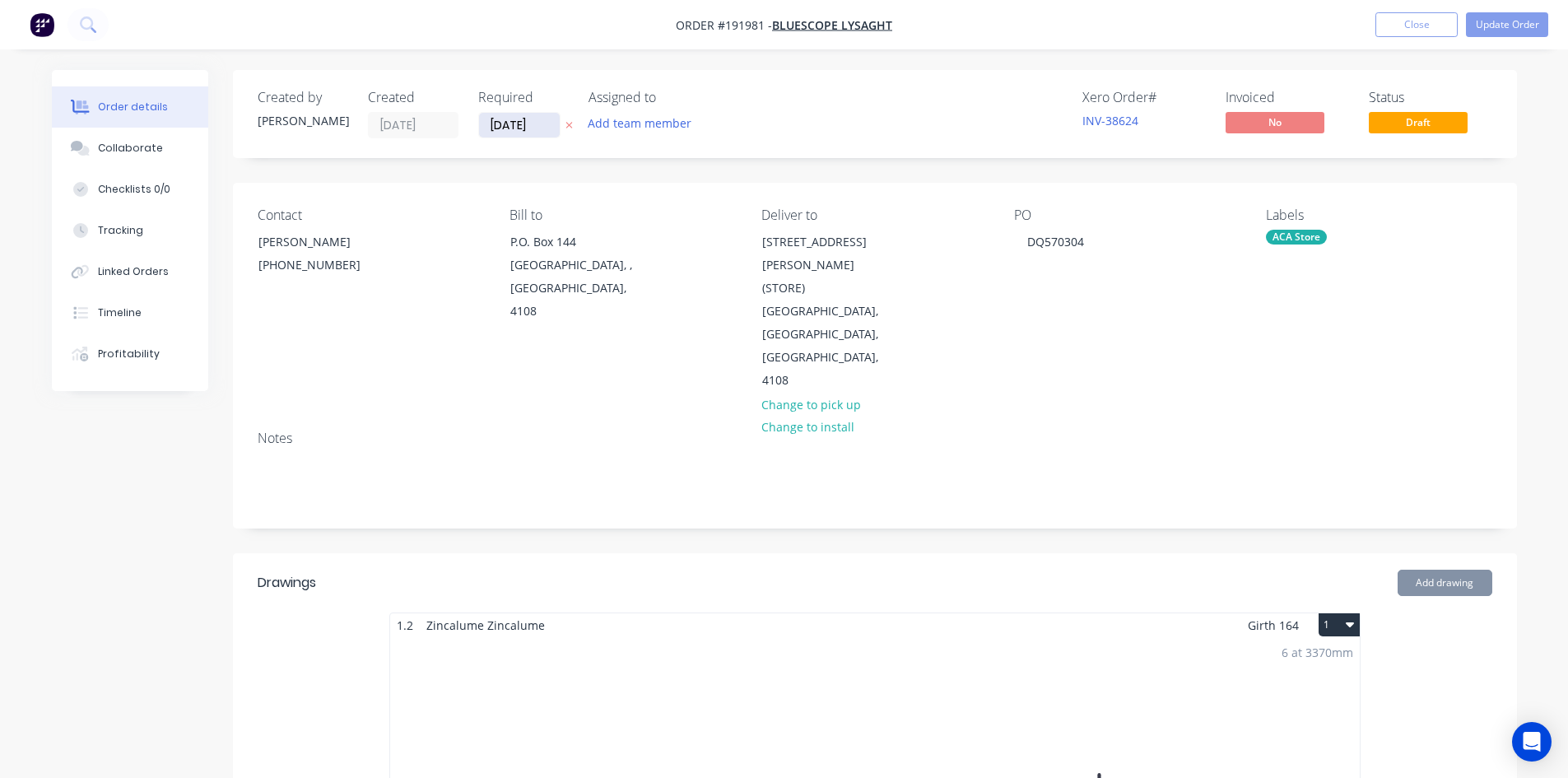
click at [529, 124] on input "05/09/25" at bounding box center [519, 125] width 81 height 24
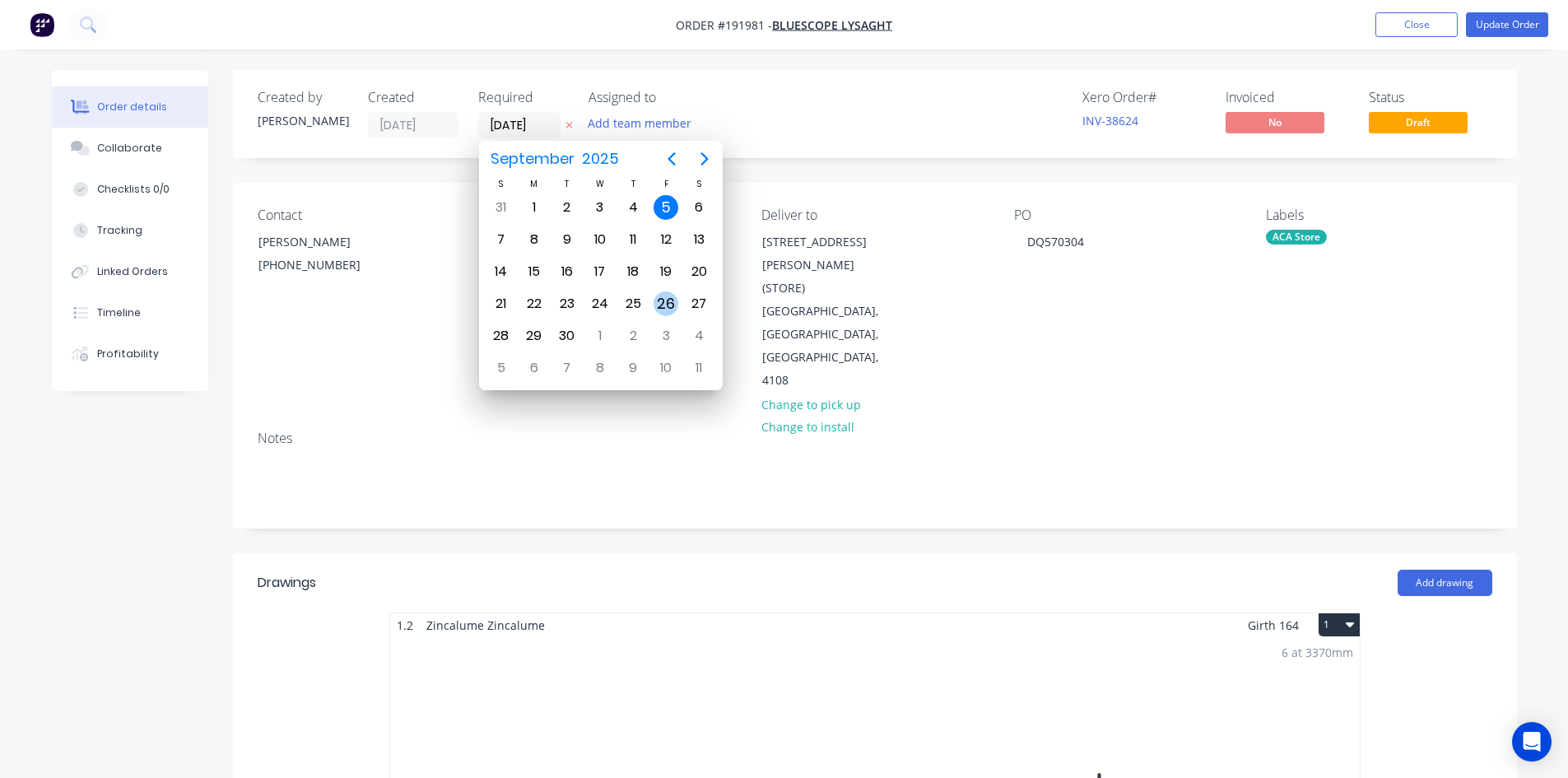
click at [657, 299] on div "26" at bounding box center [666, 304] width 24 height 24
type input "26/09/25"
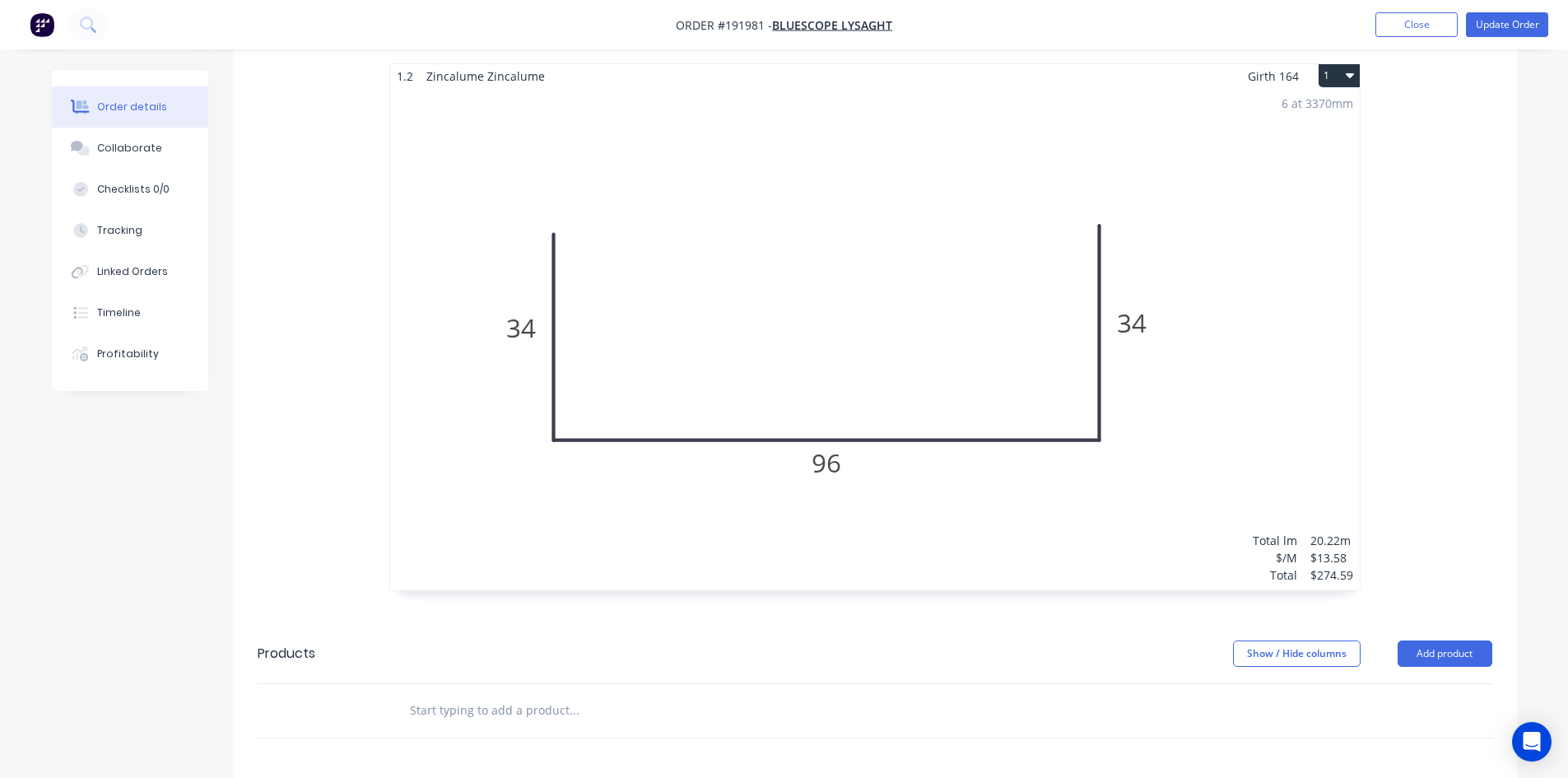
scroll to position [883, 0]
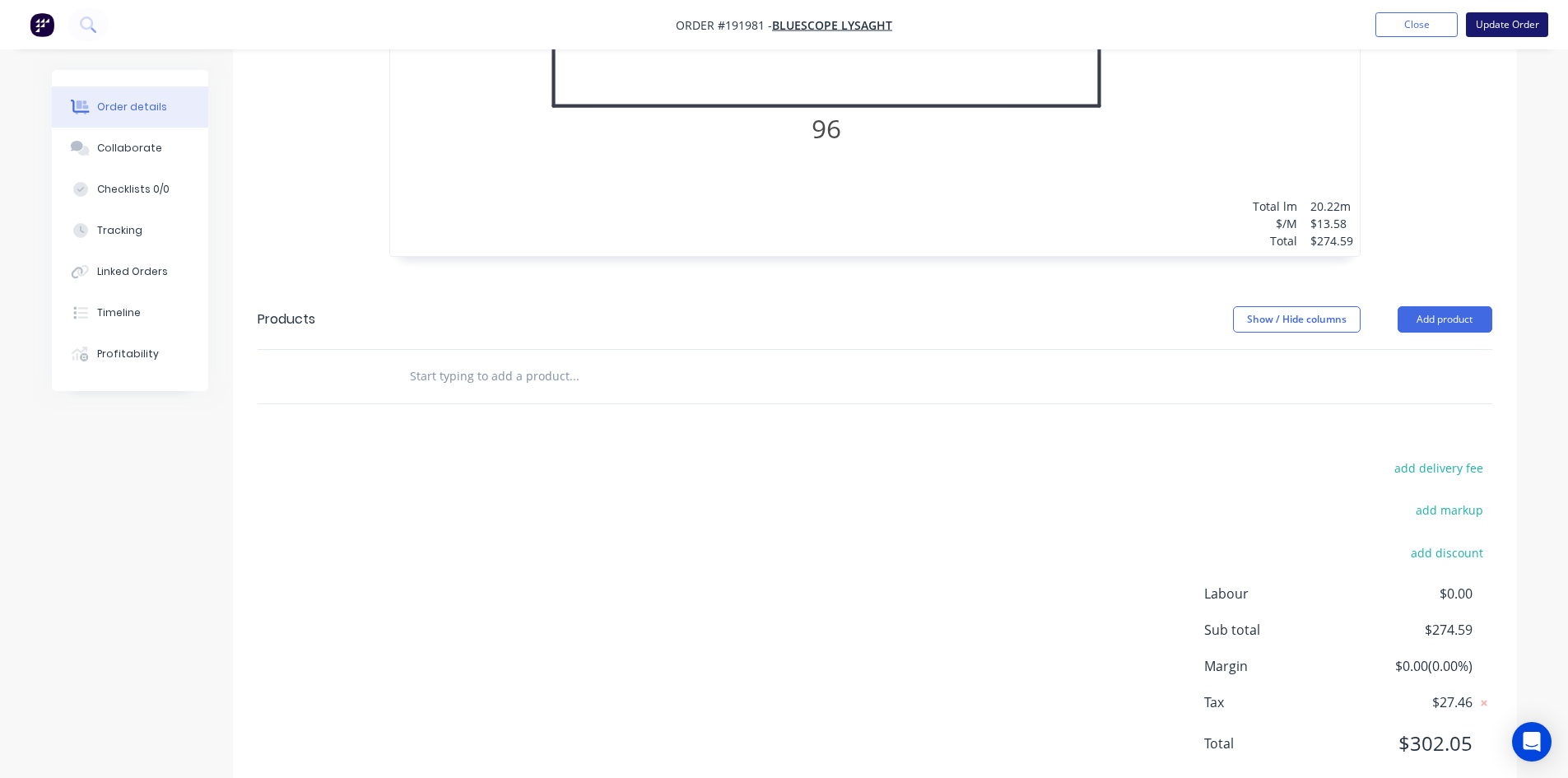
click at [1547, 20] on button "Update Order" at bounding box center [1506, 24] width 82 height 24
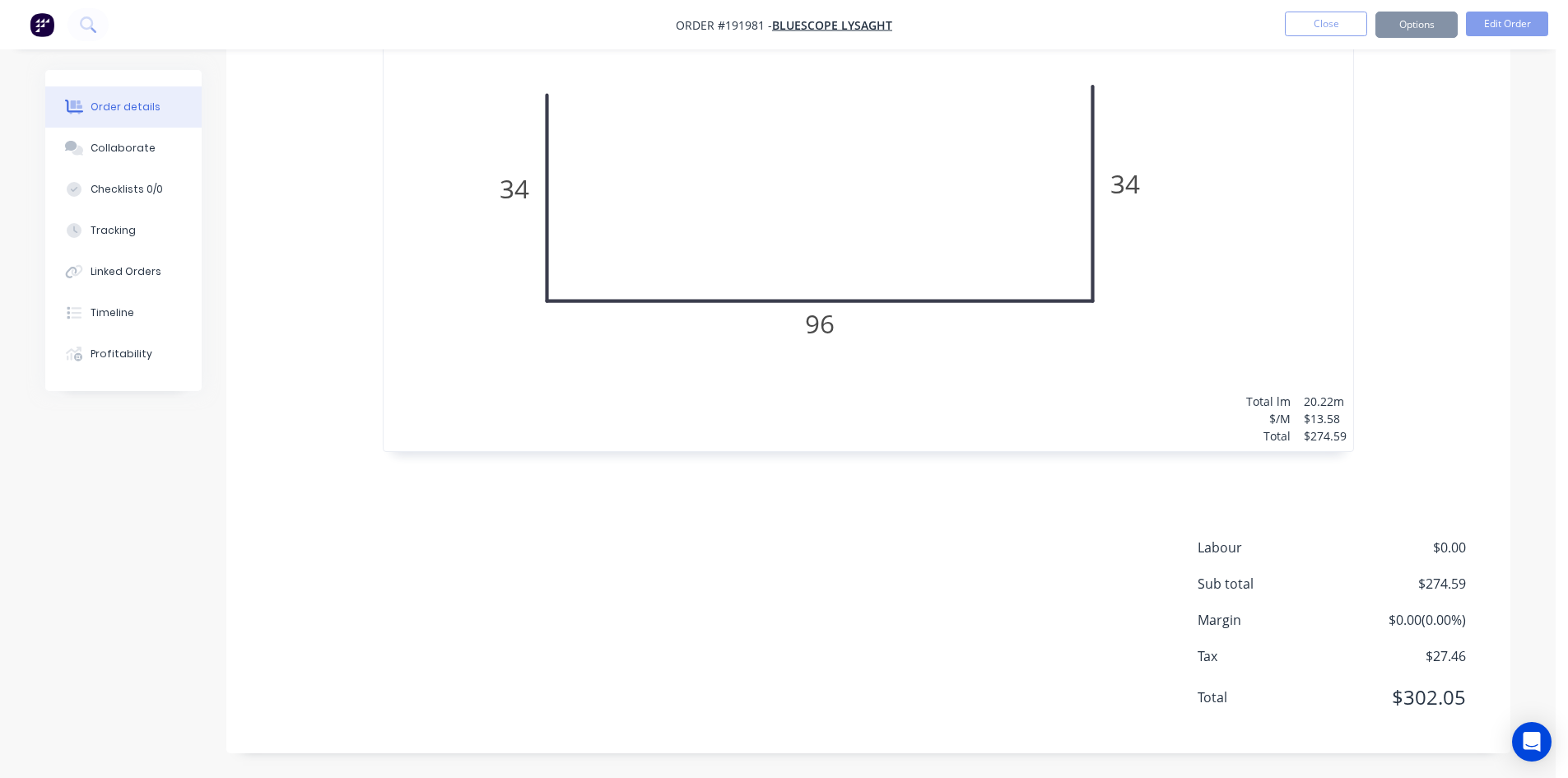
scroll to position [0, 0]
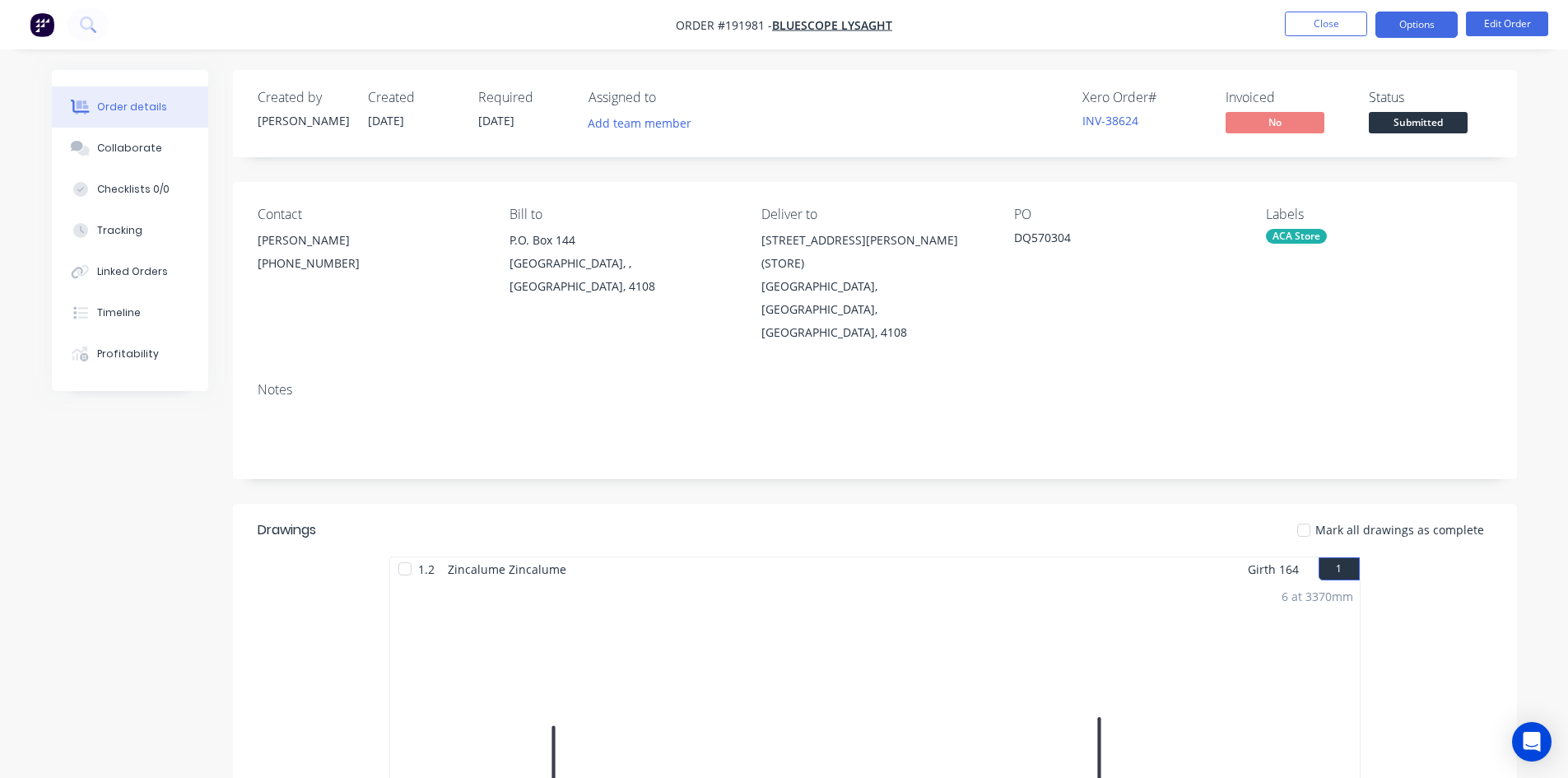
click at [1414, 29] on button "Options" at bounding box center [1416, 24] width 82 height 26
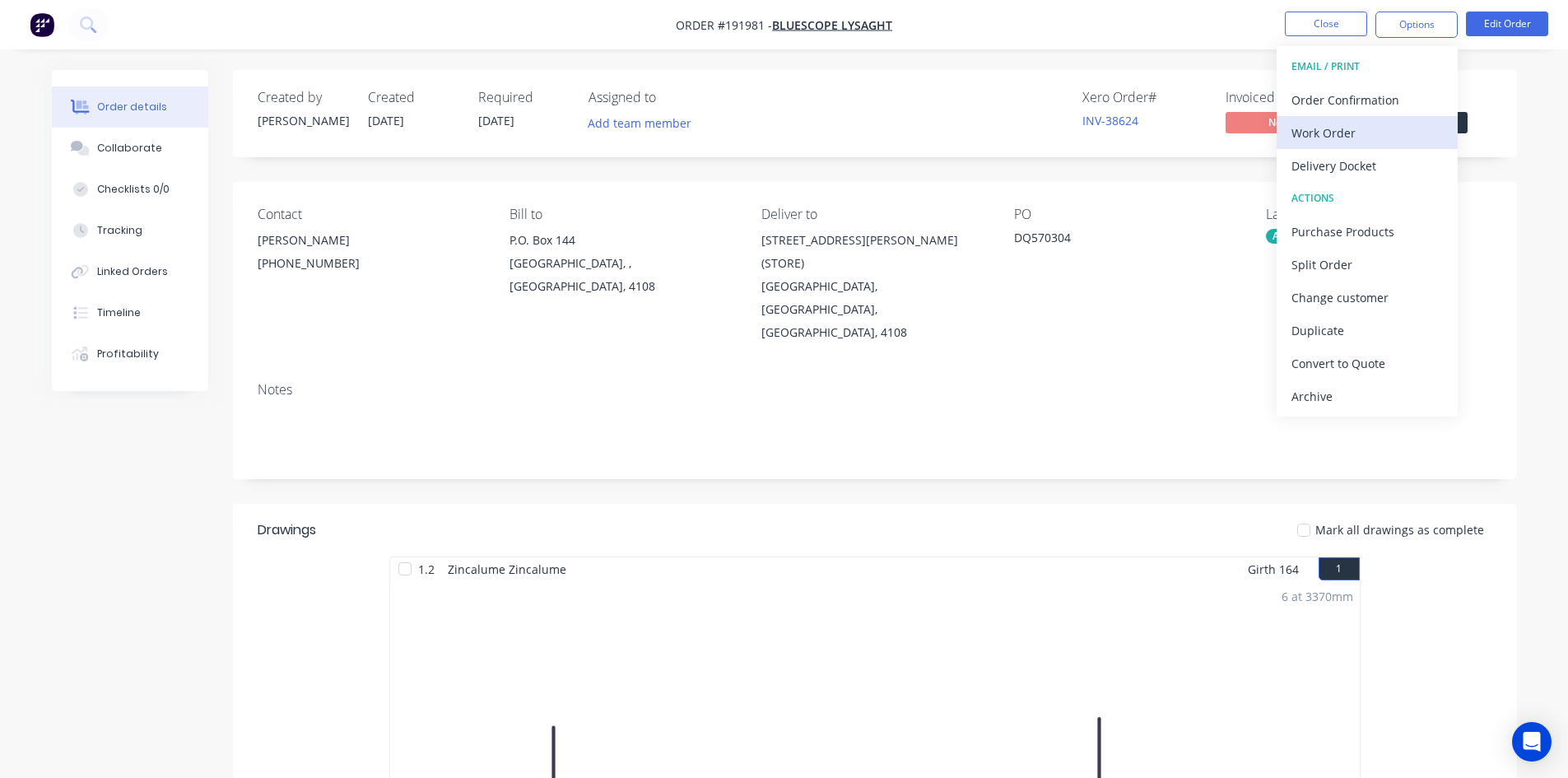
click at [1352, 132] on div "Work Order" at bounding box center [1367, 134] width 152 height 24
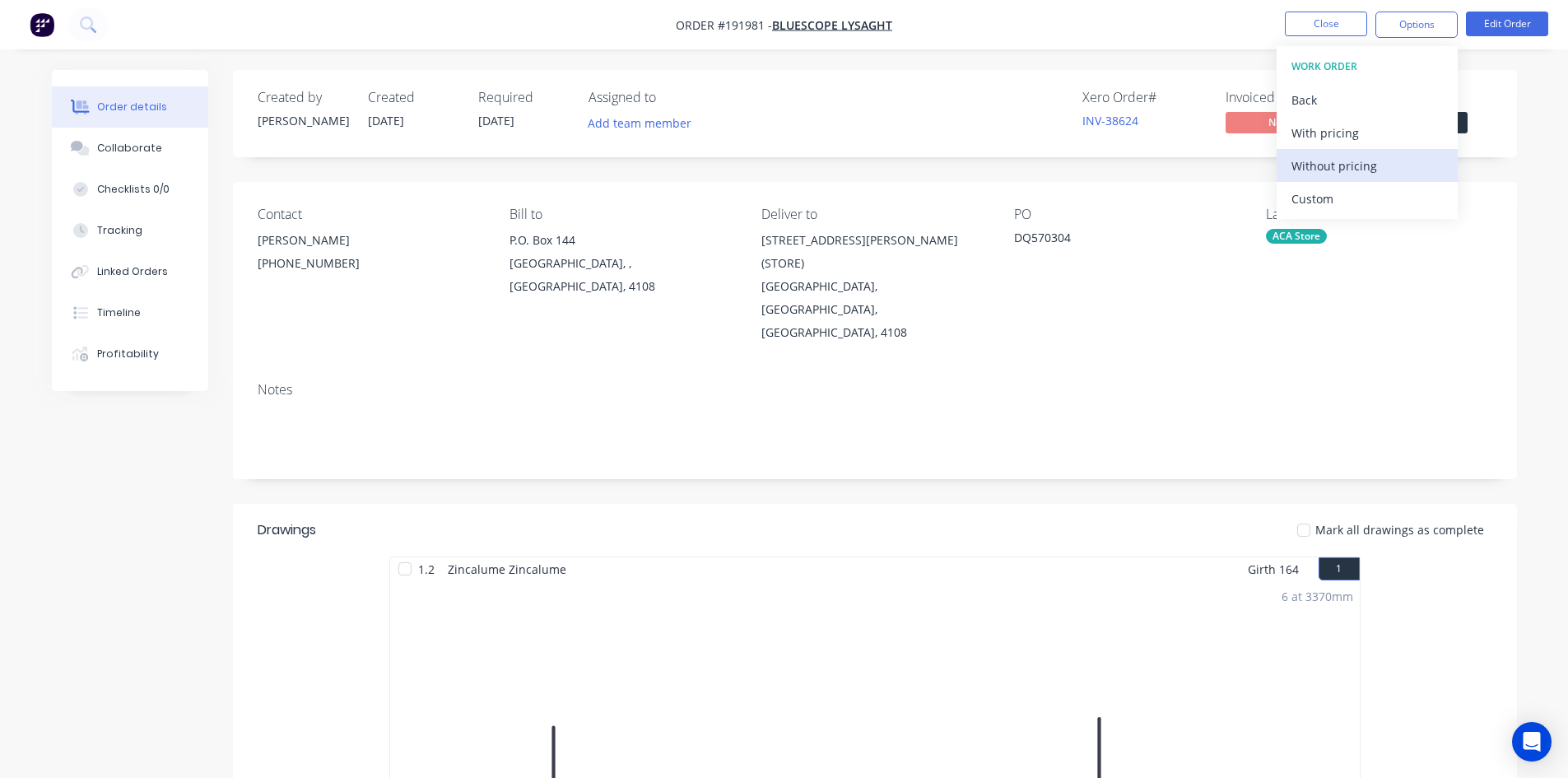
click at [1333, 160] on div "Without pricing" at bounding box center [1367, 166] width 152 height 24
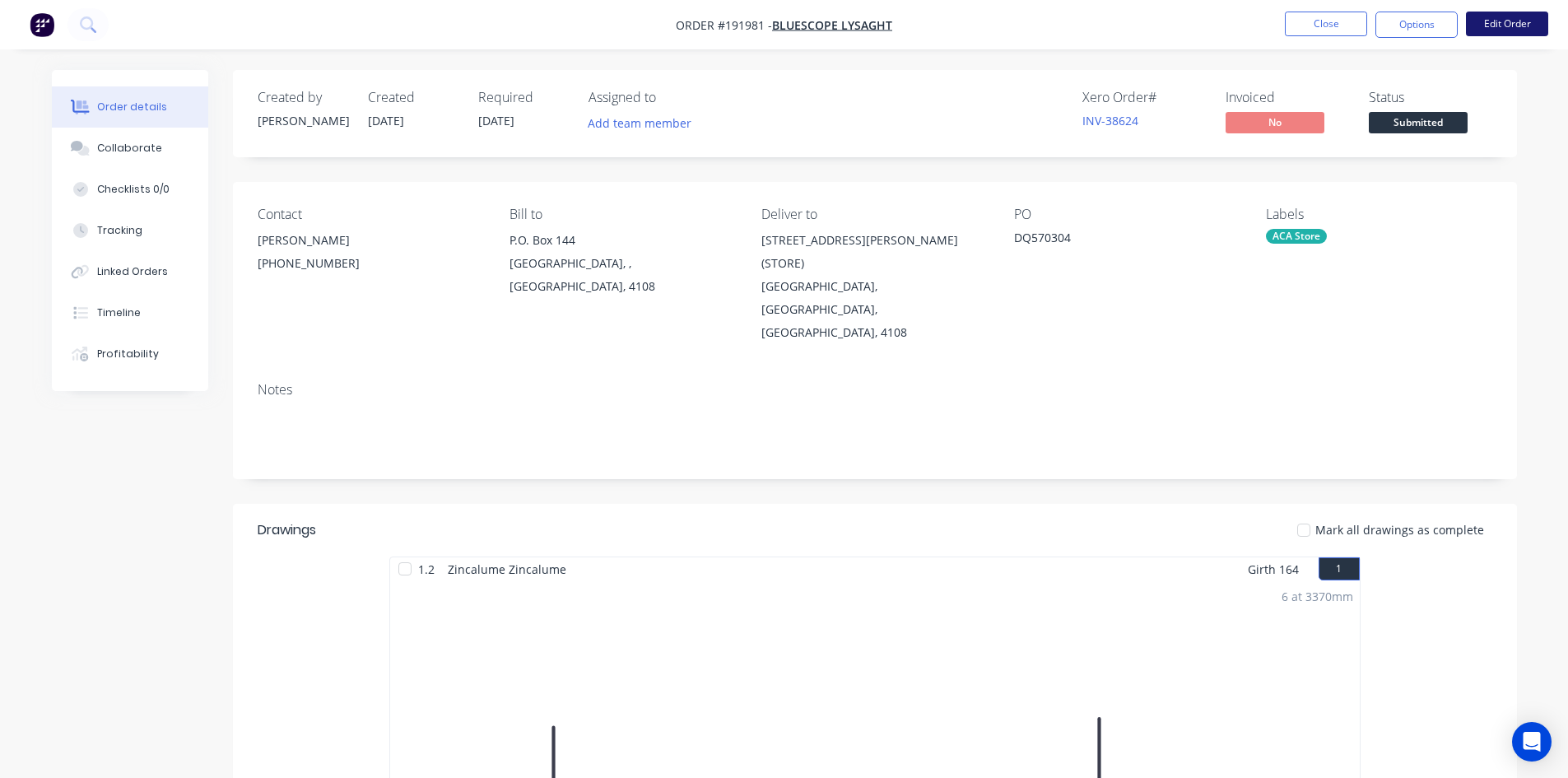
click at [1494, 27] on button "Edit Order" at bounding box center [1506, 23] width 82 height 24
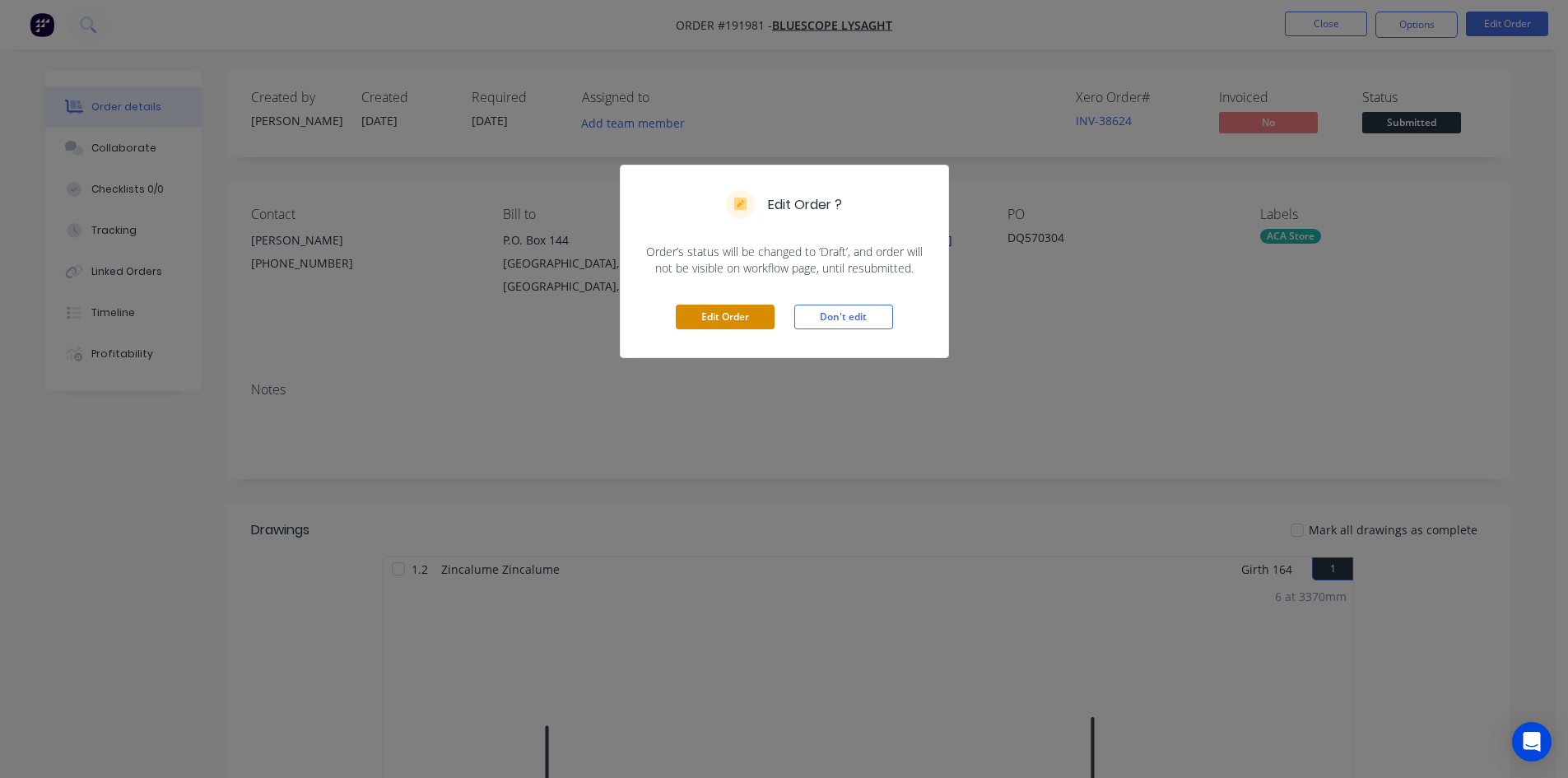
click at [721, 329] on button "Edit Order" at bounding box center [725, 317] width 99 height 24
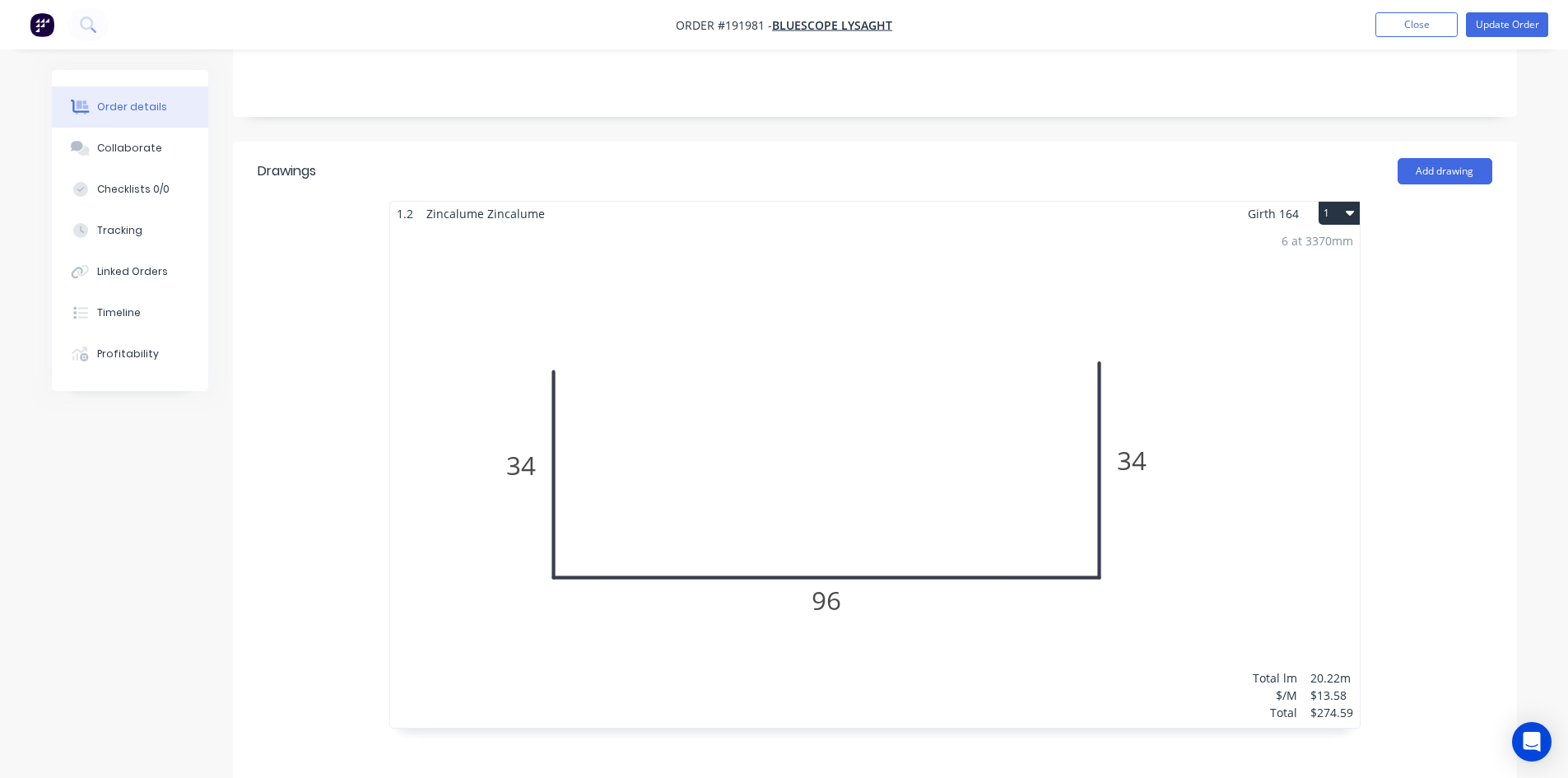
click at [1037, 412] on div "6 at 3370mm Total lm $/M Total 20.22m $13.58 $274.59" at bounding box center [875, 476] width 970 height 502
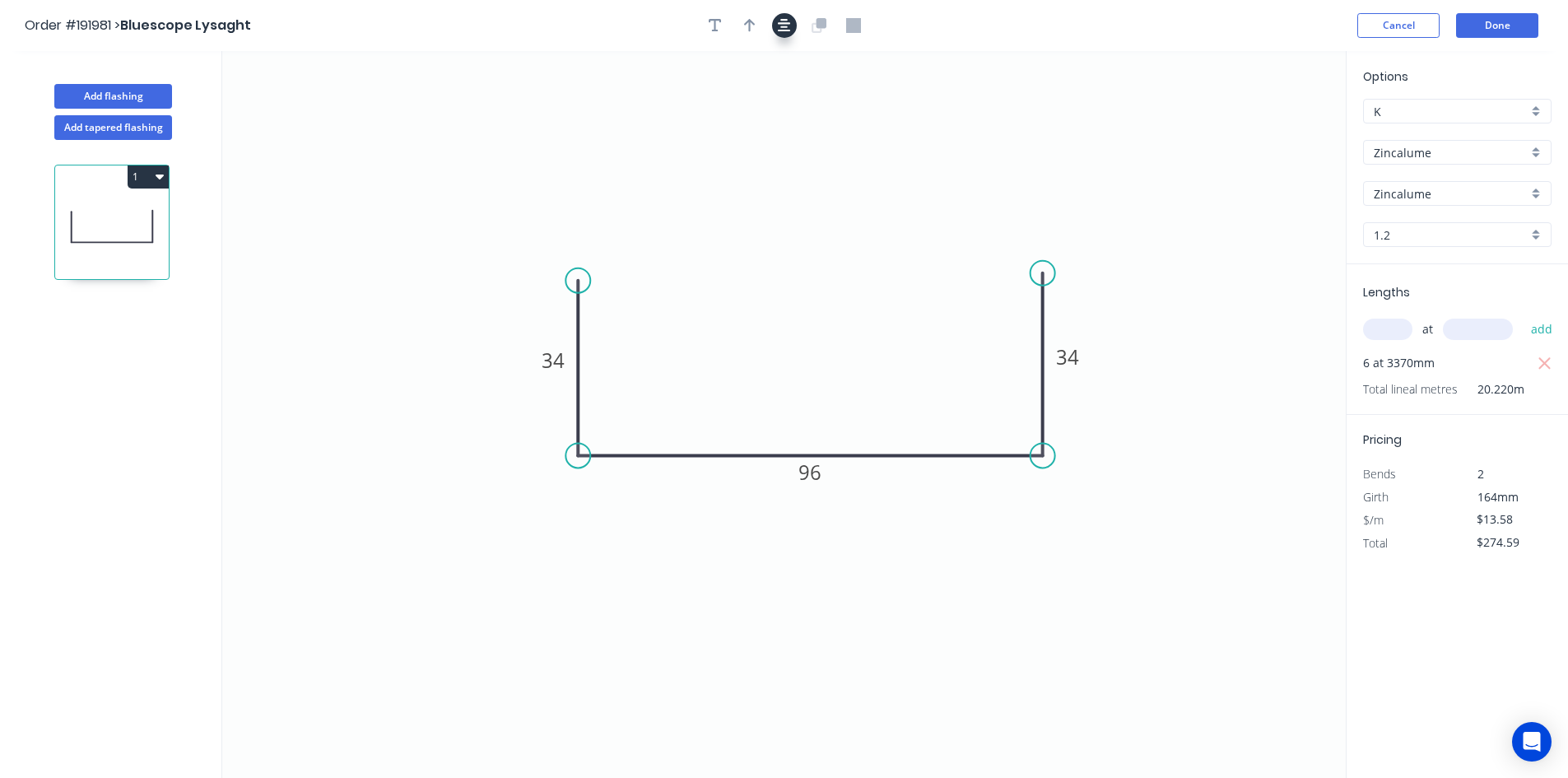
click at [784, 31] on icon "button" at bounding box center [784, 25] width 13 height 13
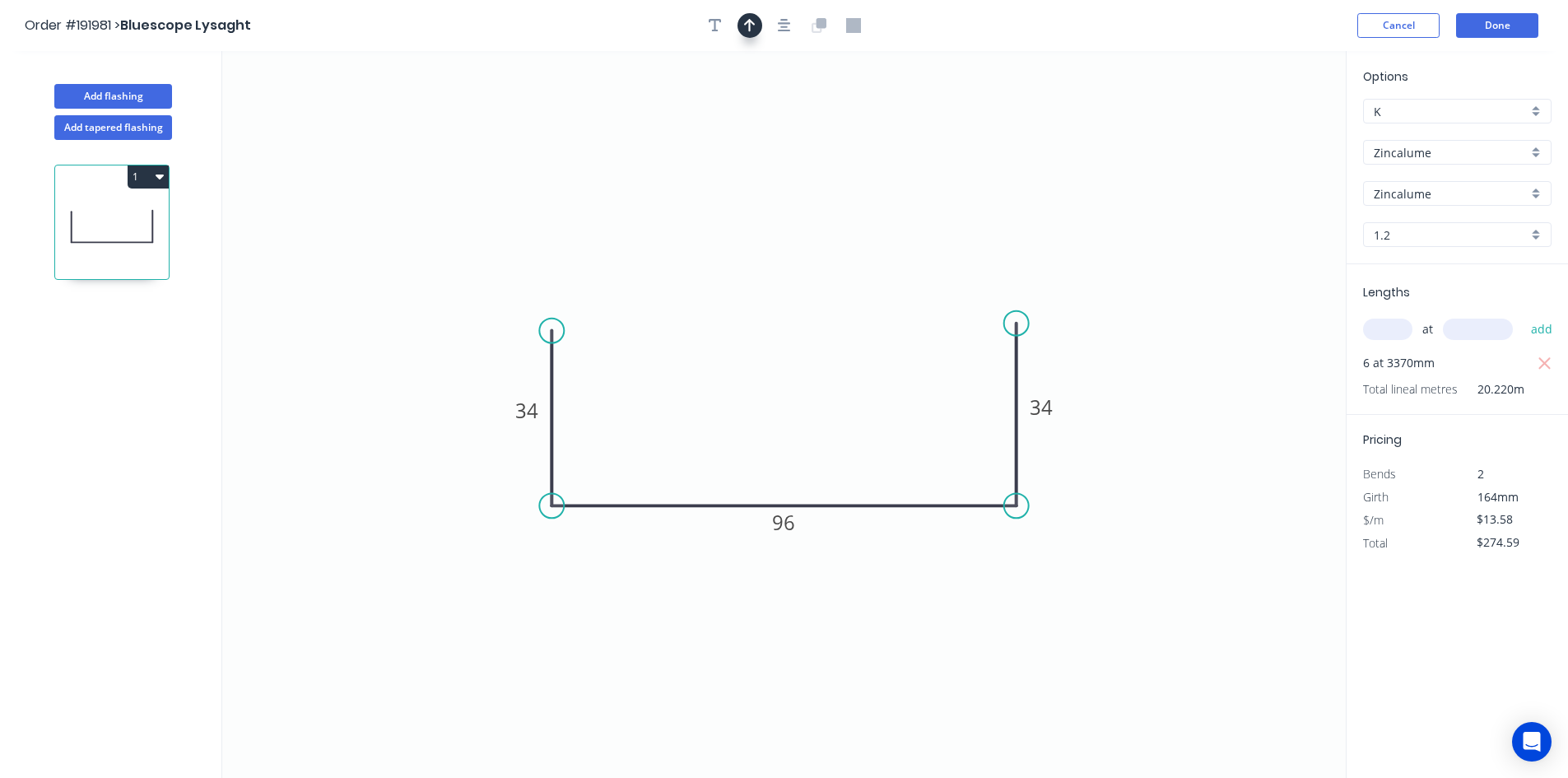
click at [759, 29] on button "button" at bounding box center [749, 25] width 24 height 24
drag, startPoint x: 1259, startPoint y: 125, endPoint x: 780, endPoint y: 317, distance: 516.0
click at [773, 323] on icon "0 34 96 34" at bounding box center [783, 415] width 1123 height 727
drag, startPoint x: 1267, startPoint y: 126, endPoint x: 790, endPoint y: 330, distance: 518.8
click at [790, 330] on icon at bounding box center [796, 308] width 15 height 53
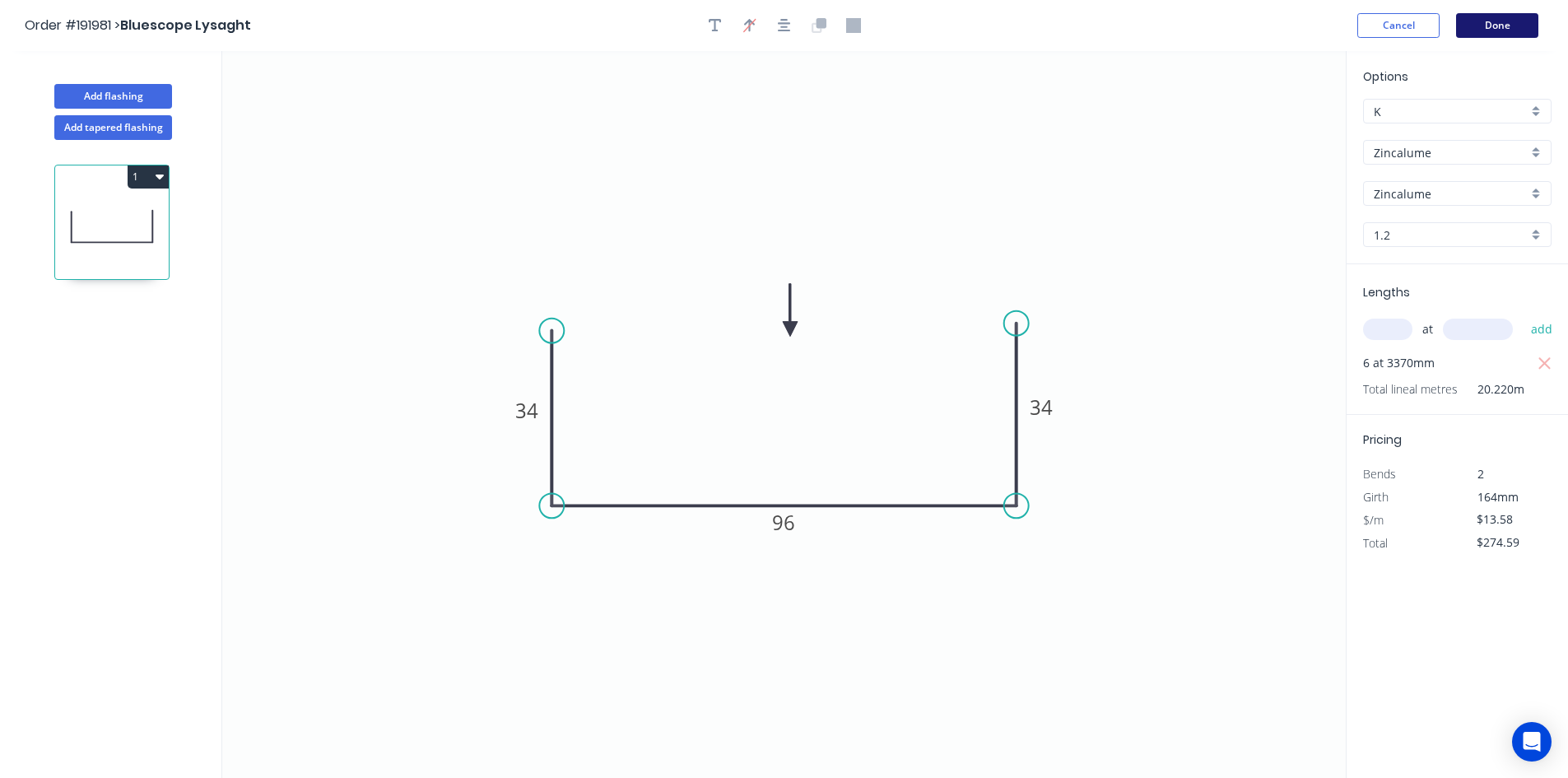
click at [1484, 20] on button "Done" at bounding box center [1497, 25] width 82 height 24
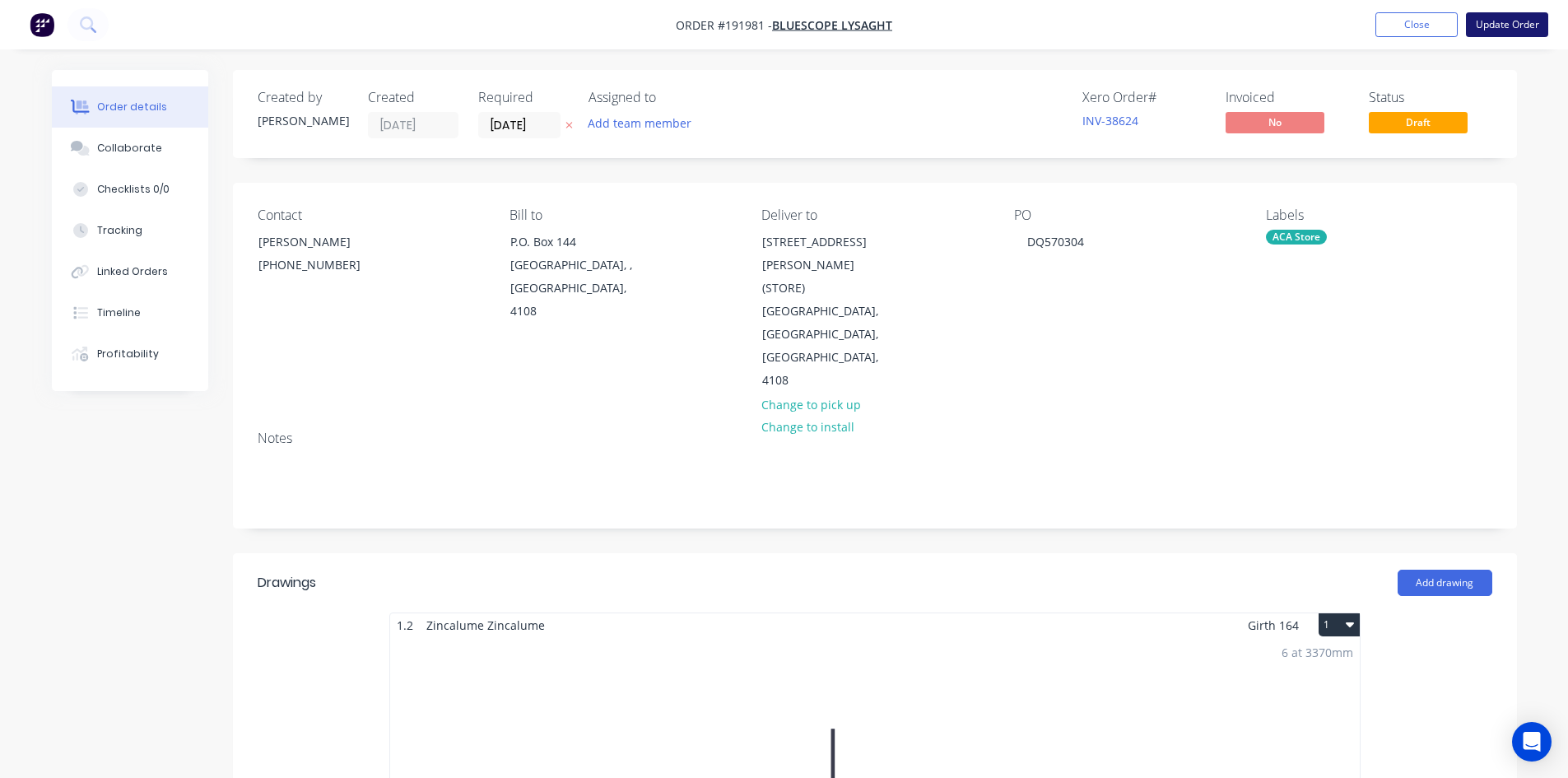
click at [1479, 28] on button "Update Order" at bounding box center [1506, 24] width 82 height 24
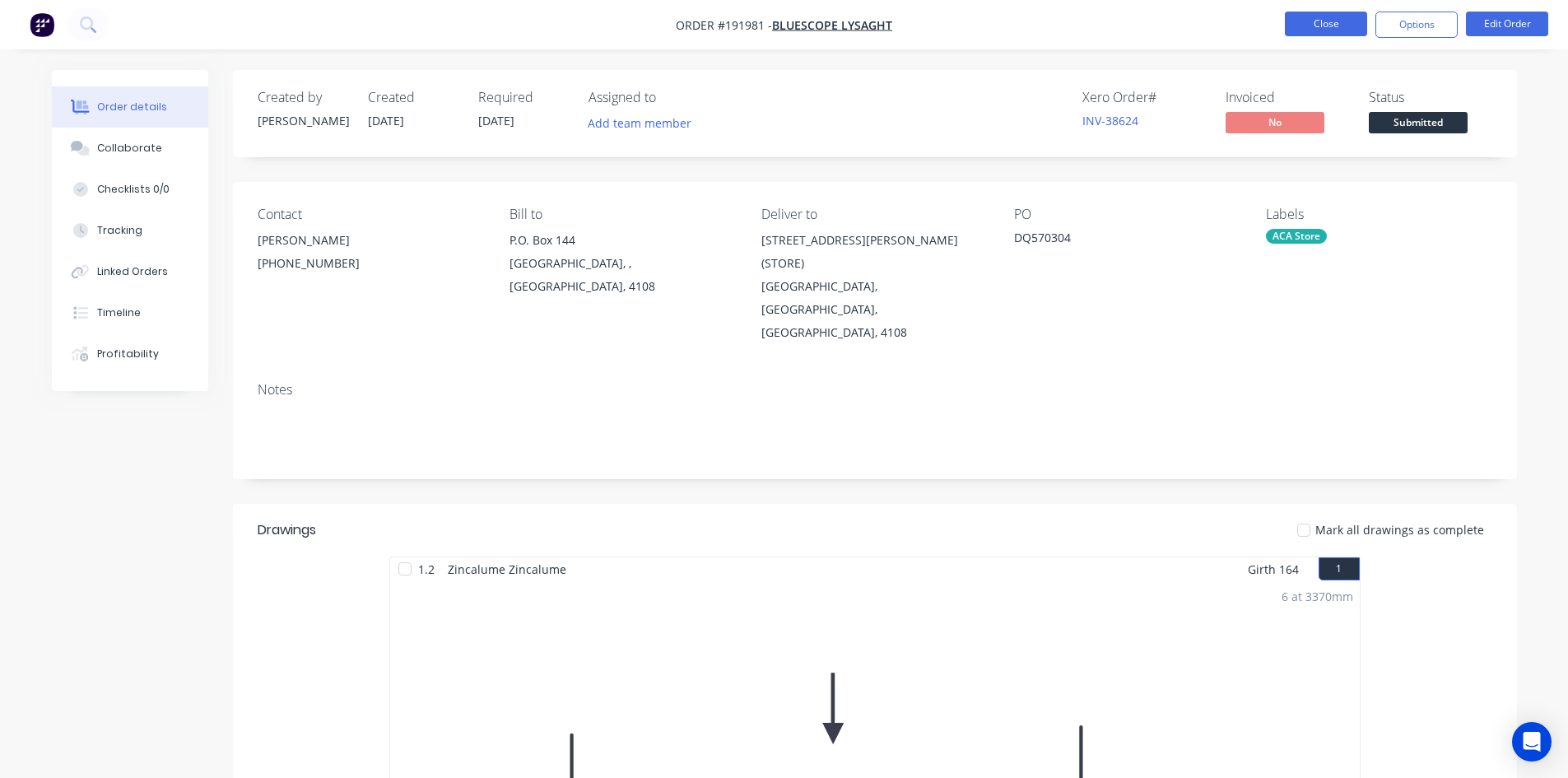
click at [1338, 24] on button "Close" at bounding box center [1325, 23] width 82 height 24
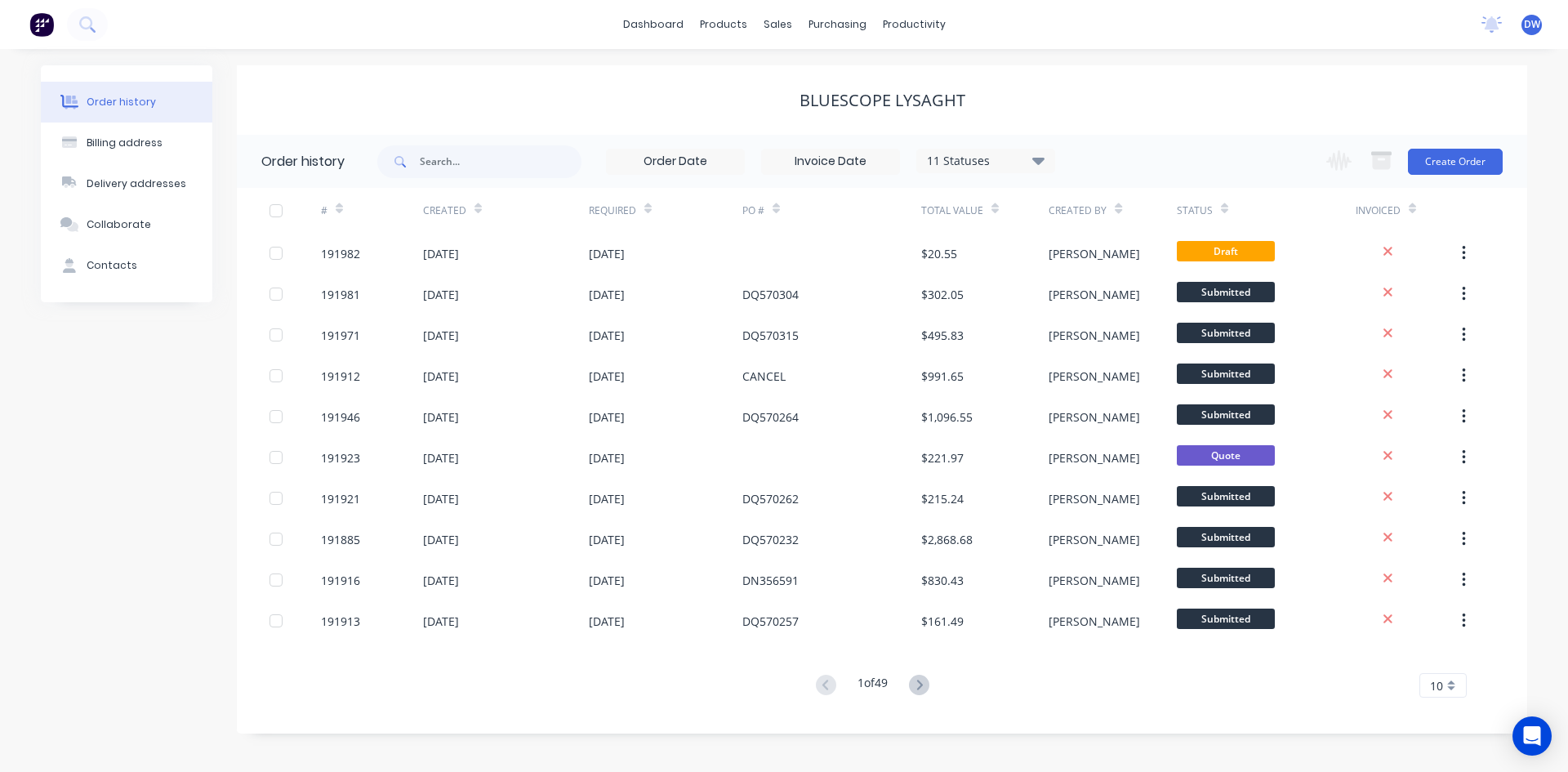
click at [1531, 28] on span "DW" at bounding box center [1532, 24] width 16 height 15
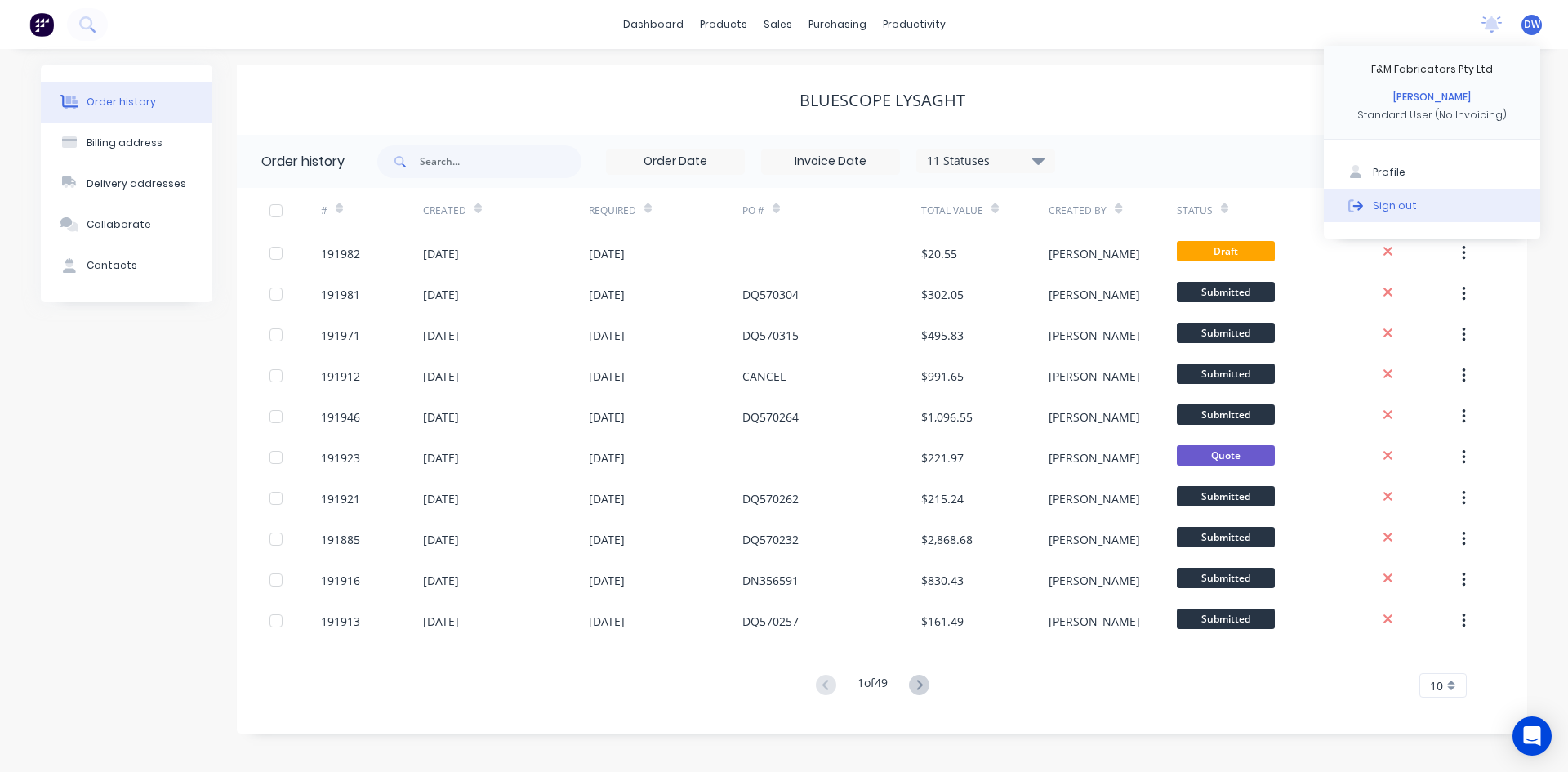
click at [1386, 195] on button "Sign out" at bounding box center [1431, 205] width 216 height 33
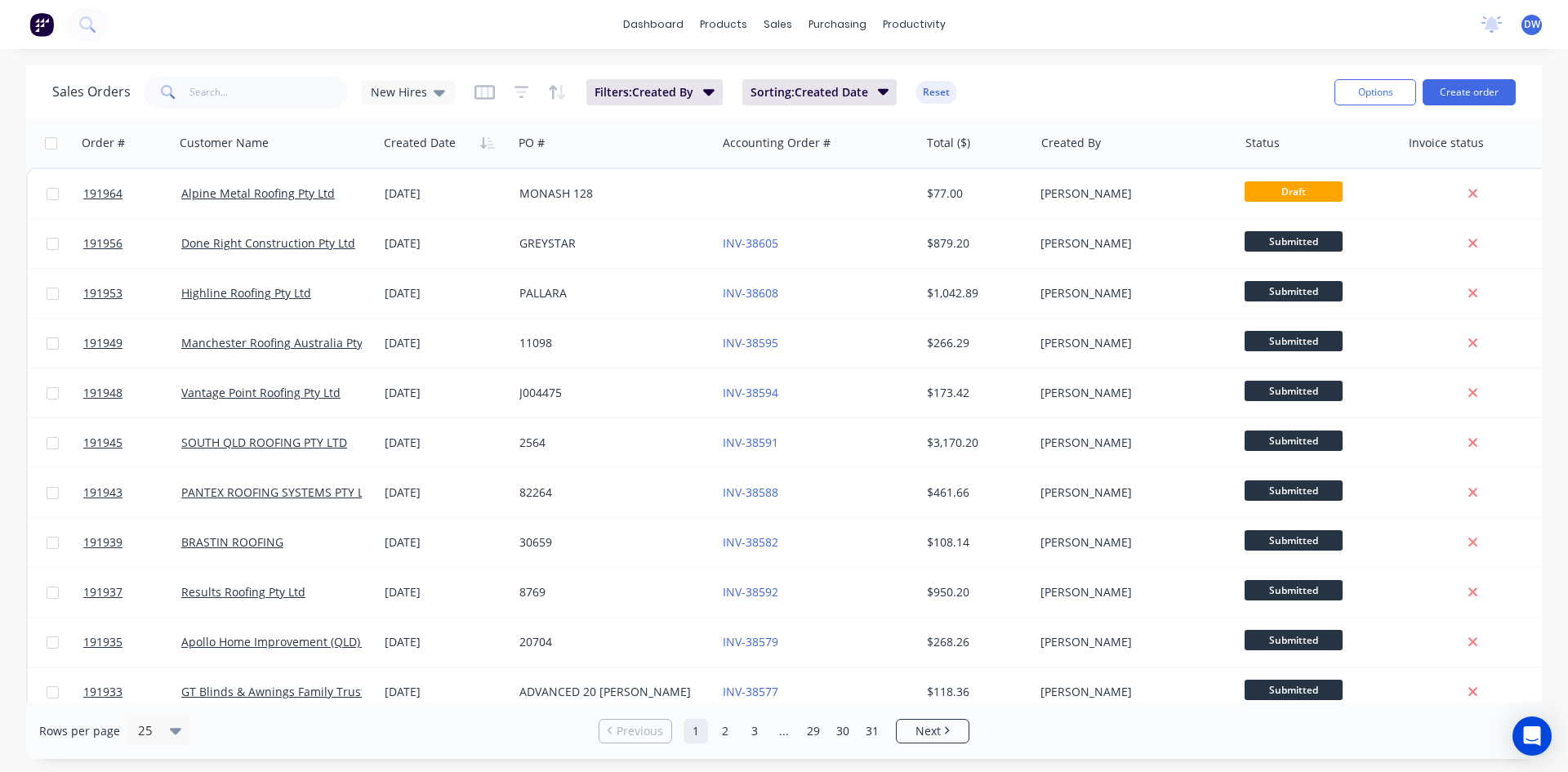
click at [434, 98] on icon at bounding box center [439, 92] width 11 height 18
click at [404, 225] on button "None (Default)" at bounding box center [459, 232] width 186 height 19
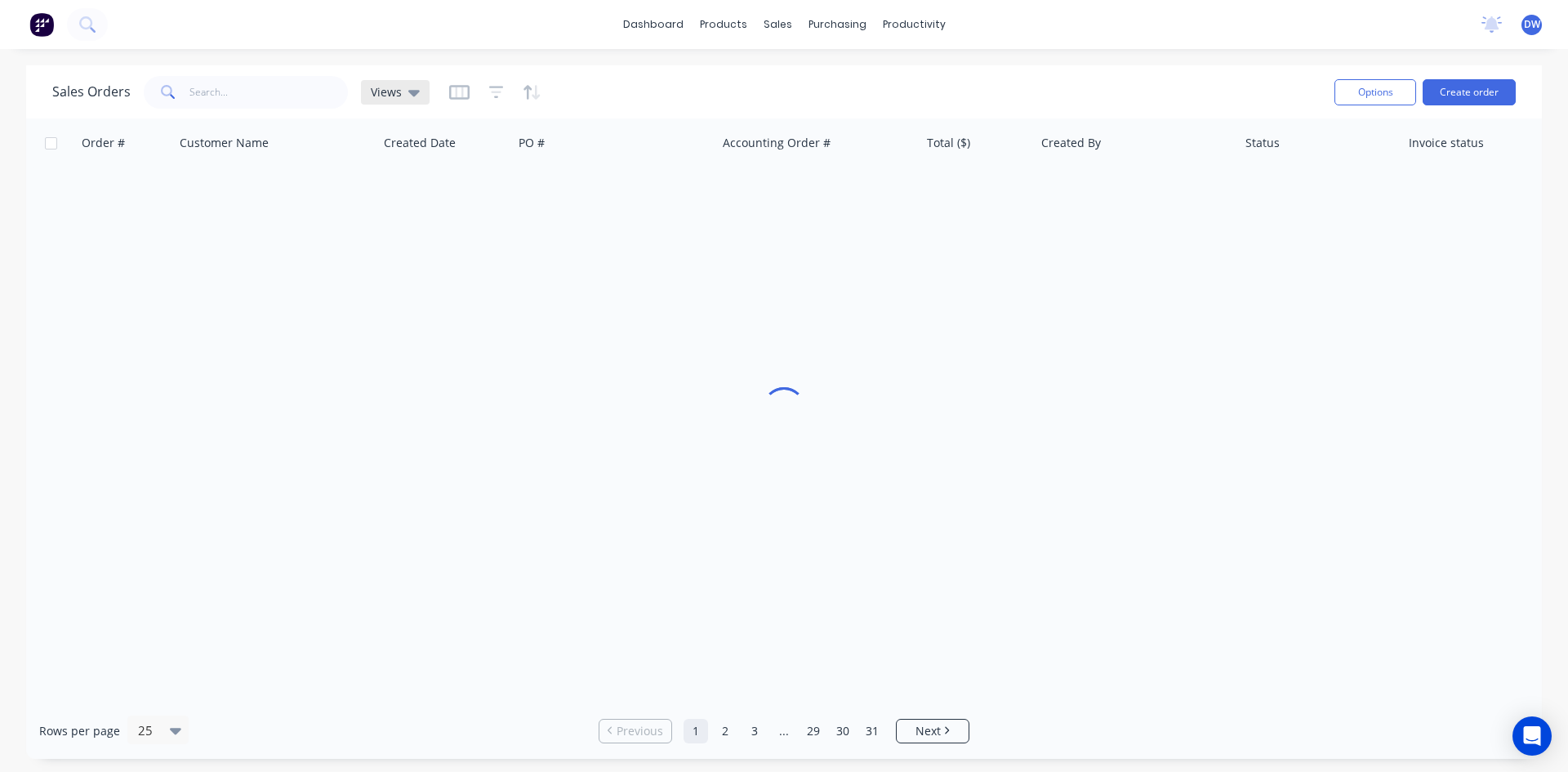
click at [413, 93] on icon at bounding box center [414, 93] width 11 height 7
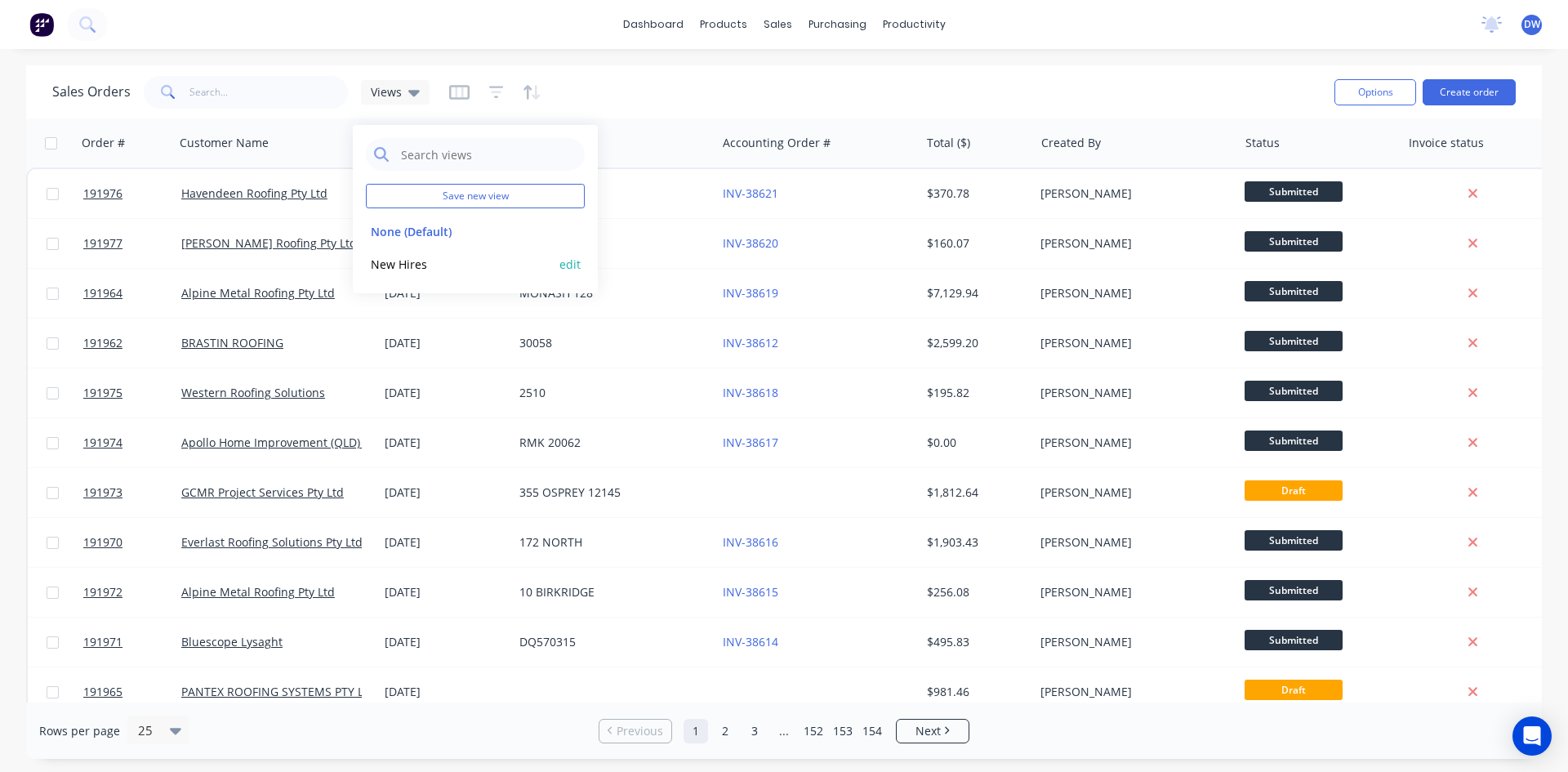
click at [403, 257] on button "New Hires" at bounding box center [459, 264] width 186 height 19
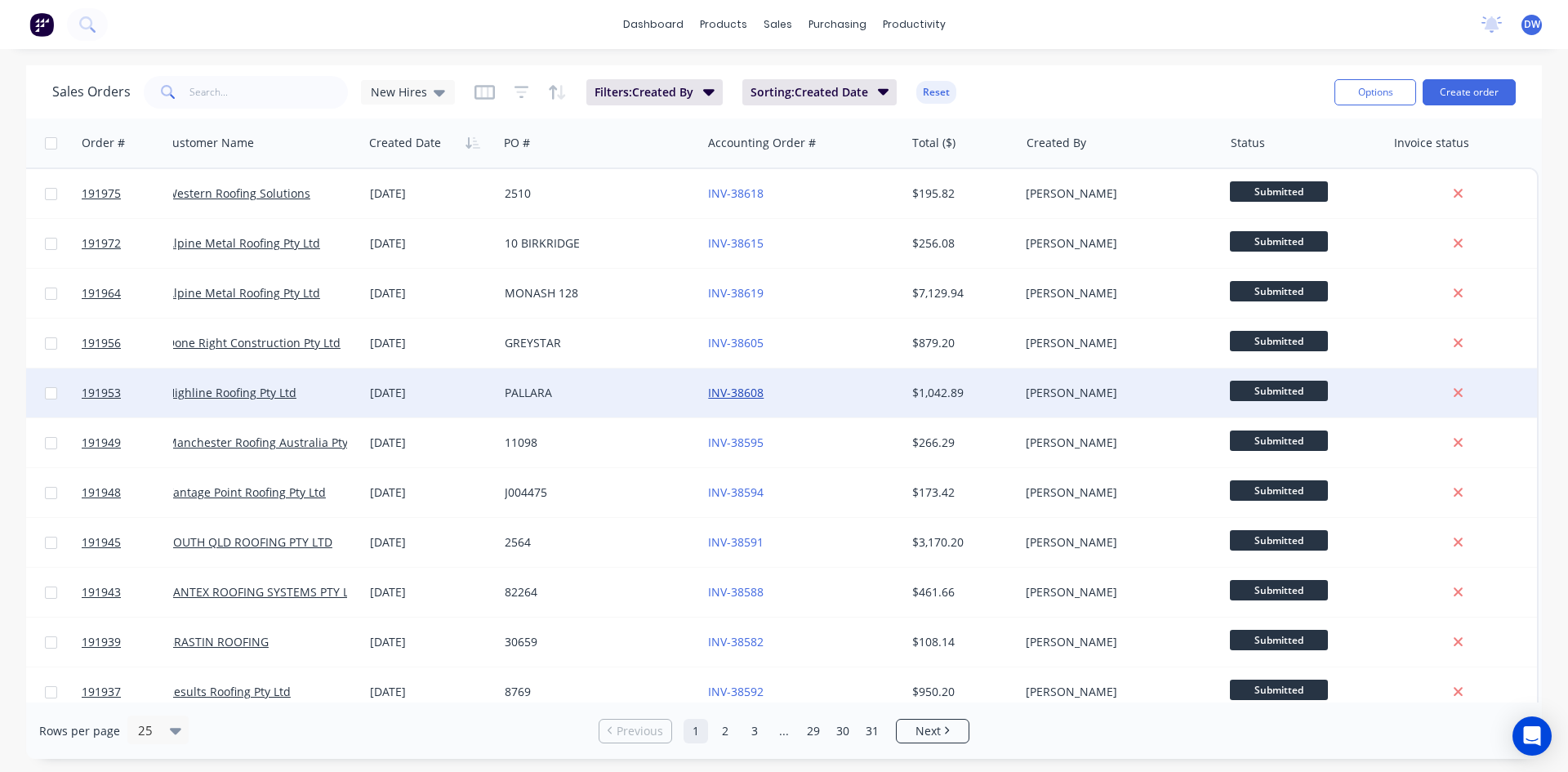
scroll to position [0, 23]
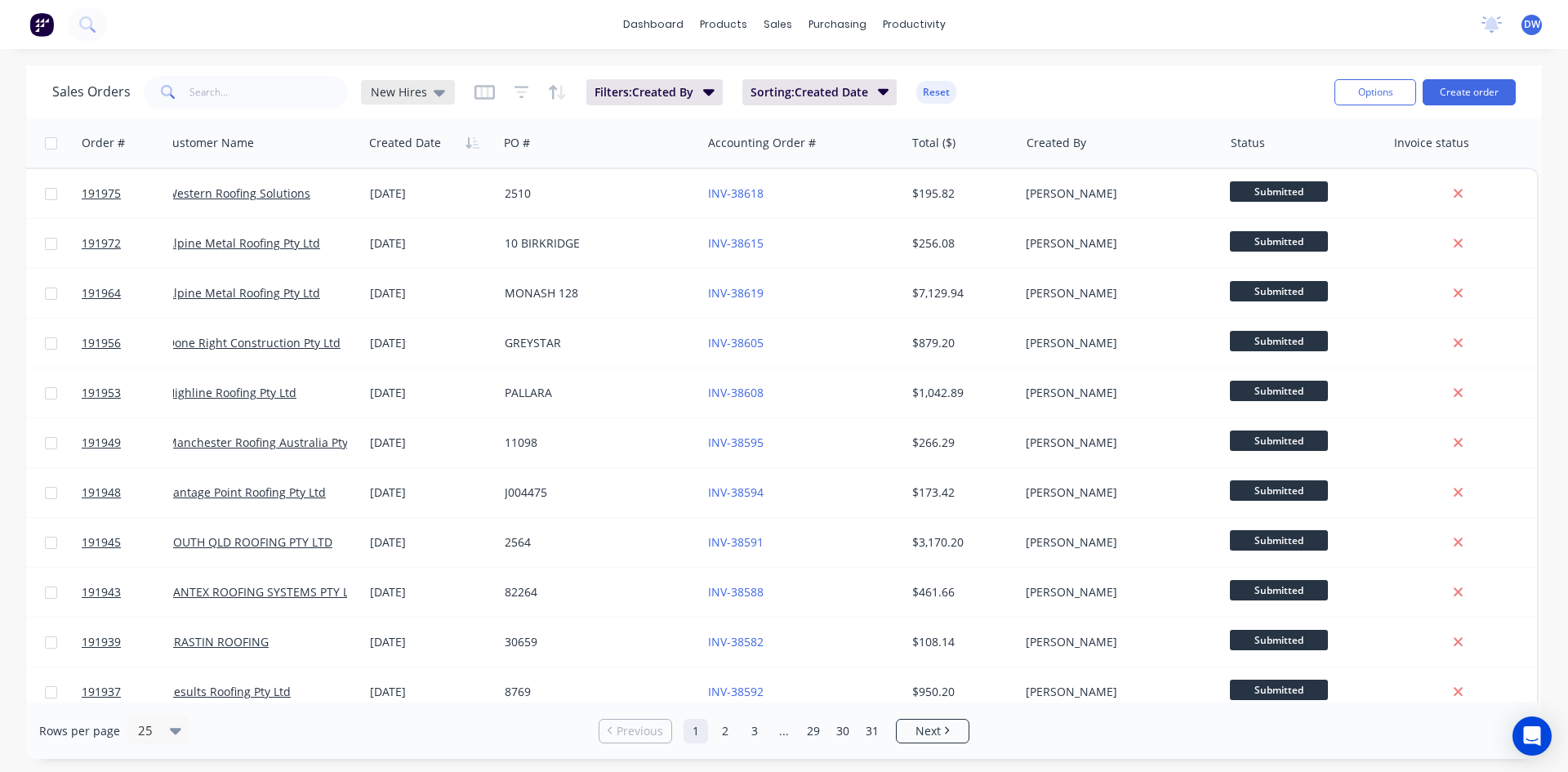
click at [381, 90] on span "New Hires" at bounding box center [398, 92] width 56 height 17
click at [401, 233] on button "None (Default)" at bounding box center [459, 232] width 186 height 19
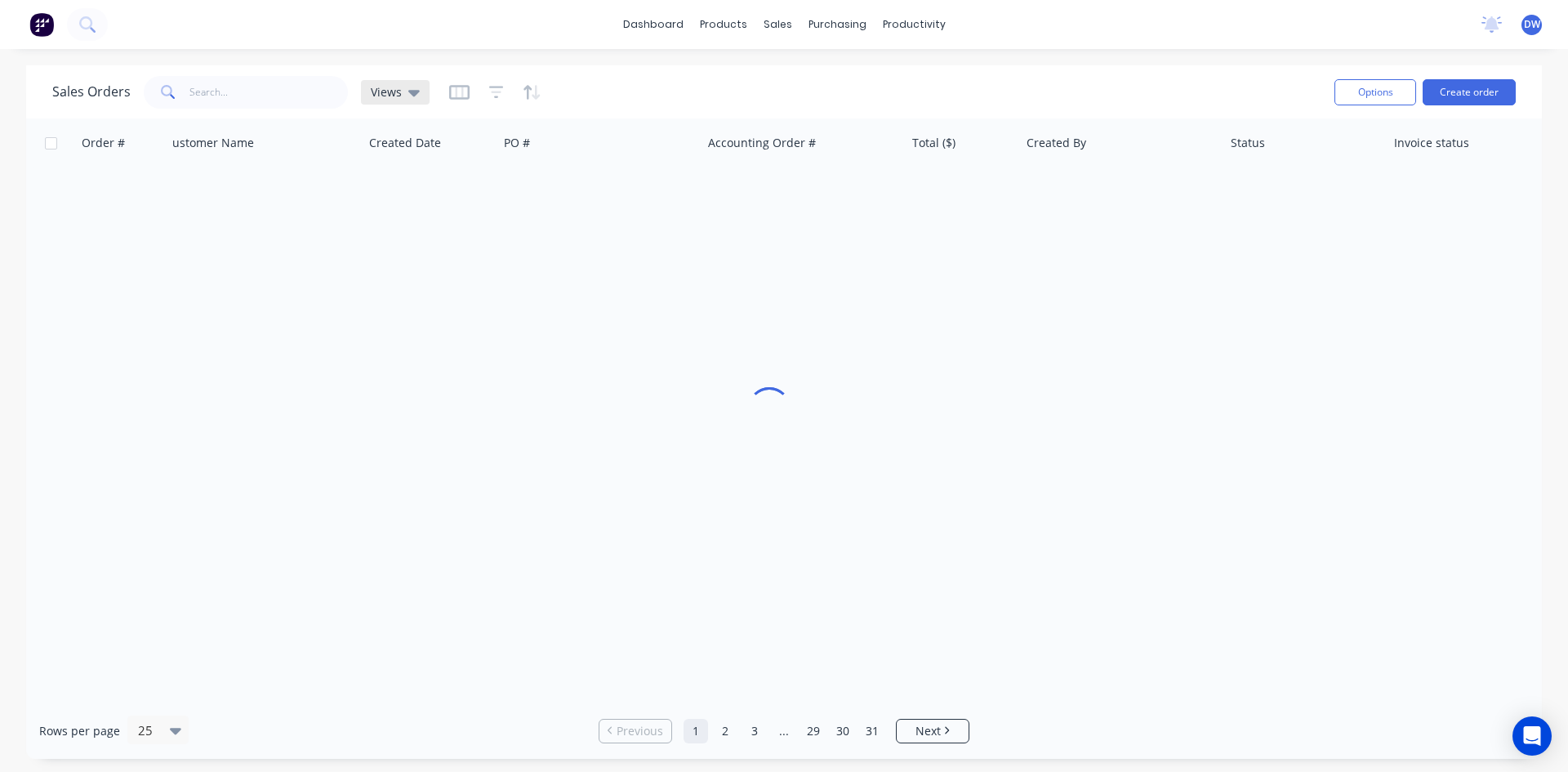
click at [385, 87] on span "Views" at bounding box center [386, 92] width 31 height 17
click at [386, 264] on button "New Hires" at bounding box center [459, 264] width 186 height 19
